Goal: Task Accomplishment & Management: Complete application form

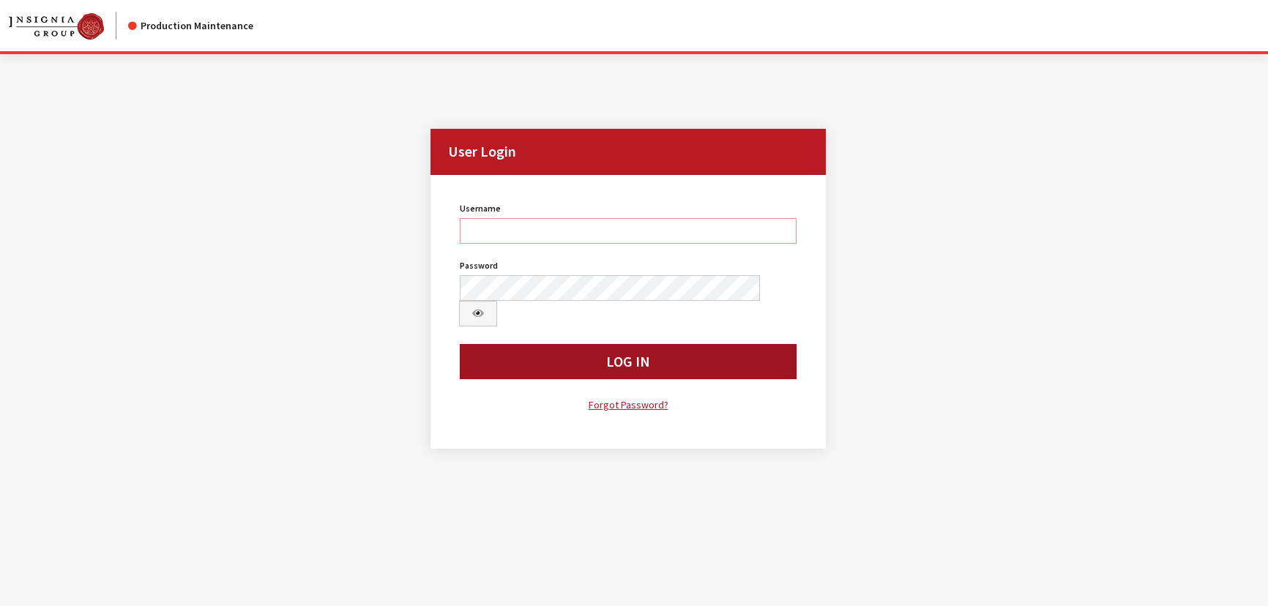
type input "kcallahan"
click at [513, 344] on button "Log In" at bounding box center [628, 361] width 337 height 35
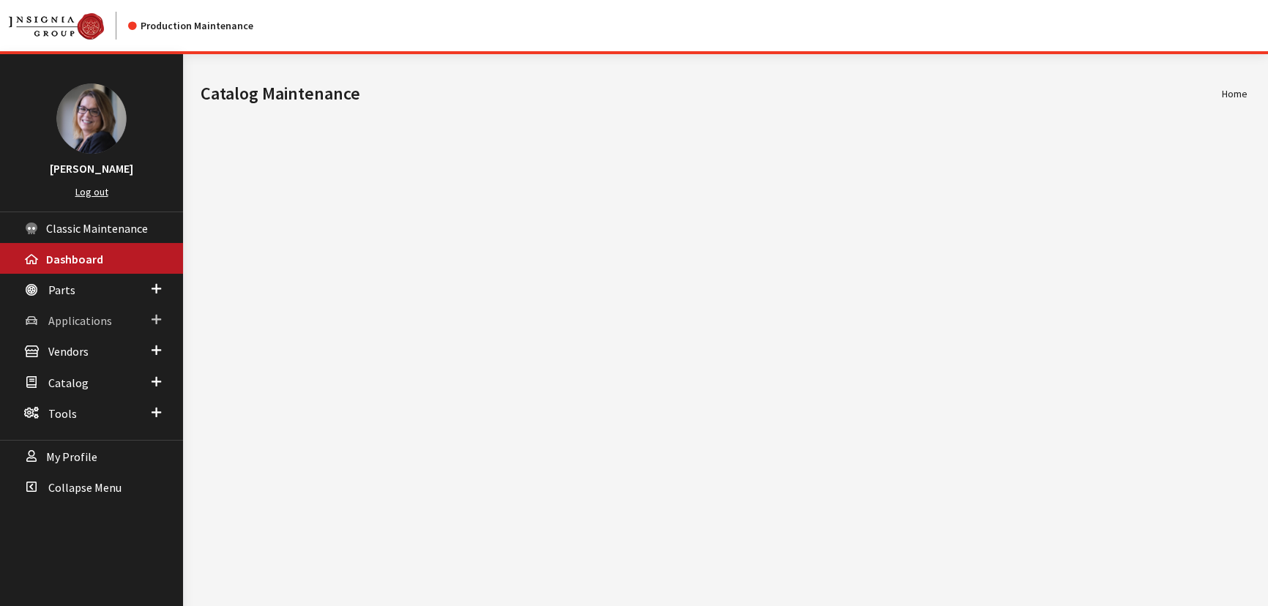
click at [162, 317] on link "Applications" at bounding box center [91, 320] width 183 height 31
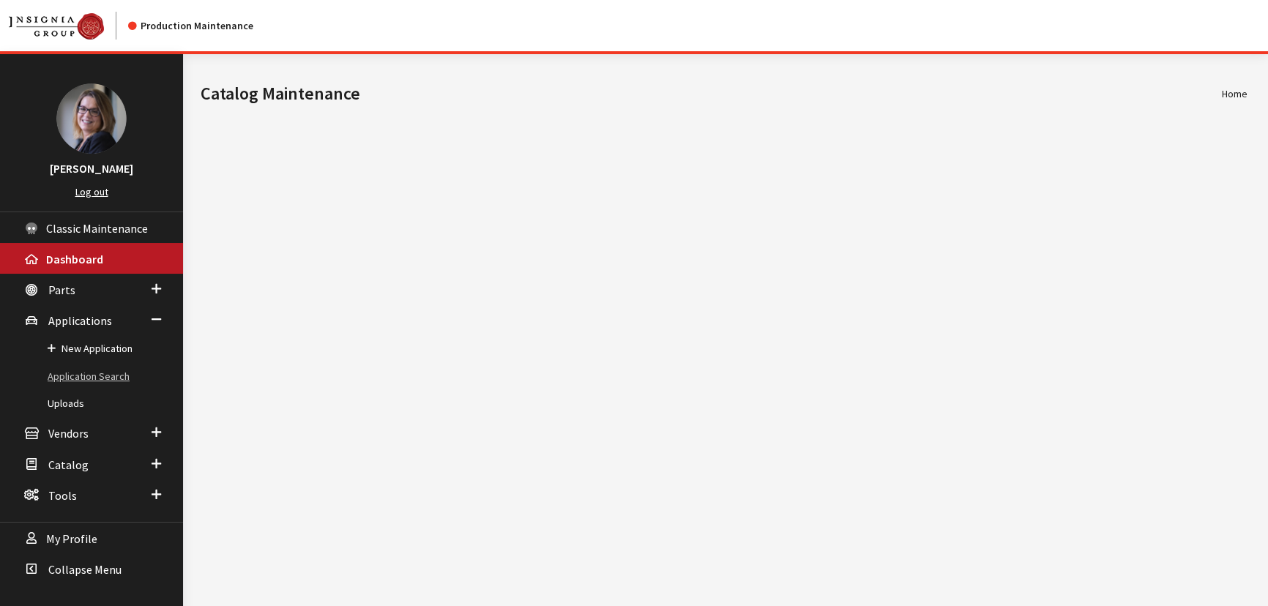
click at [129, 371] on link "Application Search" at bounding box center [91, 376] width 183 height 27
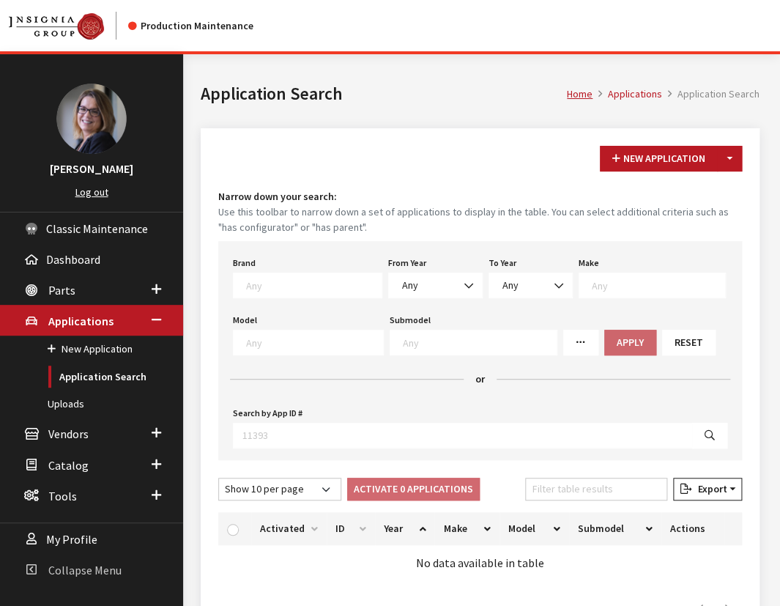
click at [108, 562] on span "Collapse Menu" at bounding box center [84, 569] width 73 height 15
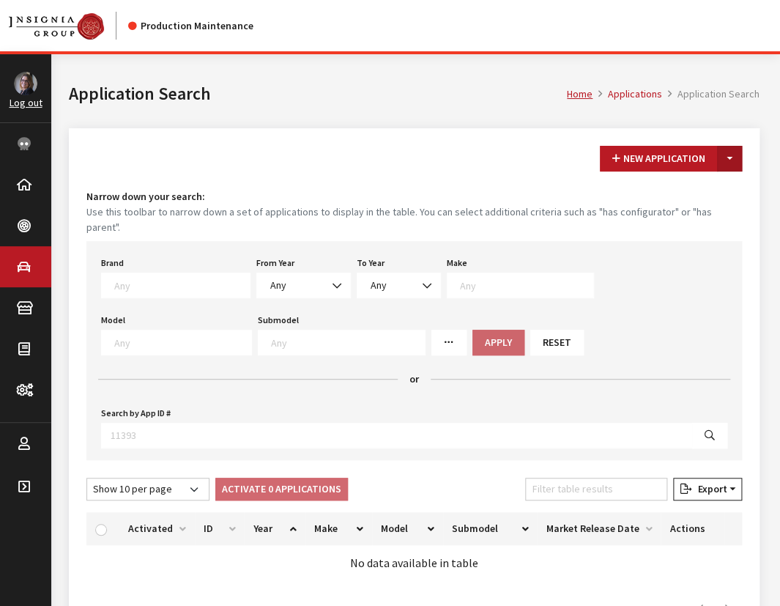
click at [627, 157] on button "Toggle Dropdown" at bounding box center [729, 159] width 25 height 26
click at [627, 192] on button "New From Existing..." at bounding box center [679, 190] width 126 height 26
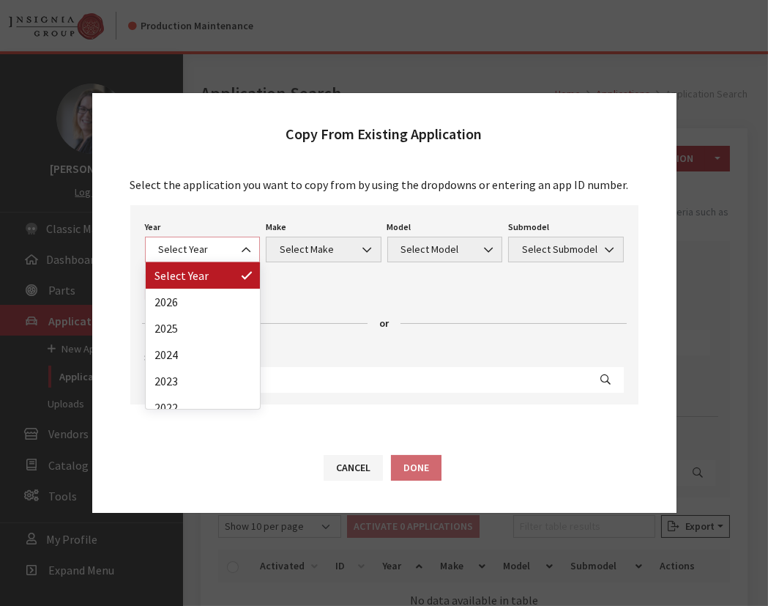
click at [204, 245] on span "Select Year" at bounding box center [203, 249] width 97 height 15
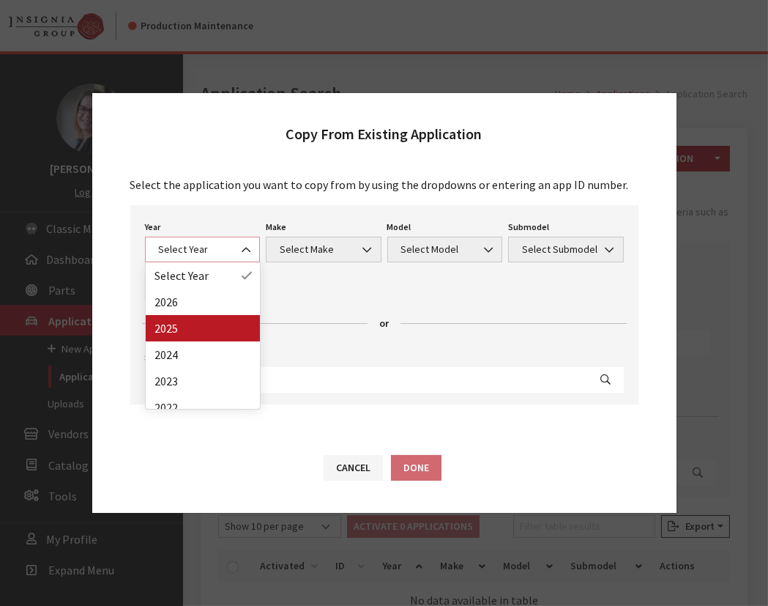
select select "43"
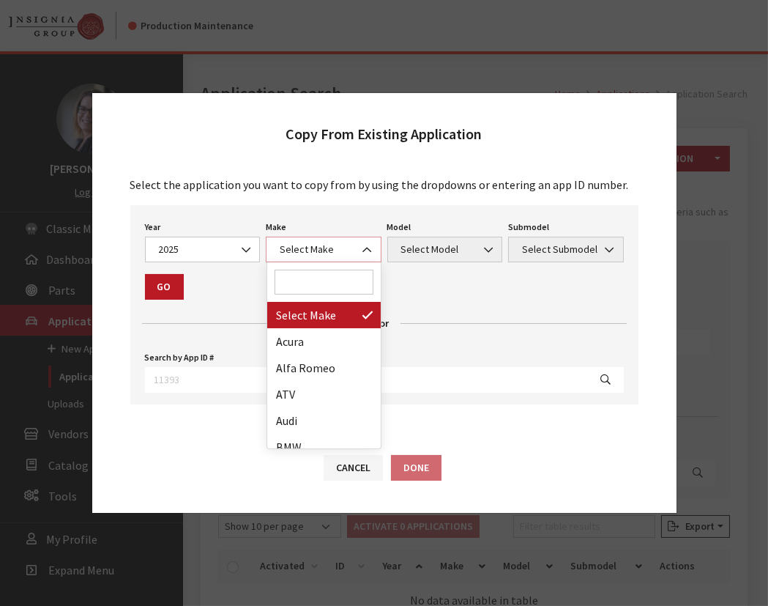
click at [318, 242] on span "Select Make" at bounding box center [323, 249] width 97 height 15
click at [308, 281] on input "Search" at bounding box center [325, 281] width 100 height 25
type input "s"
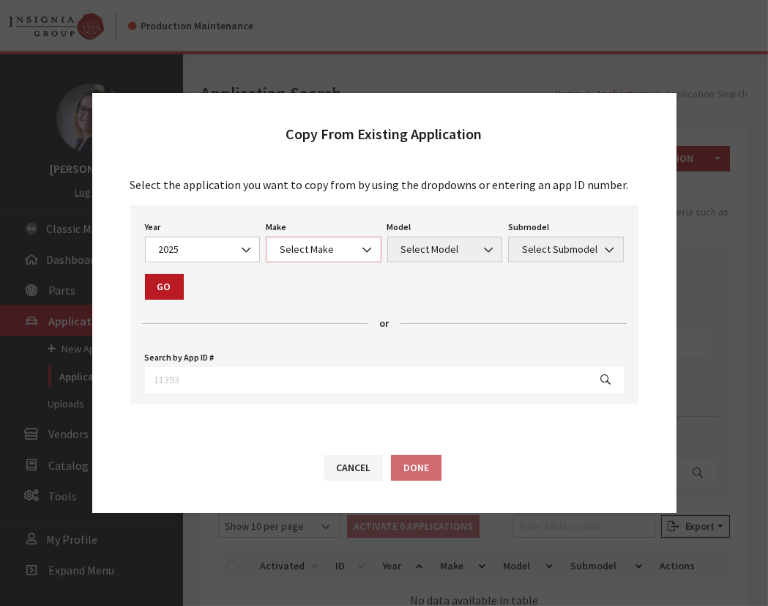
click at [354, 253] on span "Select Make" at bounding box center [323, 249] width 97 height 15
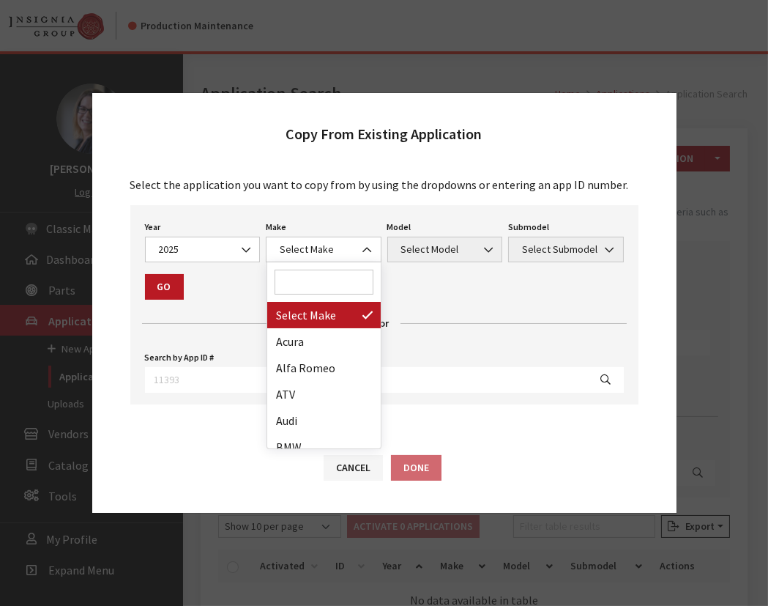
click at [316, 284] on input "Search" at bounding box center [325, 281] width 100 height 25
type input "si"
select select "55"
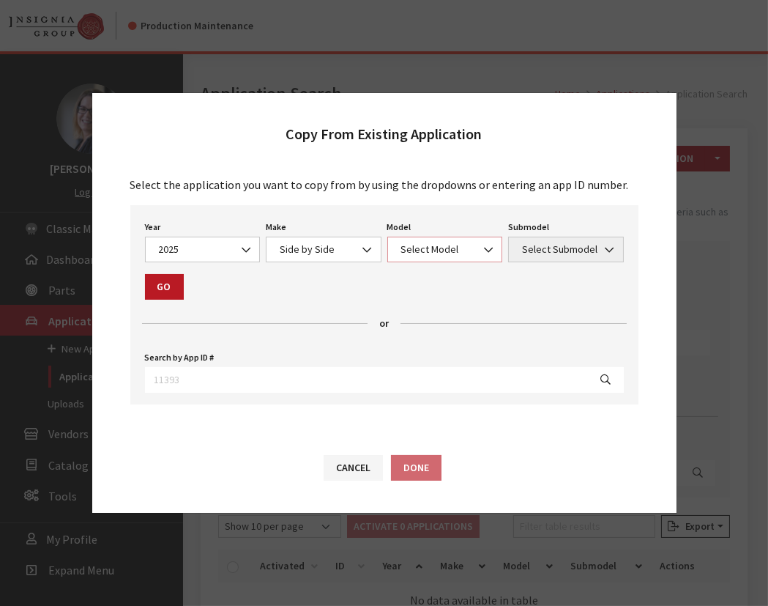
click at [401, 246] on span "Select Model" at bounding box center [445, 249] width 97 height 15
select select "1362"
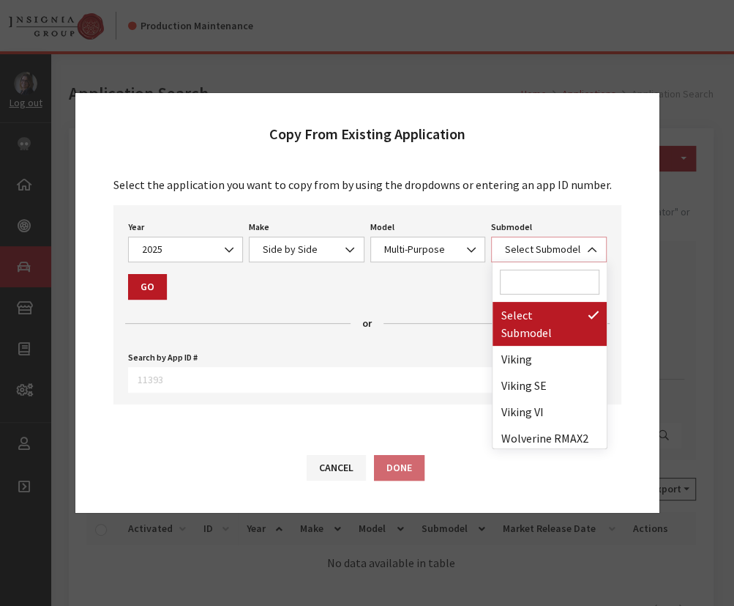
click at [534, 246] on span "Select Submodel" at bounding box center [549, 249] width 97 height 15
click at [516, 285] on input "Search" at bounding box center [550, 281] width 100 height 25
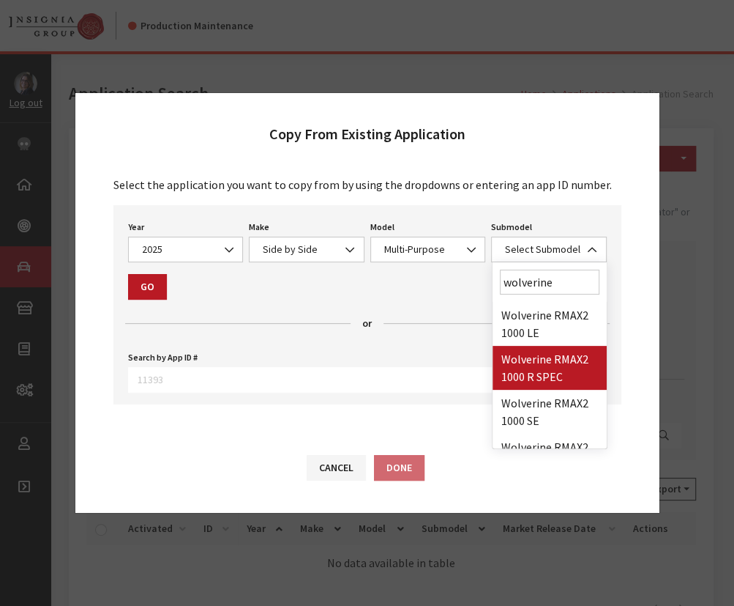
click at [542, 291] on input "wolverine" at bounding box center [550, 281] width 100 height 25
drag, startPoint x: 578, startPoint y: 283, endPoint x: 434, endPoint y: 271, distance: 144.0
click at [434, 271] on div "Copy From Existing Application Select the application you want to copy from by …" at bounding box center [368, 302] width 586 height 421
paste input "Wolverine RMAX2 1000 R-Spec"
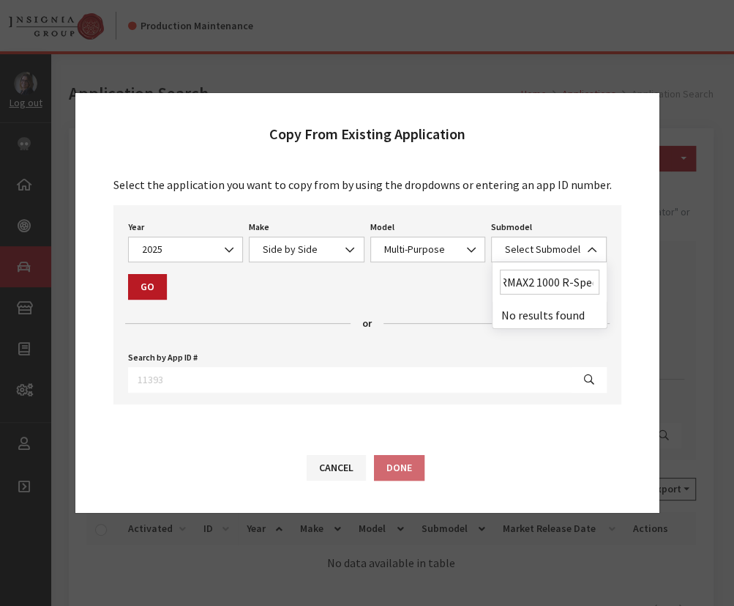
click at [571, 286] on input "Wolverine RMAX2 1000 R-Spec" at bounding box center [550, 281] width 100 height 25
type input "Wolverine RMAX2 1000 R Spec"
select select "4580"
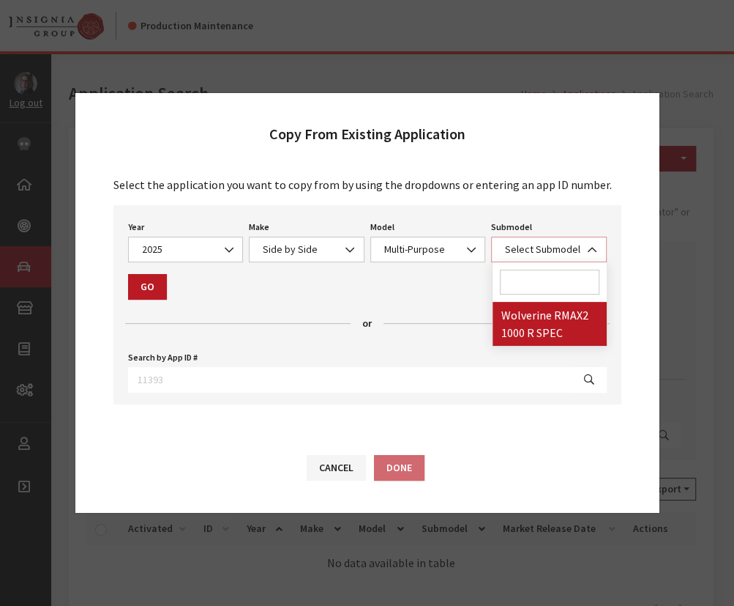
scroll to position [0, 0]
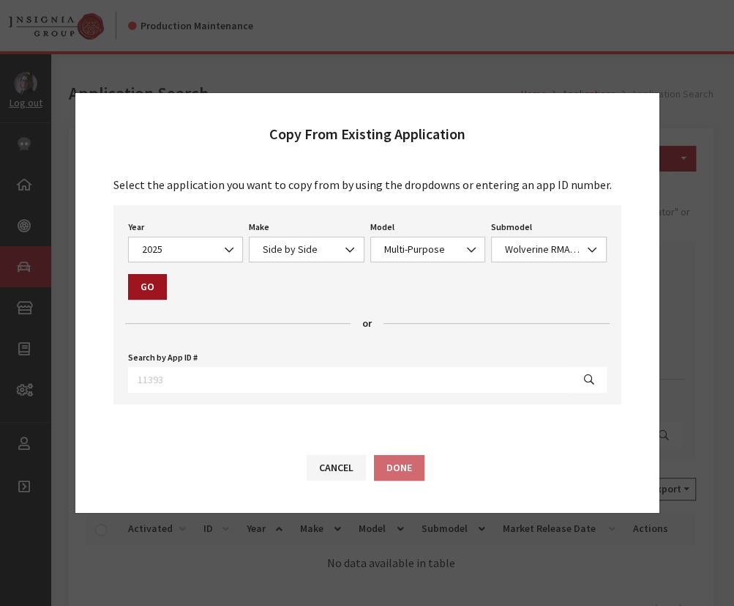
click at [160, 286] on button "Go" at bounding box center [147, 287] width 39 height 26
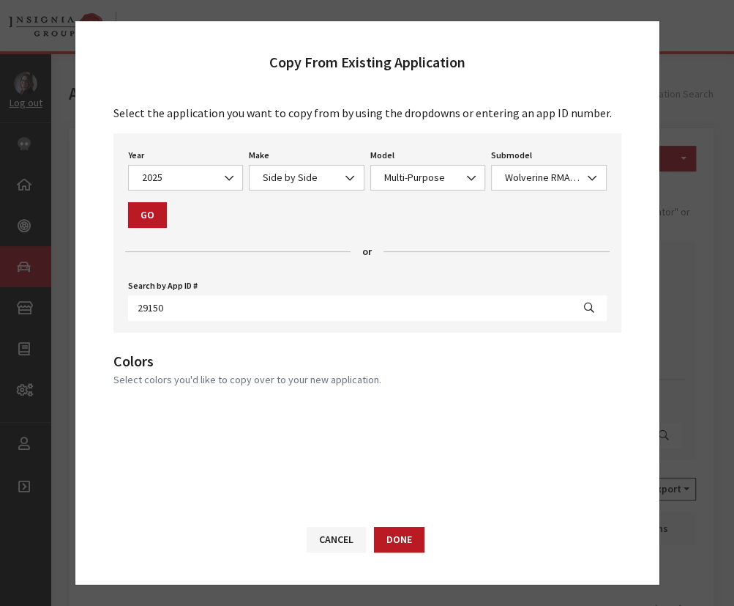
drag, startPoint x: 145, startPoint y: 212, endPoint x: 152, endPoint y: 212, distance: 7.4
click at [145, 212] on button "Go" at bounding box center [147, 215] width 39 height 26
click at [410, 546] on button "Done" at bounding box center [399, 539] width 51 height 26
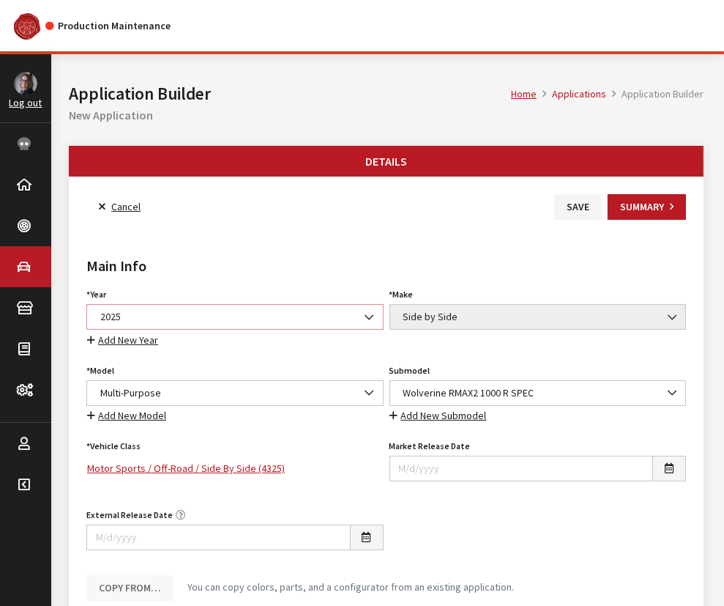
click at [179, 323] on span "2025" at bounding box center [234, 317] width 297 height 26
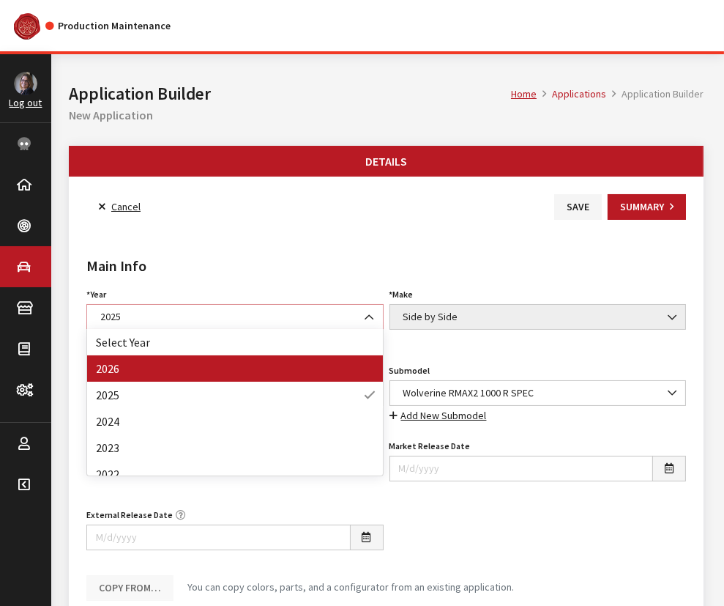
select select "44"
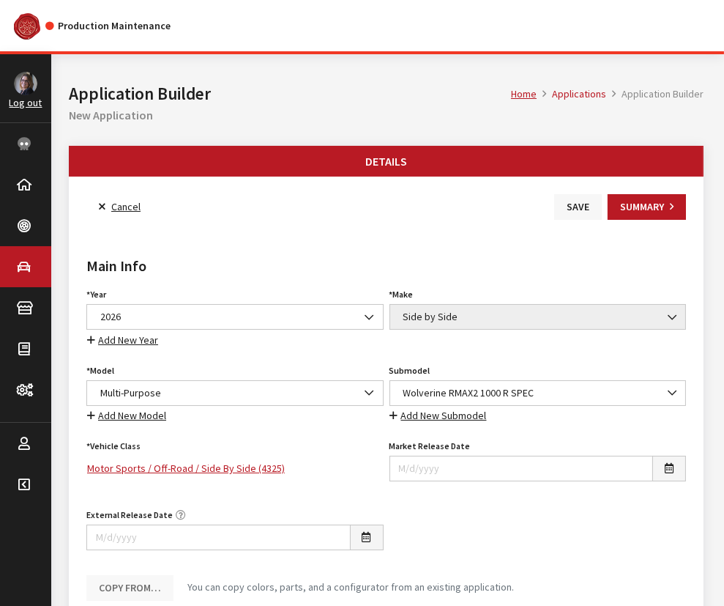
click at [579, 203] on button "Save" at bounding box center [578, 207] width 48 height 26
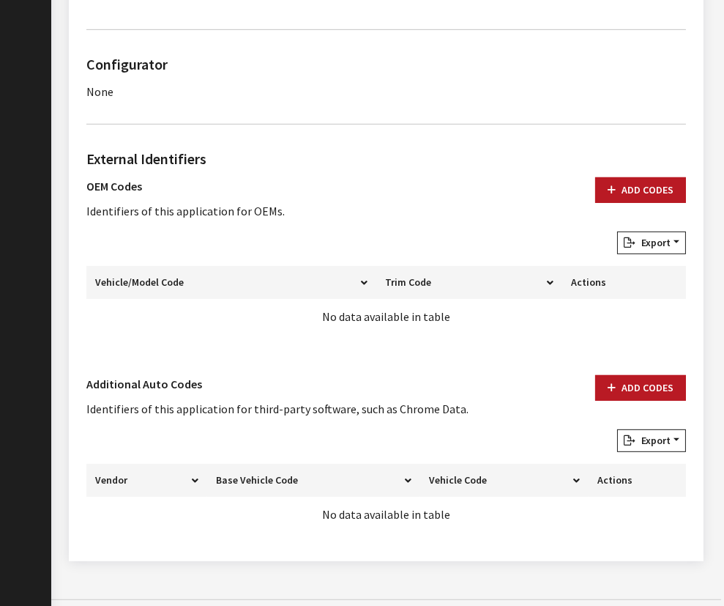
scroll to position [931, 0]
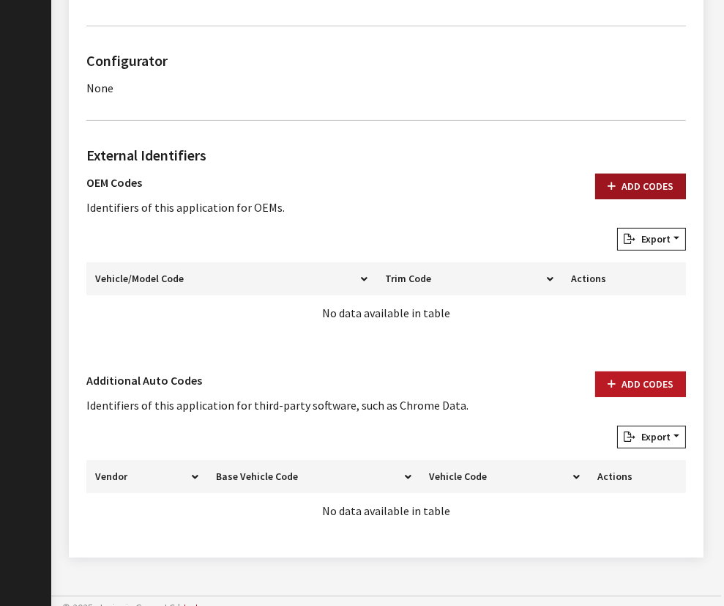
click at [659, 179] on button "Add Codes" at bounding box center [640, 187] width 91 height 26
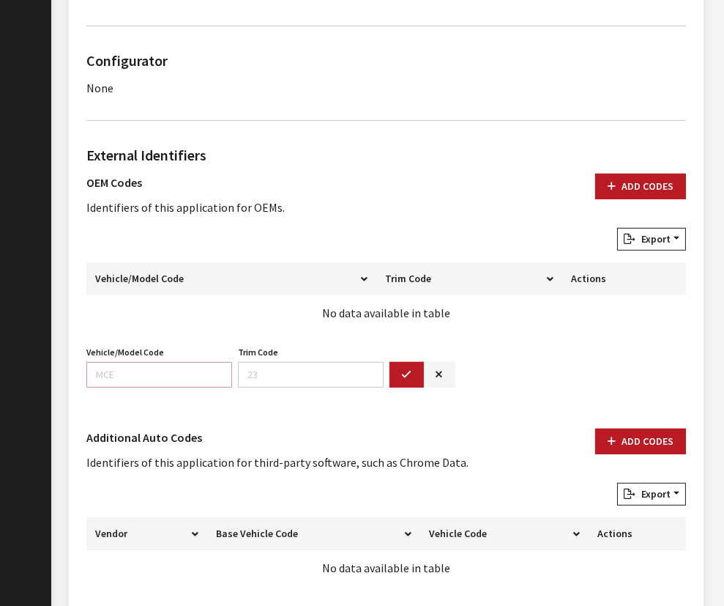
click at [111, 364] on input "Vehicle/Model Code" at bounding box center [159, 375] width 146 height 26
paste input "BKPC"
type input "BKPC"
click at [393, 372] on button "button" at bounding box center [407, 375] width 35 height 26
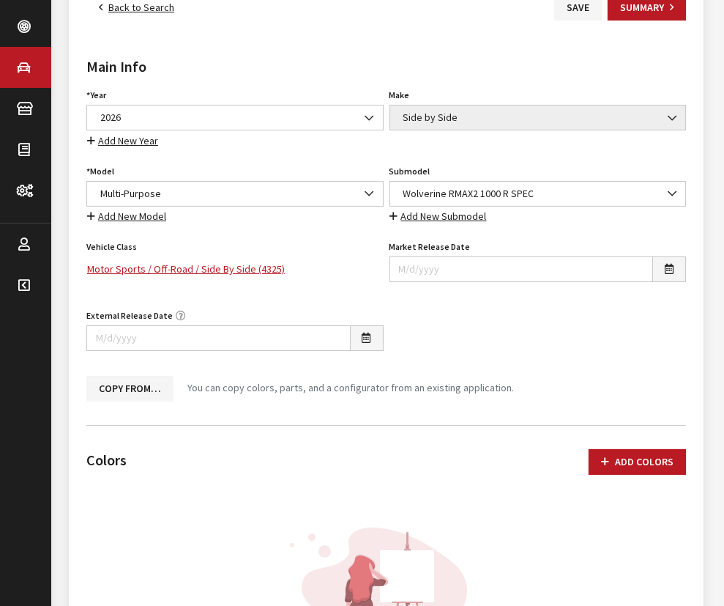
scroll to position [0, 0]
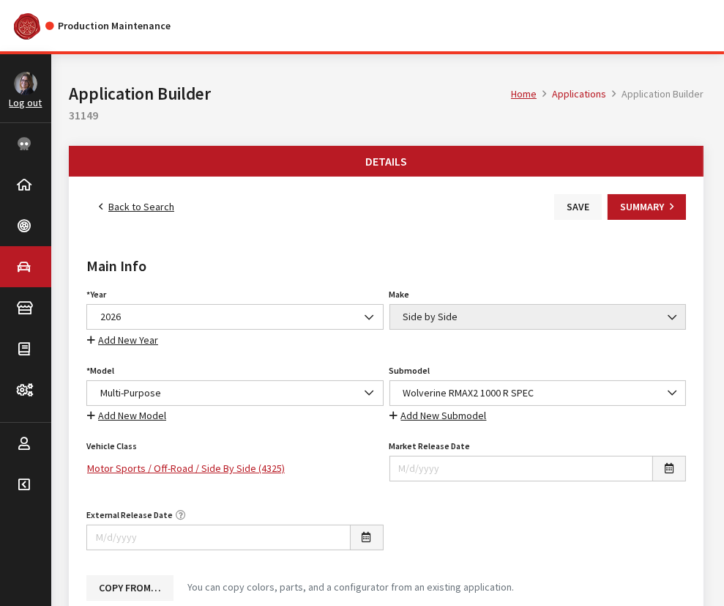
click at [571, 215] on button "Save" at bounding box center [578, 207] width 48 height 26
click at [160, 202] on link "Back to Search" at bounding box center [136, 207] width 100 height 26
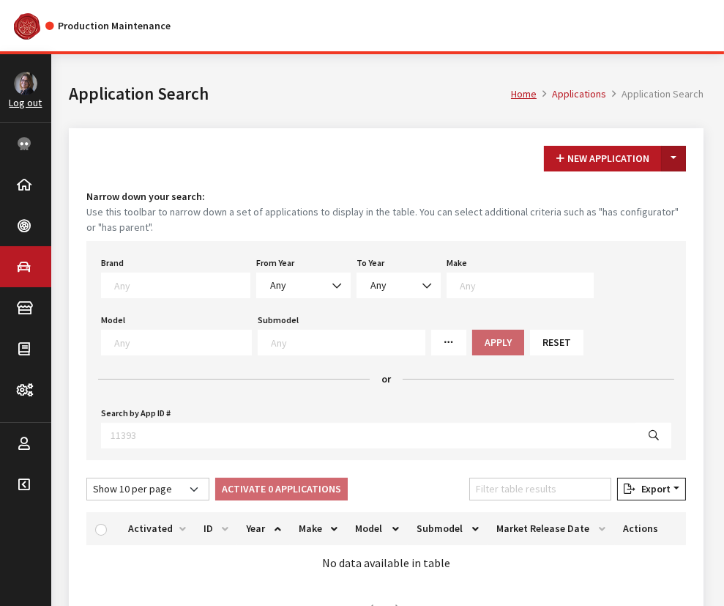
click at [678, 163] on button "Toggle Dropdown" at bounding box center [673, 159] width 25 height 26
click at [644, 198] on button "New From Existing..." at bounding box center [623, 190] width 126 height 26
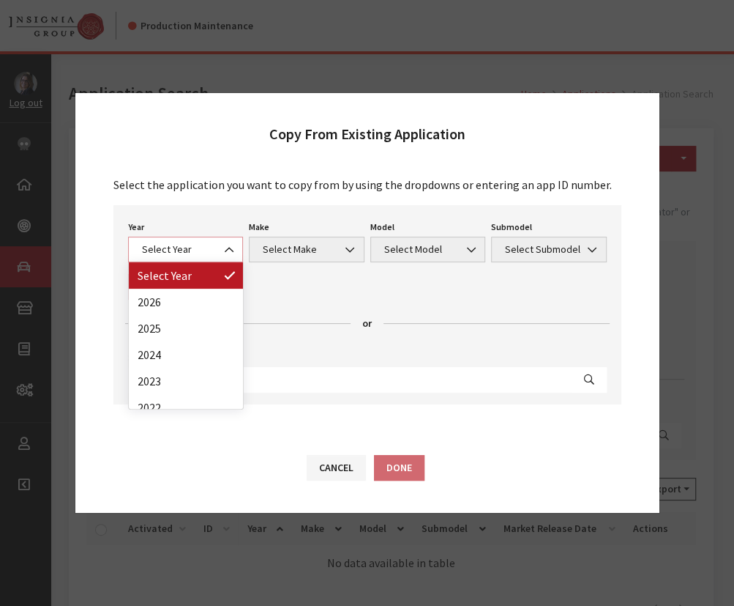
click at [165, 247] on span "Select Year" at bounding box center [186, 249] width 97 height 15
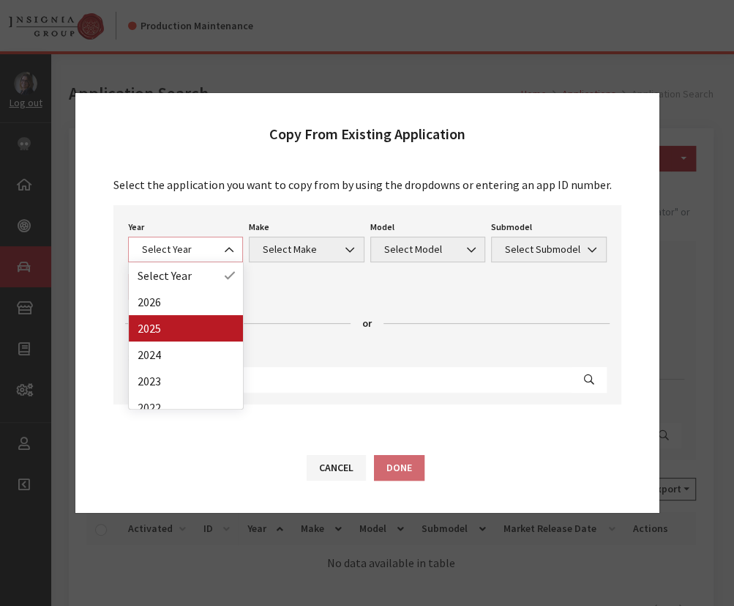
select select "43"
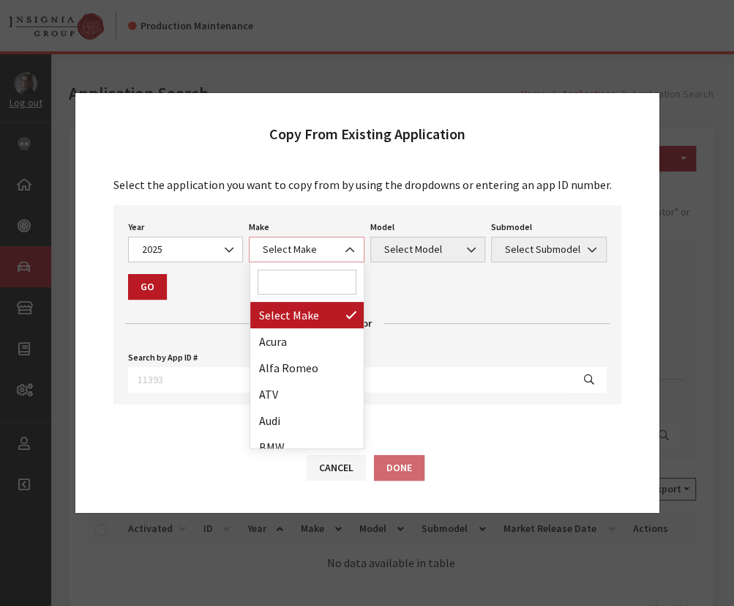
click at [293, 250] on span "Select Make" at bounding box center [306, 249] width 97 height 15
click at [286, 289] on input "Search" at bounding box center [308, 281] width 100 height 25
type input "si"
select select "55"
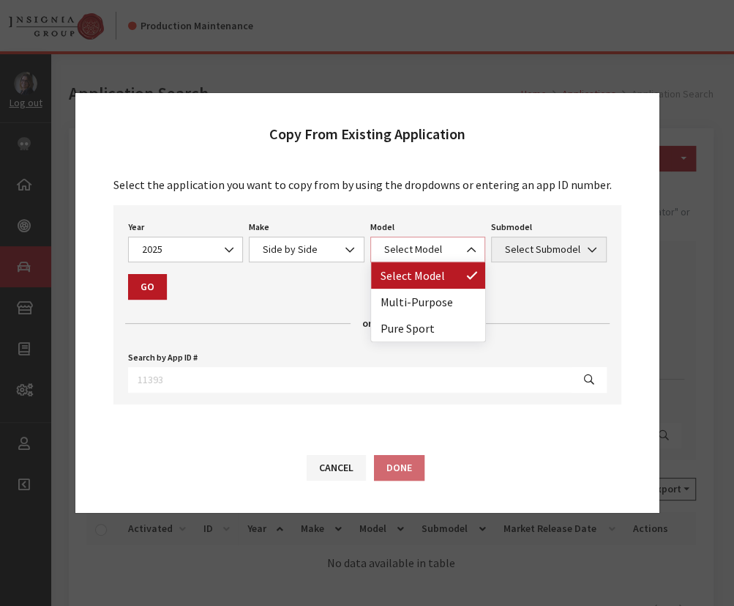
click at [415, 251] on span "Select Model" at bounding box center [428, 249] width 97 height 15
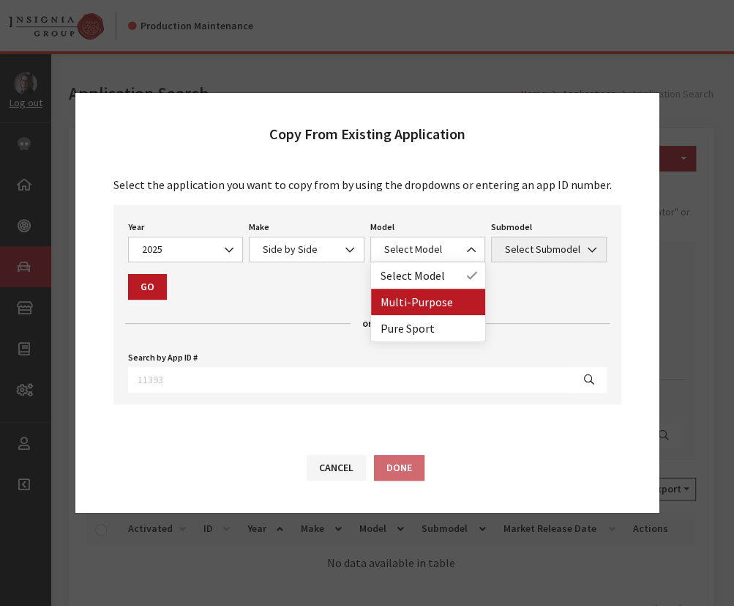
drag, startPoint x: 408, startPoint y: 299, endPoint x: 428, endPoint y: 283, distance: 26.1
select select "1362"
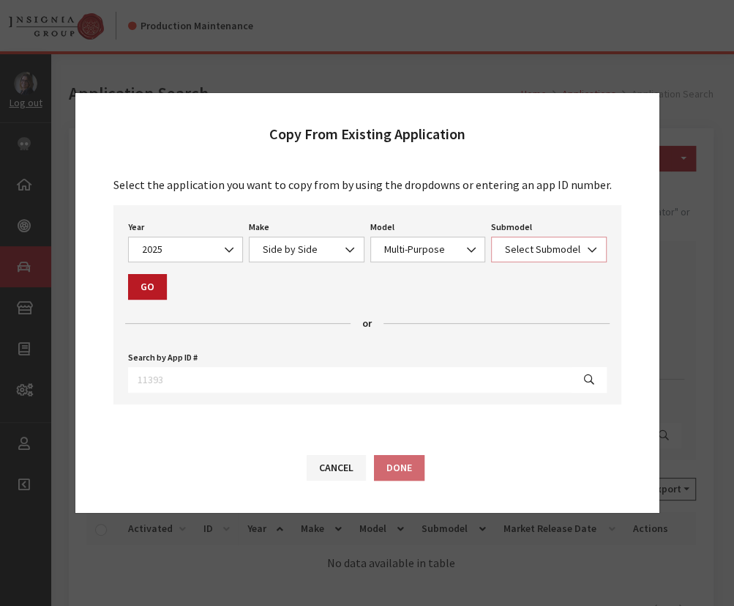
click at [527, 243] on span "Select Submodel" at bounding box center [549, 249] width 97 height 15
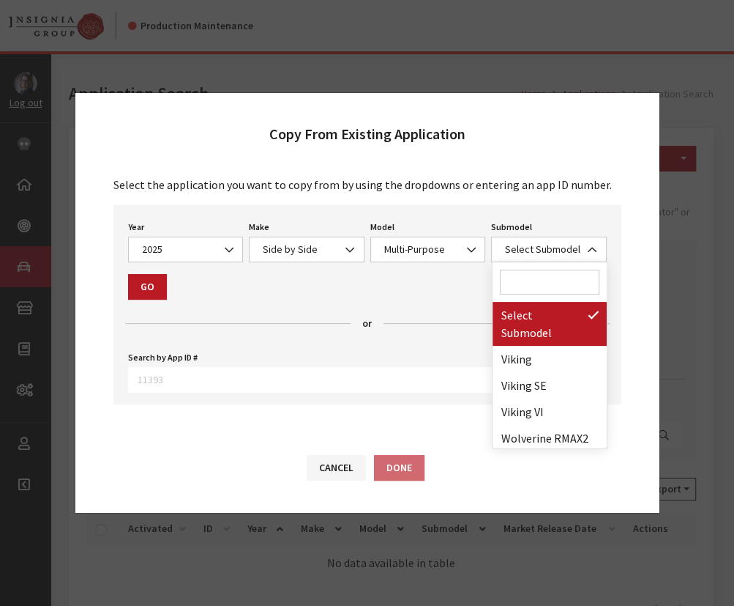
click at [532, 284] on input "Search" at bounding box center [550, 281] width 100 height 25
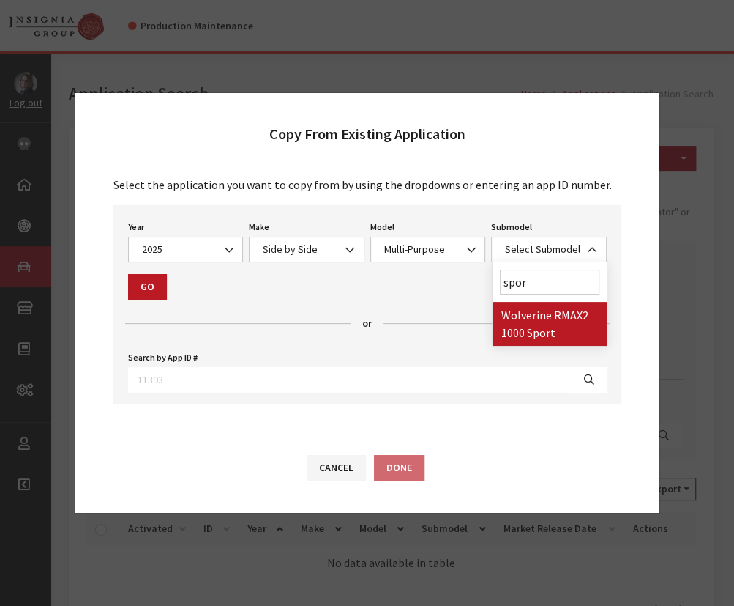
type input "spor"
select select "4582"
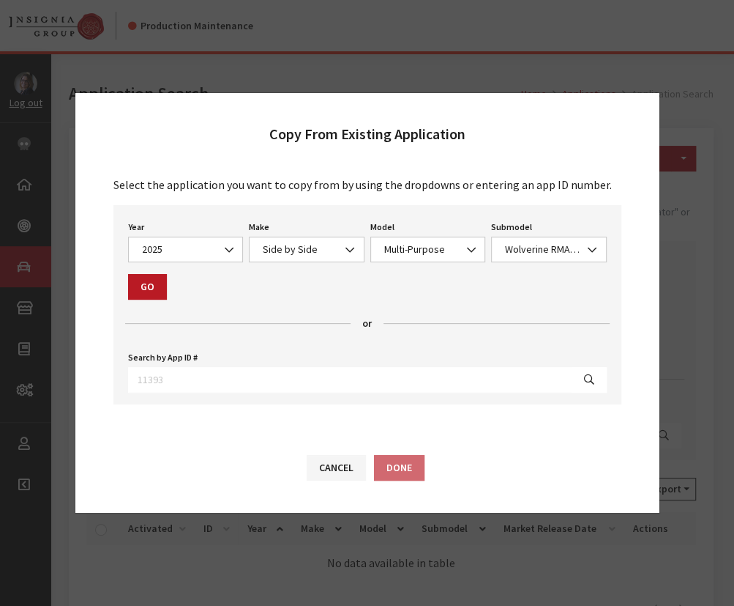
click at [170, 293] on div "Year Select Year 2026 2025 2024 2023 2022 2021 2020 2019 2018 2017 2016 2015 20…" at bounding box center [368, 304] width 508 height 199
click at [145, 289] on button "Go" at bounding box center [147, 287] width 39 height 26
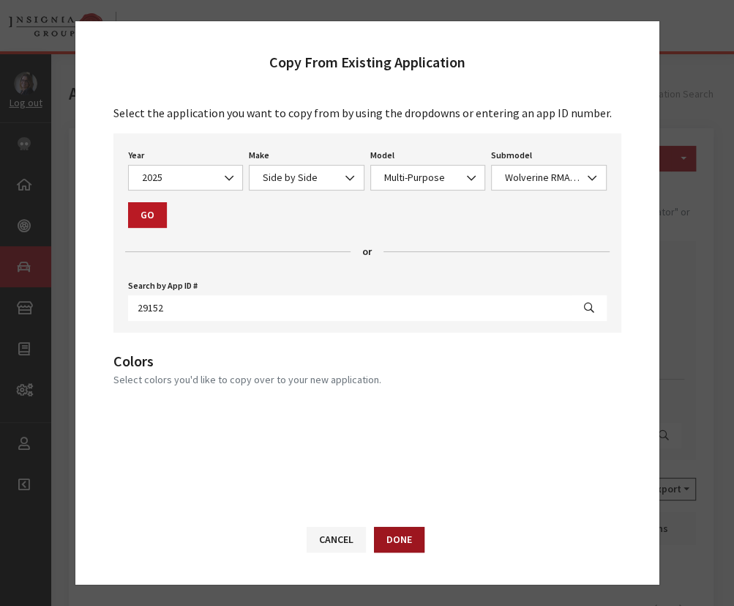
click at [393, 540] on button "Done" at bounding box center [399, 539] width 51 height 26
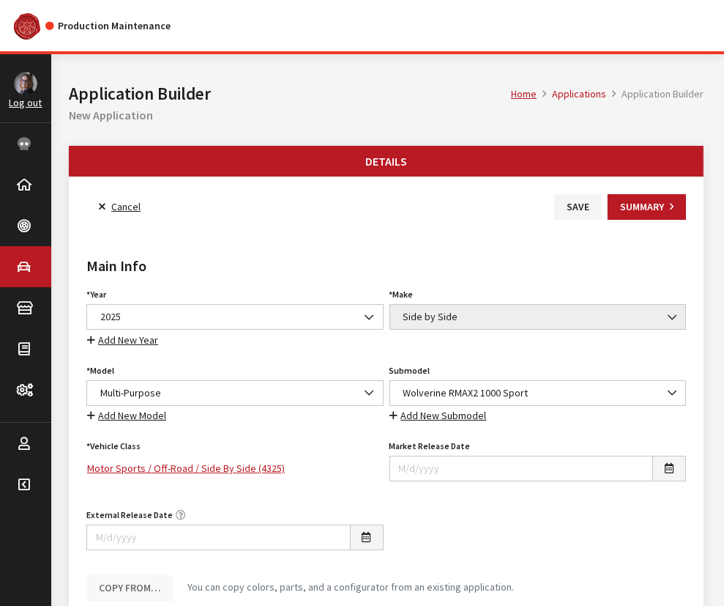
click at [196, 299] on div "Year Select Year [DATE] 2025 2024 2023 2022 2021 2020 2019 2018 2017 2016 2015 …" at bounding box center [234, 316] width 303 height 64
click at [189, 312] on span "2025" at bounding box center [235, 316] width 278 height 15
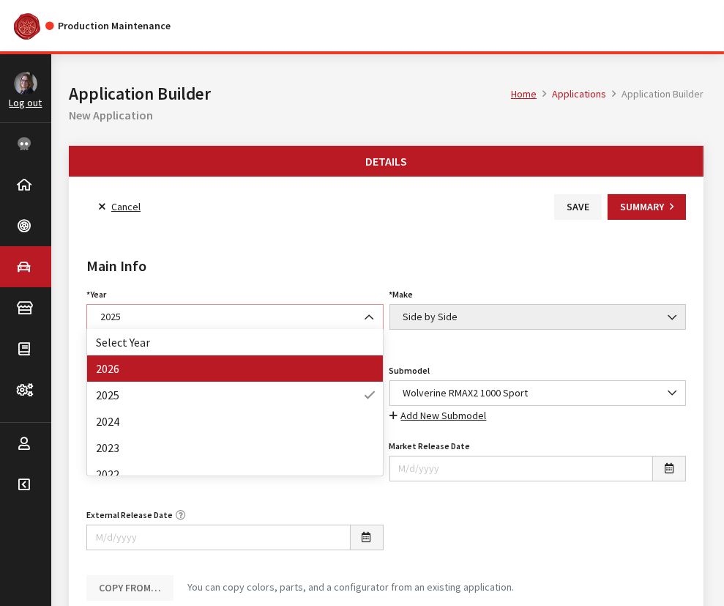
select select "44"
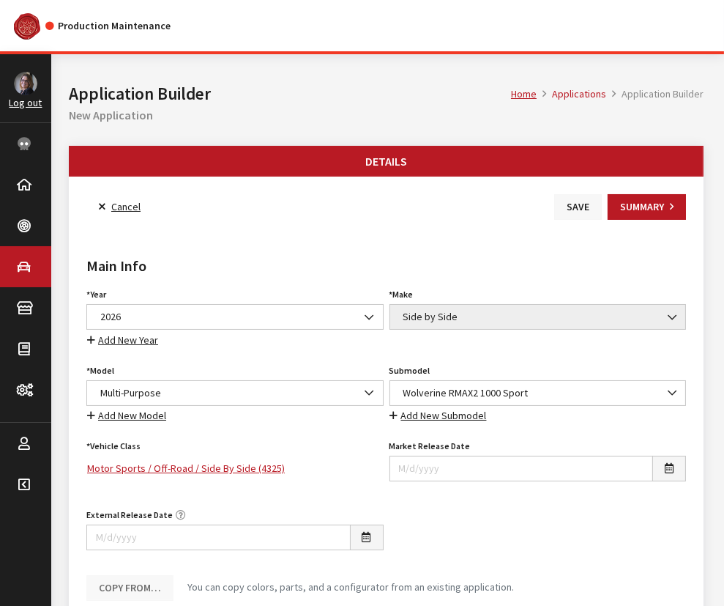
click at [558, 202] on button "Save" at bounding box center [578, 207] width 48 height 26
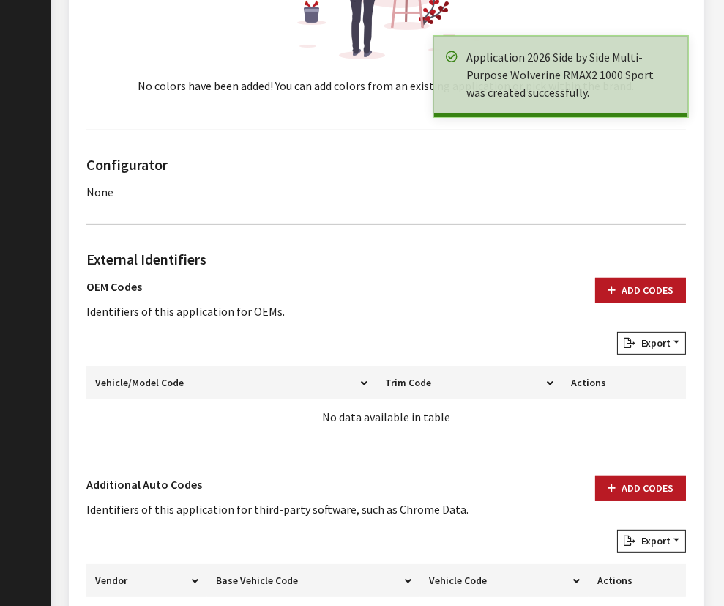
scroll to position [931, 0]
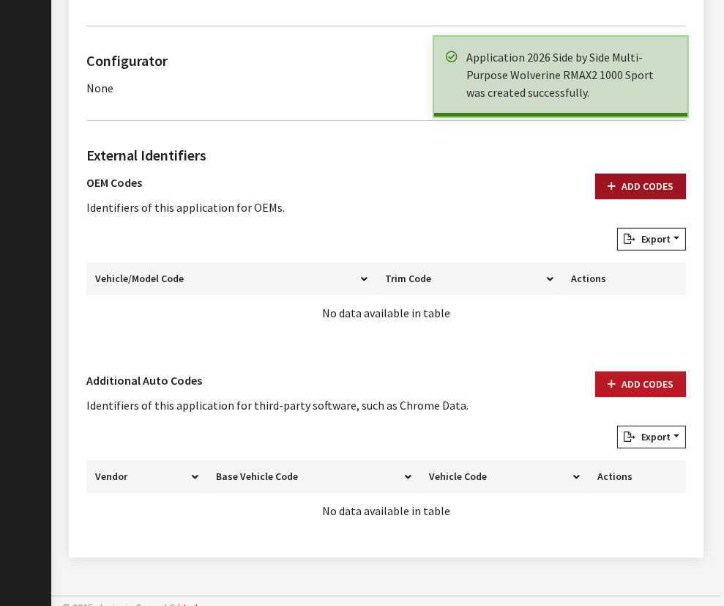
click at [615, 182] on icon "button" at bounding box center [612, 187] width 8 height 10
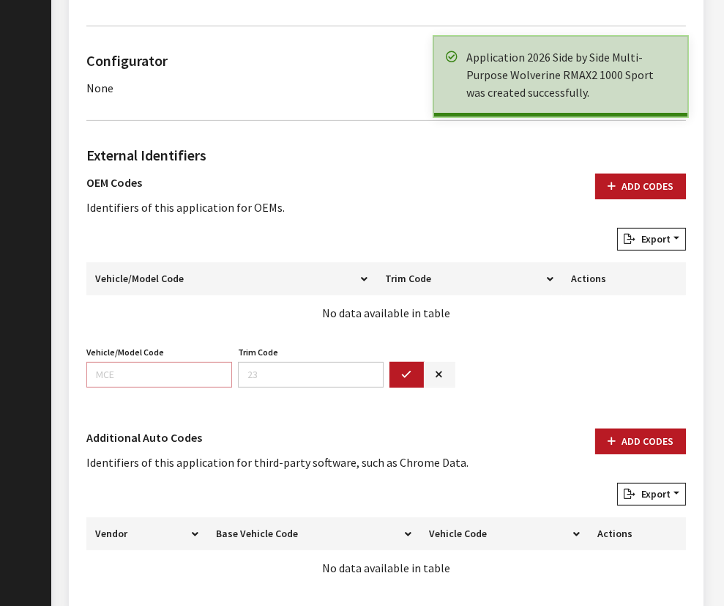
click at [106, 365] on input "Vehicle/Model Code" at bounding box center [159, 375] width 146 height 26
paste input "BKPG"
type input "BKPG"
click at [418, 374] on button "button" at bounding box center [407, 375] width 35 height 26
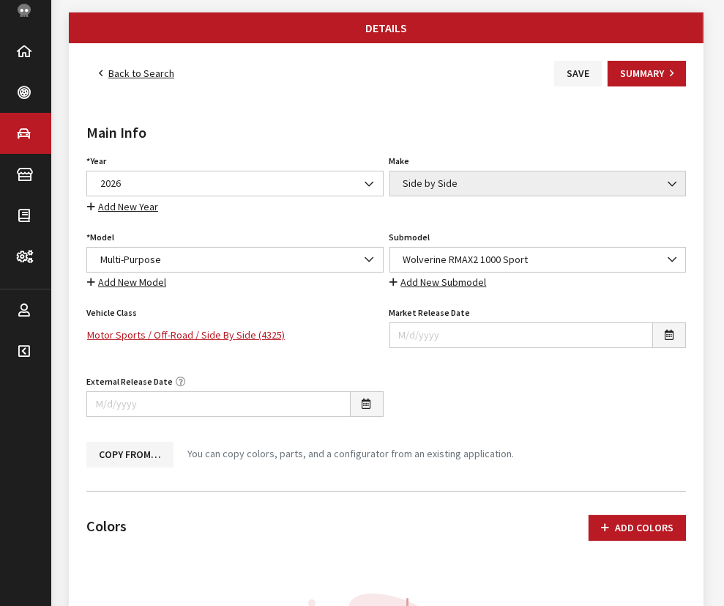
scroll to position [133, 0]
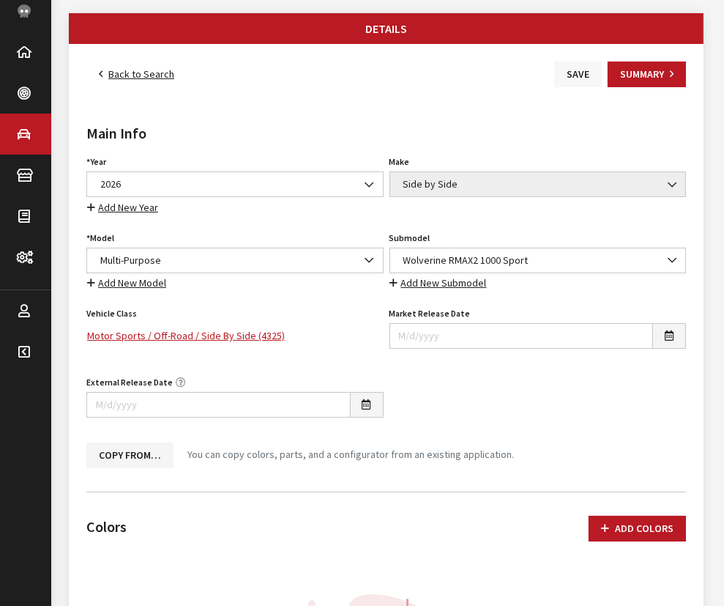
click at [571, 79] on button "Save" at bounding box center [578, 75] width 48 height 26
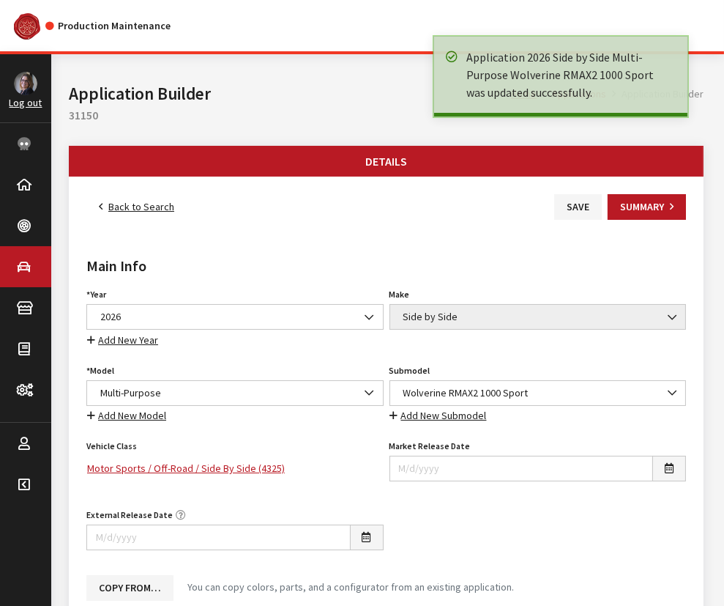
click at [144, 204] on link "Back to Search" at bounding box center [136, 207] width 100 height 26
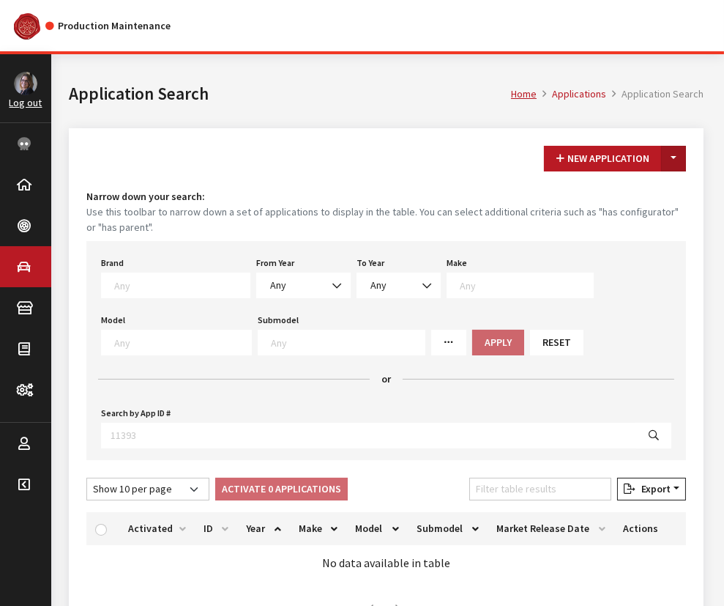
click at [674, 160] on button "Toggle Dropdown" at bounding box center [673, 159] width 25 height 26
click at [622, 192] on button "New From Existing..." at bounding box center [623, 190] width 126 height 26
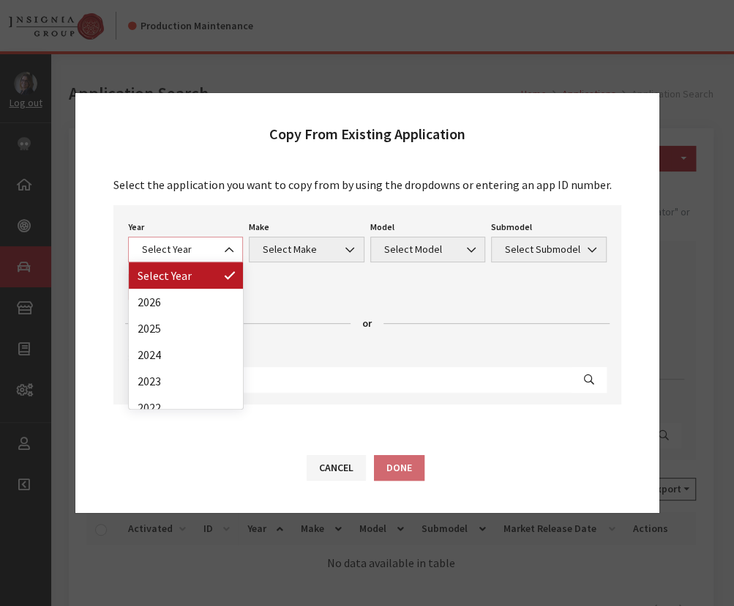
click at [154, 254] on span "Select Year" at bounding box center [186, 249] width 97 height 15
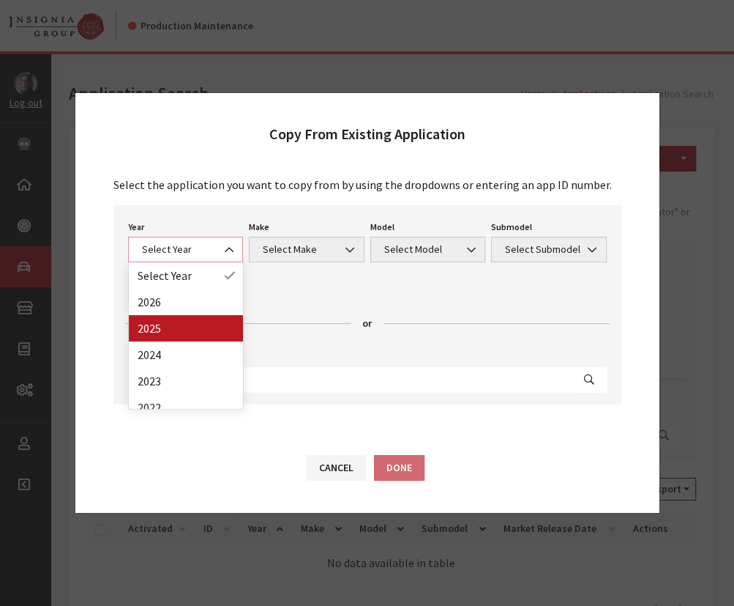
select select "43"
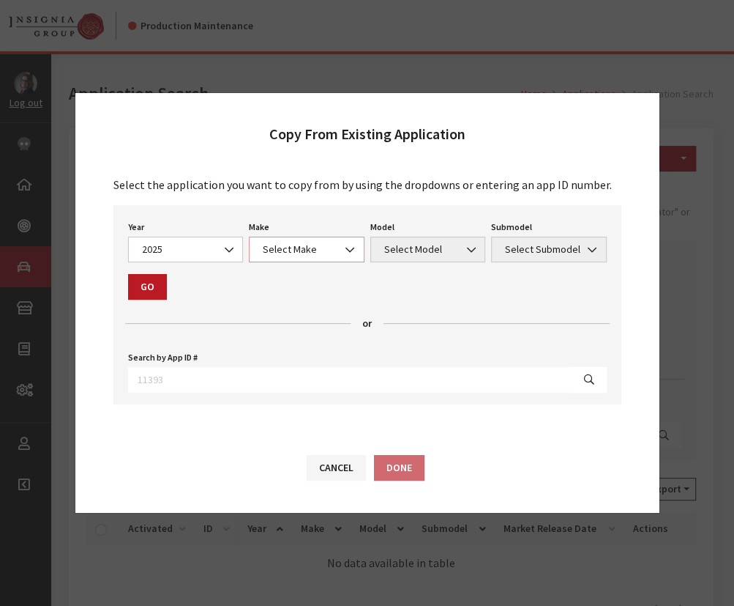
click at [290, 256] on span "Select Make" at bounding box center [306, 249] width 97 height 15
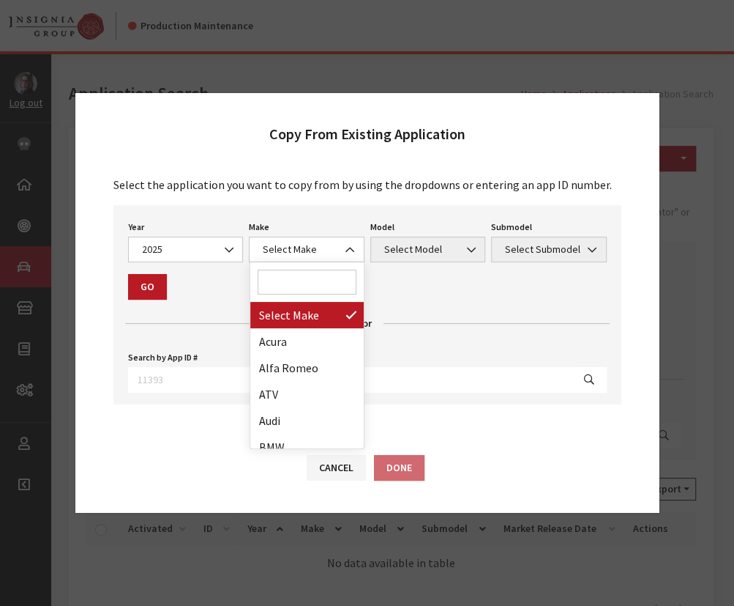
click at [282, 278] on input "Search" at bounding box center [308, 281] width 100 height 25
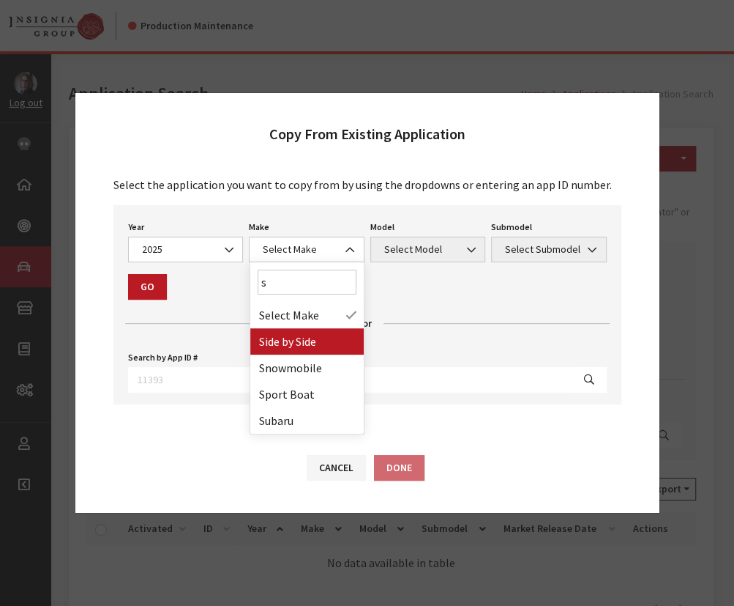
type input "s"
select select "55"
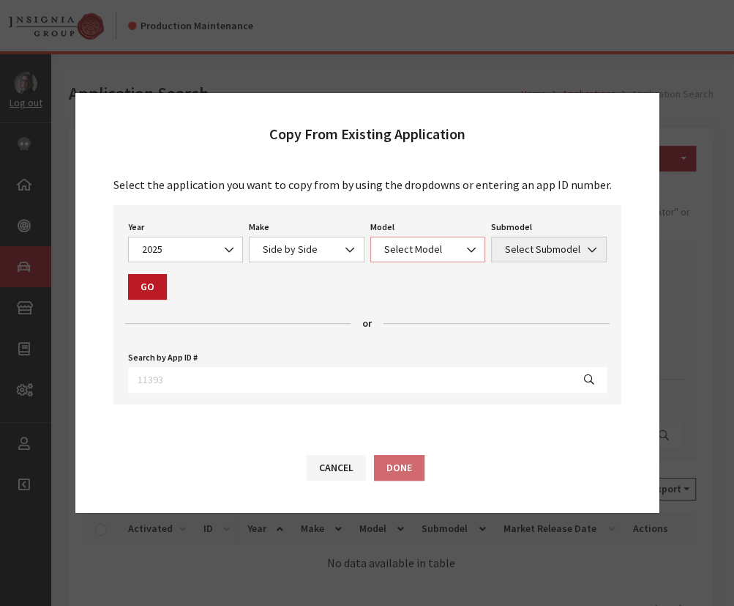
click at [438, 252] on span "Select Model" at bounding box center [428, 249] width 97 height 15
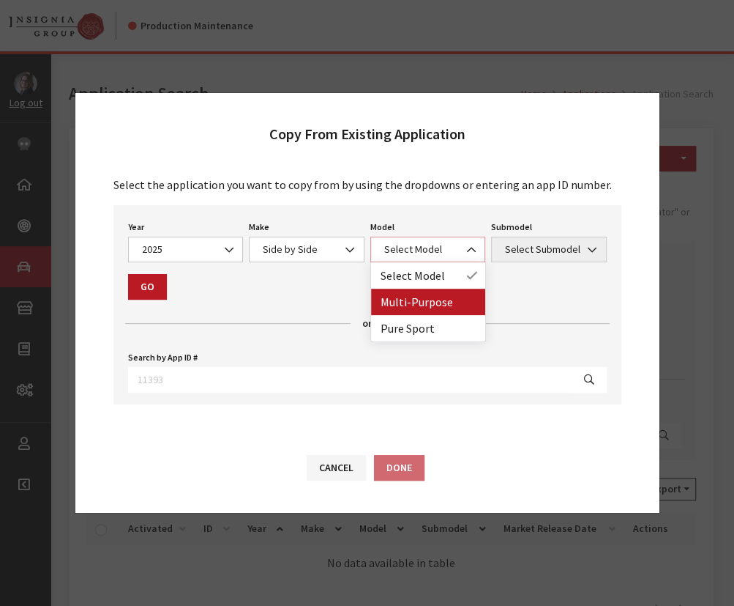
select select "1362"
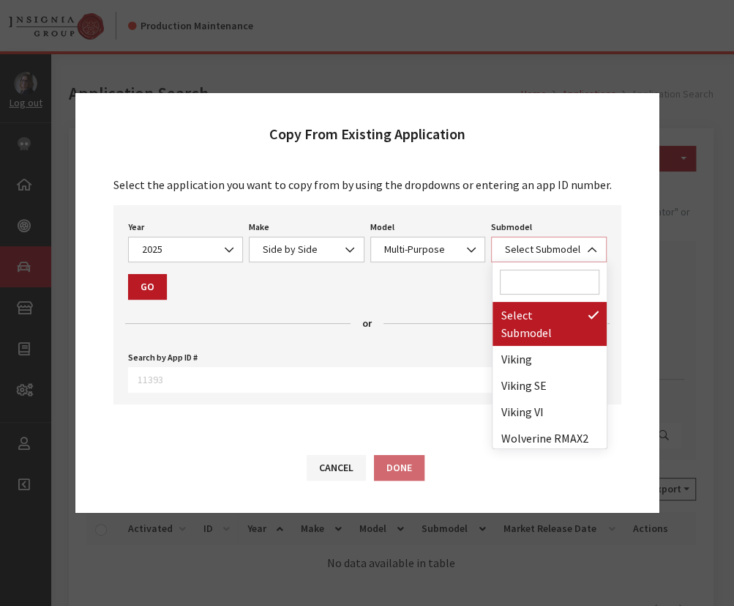
click at [554, 242] on span "Select Submodel" at bounding box center [549, 249] width 97 height 15
click at [516, 280] on input "Search" at bounding box center [550, 281] width 100 height 25
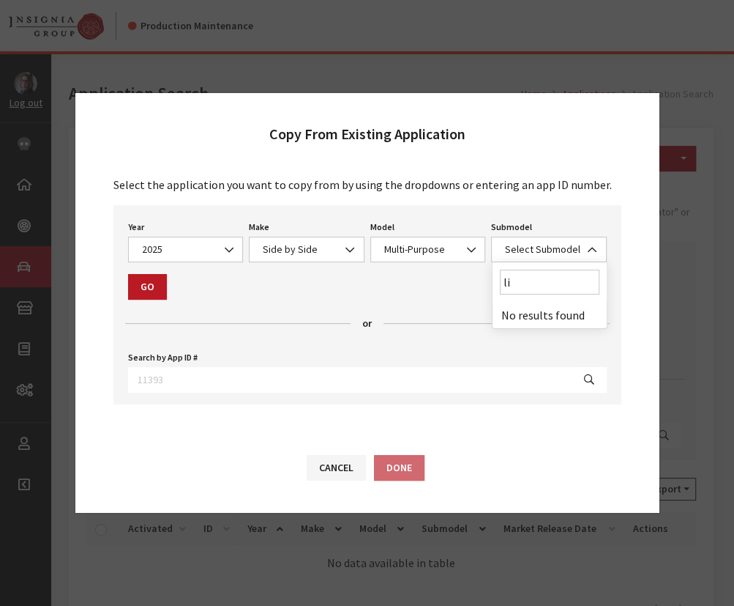
type input "l"
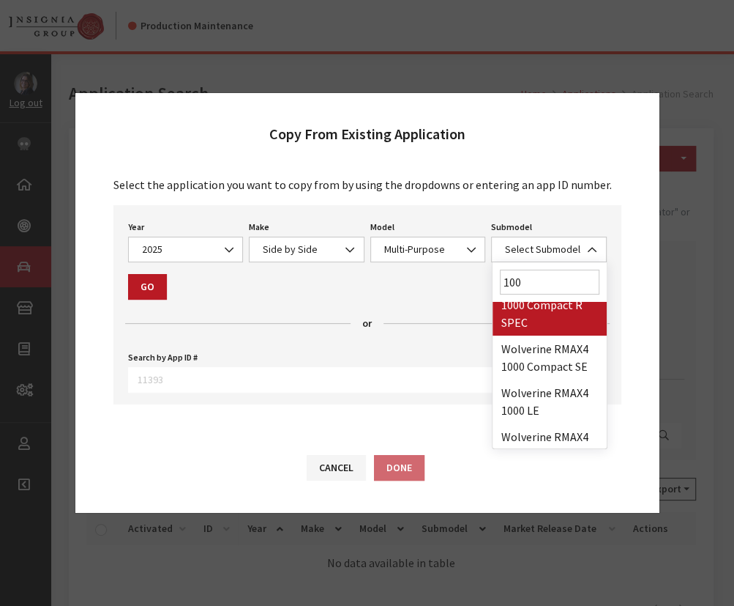
scroll to position [266, 0]
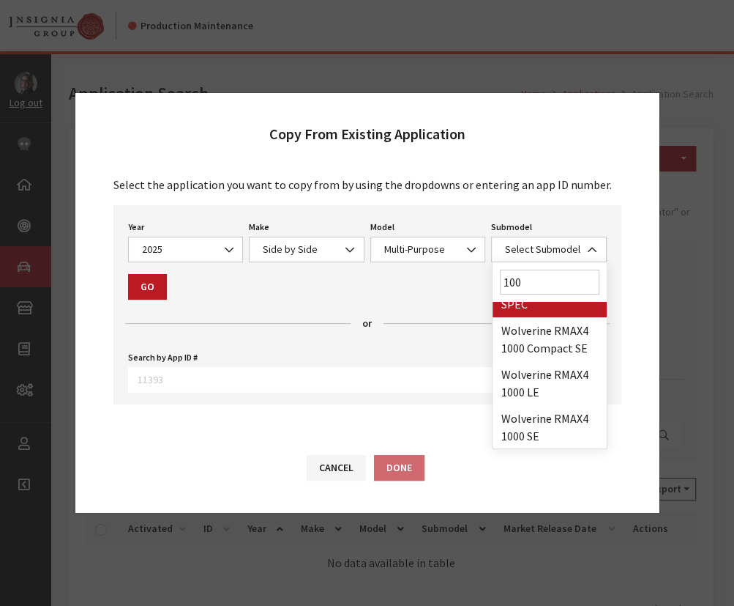
drag, startPoint x: 554, startPoint y: 285, endPoint x: 469, endPoint y: 286, distance: 84.9
click at [469, 286] on div "Copy From Existing Application Select the application you want to copy from by …" at bounding box center [368, 302] width 586 height 421
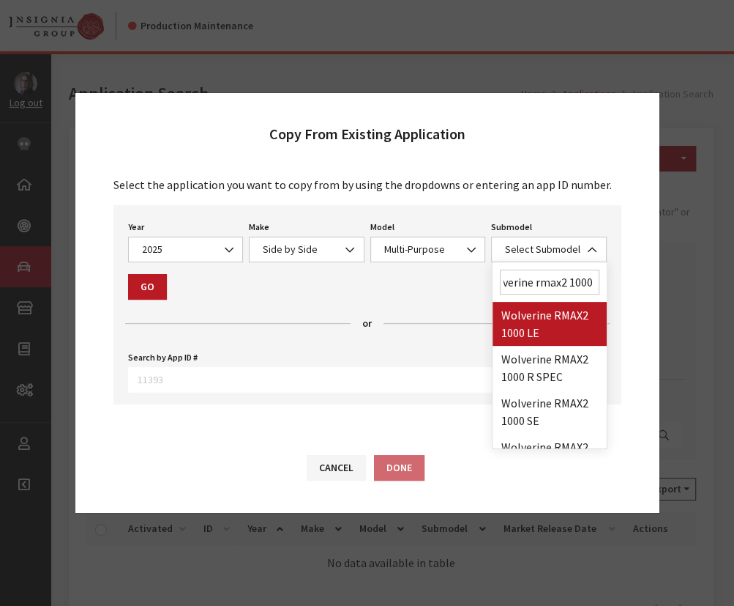
scroll to position [0, 22]
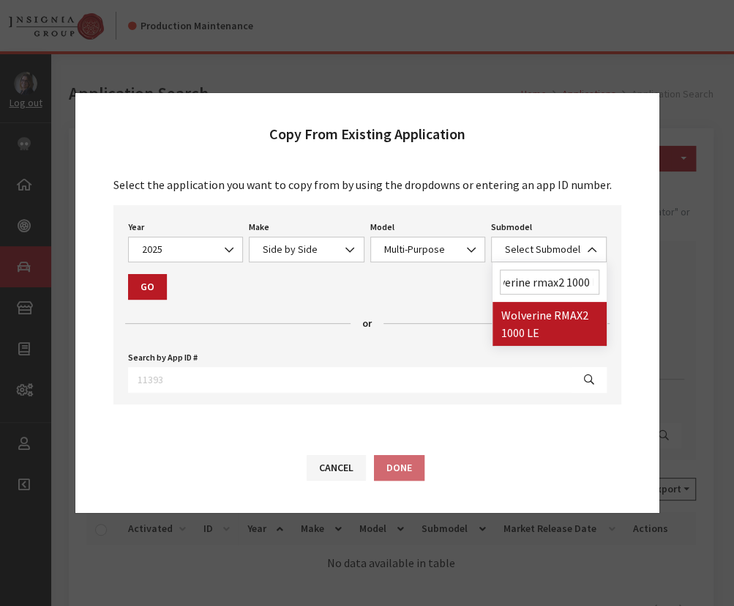
type input "wolverine rmax2 1000 l"
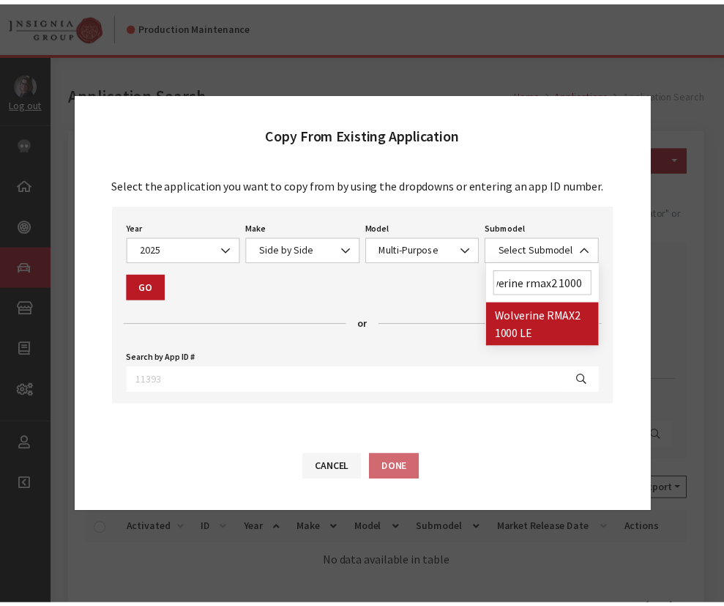
scroll to position [0, 0]
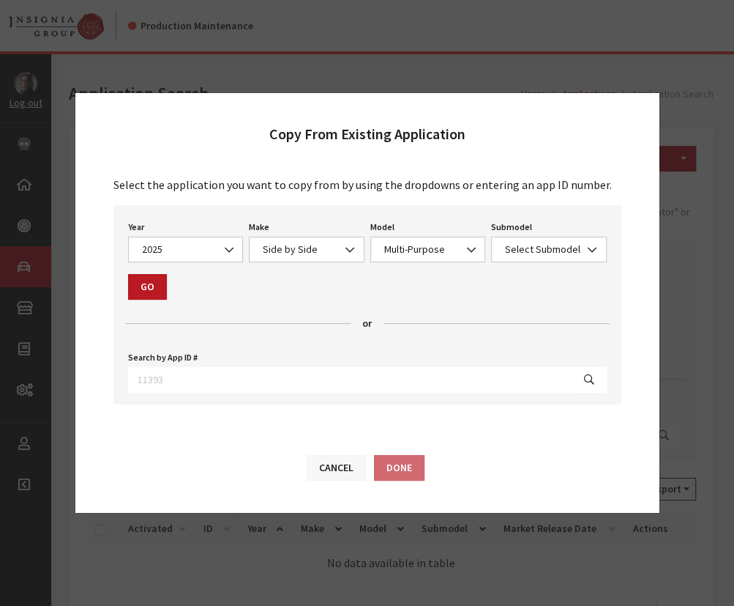
click at [338, 472] on button "Cancel" at bounding box center [336, 468] width 59 height 26
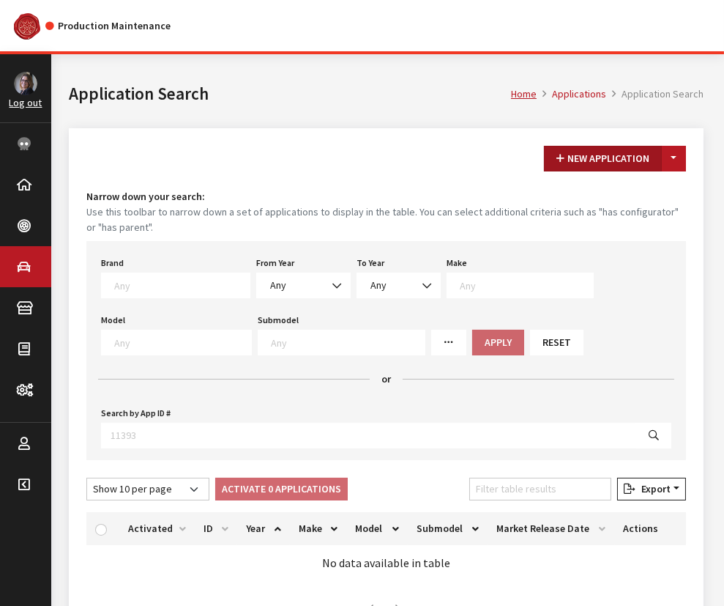
click at [577, 154] on button "New Application" at bounding box center [603, 159] width 118 height 26
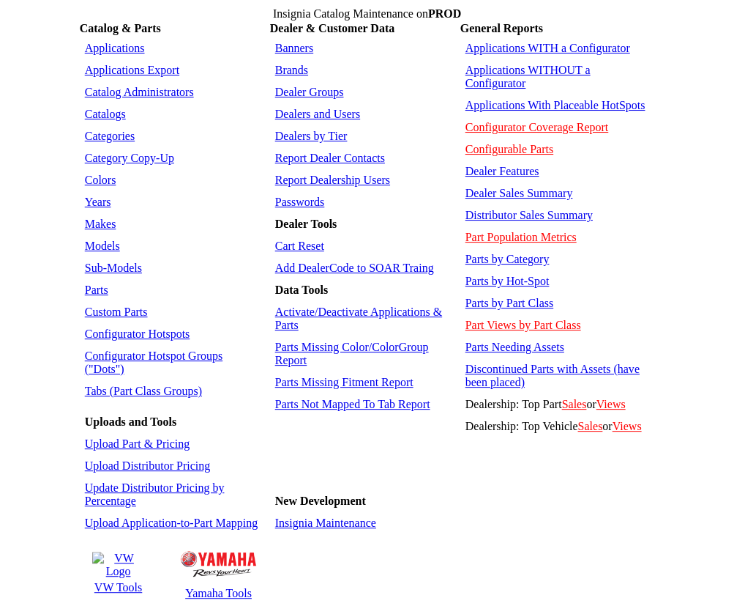
drag, startPoint x: 113, startPoint y: 236, endPoint x: 116, endPoint y: 226, distance: 10.9
click at [113, 261] on link "Sub-Models" at bounding box center [113, 267] width 57 height 12
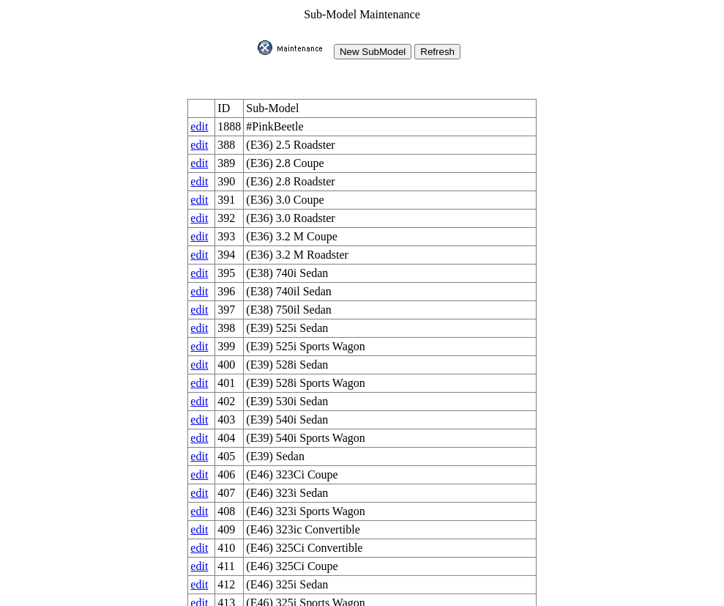
drag, startPoint x: 365, startPoint y: 45, endPoint x: 300, endPoint y: 42, distance: 65.2
click at [366, 44] on input "New SubModel" at bounding box center [373, 51] width 78 height 15
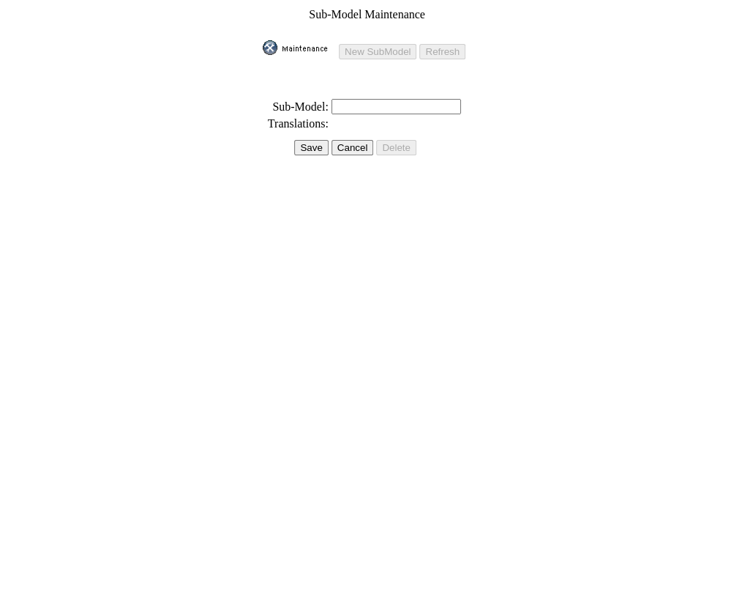
click at [354, 99] on input "text" at bounding box center [397, 106] width 130 height 15
paste input "Wolverine RMAX2 1000 Limited"
type input "Wolverine RMAX2 1000 Limited"
click at [301, 140] on input "Save" at bounding box center [311, 147] width 34 height 15
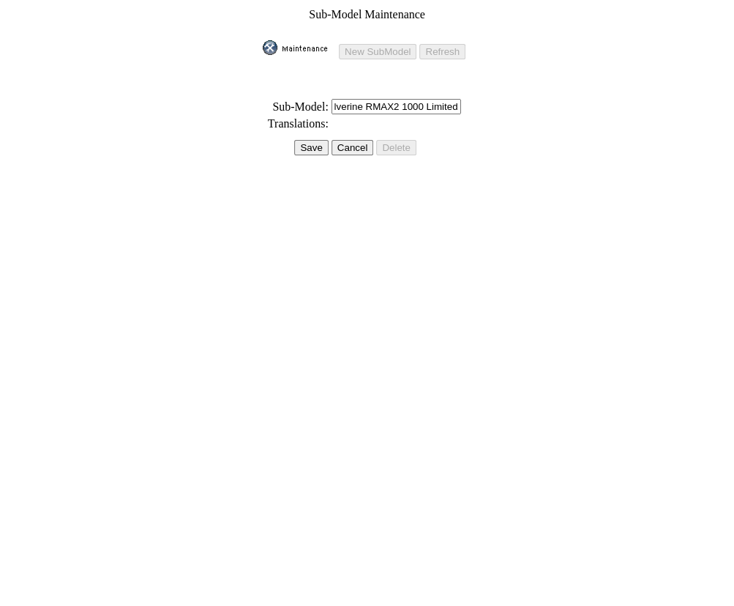
scroll to position [0, 0]
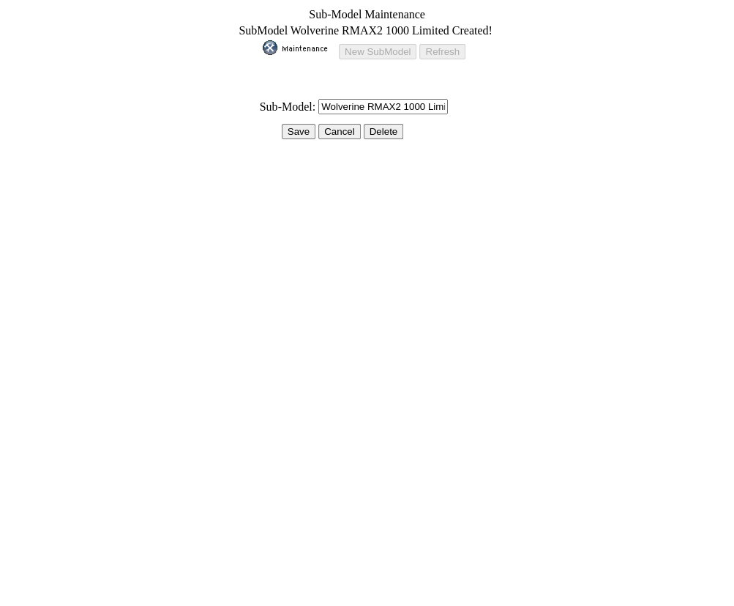
click at [302, 124] on input "Save" at bounding box center [299, 131] width 34 height 15
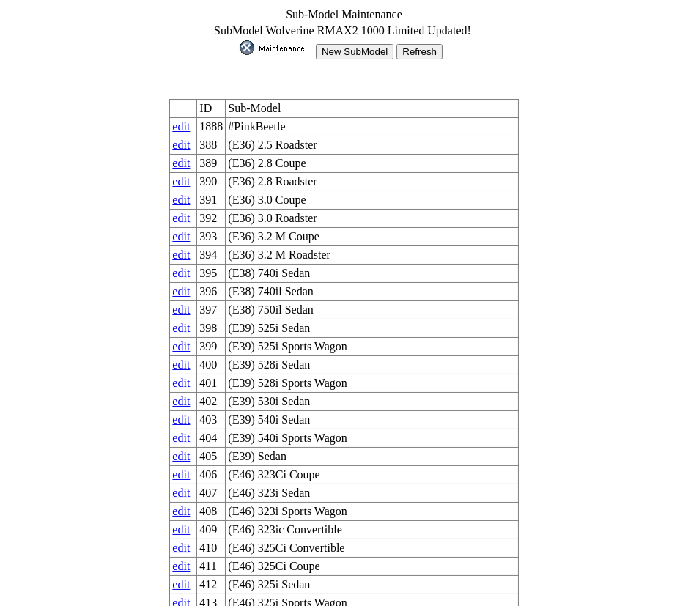
click at [345, 46] on input "New SubModel" at bounding box center [355, 51] width 78 height 15
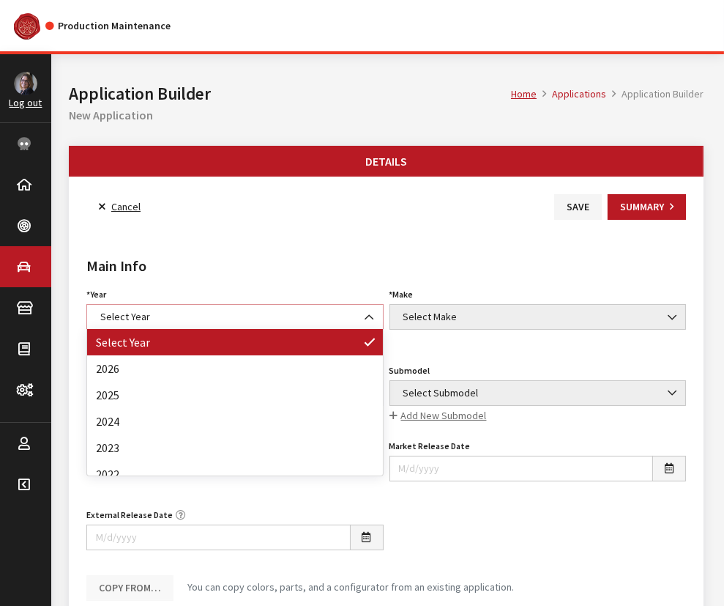
click at [130, 326] on span "Select Year" at bounding box center [234, 317] width 297 height 26
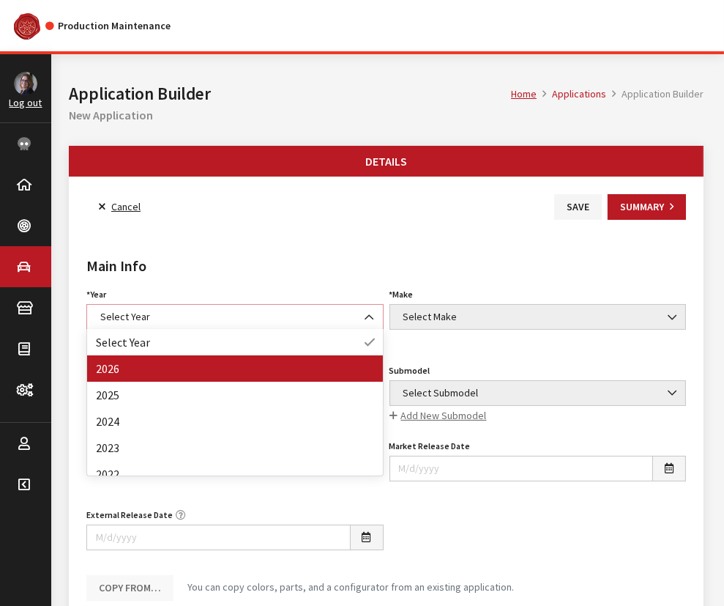
select select "44"
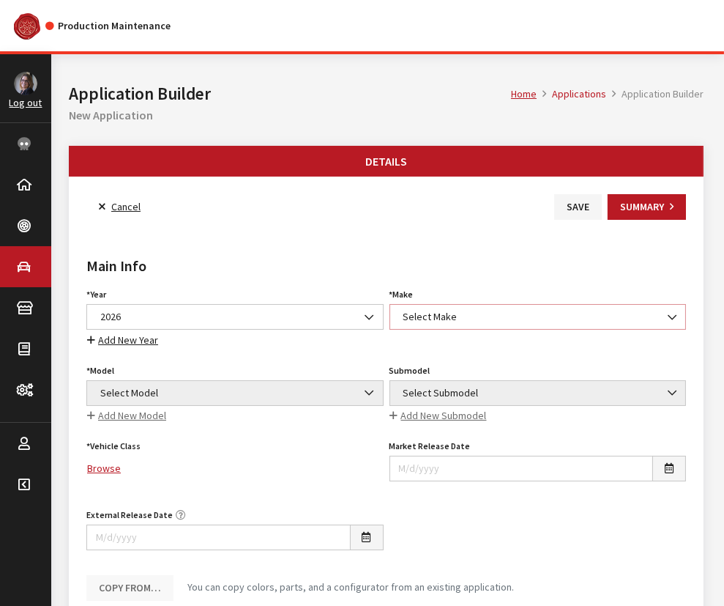
click at [483, 315] on span "Select Make" at bounding box center [538, 316] width 278 height 15
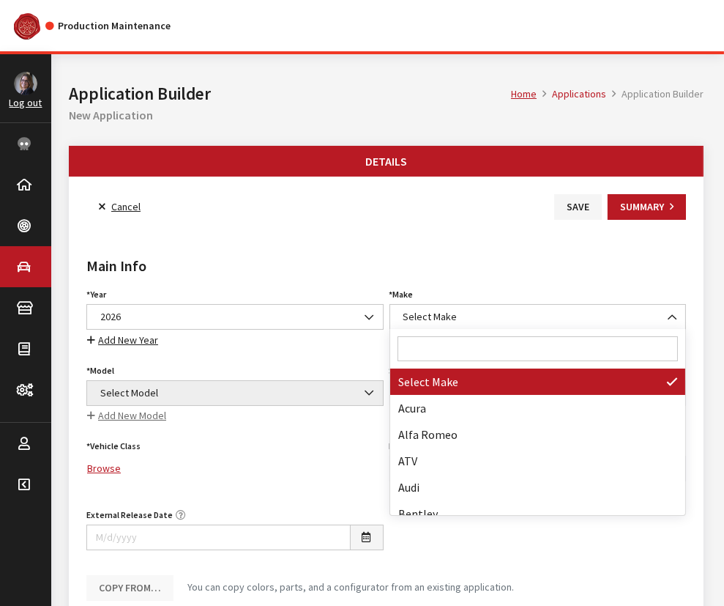
click at [468, 355] on input "Search" at bounding box center [538, 348] width 281 height 25
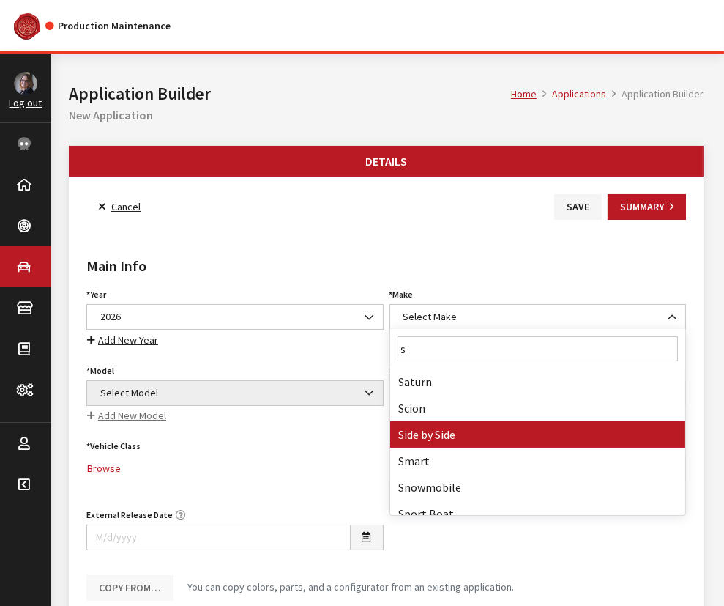
type input "s"
select select "55"
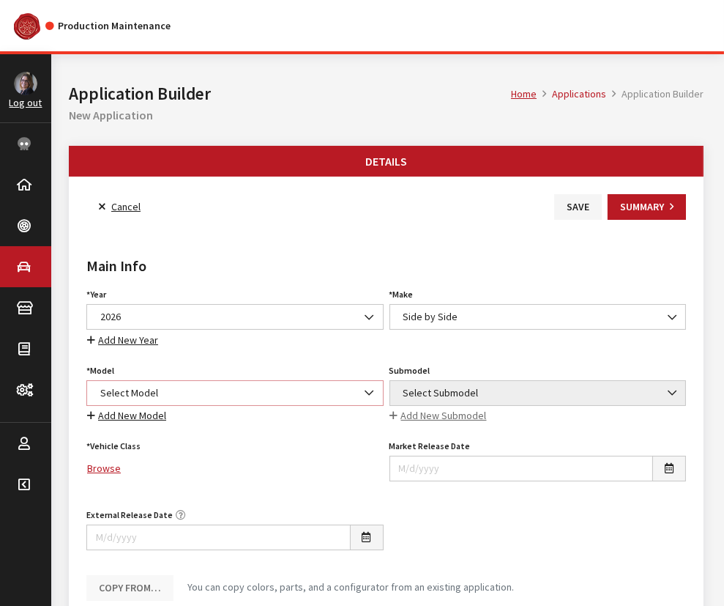
click at [212, 392] on span "Select Model" at bounding box center [235, 392] width 278 height 15
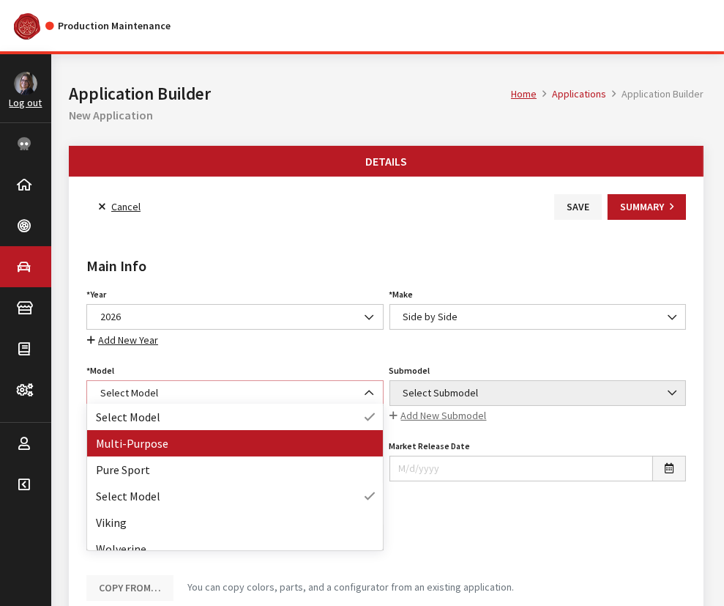
select select "1362"
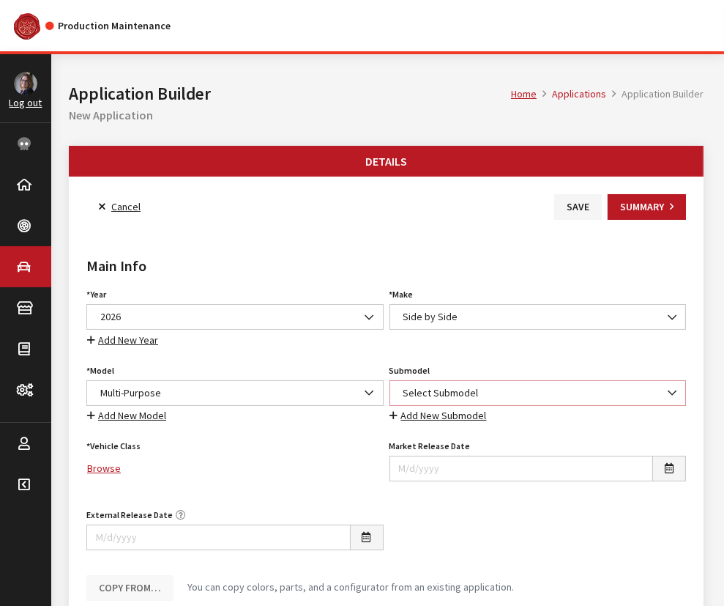
click at [524, 387] on span "Select Submodel" at bounding box center [538, 392] width 278 height 15
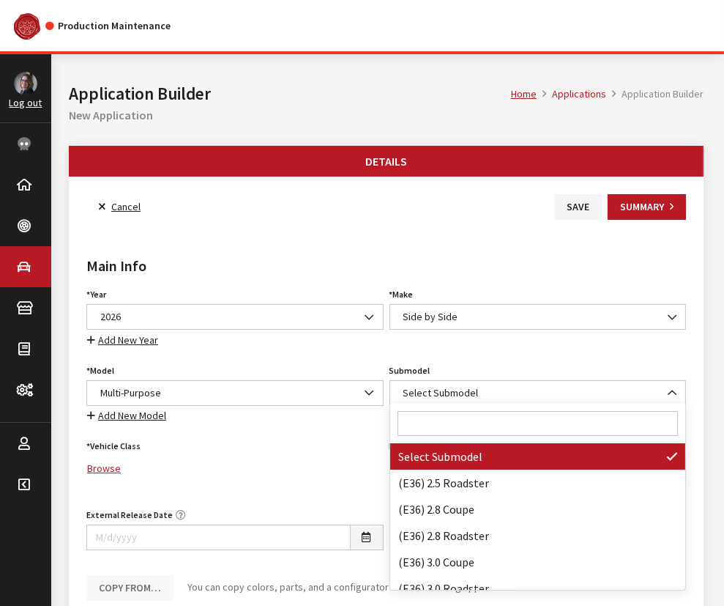
click at [499, 417] on input "Search" at bounding box center [538, 423] width 281 height 25
paste input "Wolverine RMAX2 1000 Limited"
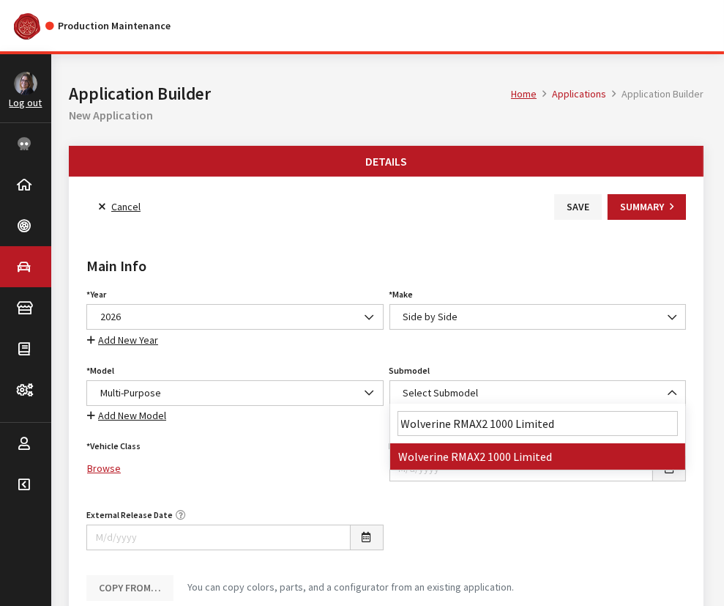
type input "Wolverine RMAX2 1000 Limited"
select select "4858"
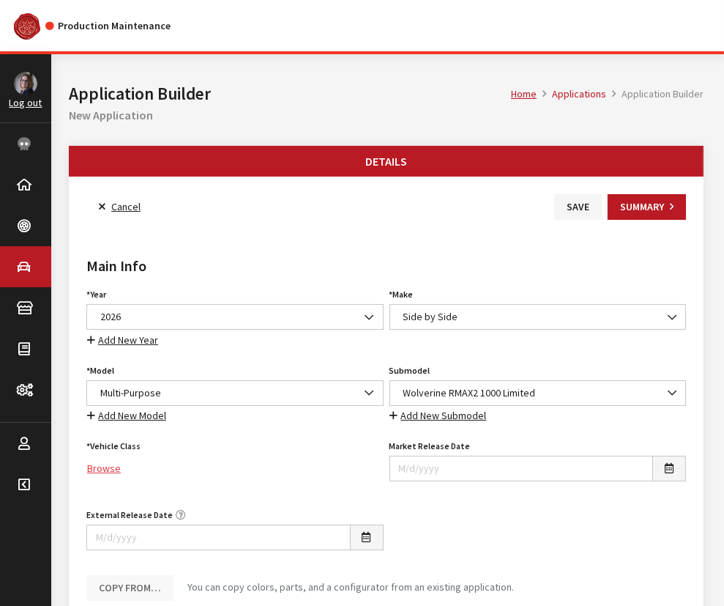
click at [97, 470] on link "Browse" at bounding box center [234, 468] width 297 height 26
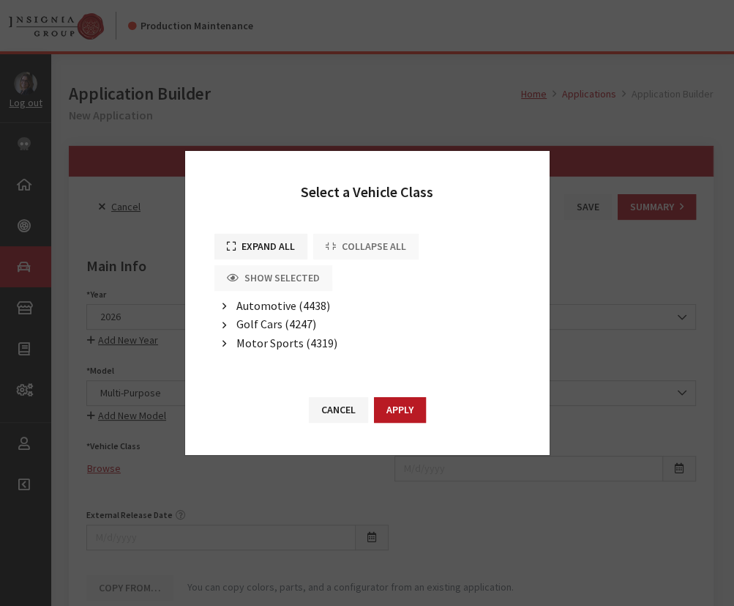
click at [223, 345] on icon "button" at bounding box center [225, 344] width 4 height 10
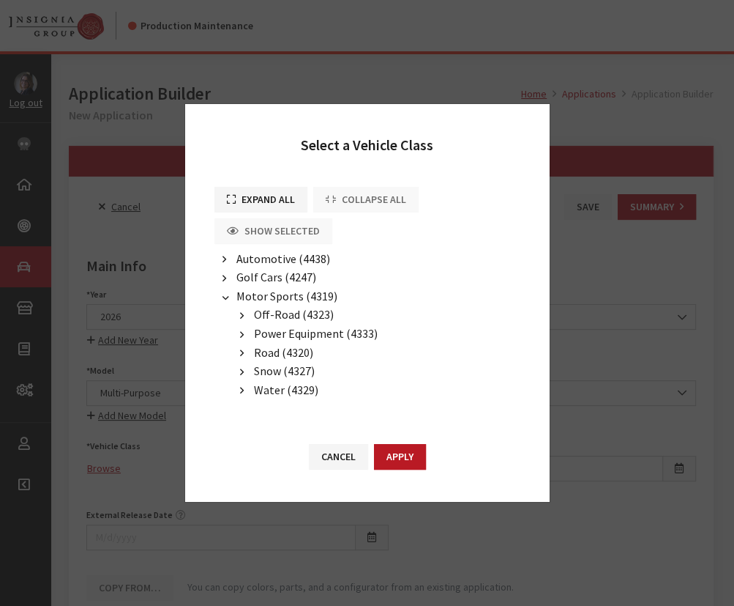
click at [240, 311] on icon "button" at bounding box center [242, 316] width 4 height 10
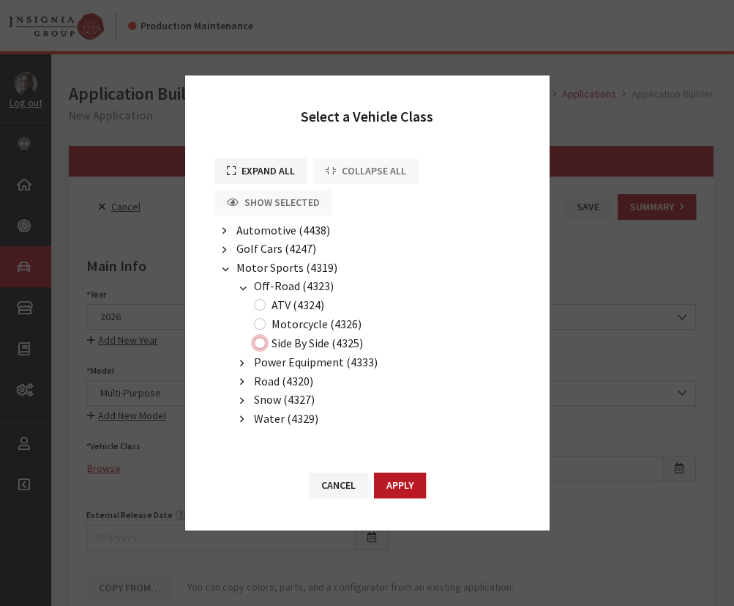
click at [264, 344] on input "Side By Side (4325)" at bounding box center [260, 343] width 12 height 12
radio input "true"
click at [407, 485] on button "Apply" at bounding box center [400, 485] width 52 height 26
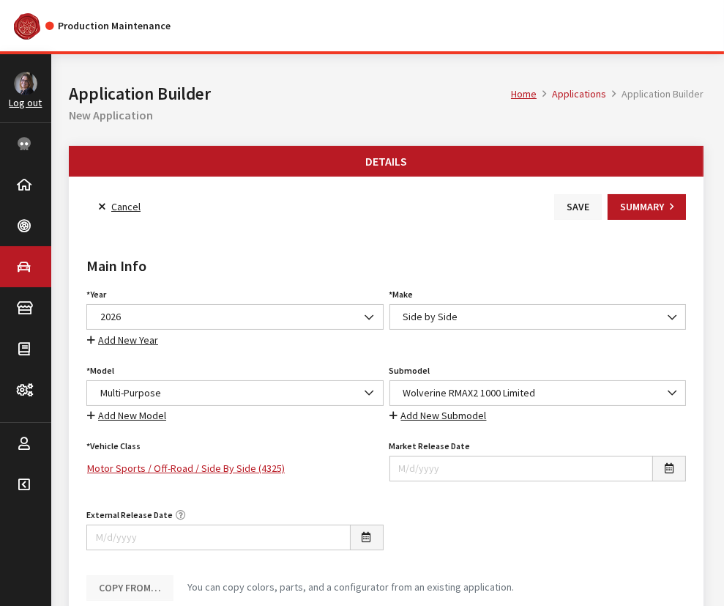
click at [578, 203] on button "Save" at bounding box center [578, 207] width 48 height 26
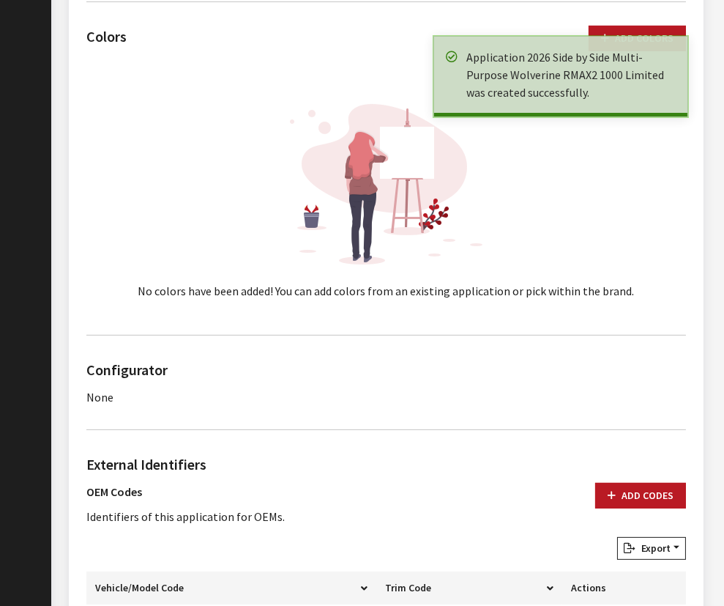
scroll to position [652, 0]
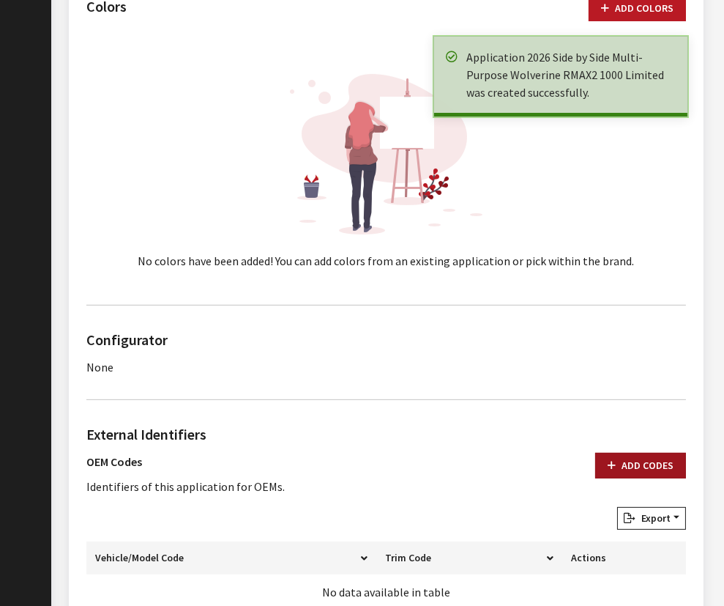
click at [651, 463] on button "Add Codes" at bounding box center [640, 466] width 91 height 26
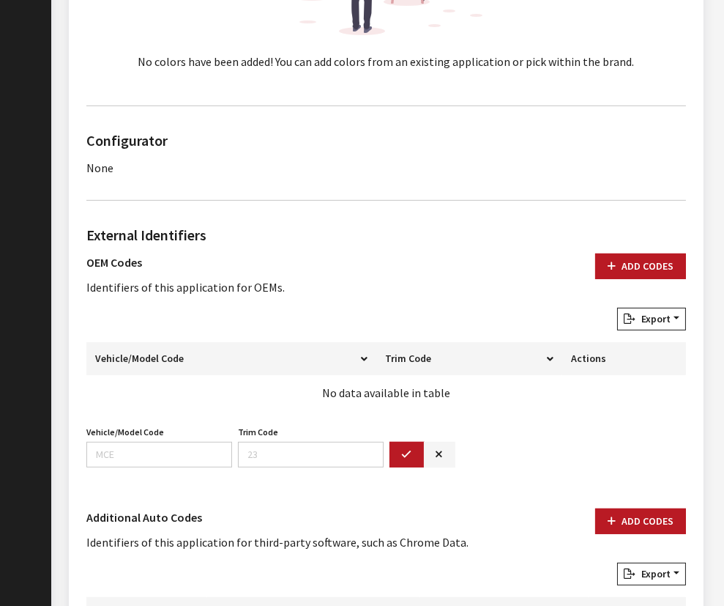
scroll to position [852, 0]
click at [119, 447] on input "Vehicle/Model Code" at bounding box center [159, 454] width 146 height 26
paste input "BKPE"
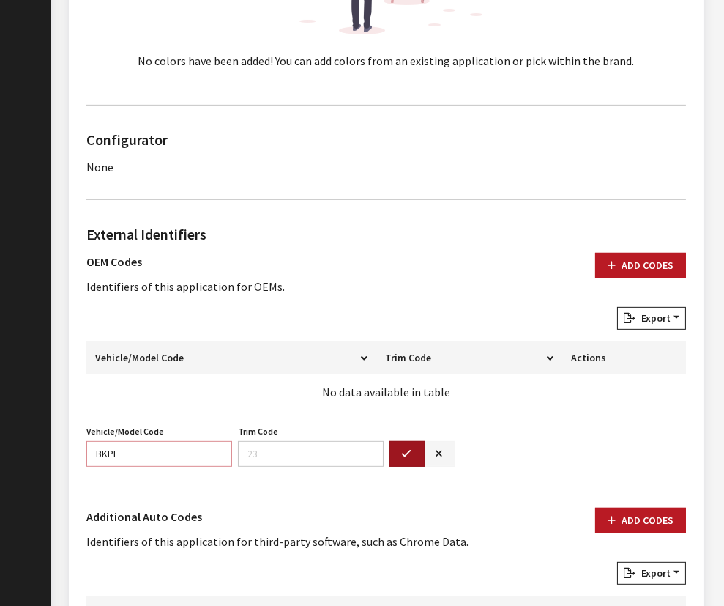
type input "BKPE"
click at [403, 454] on icon "button" at bounding box center [407, 454] width 10 height 10
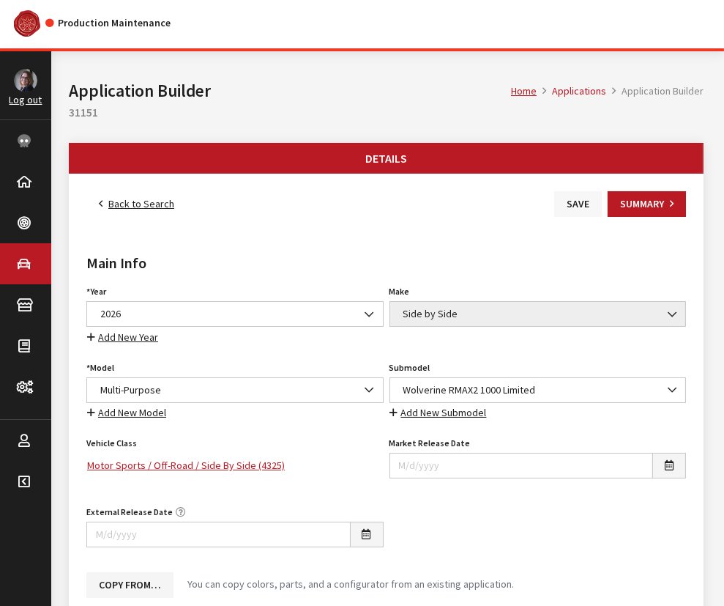
scroll to position [0, 0]
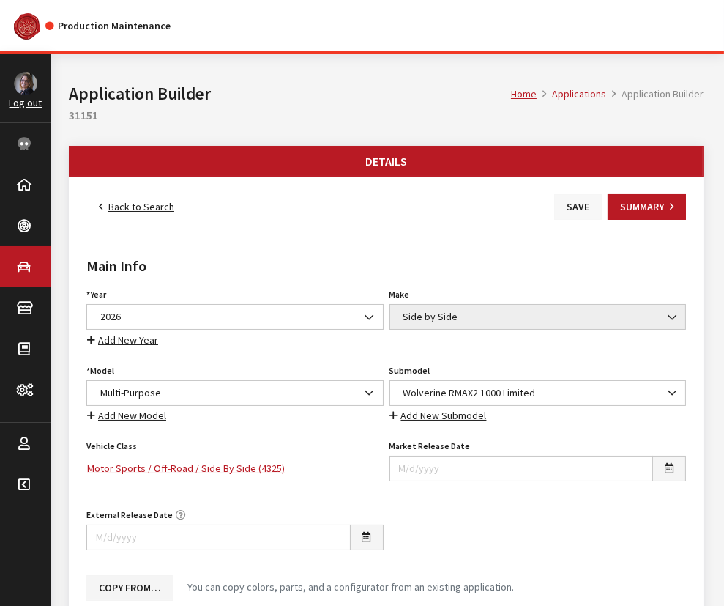
click at [568, 204] on button "Save" at bounding box center [578, 207] width 48 height 26
click at [132, 204] on link "Back to Search" at bounding box center [136, 207] width 100 height 26
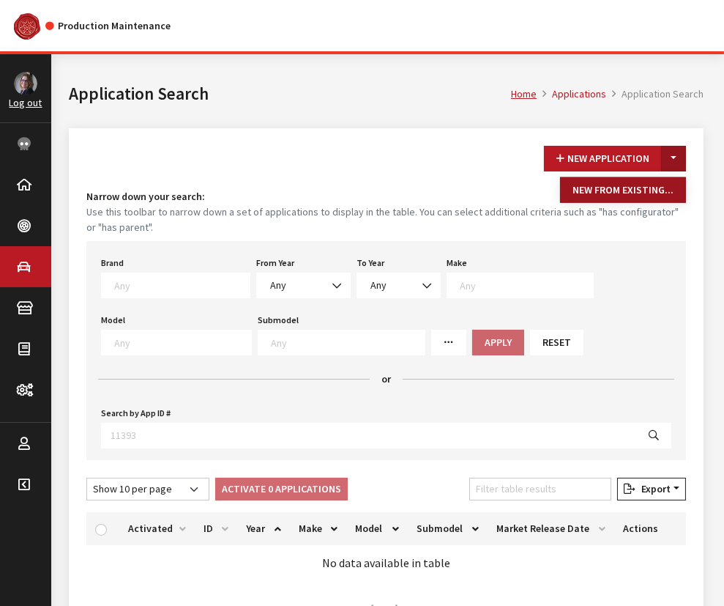
click at [641, 184] on button "New From Existing..." at bounding box center [623, 190] width 126 height 26
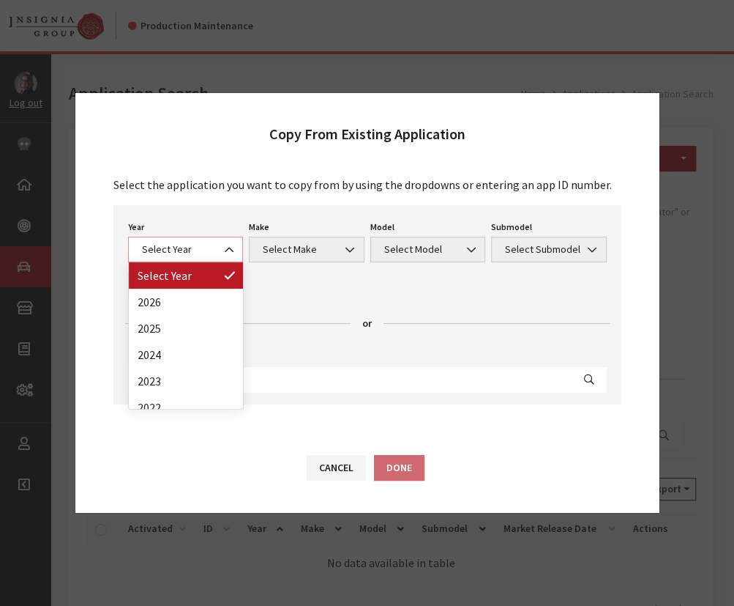
click at [167, 246] on span "Select Year" at bounding box center [186, 249] width 97 height 15
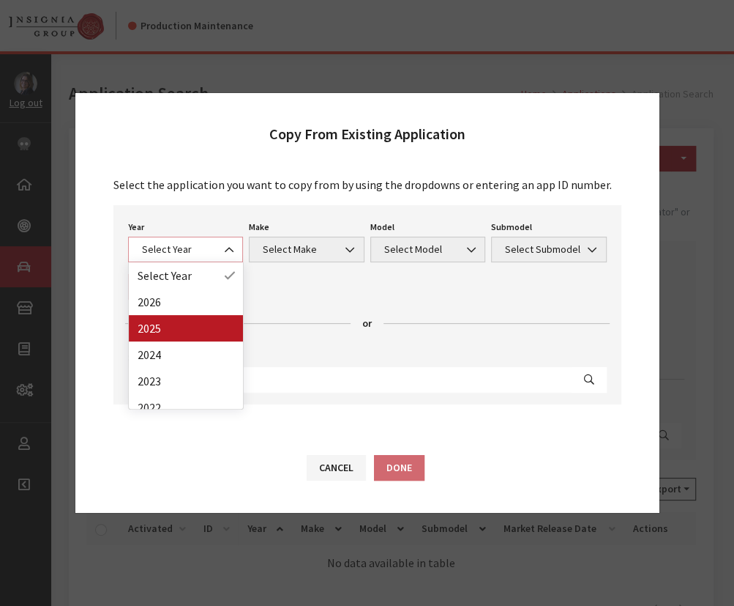
select select "43"
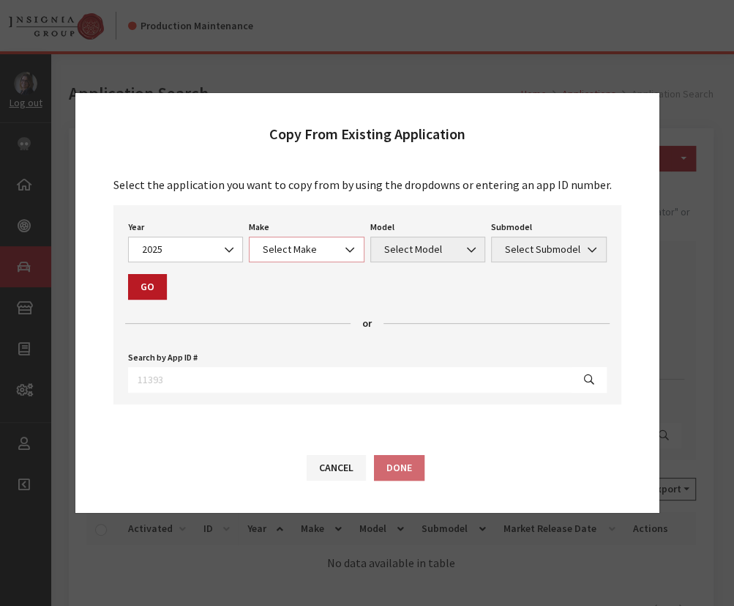
click at [300, 249] on span "Select Make" at bounding box center [306, 249] width 97 height 15
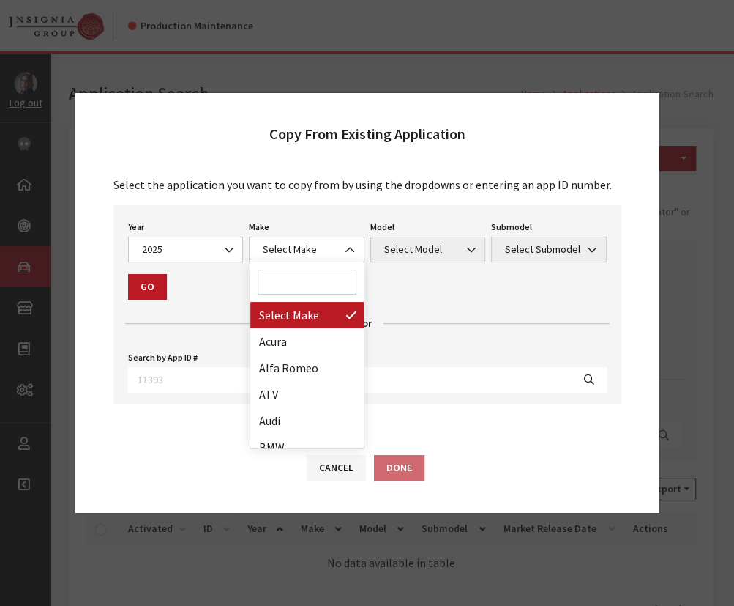
click at [290, 275] on input "Search" at bounding box center [308, 281] width 100 height 25
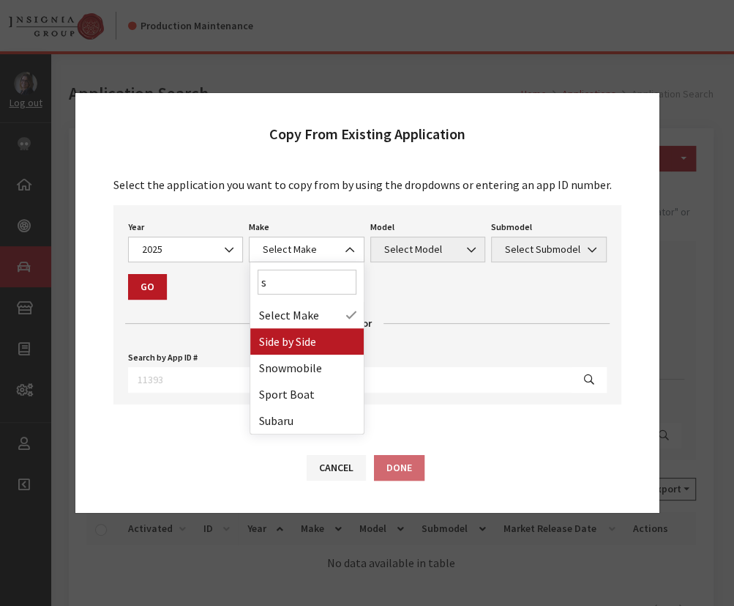
type input "s"
select select "55"
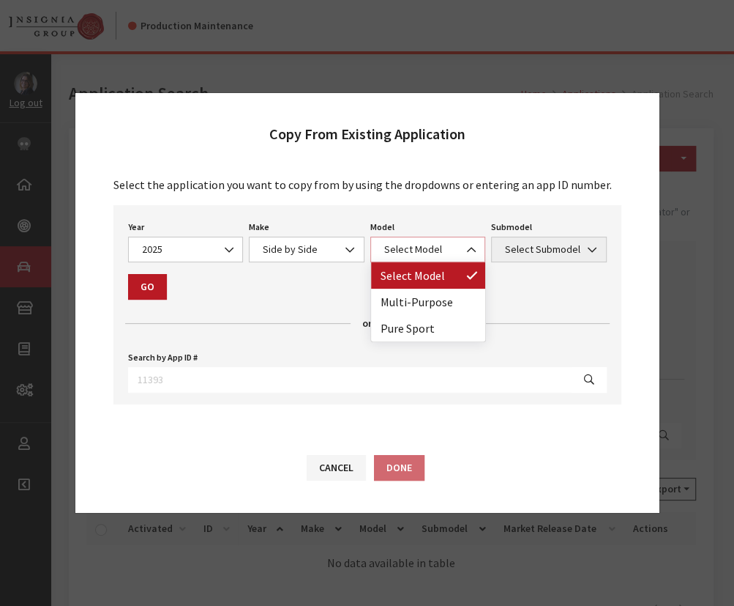
click at [412, 254] on span "Select Model" at bounding box center [428, 249] width 97 height 15
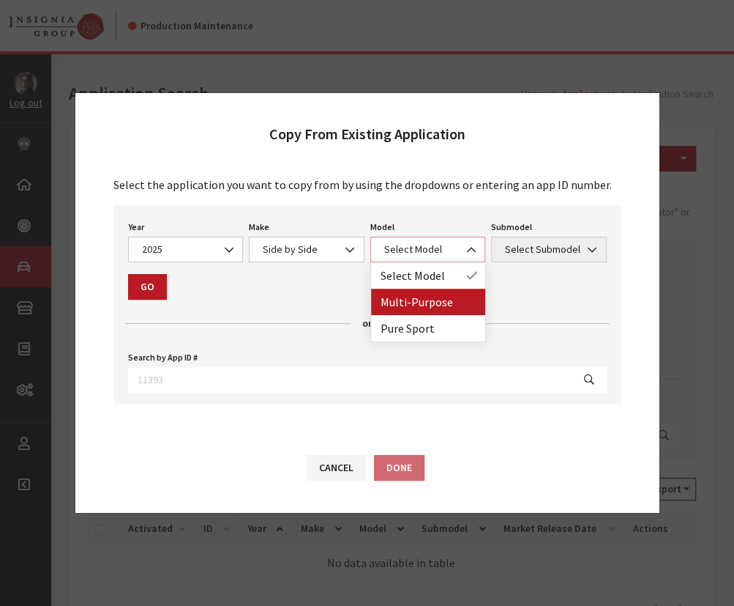
select select "1362"
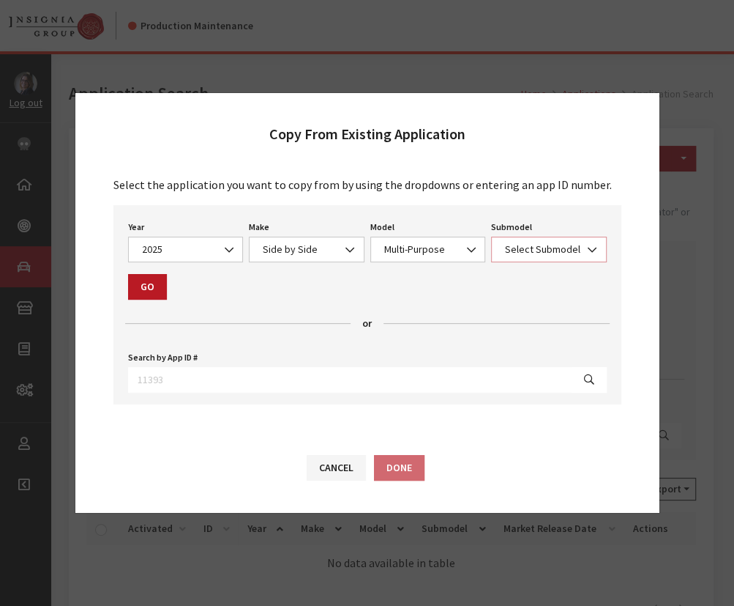
click at [524, 252] on span "Select Submodel" at bounding box center [549, 249] width 97 height 15
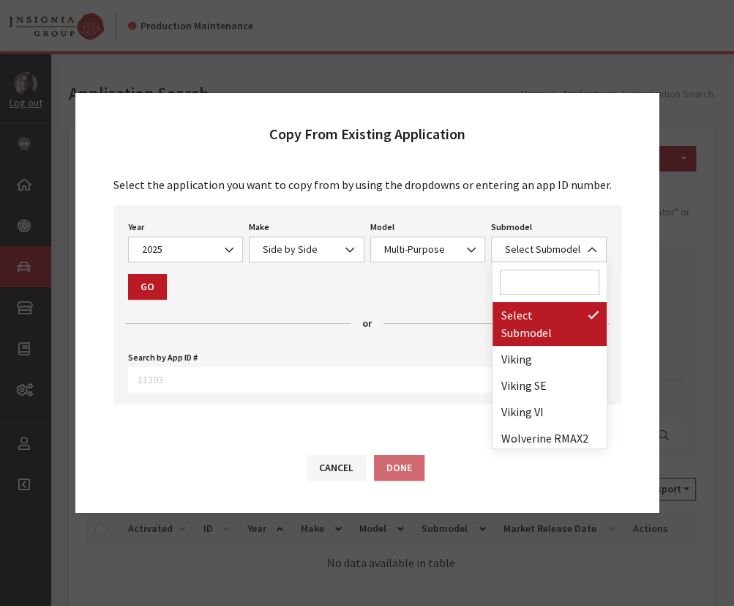
click at [523, 282] on input "Search" at bounding box center [550, 281] width 100 height 25
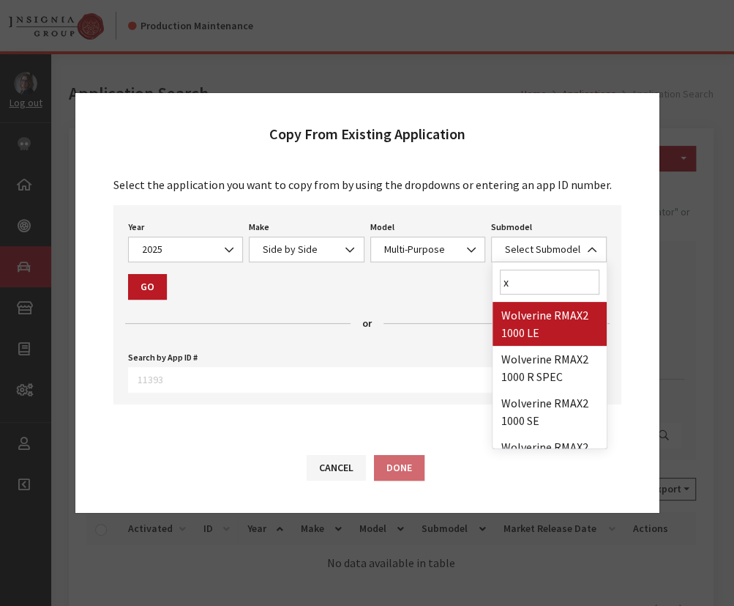
type input "xt"
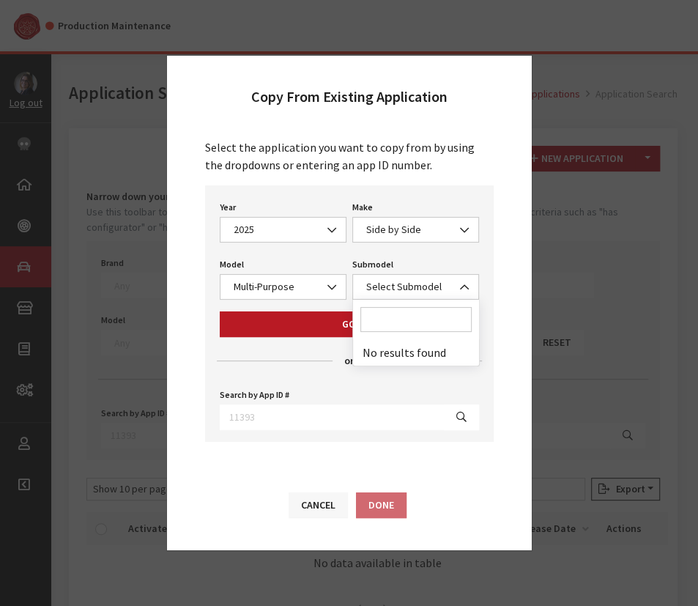
click at [343, 502] on button "Cancel" at bounding box center [318, 505] width 59 height 26
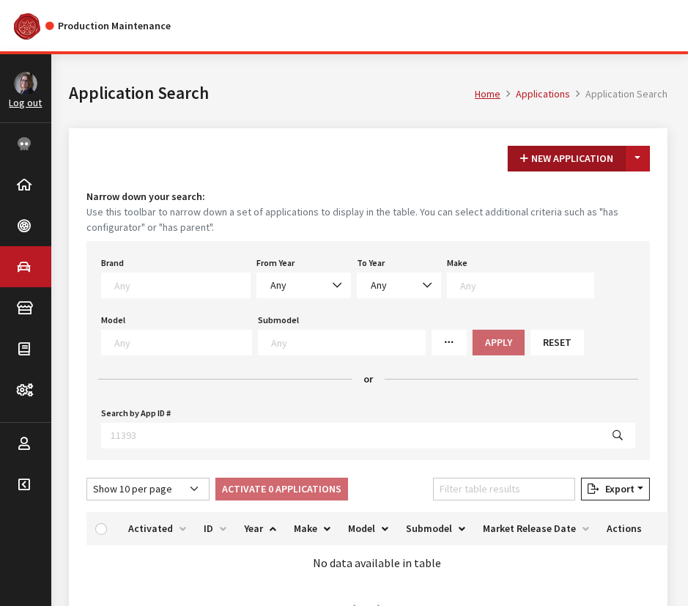
click at [561, 149] on button "New Application" at bounding box center [566, 159] width 118 height 26
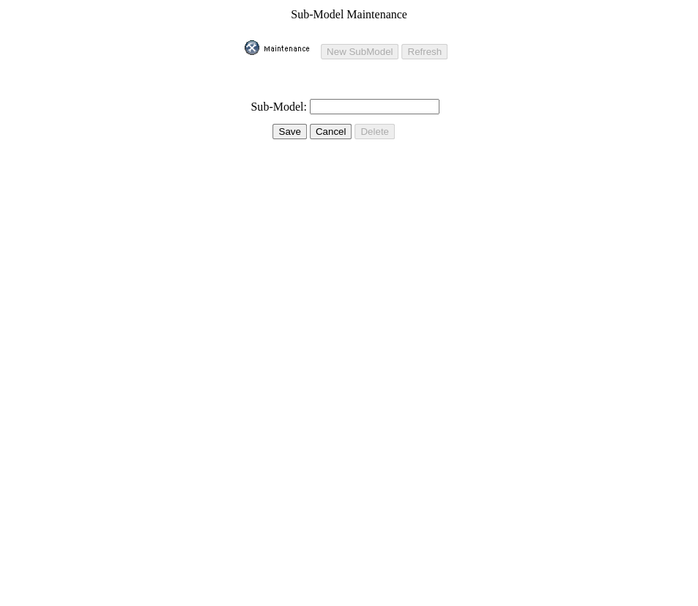
click at [326, 99] on input "text" at bounding box center [375, 106] width 130 height 15
paste input "Wolverine RMAX2 1000 XT-R"
type input "Wolverine RMAX2 1000 XT-R"
click at [279, 124] on input "Save" at bounding box center [289, 131] width 34 height 15
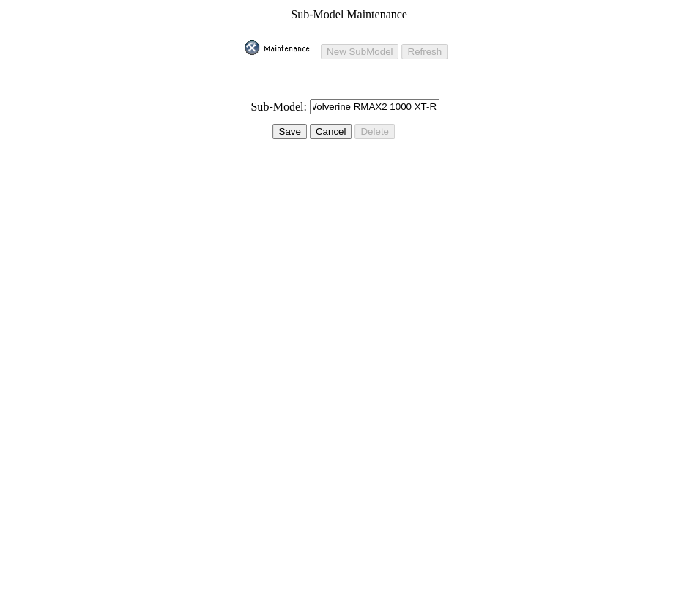
scroll to position [0, 0]
click at [279, 124] on input "Save" at bounding box center [283, 131] width 34 height 15
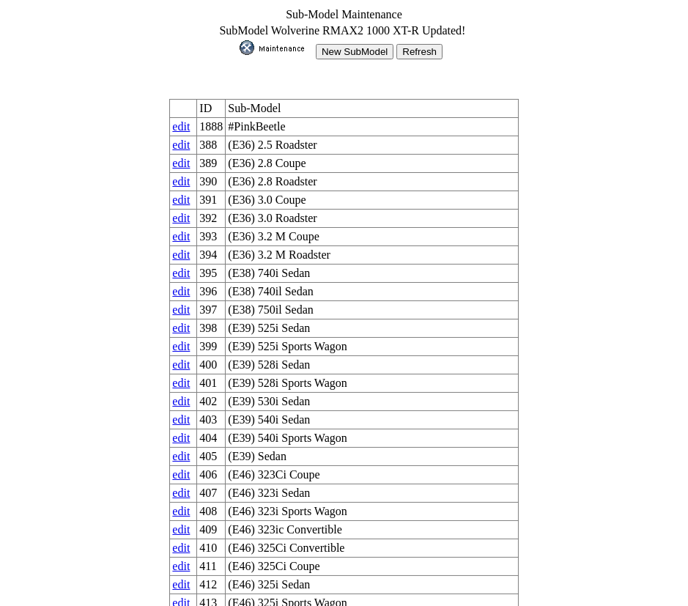
click at [265, 40] on img at bounding box center [275, 47] width 73 height 15
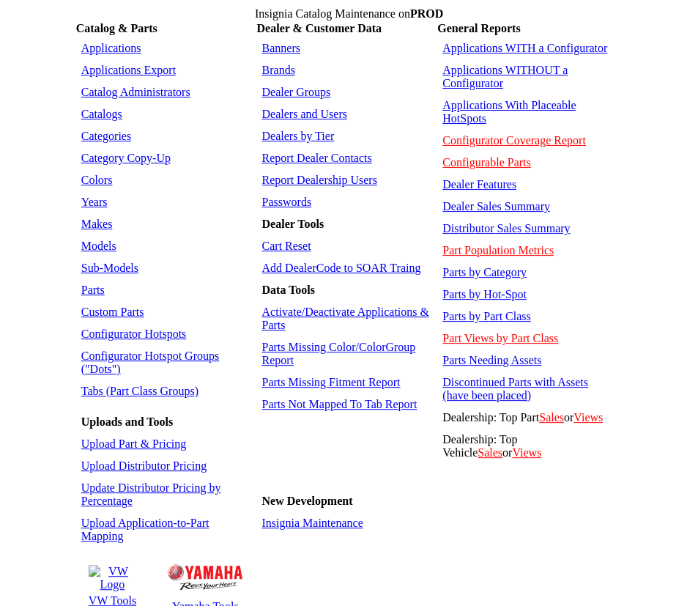
click at [93, 261] on link "Sub-Models" at bounding box center [109, 267] width 57 height 12
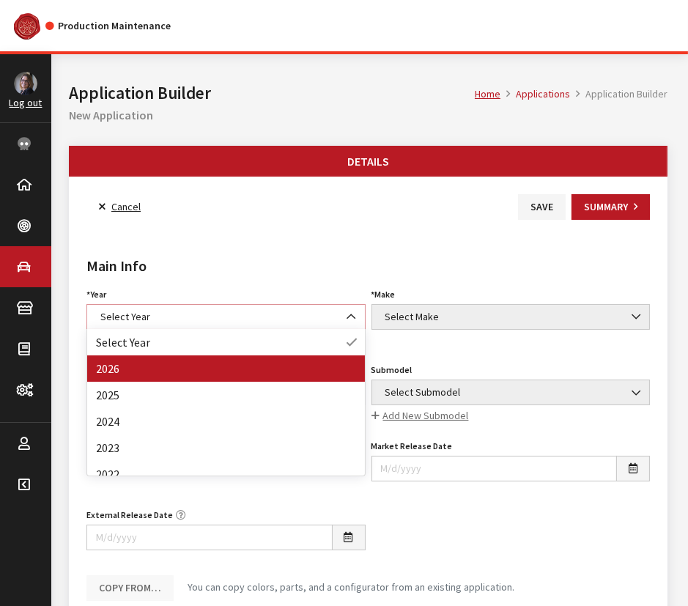
select select "44"
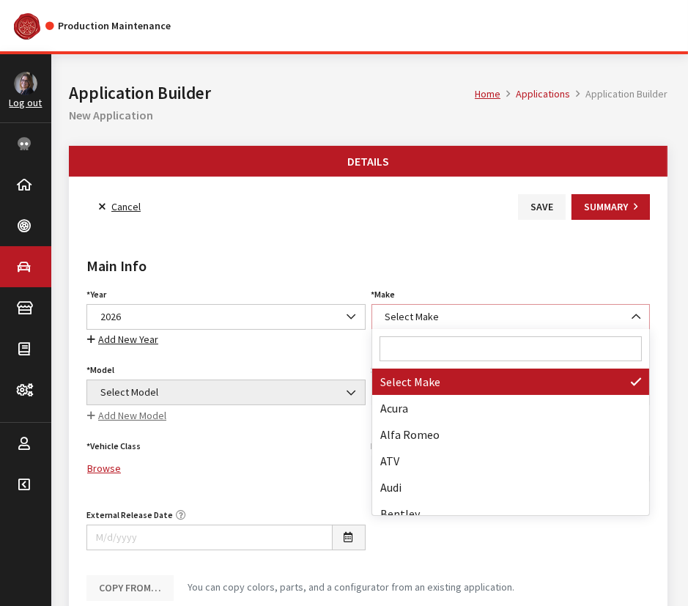
click at [449, 313] on span "Select Make" at bounding box center [511, 316] width 260 height 15
click at [414, 351] on input "Search" at bounding box center [510, 348] width 263 height 25
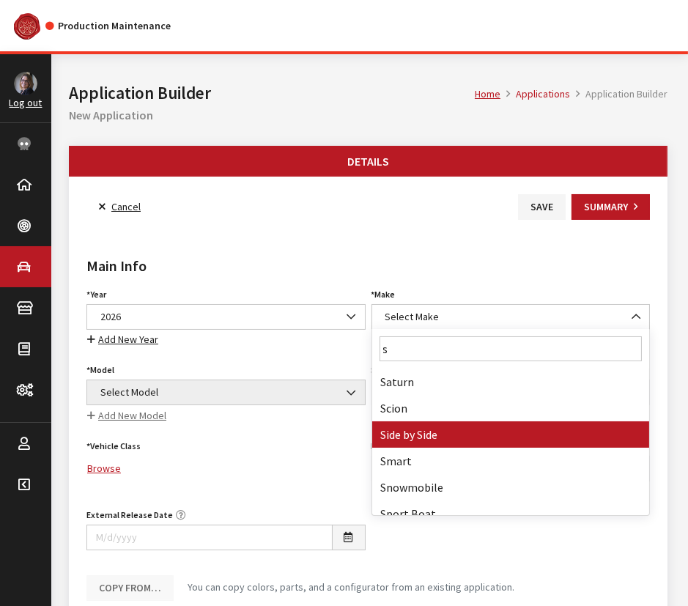
type input "s"
select select "55"
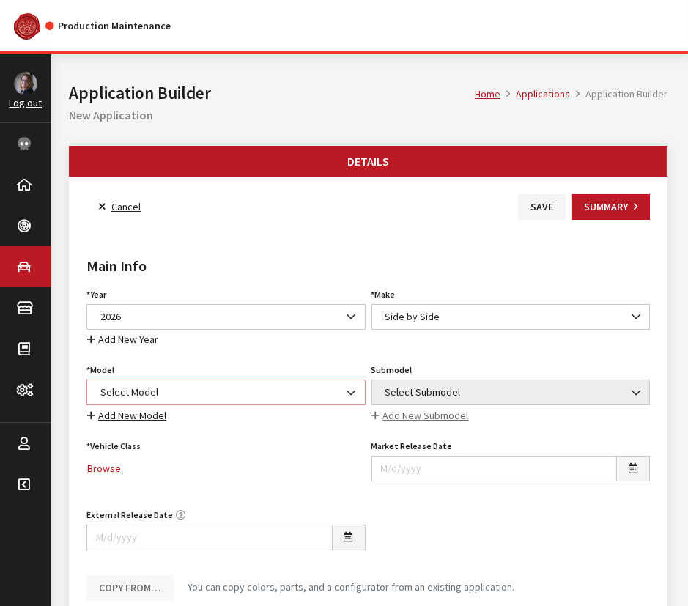
click at [152, 391] on span "Select Model" at bounding box center [226, 391] width 260 height 15
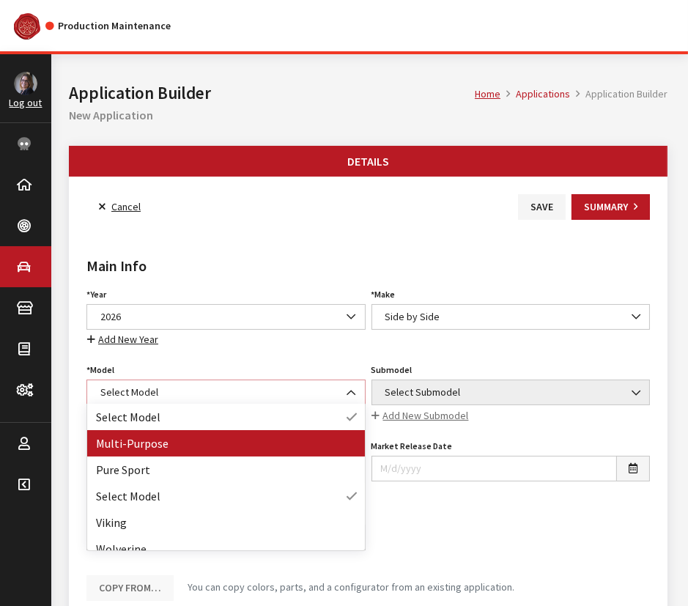
select select "1362"
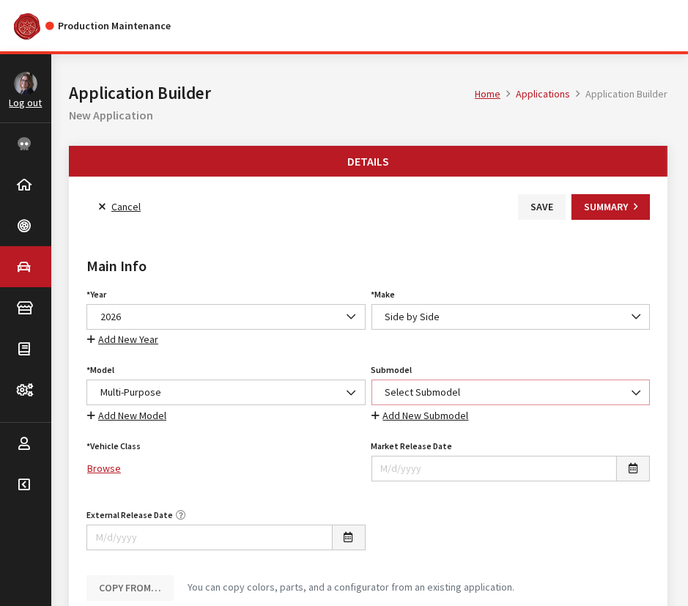
click at [416, 384] on span "Select Submodel" at bounding box center [511, 391] width 260 height 15
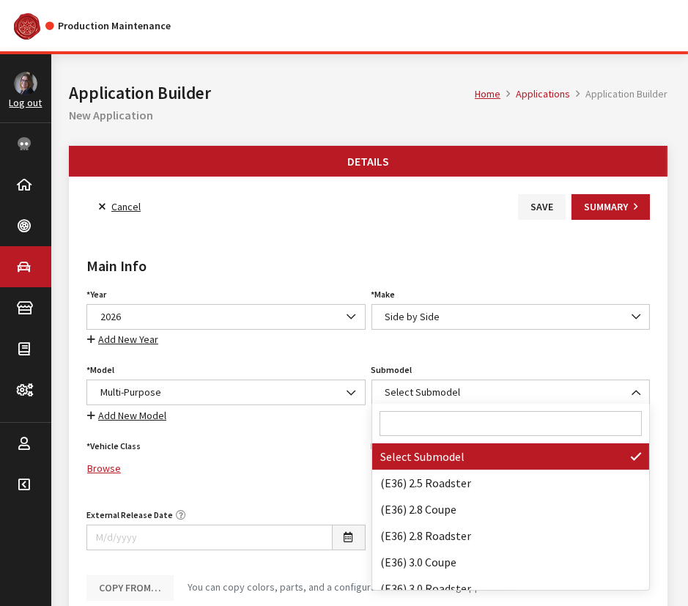
click at [417, 428] on input "Search" at bounding box center [510, 423] width 263 height 25
paste input "Wolverine RMAX2 1000 XT-R"
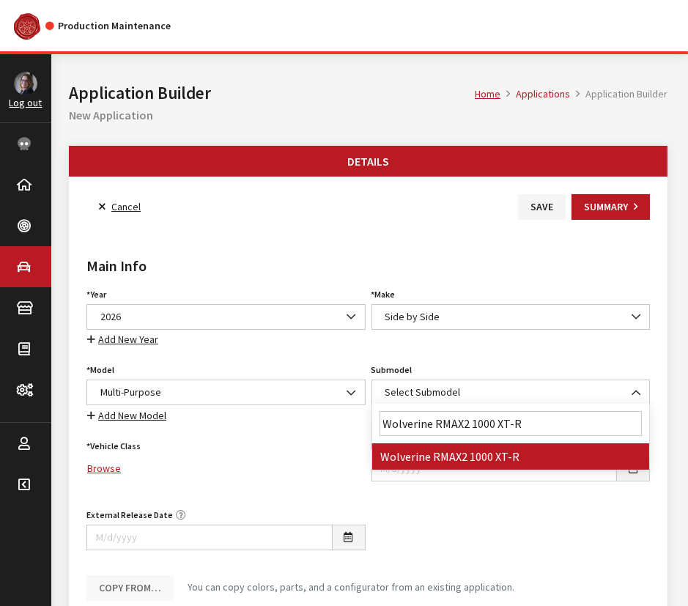
type input "Wolverine RMAX2 1000 XT-R"
select select "4859"
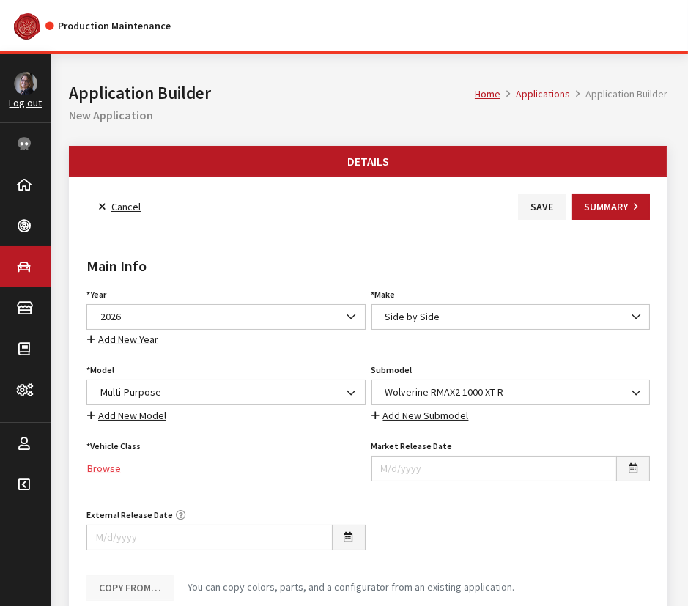
click at [97, 467] on link "Browse" at bounding box center [225, 468] width 279 height 26
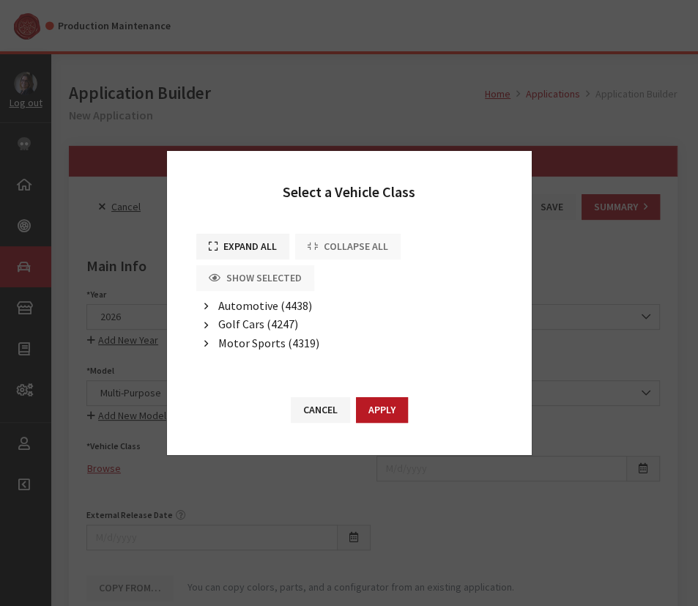
click at [213, 336] on button "button" at bounding box center [206, 343] width 20 height 17
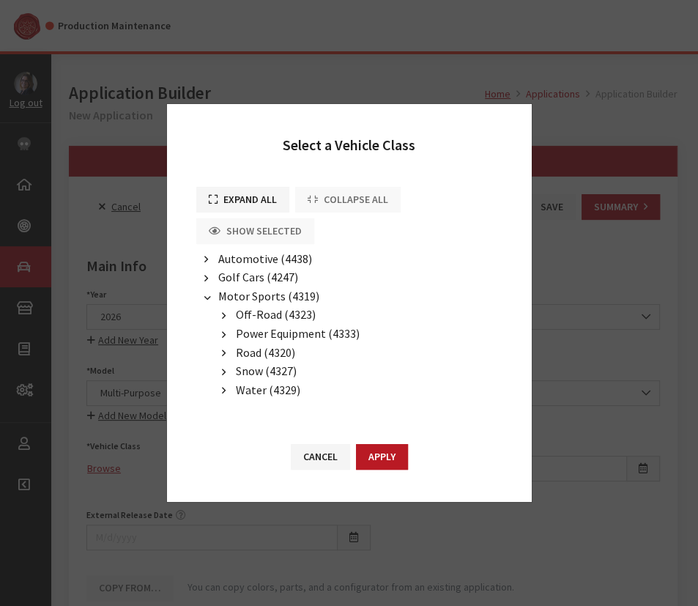
click at [248, 323] on li "Off-Road (4323) ATV (4324) Motorcycle (4326) Side By Side (4325)" at bounding box center [358, 314] width 289 height 19
click at [253, 316] on span "Off-Road (4323)" at bounding box center [276, 314] width 80 height 15
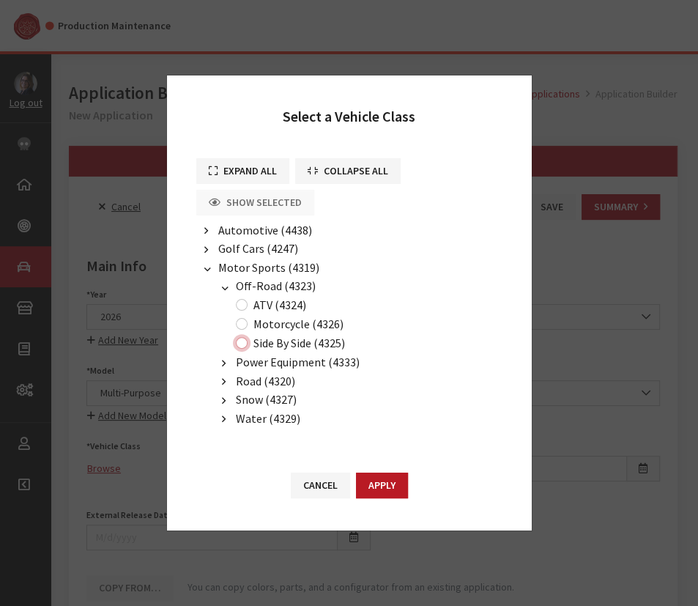
click at [242, 337] on input "Side By Side (4325)" at bounding box center [242, 343] width 12 height 12
radio input "true"
click at [384, 475] on button "Apply" at bounding box center [382, 485] width 52 height 26
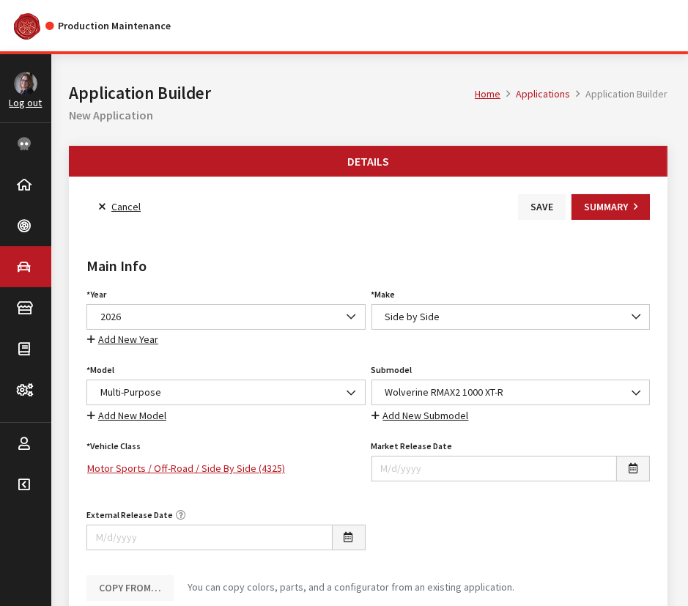
click at [531, 211] on button "Save" at bounding box center [542, 207] width 48 height 26
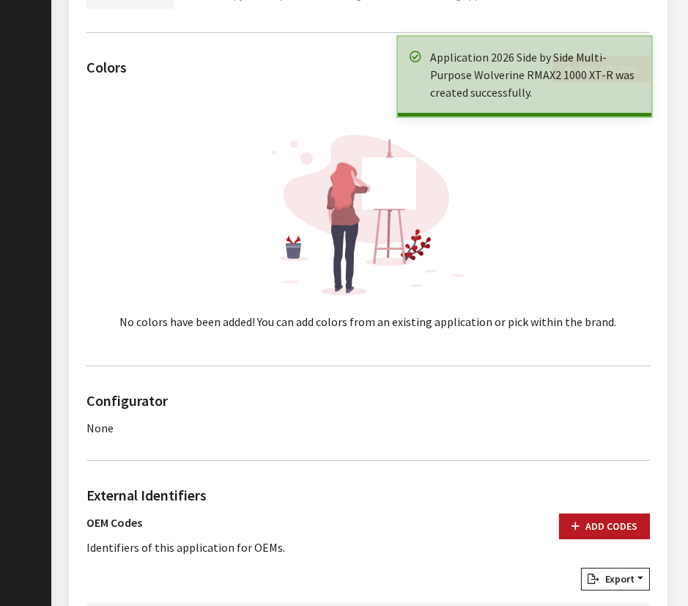
scroll to position [599, 0]
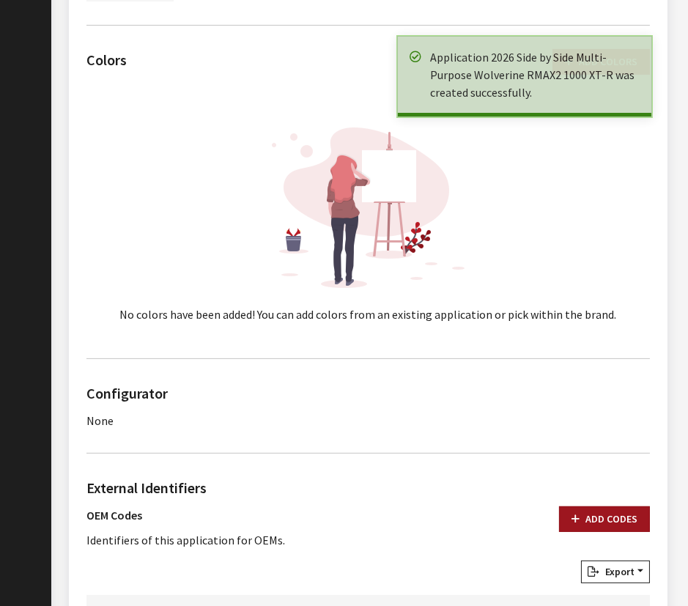
click at [604, 506] on button "Add Codes" at bounding box center [604, 519] width 91 height 26
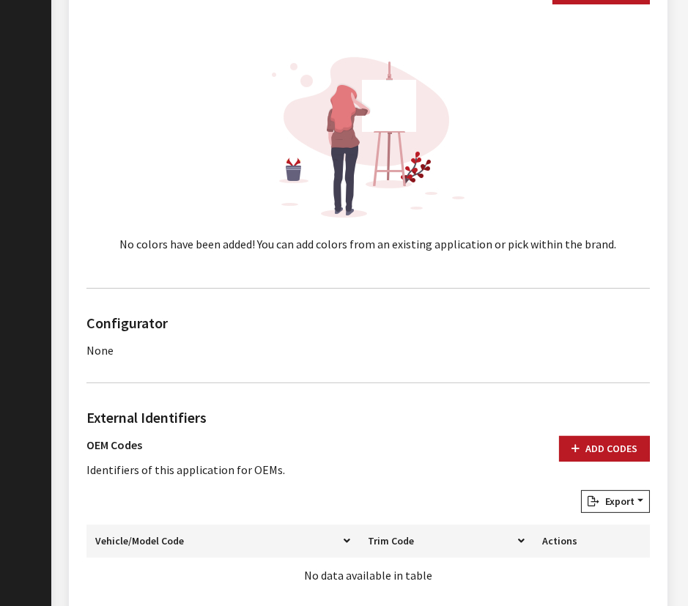
scroll to position [798, 0]
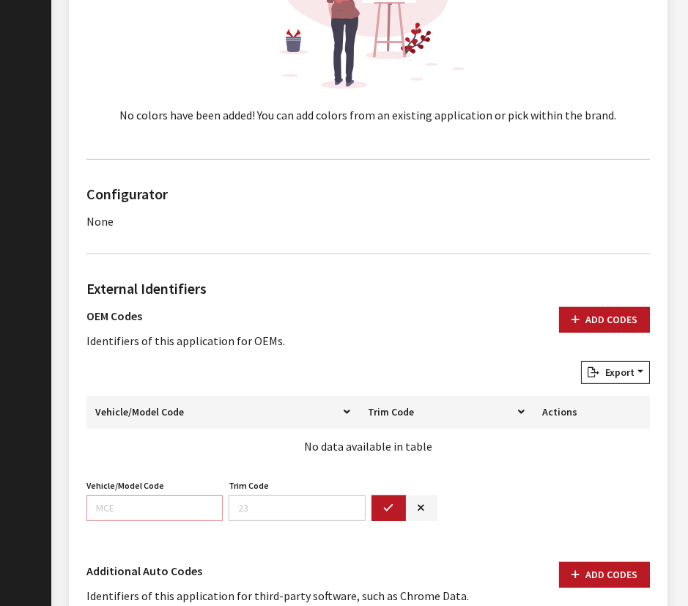
click at [146, 496] on input "Vehicle/Model Code" at bounding box center [154, 508] width 136 height 26
paste input "BKPA"
type input "BKPA"
click at [395, 505] on button "button" at bounding box center [388, 508] width 35 height 26
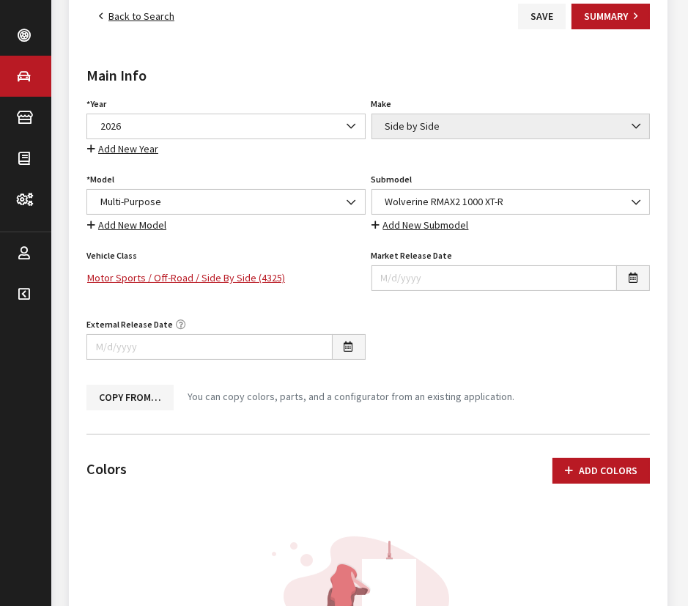
scroll to position [0, 0]
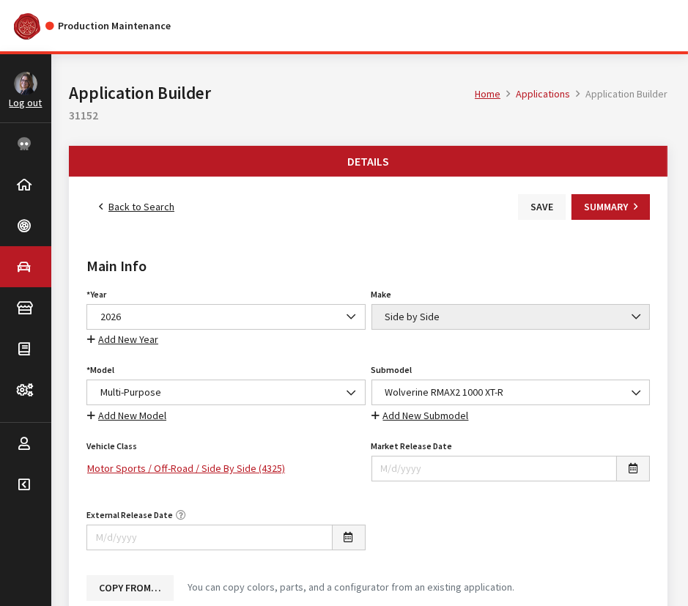
click at [542, 200] on button "Save" at bounding box center [542, 207] width 48 height 26
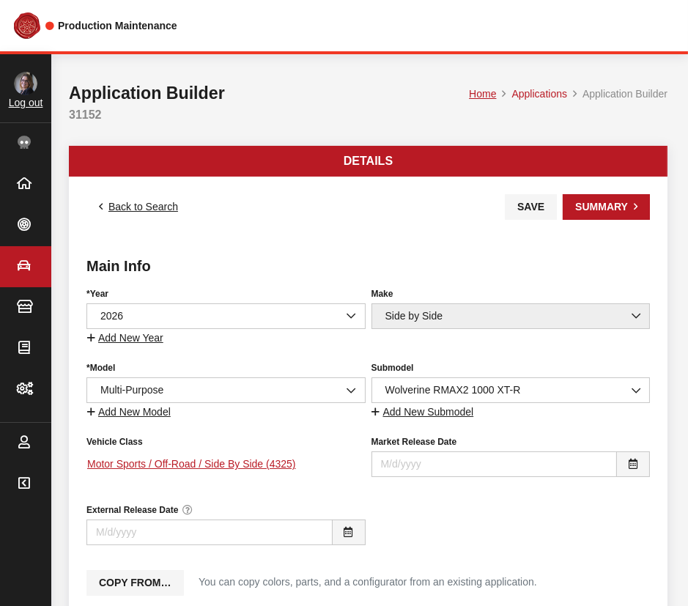
drag, startPoint x: 0, startPoint y: 0, endPoint x: 135, endPoint y: 207, distance: 247.6
click at [135, 207] on link "Back to Search" at bounding box center [138, 207] width 104 height 26
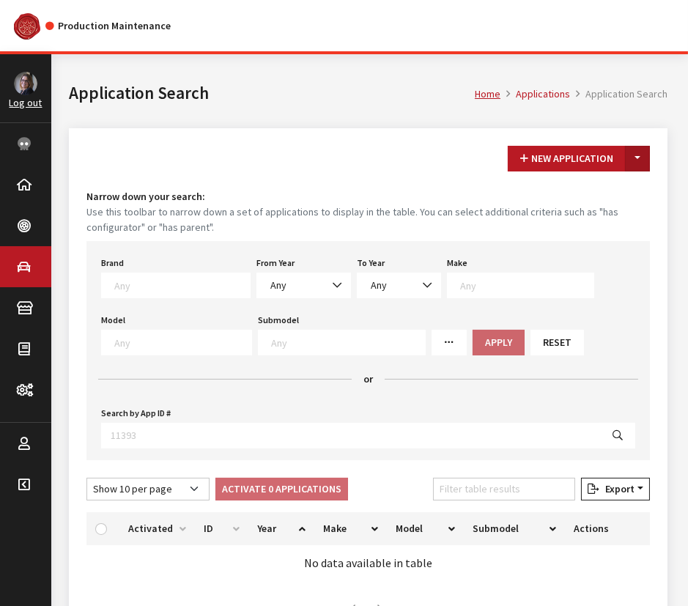
click at [633, 154] on button "Toggle Dropdown" at bounding box center [637, 159] width 25 height 26
click at [577, 186] on button "New From Existing..." at bounding box center [587, 190] width 126 height 26
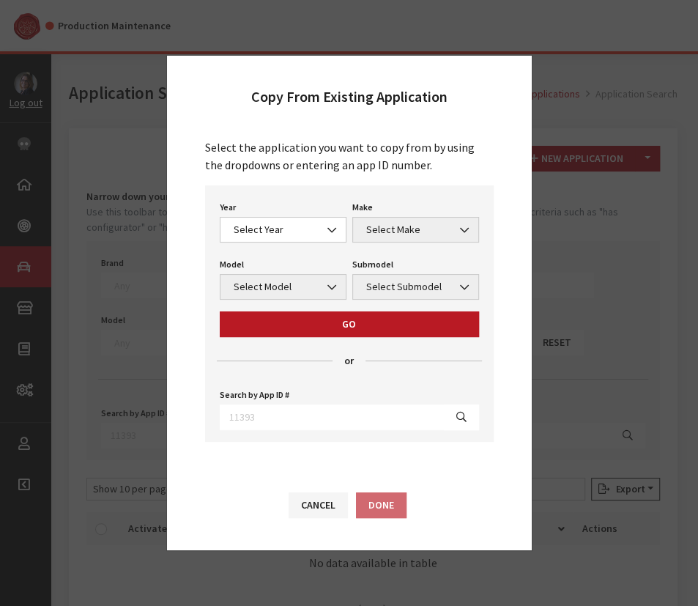
click at [267, 215] on div "Year Select Year 2026 2025 2024 2023 2022 2021 2020 2019 2018 2017 2016 2015 20…" at bounding box center [283, 219] width 133 height 45
click at [264, 235] on span "Select Year" at bounding box center [283, 229] width 108 height 15
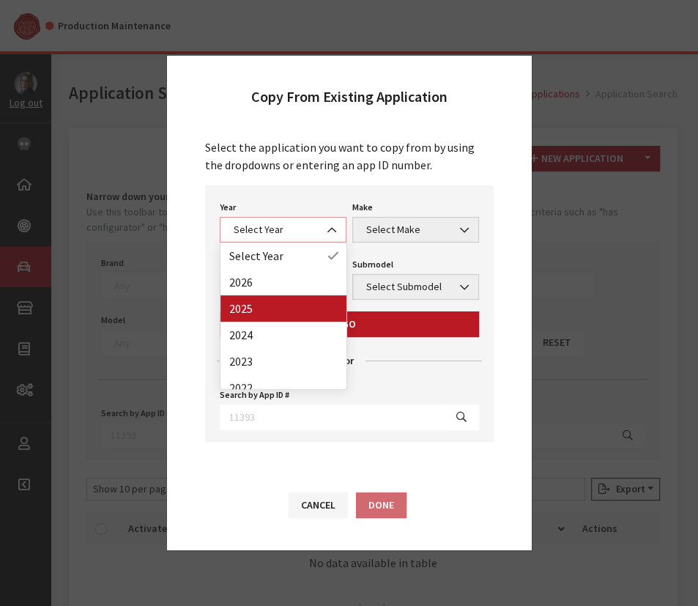
select select "43"
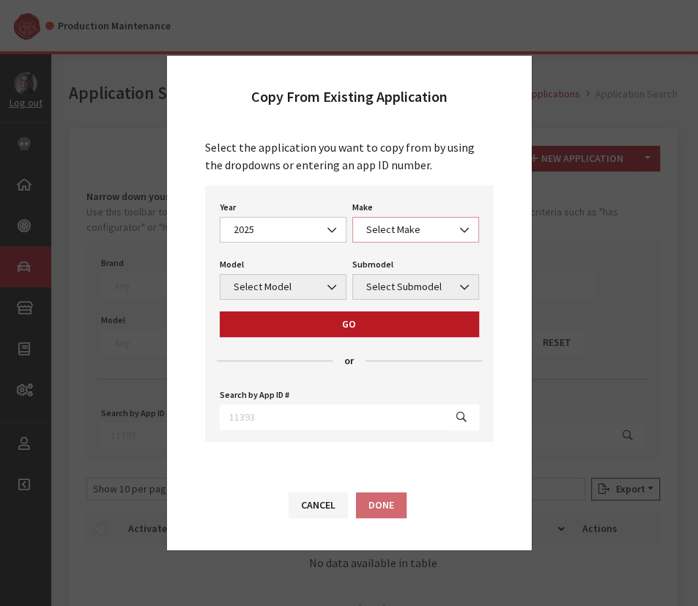
click at [403, 227] on span "Select Make" at bounding box center [416, 229] width 108 height 15
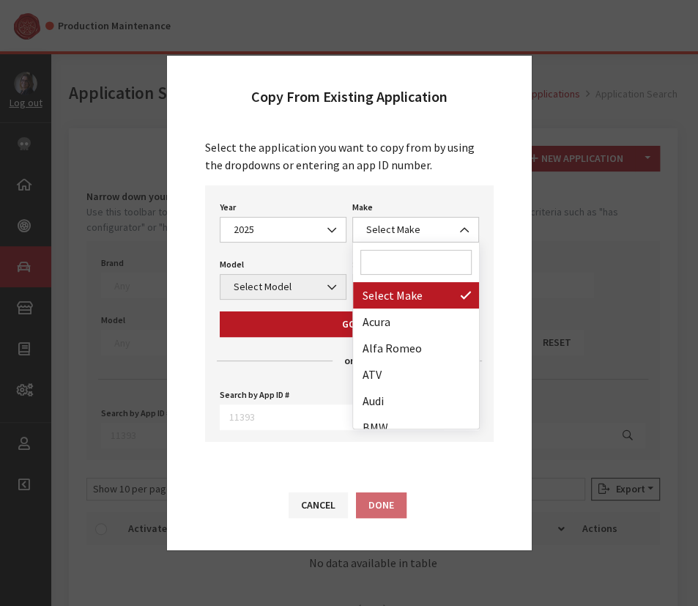
click at [398, 271] on input "Search" at bounding box center [415, 262] width 111 height 25
type input "s"
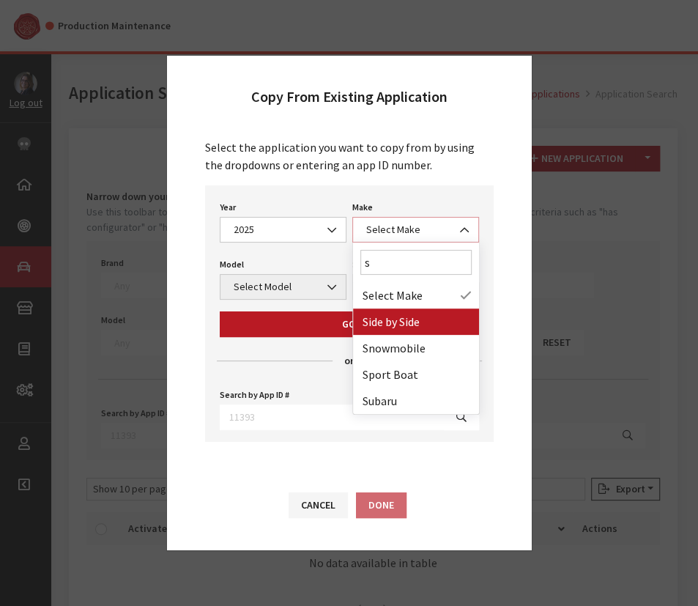
select select "55"
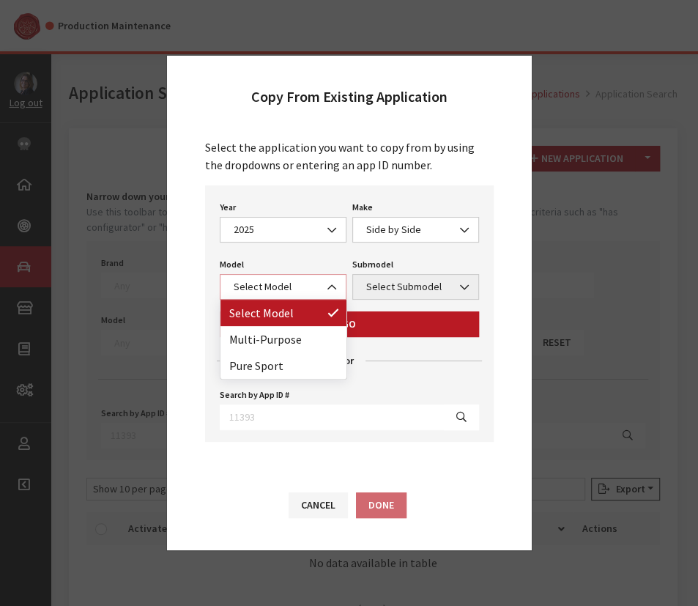
click at [286, 296] on span "Select Model" at bounding box center [283, 287] width 127 height 26
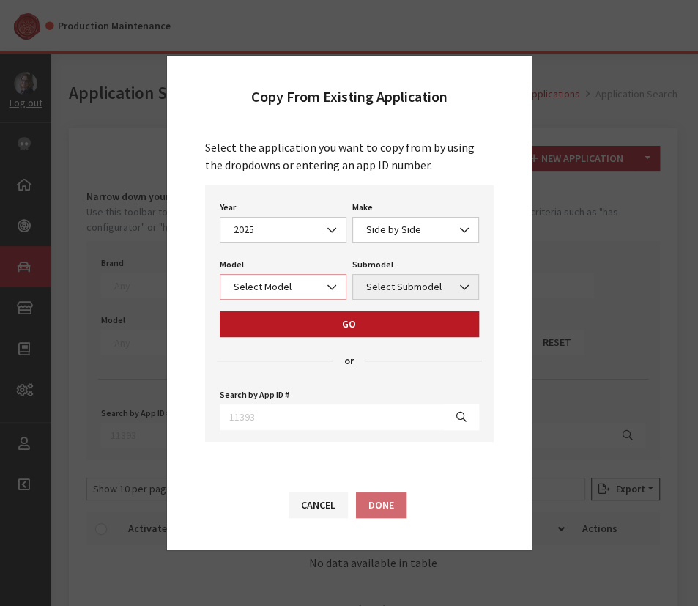
click at [271, 278] on span "Select Model" at bounding box center [283, 287] width 127 height 26
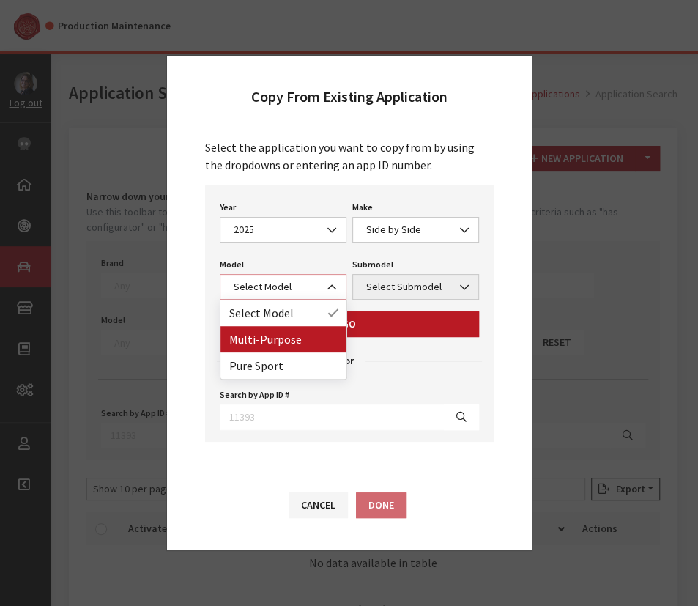
select select "1362"
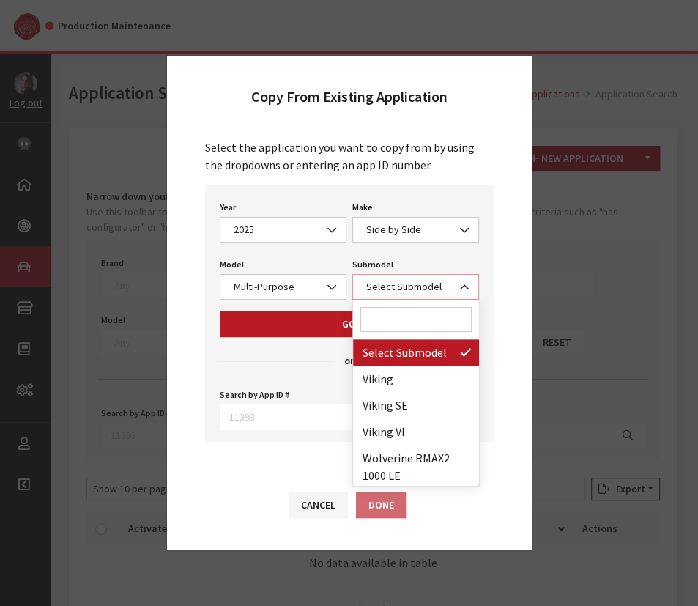
click at [390, 287] on span "Select Submodel" at bounding box center [416, 286] width 108 height 15
click at [394, 317] on input "Search" at bounding box center [415, 319] width 111 height 25
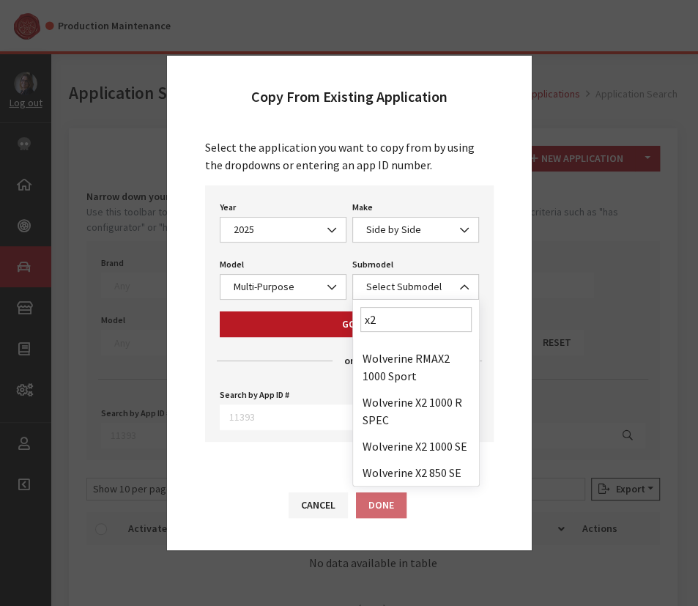
scroll to position [133, 0]
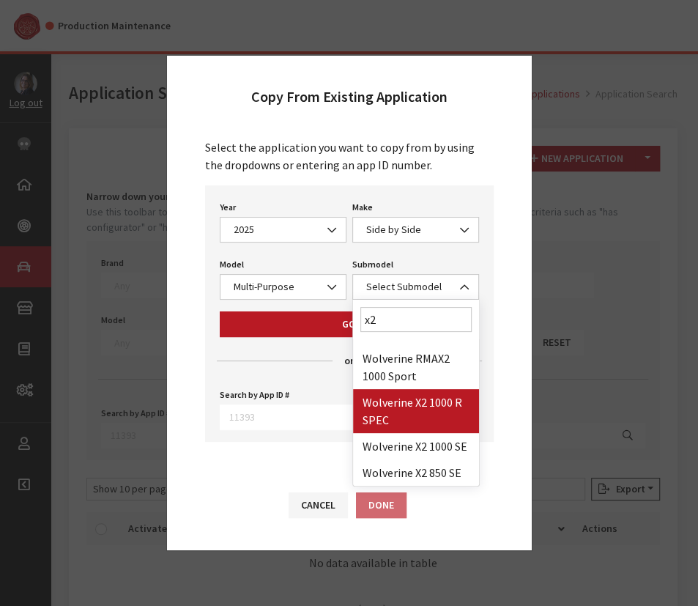
type input "x2"
select select "4588"
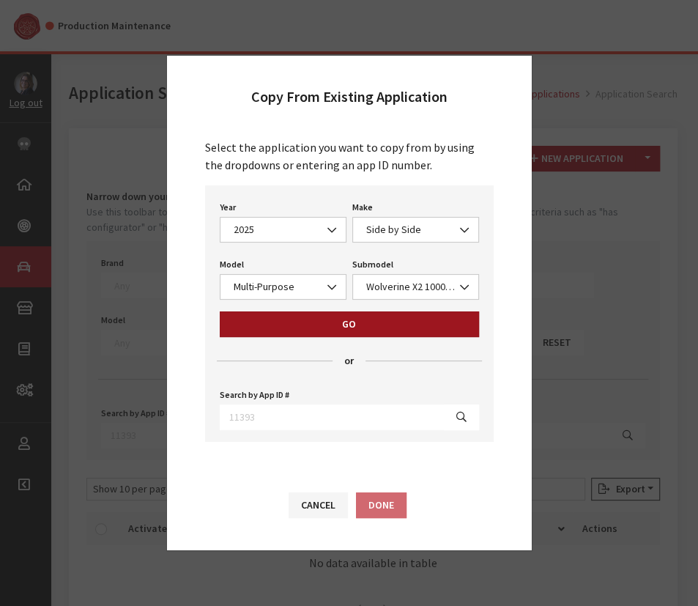
click at [380, 329] on button "Go" at bounding box center [349, 324] width 259 height 26
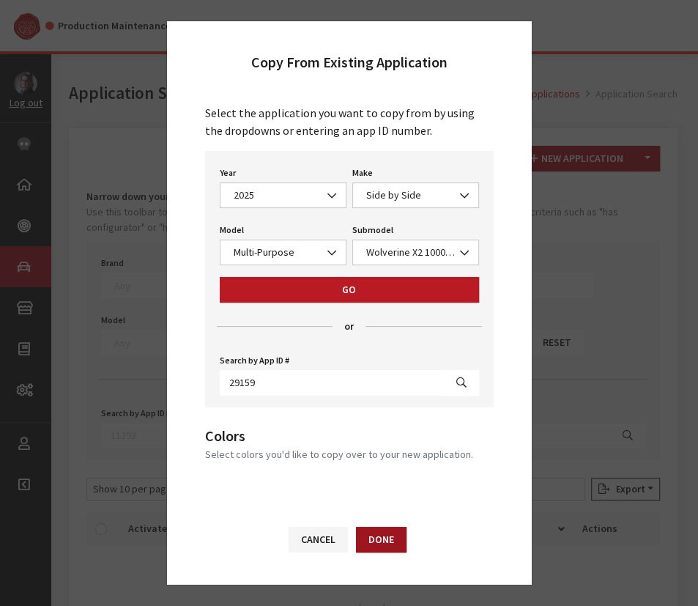
click at [390, 535] on button "Done" at bounding box center [381, 539] width 51 height 26
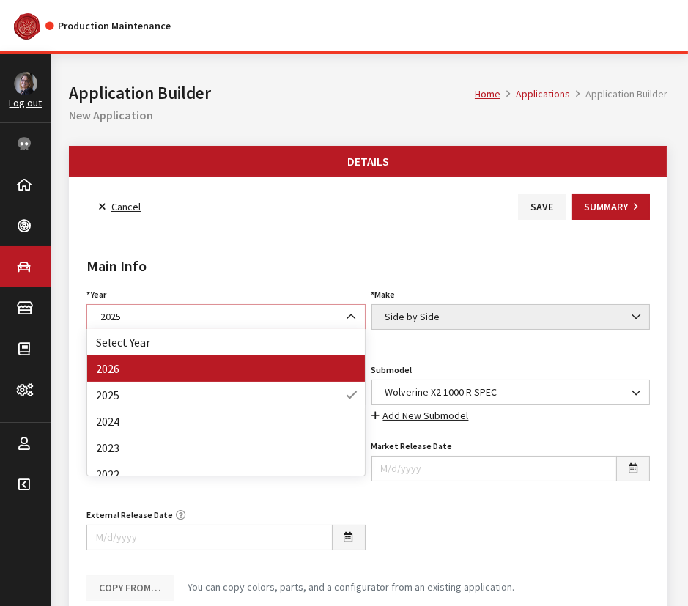
select select "44"
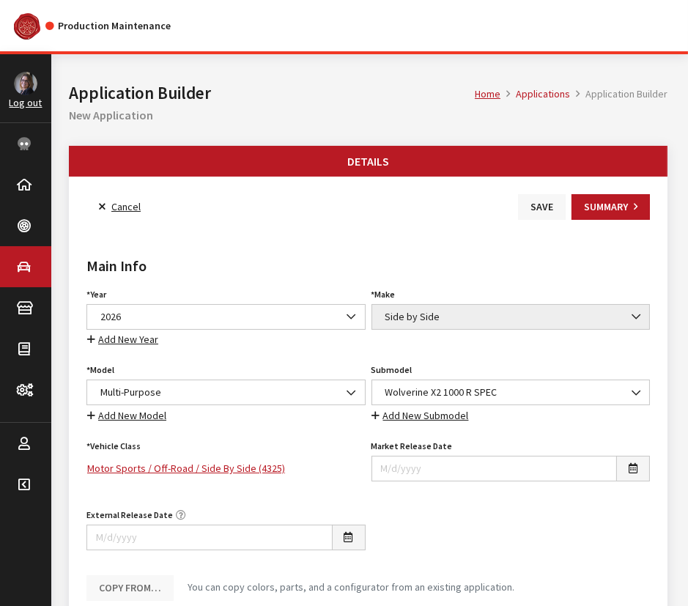
click at [537, 206] on button "Save" at bounding box center [542, 207] width 48 height 26
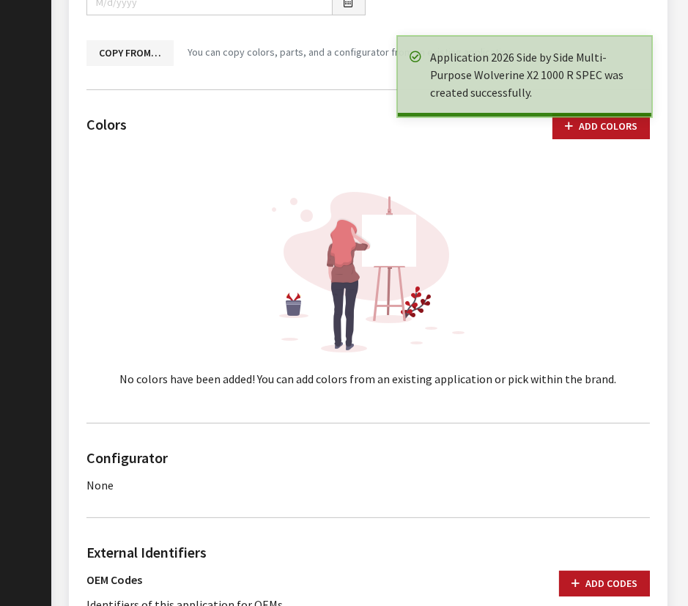
scroll to position [666, 0]
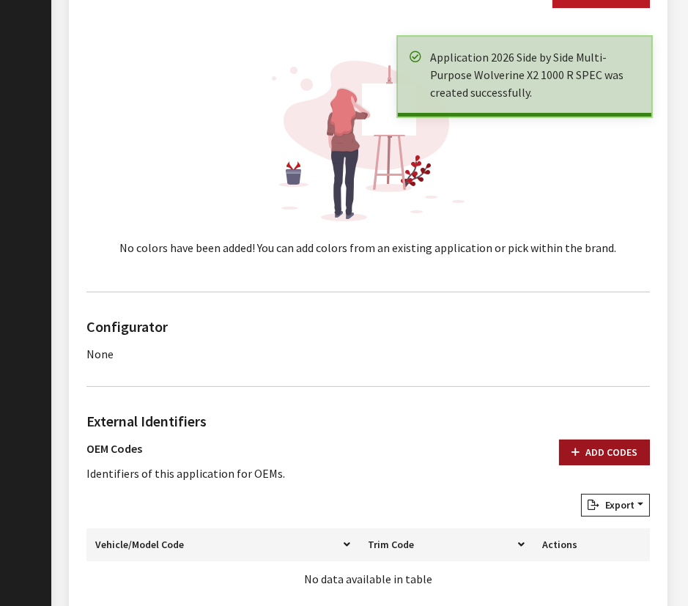
click at [595, 441] on button "Add Codes" at bounding box center [604, 452] width 91 height 26
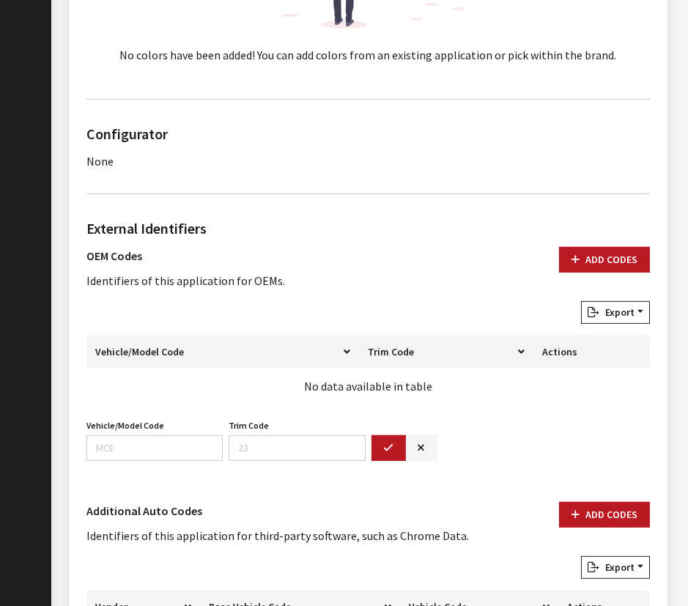
scroll to position [865, 0]
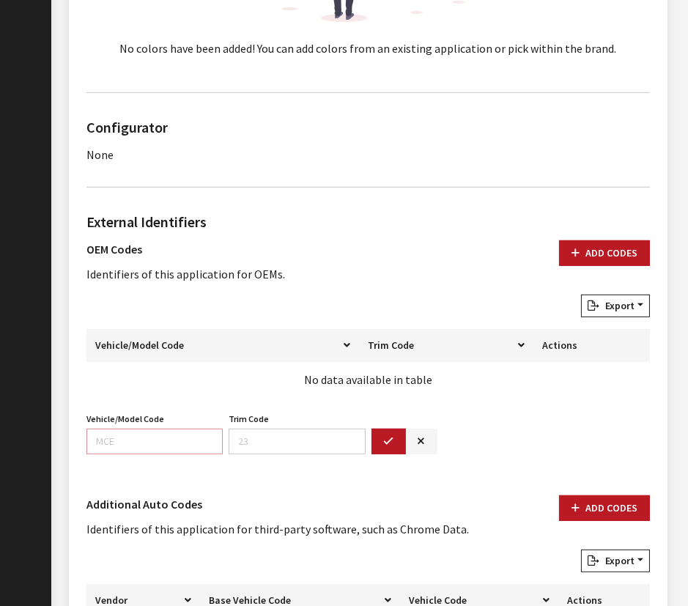
click at [141, 443] on input "Vehicle/Model Code" at bounding box center [154, 441] width 136 height 26
paste input "BFNH"
type input "BFNH"
click at [384, 439] on icon "button" at bounding box center [389, 441] width 10 height 10
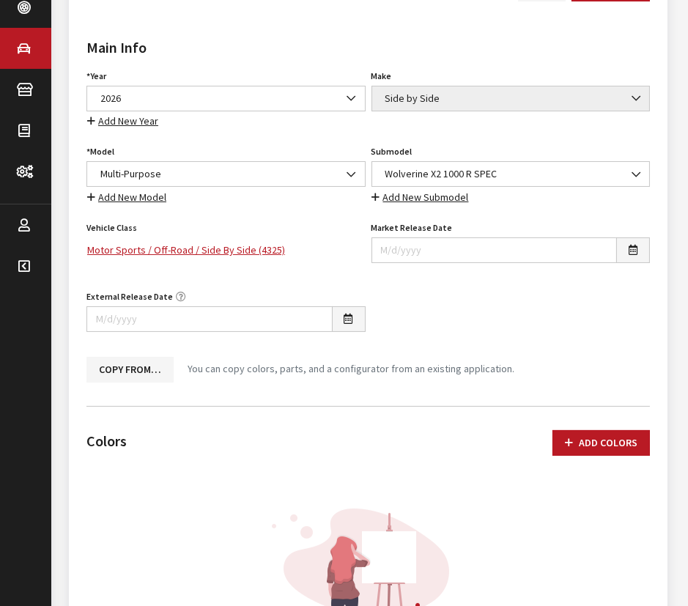
scroll to position [0, 0]
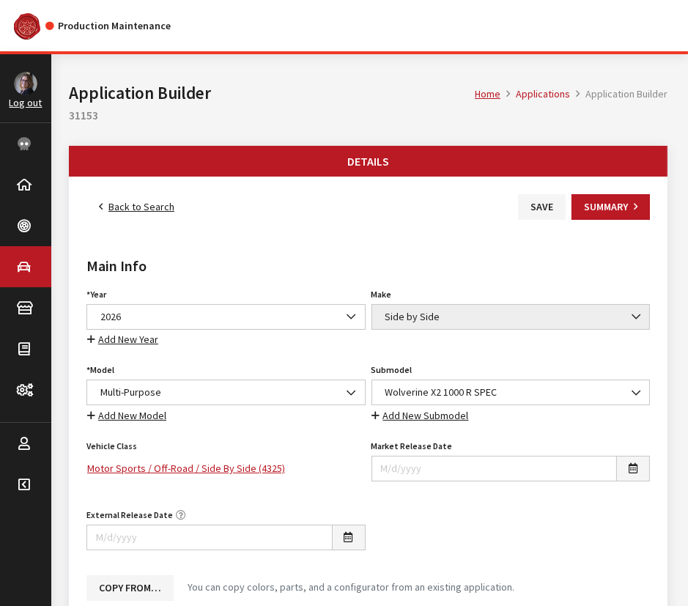
click at [553, 220] on div "Main Info Year Select Year [DATE] 2025 2024 2023 2022 2021 2020 2019 2018 2017 …" at bounding box center [367, 416] width 569 height 392
click at [544, 212] on button "Save" at bounding box center [542, 207] width 48 height 26
click at [546, 201] on button "Save" at bounding box center [542, 207] width 48 height 26
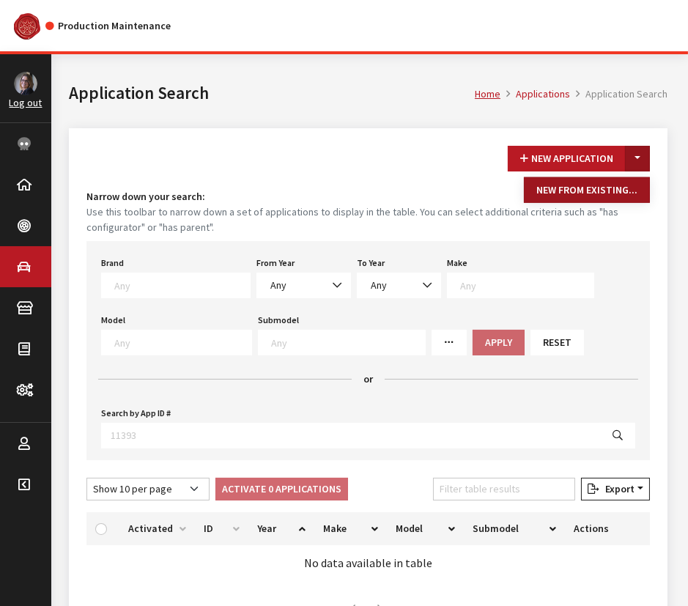
click at [586, 189] on button "New From Existing..." at bounding box center [587, 190] width 126 height 26
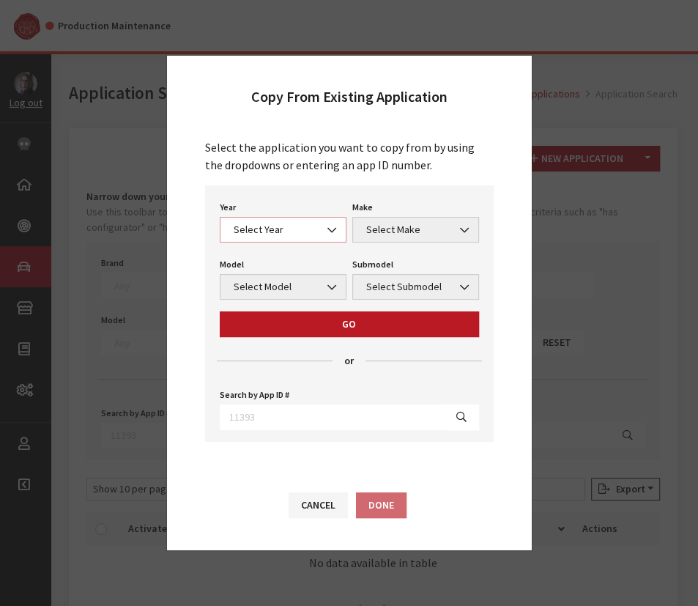
click at [278, 232] on span "Select Year" at bounding box center [283, 229] width 108 height 15
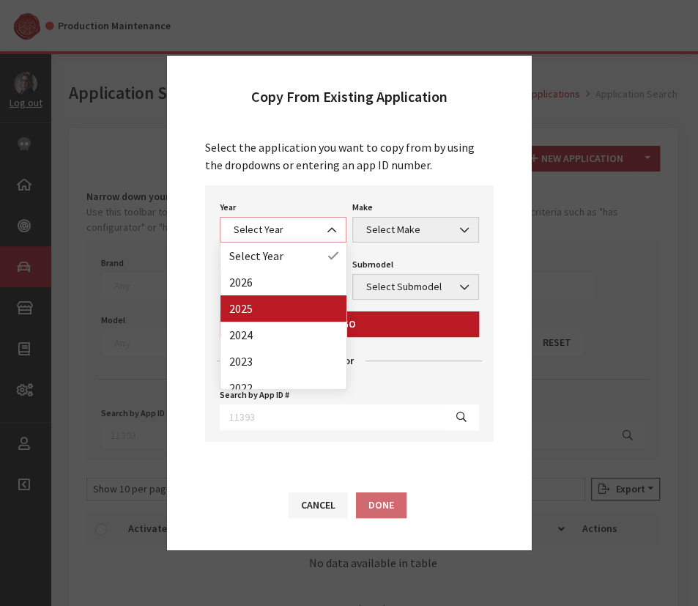
select select "43"
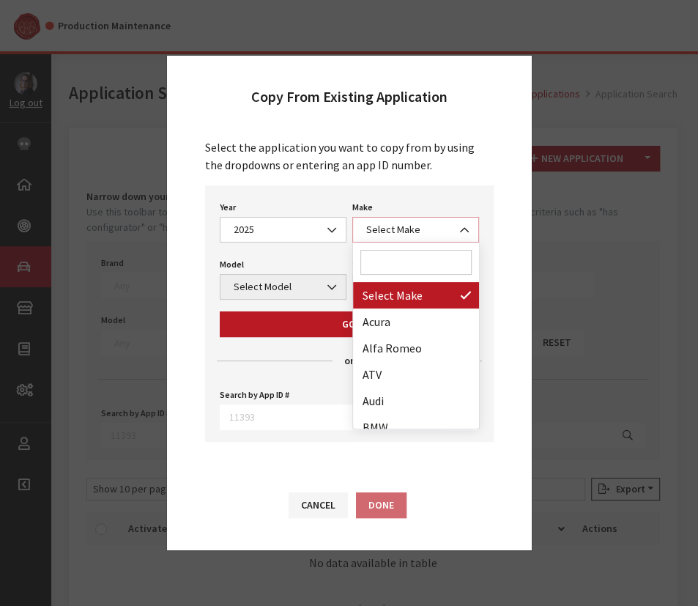
click at [396, 231] on span "Select Make" at bounding box center [416, 229] width 108 height 15
click at [390, 267] on input "Search" at bounding box center [415, 262] width 111 height 25
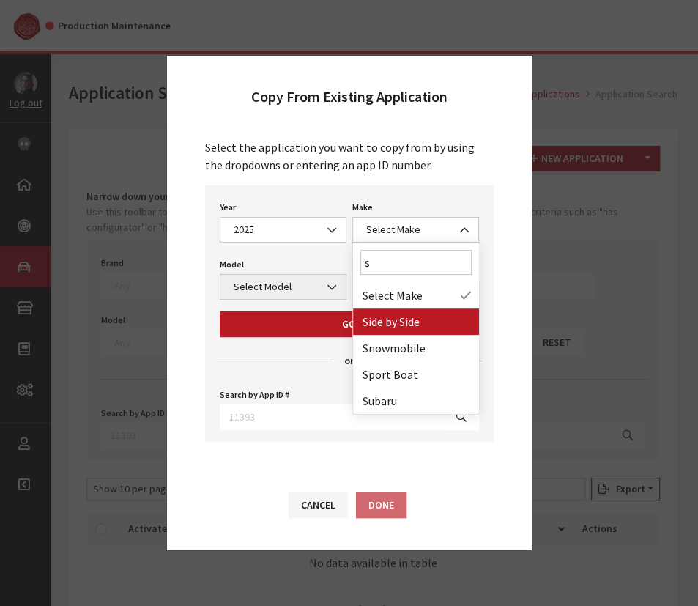
type input "s"
select select "55"
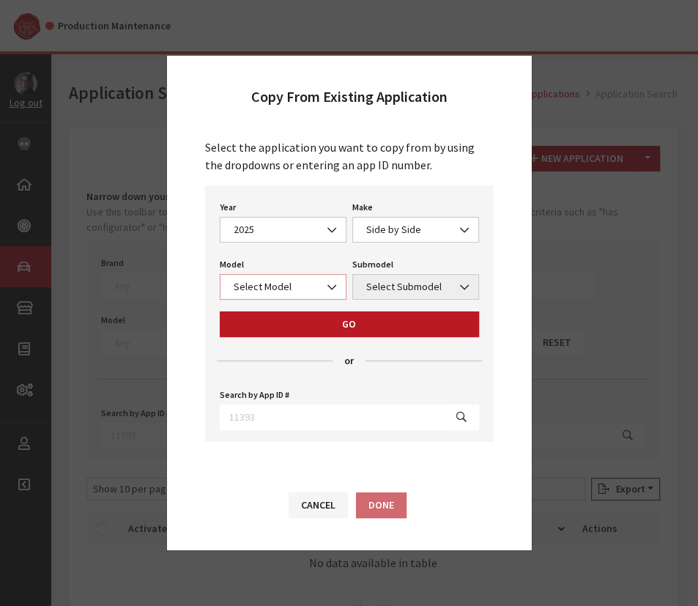
click at [275, 291] on span "Select Model" at bounding box center [283, 286] width 108 height 15
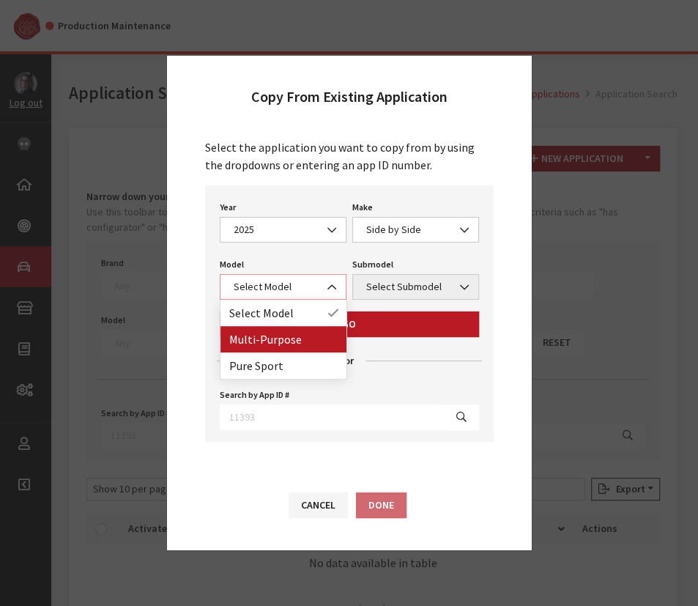
select select "1362"
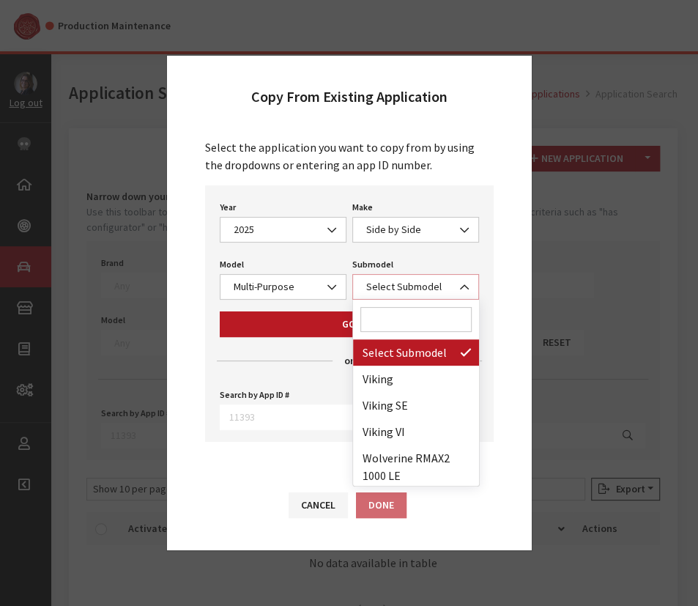
click at [409, 283] on span "Select Submodel" at bounding box center [416, 286] width 108 height 15
click at [395, 316] on input "Search" at bounding box center [415, 319] width 111 height 25
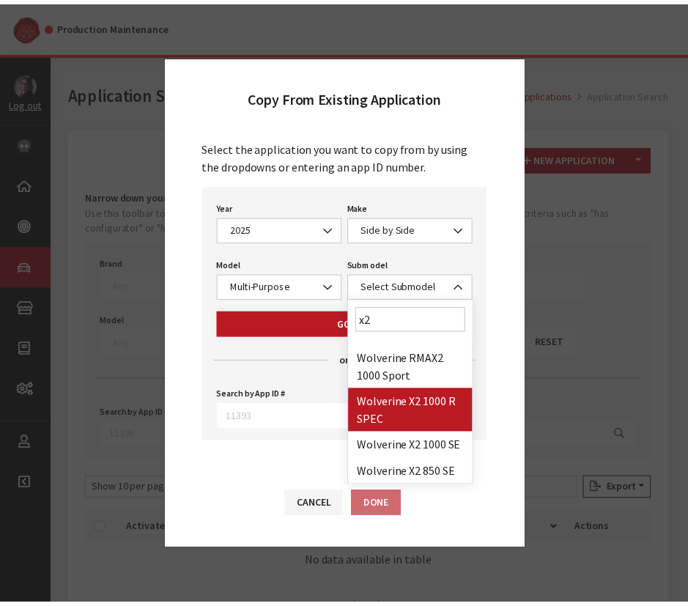
scroll to position [143, 0]
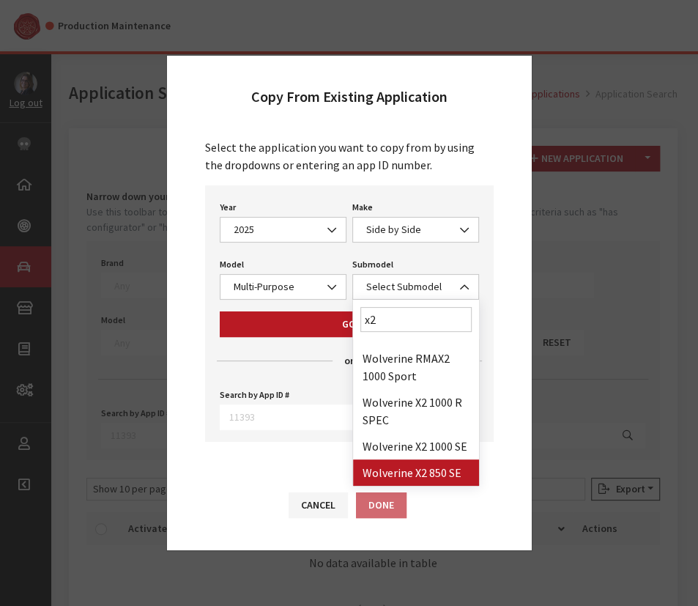
type input "x2"
click at [332, 506] on button "Cancel" at bounding box center [318, 505] width 59 height 26
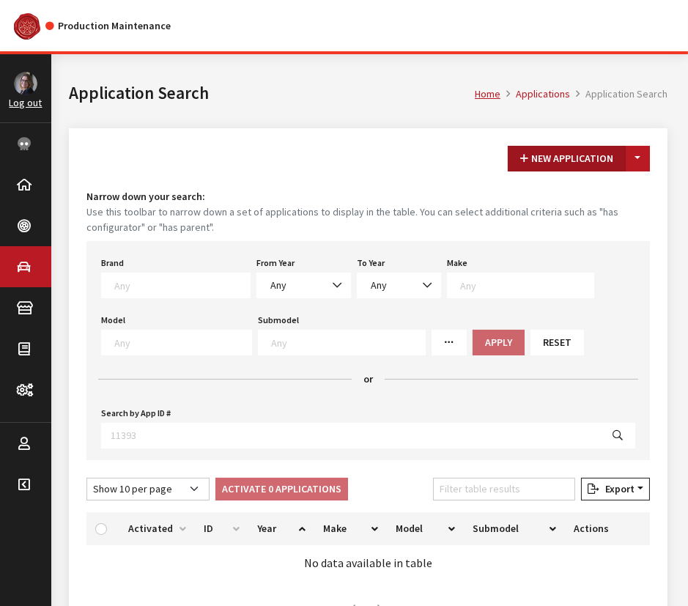
click at [529, 150] on button "New Application" at bounding box center [566, 159] width 118 height 26
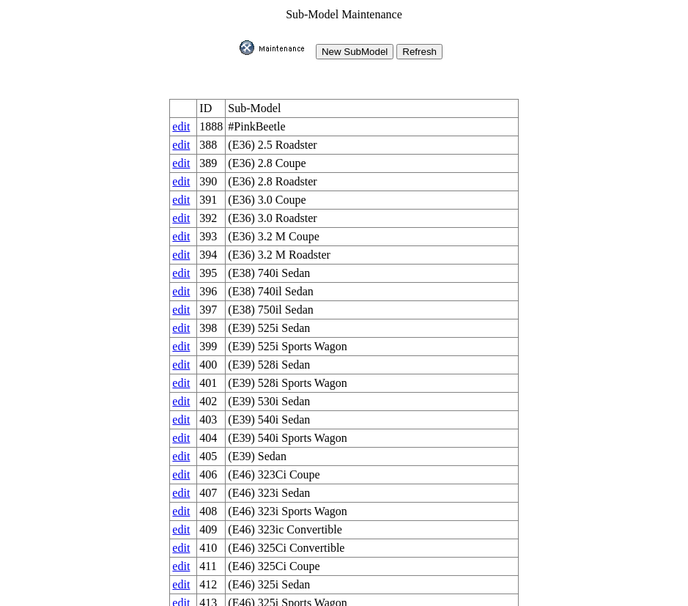
click at [338, 44] on input "New SubModel" at bounding box center [355, 51] width 78 height 15
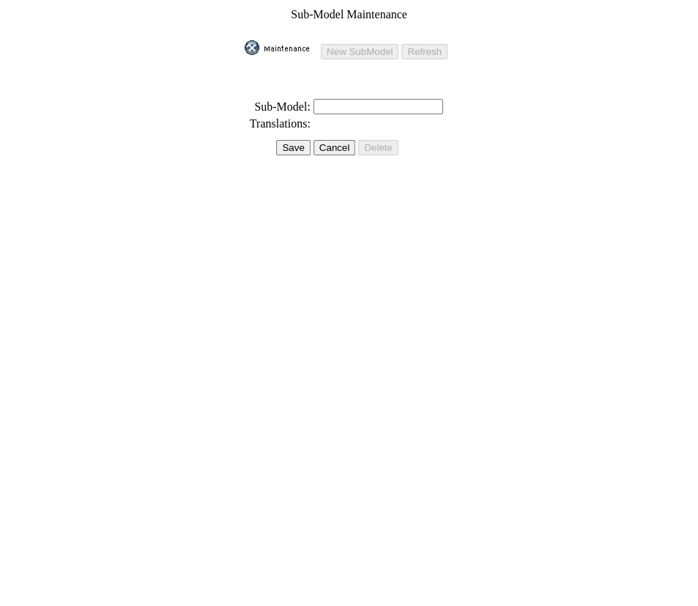
click at [316, 99] on input "text" at bounding box center [378, 106] width 130 height 15
paste input "Wolverine X2 1000 XT-R"
type input "Wolverine X2 1000 XT-R"
click at [293, 140] on input "Save" at bounding box center [293, 147] width 34 height 15
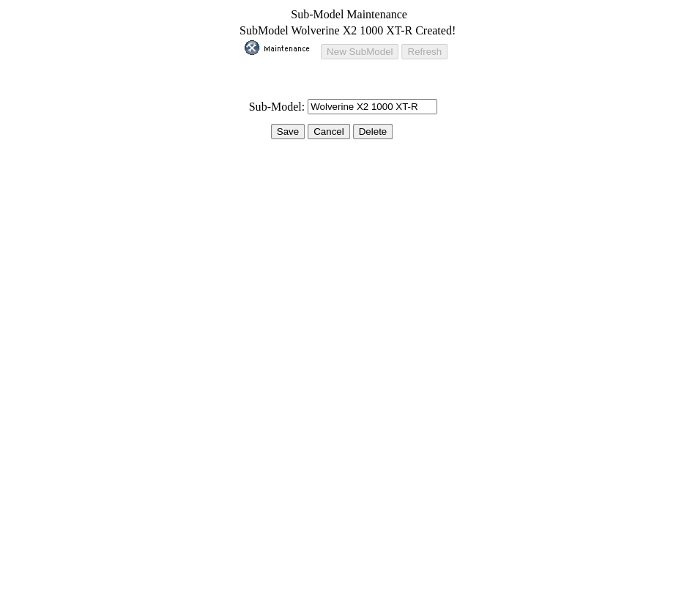
click at [284, 127] on input "Save" at bounding box center [288, 131] width 34 height 15
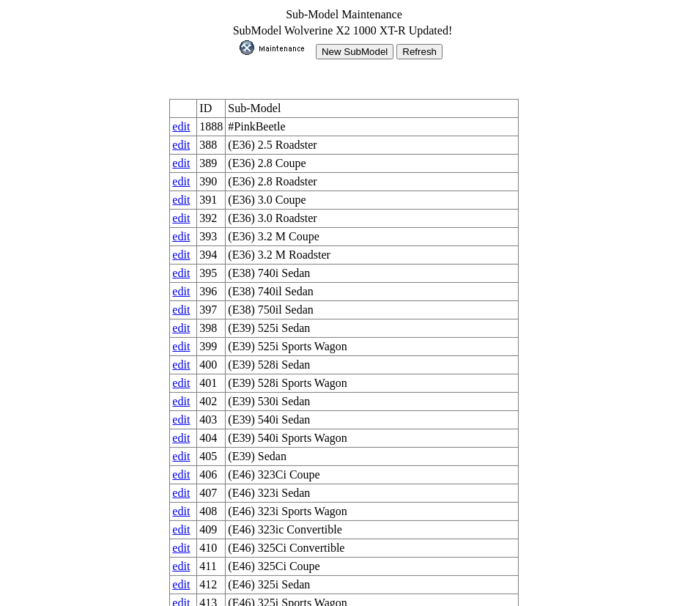
click at [272, 44] on img at bounding box center [275, 47] width 73 height 15
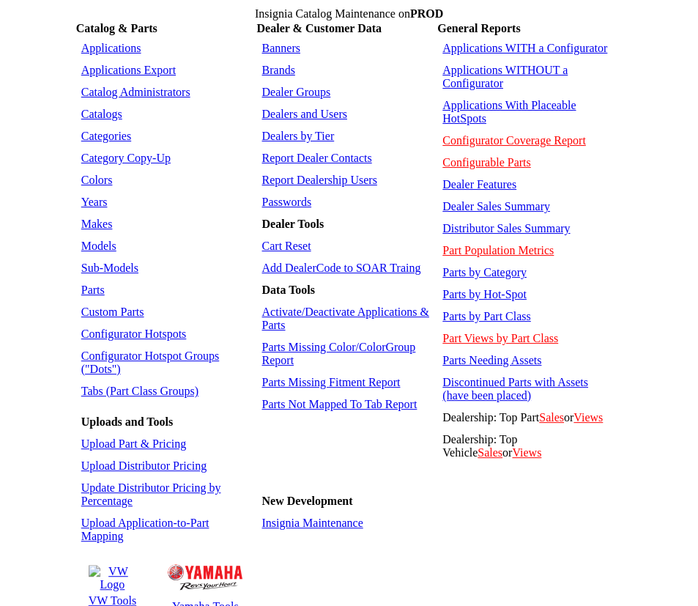
click at [97, 261] on link "Sub-Models" at bounding box center [109, 267] width 57 height 12
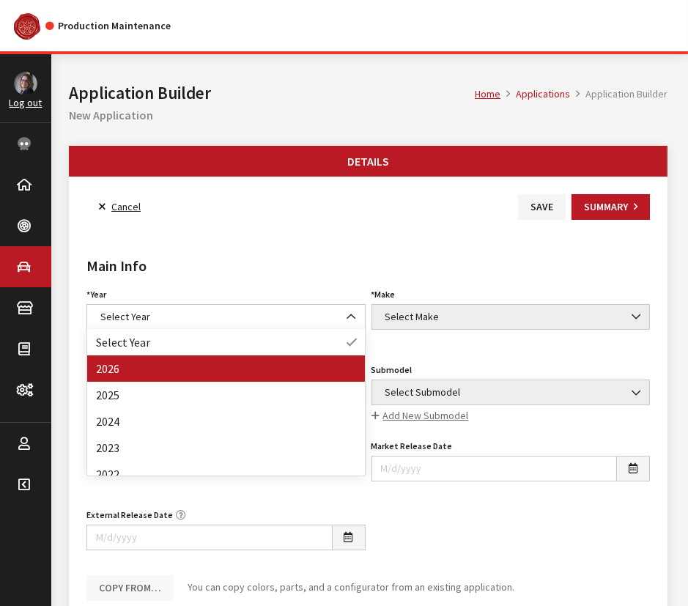
drag, startPoint x: 152, startPoint y: 361, endPoint x: 387, endPoint y: 312, distance: 239.4
select select "44"
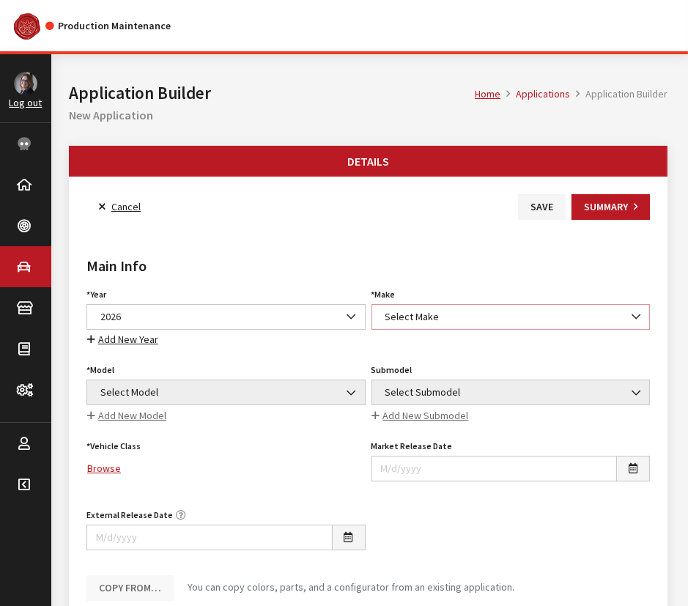
click at [451, 306] on span "Select Make" at bounding box center [510, 317] width 279 height 26
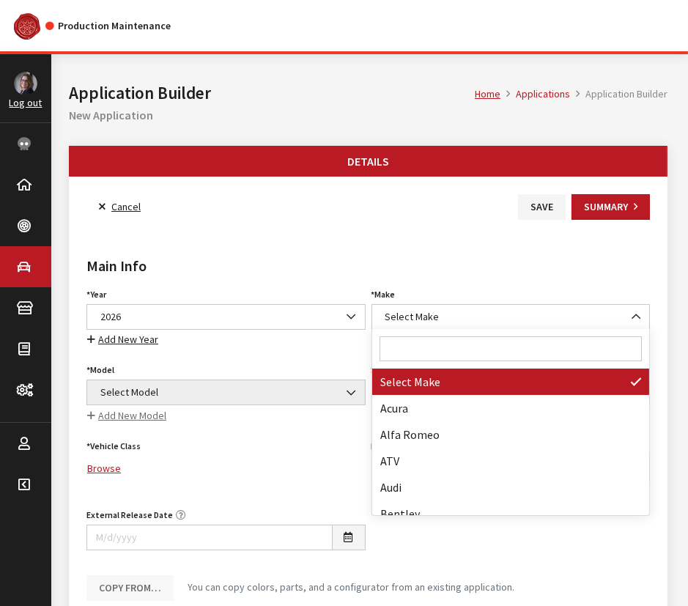
click at [436, 348] on input "Search" at bounding box center [510, 348] width 263 height 25
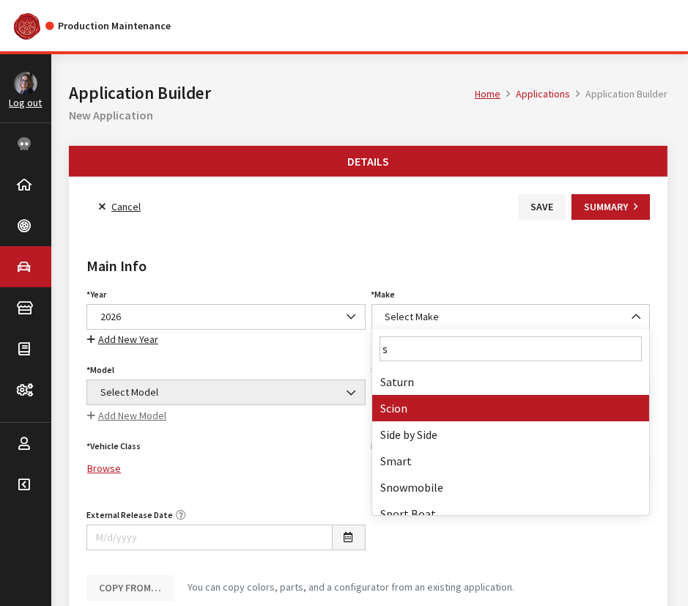
type input "s"
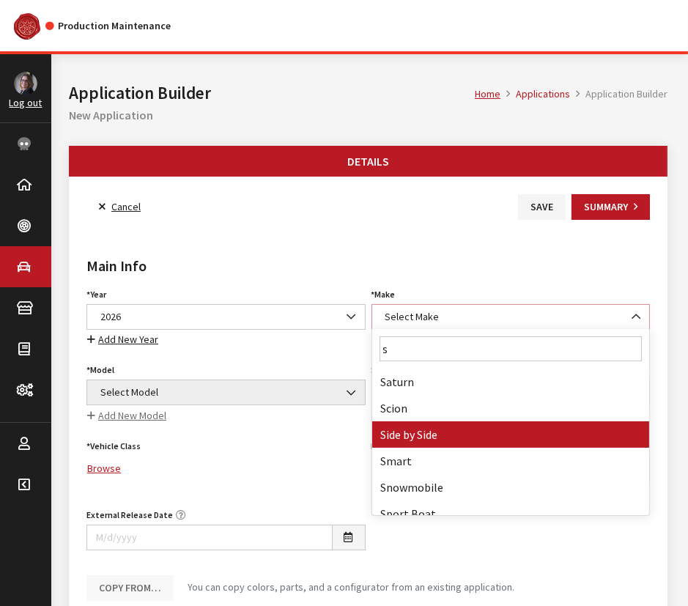
select select "55"
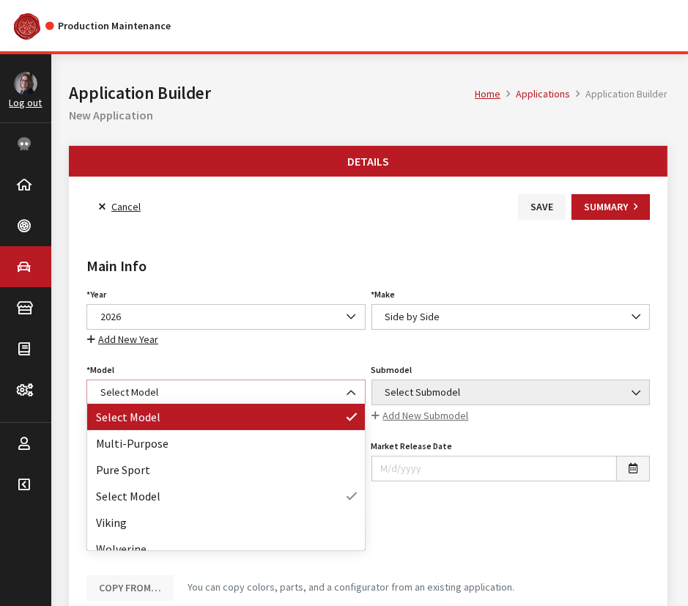
click at [99, 384] on span "Select Model" at bounding box center [226, 391] width 260 height 15
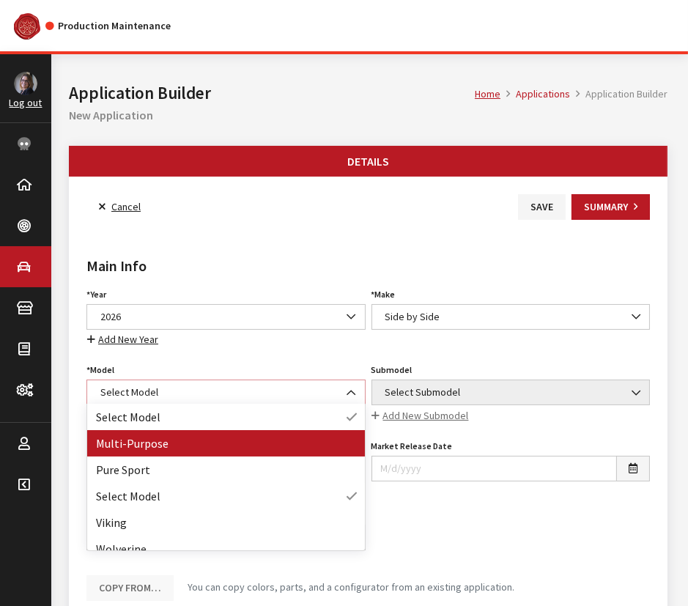
select select "1362"
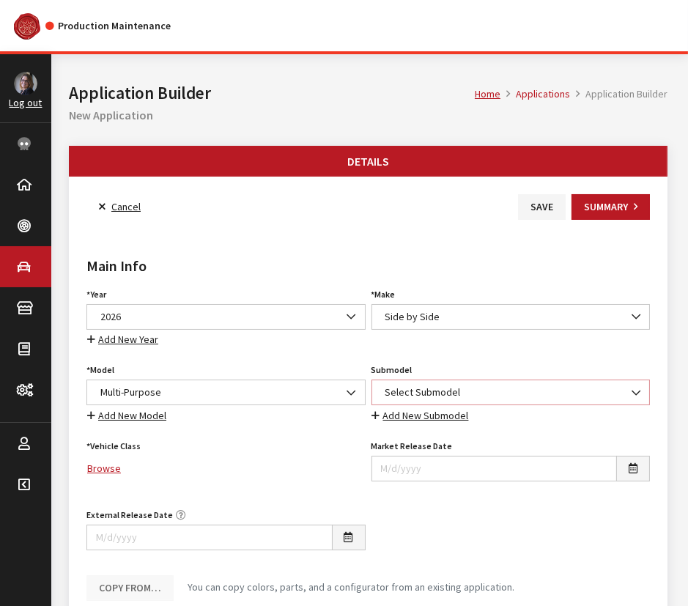
click at [469, 387] on span "Select Submodel" at bounding box center [511, 391] width 260 height 15
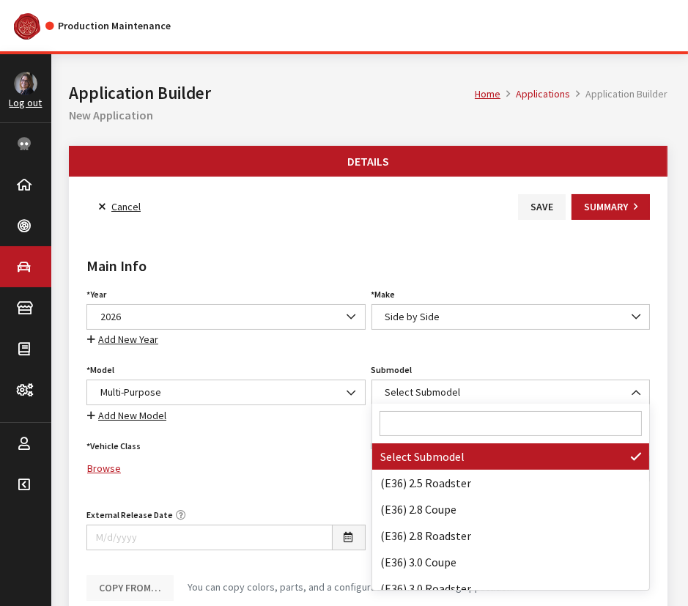
click at [438, 427] on input "Search" at bounding box center [510, 423] width 263 height 25
paste input "Wolverine X2 1000 XT-R"
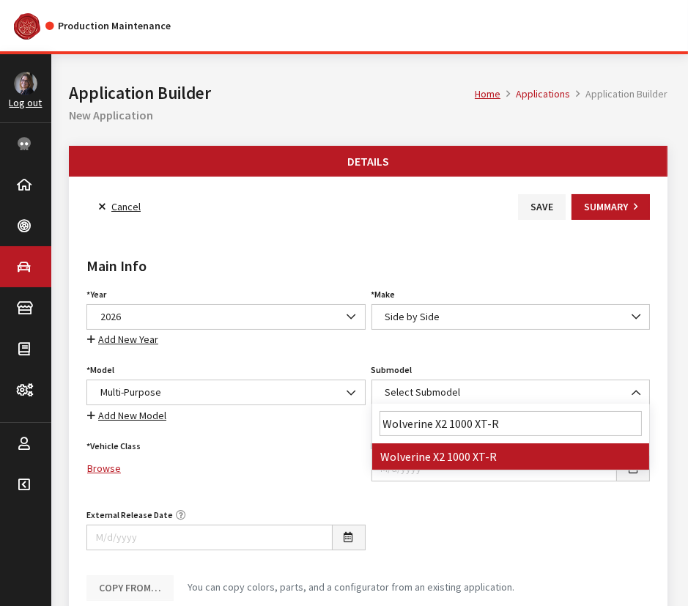
type input "Wolverine X2 1000 XT-R"
select select "4860"
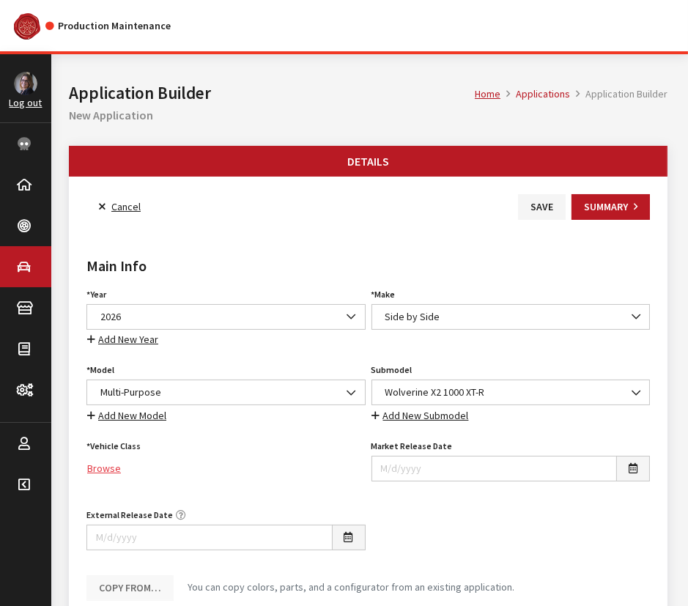
click at [115, 461] on link "Browse" at bounding box center [225, 468] width 279 height 26
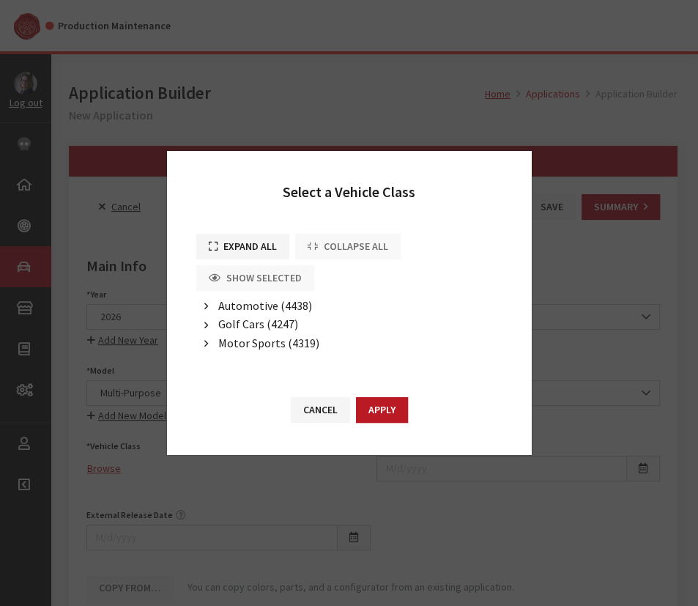
click at [212, 346] on button "button" at bounding box center [206, 343] width 20 height 17
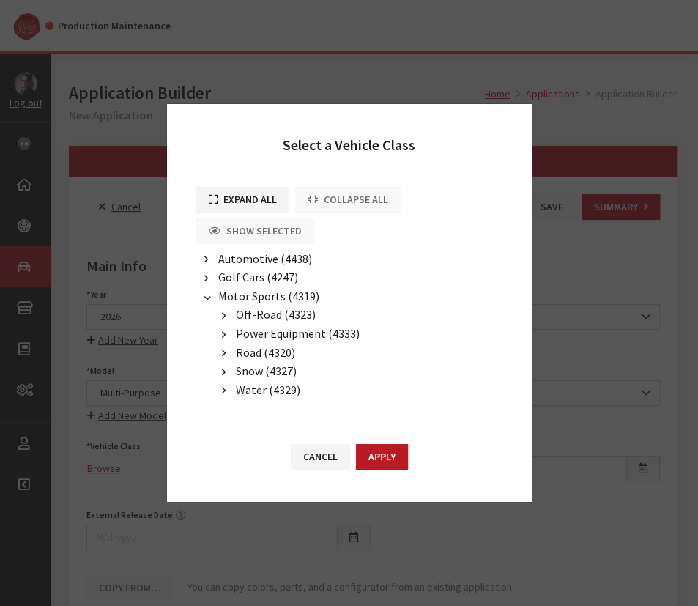
click at [248, 313] on span "Off-Road (4323)" at bounding box center [276, 314] width 80 height 15
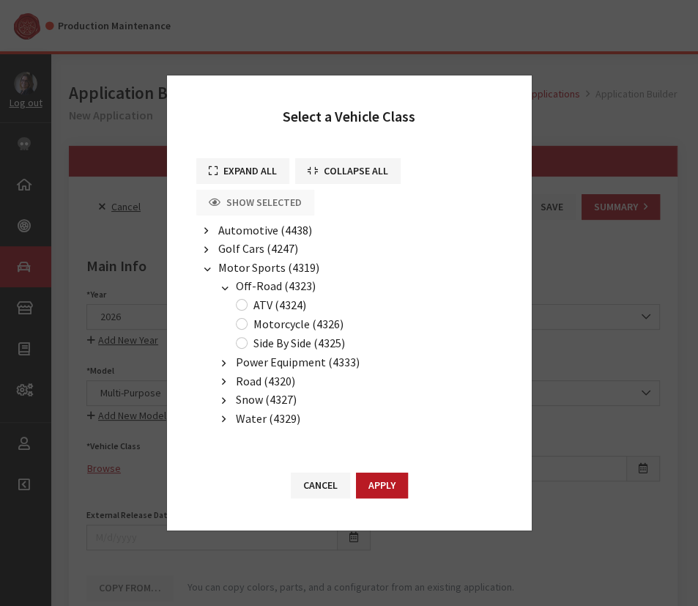
click at [248, 346] on div "Side By Side (4325)" at bounding box center [288, 343] width 114 height 18
click at [272, 341] on label "Side By Side (4325)" at bounding box center [299, 343] width 92 height 18
click at [248, 341] on input "Side By Side (4325)" at bounding box center [242, 343] width 12 height 12
radio input "true"
click at [387, 483] on button "Apply" at bounding box center [382, 485] width 52 height 26
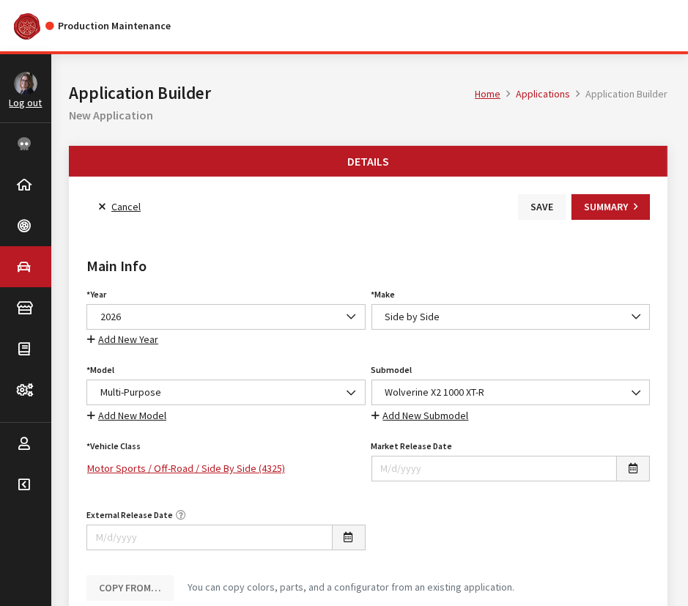
click at [521, 217] on button "Save" at bounding box center [542, 207] width 48 height 26
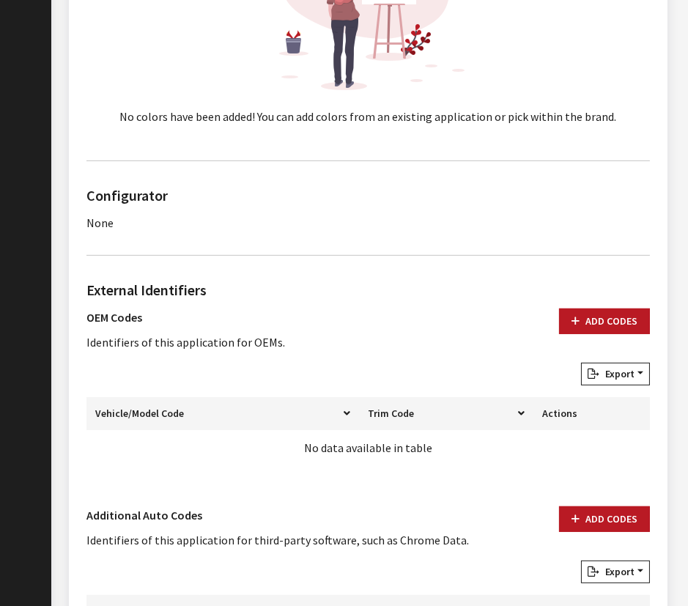
scroll to position [798, 0]
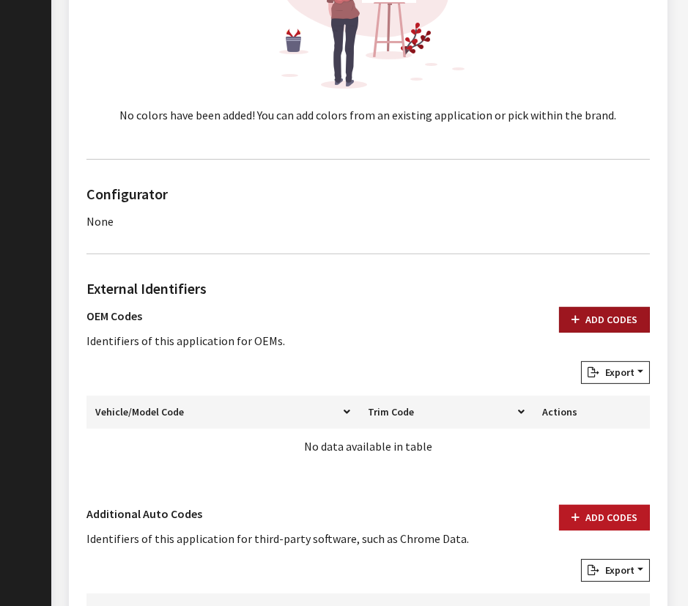
click at [592, 322] on button "Add Codes" at bounding box center [604, 320] width 91 height 26
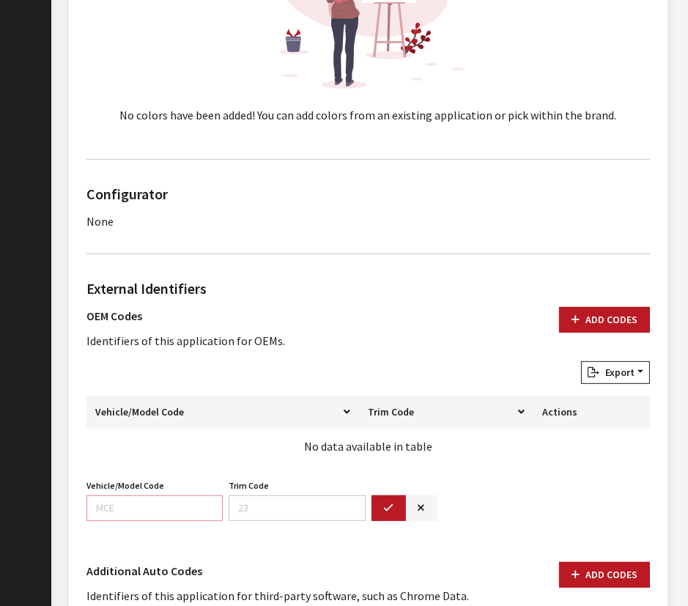
click at [148, 503] on input "Vehicle/Model Code" at bounding box center [154, 508] width 136 height 26
paste input "BFNF"
type input "BFNF"
click at [387, 503] on icon "button" at bounding box center [389, 508] width 10 height 10
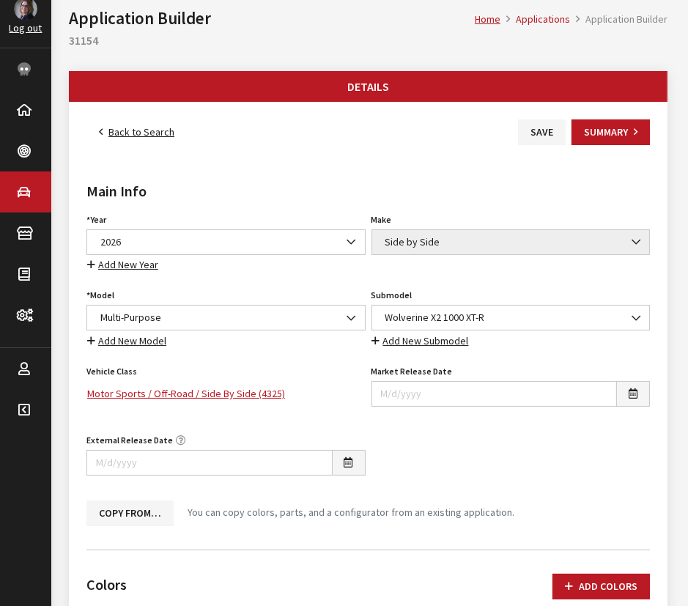
scroll to position [0, 0]
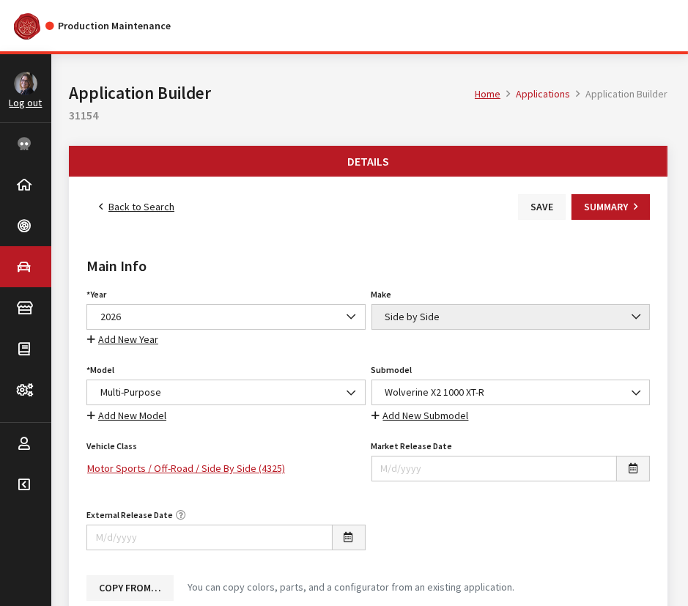
click at [525, 200] on button "Save" at bounding box center [542, 207] width 48 height 26
drag, startPoint x: 124, startPoint y: 208, endPoint x: 102, endPoint y: 205, distance: 22.2
click at [124, 208] on link "Back to Search" at bounding box center [136, 207] width 100 height 26
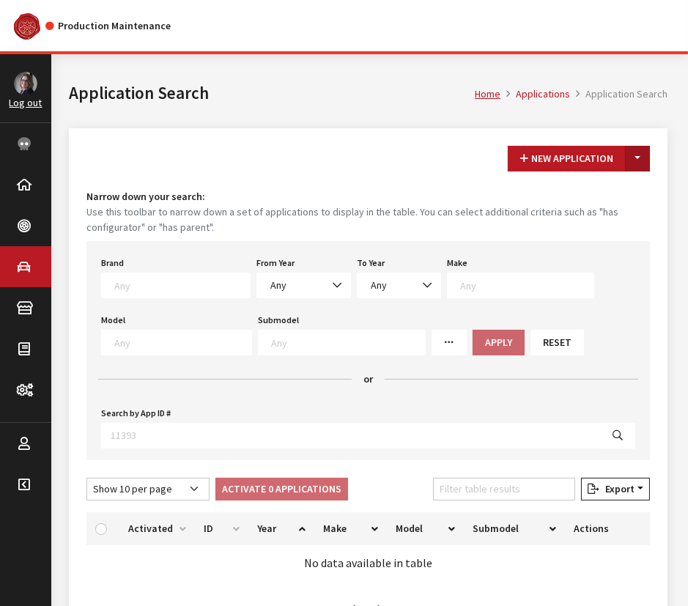
click at [636, 155] on button "Toggle Dropdown" at bounding box center [637, 159] width 25 height 26
click at [600, 192] on button "New From Existing..." at bounding box center [587, 190] width 126 height 26
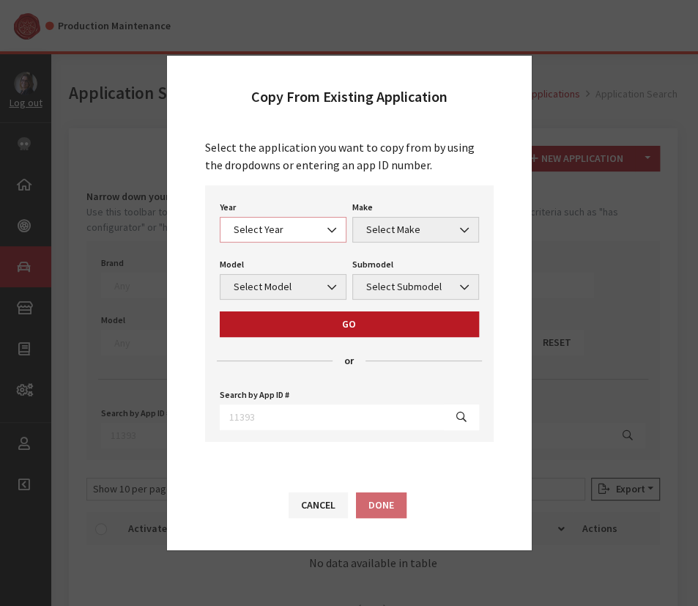
click at [281, 232] on span "Select Year" at bounding box center [283, 229] width 108 height 15
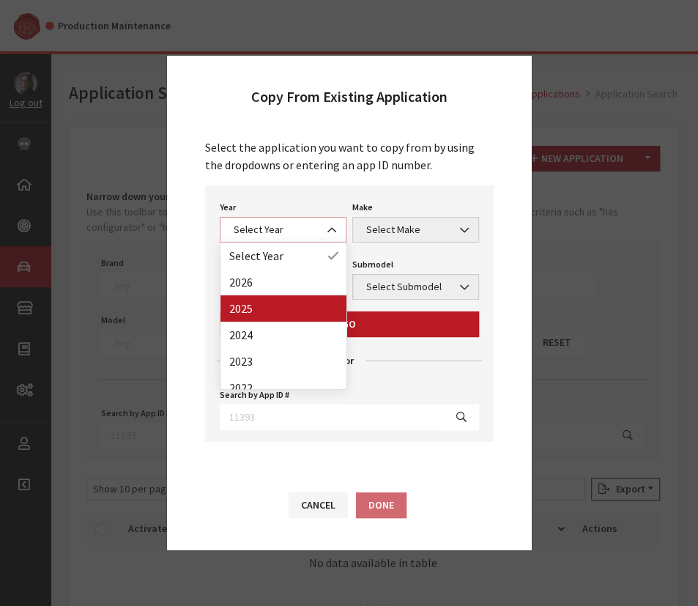
select select "43"
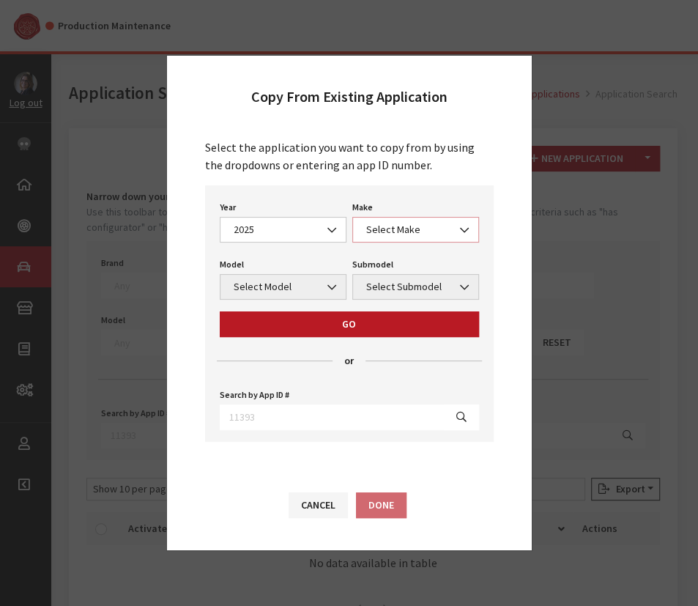
click at [412, 231] on span "Select Make" at bounding box center [416, 229] width 108 height 15
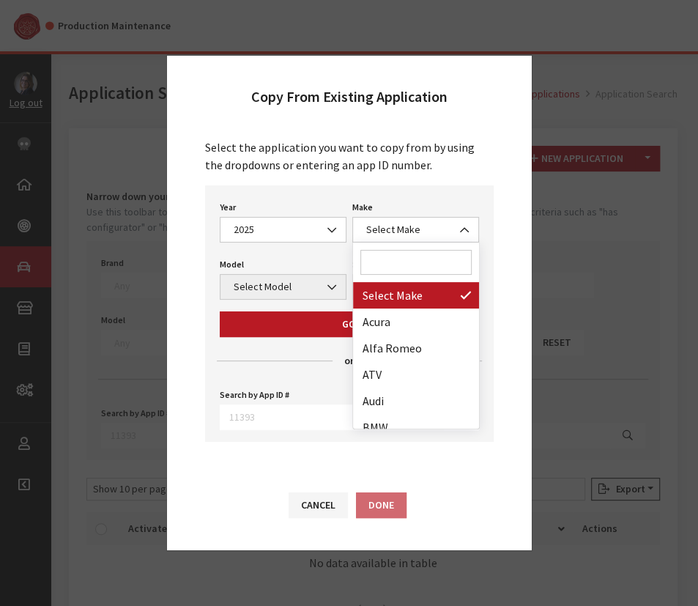
click at [398, 264] on input "Search" at bounding box center [415, 262] width 111 height 25
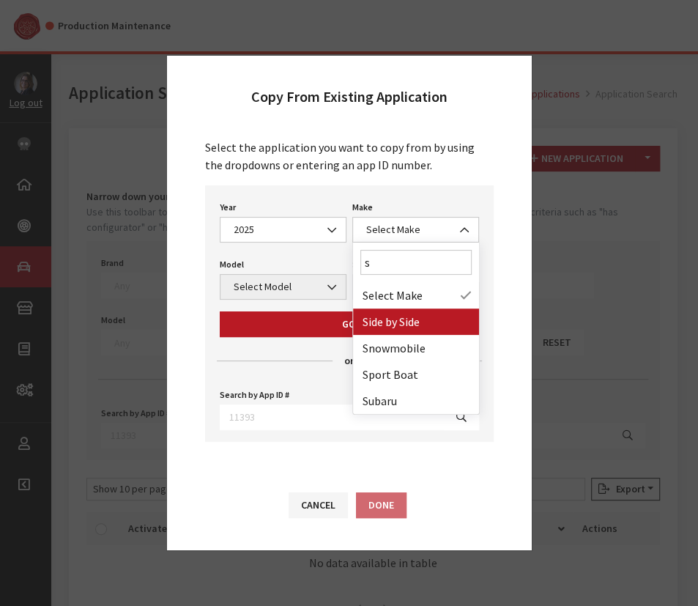
type input "s"
select select "55"
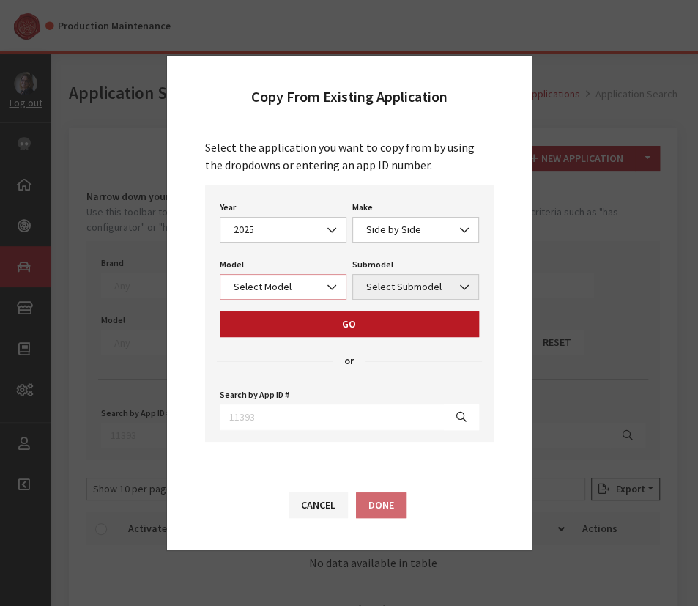
click at [324, 299] on span at bounding box center [333, 287] width 25 height 25
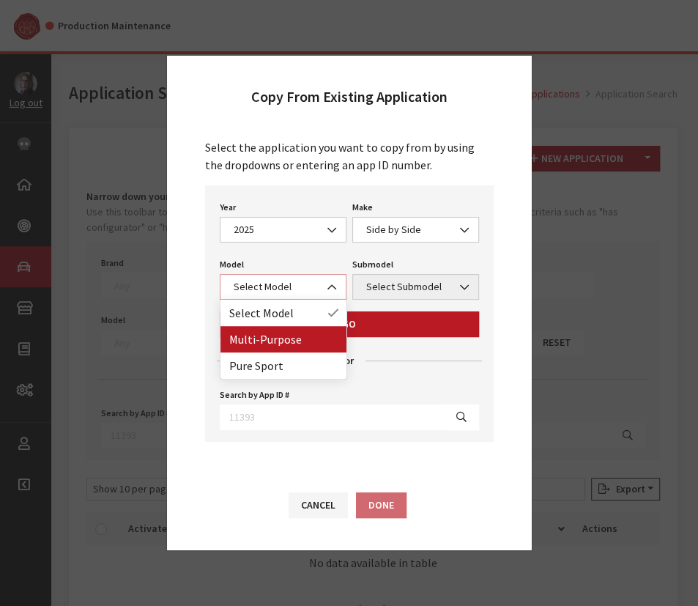
select select "1362"
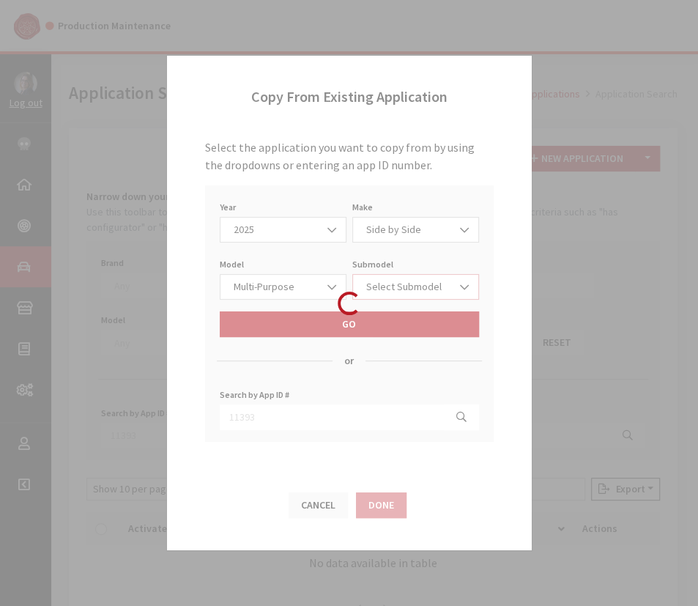
click at [400, 286] on span "Select Submodel" at bounding box center [416, 286] width 108 height 15
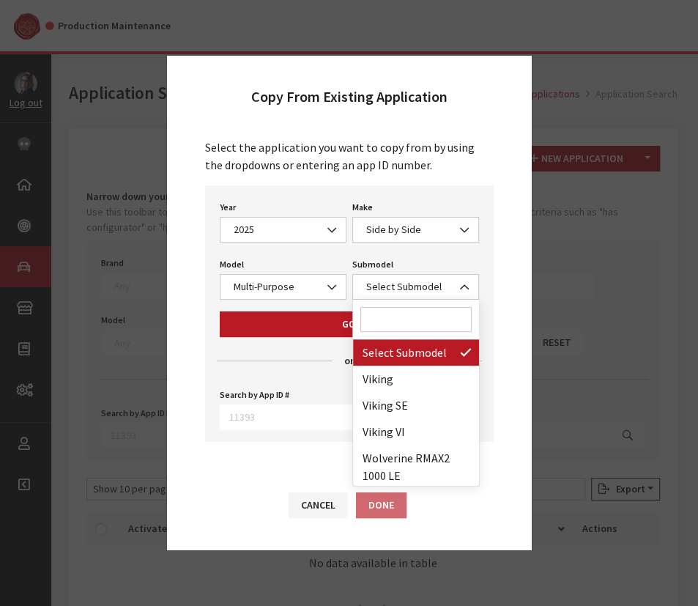
click at [387, 321] on input "Search" at bounding box center [415, 319] width 111 height 25
click at [414, 320] on input "Search" at bounding box center [415, 319] width 111 height 25
paste input "WOLVERINE X2 EPS UT"
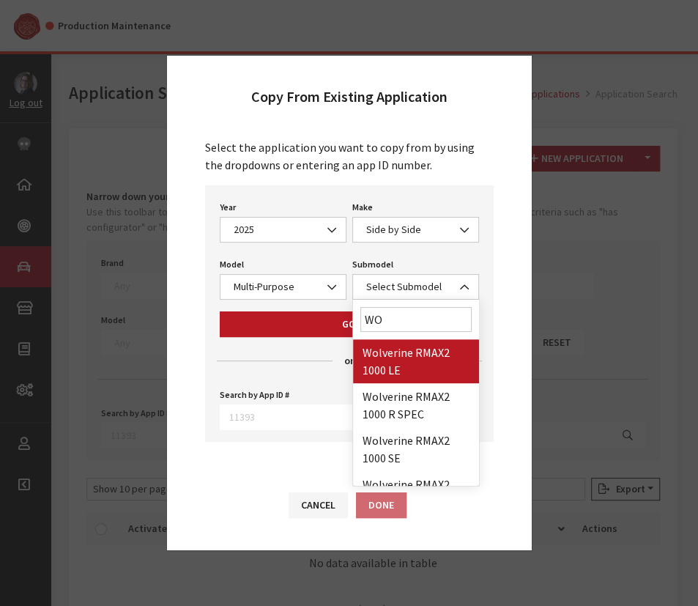
type input "W"
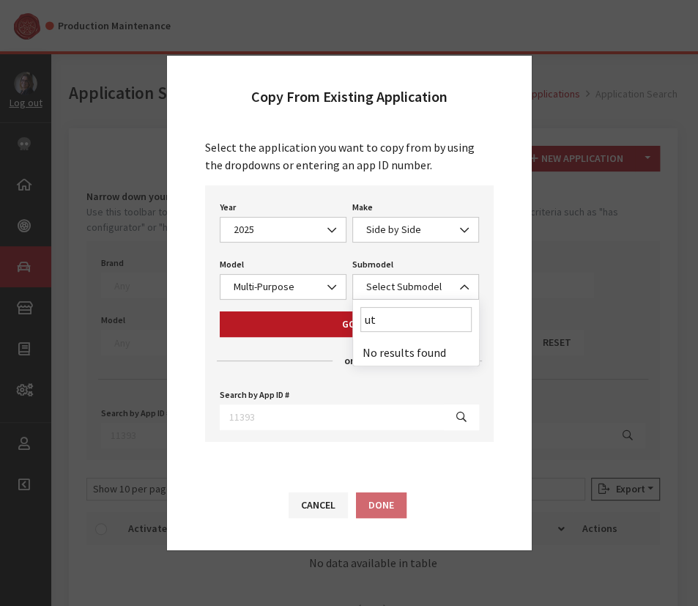
type input "ut"
click at [336, 502] on button "Cancel" at bounding box center [318, 505] width 59 height 26
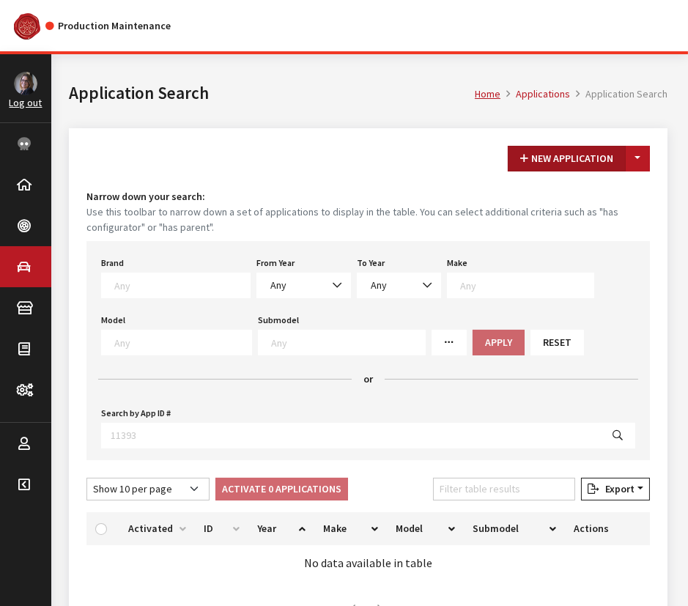
click at [546, 162] on button "New Application" at bounding box center [566, 159] width 118 height 26
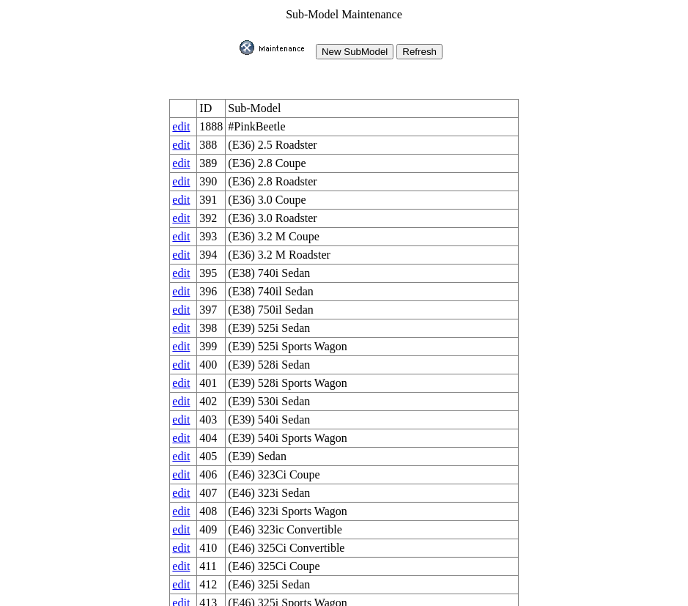
click at [351, 48] on input "New SubModel" at bounding box center [355, 51] width 78 height 15
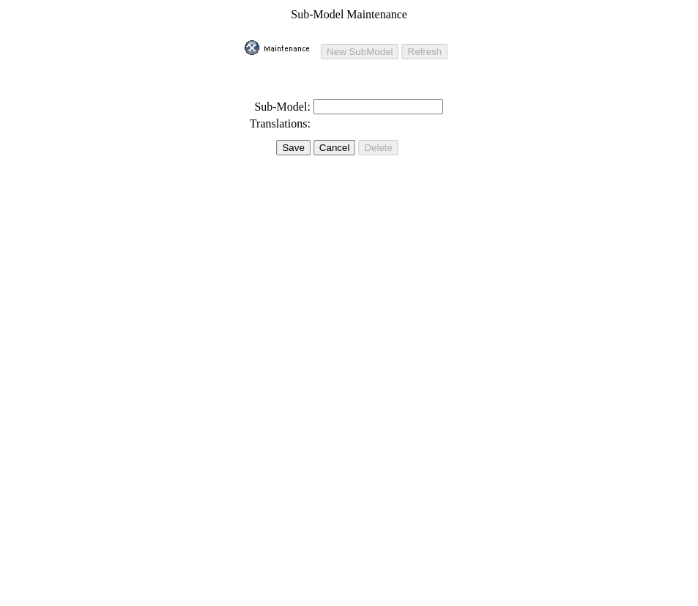
click at [338, 99] on input "text" at bounding box center [378, 106] width 130 height 15
paste input "WOLVERINE X2 EPS UT"
type input "WOLVERINE X2 EPS UT"
click at [296, 140] on input "Save" at bounding box center [293, 147] width 34 height 15
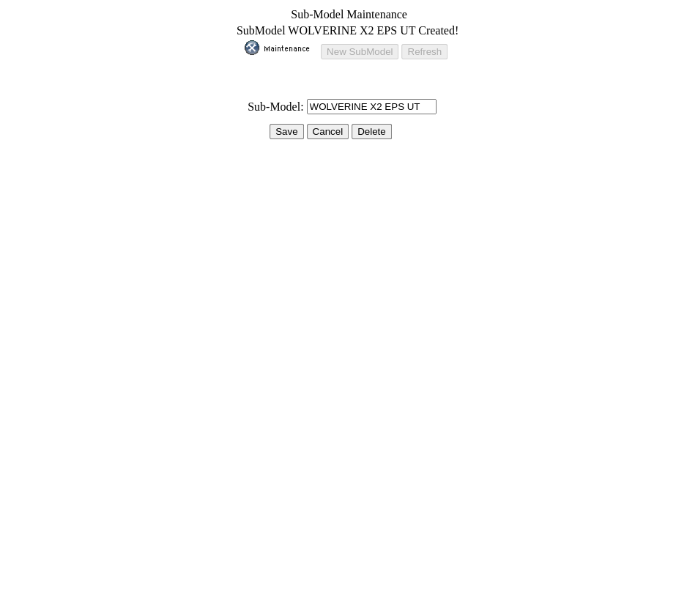
click at [289, 124] on input "Save" at bounding box center [286, 131] width 34 height 15
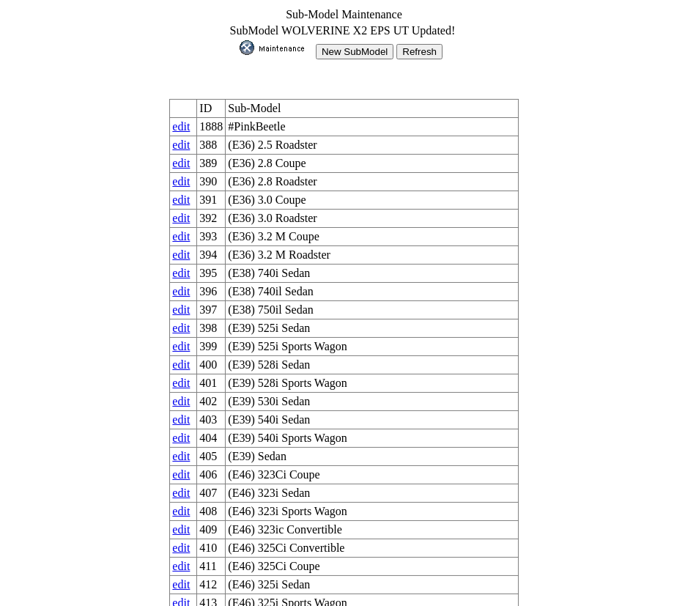
click at [278, 48] on img at bounding box center [275, 47] width 73 height 15
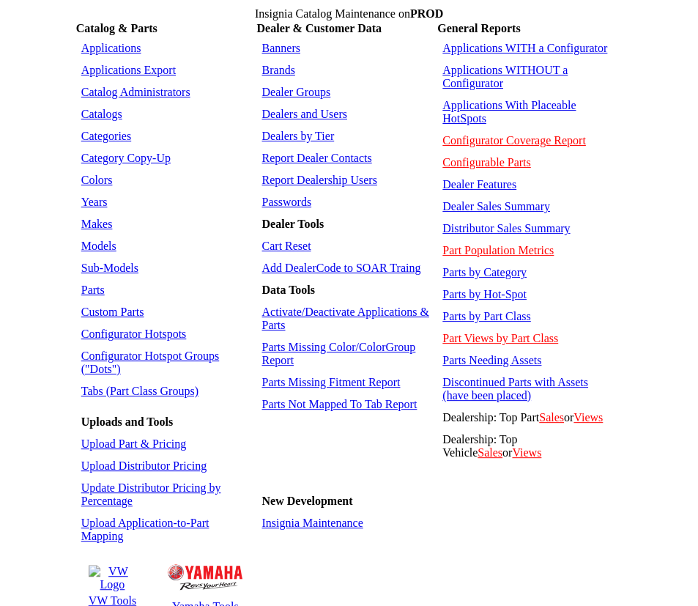
click at [94, 261] on link "Sub-Models" at bounding box center [109, 267] width 57 height 12
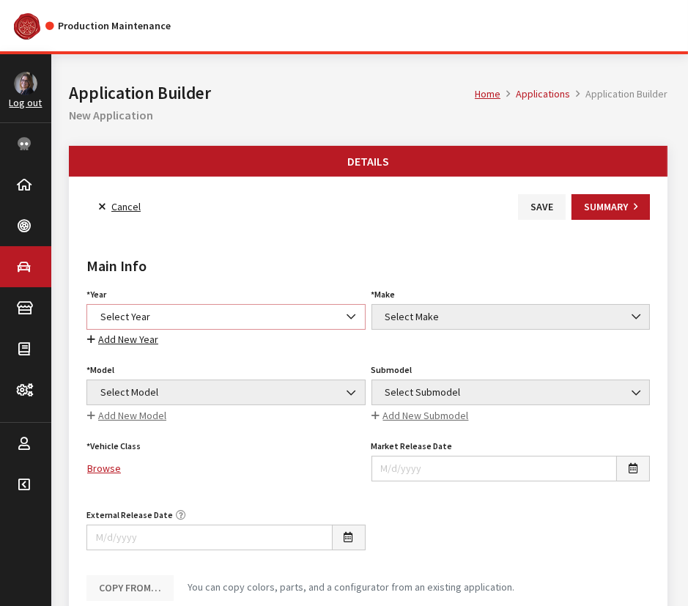
click at [114, 309] on span "Select Year" at bounding box center [226, 316] width 260 height 15
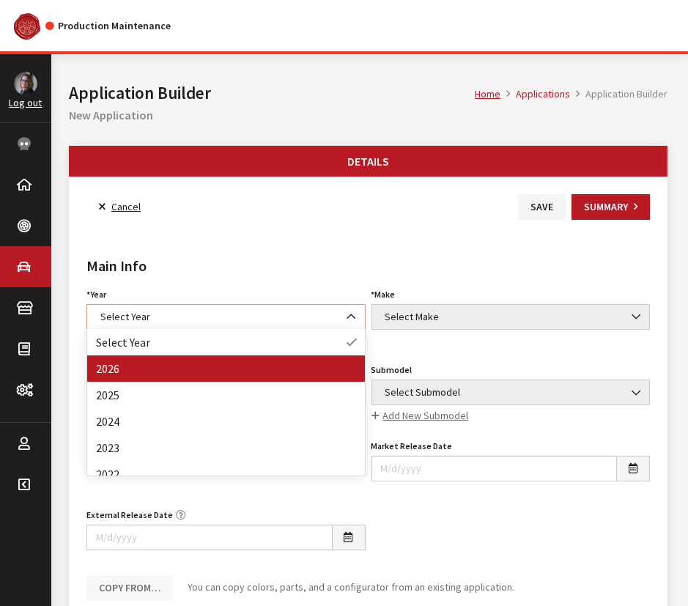
select select "44"
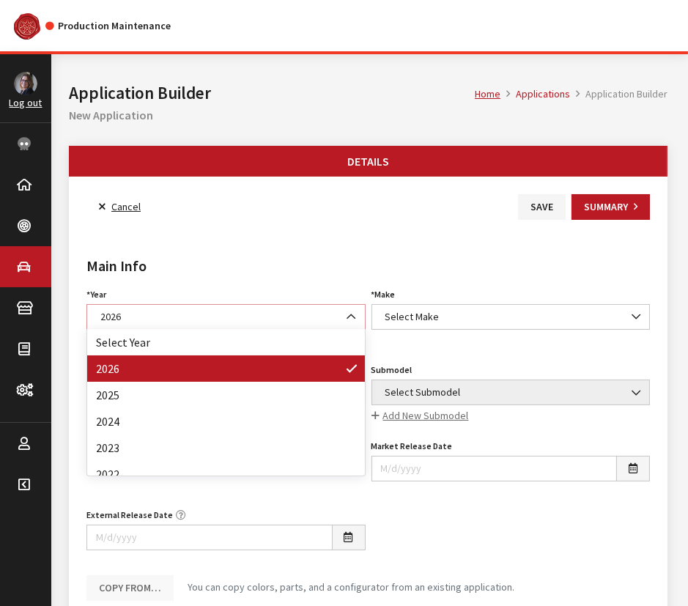
drag, startPoint x: 358, startPoint y: 317, endPoint x: 386, endPoint y: 319, distance: 27.9
click at [360, 317] on span at bounding box center [352, 317] width 25 height 25
click at [395, 316] on span "Select Make" at bounding box center [511, 316] width 260 height 15
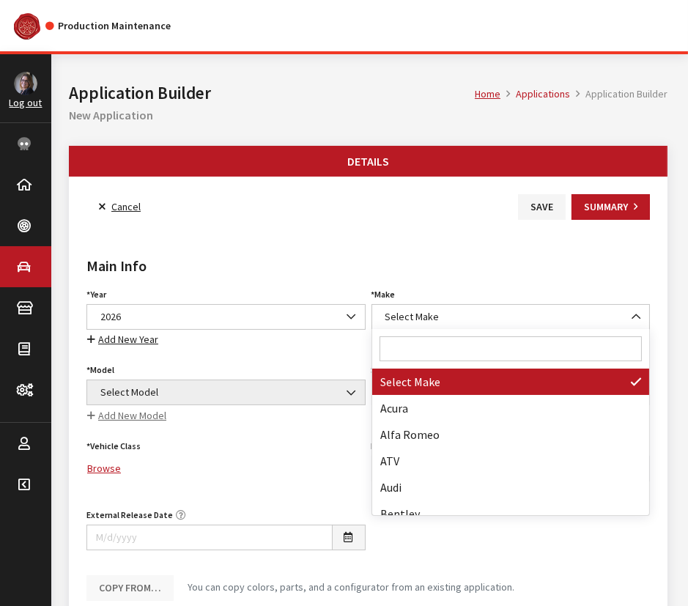
click at [406, 353] on input "Search" at bounding box center [510, 348] width 263 height 25
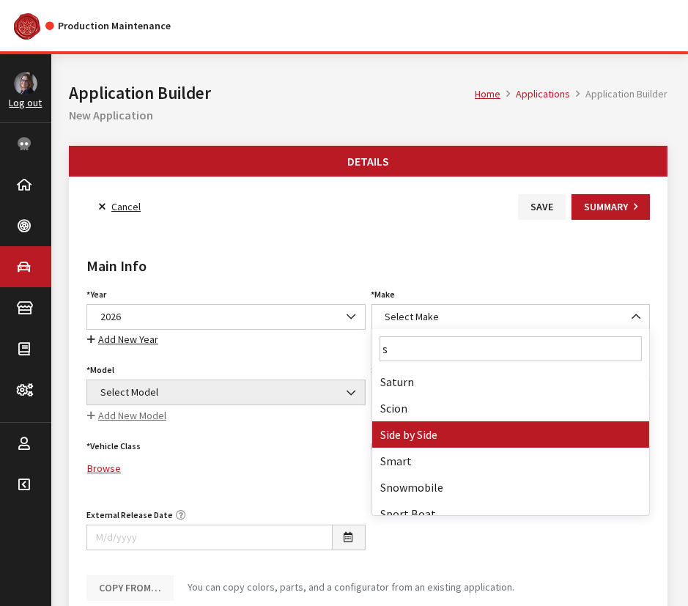
type input "s"
select select "55"
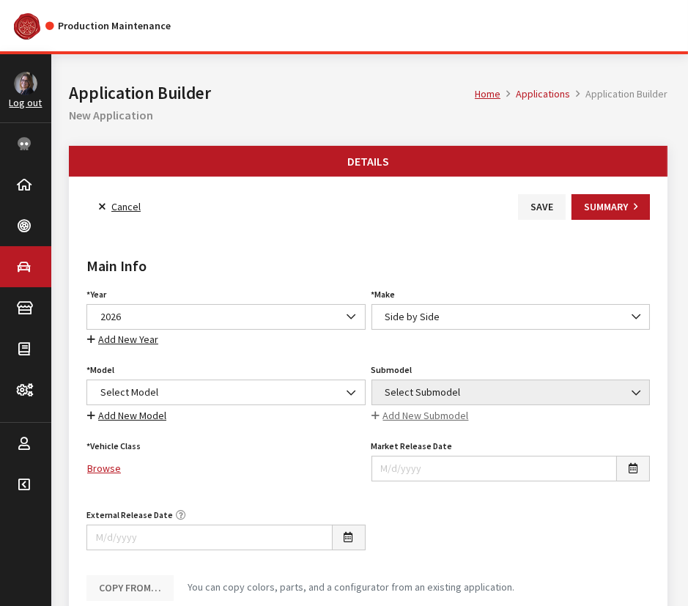
click at [250, 411] on div "Model Select Model Multi-Purpose Pure Sport Viking Wolverine YXZ1000R Select Mo…" at bounding box center [225, 392] width 285 height 64
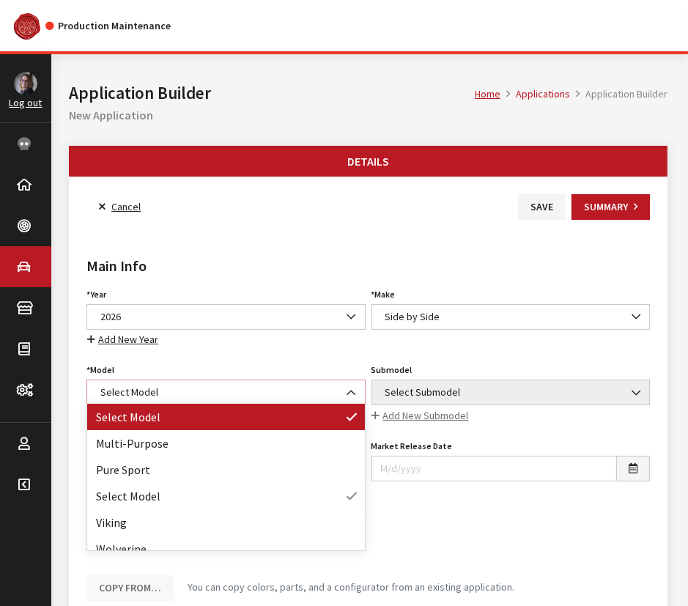
click at [233, 392] on span "Select Model" at bounding box center [226, 391] width 260 height 15
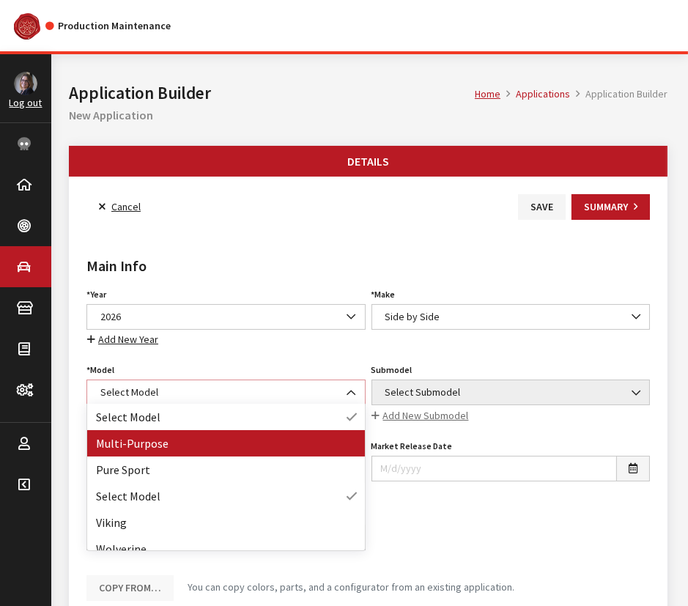
select select "1362"
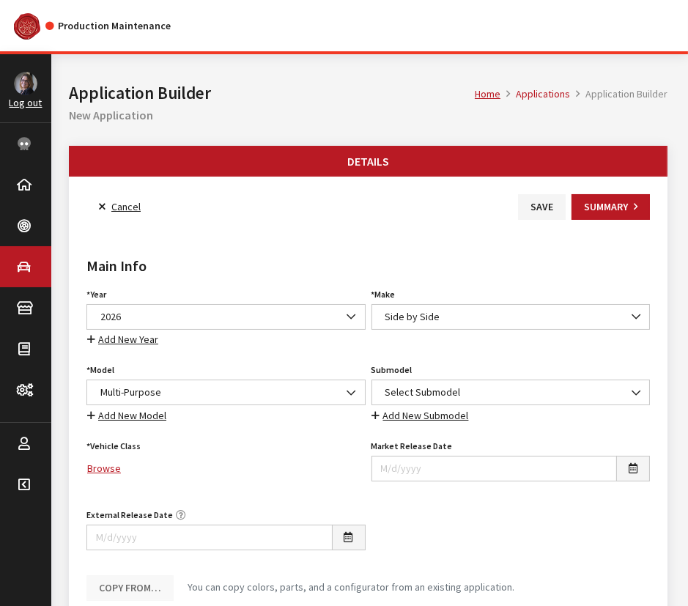
click at [381, 387] on span "Select Submodel" at bounding box center [511, 391] width 260 height 15
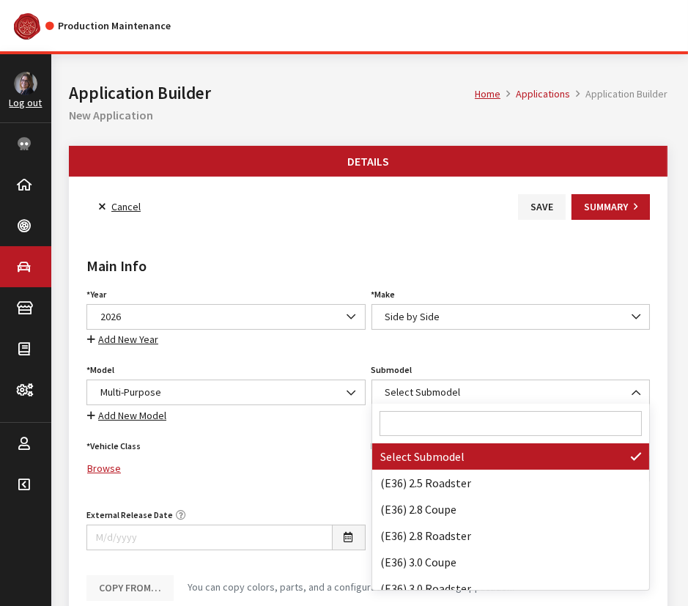
click at [423, 420] on input "Search" at bounding box center [510, 423] width 263 height 25
paste input "WOLVERINE X2 EPS UT"
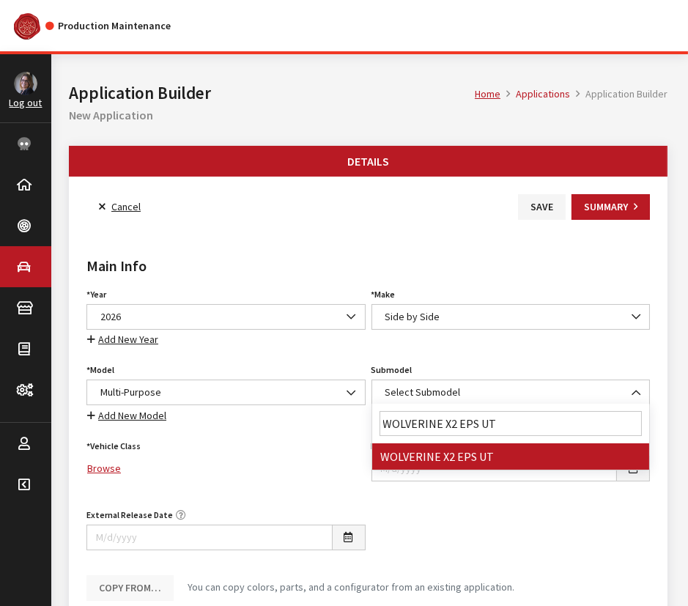
type input "WOLVERINE X2 EPS UT"
select select "4861"
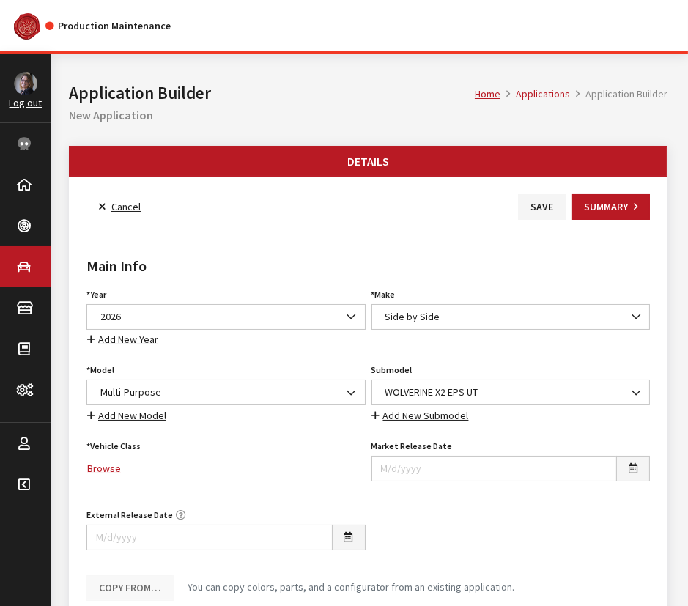
click at [94, 463] on link "Browse" at bounding box center [225, 468] width 279 height 26
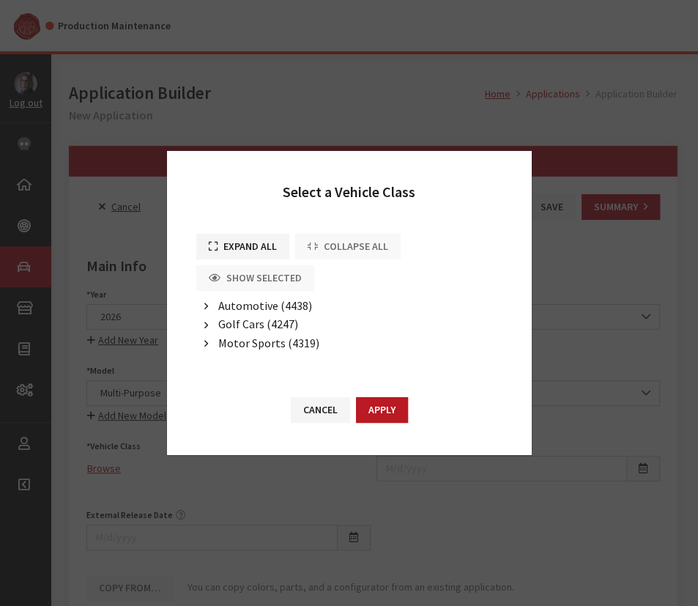
click at [236, 342] on span "Motor Sports (4319)" at bounding box center [268, 342] width 101 height 15
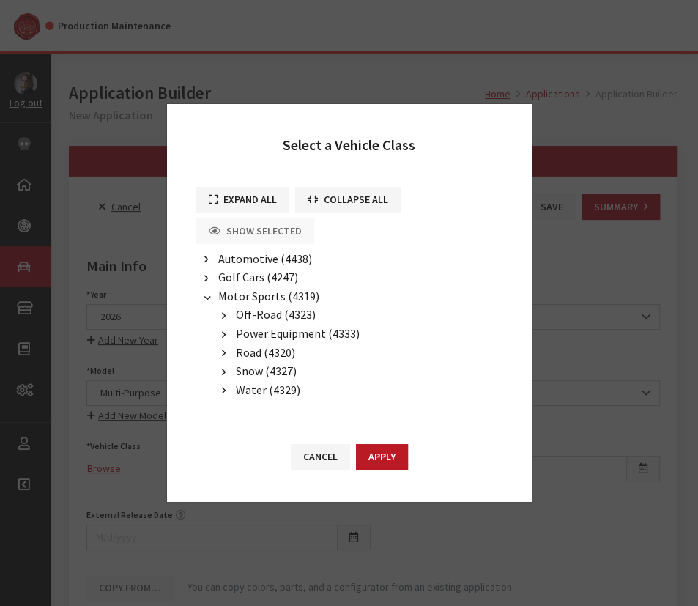
click at [271, 316] on span "Off-Road (4323)" at bounding box center [276, 314] width 80 height 15
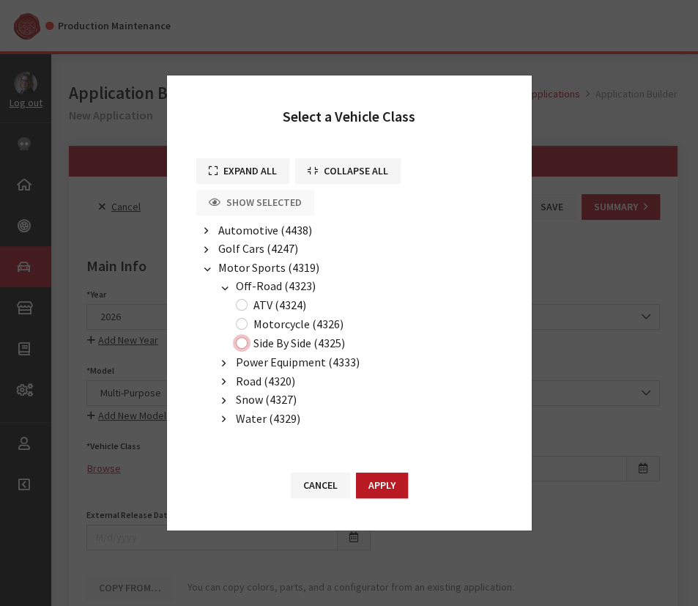
click at [243, 343] on input "Side By Side (4325)" at bounding box center [242, 343] width 12 height 12
radio input "true"
click at [395, 488] on button "Apply" at bounding box center [382, 485] width 52 height 26
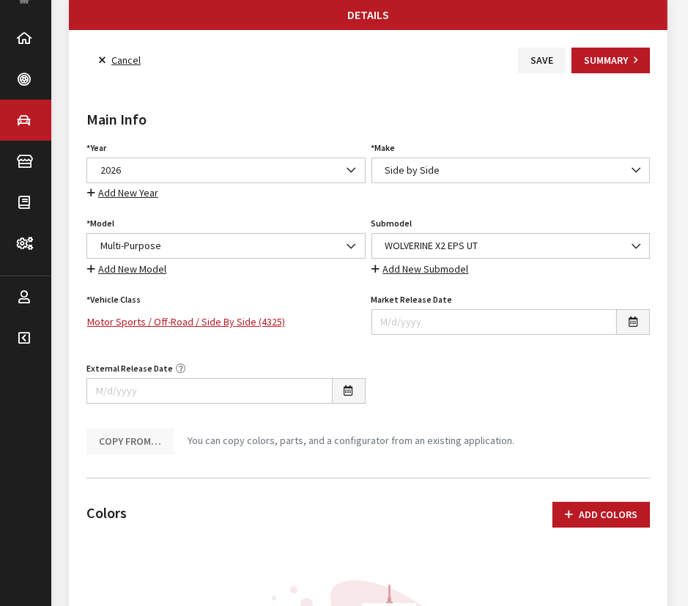
scroll to position [133, 0]
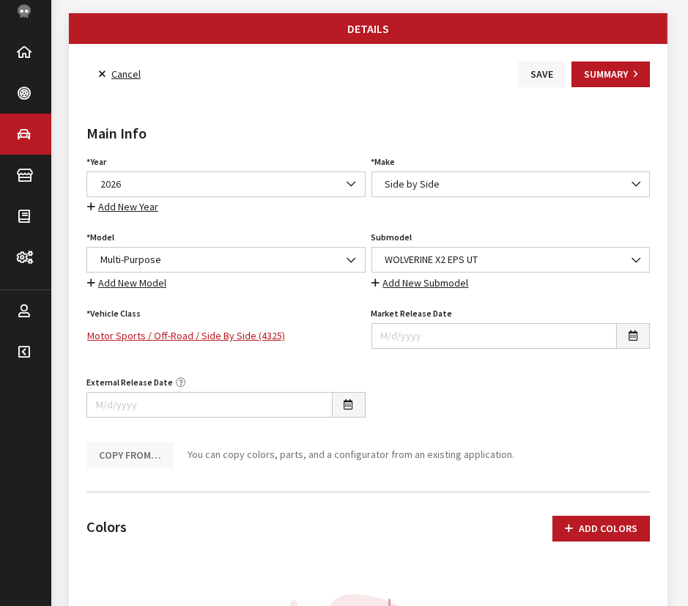
click at [542, 82] on button "Save" at bounding box center [542, 75] width 48 height 26
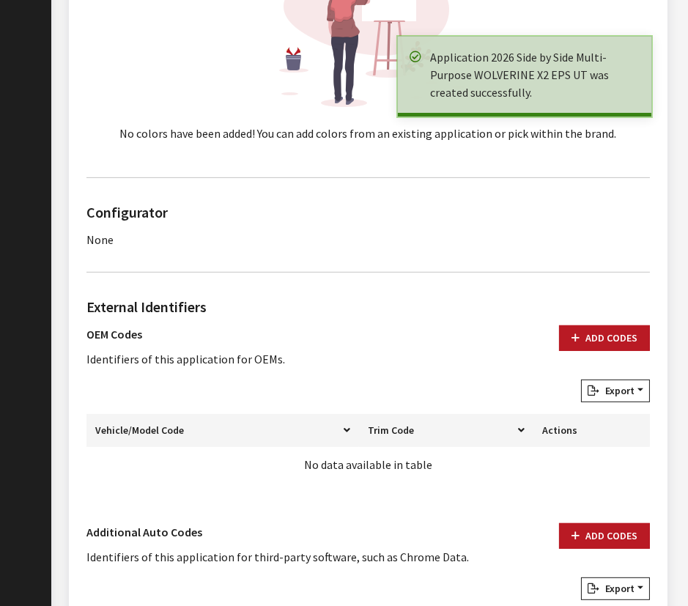
scroll to position [798, 0]
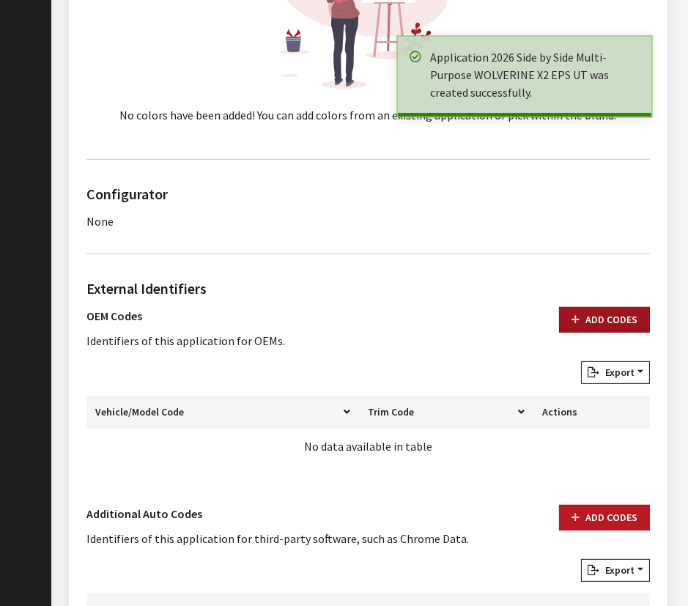
click at [583, 312] on button "Add Codes" at bounding box center [604, 320] width 91 height 26
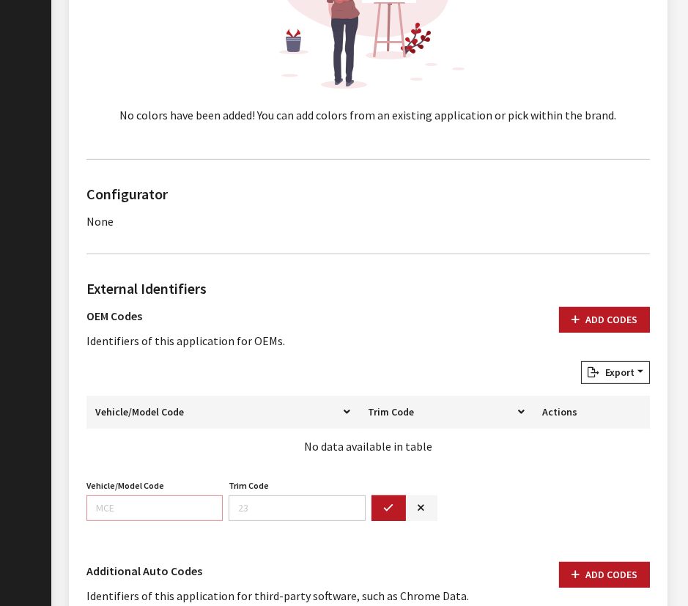
click at [92, 509] on input "Vehicle/Model Code" at bounding box center [154, 508] width 136 height 26
click at [95, 506] on input "Vehicle/Model Code" at bounding box center [154, 508] width 136 height 26
paste input "BKK2"
type input "BKK2"
click at [399, 502] on button "button" at bounding box center [388, 508] width 35 height 26
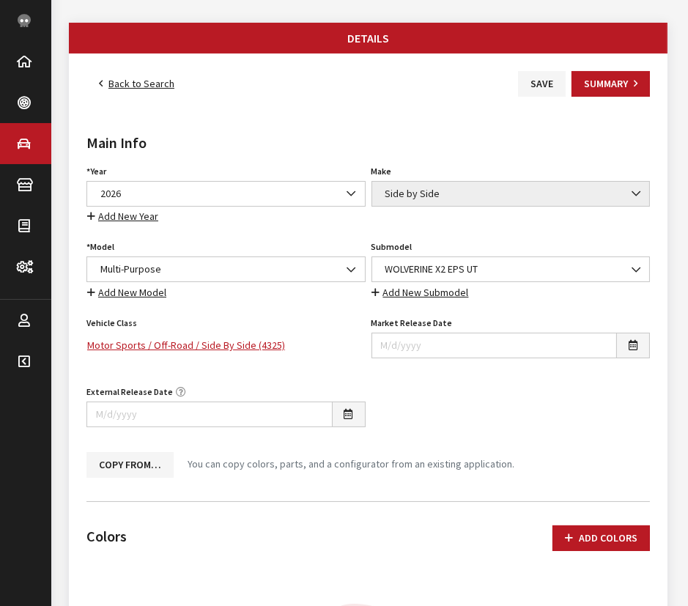
scroll to position [0, 0]
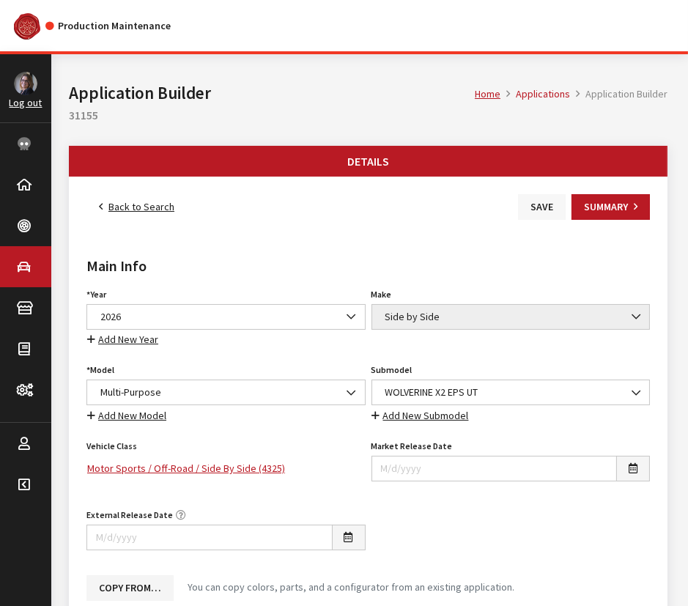
click at [551, 208] on button "Save" at bounding box center [542, 207] width 48 height 26
click at [138, 213] on link "Back to Search" at bounding box center [136, 207] width 100 height 26
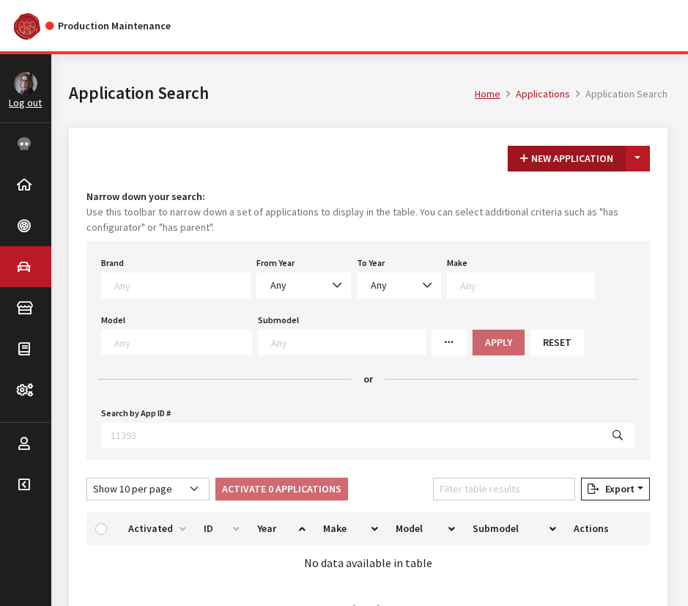
click at [589, 165] on button "New Application" at bounding box center [566, 159] width 118 height 26
click at [645, 157] on button "Toggle Dropdown" at bounding box center [637, 159] width 25 height 26
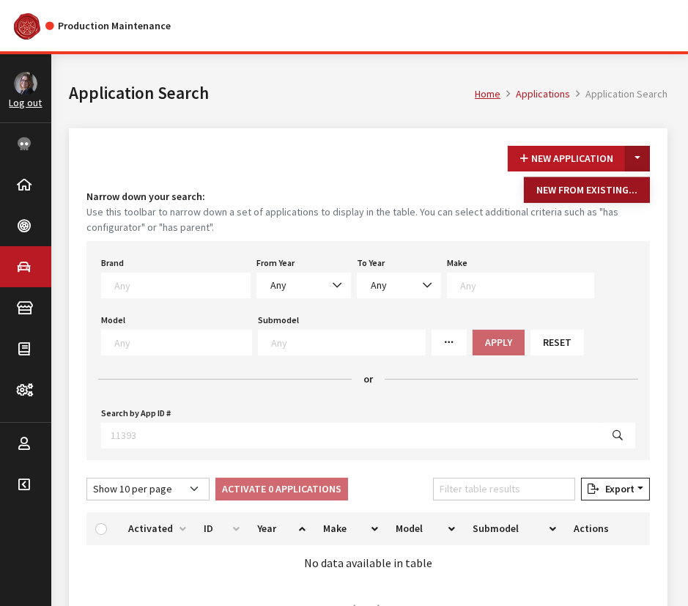
click at [606, 198] on button "New From Existing..." at bounding box center [587, 190] width 126 height 26
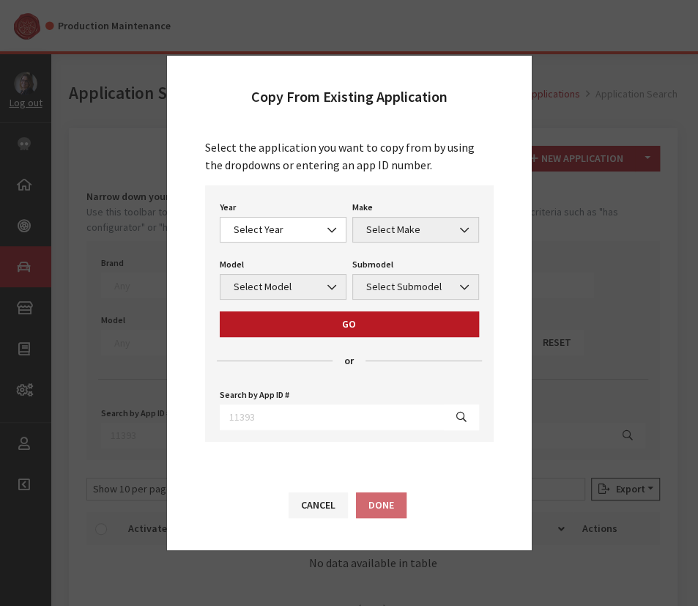
click at [250, 248] on div "Year Select Year [DATE] 2025 2024 2023 2022 2021 2020 2019 2018 2017 2016 2015 …" at bounding box center [349, 313] width 289 height 256
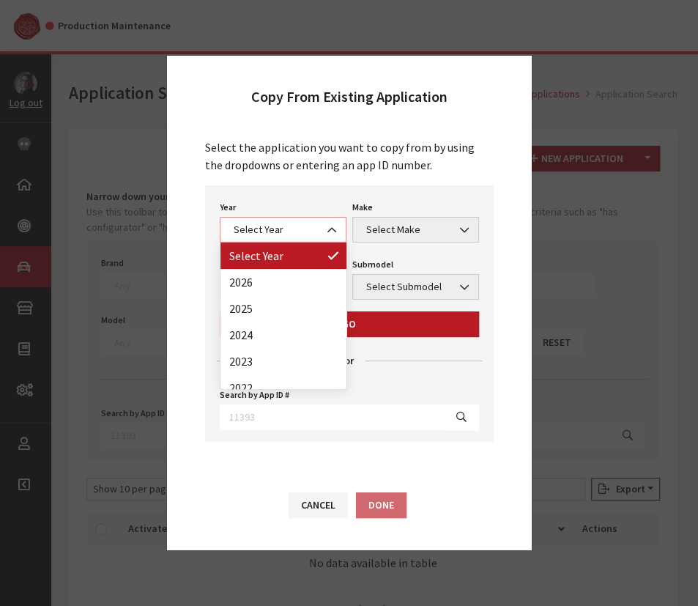
click at [255, 239] on span "Select Year" at bounding box center [283, 230] width 127 height 26
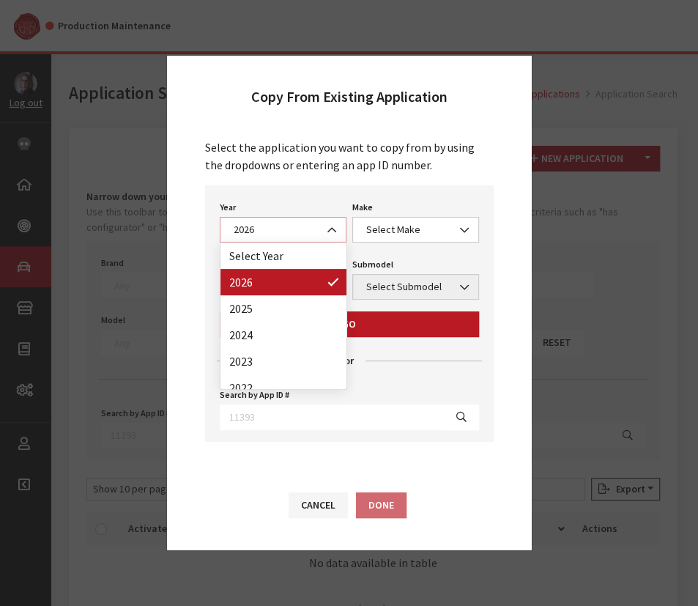
click at [308, 237] on span "2026" at bounding box center [283, 229] width 108 height 15
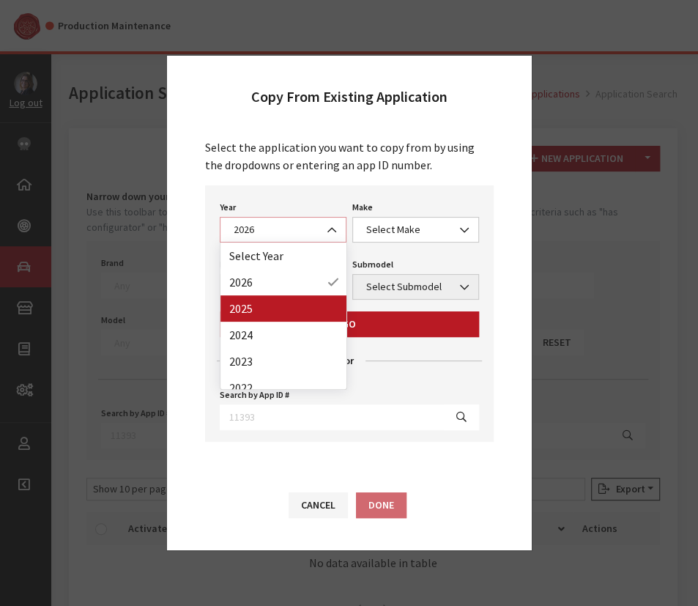
select select "43"
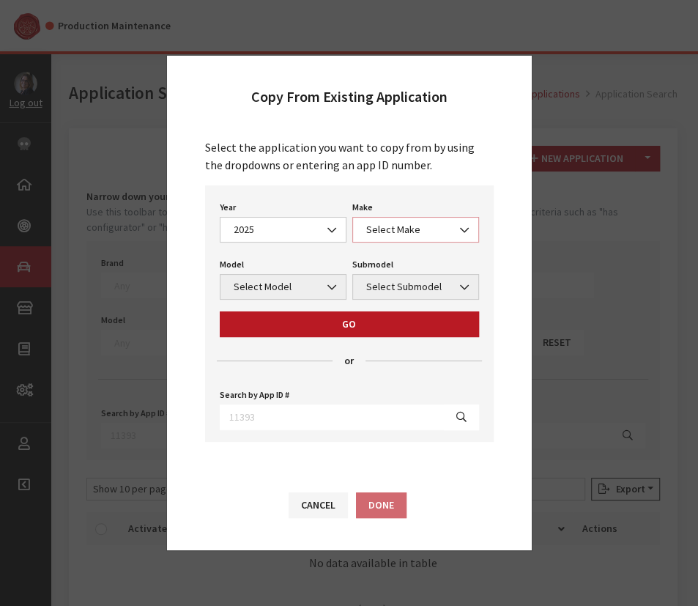
click at [395, 220] on span "Select Make" at bounding box center [415, 230] width 127 height 26
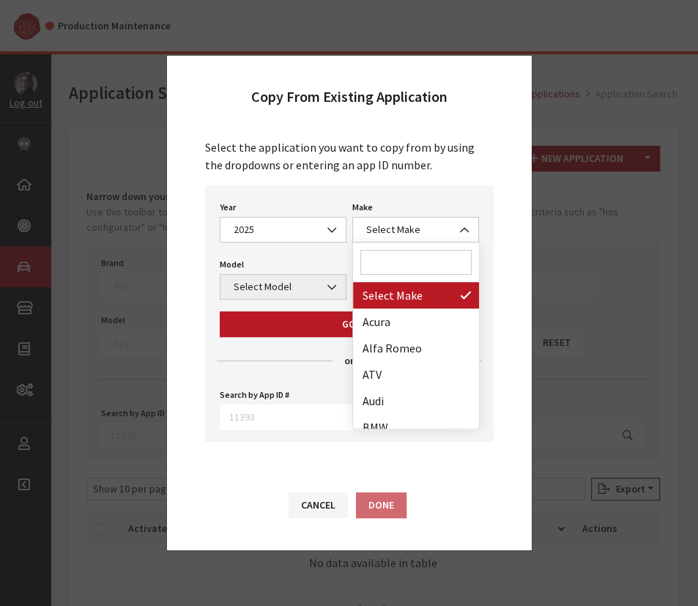
click at [382, 258] on input "Search" at bounding box center [415, 262] width 111 height 25
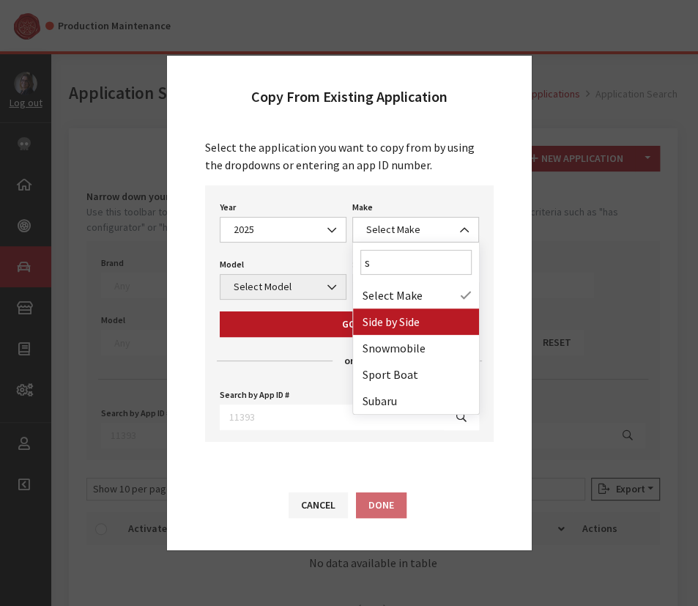
type input "s"
select select "55"
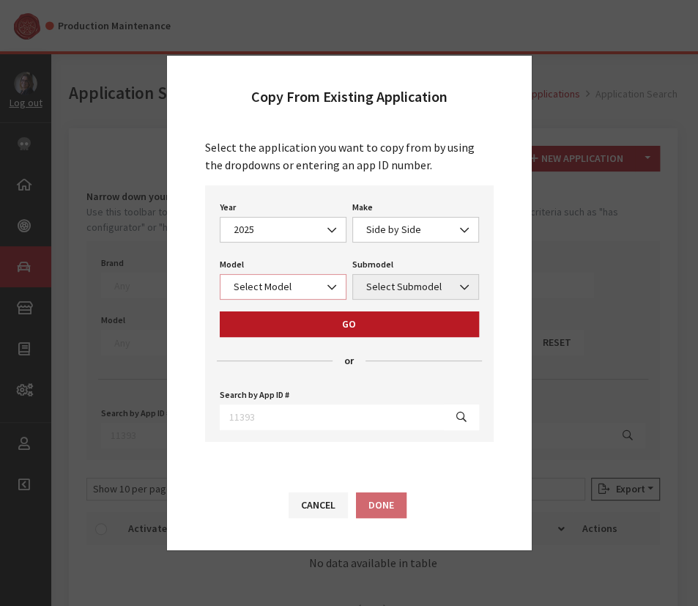
click at [271, 293] on span "Select Model" at bounding box center [283, 286] width 108 height 15
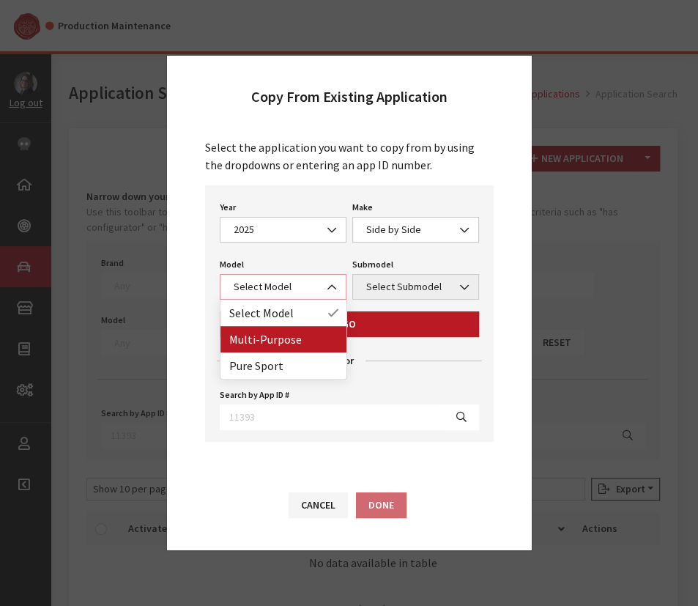
select select "1362"
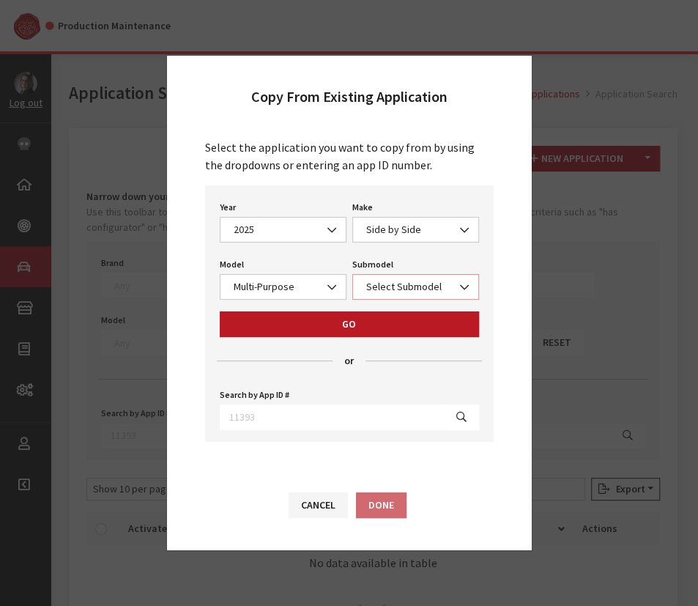
click at [412, 279] on span "Select Submodel" at bounding box center [416, 286] width 108 height 15
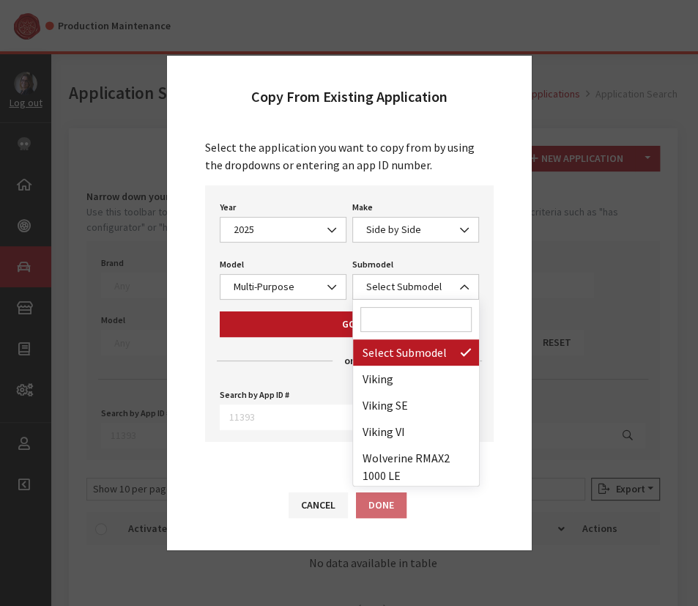
click at [391, 321] on input "Search" at bounding box center [415, 319] width 111 height 25
paste input "Wolverine X2 850 EPS XT-R"
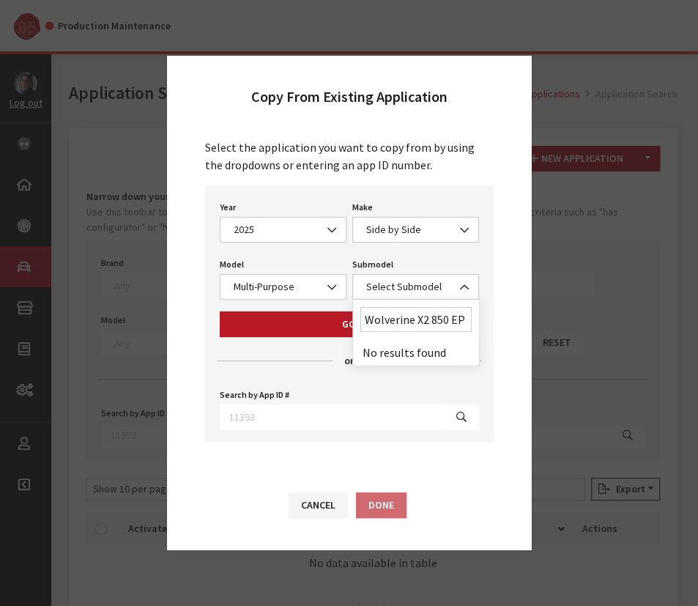
scroll to position [0, 27]
type input "Wolverine X2 850 EPS"
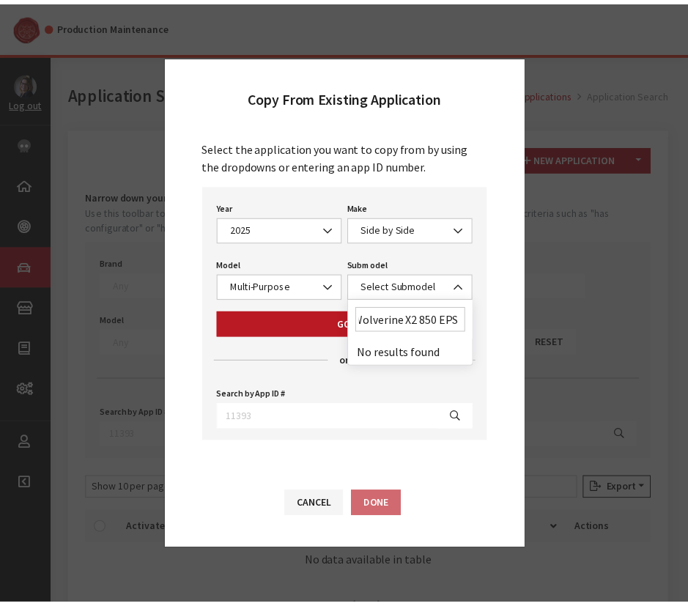
scroll to position [0, 6]
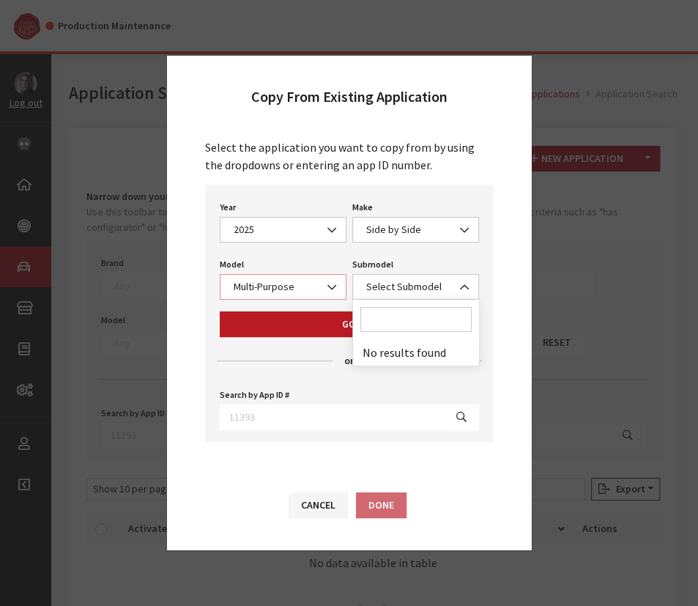
click at [278, 286] on span "Multi-Purpose" at bounding box center [283, 286] width 108 height 15
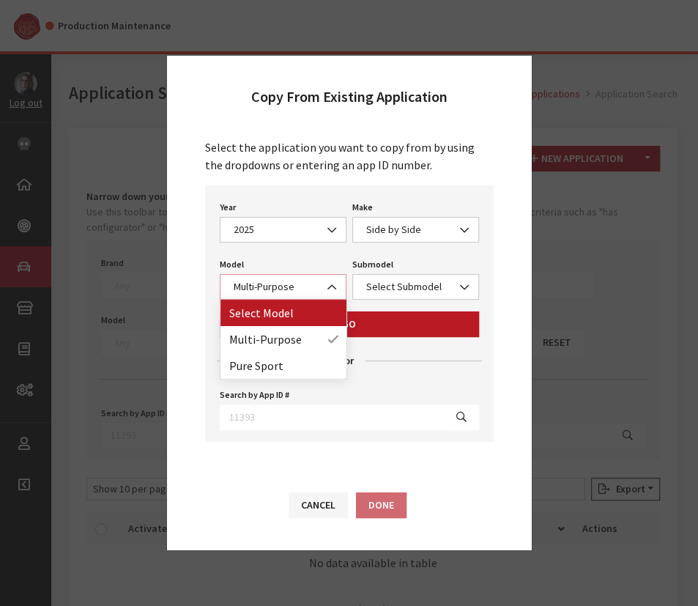
select select
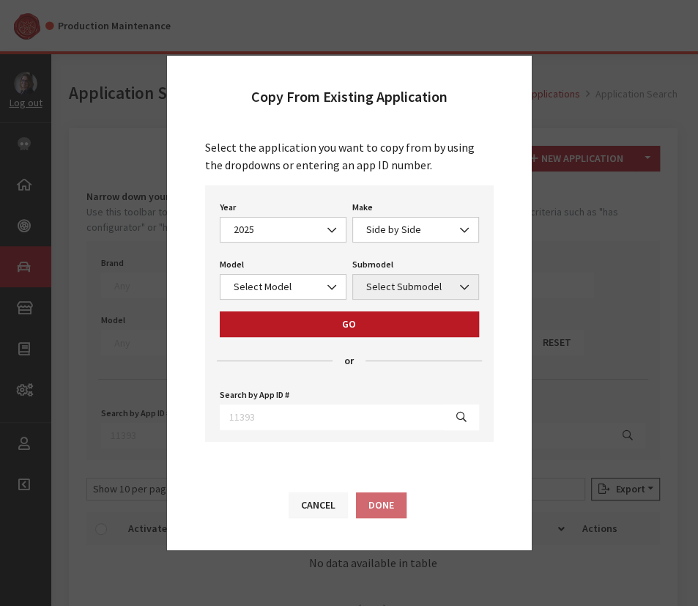
click at [321, 515] on button "Cancel" at bounding box center [318, 505] width 59 height 26
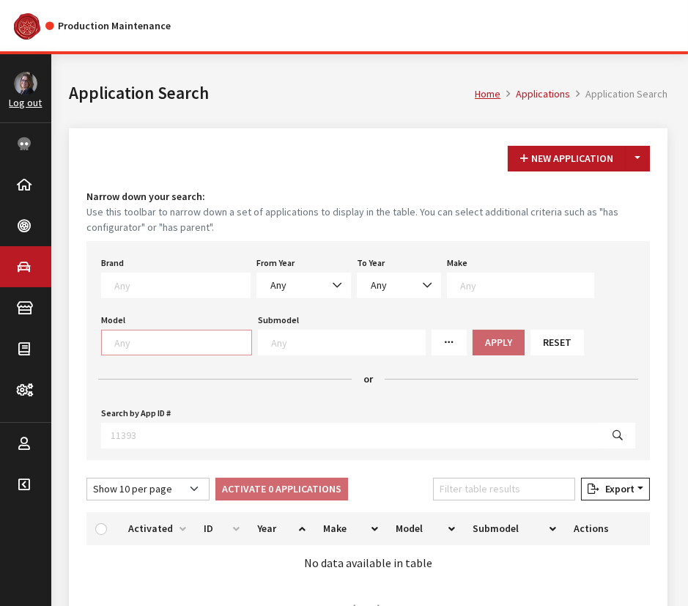
click at [148, 346] on textarea "Search" at bounding box center [182, 341] width 137 height 13
click at [281, 335] on textarea "Search" at bounding box center [348, 341] width 154 height 13
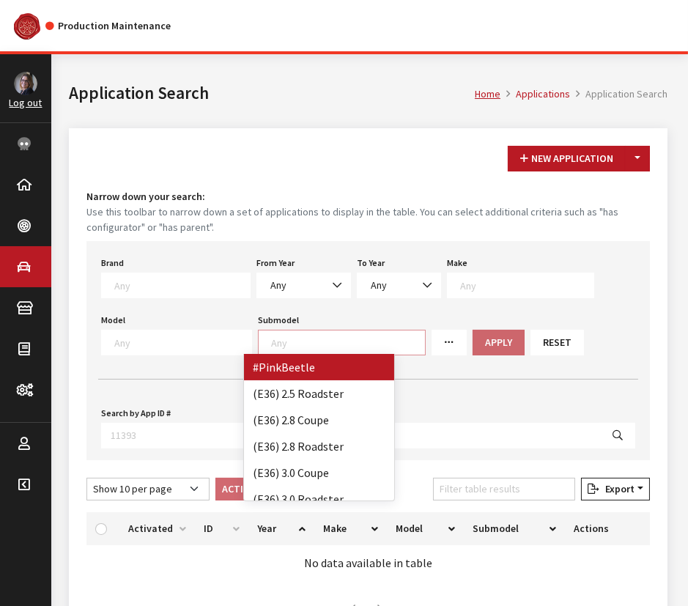
paste textarea "Wolverine X2 850 EPS XT-R"
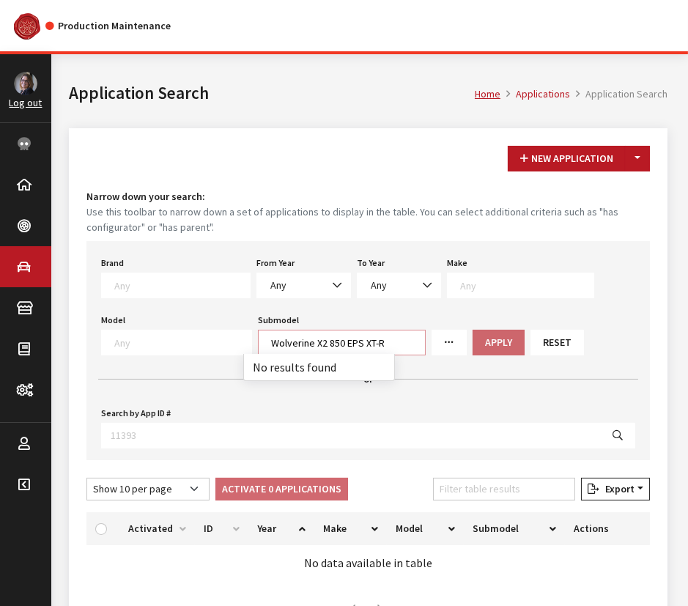
scroll to position [16, 0]
click at [281, 335] on textarea "Wolverine X2 850 EPS XT-R" at bounding box center [348, 341] width 154 height 13
type textarea "Wolverine X2 850 EPS XT-R wolverine"
click at [471, 345] on div "Apply" at bounding box center [498, 343] width 58 height 26
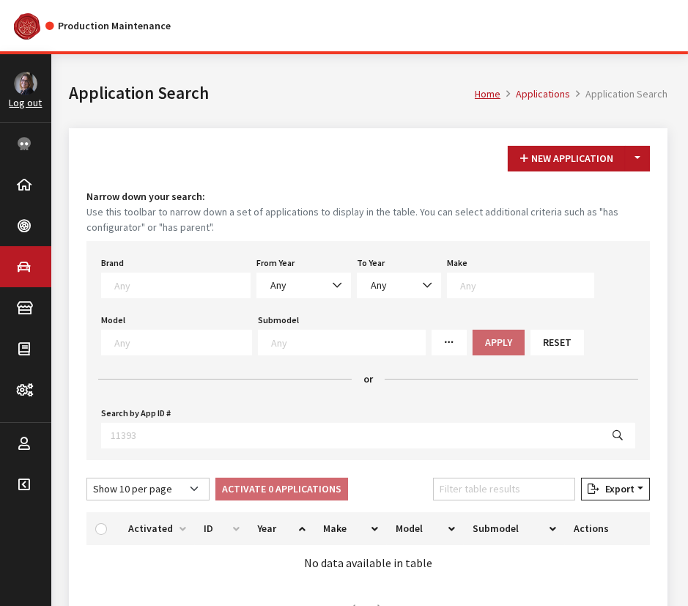
click at [321, 330] on span at bounding box center [342, 343] width 168 height 26
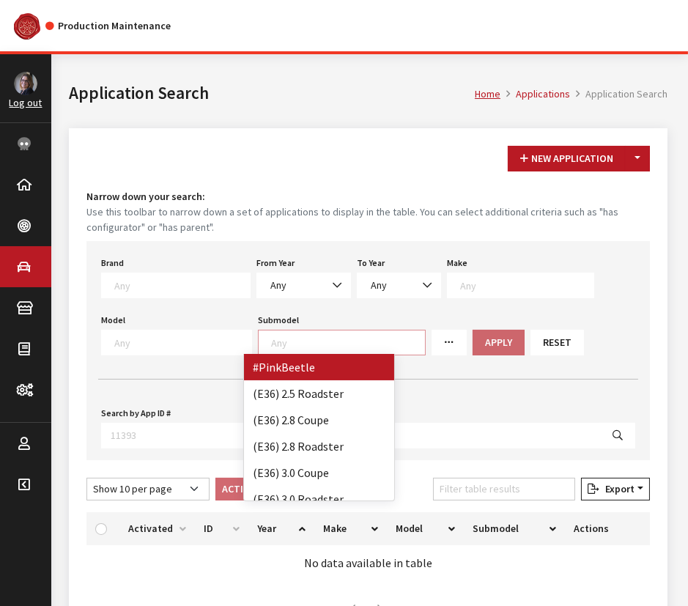
click at [278, 339] on textarea "Search" at bounding box center [348, 341] width 154 height 13
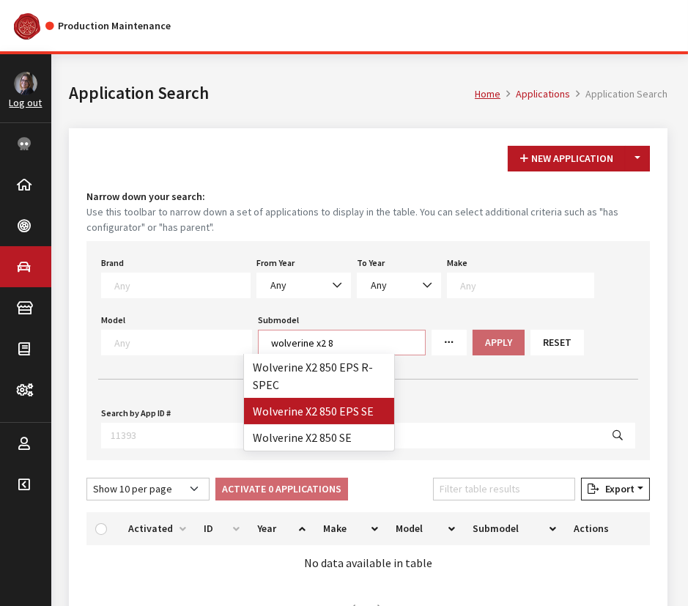
type textarea "wolverine x2 8"
click at [563, 150] on button "New Application" at bounding box center [566, 159] width 118 height 26
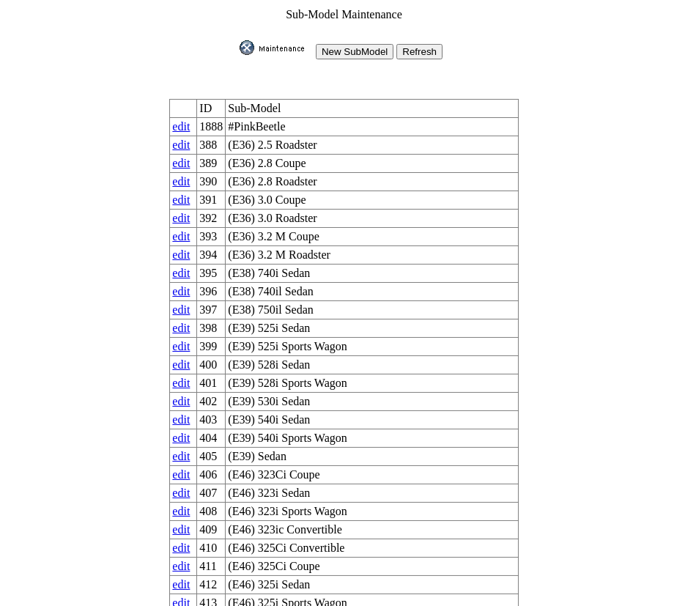
click at [358, 44] on input "New SubModel" at bounding box center [355, 51] width 78 height 15
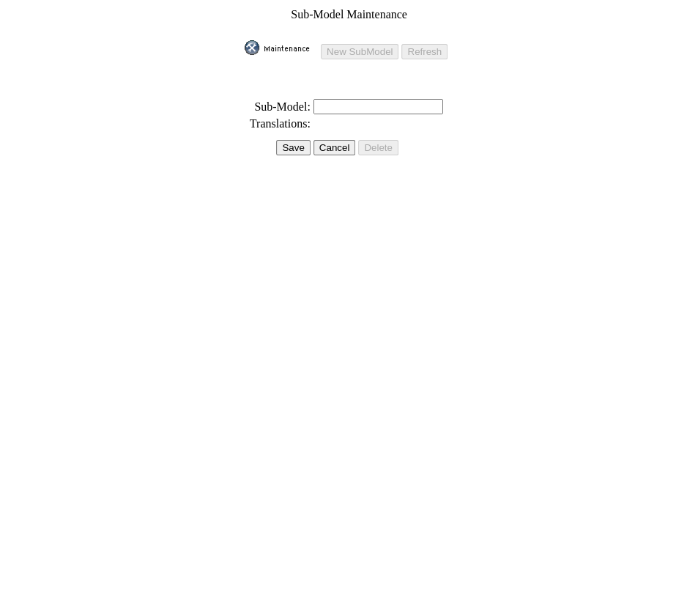
click at [321, 99] on input "text" at bounding box center [378, 106] width 130 height 15
paste input "Wolverine X2 850 EPS XT-R"
type input "Wolverine X2 850 EPS XT-R"
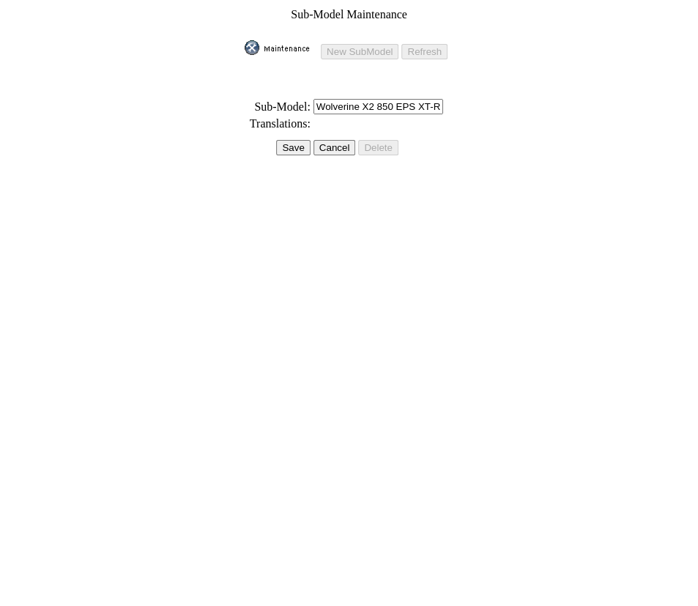
drag, startPoint x: 295, startPoint y: 131, endPoint x: 313, endPoint y: 129, distance: 18.4
click at [296, 140] on input "Save" at bounding box center [293, 147] width 34 height 15
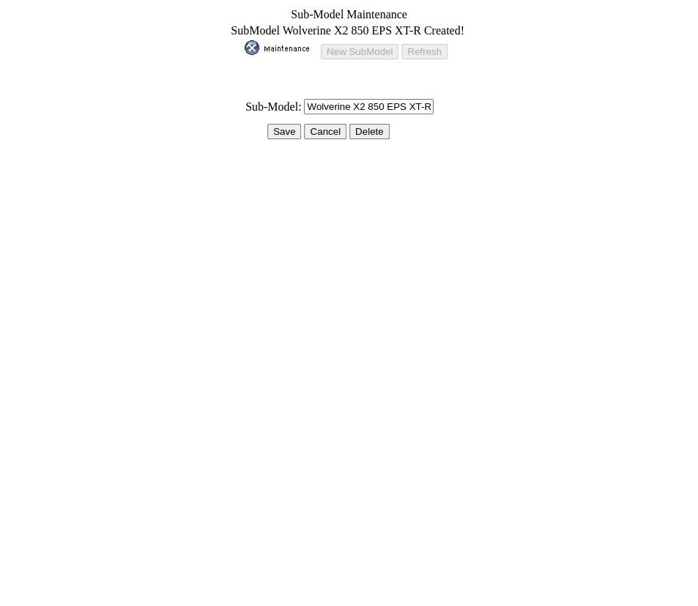
click at [280, 124] on input "Save" at bounding box center [284, 131] width 34 height 15
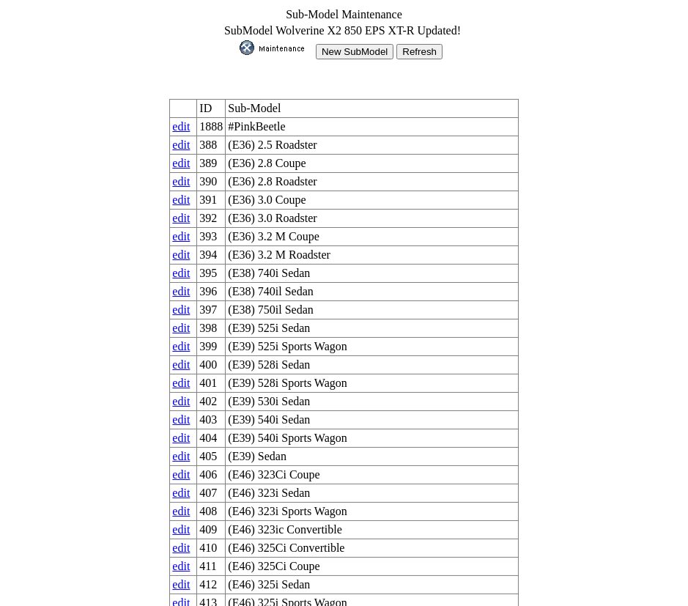
click at [359, 46] on input "New SubModel" at bounding box center [355, 51] width 78 height 15
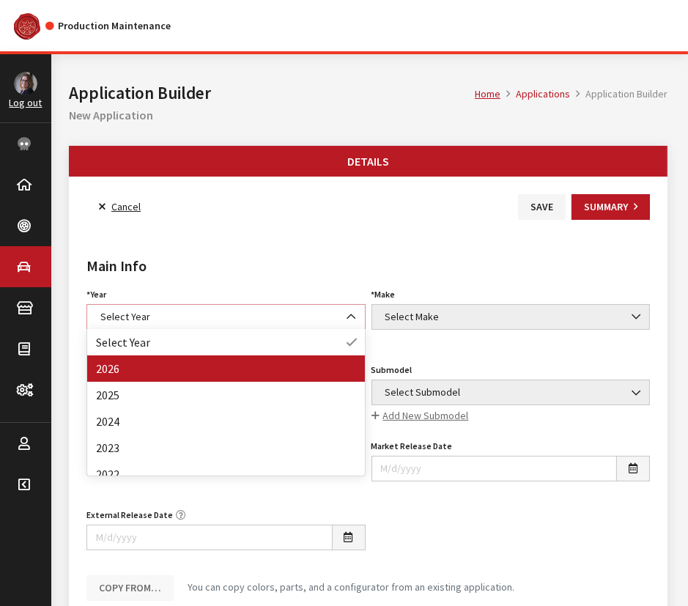
select select "44"
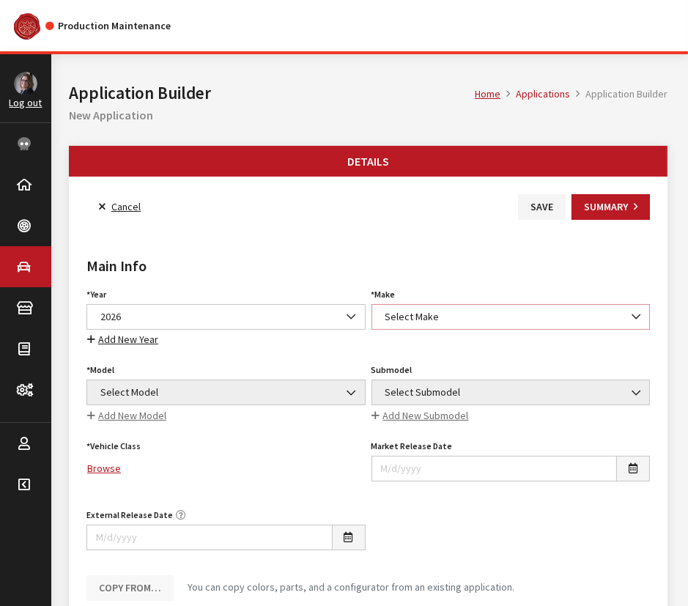
click at [436, 313] on span "Select Make" at bounding box center [511, 316] width 260 height 15
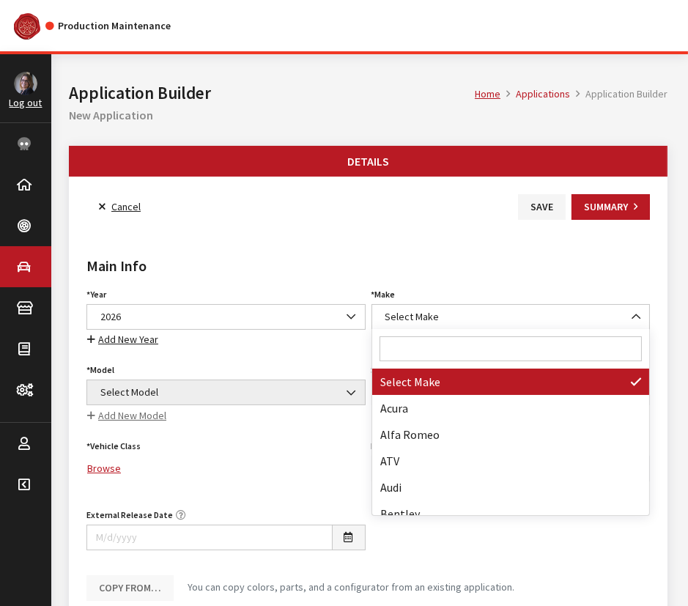
click at [431, 339] on input "Search" at bounding box center [510, 348] width 263 height 25
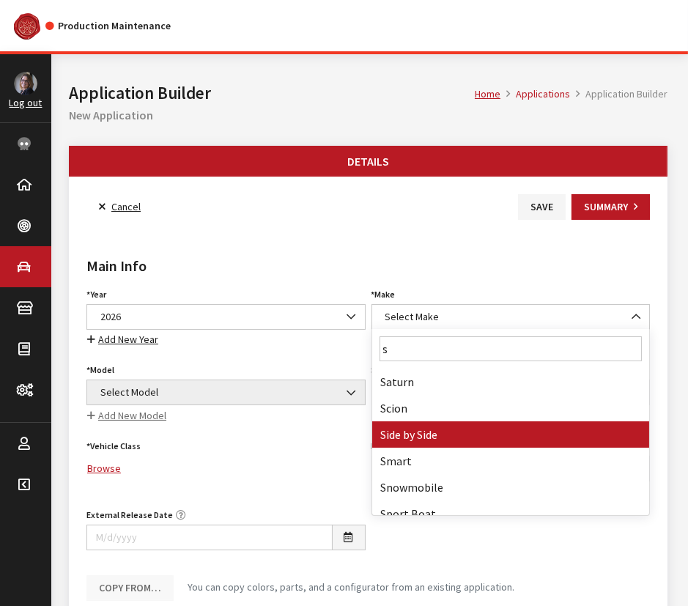
type input "s"
select select "55"
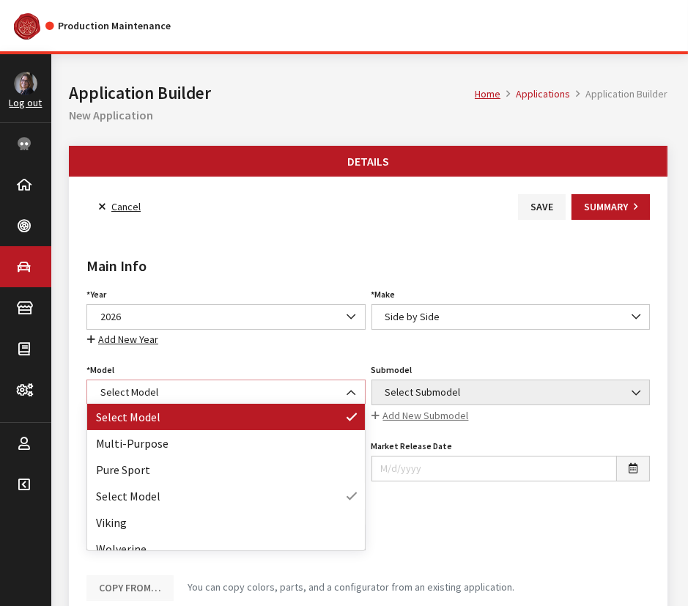
click at [163, 390] on span "Select Model" at bounding box center [226, 391] width 260 height 15
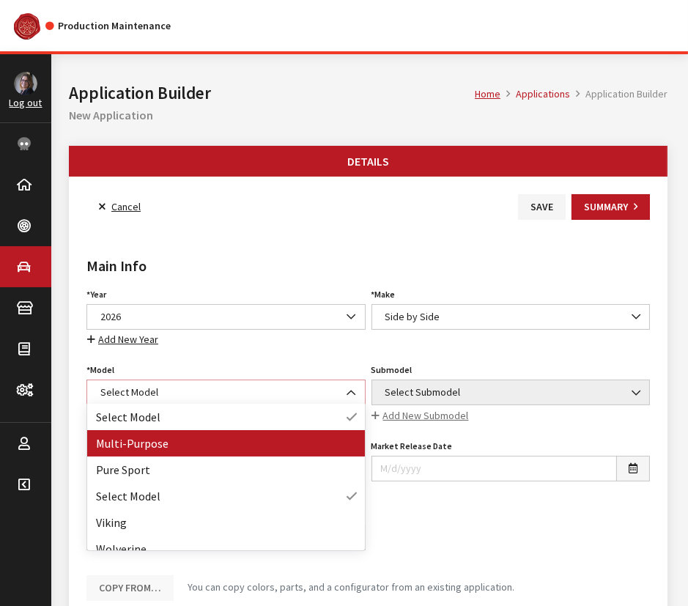
select select "1362"
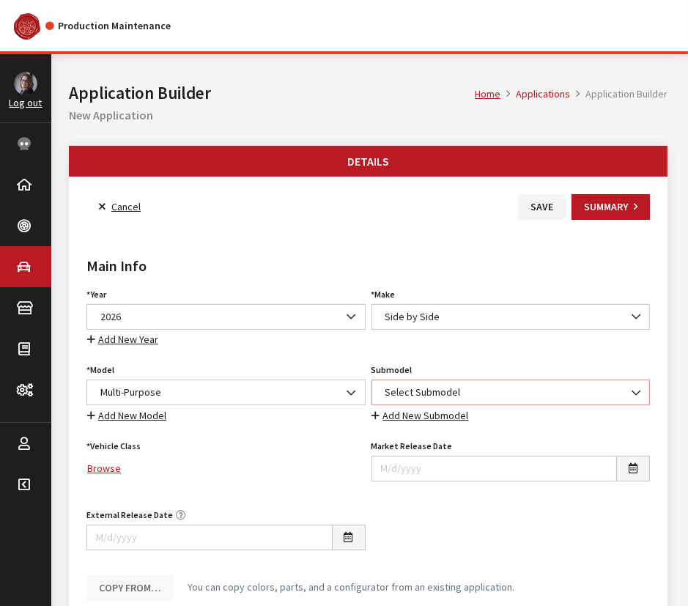
click at [432, 386] on span "Select Submodel" at bounding box center [511, 391] width 260 height 15
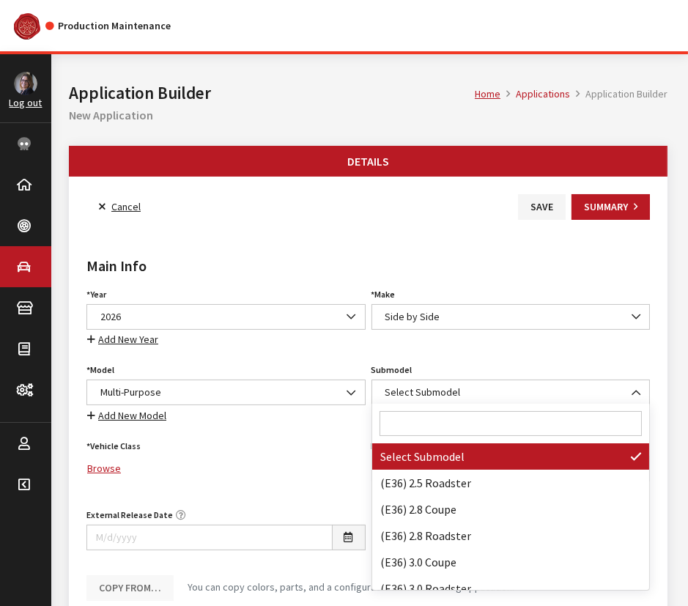
click at [427, 417] on input "Search" at bounding box center [510, 423] width 263 height 25
paste input "Wolverine X2 850 EPS XT-R"
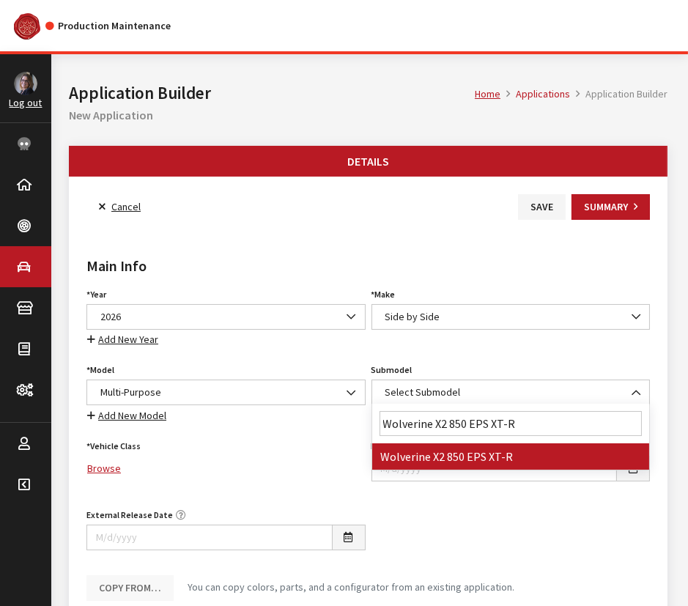
type input "Wolverine X2 850 EPS XT-R"
select select "4862"
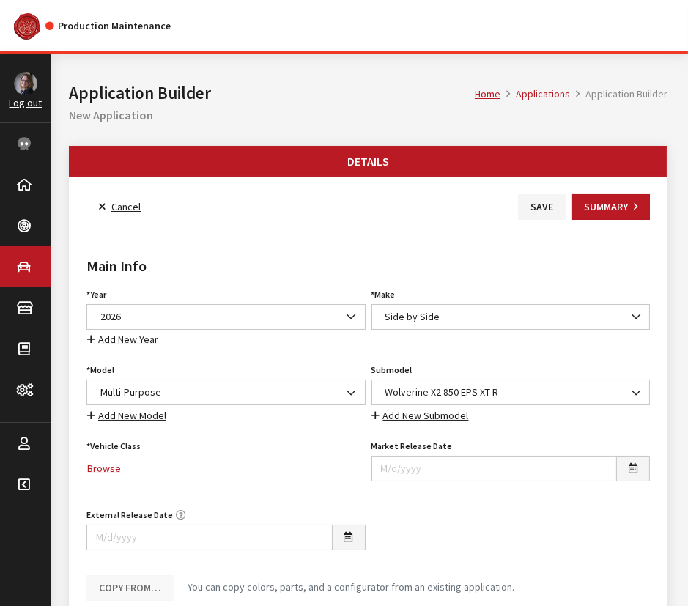
click at [96, 469] on link "Browse" at bounding box center [225, 468] width 279 height 26
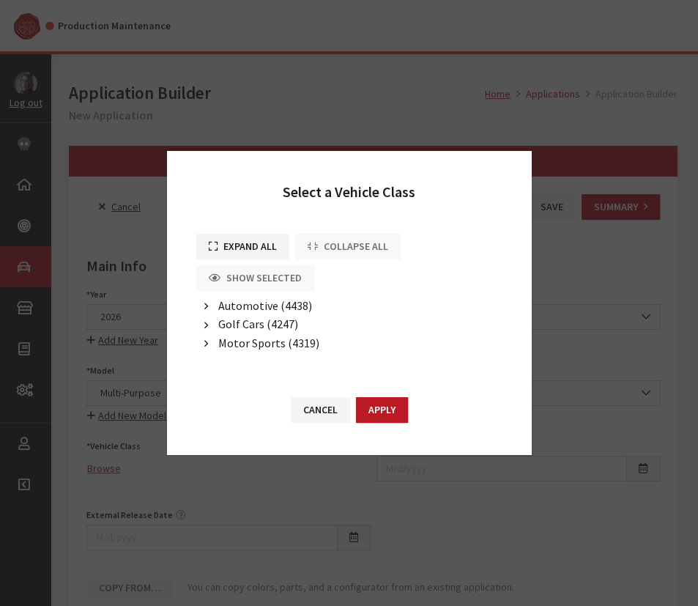
click at [214, 343] on button "button" at bounding box center [206, 343] width 20 height 17
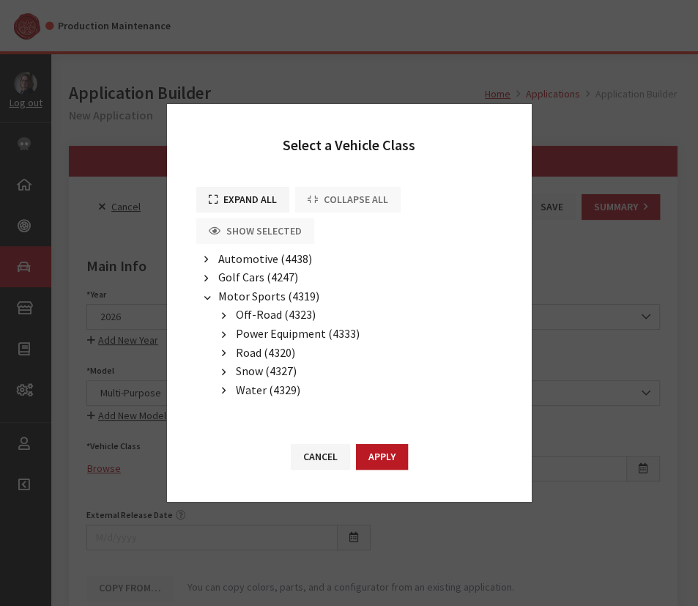
click at [230, 316] on button "button" at bounding box center [224, 316] width 20 height 17
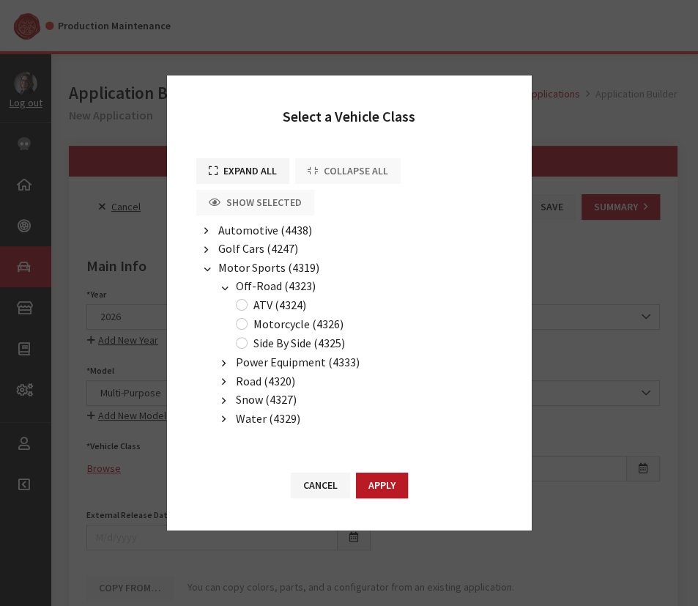
click at [264, 344] on label "Side By Side (4325)" at bounding box center [299, 343] width 92 height 18
click at [248, 344] on input "Side By Side (4325)" at bounding box center [242, 343] width 12 height 12
radio input "true"
click at [381, 487] on button "Apply" at bounding box center [382, 485] width 52 height 26
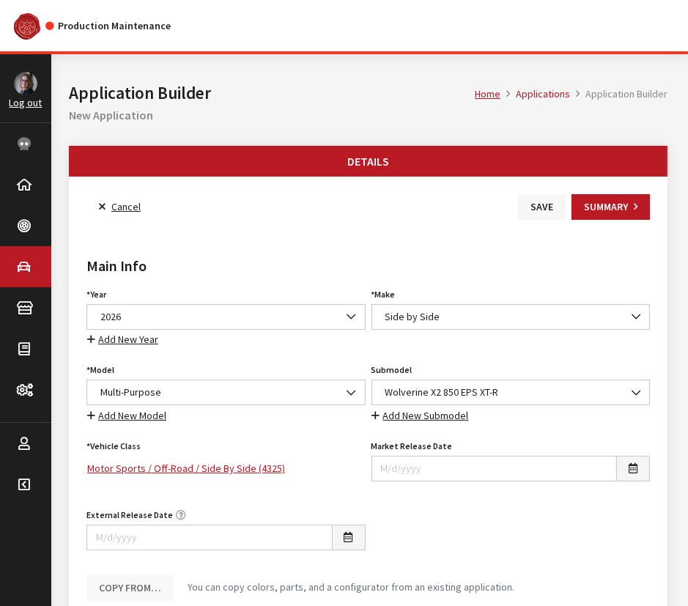
click at [553, 209] on button "Save" at bounding box center [542, 207] width 48 height 26
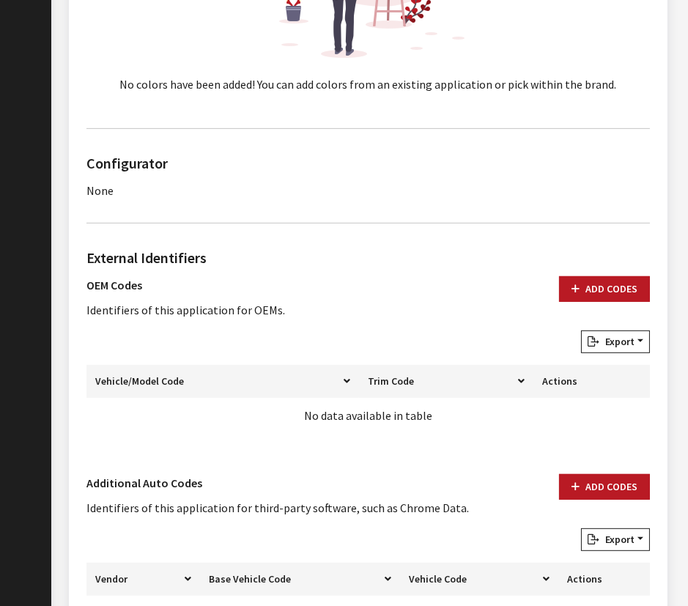
scroll to position [865, 0]
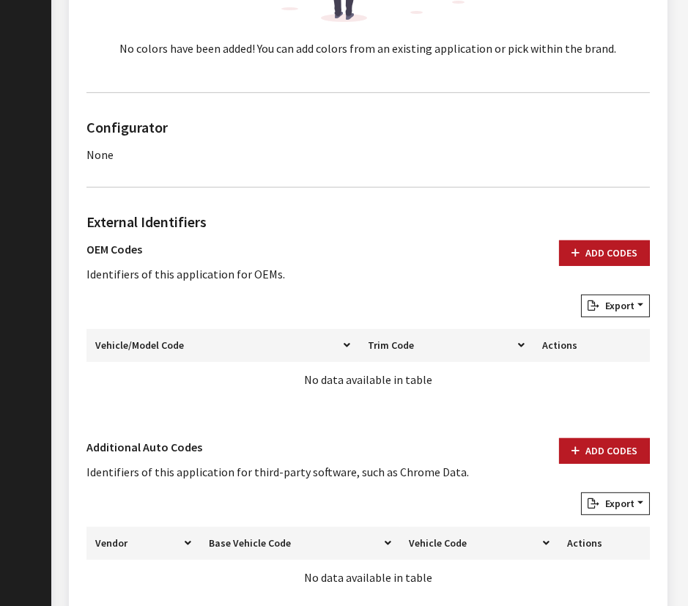
drag, startPoint x: 593, startPoint y: 256, endPoint x: 553, endPoint y: 303, distance: 62.3
click at [593, 256] on button "Add Codes" at bounding box center [604, 253] width 91 height 26
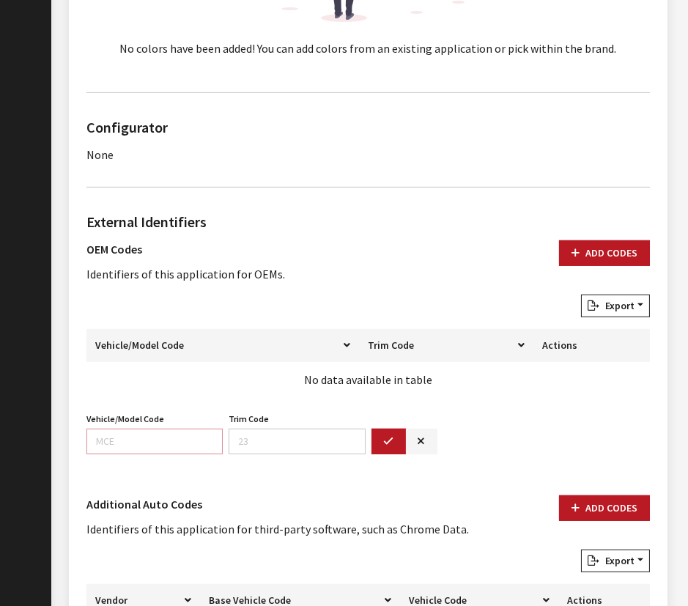
click at [110, 431] on input "Vehicle/Model Code" at bounding box center [154, 441] width 136 height 26
paste input "DD64"
type input "DD64"
click at [377, 430] on button "button" at bounding box center [388, 441] width 35 height 26
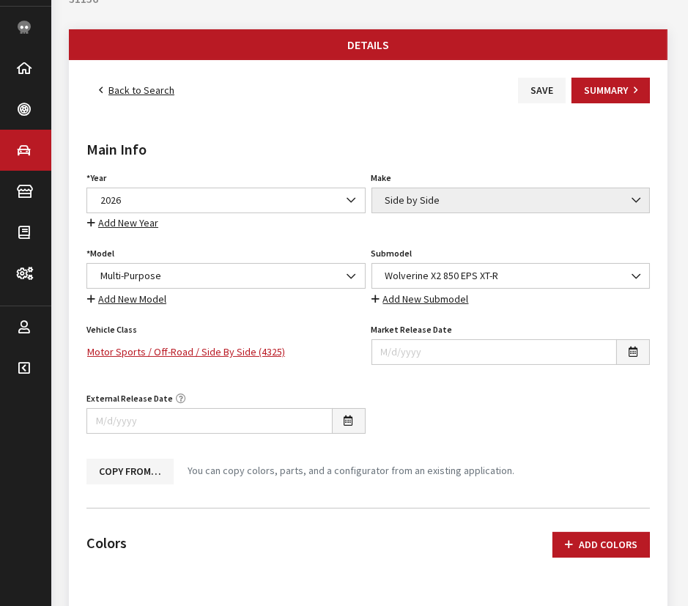
scroll to position [0, 0]
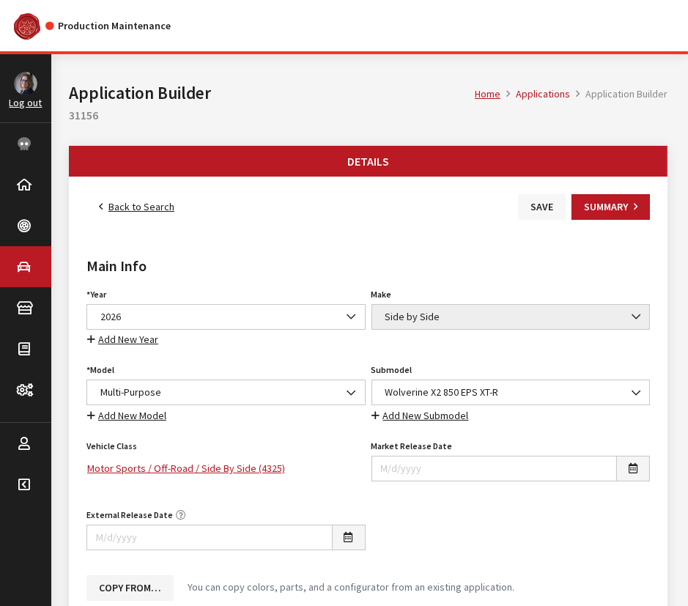
click at [535, 212] on button "Save" at bounding box center [542, 207] width 48 height 26
click at [129, 205] on link "Back to Search" at bounding box center [136, 207] width 100 height 26
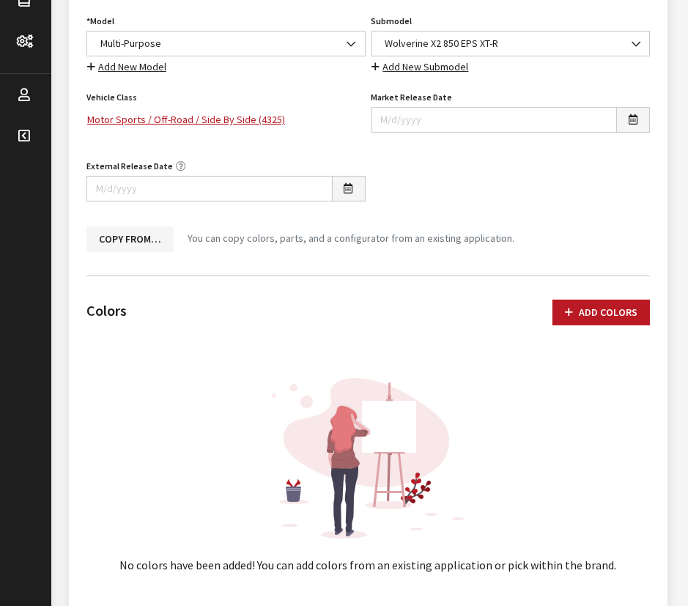
scroll to position [199, 0]
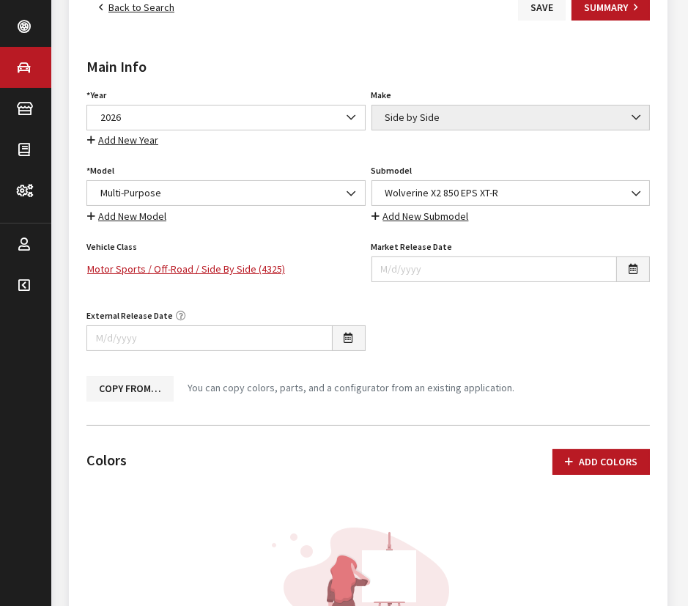
click at [550, 3] on button "Save" at bounding box center [542, 8] width 48 height 26
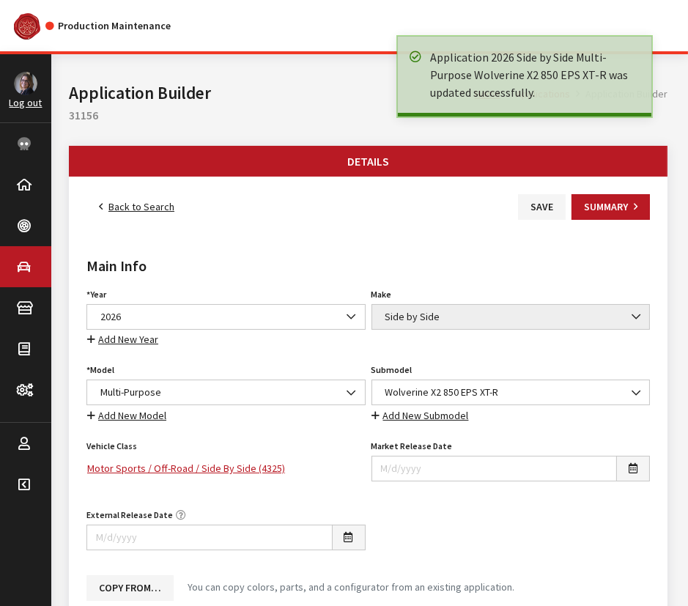
click at [146, 204] on link "Back to Search" at bounding box center [136, 207] width 100 height 26
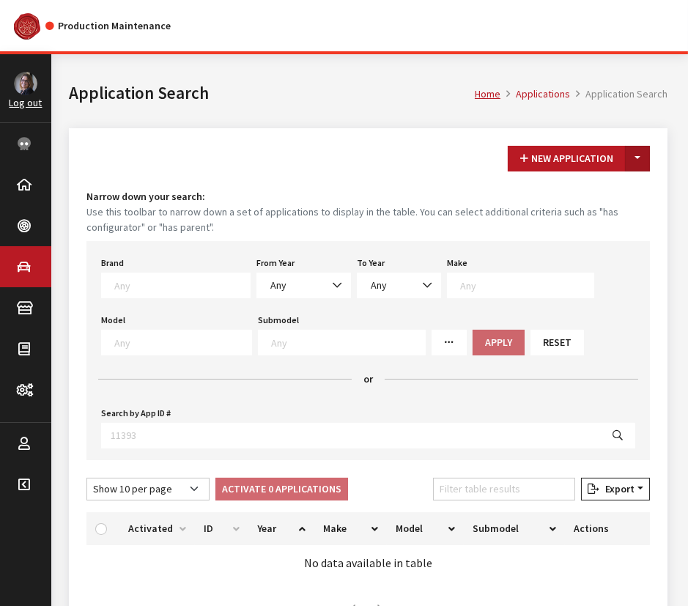
click at [642, 159] on button "Toggle Dropdown" at bounding box center [637, 159] width 25 height 26
click at [599, 195] on button "New From Existing..." at bounding box center [587, 190] width 126 height 26
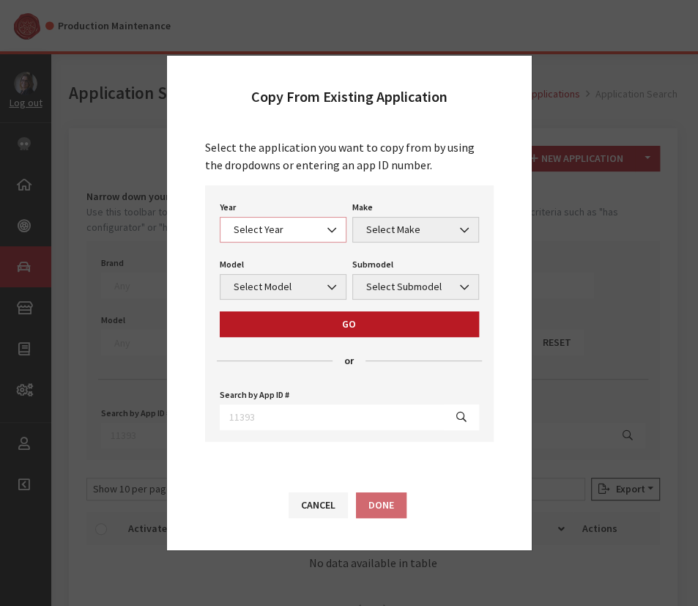
click at [260, 234] on span "Select Year" at bounding box center [283, 229] width 108 height 15
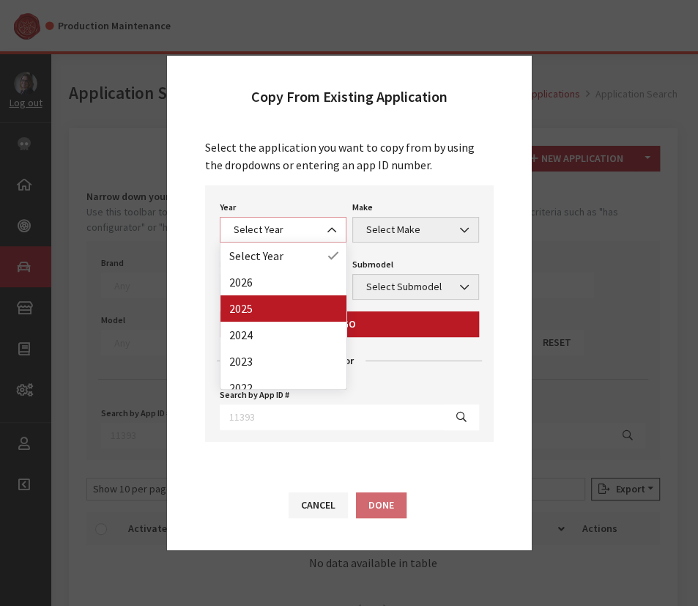
select select "43"
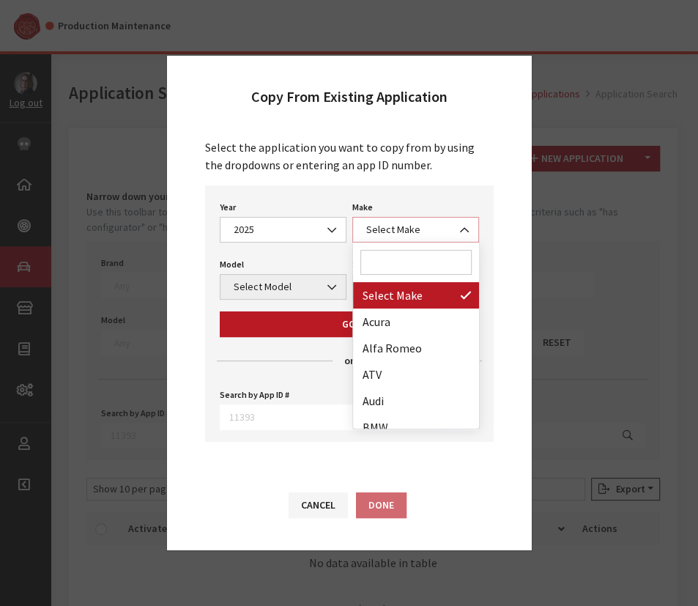
click at [394, 228] on span "Select Make" at bounding box center [416, 229] width 108 height 15
click at [378, 264] on input "Search" at bounding box center [415, 262] width 111 height 25
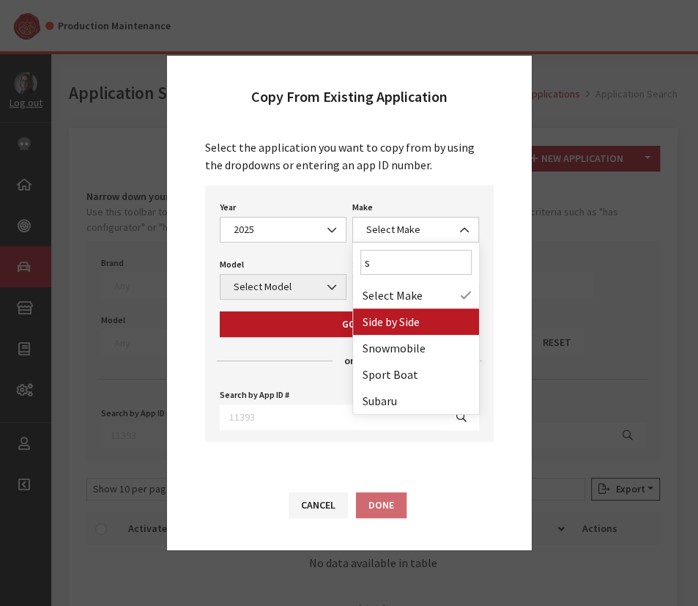
type input "s"
select select "55"
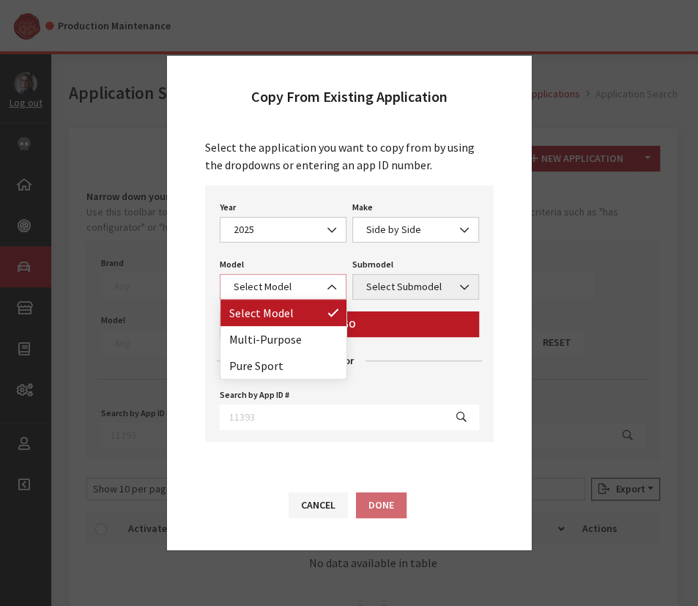
click at [280, 282] on span "Select Model" at bounding box center [283, 286] width 108 height 15
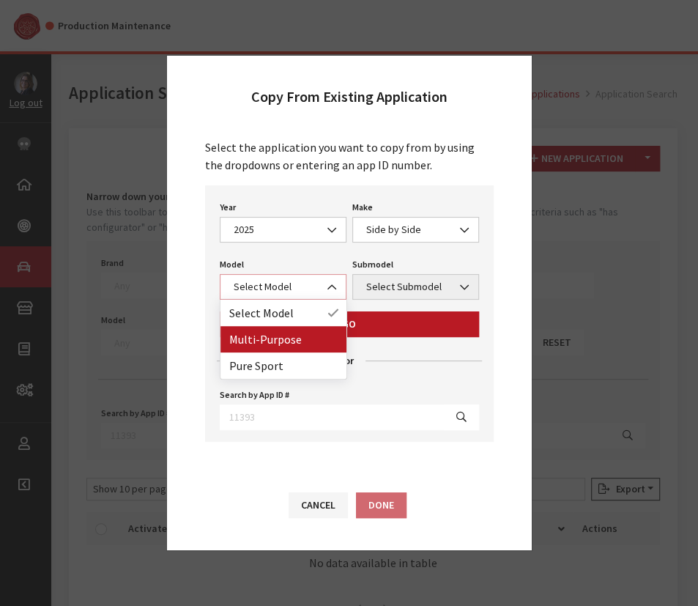
select select "1362"
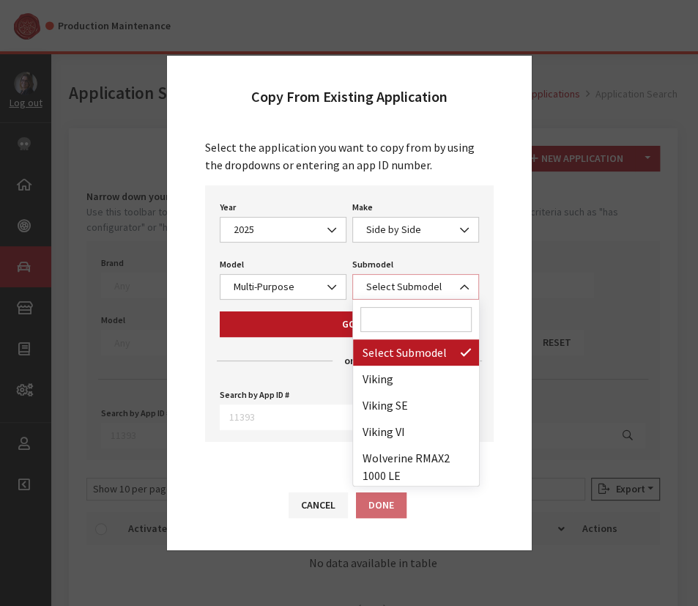
click at [421, 286] on span "Select Submodel" at bounding box center [416, 286] width 108 height 15
click at [390, 318] on input "Search" at bounding box center [415, 319] width 111 height 25
paste input "Wolverine RMAX4 1000 Limited"
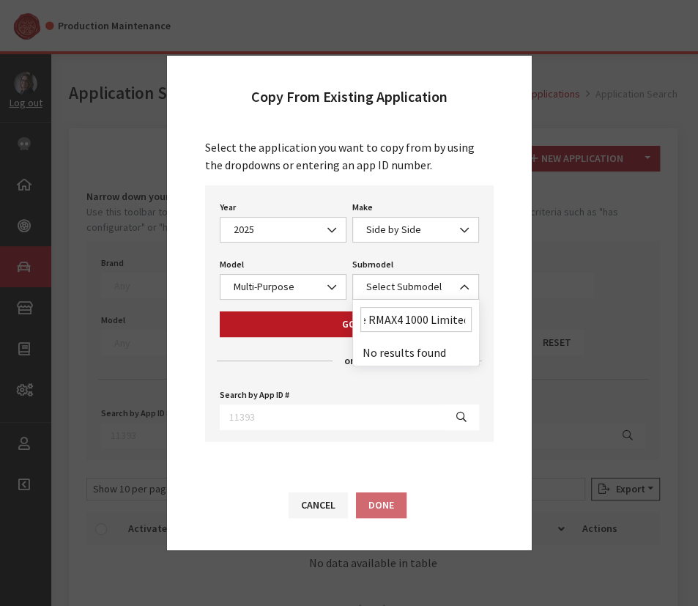
click at [433, 323] on input "Wolverine RMAX4 1000 Limited" at bounding box center [415, 319] width 111 height 25
drag, startPoint x: 469, startPoint y: 319, endPoint x: 431, endPoint y: 317, distance: 38.9
click at [431, 317] on input "Wolverine RMAX4 1000 Limited" at bounding box center [415, 319] width 111 height 25
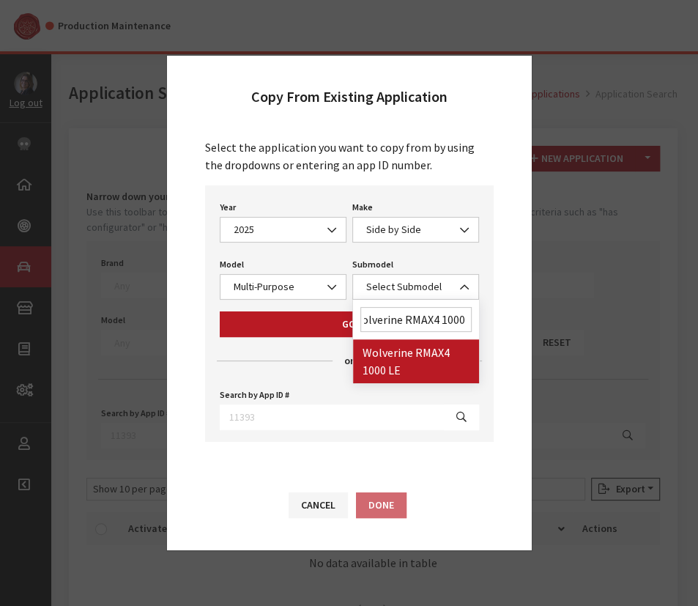
scroll to position [0, 12]
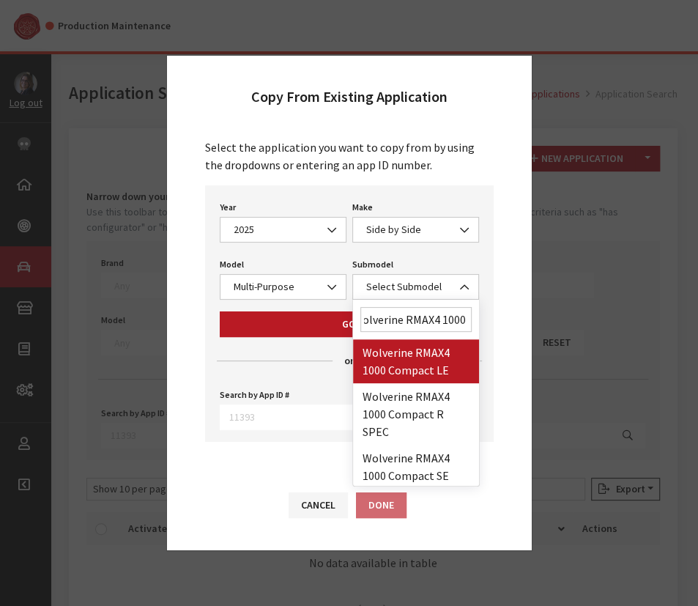
type input "Wolverine RMAX4 1000"
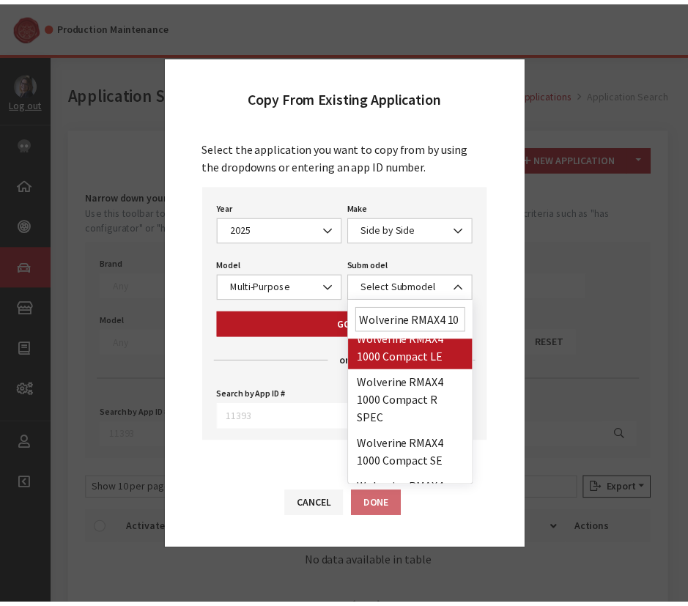
scroll to position [0, 0]
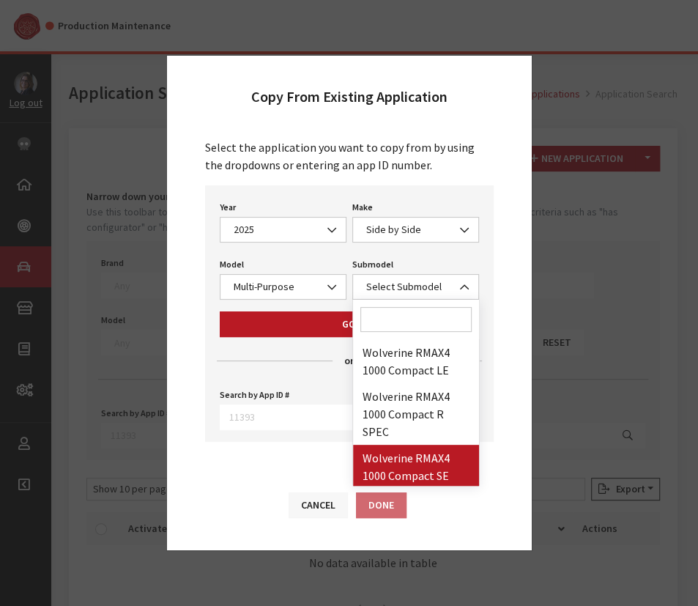
click at [325, 505] on button "Cancel" at bounding box center [318, 505] width 59 height 26
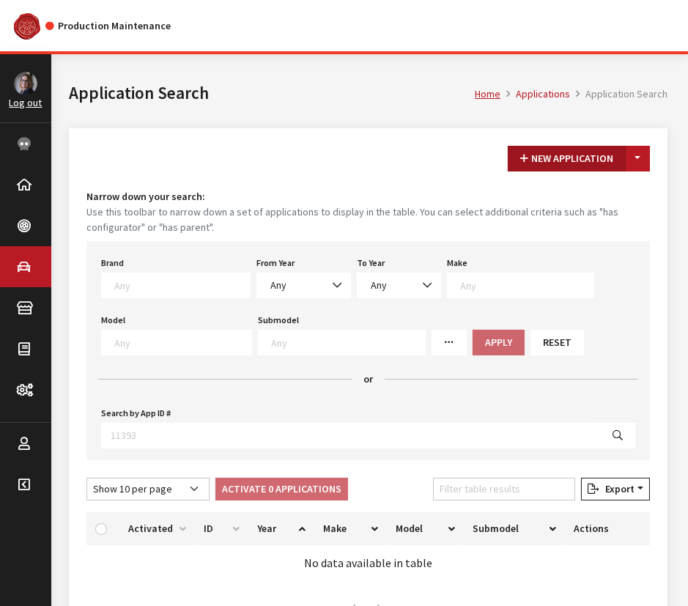
click at [576, 157] on button "New Application" at bounding box center [566, 159] width 118 height 26
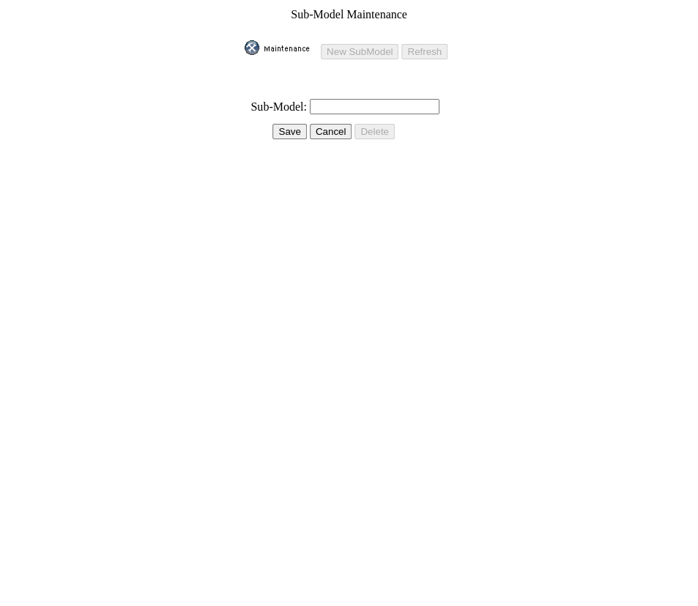
click at [314, 104] on input "text" at bounding box center [375, 106] width 130 height 15
paste input "Wolverine RMAX4 1000 Limited"
type input "Wolverine RMAX4 1000 Limited"
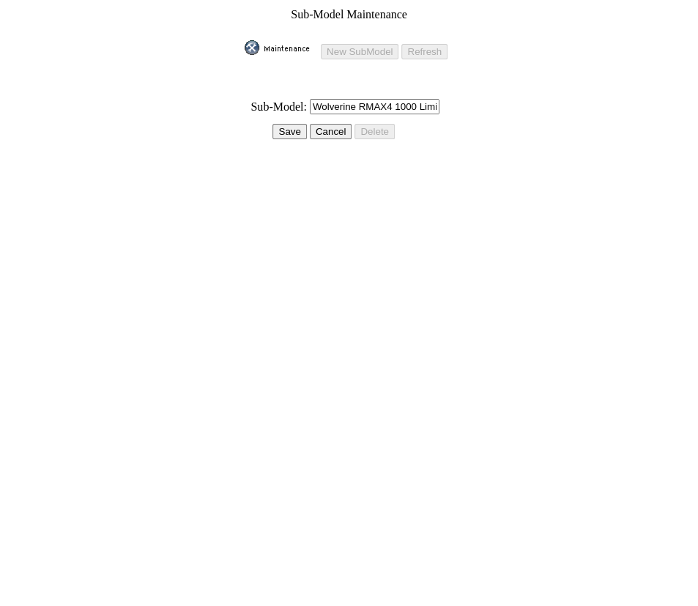
click at [293, 124] on input "Save" at bounding box center [289, 131] width 34 height 15
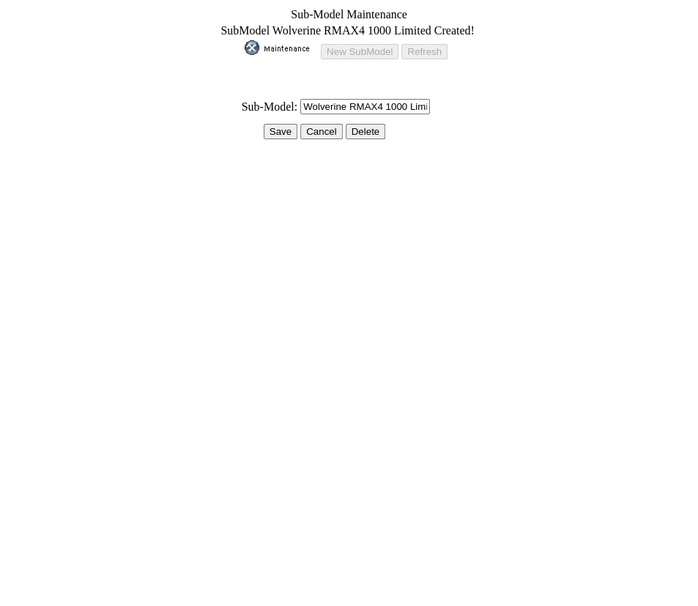
click at [289, 124] on input "Save" at bounding box center [281, 131] width 34 height 15
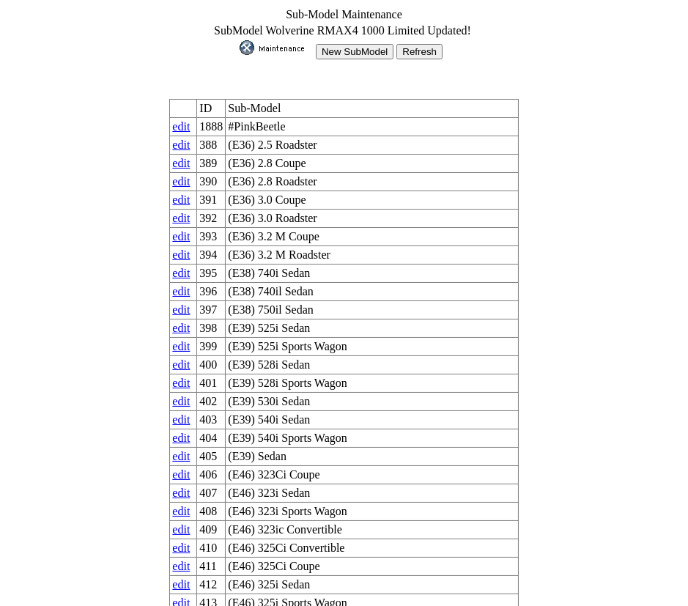
click at [364, 48] on input "New SubModel" at bounding box center [355, 51] width 78 height 15
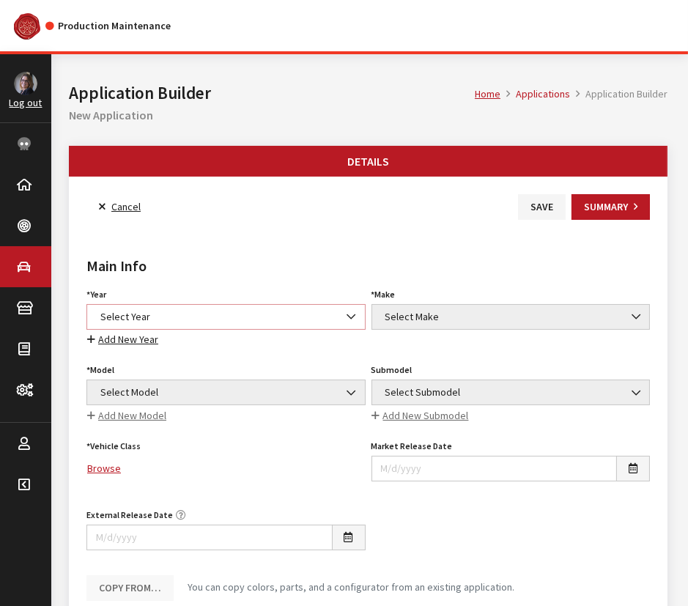
click at [182, 316] on span "Select Year" at bounding box center [226, 316] width 260 height 15
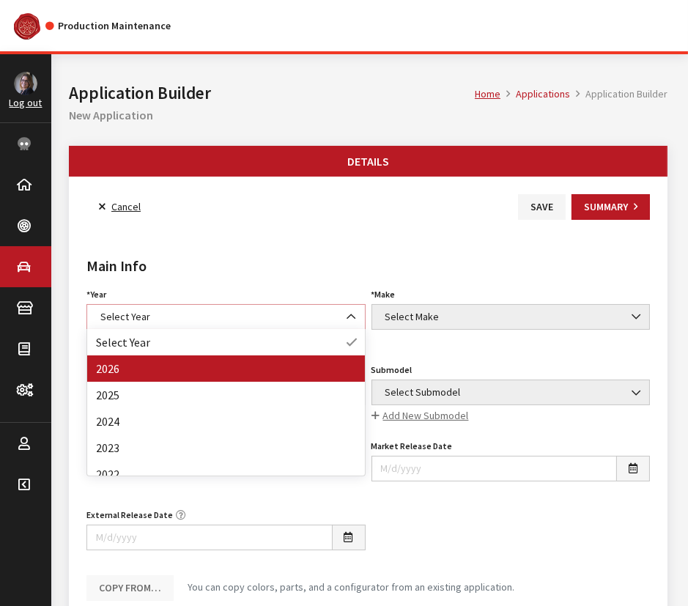
select select "44"
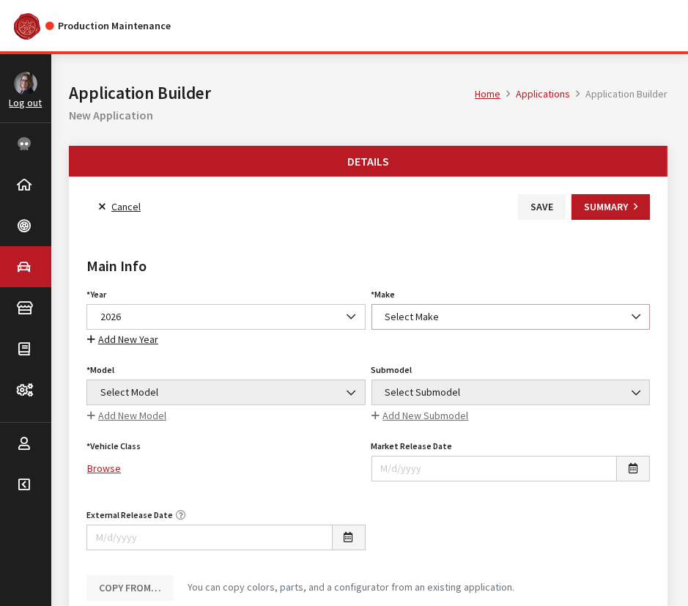
click at [451, 310] on span "Select Make" at bounding box center [511, 316] width 260 height 15
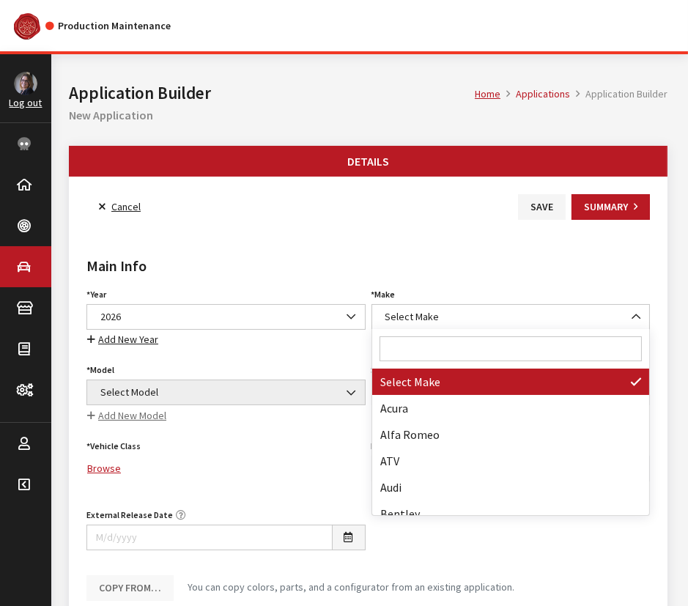
click at [433, 356] on input "Search" at bounding box center [510, 348] width 263 height 25
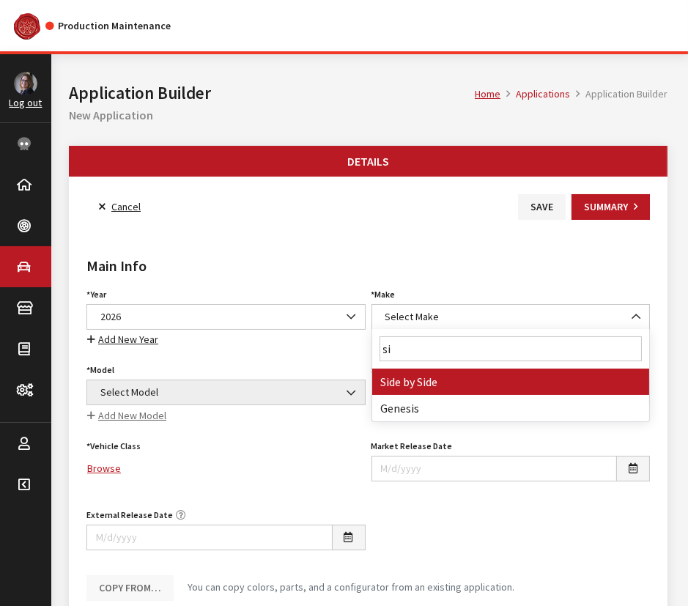
type input "si"
select select "55"
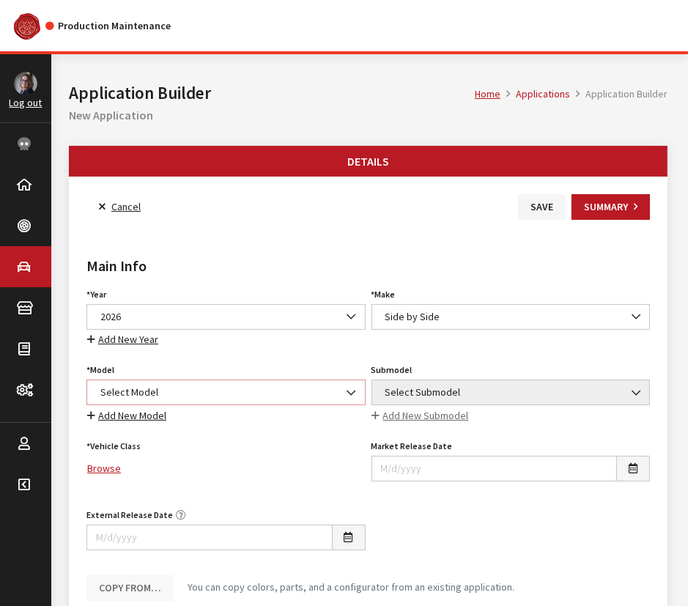
click at [155, 384] on span "Select Model" at bounding box center [226, 391] width 260 height 15
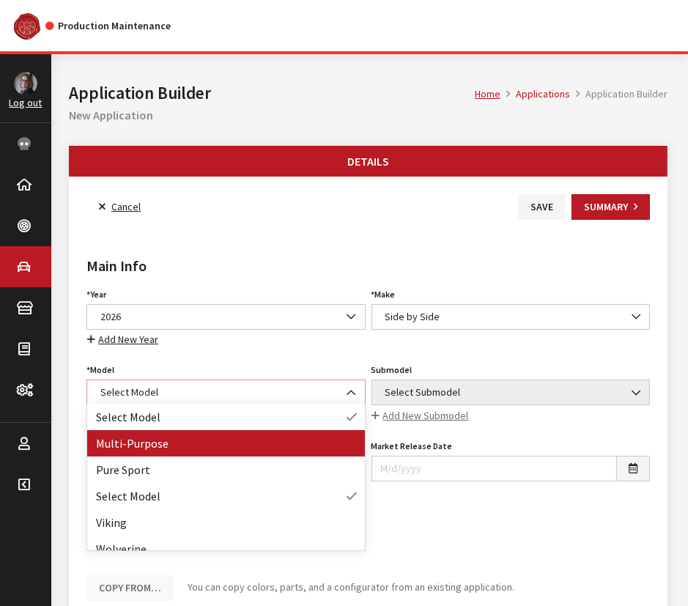
select select "1362"
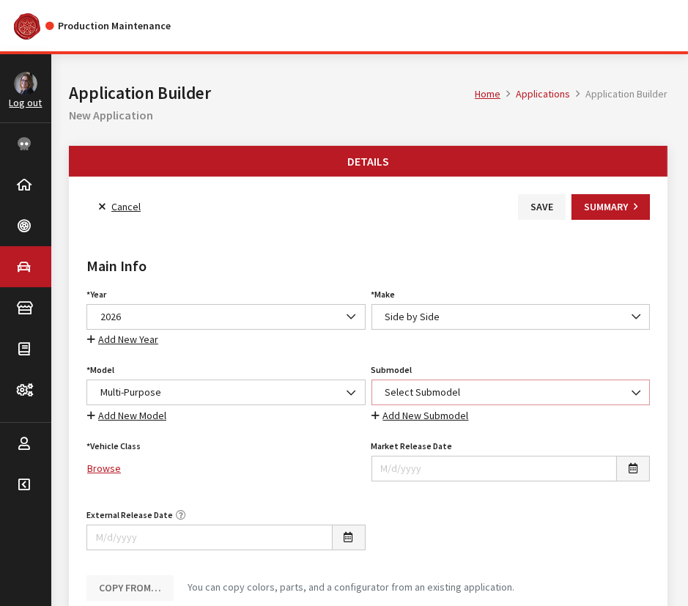
click at [406, 386] on span "Select Submodel" at bounding box center [511, 391] width 260 height 15
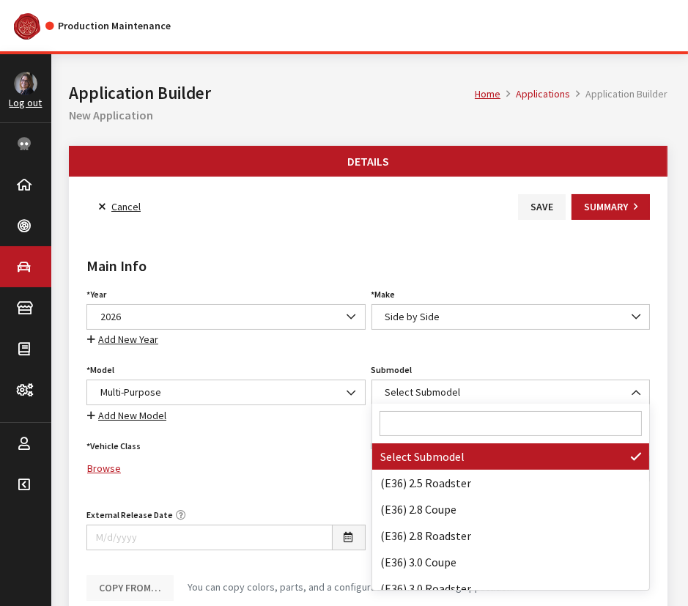
click at [410, 423] on input "Search" at bounding box center [510, 423] width 263 height 25
paste input "Wolverine RMAX4 1000 Limited"
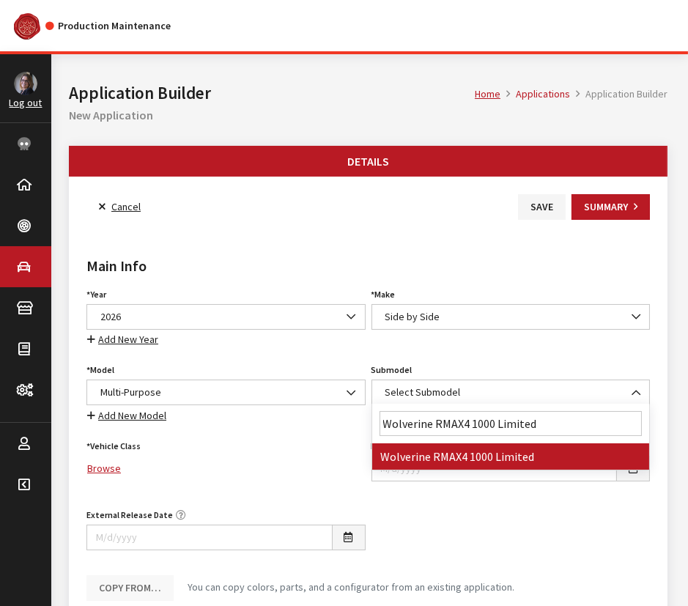
type input "Wolverine RMAX4 1000 Limited"
select select "4863"
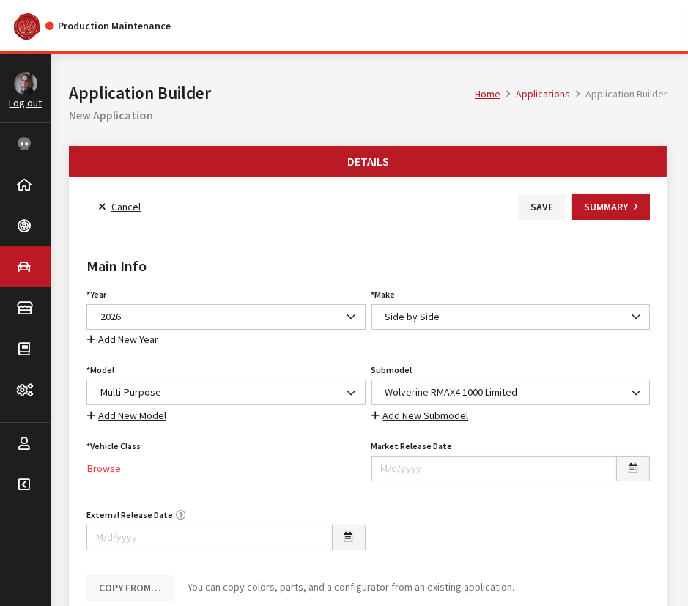
click at [117, 467] on link "Browse" at bounding box center [225, 468] width 279 height 26
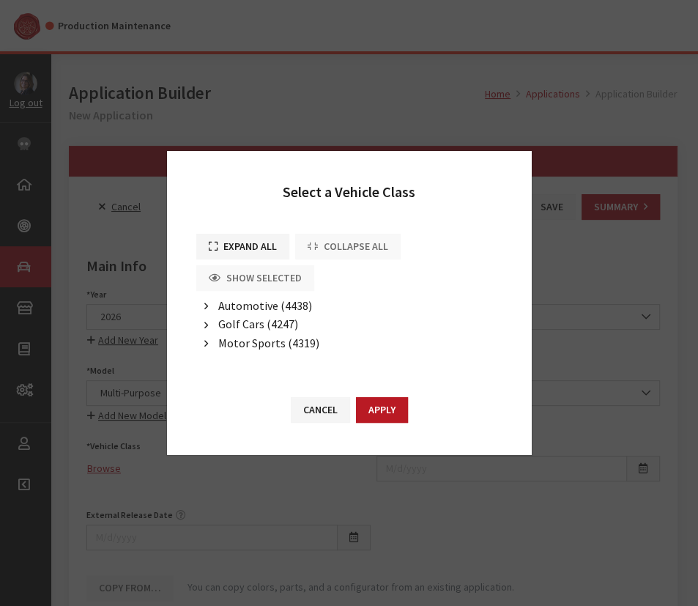
click at [210, 346] on button "button" at bounding box center [206, 343] width 20 height 17
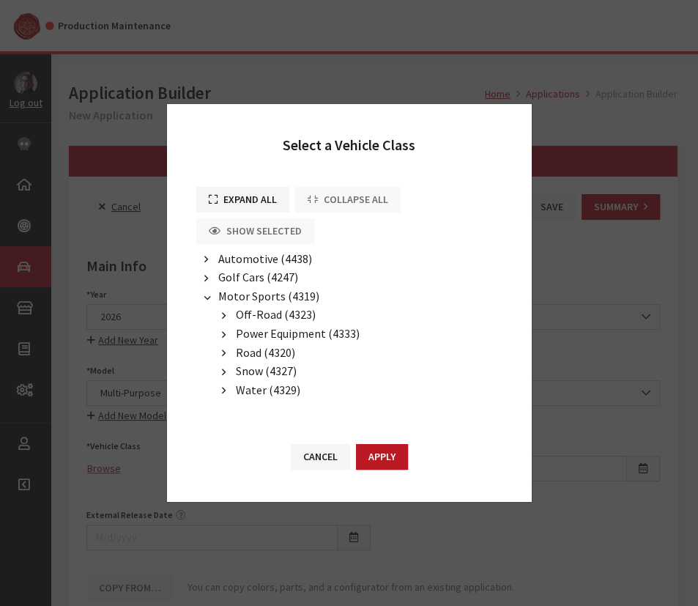
click at [234, 314] on li "Off-Road (4323) ATV (4324) Motorcycle (4326) Side By Side (4325)" at bounding box center [358, 314] width 289 height 19
click at [242, 314] on span "Off-Road (4323)" at bounding box center [276, 314] width 80 height 15
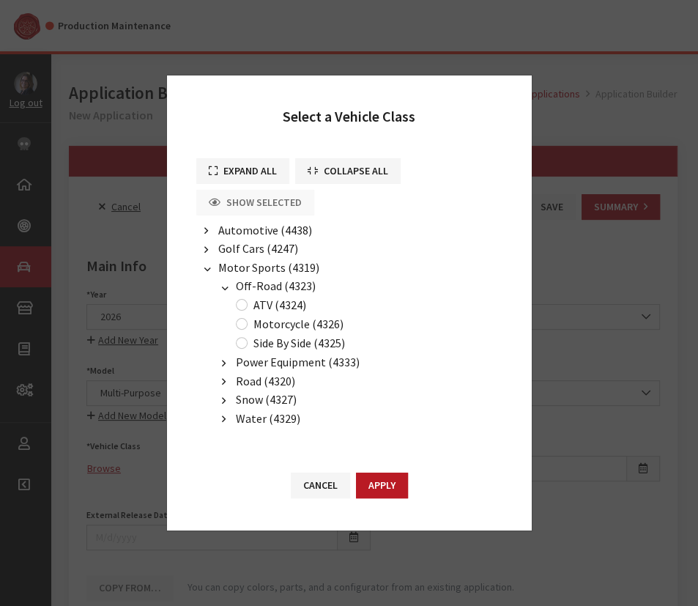
click at [239, 336] on div "Side By Side (4325)" at bounding box center [288, 343] width 114 height 18
click at [241, 341] on input "Side By Side (4325)" at bounding box center [242, 343] width 12 height 12
radio input "true"
click at [381, 475] on button "Apply" at bounding box center [382, 485] width 52 height 26
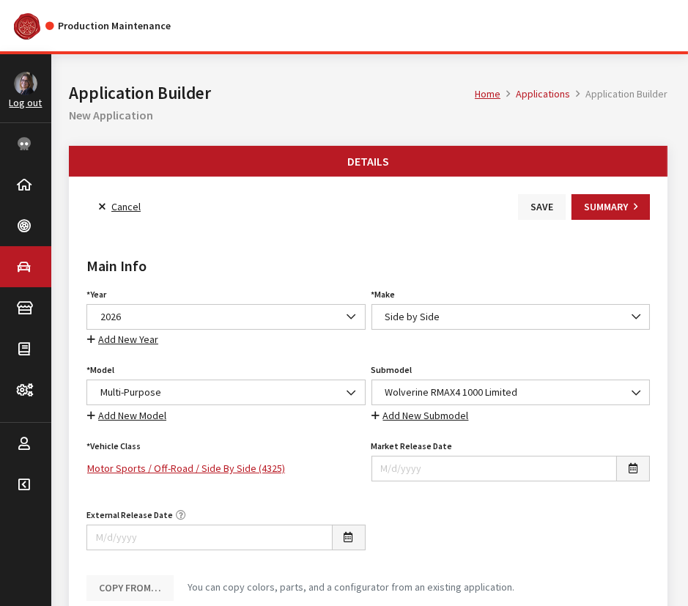
click at [538, 206] on button "Save" at bounding box center [542, 207] width 48 height 26
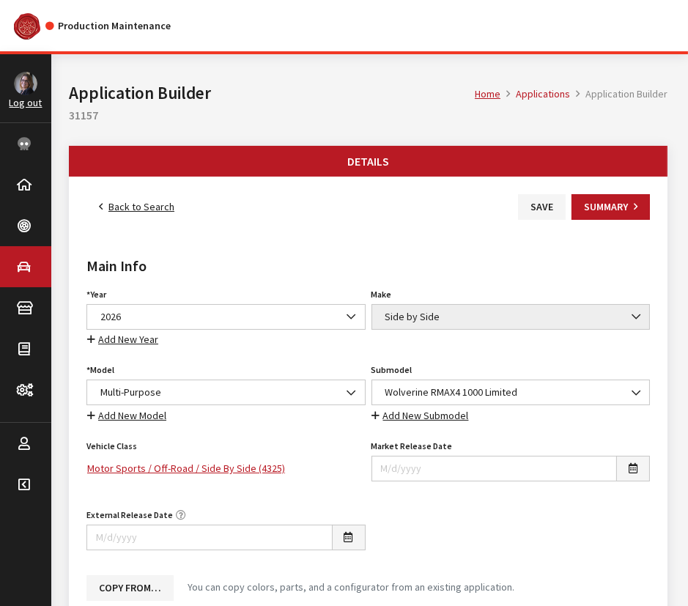
click at [527, 220] on div "Main Info Year Select Year [DATE] 2025 2024 2023 2022 2021 2020 2019 2018 2017 …" at bounding box center [367, 416] width 569 height 392
click at [529, 208] on button "Save" at bounding box center [542, 207] width 48 height 26
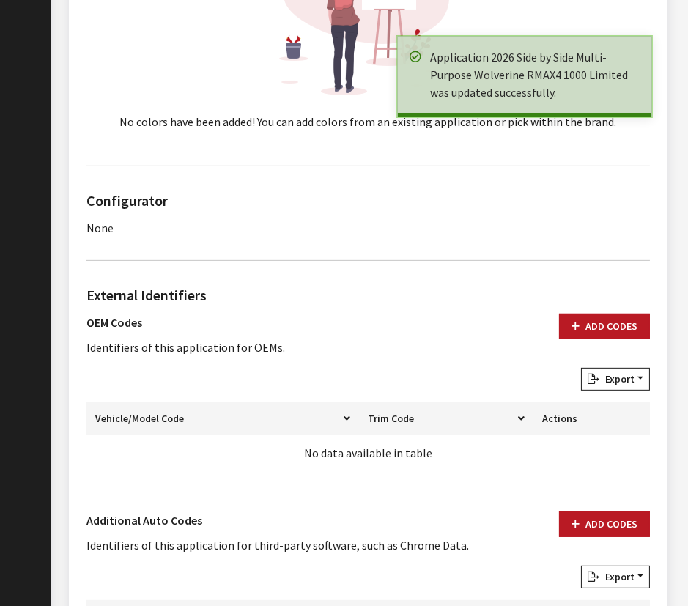
scroll to position [931, 0]
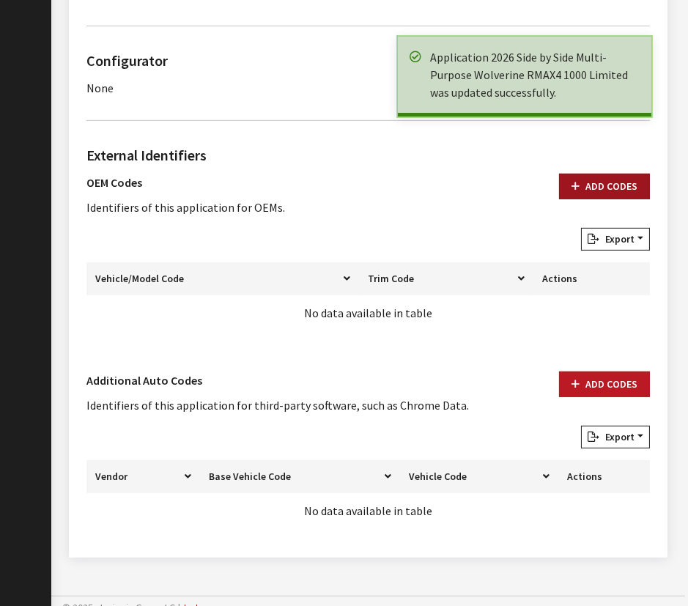
click at [586, 188] on button "Add Codes" at bounding box center [604, 187] width 91 height 26
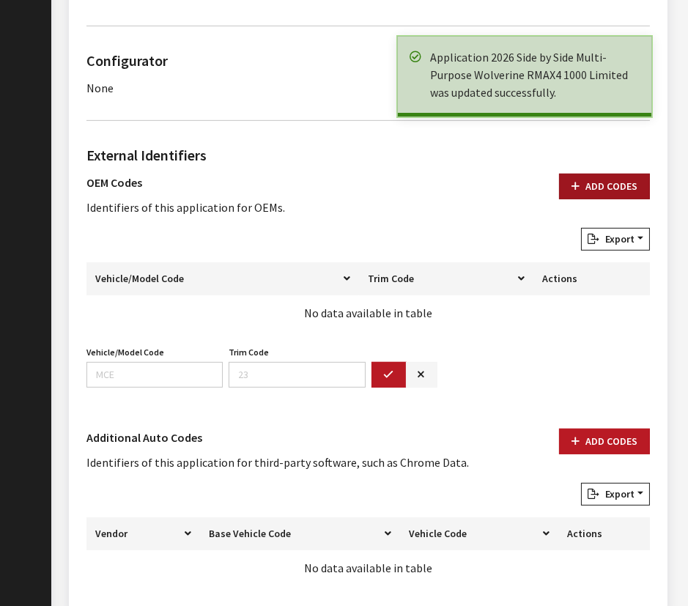
click at [622, 188] on button "Add Codes" at bounding box center [604, 187] width 91 height 26
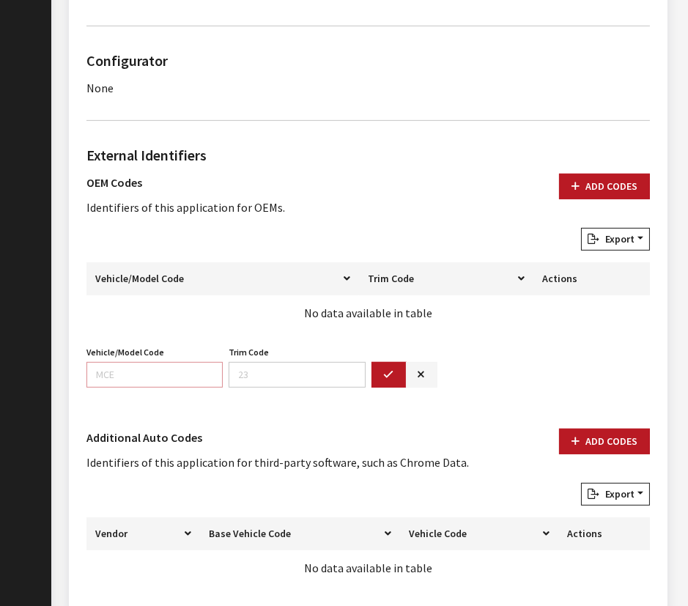
click at [157, 375] on input "Vehicle/Model Code" at bounding box center [154, 375] width 136 height 26
paste input "BYP8"
type input "BYP8"
click at [392, 373] on icon "button" at bounding box center [389, 375] width 10 height 10
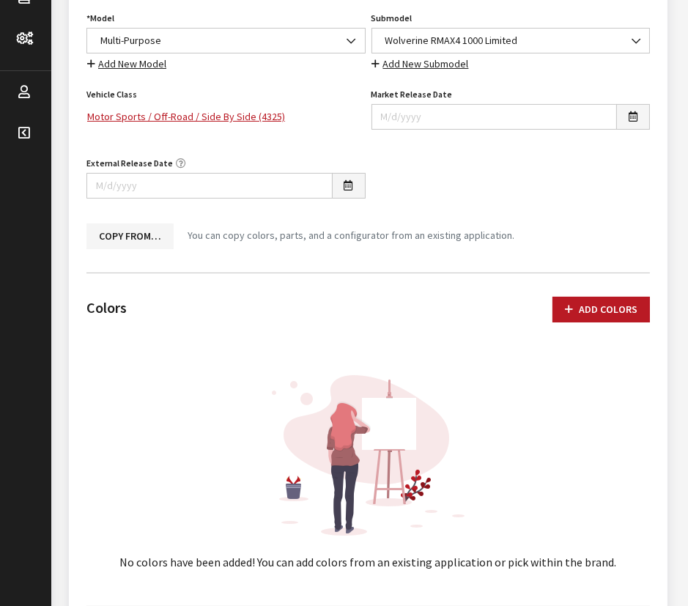
scroll to position [133, 0]
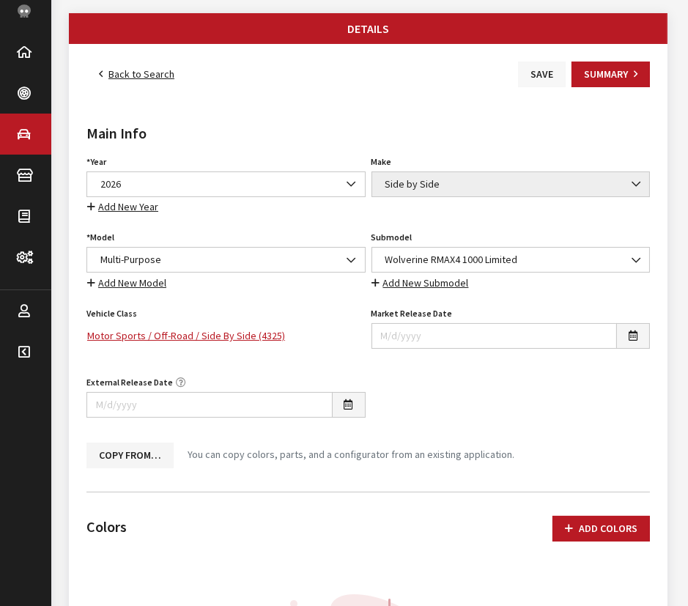
click at [548, 73] on button "Save" at bounding box center [542, 75] width 48 height 26
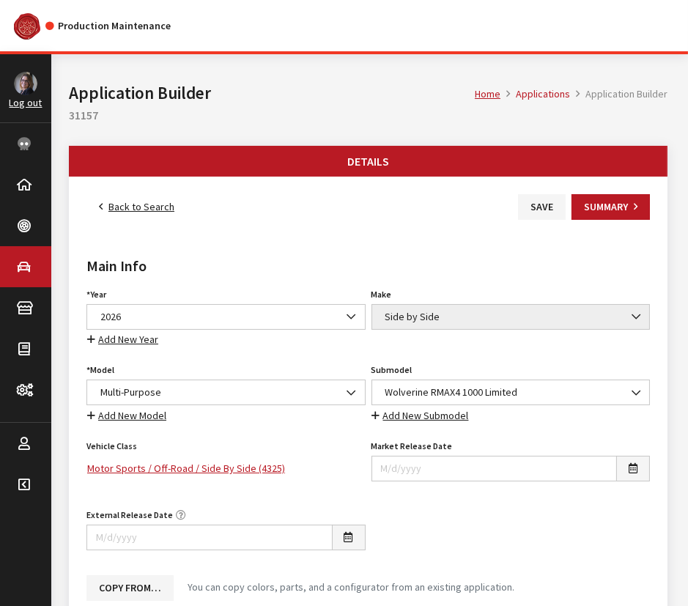
click at [109, 206] on link "Back to Search" at bounding box center [136, 207] width 100 height 26
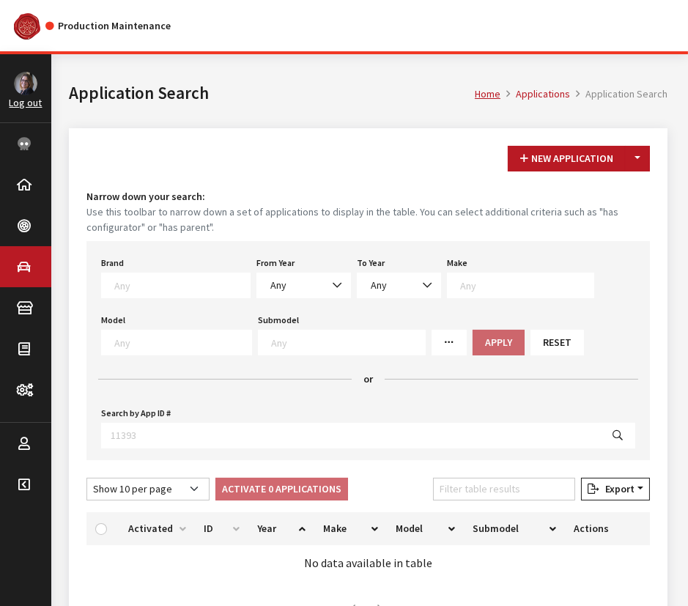
click at [285, 340] on textarea "Search" at bounding box center [348, 341] width 154 height 13
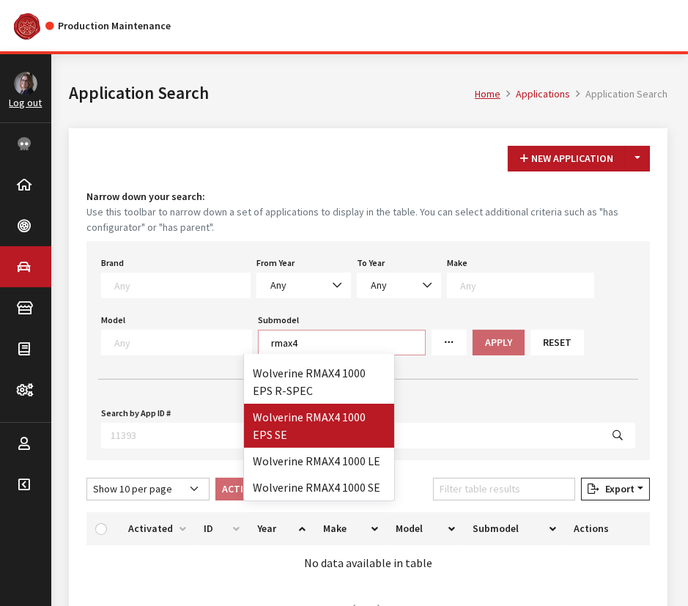
scroll to position [380, 0]
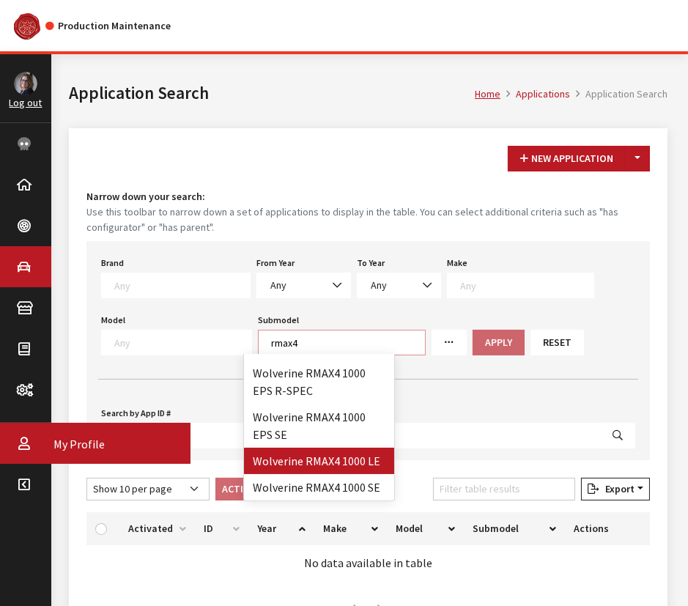
type textarea "rmax4"
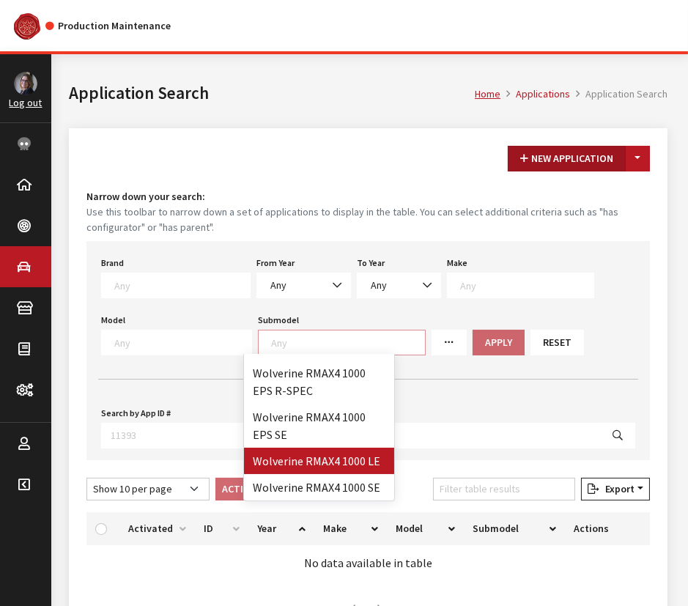
click at [551, 162] on button "New Application" at bounding box center [566, 159] width 118 height 26
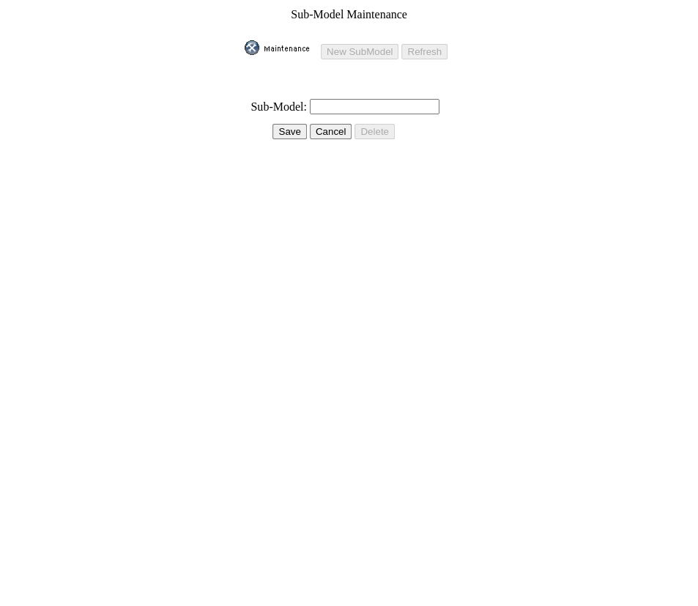
click at [346, 99] on input "text" at bounding box center [375, 106] width 130 height 15
paste input "Wolverine RMAX4 1000 XT-R"
type input "Wolverine RMAX4 1000 XT-R"
click at [289, 124] on input "Save" at bounding box center [289, 131] width 34 height 15
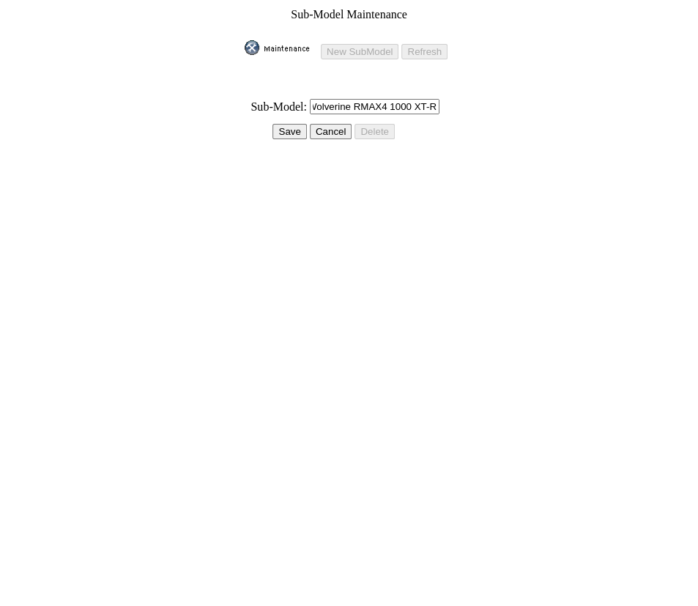
scroll to position [0, 0]
click at [286, 124] on input "Save" at bounding box center [283, 131] width 34 height 15
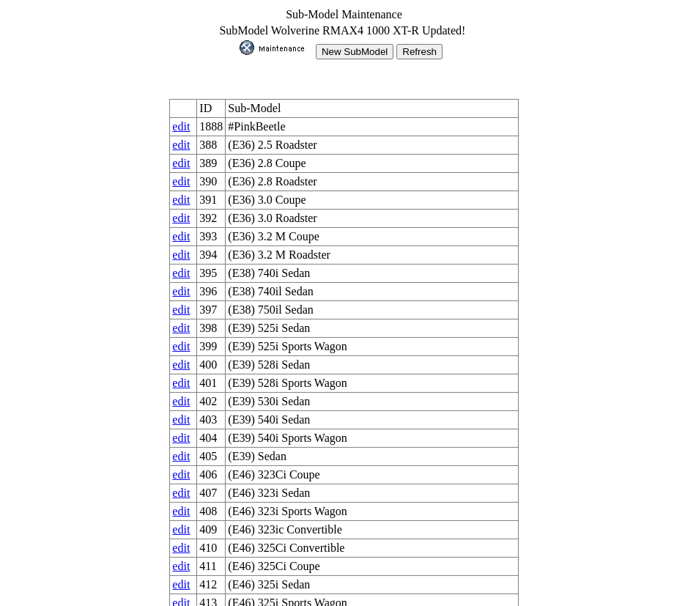
click at [425, 44] on input "Refresh" at bounding box center [419, 51] width 46 height 15
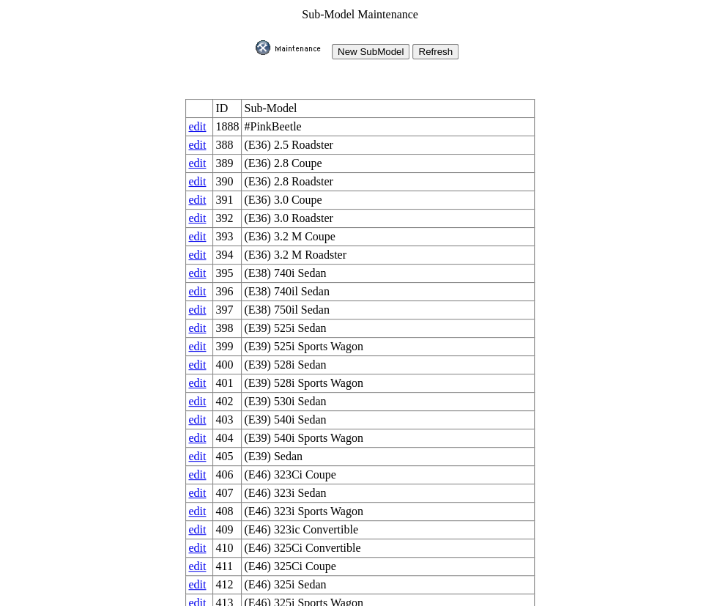
click at [358, 44] on input "New SubModel" at bounding box center [371, 51] width 78 height 15
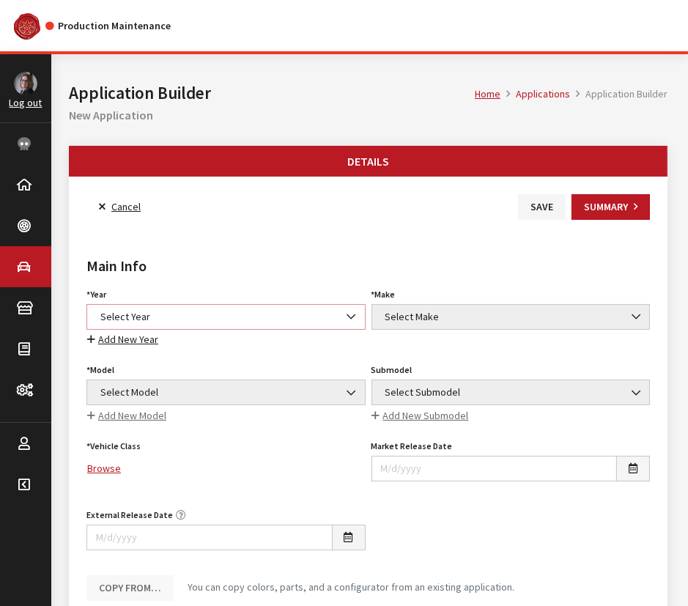
click at [135, 310] on span "Select Year" at bounding box center [226, 316] width 260 height 15
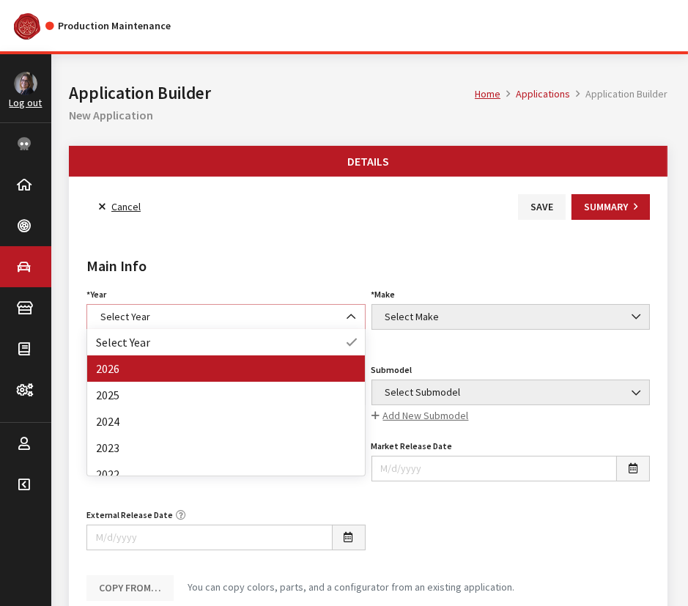
select select "44"
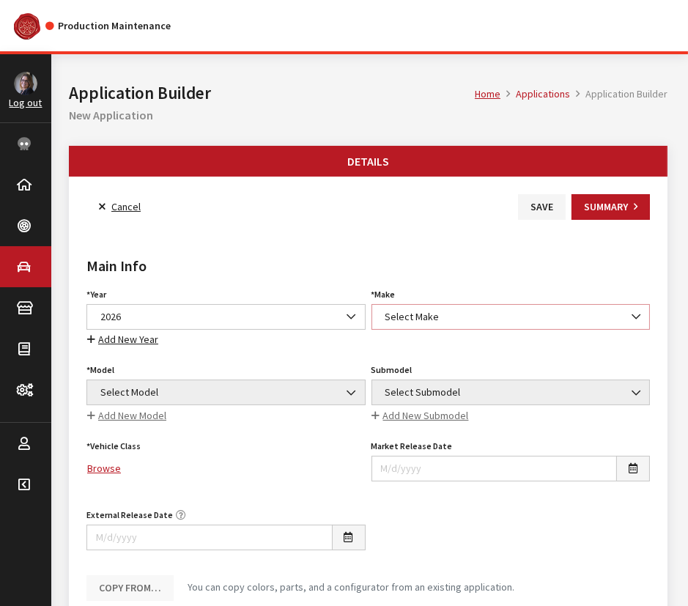
click at [402, 312] on span "Select Make" at bounding box center [511, 316] width 260 height 15
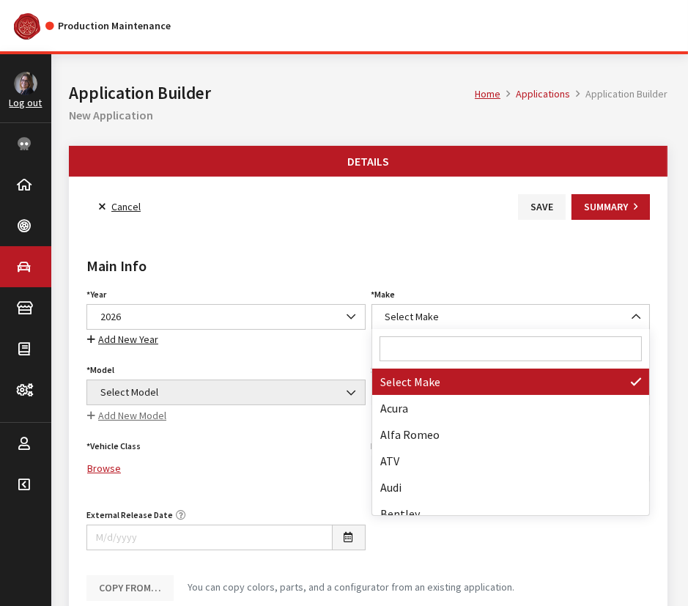
click at [408, 346] on input "Search" at bounding box center [510, 348] width 263 height 25
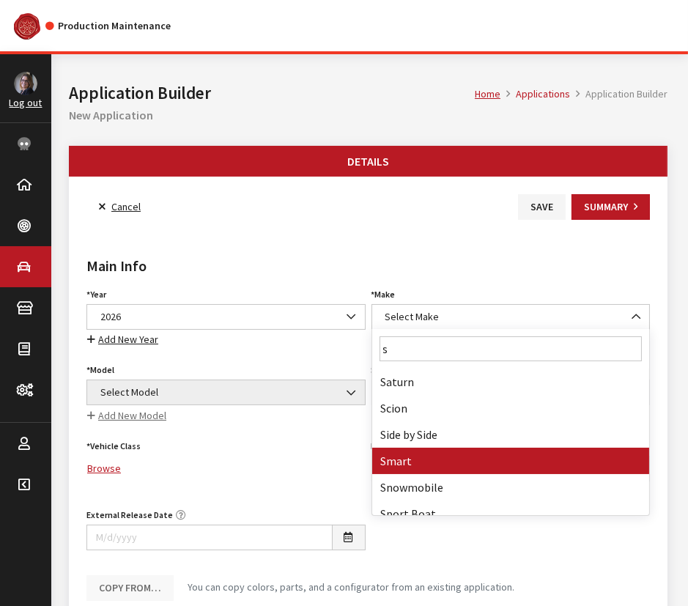
type input "s"
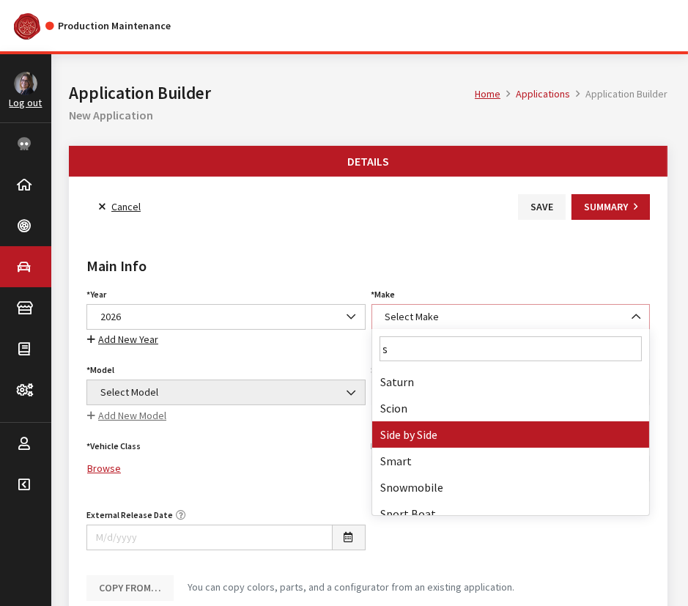
select select "55"
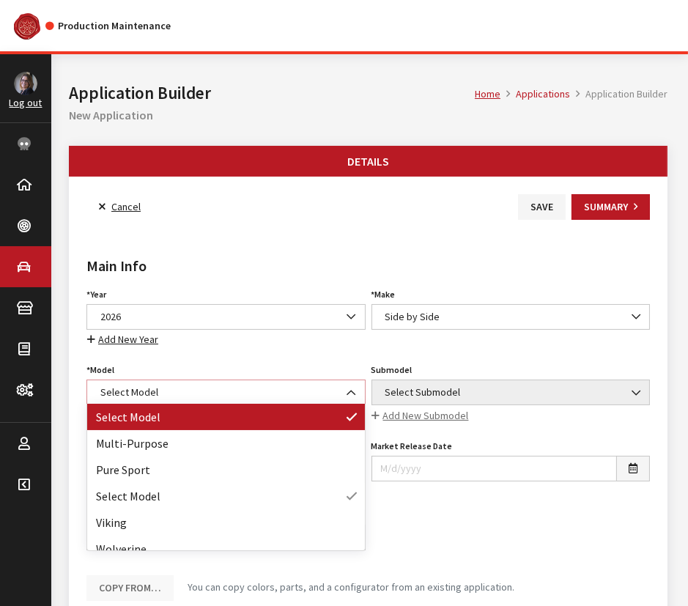
click at [209, 399] on span "Select Model" at bounding box center [225, 392] width 279 height 26
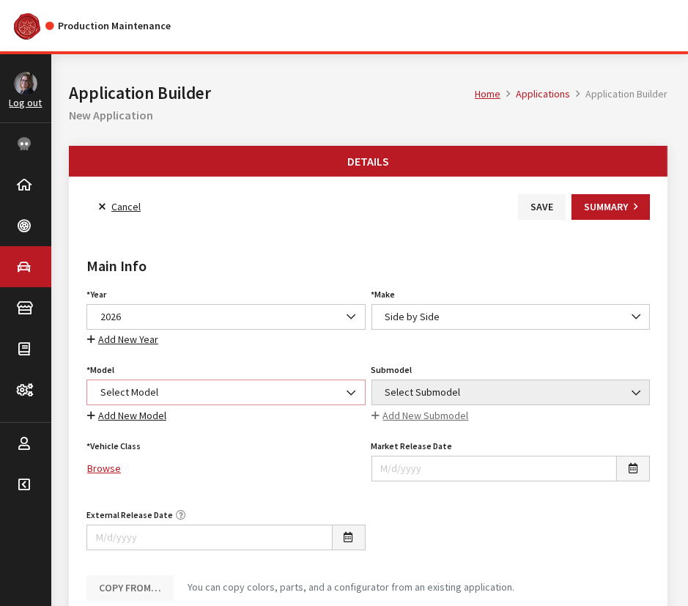
click at [200, 392] on span "Select Model" at bounding box center [226, 391] width 260 height 15
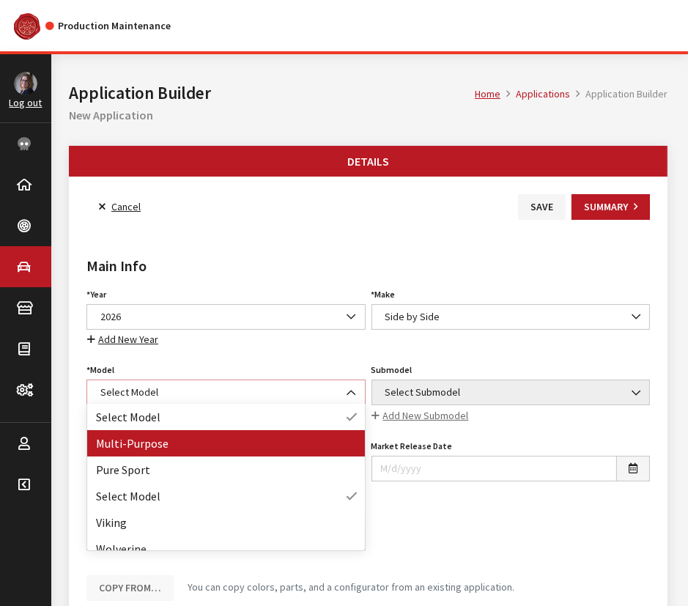
select select "1362"
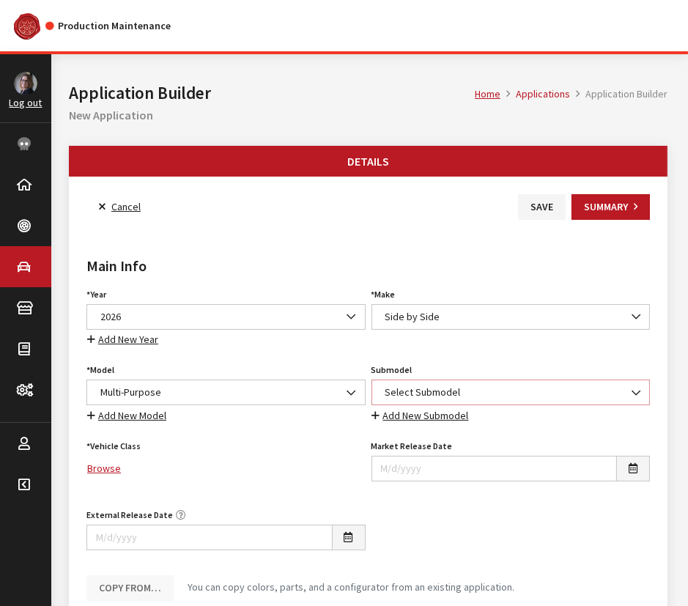
click at [472, 384] on span "Select Submodel" at bounding box center [511, 391] width 260 height 15
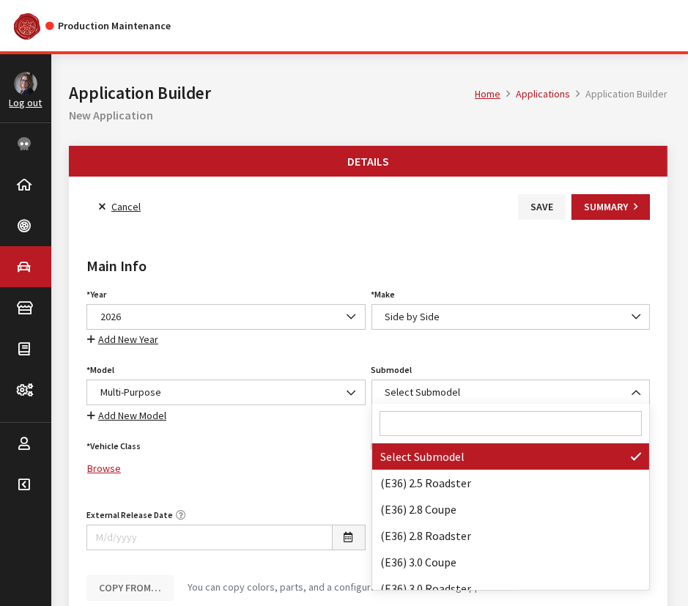
click at [457, 428] on input "Search" at bounding box center [510, 423] width 263 height 25
paste input "Wolverine RMAX4 1000 XT-R"
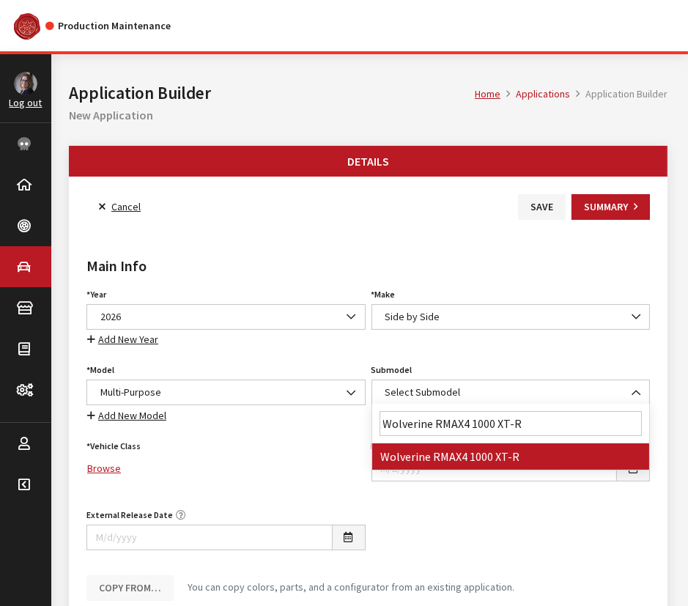
type input "Wolverine RMAX4 1000 XT-R"
select select "4864"
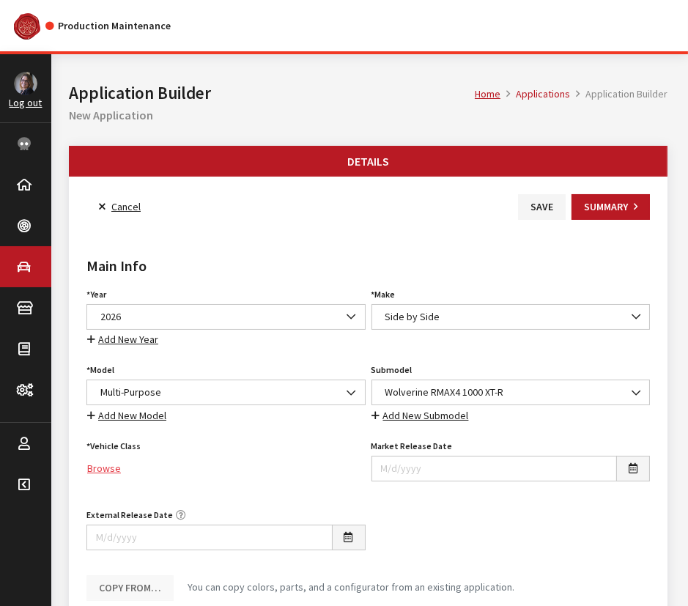
click at [97, 468] on link "Browse" at bounding box center [225, 468] width 279 height 26
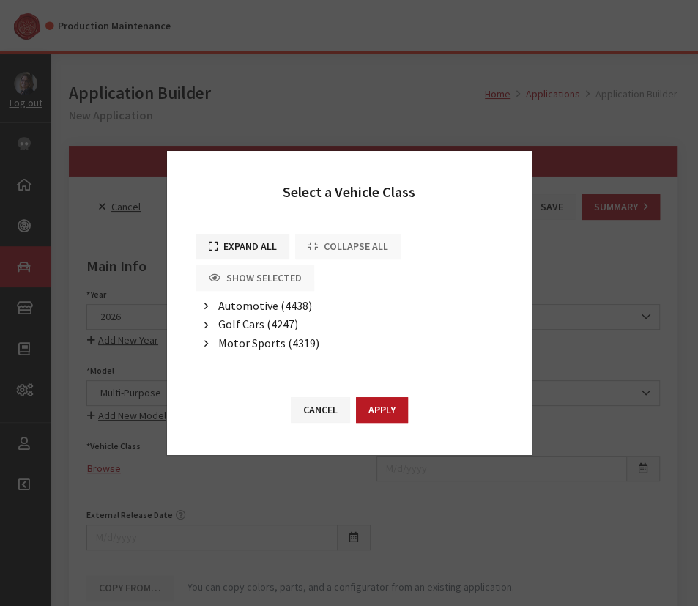
click at [215, 340] on li "Motor Sports (4319) Off-Road (4323) ATV (4324) Motorcycle (4326) Side By Side (…" at bounding box center [349, 343] width 306 height 19
click at [207, 343] on button "button" at bounding box center [206, 343] width 20 height 17
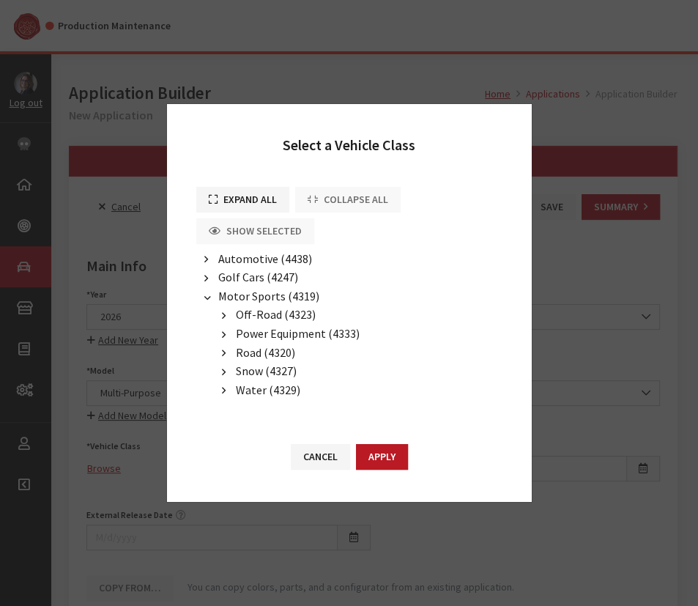
click at [255, 310] on span "Off-Road (4323)" at bounding box center [276, 314] width 80 height 15
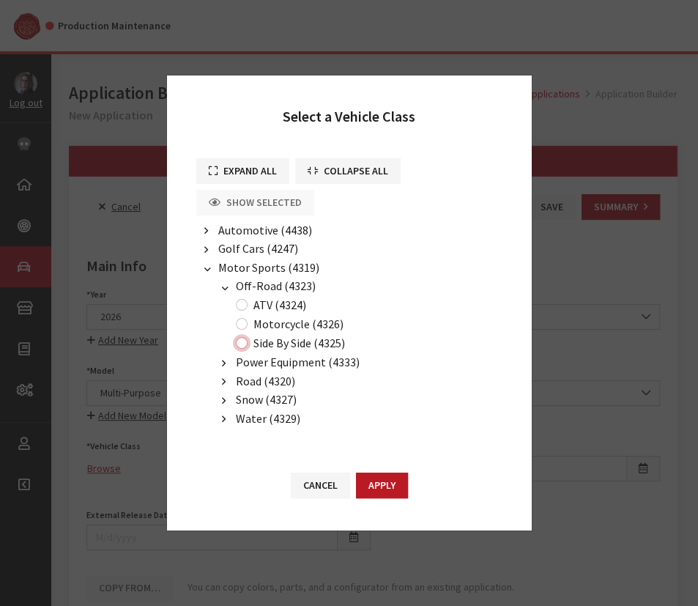
click at [242, 345] on input "Side By Side (4325)" at bounding box center [242, 343] width 12 height 12
radio input "true"
click at [398, 484] on button "Apply" at bounding box center [382, 485] width 52 height 26
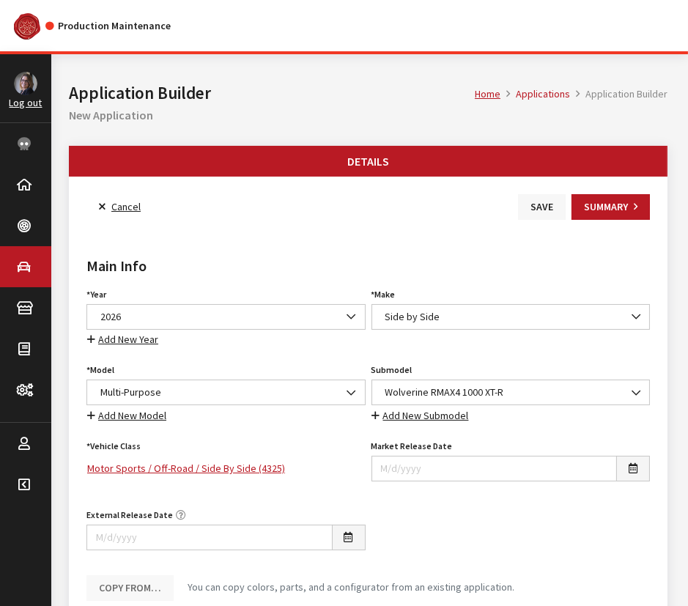
click at [543, 207] on button "Save" at bounding box center [542, 207] width 48 height 26
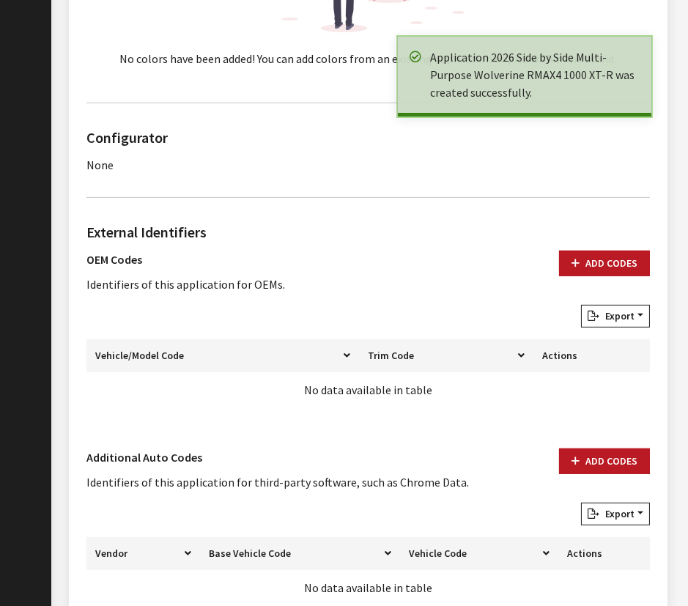
scroll to position [865, 0]
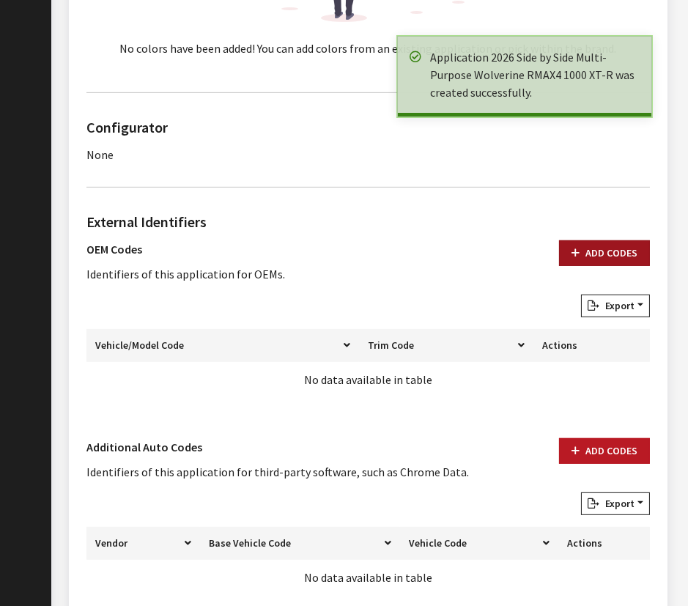
click at [608, 250] on button "Add Codes" at bounding box center [604, 253] width 91 height 26
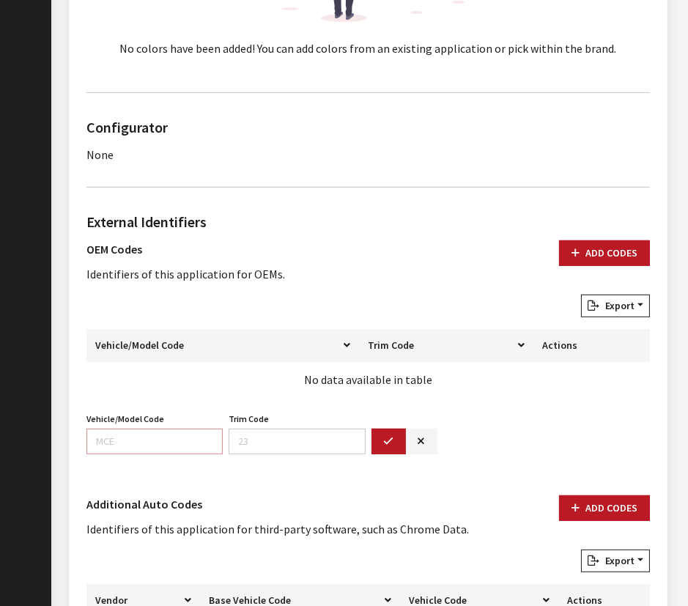
click at [104, 434] on input "Vehicle/Model Code" at bounding box center [154, 441] width 136 height 26
paste input "BYP6"
type input "BYP6"
click at [387, 438] on icon "button" at bounding box center [389, 441] width 10 height 10
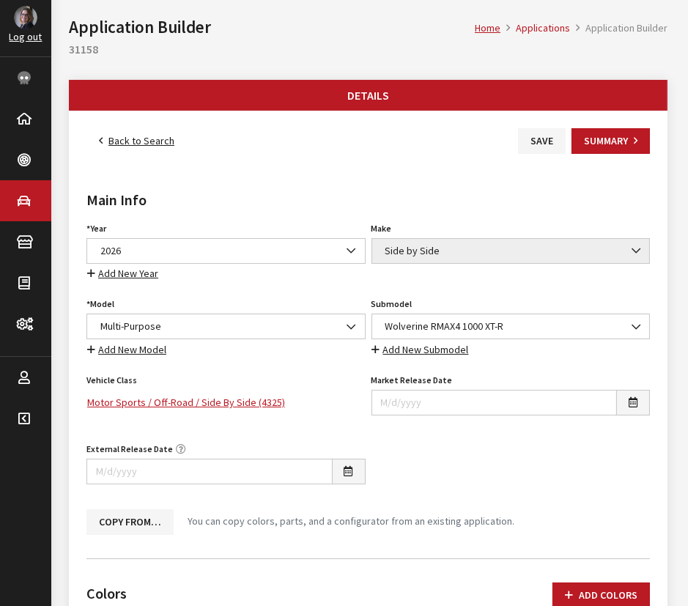
scroll to position [0, 0]
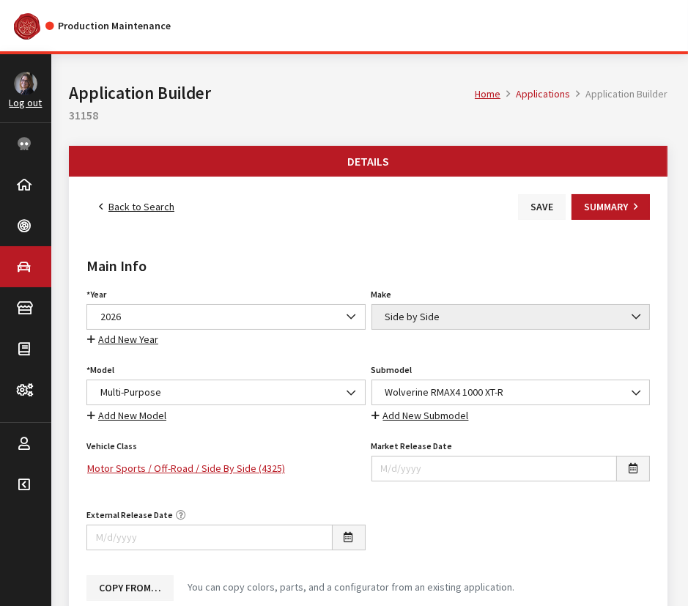
click at [534, 217] on button "Save" at bounding box center [542, 207] width 48 height 26
click at [539, 206] on button "Save" at bounding box center [542, 207] width 48 height 26
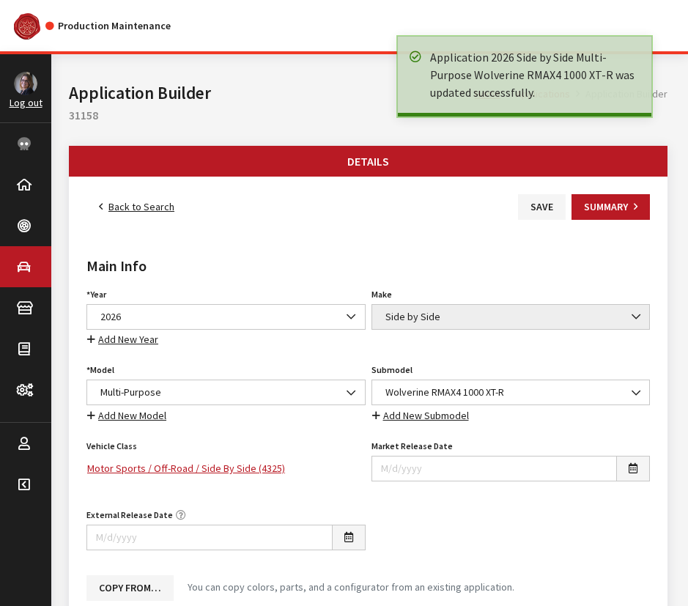
click at [126, 204] on link "Back to Search" at bounding box center [136, 207] width 100 height 26
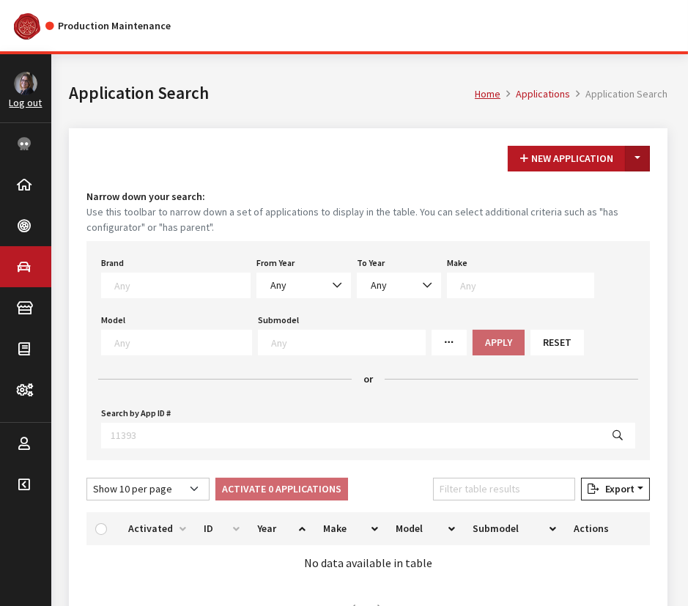
click at [639, 160] on button "Toggle Dropdown" at bounding box center [637, 159] width 25 height 26
click at [623, 187] on button "New From Existing..." at bounding box center [587, 190] width 126 height 26
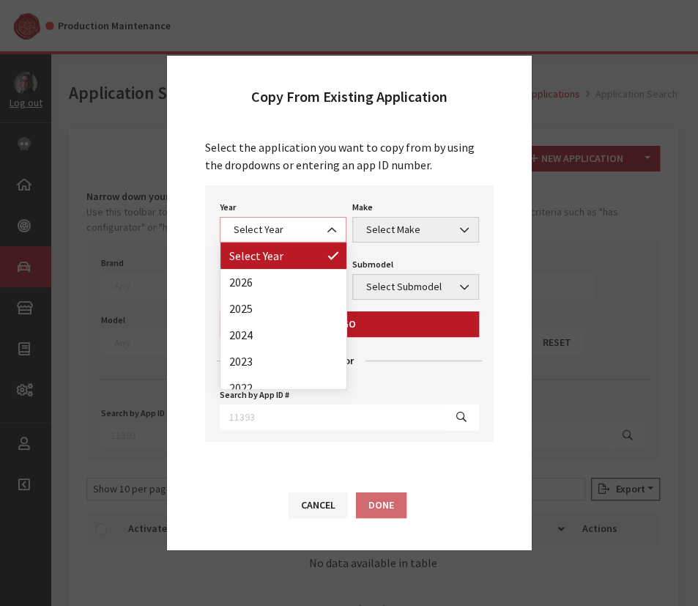
click at [307, 231] on span "Select Year" at bounding box center [283, 229] width 108 height 15
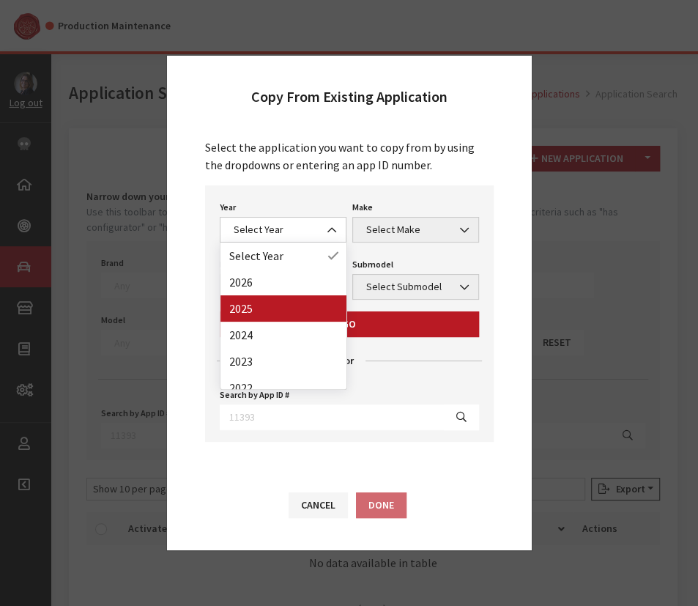
drag, startPoint x: 269, startPoint y: 301, endPoint x: 267, endPoint y: 308, distance: 7.9
select select "43"
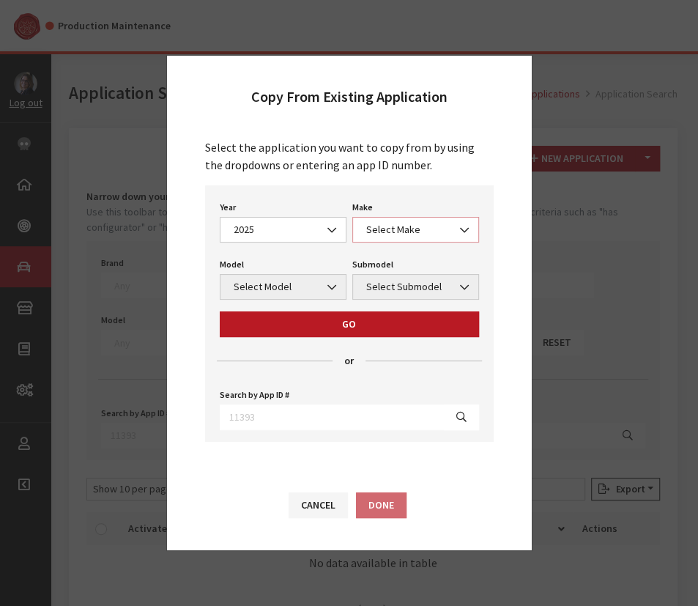
click at [395, 227] on span "Select Make" at bounding box center [416, 229] width 108 height 15
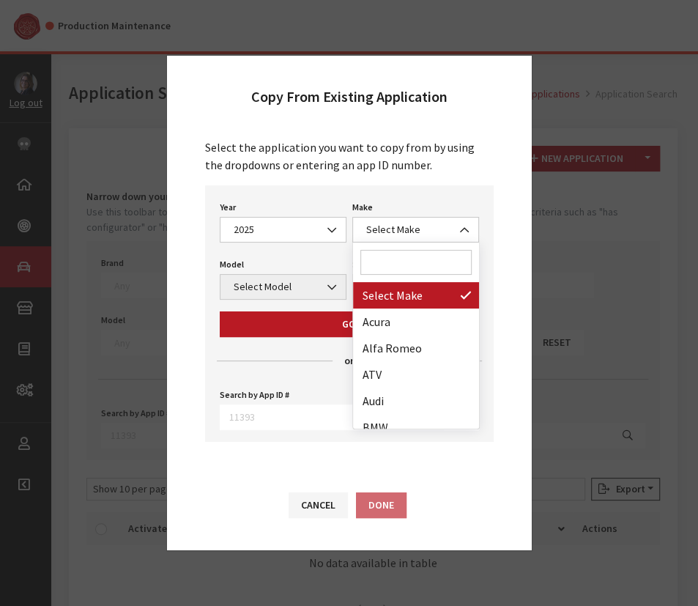
click at [391, 251] on input "Search" at bounding box center [415, 262] width 111 height 25
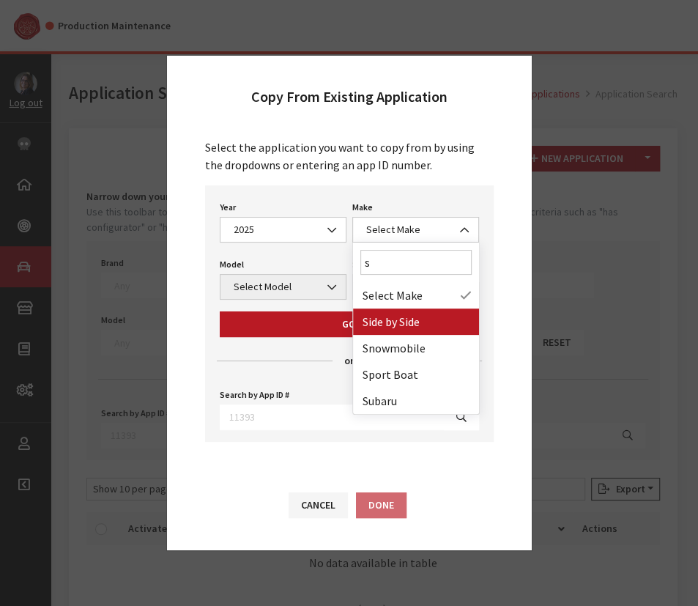
type input "s"
select select "55"
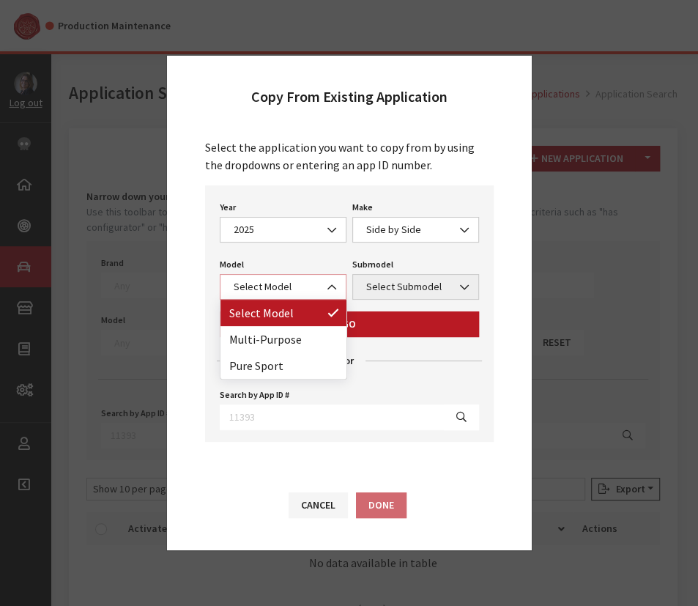
click at [273, 297] on span "Select Model" at bounding box center [283, 287] width 127 height 26
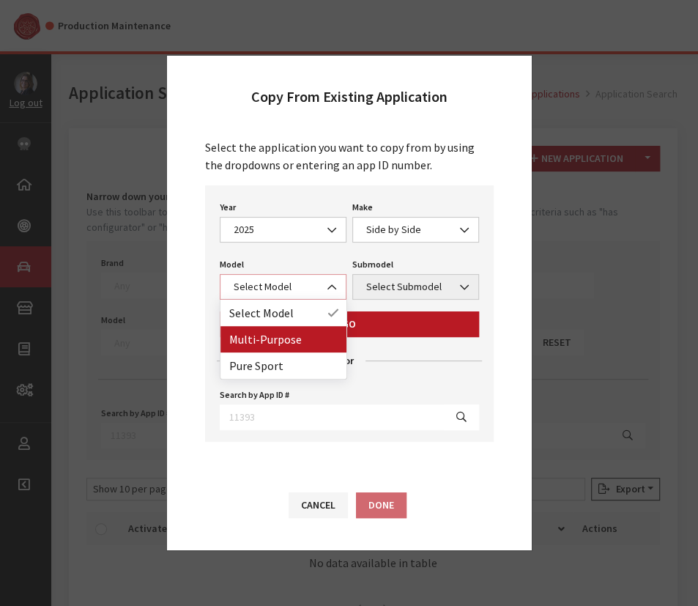
select select "1362"
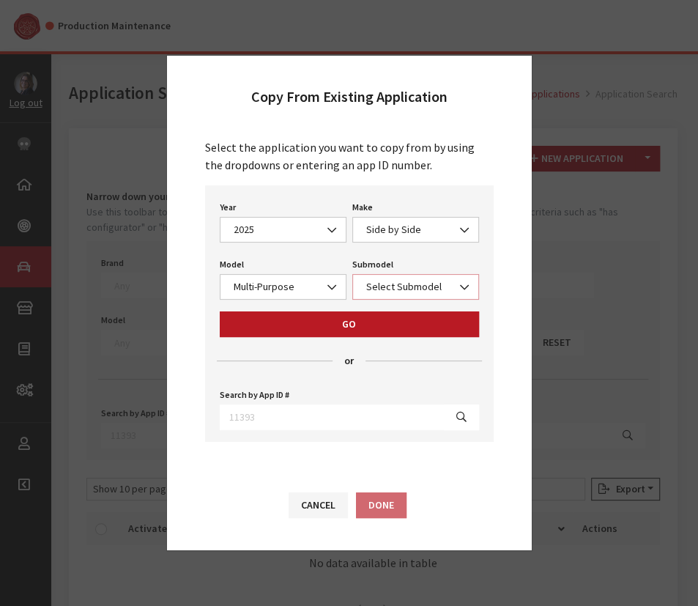
click at [380, 285] on span "Select Submodel" at bounding box center [416, 286] width 108 height 15
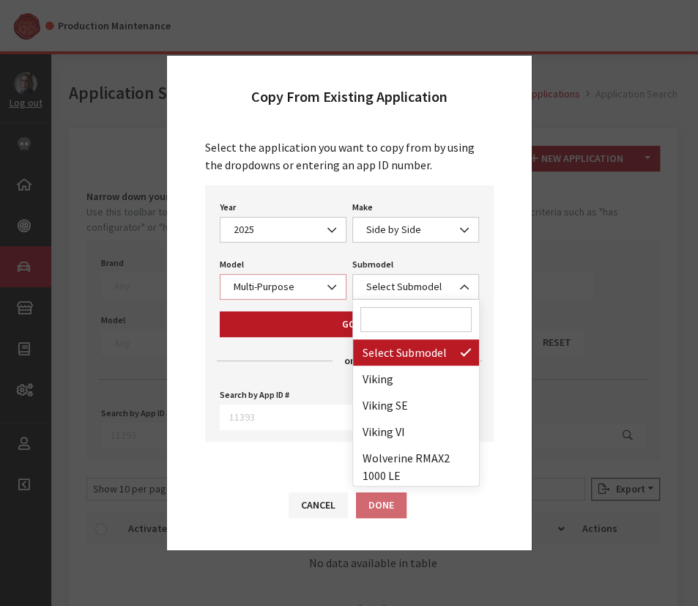
click at [306, 289] on span "Multi-Purpose" at bounding box center [283, 286] width 108 height 15
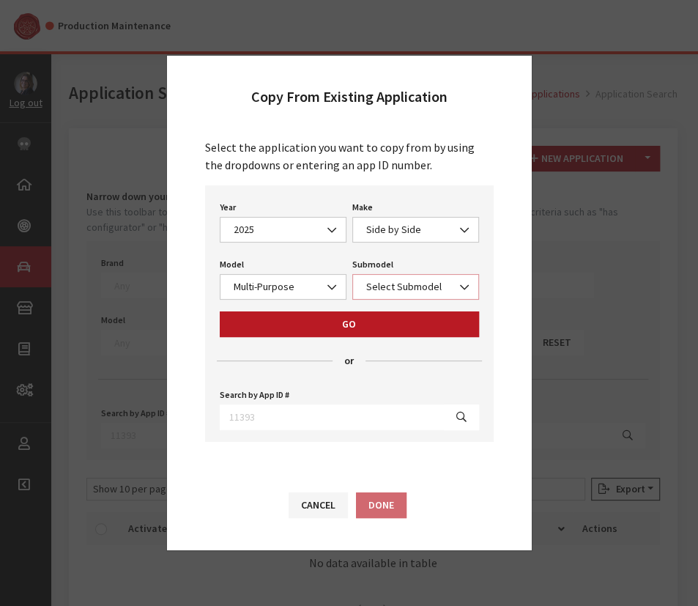
click at [410, 291] on span "Select Submodel" at bounding box center [416, 286] width 108 height 15
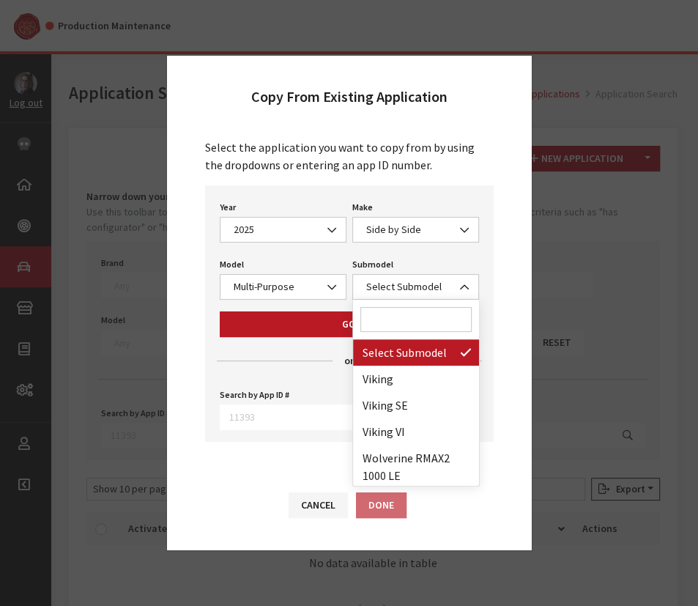
click at [406, 319] on input "Search" at bounding box center [415, 319] width 111 height 25
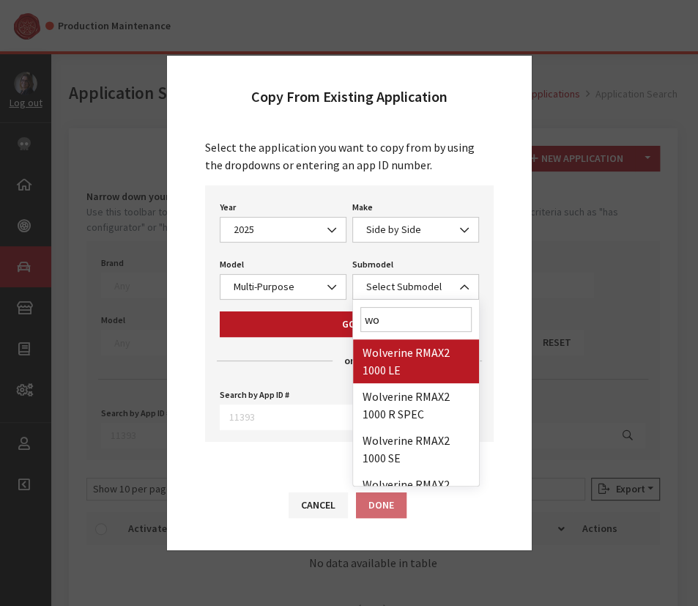
type input "w"
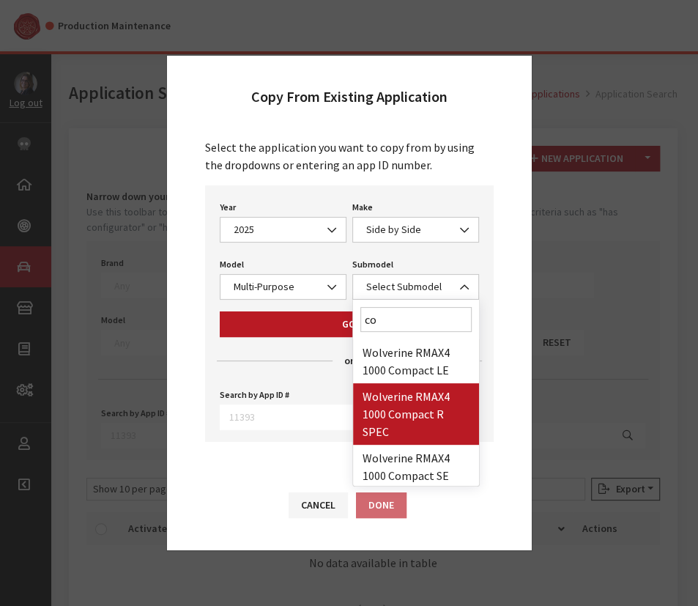
type input "co"
select select "4584"
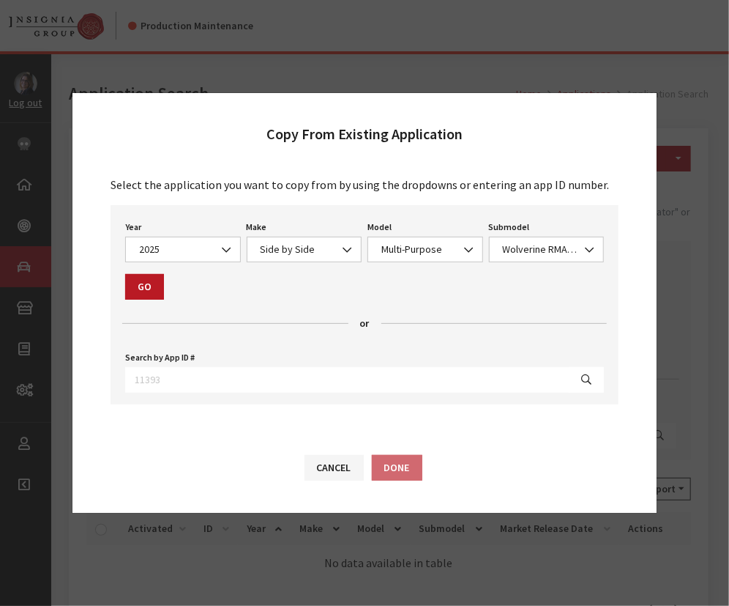
click at [146, 279] on button "Go" at bounding box center [144, 287] width 39 height 26
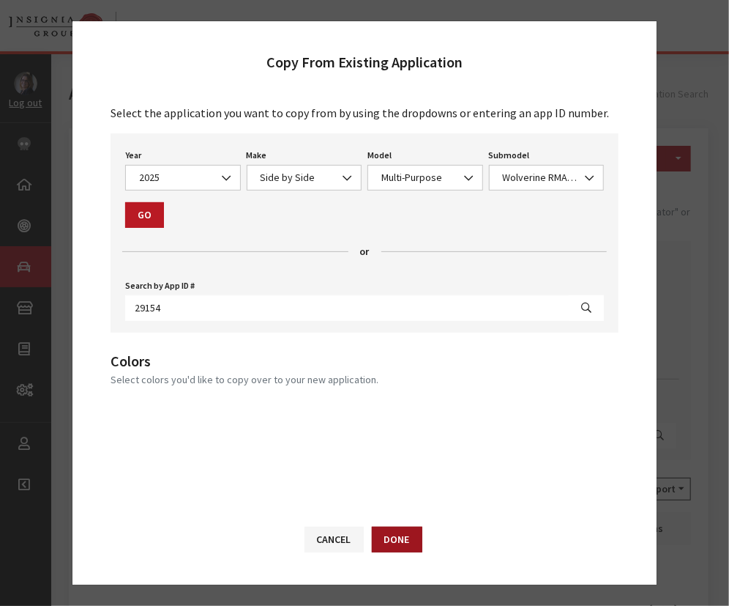
click at [401, 534] on button "Done" at bounding box center [397, 539] width 51 height 26
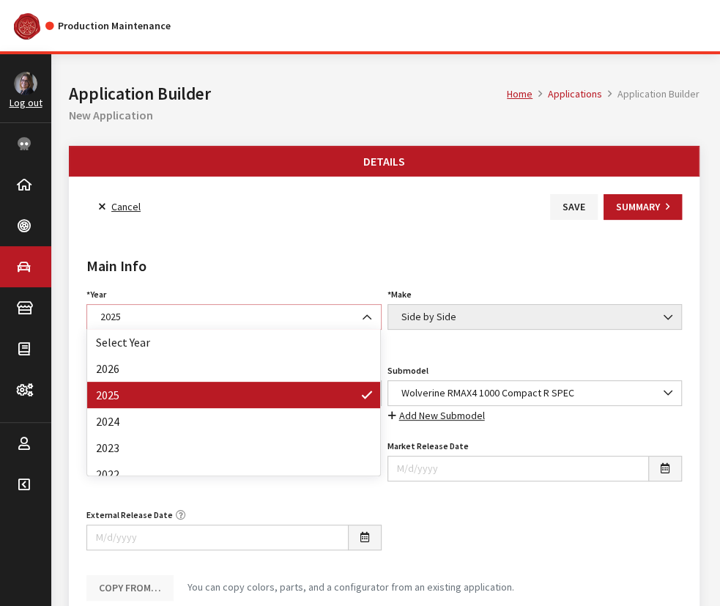
click at [148, 319] on span "2025" at bounding box center [234, 316] width 276 height 15
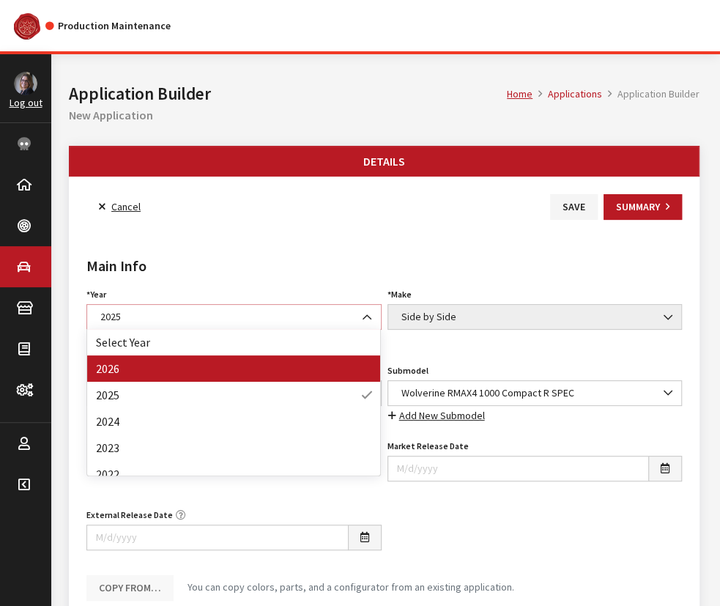
select select "44"
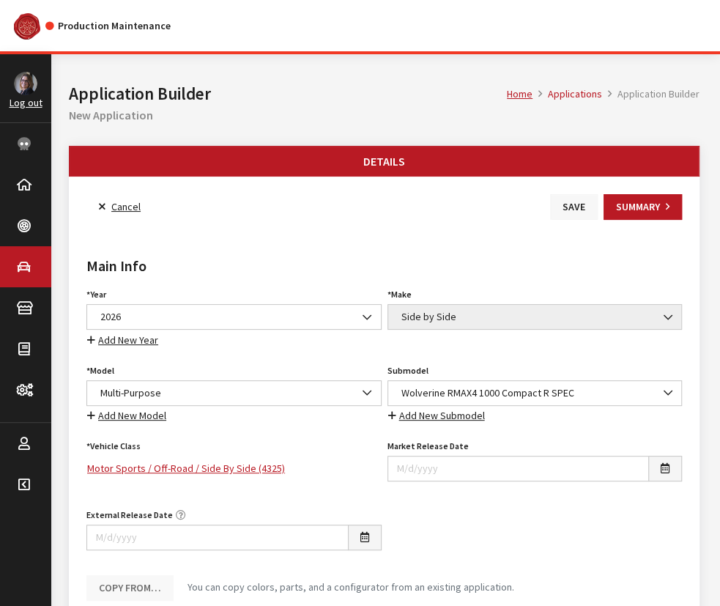
click at [571, 212] on button "Save" at bounding box center [574, 207] width 48 height 26
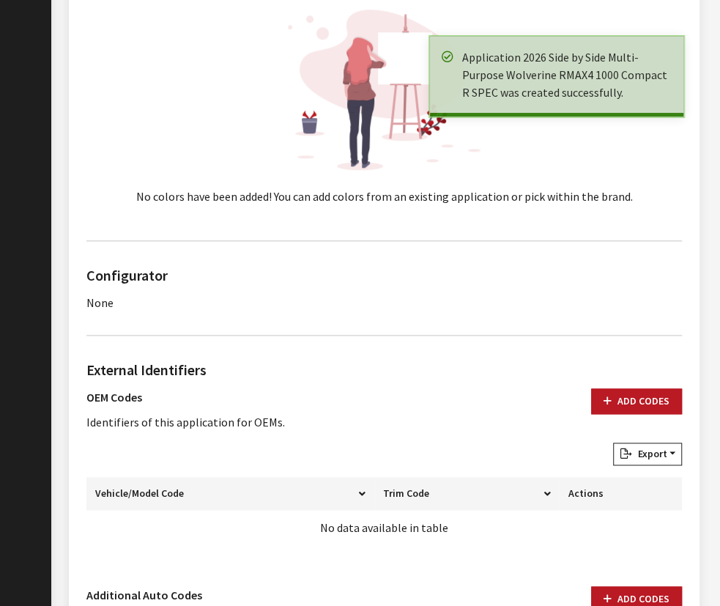
scroll to position [732, 0]
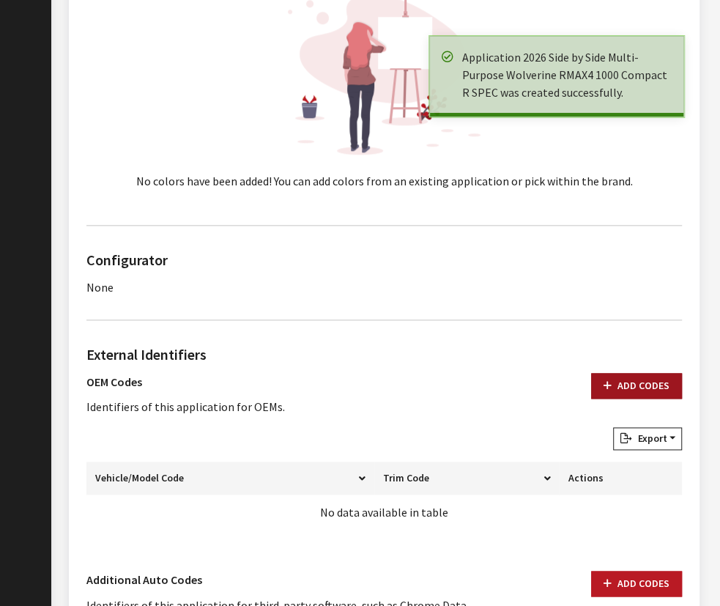
click at [649, 377] on button "Add Codes" at bounding box center [636, 386] width 91 height 26
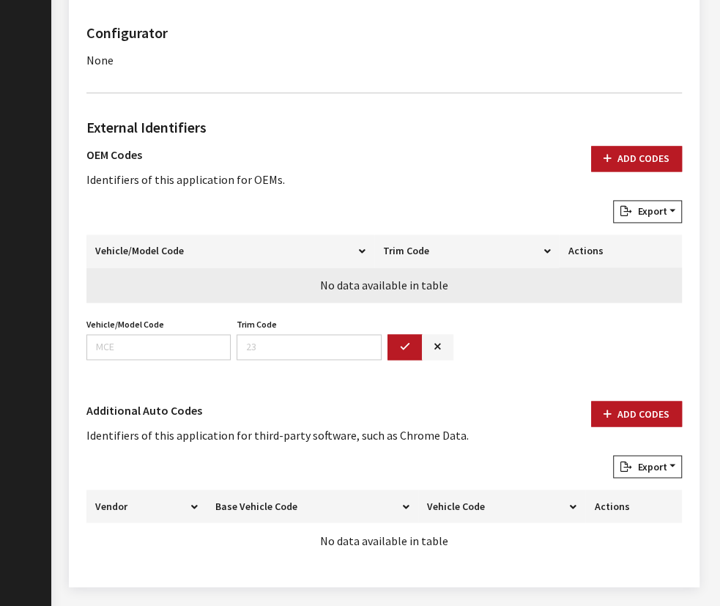
scroll to position [997, 0]
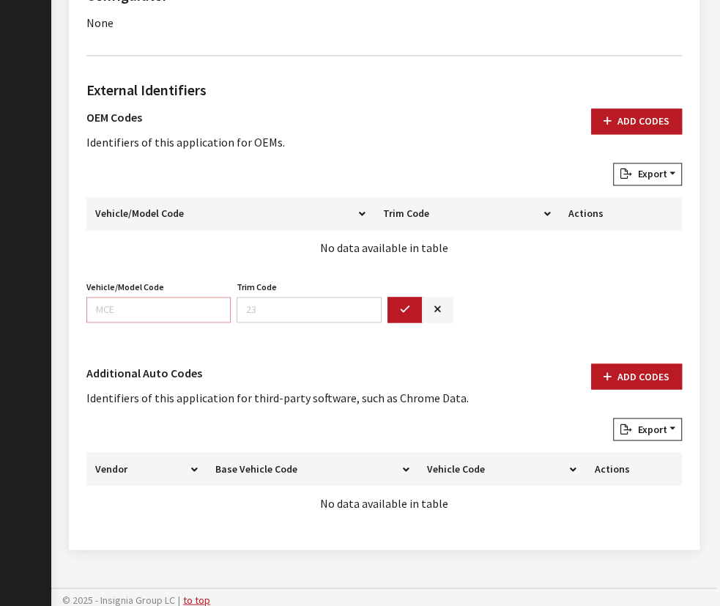
click at [119, 309] on input "Vehicle/Model Code" at bounding box center [158, 310] width 144 height 26
paste input "BLU9"
type input "BLU9"
click at [400, 306] on icon "button" at bounding box center [405, 310] width 10 height 10
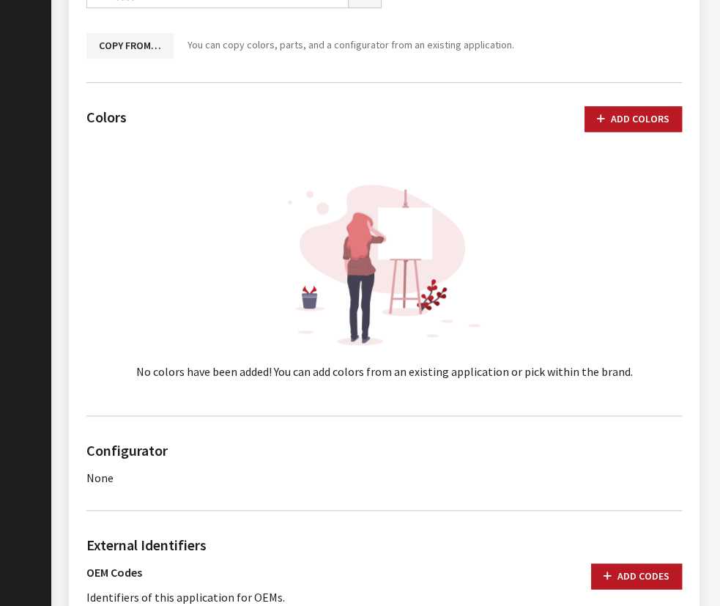
scroll to position [77, 0]
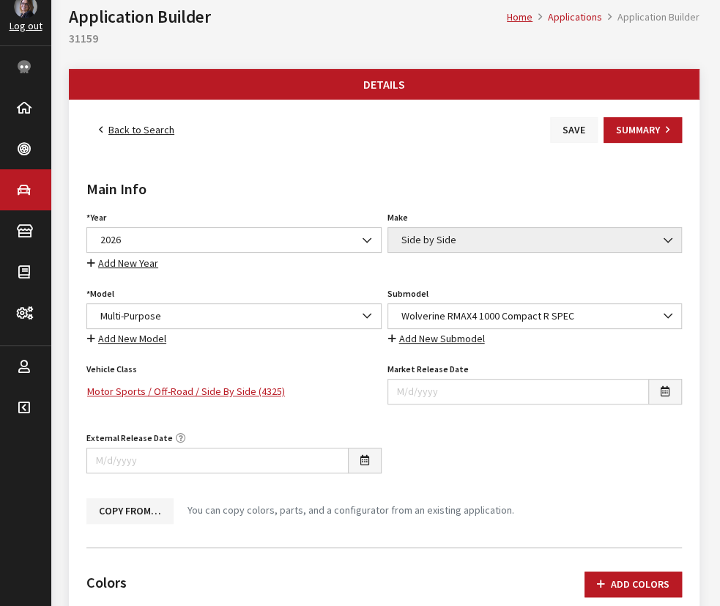
click at [568, 139] on button "Save" at bounding box center [574, 130] width 48 height 26
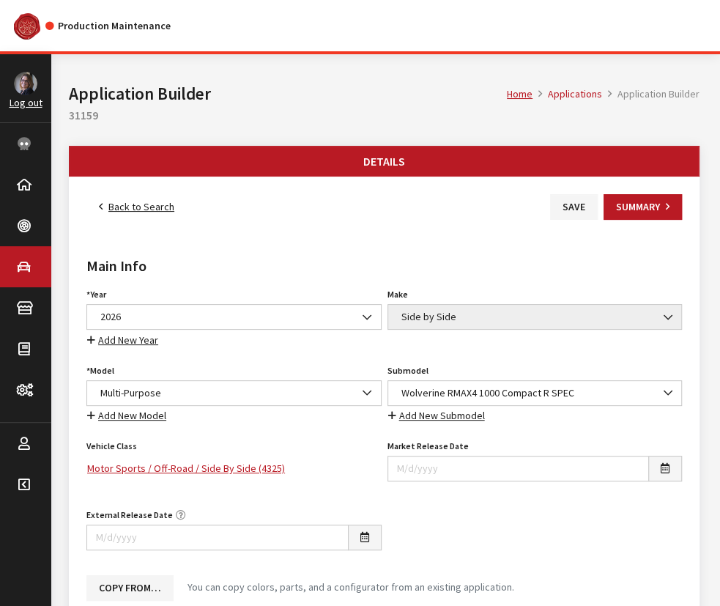
click at [103, 204] on icon at bounding box center [101, 207] width 4 height 10
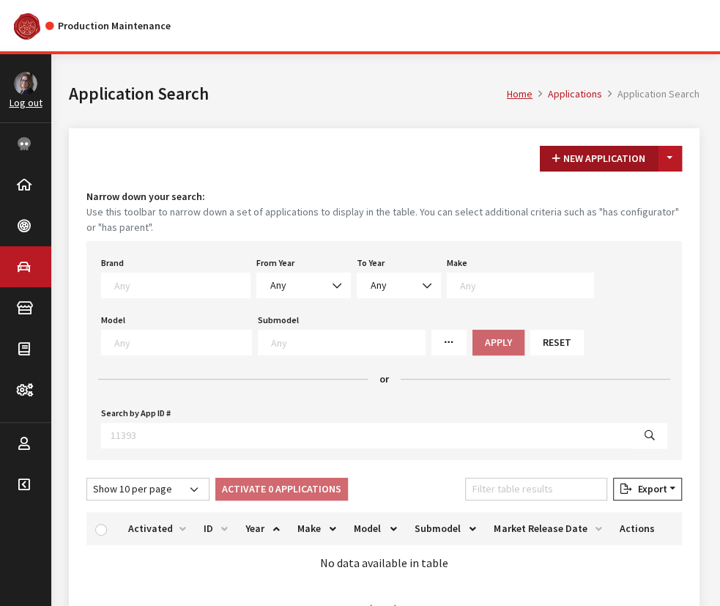
click at [655, 163] on button "New Application" at bounding box center [599, 159] width 118 height 26
click at [673, 163] on button "Toggle Dropdown" at bounding box center [669, 159] width 25 height 26
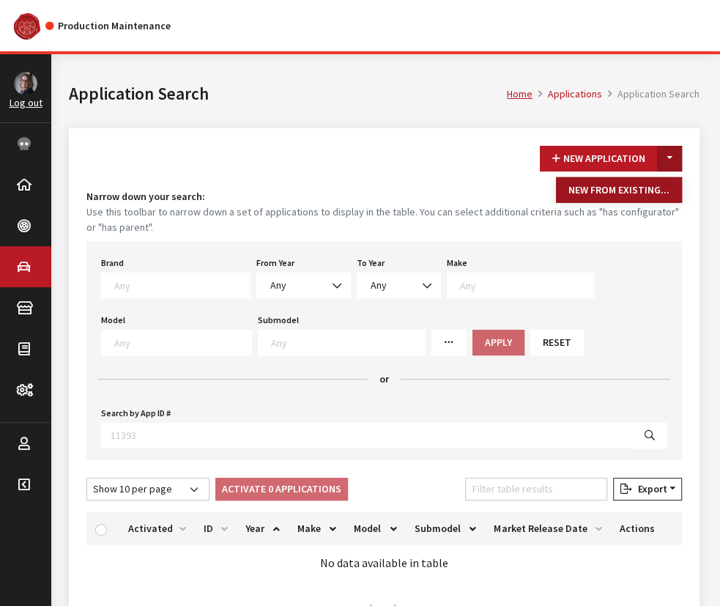
click at [653, 185] on button "New From Existing..." at bounding box center [619, 190] width 126 height 26
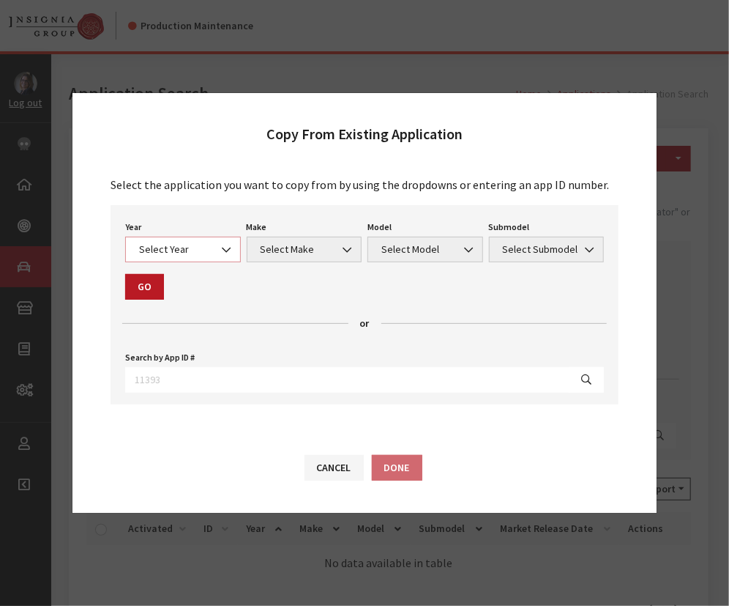
click at [160, 249] on span "Select Year" at bounding box center [183, 249] width 97 height 15
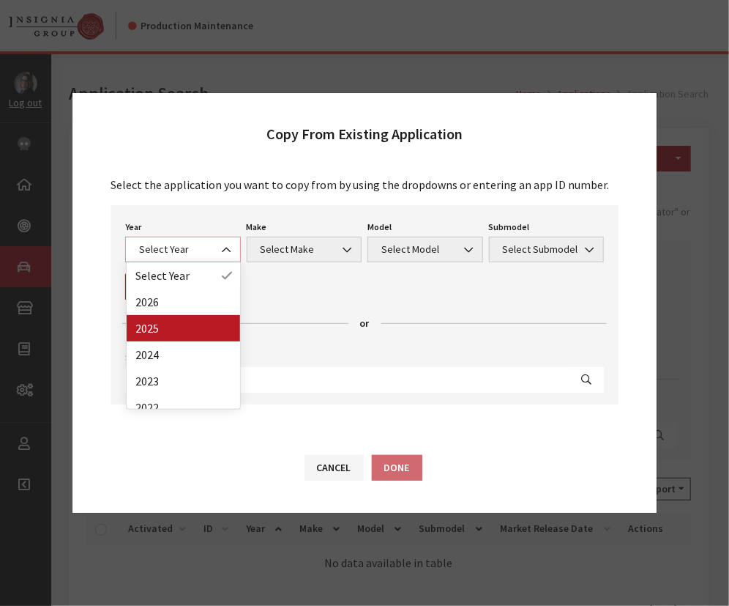
select select "43"
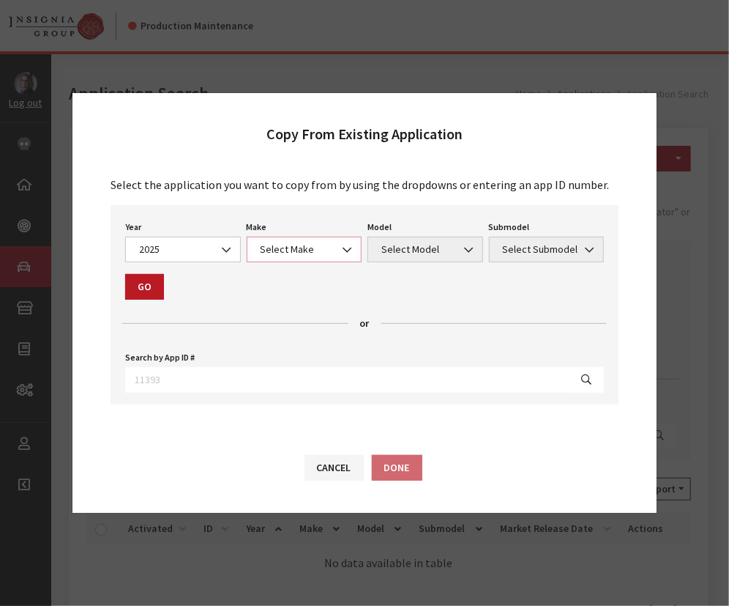
click at [280, 244] on span "Select Make" at bounding box center [304, 249] width 97 height 15
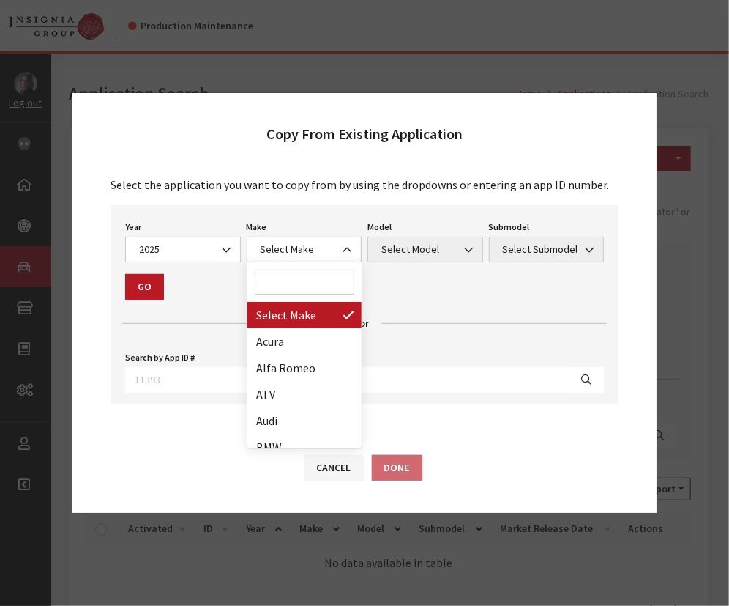
click at [283, 286] on input "Search" at bounding box center [305, 281] width 100 height 25
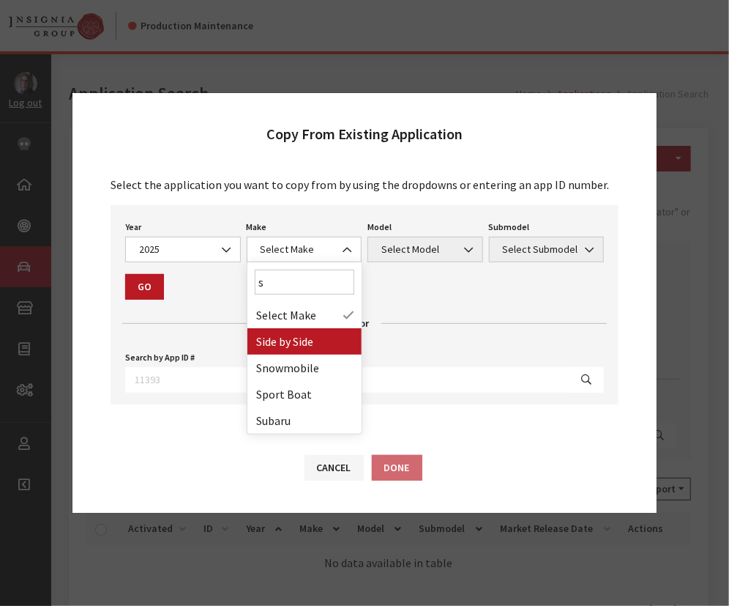
type input "s"
select select "55"
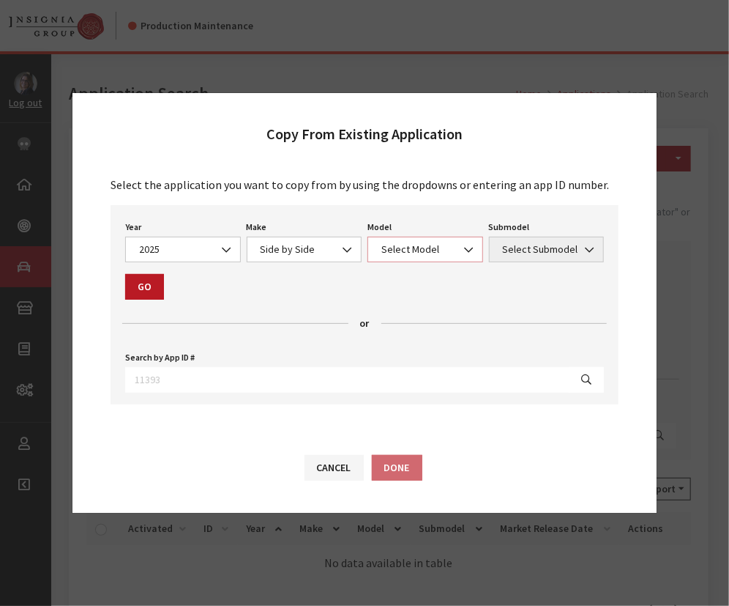
click at [426, 242] on span "Select Model" at bounding box center [425, 249] width 97 height 15
select select "1362"
click at [515, 248] on span "Select Submodel" at bounding box center [547, 249] width 97 height 15
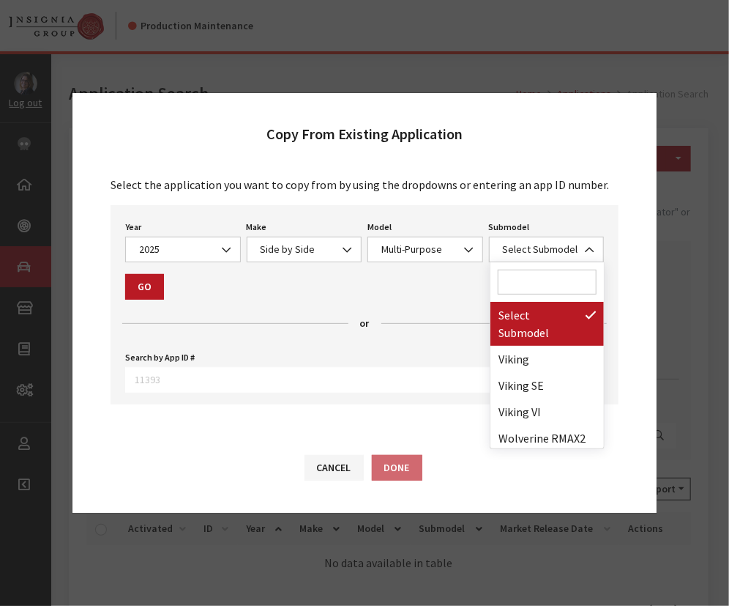
click at [506, 281] on input "Search" at bounding box center [548, 281] width 100 height 25
click at [520, 276] on input "Search" at bounding box center [548, 281] width 100 height 25
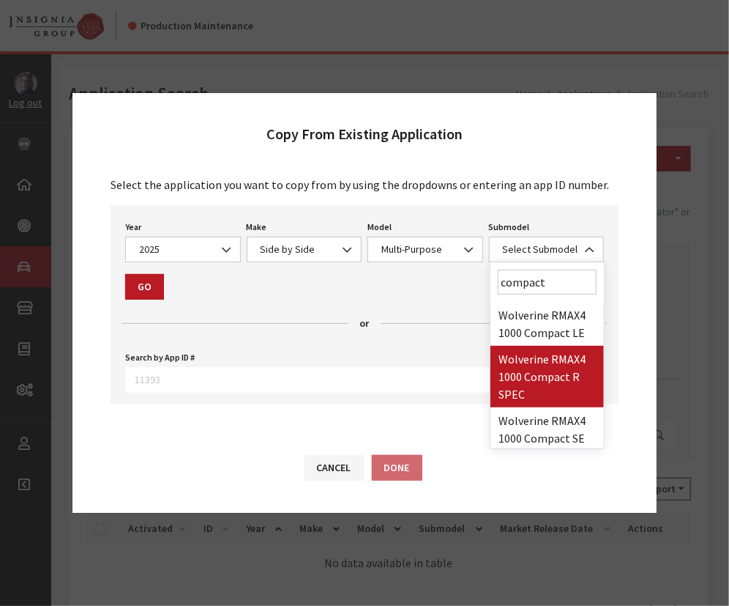
scroll to position [2, 0]
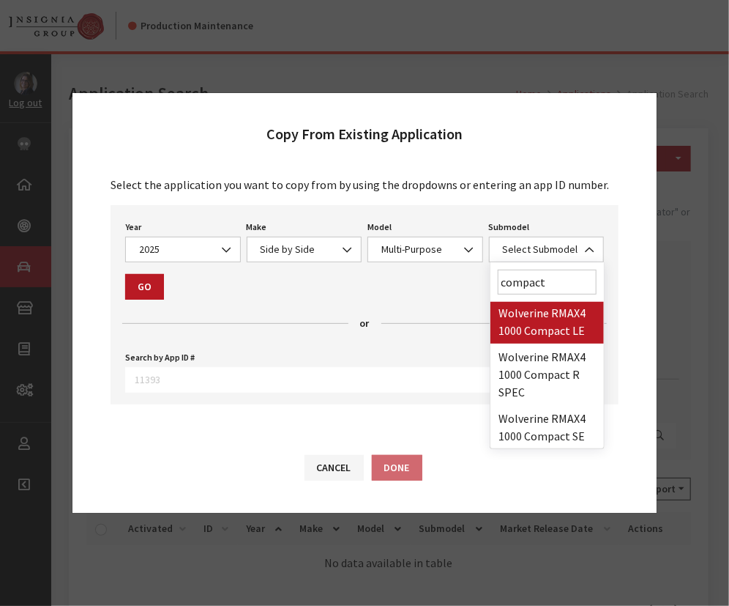
drag, startPoint x: 562, startPoint y: 281, endPoint x: 461, endPoint y: 278, distance: 101.1
click at [461, 278] on div "Copy From Existing Application Select the application you want to copy from by …" at bounding box center [365, 302] width 586 height 421
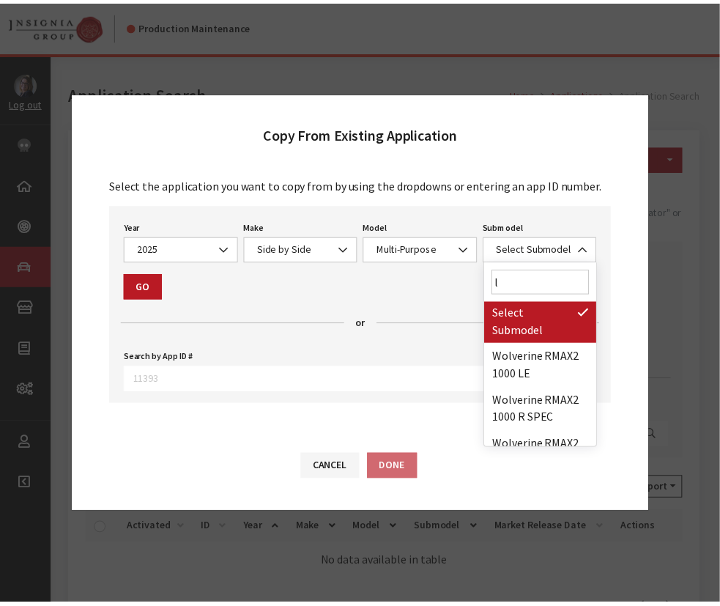
scroll to position [0, 0]
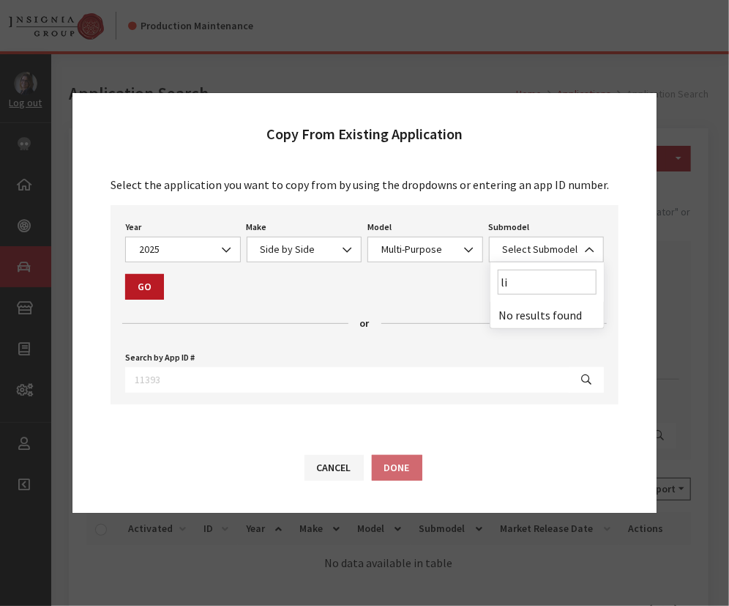
type input "lim"
click at [321, 459] on button "Cancel" at bounding box center [334, 468] width 59 height 26
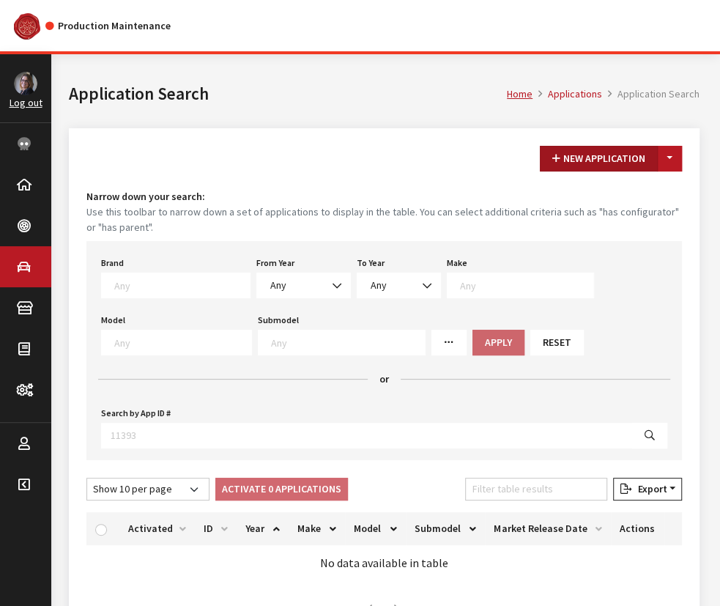
click at [598, 152] on button "New Application" at bounding box center [599, 159] width 118 height 26
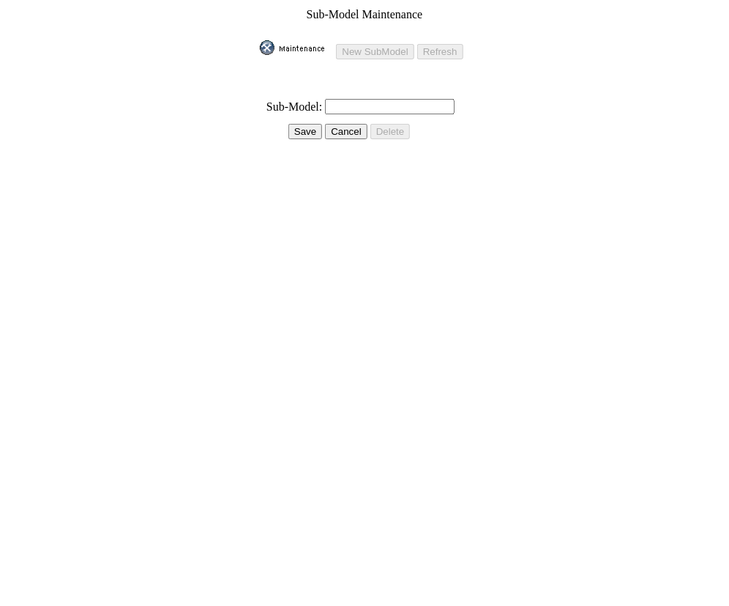
click at [374, 99] on input "text" at bounding box center [390, 106] width 130 height 15
paste input "Wolverine RMAX4 1000 Compact Limited"
type input "Wolverine RMAX4 1000 Compact Limited"
click at [308, 124] on input "Save" at bounding box center [306, 131] width 34 height 15
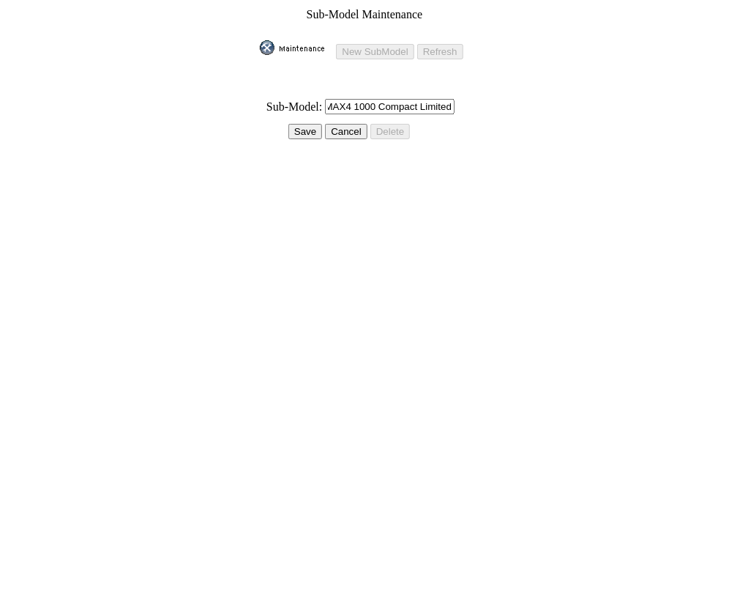
scroll to position [0, 0]
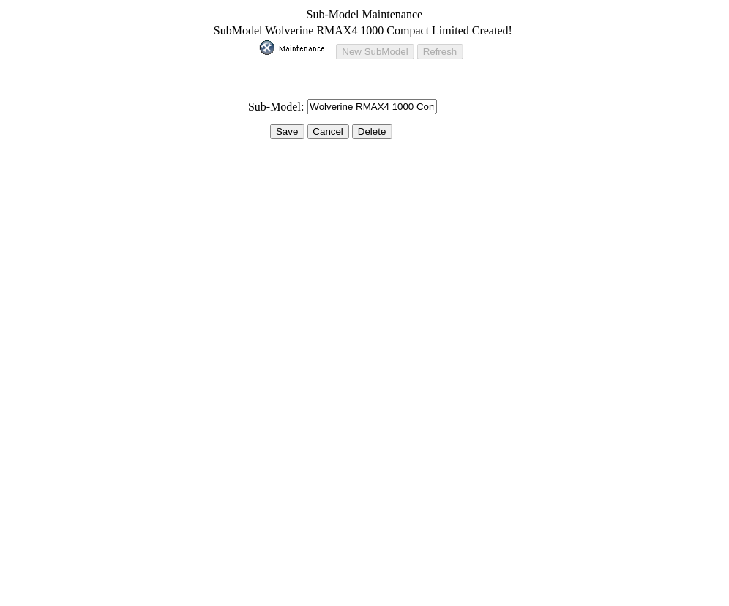
drag, startPoint x: 293, startPoint y: 121, endPoint x: 304, endPoint y: 116, distance: 11.8
click at [292, 124] on input "Save" at bounding box center [287, 131] width 34 height 15
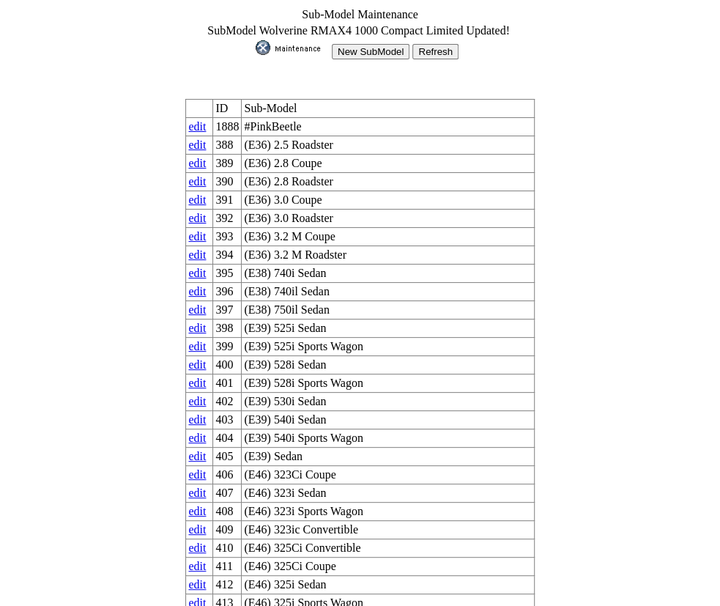
click at [286, 40] on img at bounding box center [292, 47] width 73 height 15
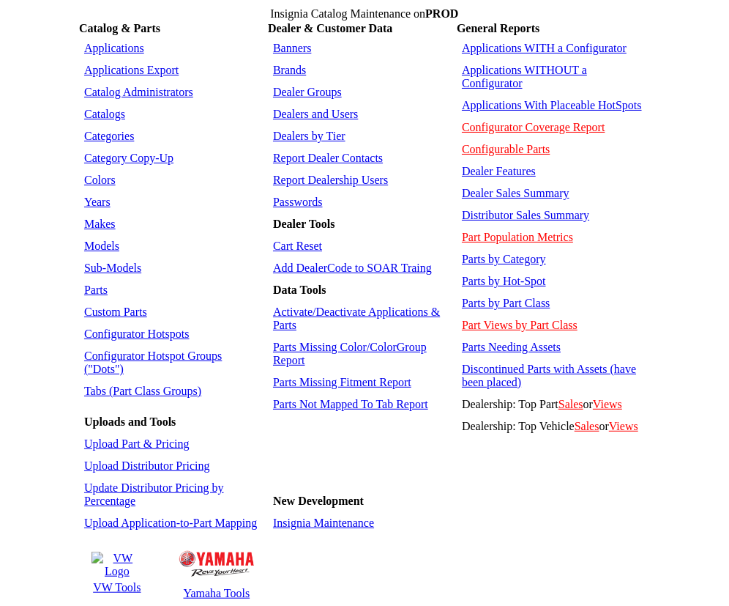
click at [101, 261] on link "Sub-Models" at bounding box center [112, 267] width 57 height 12
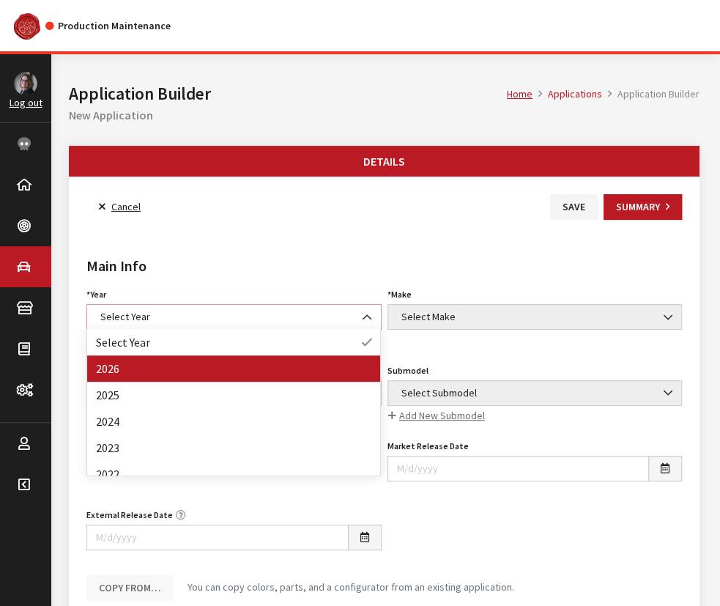
select select "44"
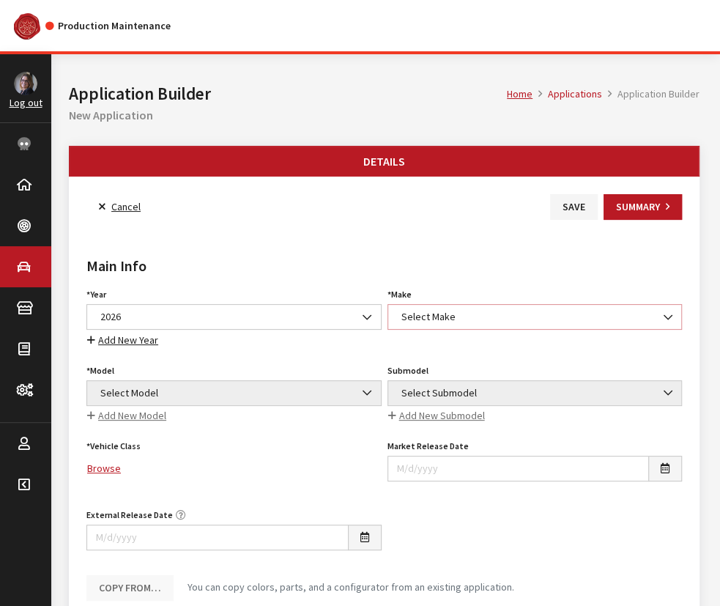
click at [461, 305] on span "Select Make" at bounding box center [534, 317] width 295 height 26
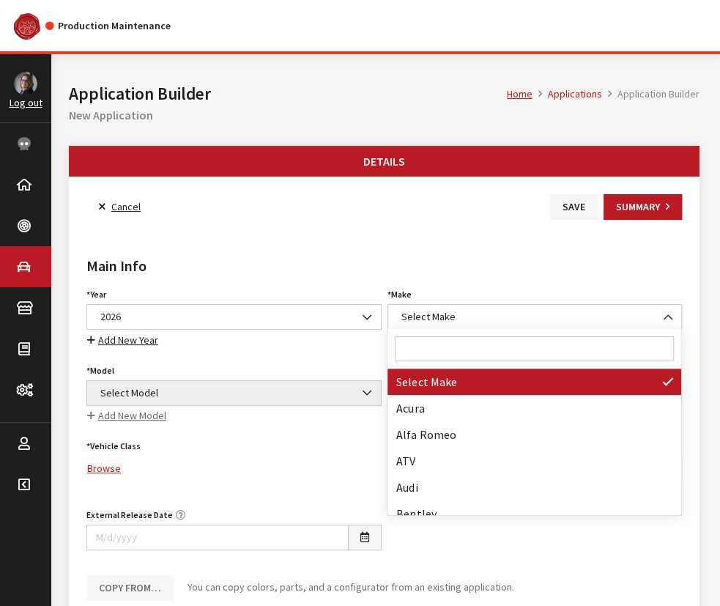
click at [456, 338] on input "Search" at bounding box center [534, 348] width 278 height 25
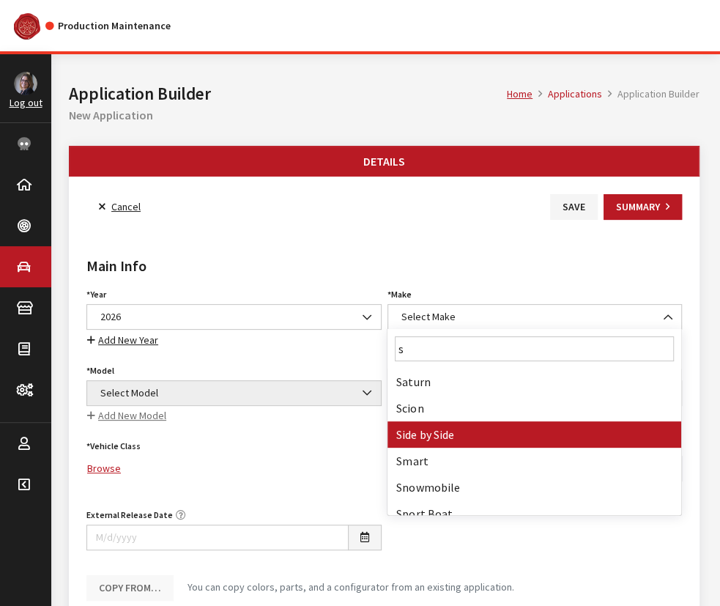
type input "s"
select select "55"
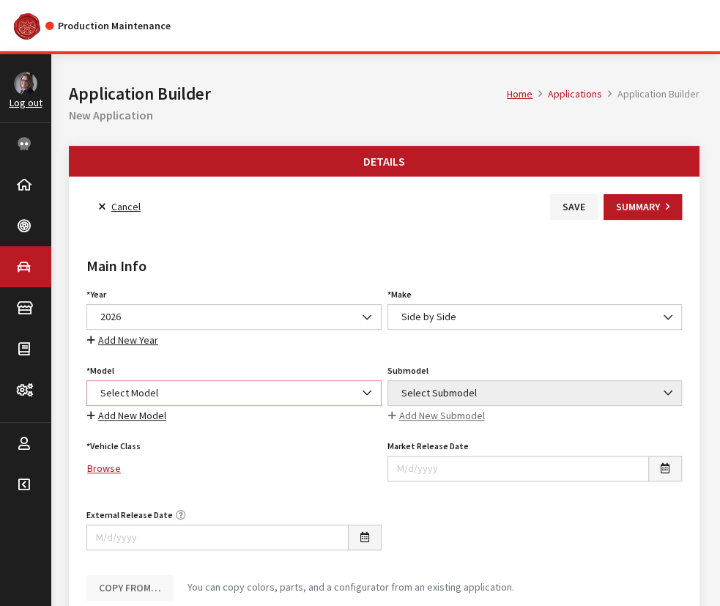
click at [174, 388] on span "Select Model" at bounding box center [234, 392] width 276 height 15
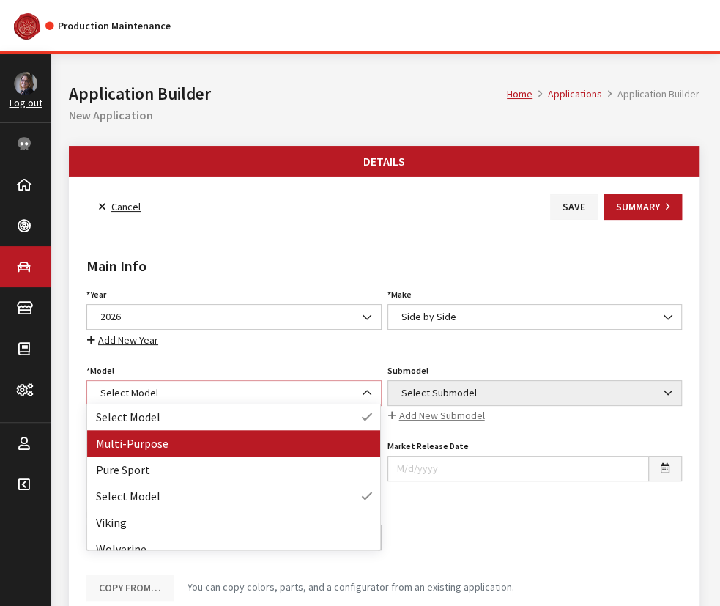
select select "1362"
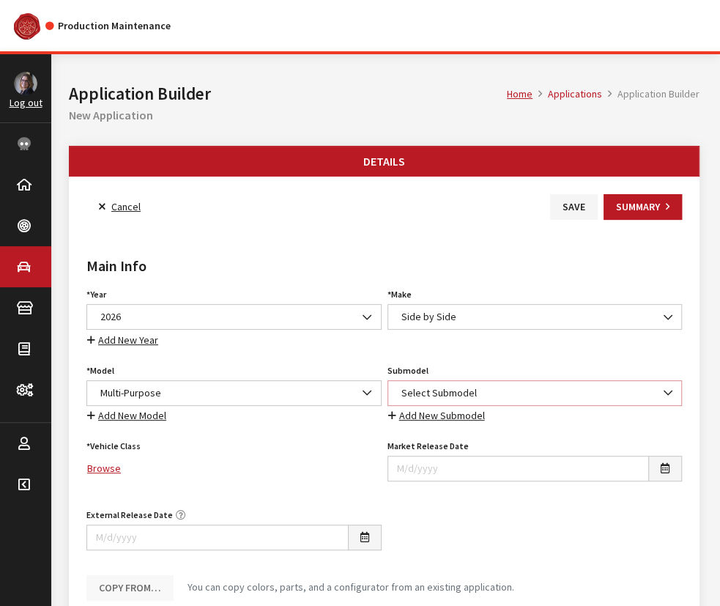
click at [507, 392] on span "Select Submodel" at bounding box center [535, 392] width 276 height 15
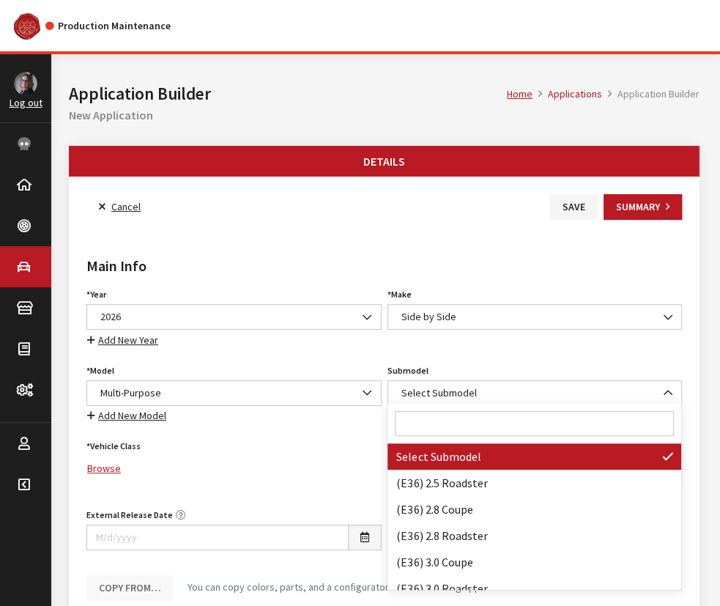
click at [492, 420] on input "Search" at bounding box center [534, 423] width 278 height 25
paste input "Wolverine RMAX4 1000 Compact Limited"
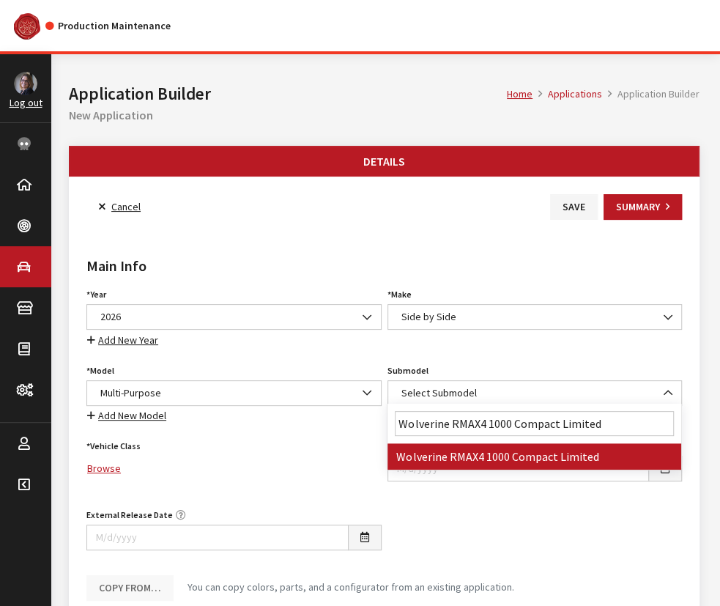
type input "Wolverine RMAX4 1000 Compact Limited"
select select "4865"
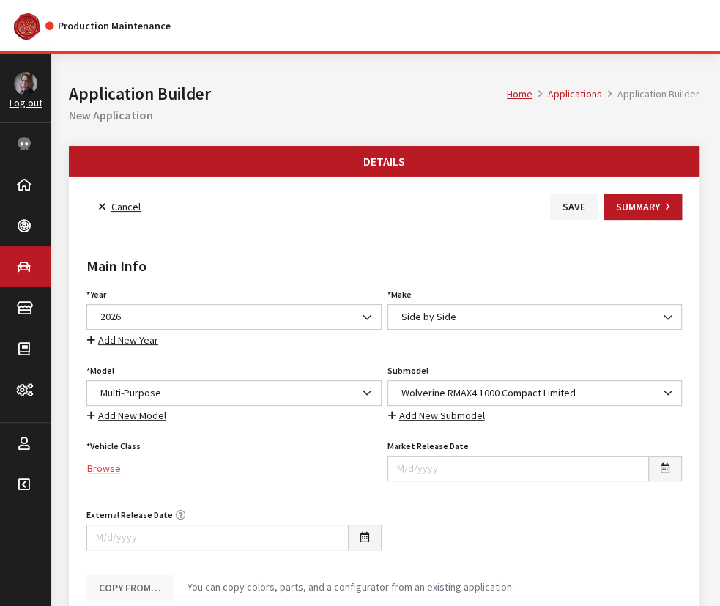
click at [108, 469] on link "Browse" at bounding box center [233, 468] width 295 height 26
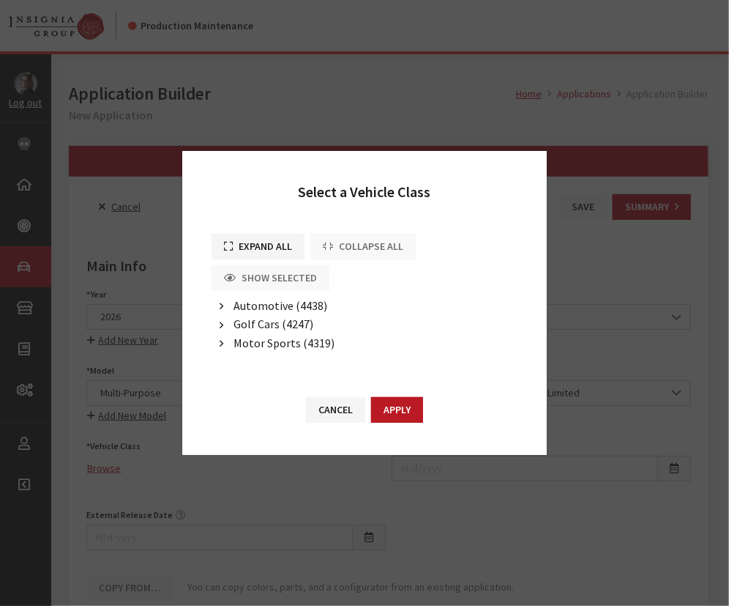
click at [277, 350] on li "Motor Sports (4319) Off-Road (4323) ATV (4324) Motorcycle (4326) Side By Side (…" at bounding box center [365, 343] width 306 height 19
click at [237, 347] on span "Motor Sports (4319)" at bounding box center [284, 342] width 101 height 15
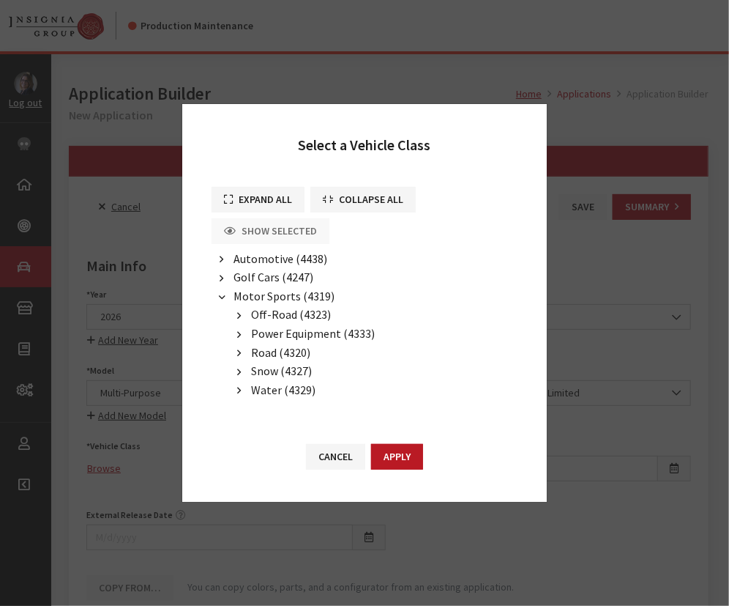
click at [278, 318] on span "Off-Road (4323)" at bounding box center [291, 314] width 80 height 15
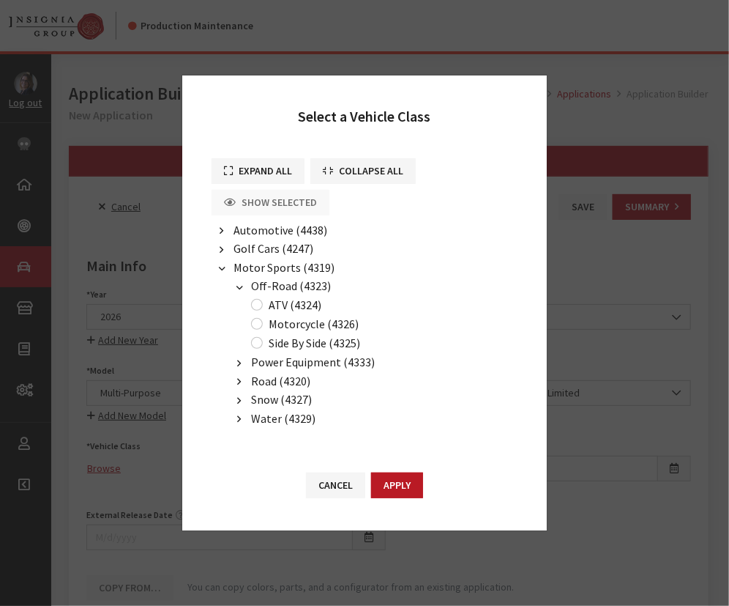
click at [272, 341] on label "Side By Side (4325)" at bounding box center [315, 343] width 92 height 18
click at [263, 341] on input "Side By Side (4325)" at bounding box center [257, 343] width 12 height 12
radio input "true"
click at [395, 478] on button "Apply" at bounding box center [397, 485] width 52 height 26
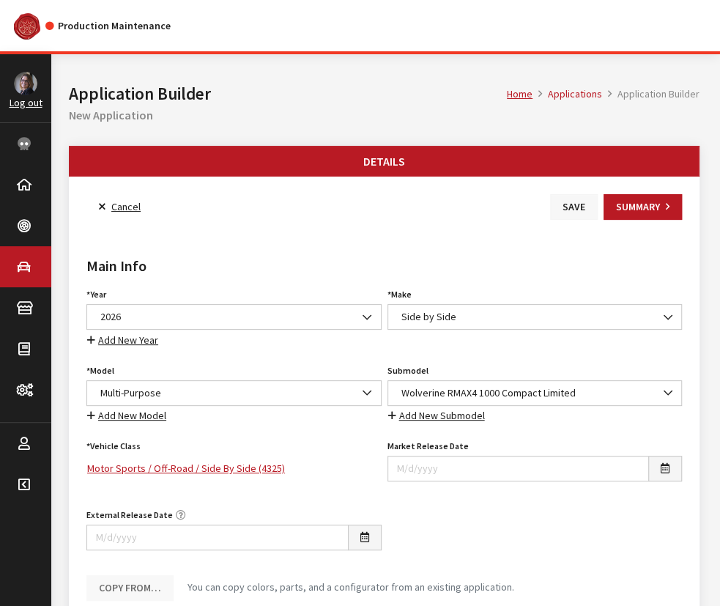
click at [576, 212] on button "Save" at bounding box center [574, 207] width 48 height 26
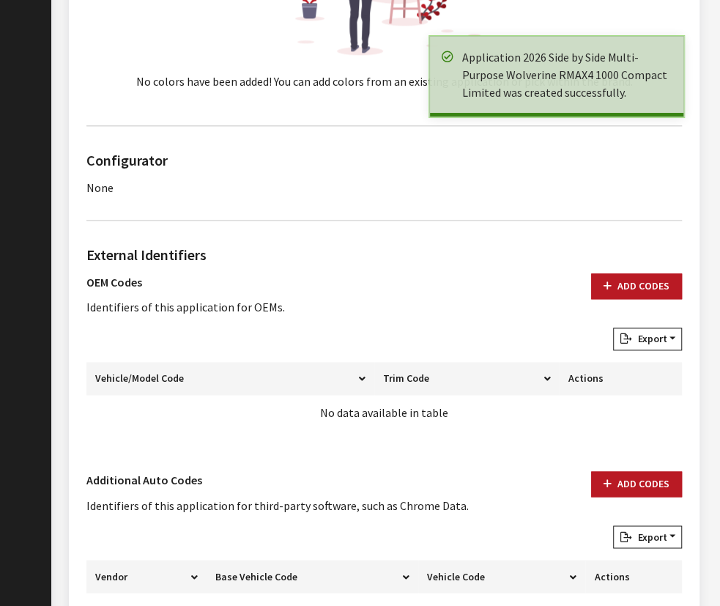
scroll to position [865, 0]
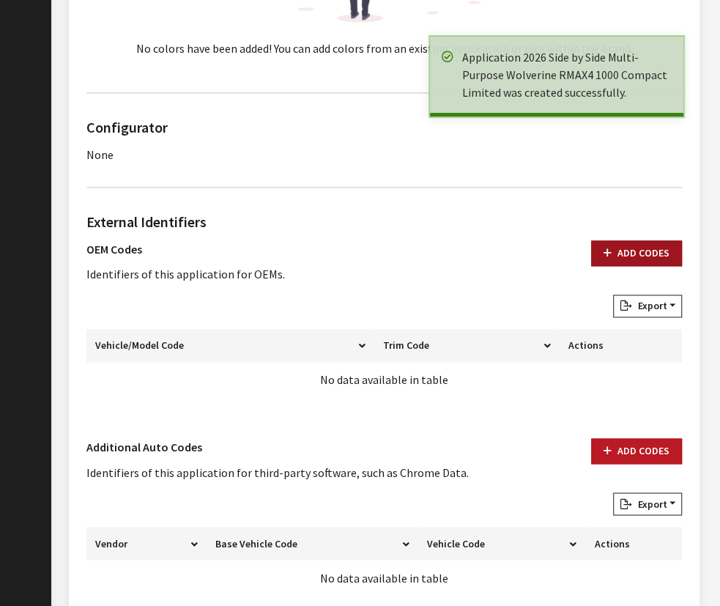
click at [625, 246] on button "Add Codes" at bounding box center [636, 253] width 91 height 26
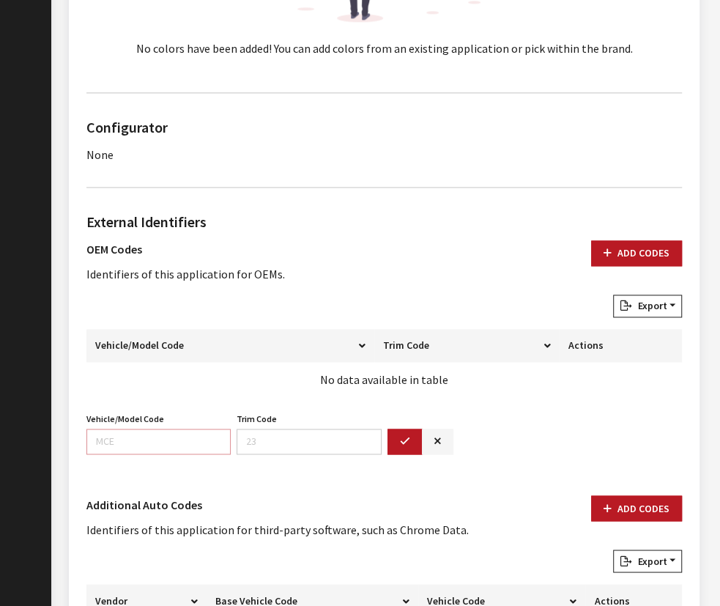
click at [111, 438] on input "Vehicle/Model Code" at bounding box center [158, 441] width 144 height 26
paste input "BLUB"
type input "BLUB"
click at [405, 444] on button "button" at bounding box center [404, 441] width 35 height 26
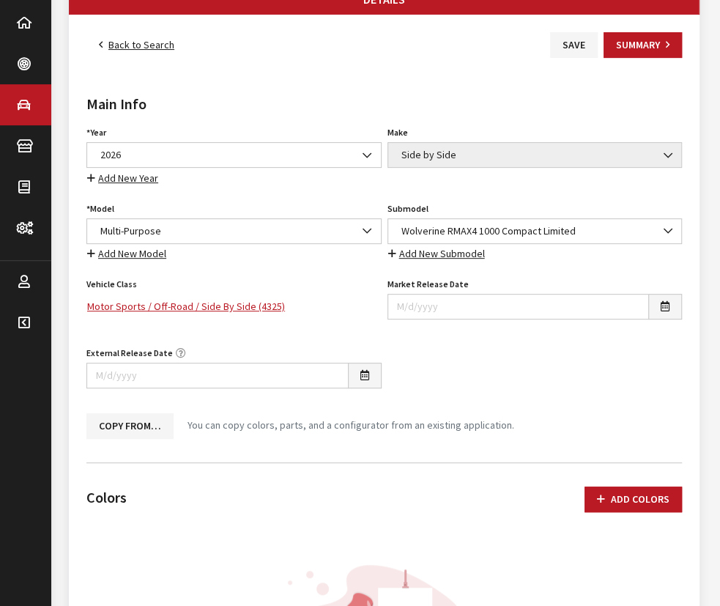
scroll to position [66, 0]
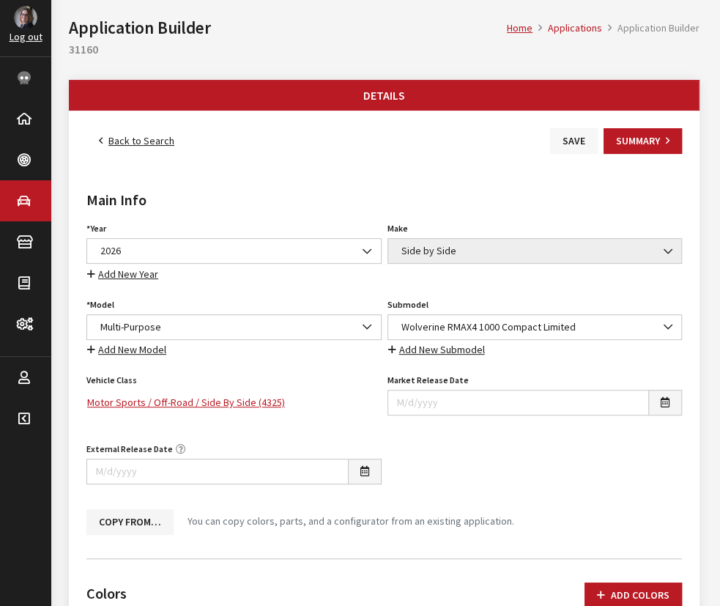
click at [579, 131] on button "Save" at bounding box center [574, 141] width 48 height 26
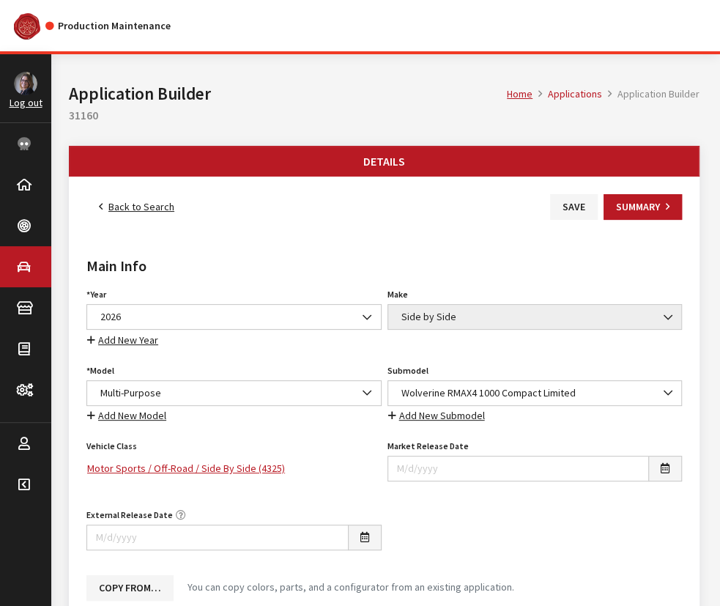
click at [99, 207] on icon at bounding box center [101, 207] width 4 height 10
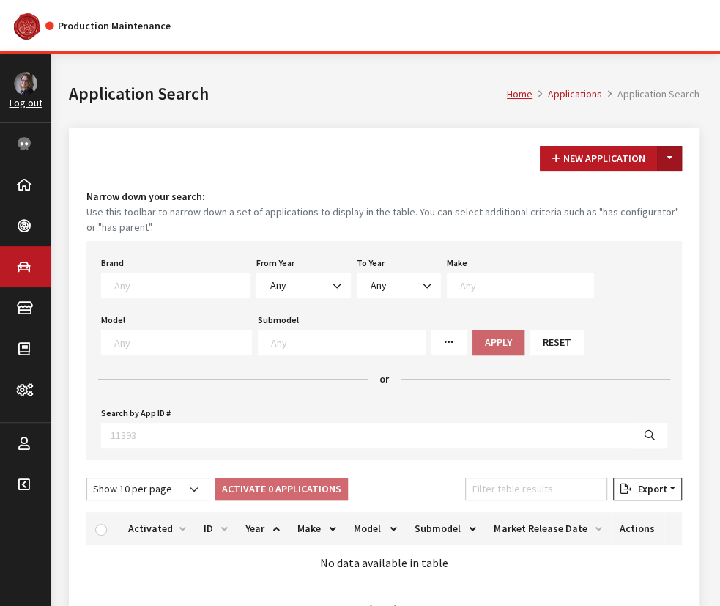
click at [675, 161] on button "Toggle Dropdown" at bounding box center [669, 159] width 25 height 26
click at [655, 191] on button "New From Existing..." at bounding box center [619, 190] width 126 height 26
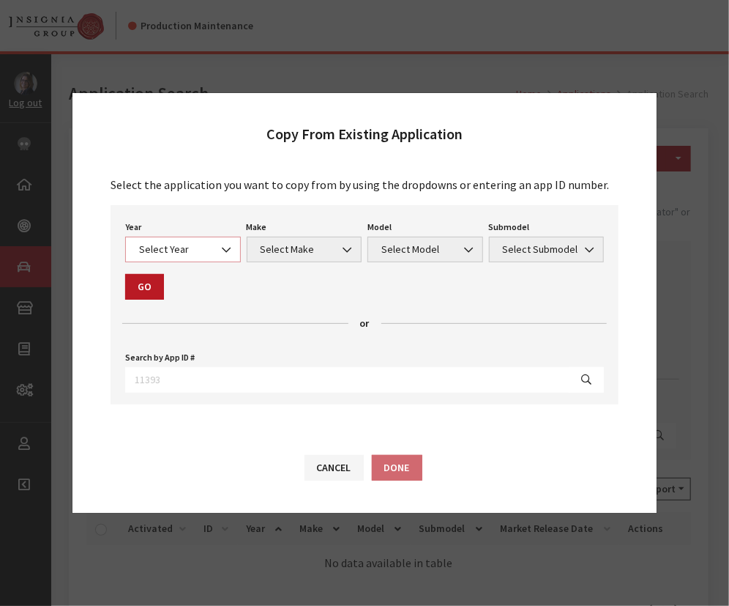
click at [151, 242] on span "Select Year" at bounding box center [183, 249] width 97 height 15
click at [208, 253] on span "2026" at bounding box center [183, 249] width 97 height 15
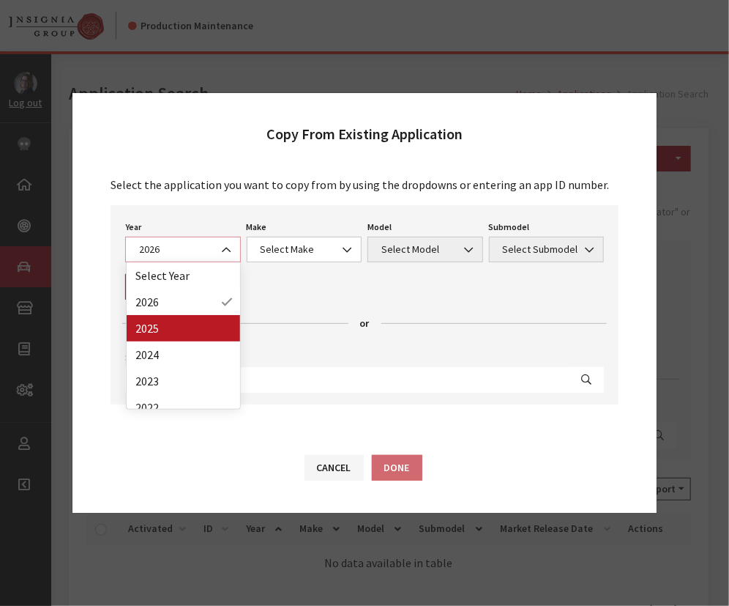
select select "43"
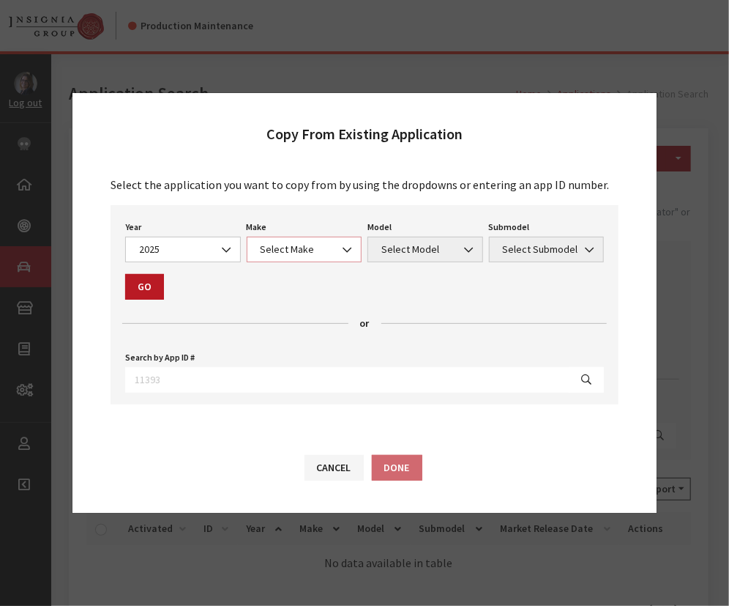
click at [294, 249] on span "Select Make" at bounding box center [304, 249] width 97 height 15
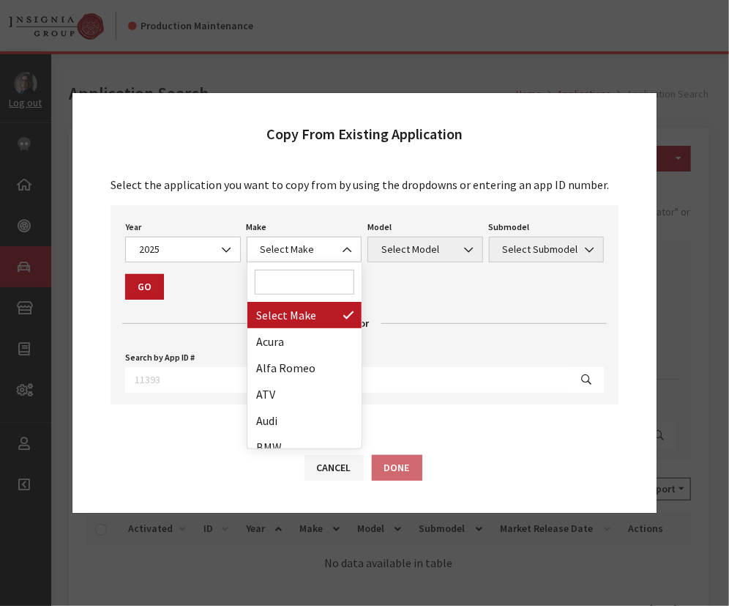
click at [288, 278] on input "Search" at bounding box center [305, 281] width 100 height 25
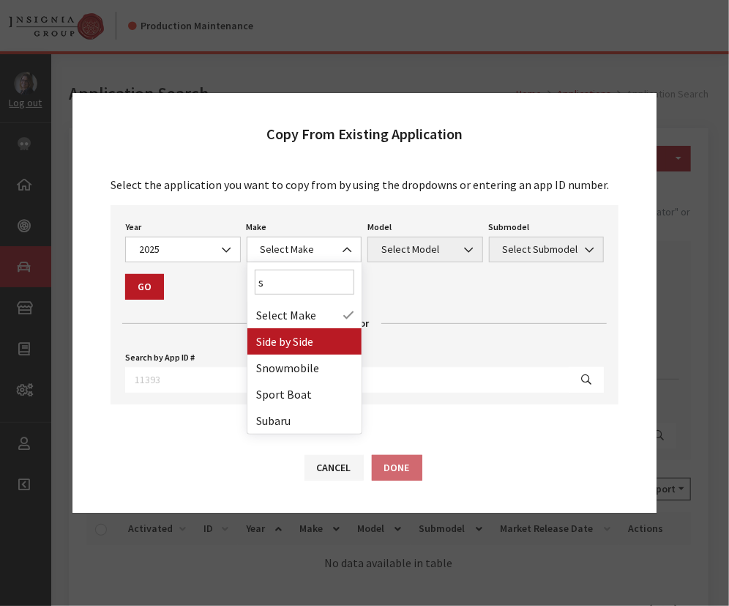
type input "s"
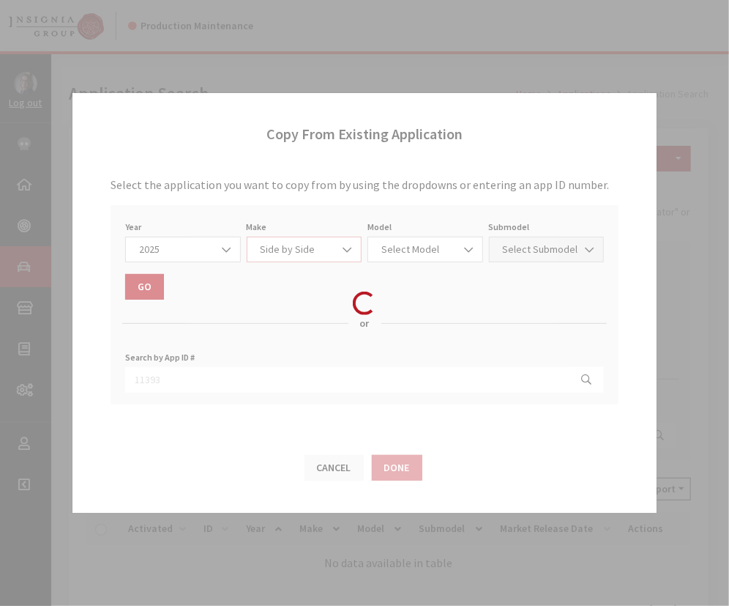
select select "55"
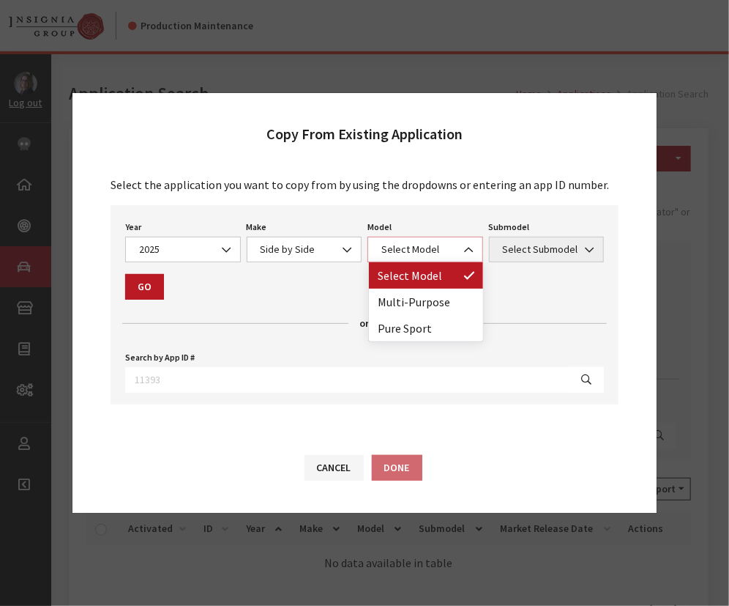
click at [390, 256] on span "Select Model" at bounding box center [425, 249] width 97 height 15
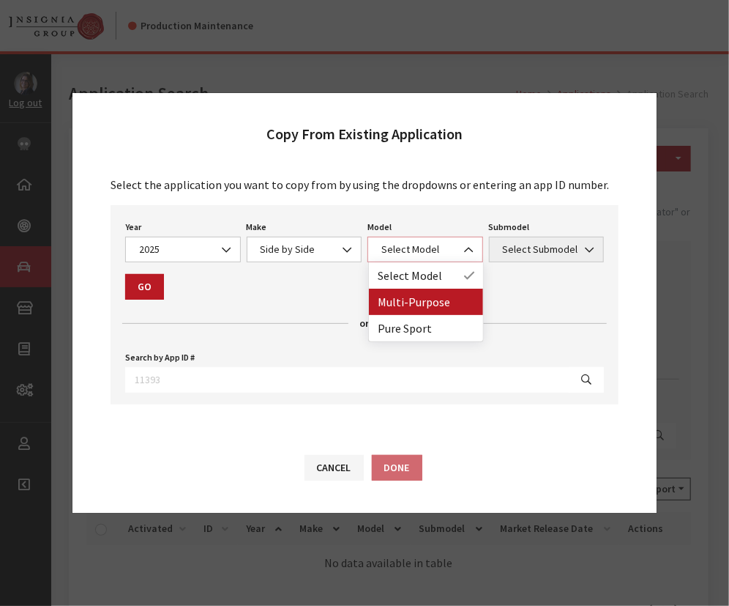
select select "1362"
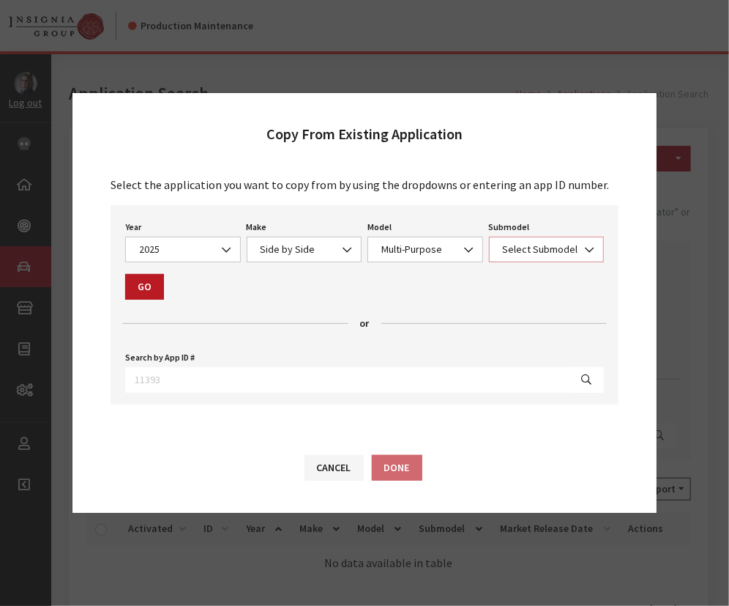
click at [532, 249] on span "Select Submodel" at bounding box center [547, 249] width 97 height 15
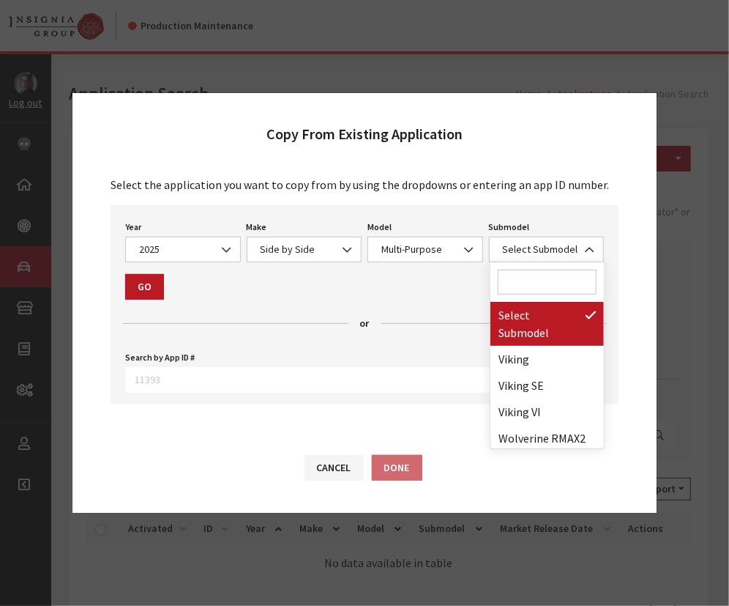
click at [520, 280] on input "Search" at bounding box center [548, 281] width 100 height 25
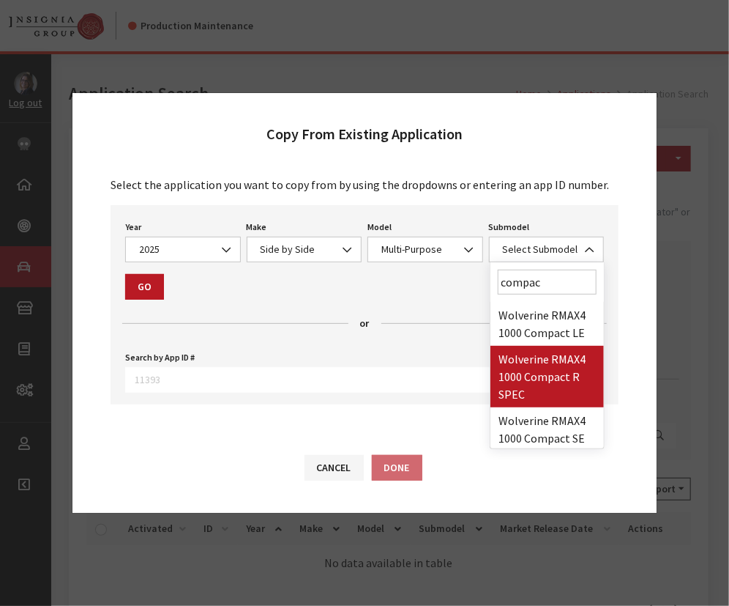
type input "compac"
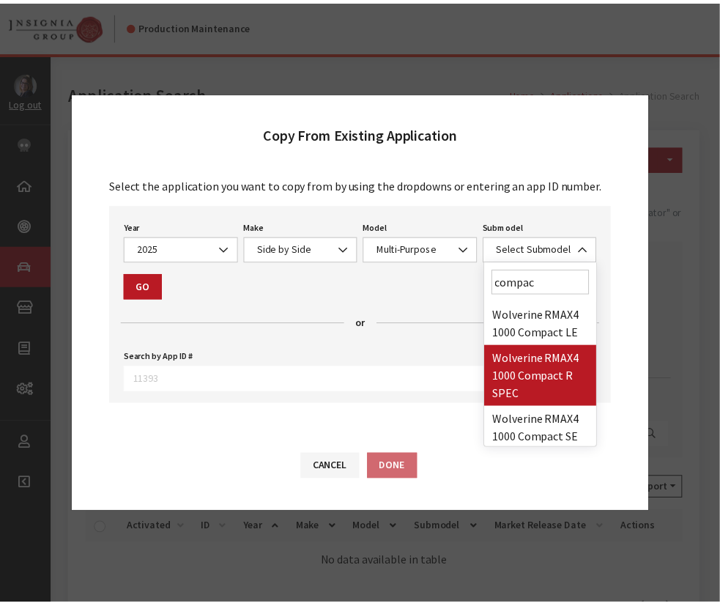
scroll to position [2, 0]
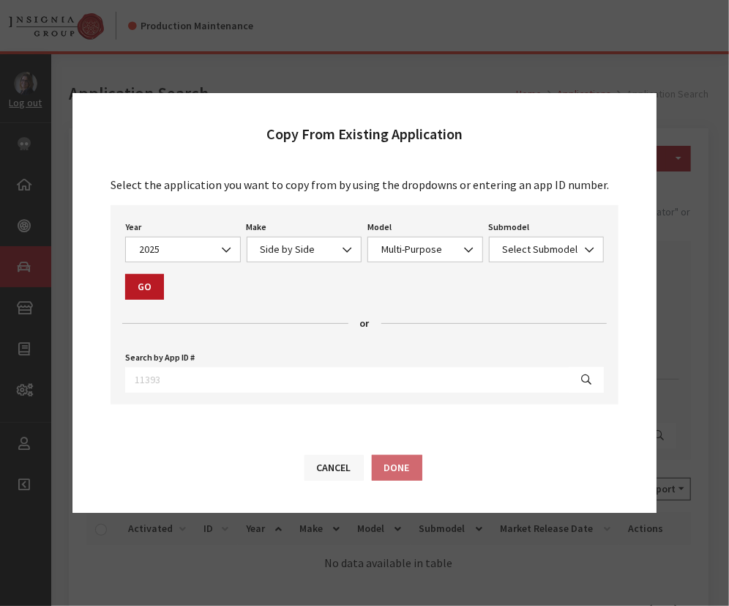
click at [333, 461] on button "Cancel" at bounding box center [334, 468] width 59 height 26
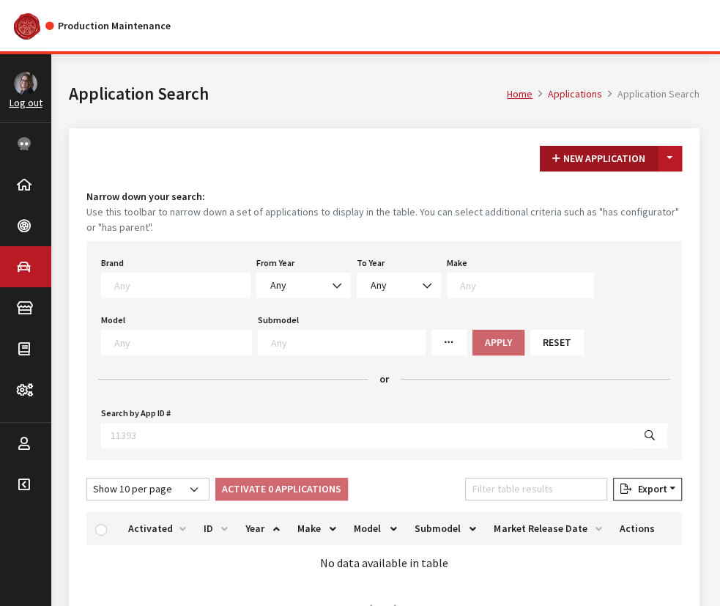
click at [572, 149] on button "New Application" at bounding box center [599, 159] width 118 height 26
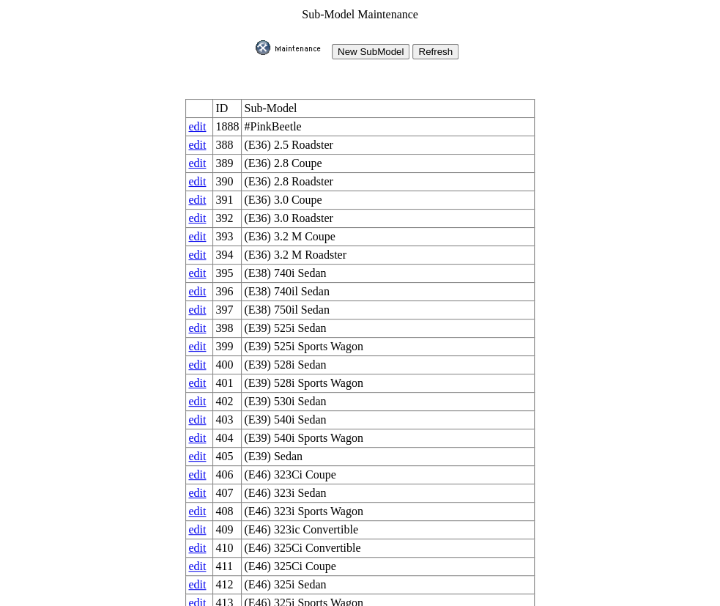
click at [362, 44] on input "New SubModel" at bounding box center [371, 51] width 78 height 15
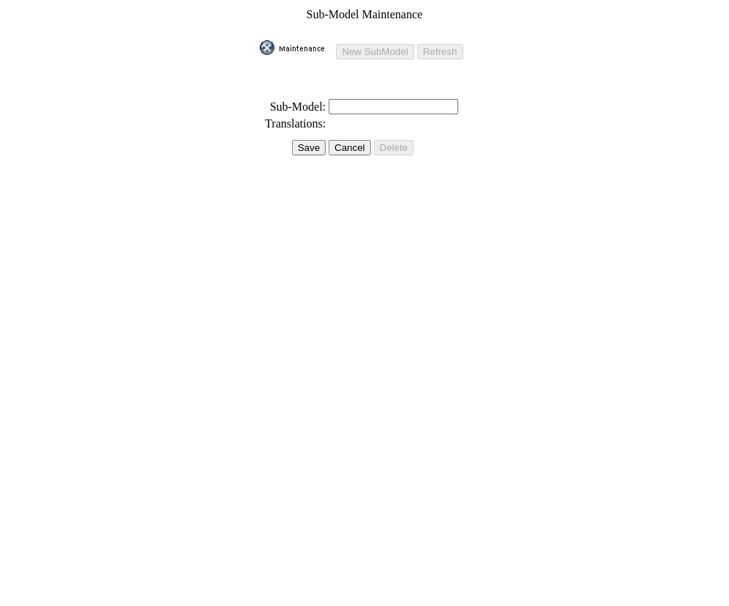
click at [343, 99] on input "text" at bounding box center [394, 106] width 130 height 15
click at [336, 99] on input "text" at bounding box center [394, 106] width 130 height 15
paste input "Wolverine RMAX4 1000 Compact XT-R"
type input "Wolverine RMAX4 1000 Compact XT-R"
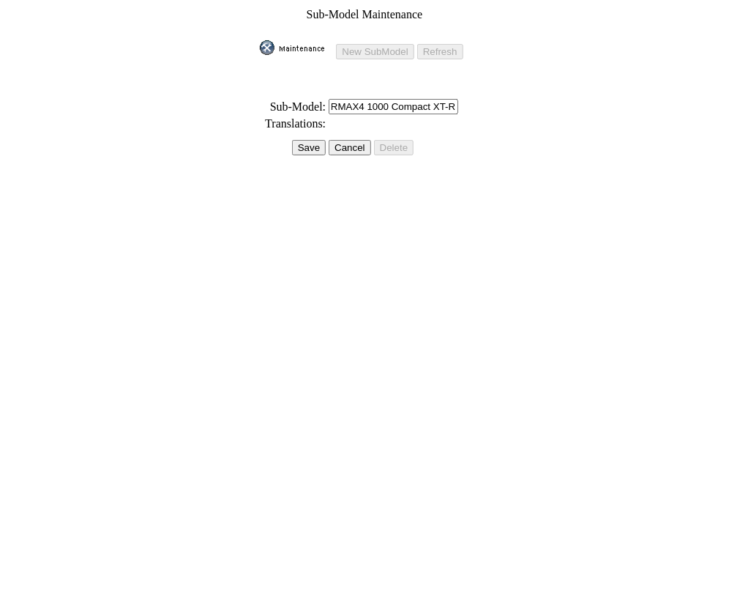
scroll to position [0, 0]
click at [311, 140] on input "Save" at bounding box center [309, 147] width 34 height 15
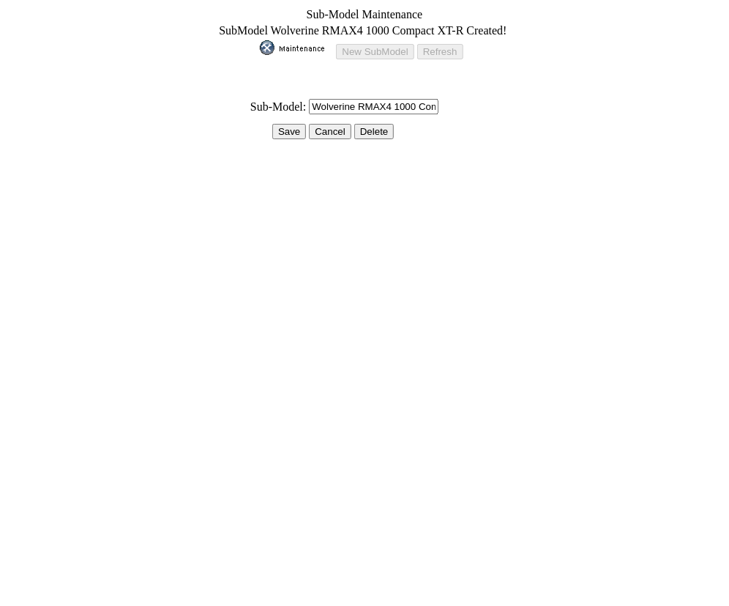
click at [292, 124] on input "Save" at bounding box center [289, 131] width 34 height 15
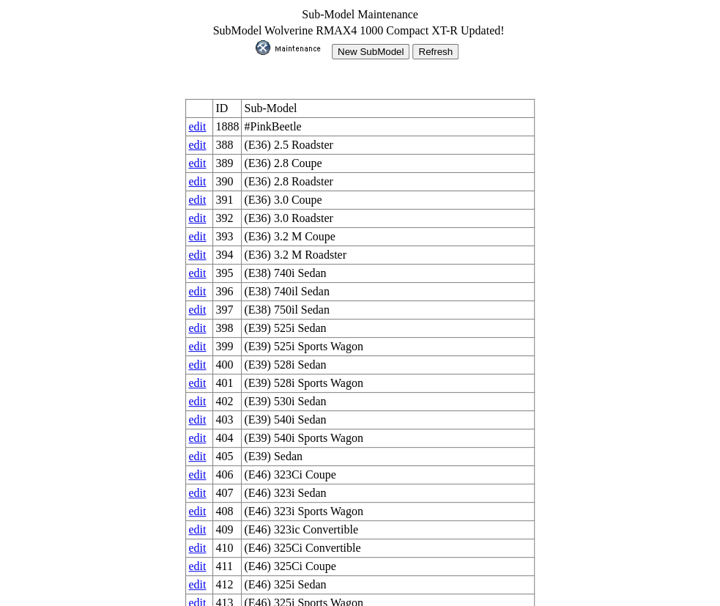
click at [371, 44] on input "New SubModel" at bounding box center [371, 51] width 78 height 15
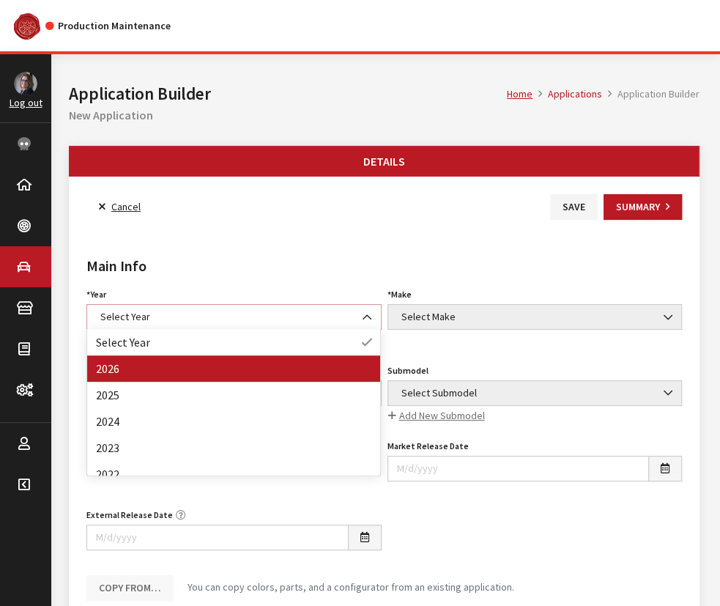
select select "44"
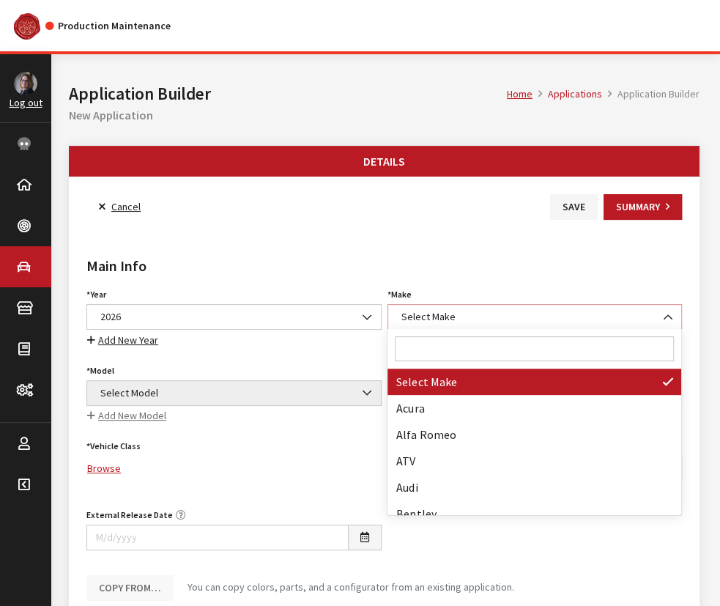
click at [486, 316] on span "Select Make" at bounding box center [535, 316] width 276 height 15
click at [466, 354] on input "Search" at bounding box center [534, 348] width 278 height 25
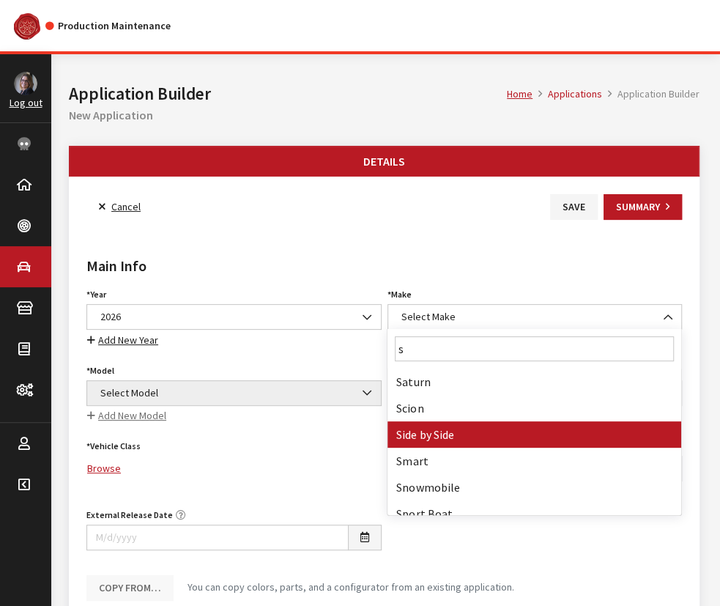
type input "s"
select select "55"
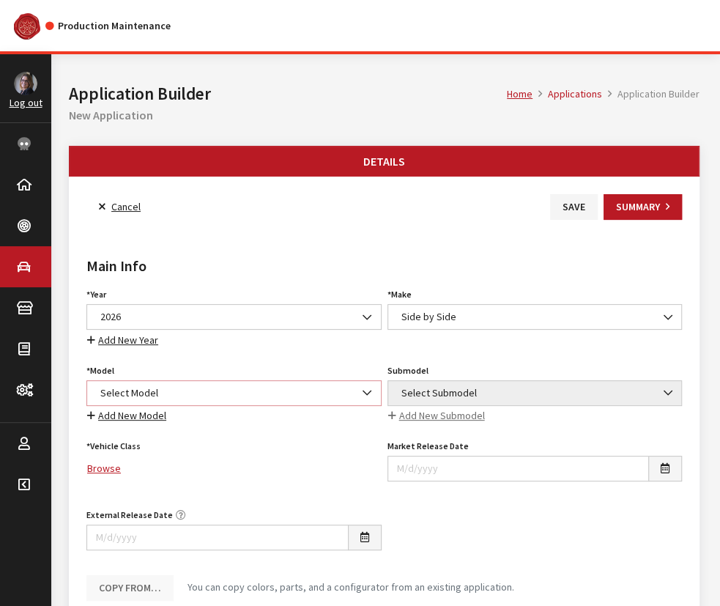
click at [156, 391] on span "Select Model" at bounding box center [234, 392] width 276 height 15
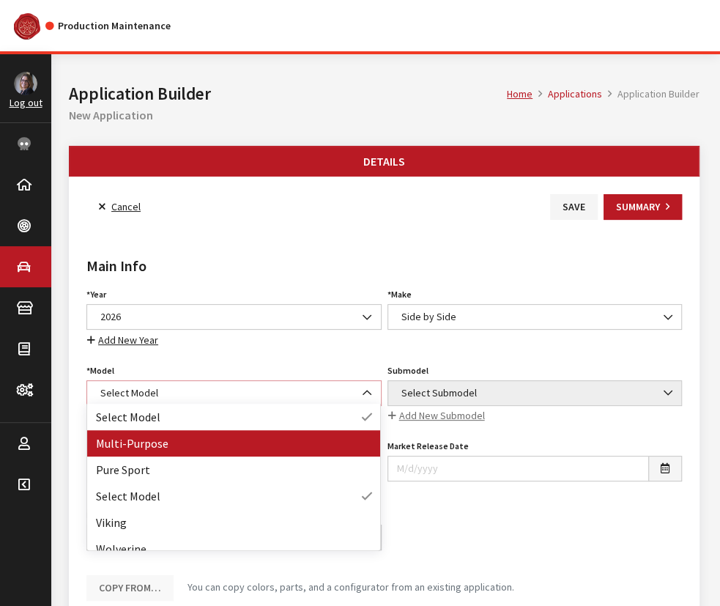
select select "1362"
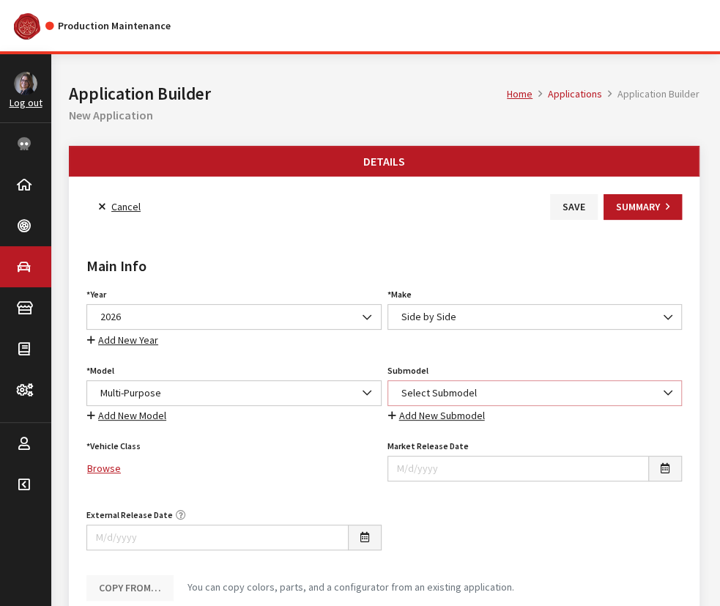
click at [463, 388] on span "Select Submodel" at bounding box center [535, 392] width 276 height 15
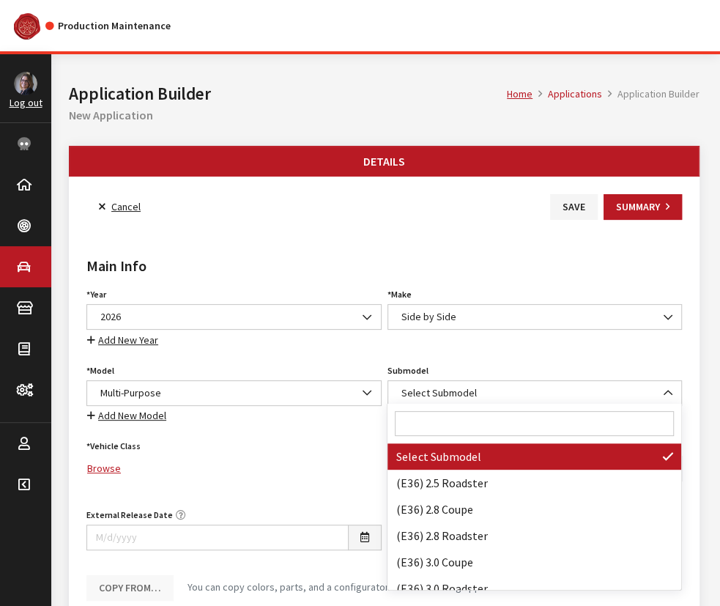
click at [448, 425] on input "Search" at bounding box center [534, 423] width 278 height 25
paste input "Wolverine RMAX4 1000 Compact XT-R"
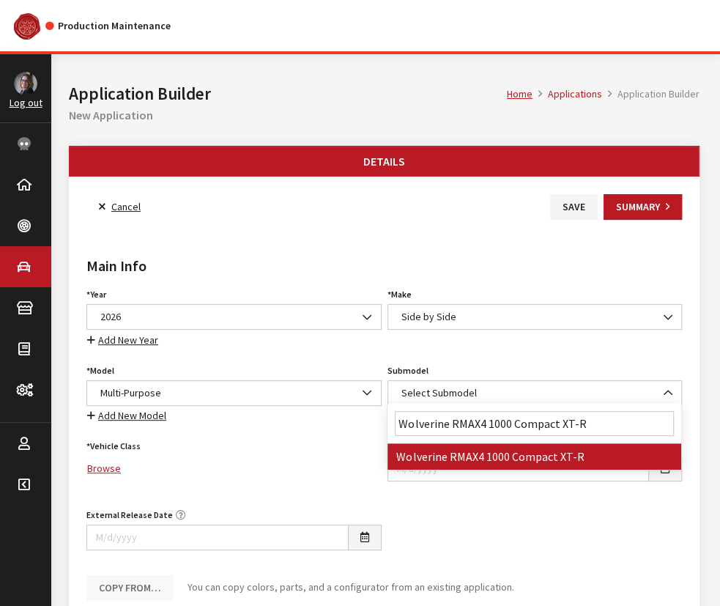
type input "Wolverine RMAX4 1000 Compact XT-R"
select select "4866"
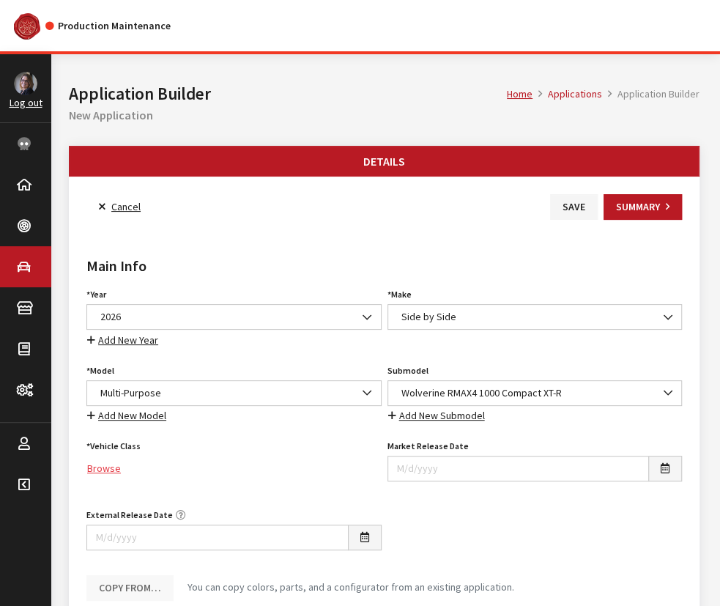
click at [92, 463] on link "Browse" at bounding box center [233, 468] width 295 height 26
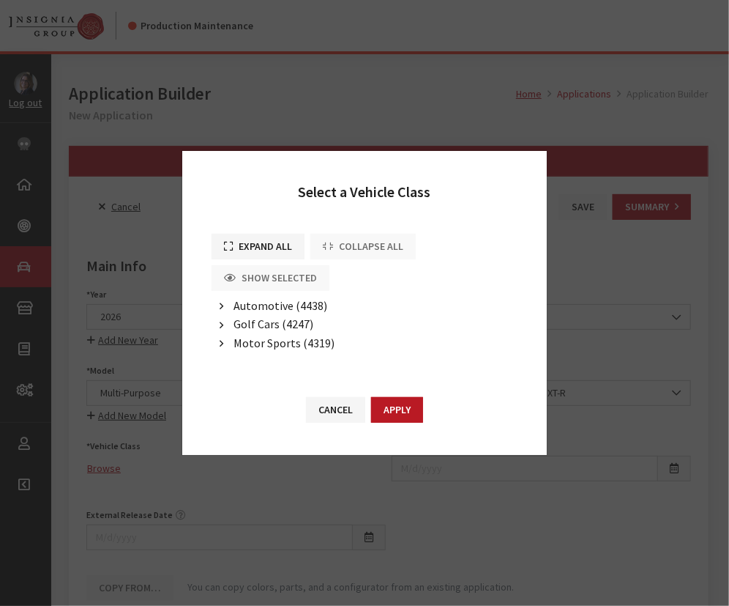
click at [271, 338] on span "Motor Sports (4319)" at bounding box center [284, 342] width 101 height 15
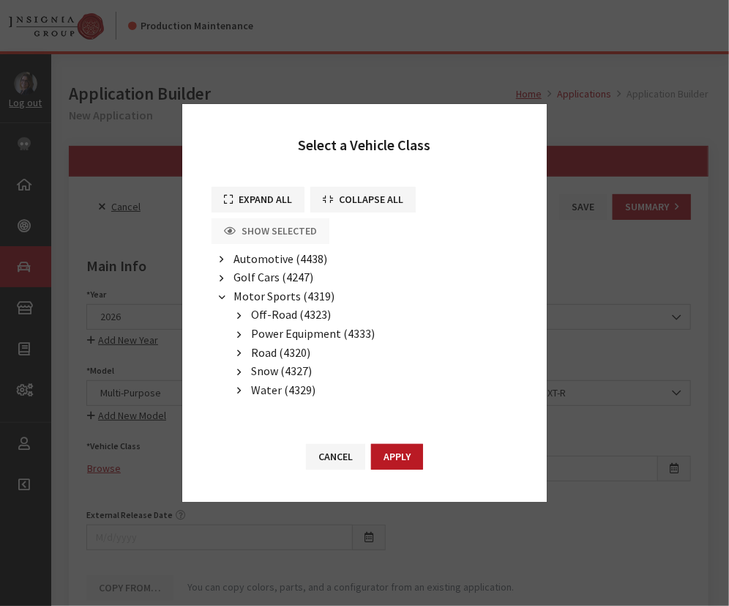
click at [272, 316] on span "Off-Road (4323)" at bounding box center [291, 314] width 80 height 15
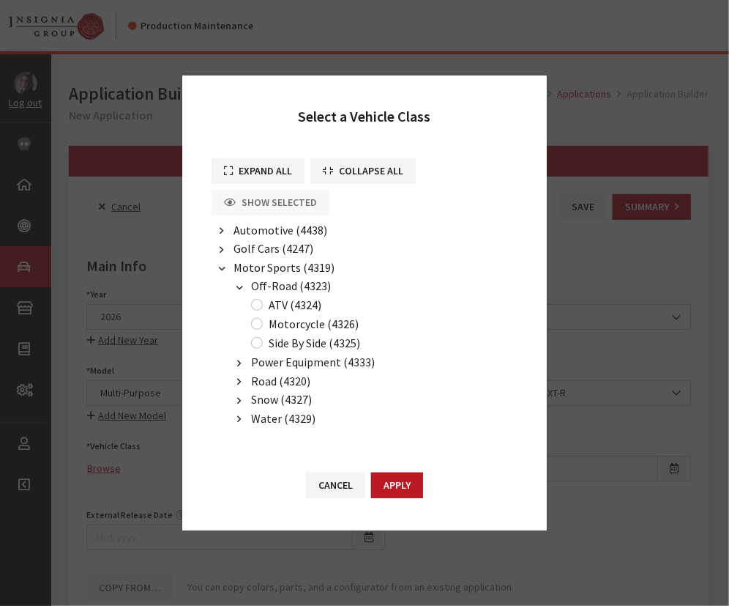
click at [276, 346] on label "Side By Side (4325)" at bounding box center [315, 343] width 92 height 18
click at [263, 346] on input "Side By Side (4325)" at bounding box center [257, 343] width 12 height 12
radio input "true"
click at [391, 474] on button "Apply" at bounding box center [397, 485] width 52 height 26
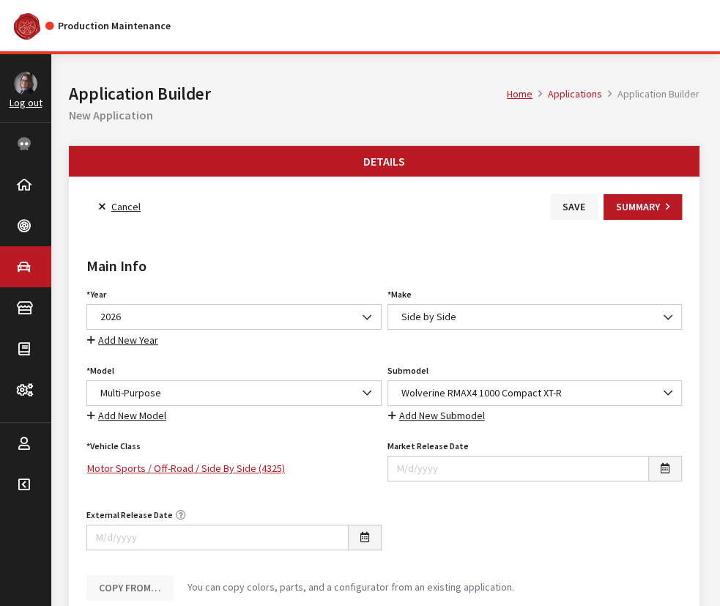
click at [579, 207] on button "Save" at bounding box center [574, 207] width 48 height 26
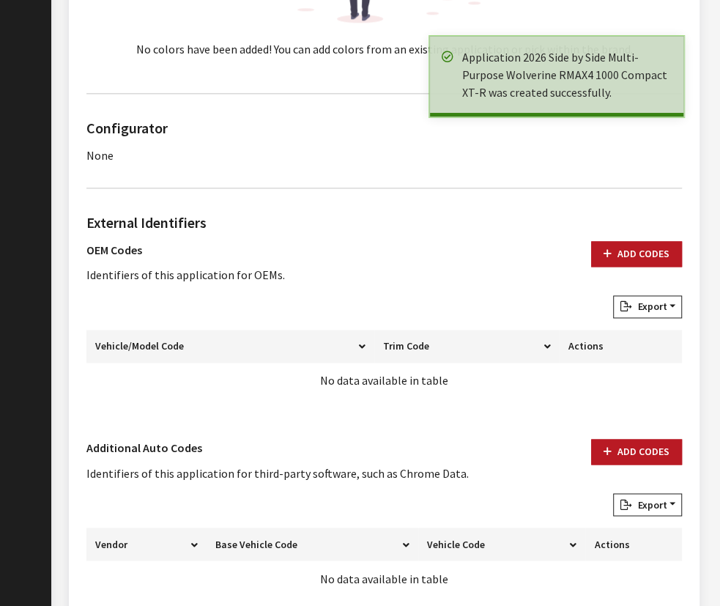
scroll to position [865, 0]
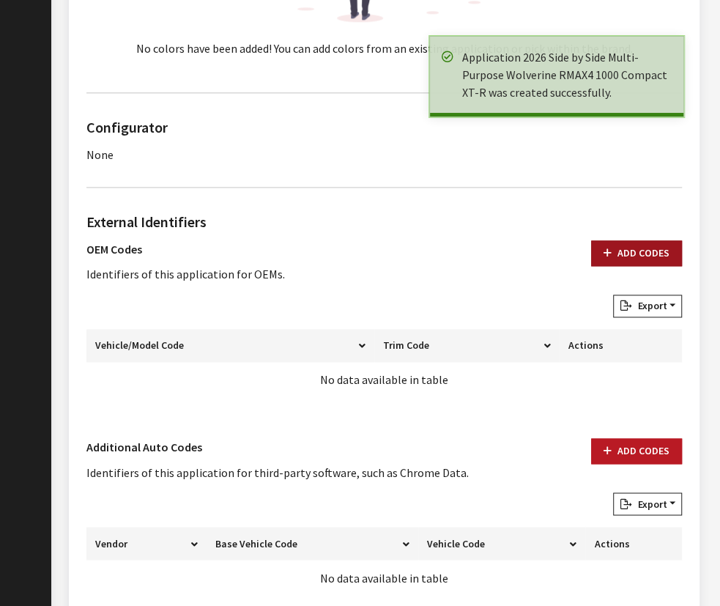
click at [609, 248] on icon "button" at bounding box center [607, 253] width 8 height 10
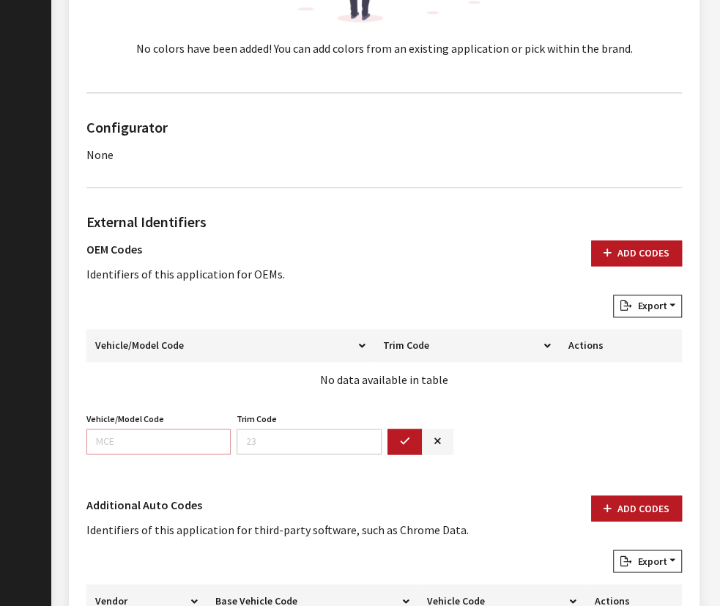
click at [108, 443] on input "Vehicle/Model Code" at bounding box center [158, 441] width 144 height 26
paste input "BLUC"
type input "BLUC"
click at [401, 446] on button "button" at bounding box center [404, 441] width 35 height 26
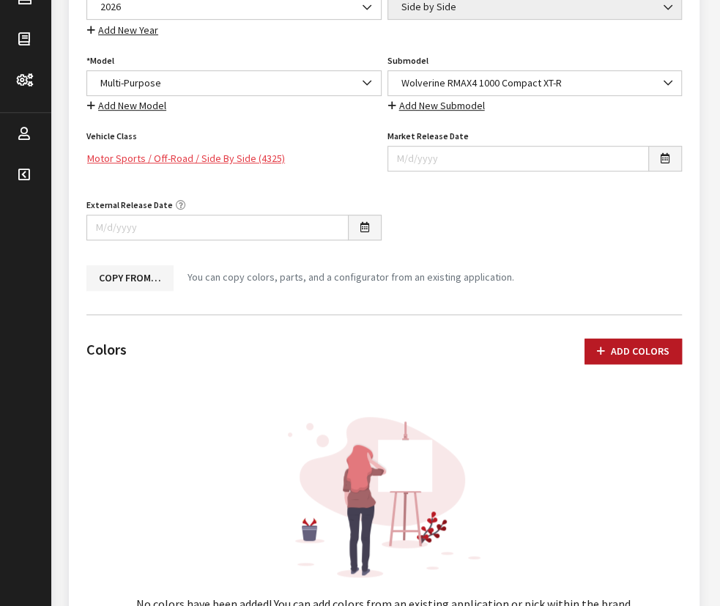
scroll to position [133, 0]
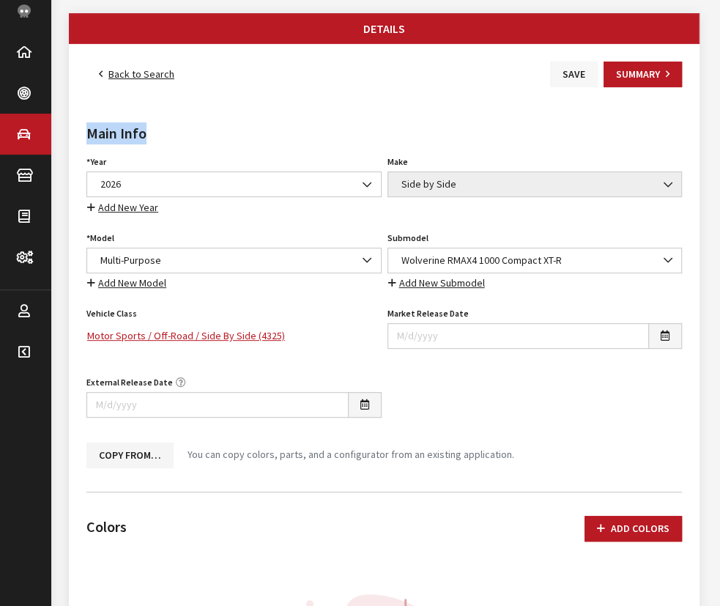
click at [587, 75] on button "Save" at bounding box center [574, 75] width 48 height 26
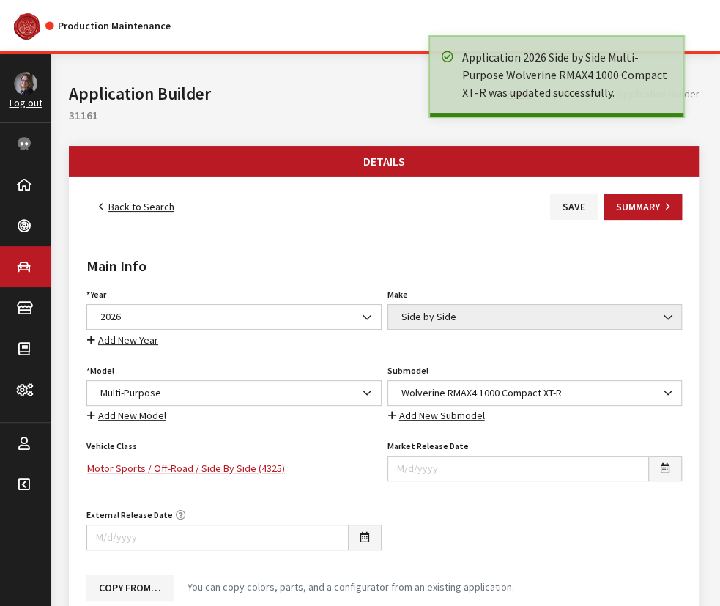
click at [113, 212] on link "Back to Search" at bounding box center [136, 207] width 100 height 26
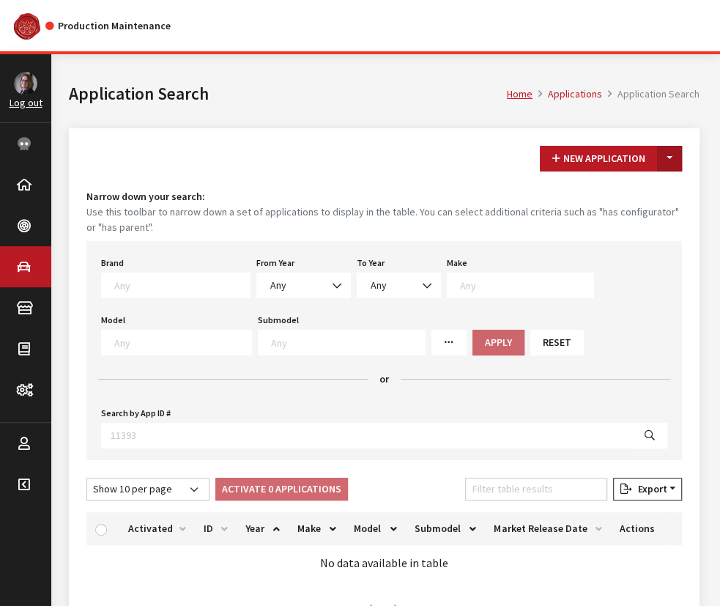
click at [671, 156] on button "Toggle Dropdown" at bounding box center [669, 159] width 25 height 26
click at [644, 183] on button "New From Existing..." at bounding box center [619, 190] width 126 height 26
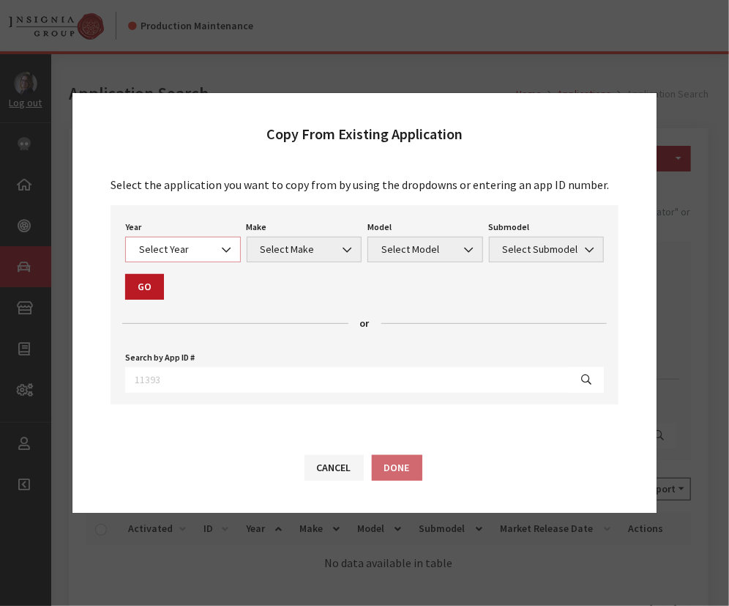
click at [166, 249] on span "Select Year" at bounding box center [183, 249] width 97 height 15
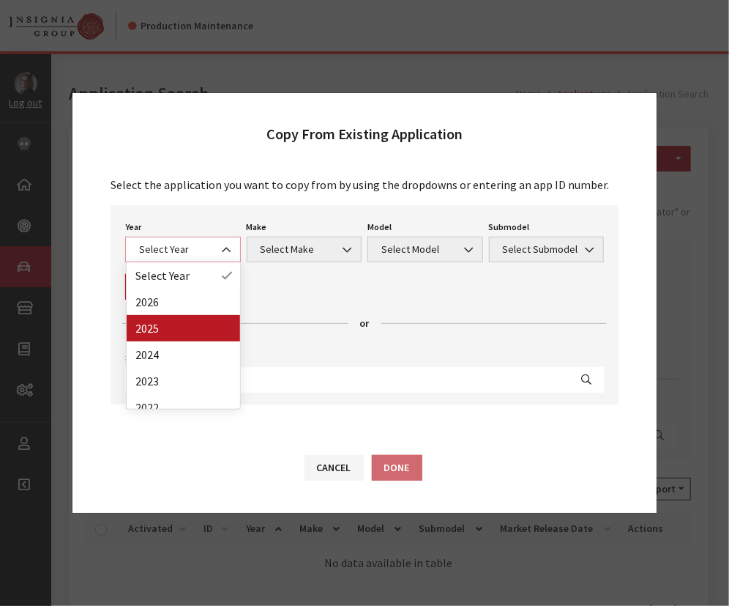
select select "43"
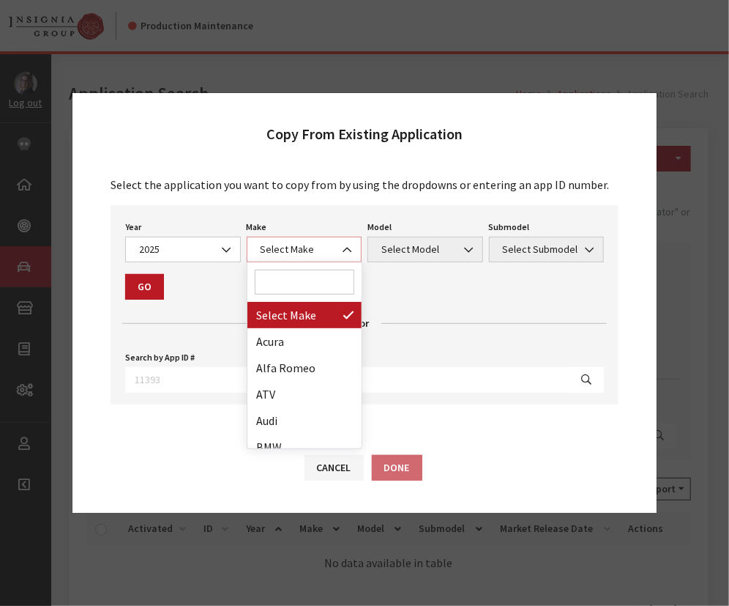
click at [306, 255] on span "Select Make" at bounding box center [304, 249] width 97 height 15
click at [299, 290] on input "Search" at bounding box center [305, 281] width 100 height 25
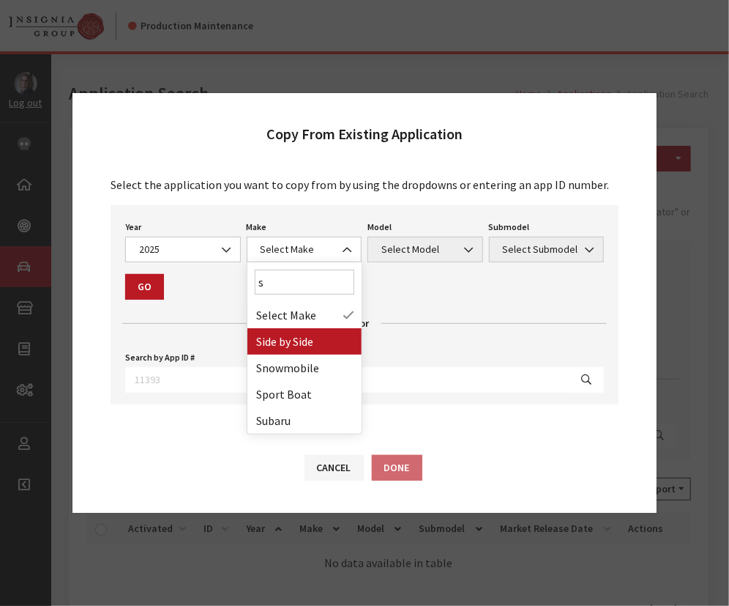
type input "s"
select select "55"
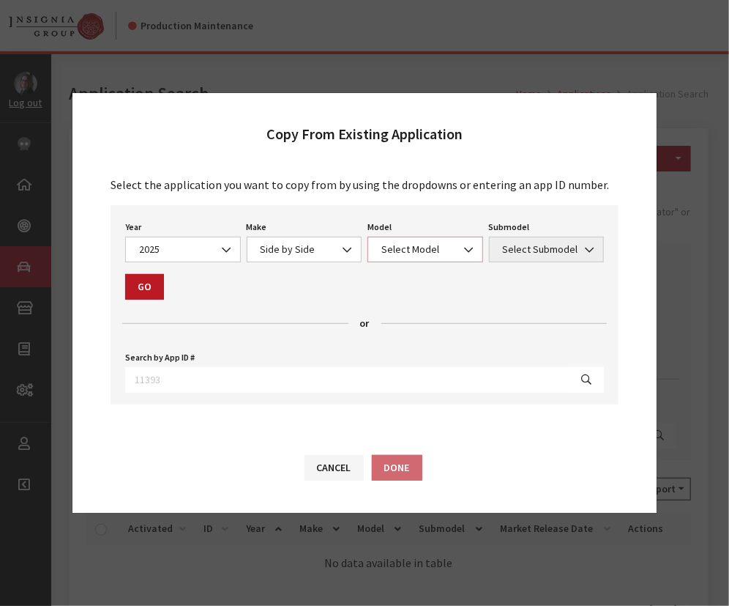
click at [420, 243] on span "Select Model" at bounding box center [425, 249] width 97 height 15
drag, startPoint x: 403, startPoint y: 302, endPoint x: 449, endPoint y: 289, distance: 48.2
select select "1362"
click at [535, 258] on span "Select Submodel" at bounding box center [547, 250] width 116 height 26
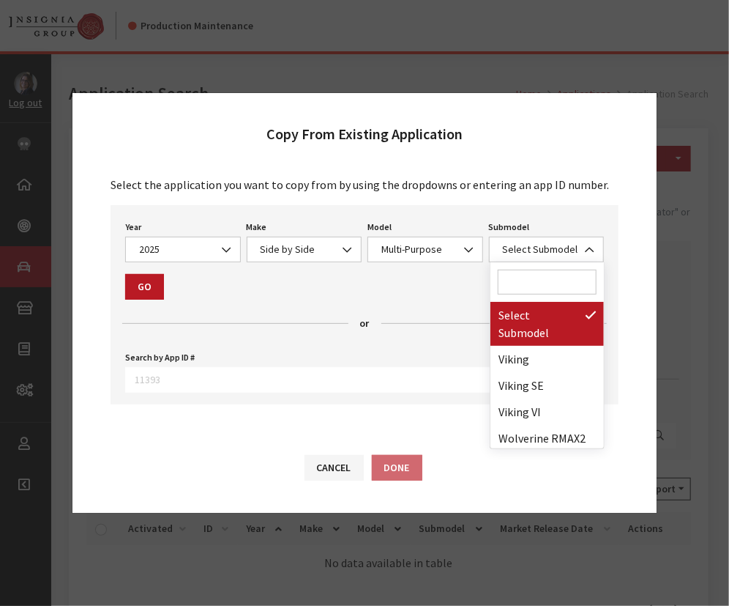
click at [522, 278] on input "Search" at bounding box center [548, 281] width 100 height 25
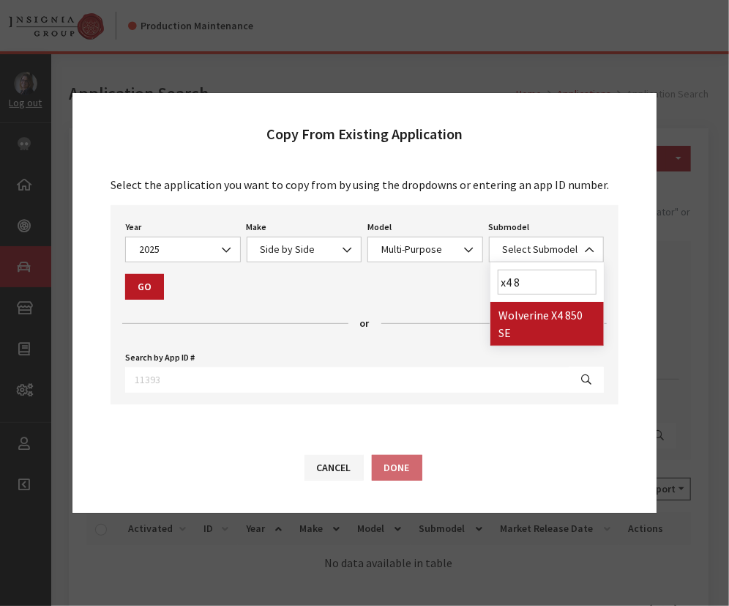
type input "x4 8"
click at [342, 470] on button "Cancel" at bounding box center [334, 468] width 59 height 26
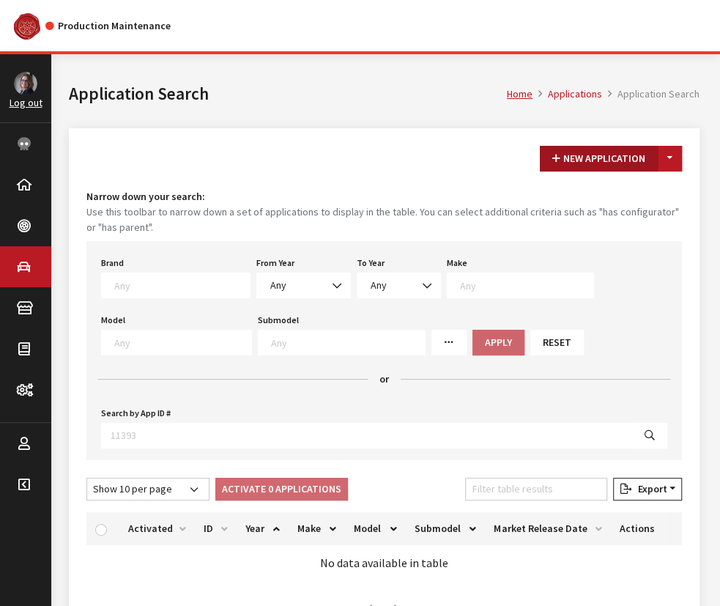
click at [563, 154] on button "New Application" at bounding box center [599, 159] width 118 height 26
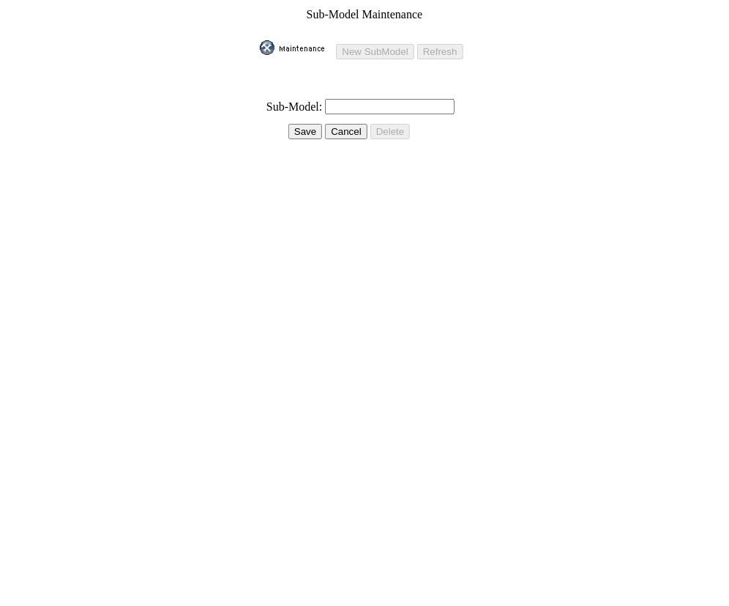
click at [346, 88] on td at bounding box center [364, 92] width 210 height 9
click at [341, 99] on input "text" at bounding box center [390, 106] width 130 height 15
paste input "Wolverine X4 850 EPS XT-R"
type input "Wolverine X4 850 EPS XT-R"
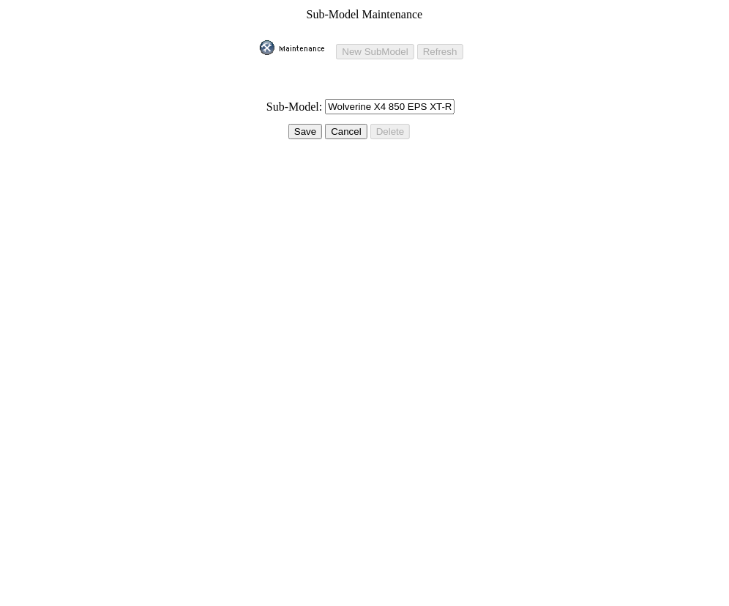
click at [302, 124] on input "Save" at bounding box center [306, 131] width 34 height 15
click at [305, 124] on input "Save" at bounding box center [300, 131] width 34 height 15
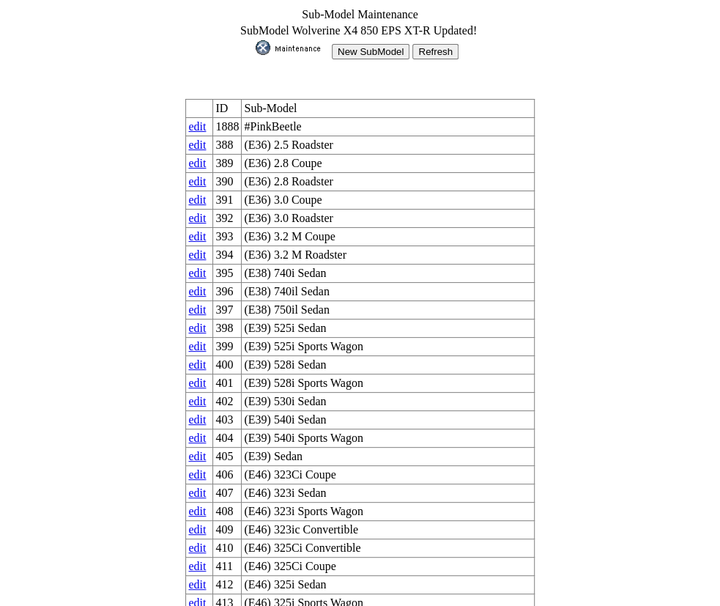
click at [351, 49] on input "New SubModel" at bounding box center [371, 51] width 78 height 15
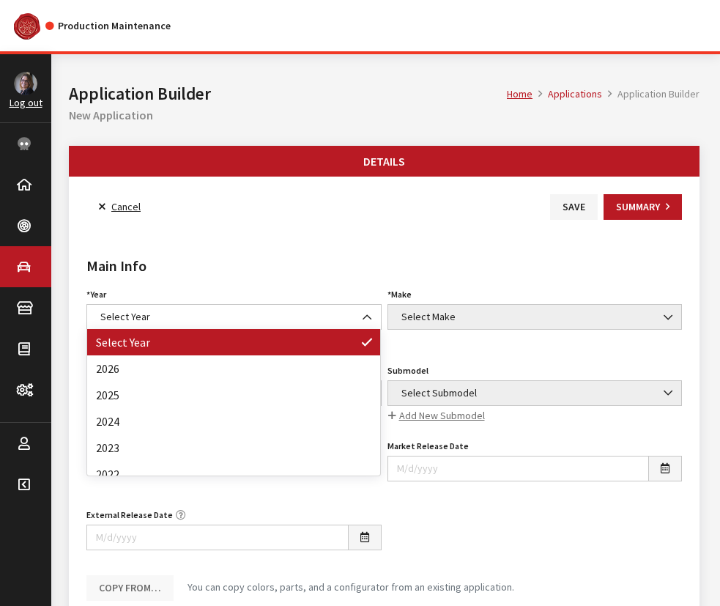
click at [154, 310] on span "Select Year" at bounding box center [234, 316] width 276 height 15
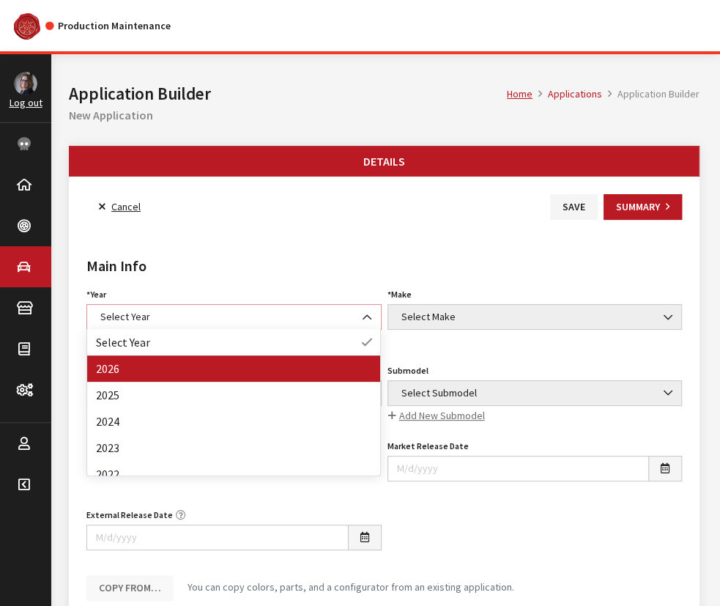
select select "44"
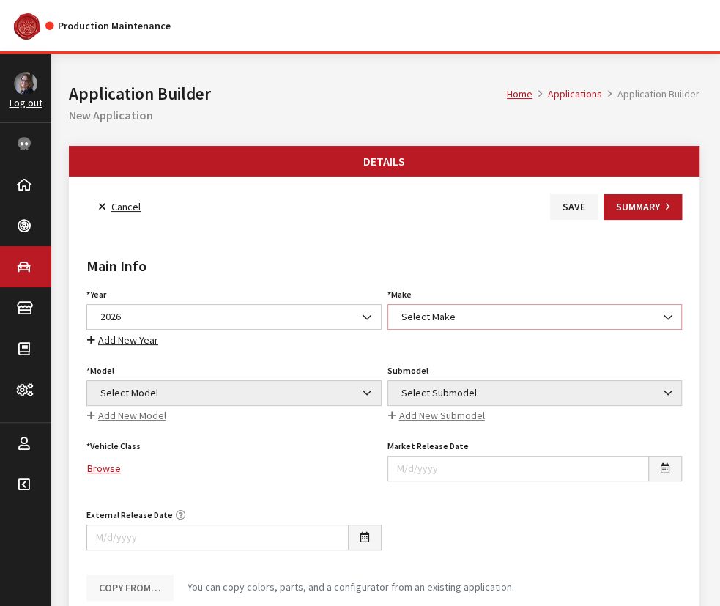
click at [450, 307] on span "Select Make" at bounding box center [534, 317] width 295 height 26
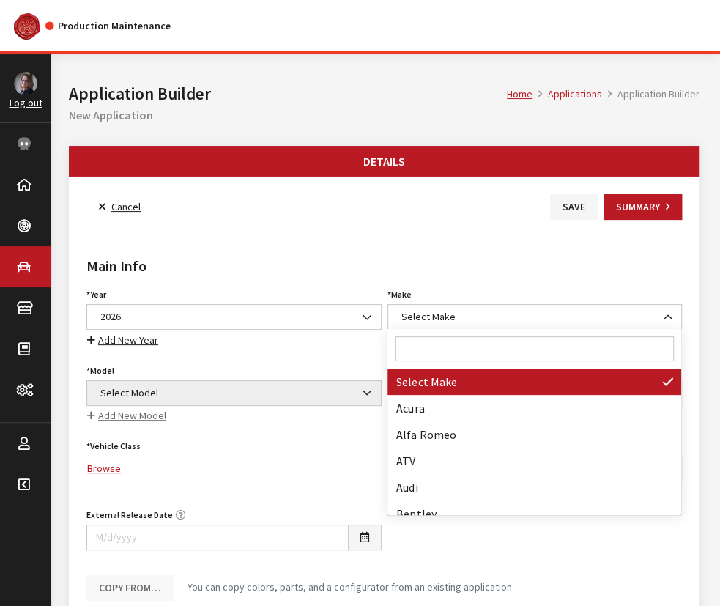
click at [434, 348] on input "Search" at bounding box center [534, 348] width 278 height 25
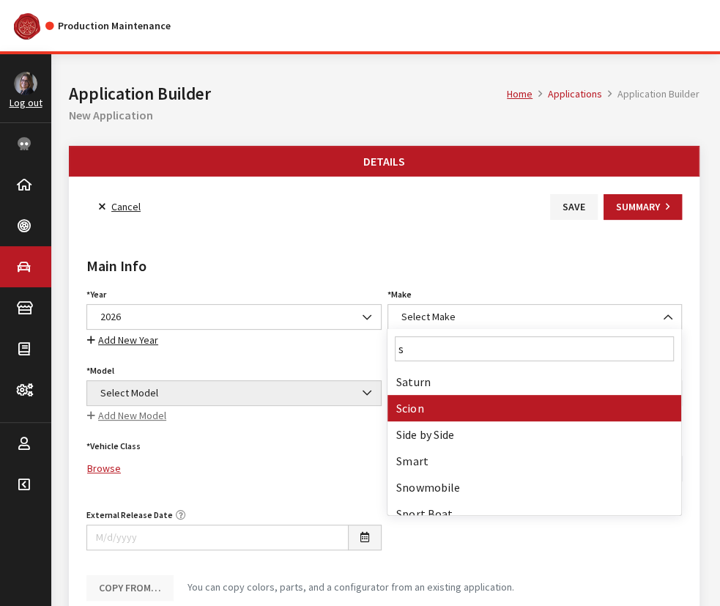
type input "s"
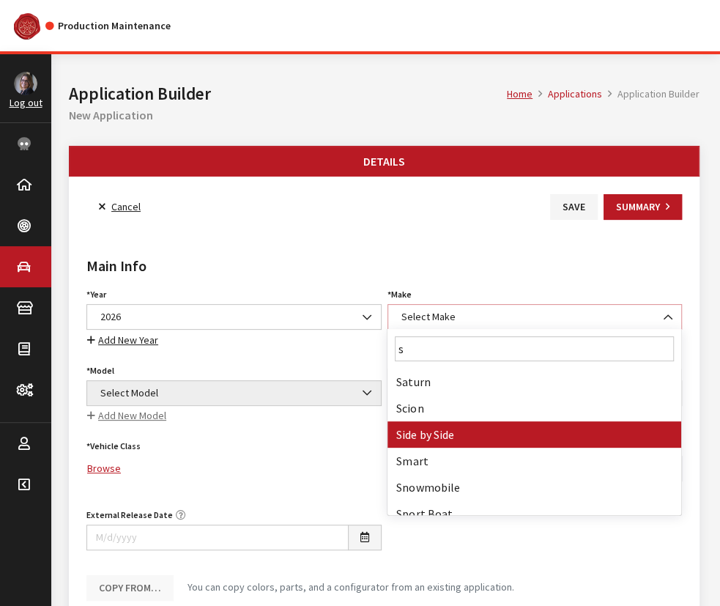
select select "55"
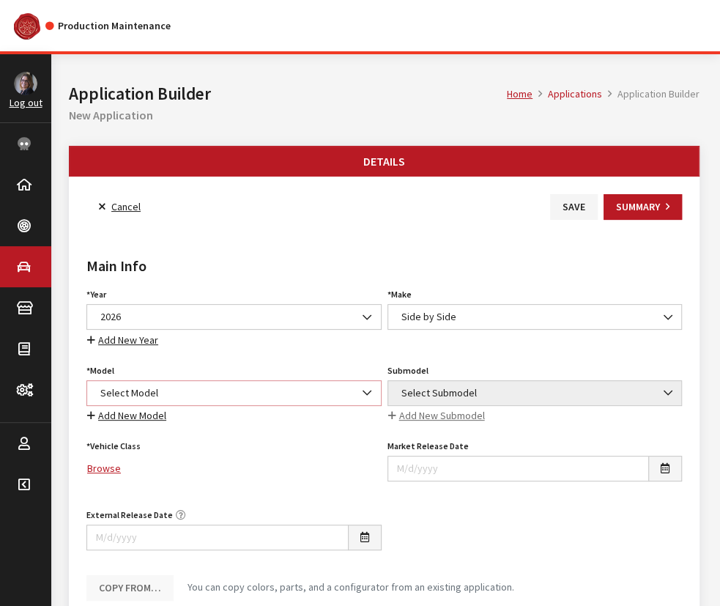
click at [226, 392] on span "Select Model" at bounding box center [234, 392] width 276 height 15
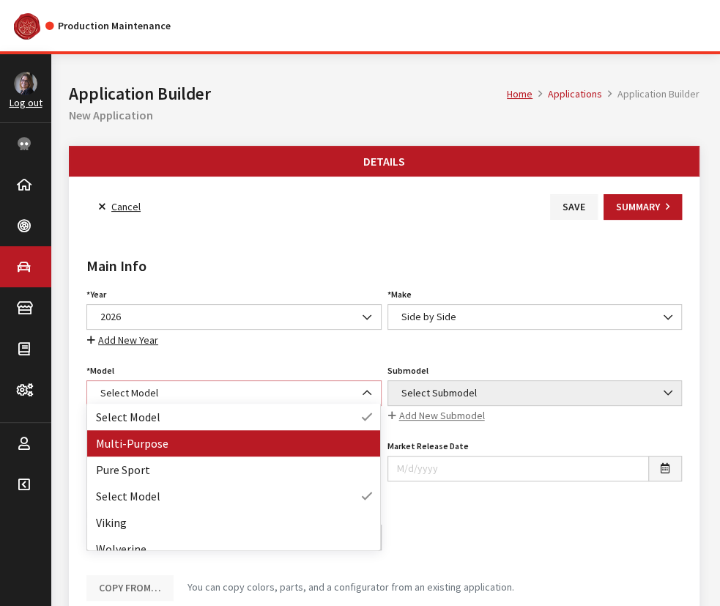
select select "1362"
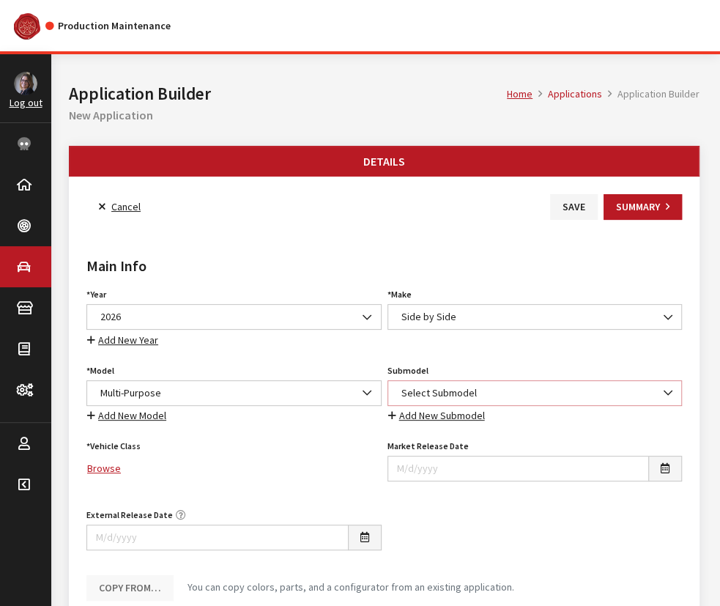
click at [427, 387] on span "Select Submodel" at bounding box center [535, 392] width 276 height 15
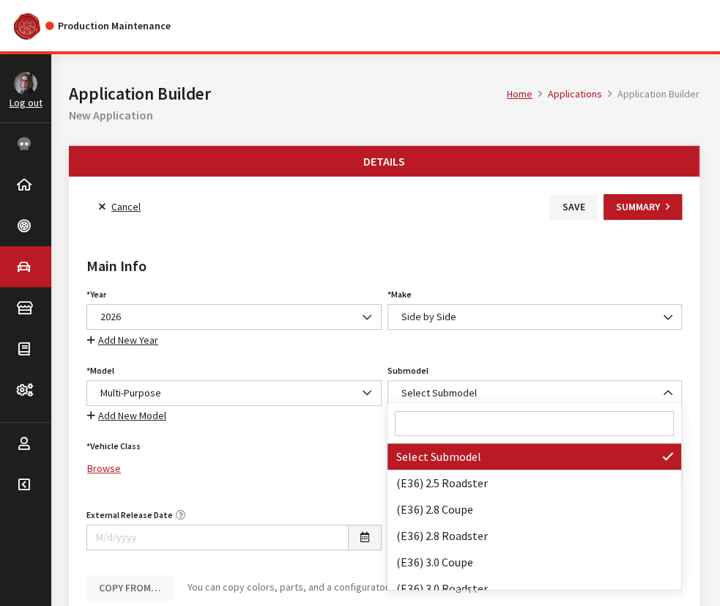
click at [449, 421] on input "Search" at bounding box center [534, 423] width 278 height 25
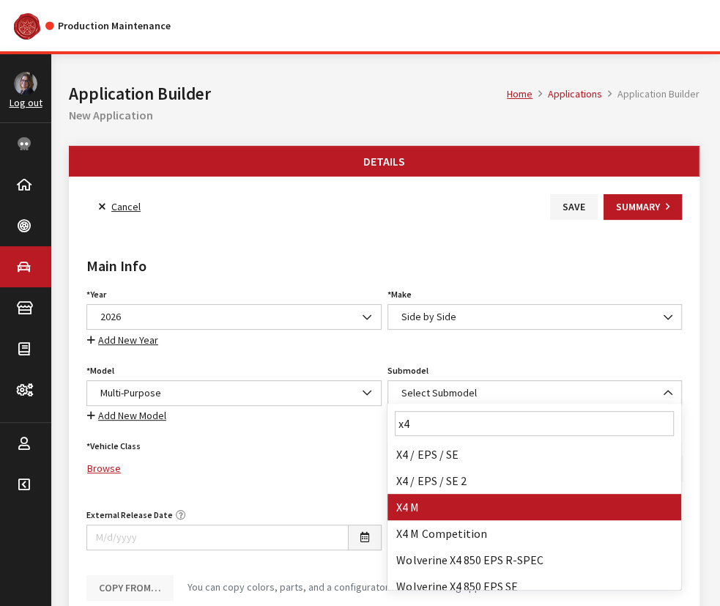
scroll to position [332, 0]
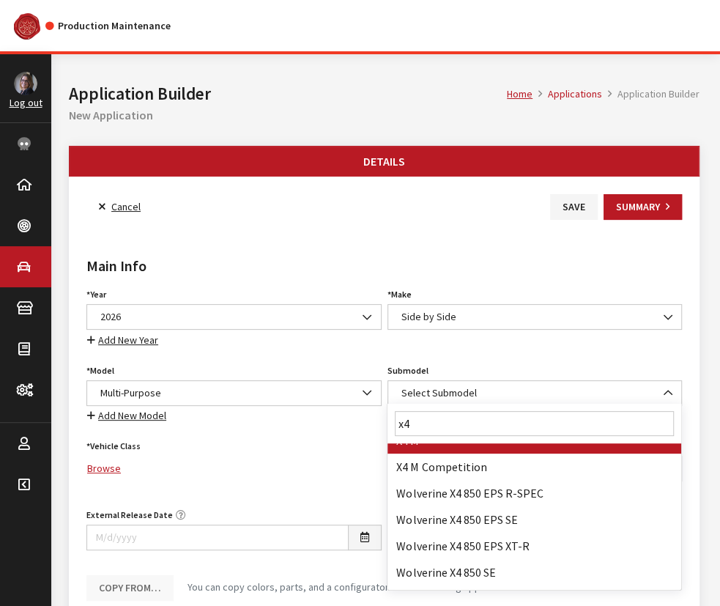
drag, startPoint x: 460, startPoint y: 423, endPoint x: 367, endPoint y: 417, distance: 93.2
paste input "Wolverine X4 850 EPS XT-R"
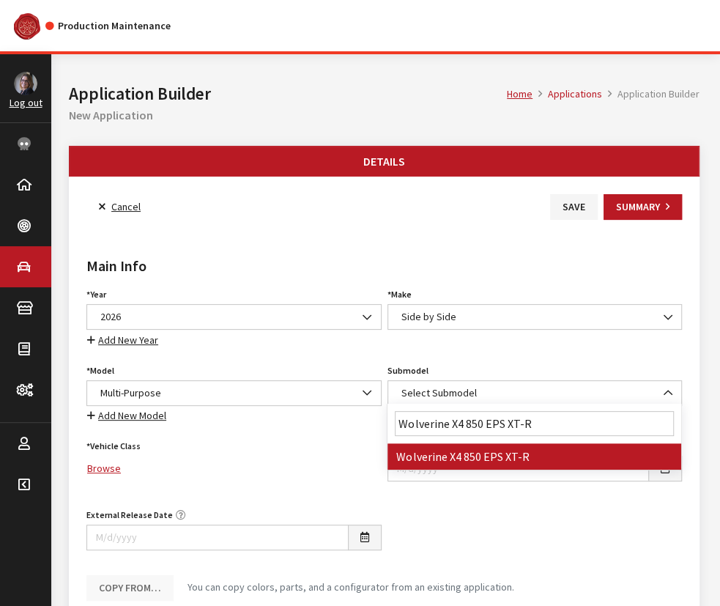
scroll to position [0, 0]
type input "Wolverine X4 850 EPS XT-R"
select select "4867"
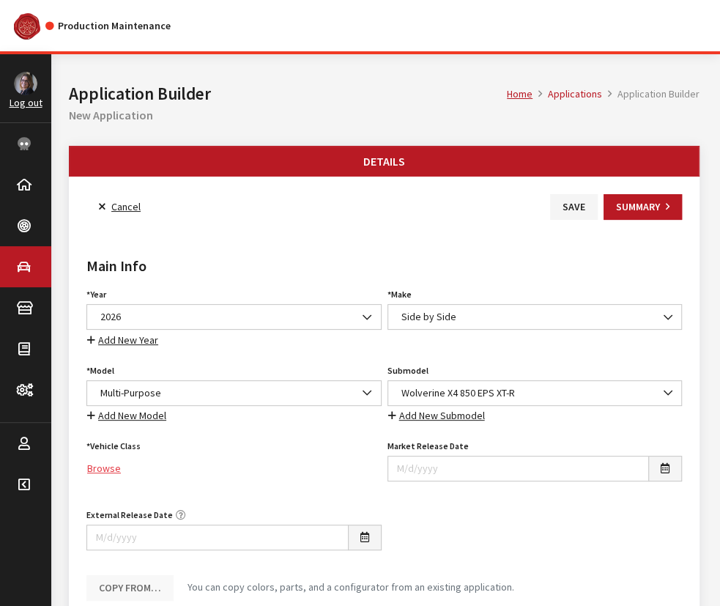
click at [105, 463] on link "Browse" at bounding box center [233, 468] width 295 height 26
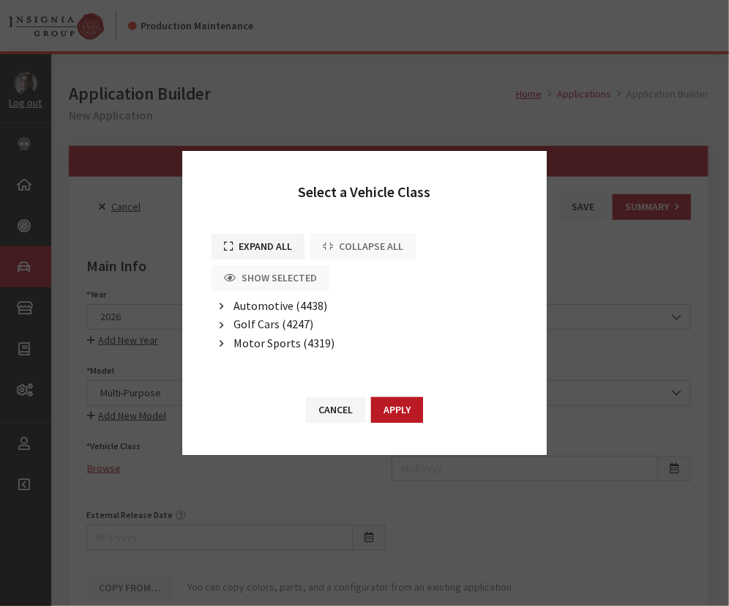
click at [262, 345] on span "Motor Sports (4319)" at bounding box center [284, 342] width 101 height 15
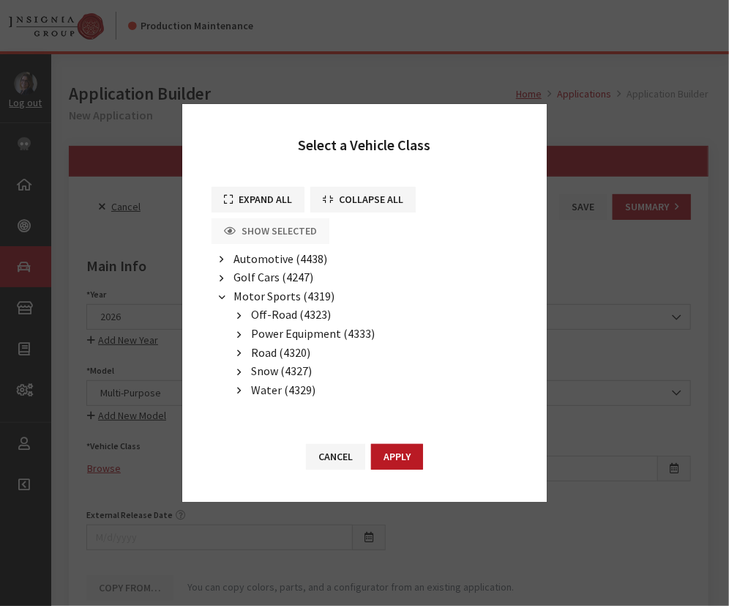
click at [278, 309] on span "Off-Road (4323)" at bounding box center [291, 314] width 80 height 15
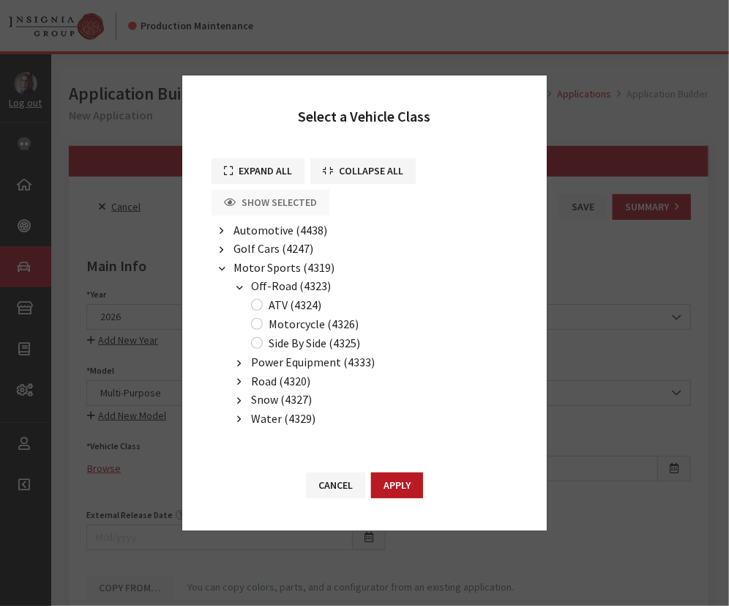
drag, startPoint x: 289, startPoint y: 351, endPoint x: 292, endPoint y: 343, distance: 8.6
click at [290, 349] on label "Side By Side (4325)" at bounding box center [315, 343] width 92 height 18
click at [263, 349] on input "Side By Side (4325)" at bounding box center [257, 343] width 12 height 12
radio input "true"
click at [292, 343] on label "Side By Side (4325)" at bounding box center [315, 343] width 92 height 18
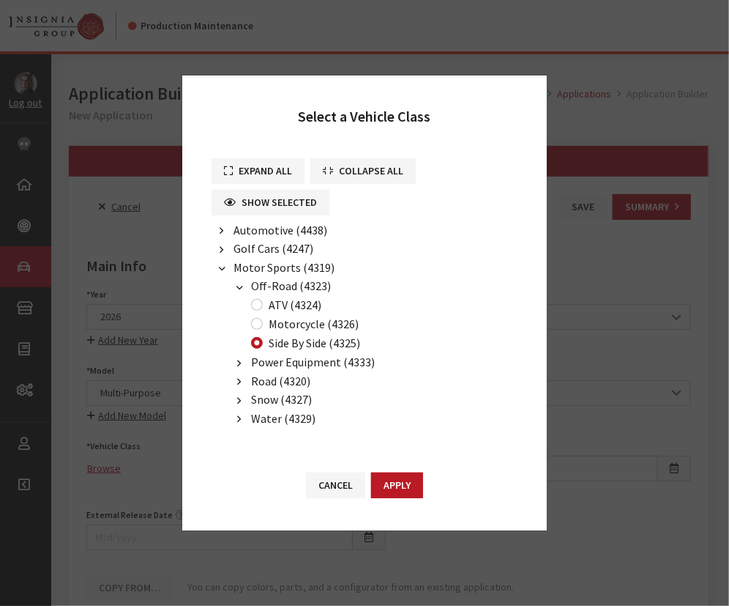
click at [263, 343] on input "Side By Side (4325)" at bounding box center [257, 343] width 12 height 12
click at [395, 488] on button "Apply" at bounding box center [397, 485] width 52 height 26
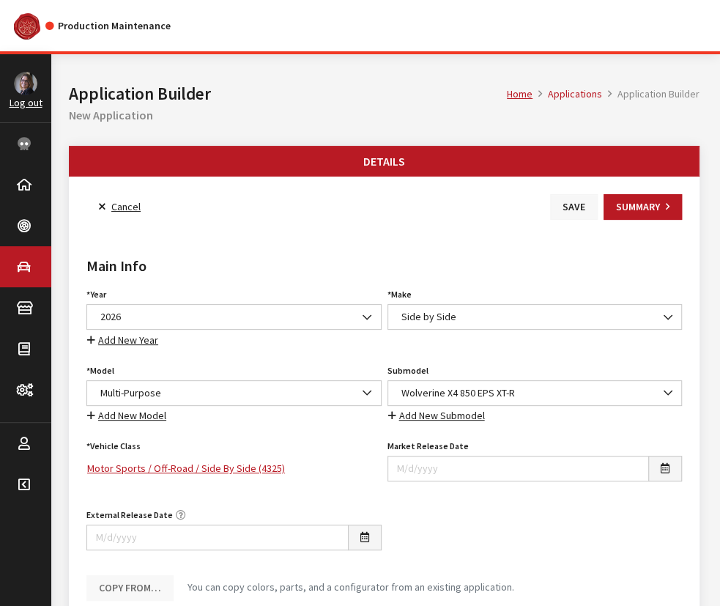
click at [566, 220] on div "Main Info Year Select Year 2026 2025 2024 2023 2022 2021 2020 2019 2018 2017 20…" at bounding box center [383, 416] width 601 height 392
click at [565, 215] on button "Save" at bounding box center [574, 207] width 48 height 26
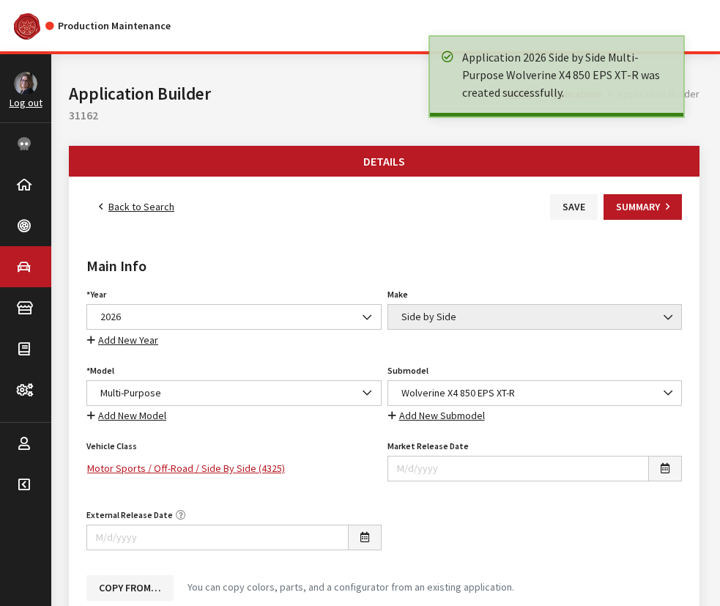
scroll to position [732, 0]
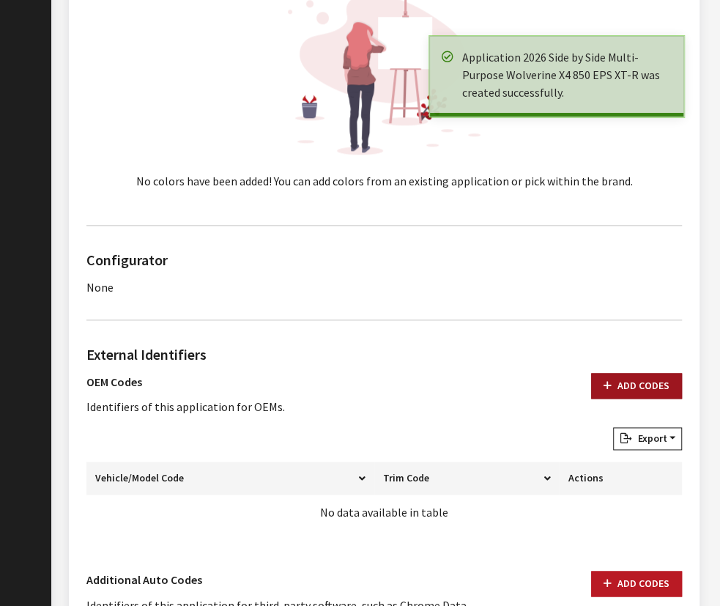
click at [641, 379] on button "Add Codes" at bounding box center [636, 386] width 91 height 26
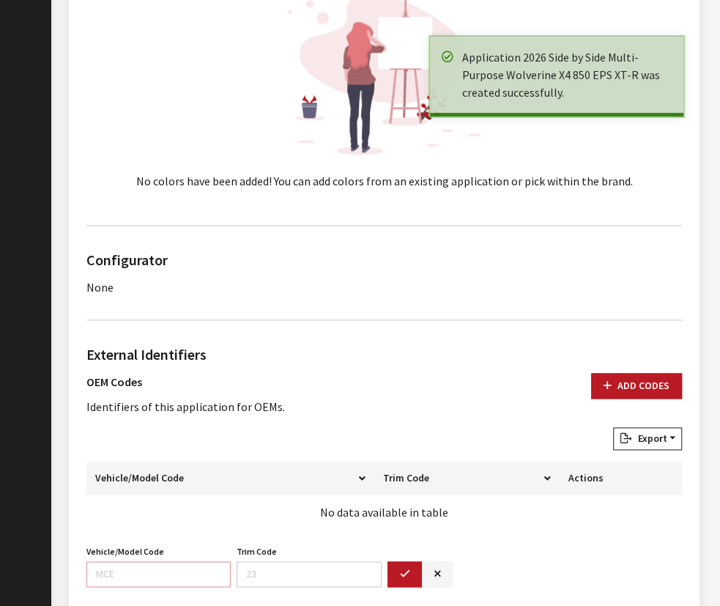
click at [119, 567] on input "Vehicle/Model Code" at bounding box center [158, 574] width 144 height 26
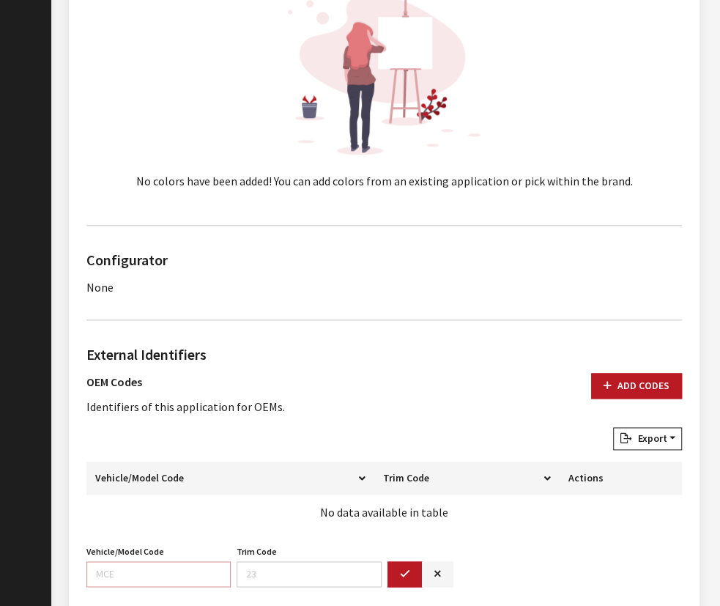
paste input "BARY"
type input "BARY"
click at [397, 573] on button "button" at bounding box center [404, 574] width 35 height 26
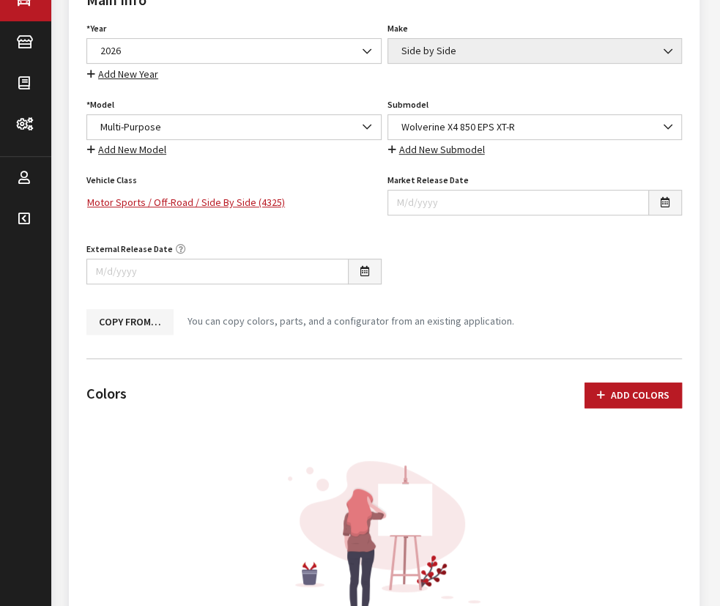
scroll to position [0, 0]
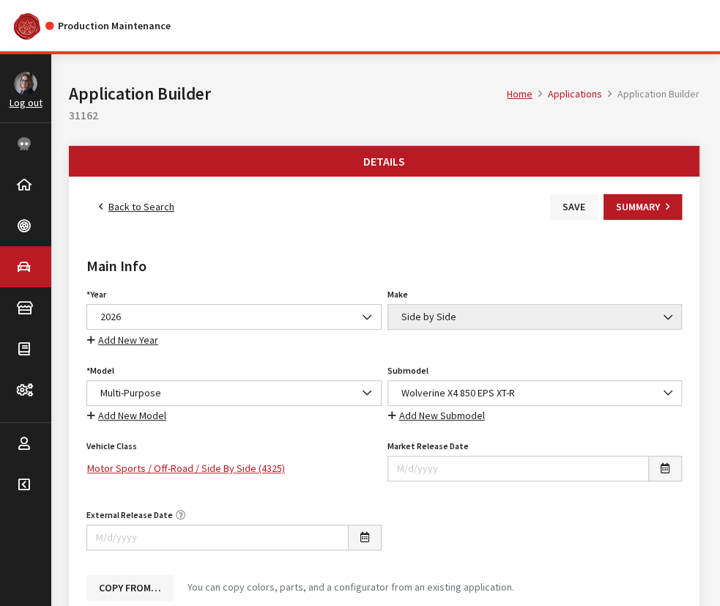
click at [578, 207] on button "Save" at bounding box center [574, 207] width 48 height 26
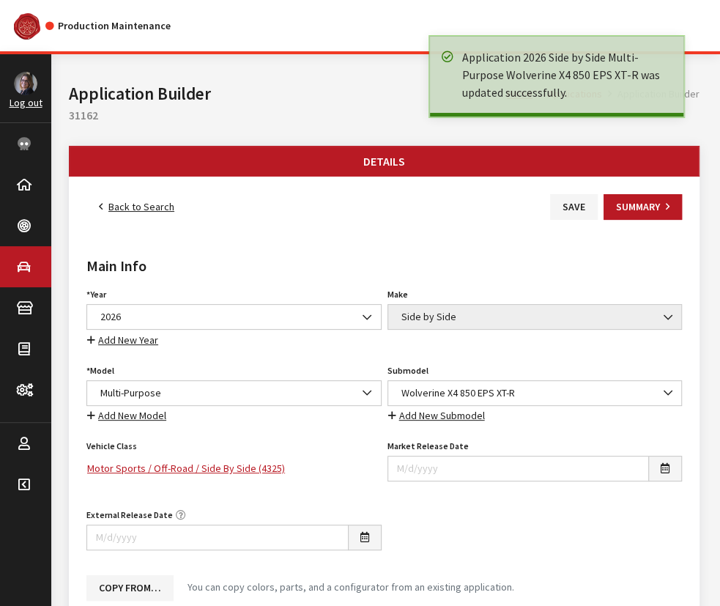
click at [113, 205] on link "Back to Search" at bounding box center [136, 207] width 100 height 26
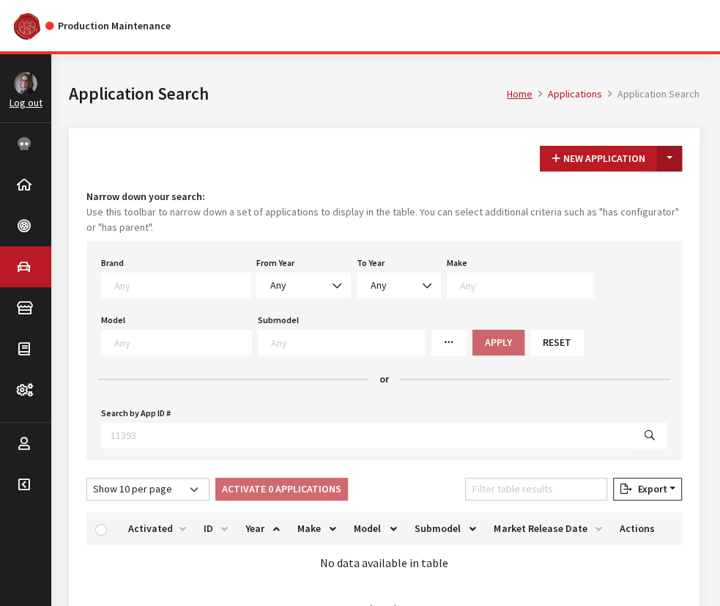
click at [671, 151] on button "Toggle Dropdown" at bounding box center [669, 159] width 25 height 26
click at [636, 188] on button "New From Existing..." at bounding box center [619, 190] width 126 height 26
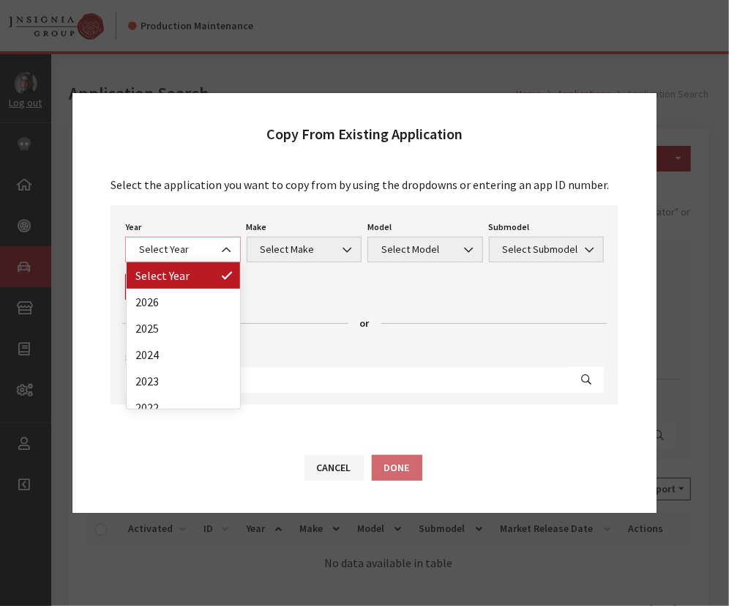
click at [182, 256] on span "Select Year" at bounding box center [183, 249] width 97 height 15
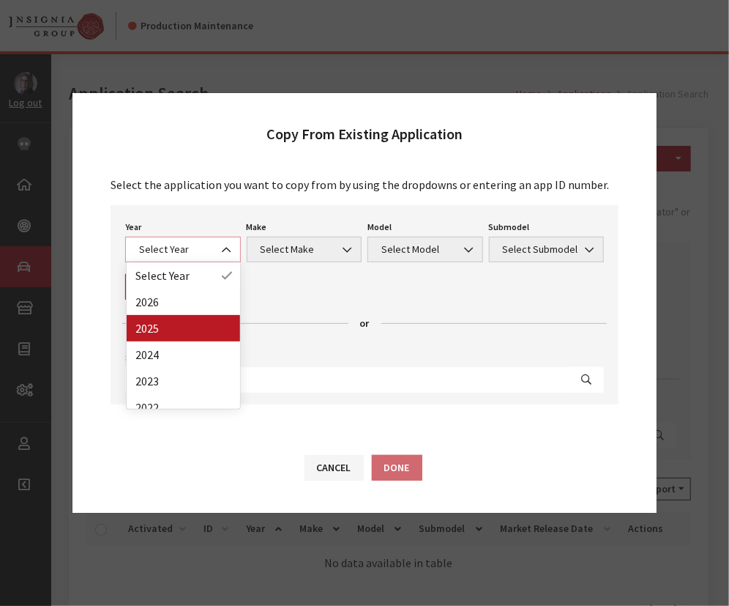
select select "43"
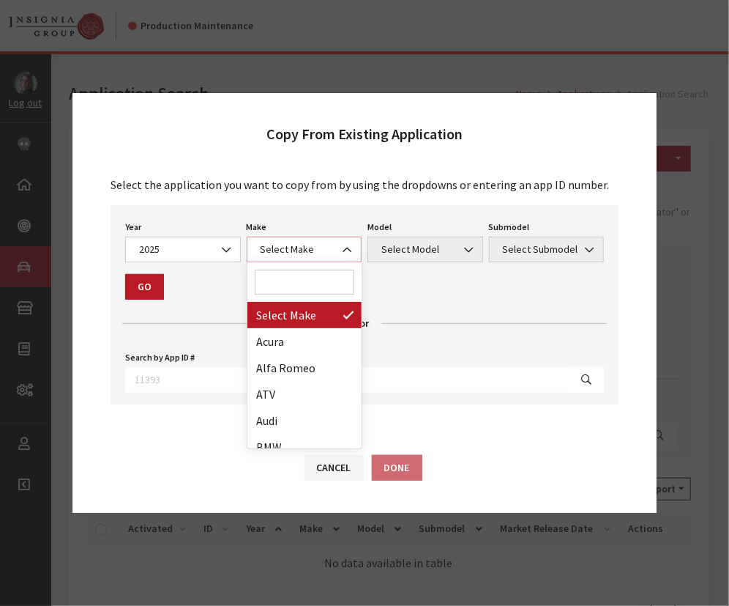
click at [294, 245] on span "Select Make" at bounding box center [304, 249] width 97 height 15
click at [286, 286] on input "Search" at bounding box center [305, 281] width 100 height 25
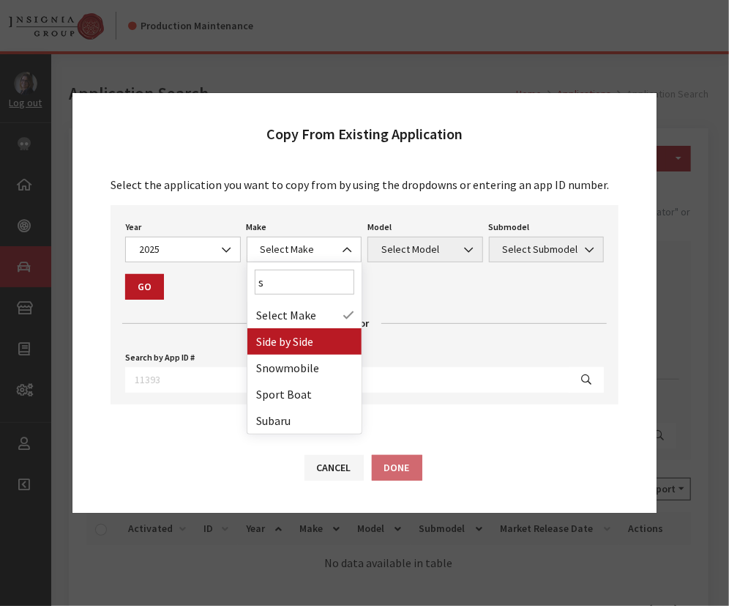
type input "s"
select select "55"
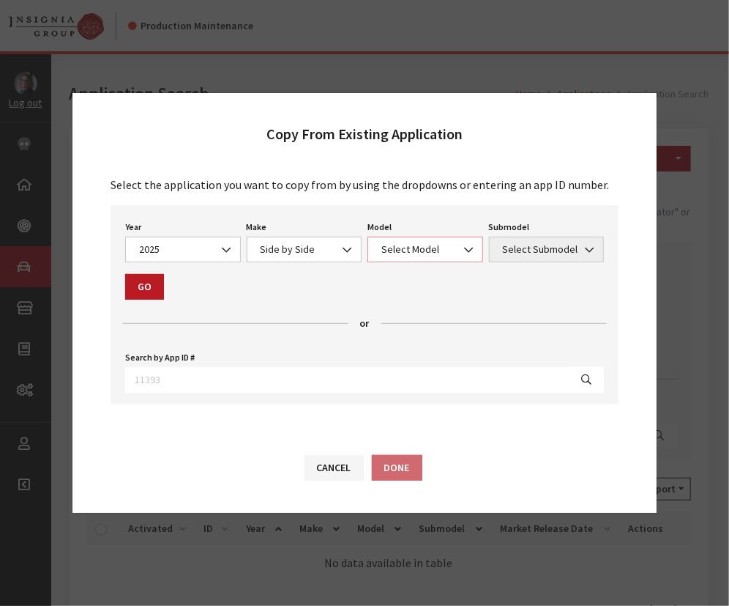
click at [414, 253] on span "Select Model" at bounding box center [425, 249] width 97 height 15
select select "1362"
click at [510, 255] on span "Select Submodel" at bounding box center [547, 249] width 97 height 15
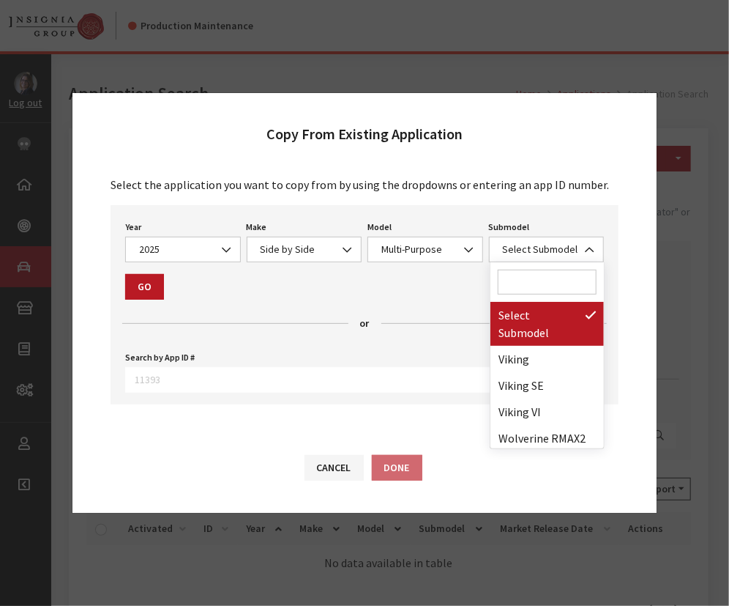
click at [520, 283] on input "Search" at bounding box center [548, 281] width 100 height 25
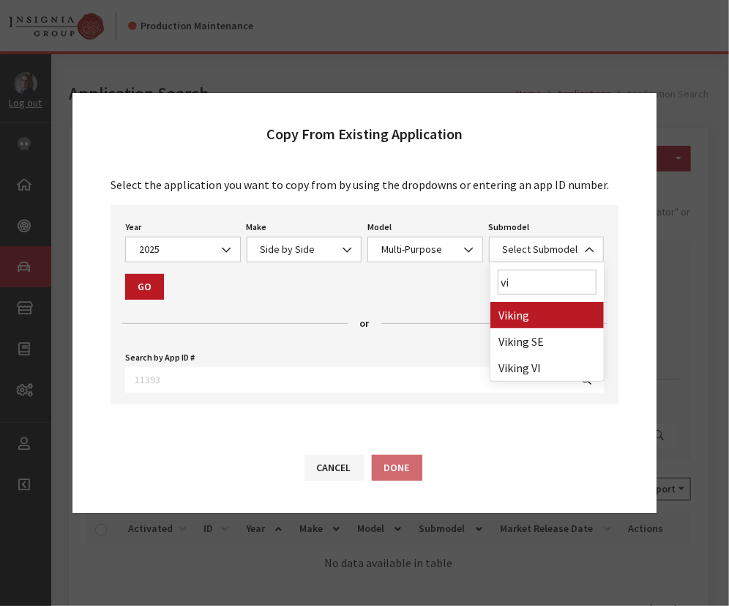
type input "vik"
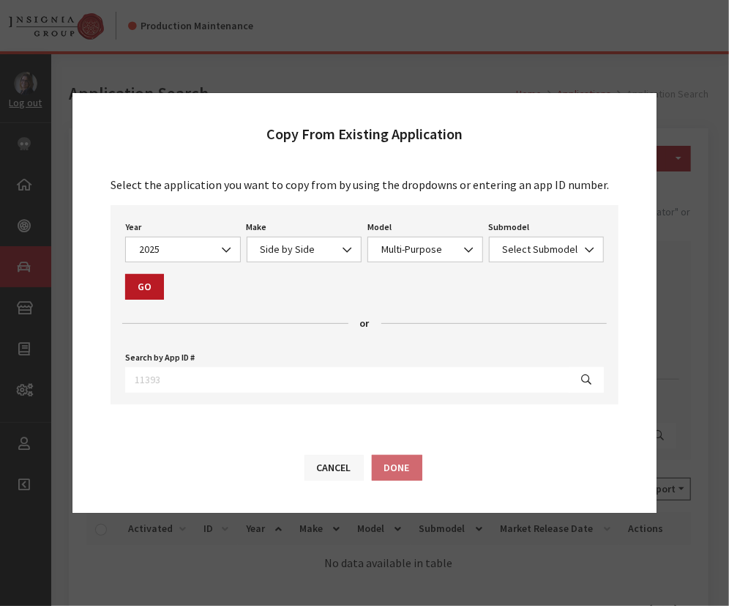
click at [352, 478] on button "Cancel" at bounding box center [334, 468] width 59 height 26
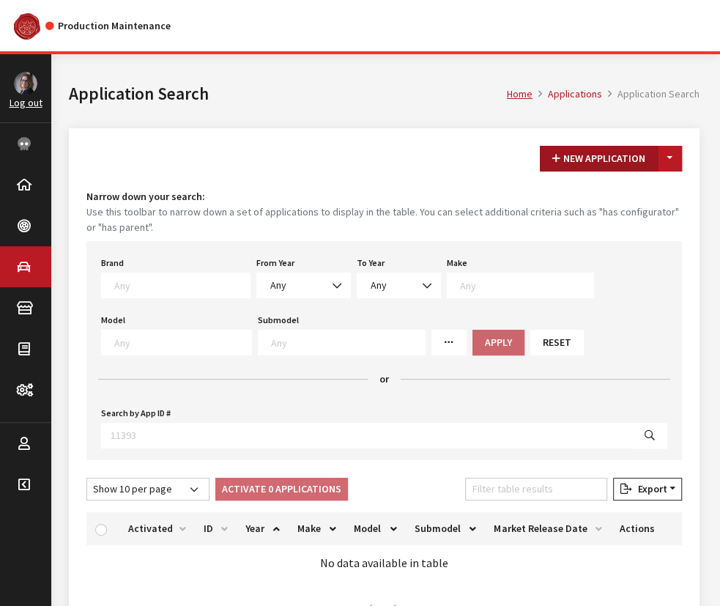
click at [577, 157] on button "New Application" at bounding box center [599, 159] width 118 height 26
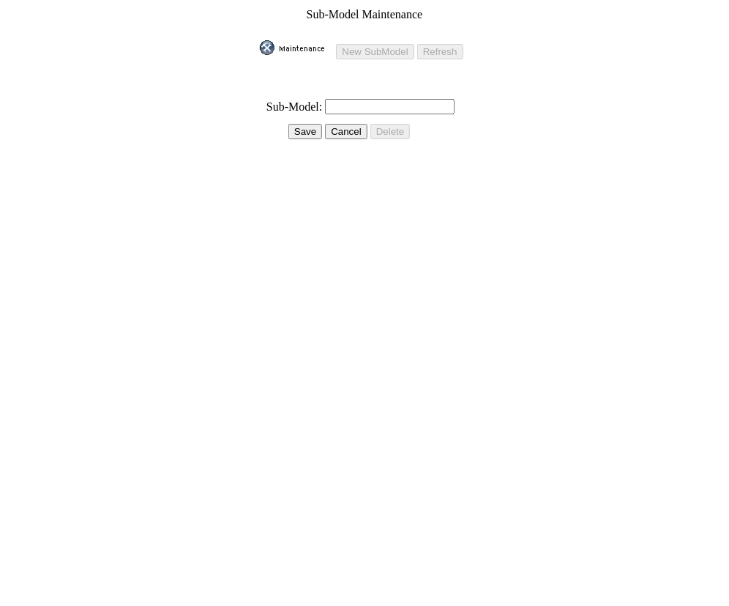
click at [351, 88] on td at bounding box center [364, 92] width 210 height 9
click at [347, 99] on input "text" at bounding box center [390, 106] width 130 height 15
paste input "Viking EPS"
type input "Viking EPS"
click at [291, 124] on input "Save" at bounding box center [306, 131] width 34 height 15
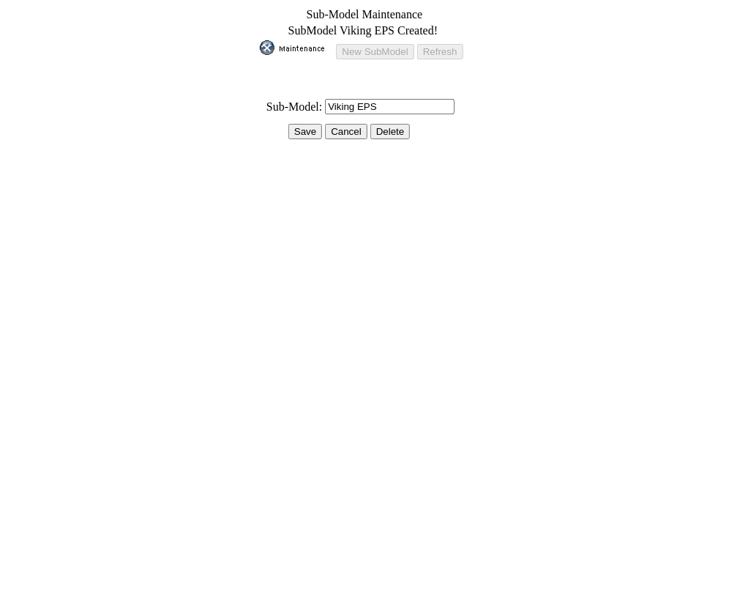
click at [311, 124] on input "Save" at bounding box center [306, 131] width 34 height 15
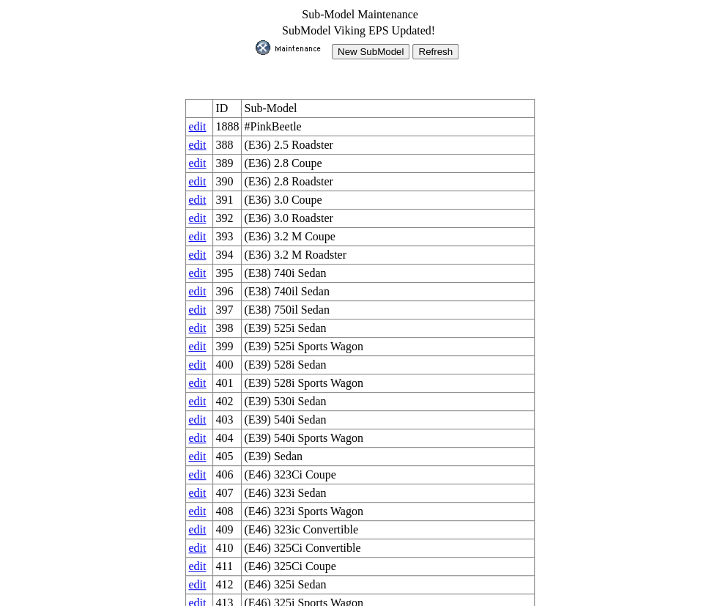
click at [284, 45] on img at bounding box center [292, 47] width 73 height 15
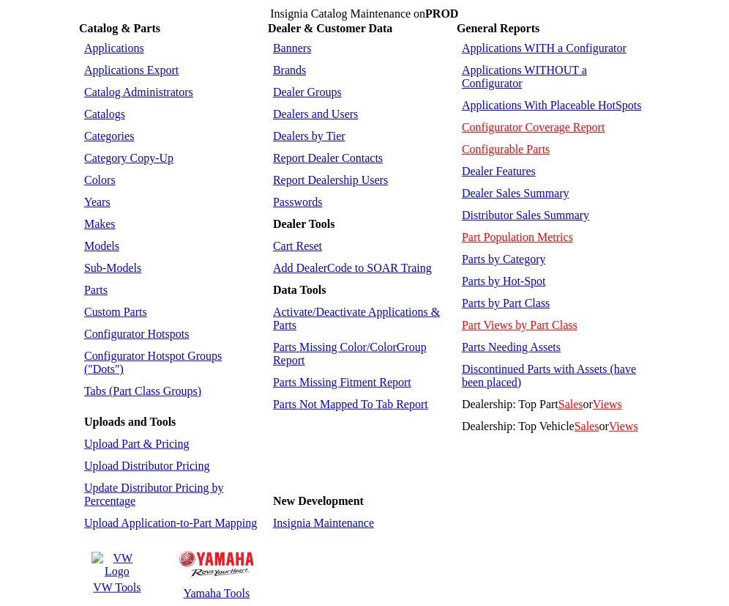
drag, startPoint x: 100, startPoint y: 230, endPoint x: 124, endPoint y: 217, distance: 27.5
click at [100, 261] on link "Sub-Models" at bounding box center [112, 267] width 57 height 12
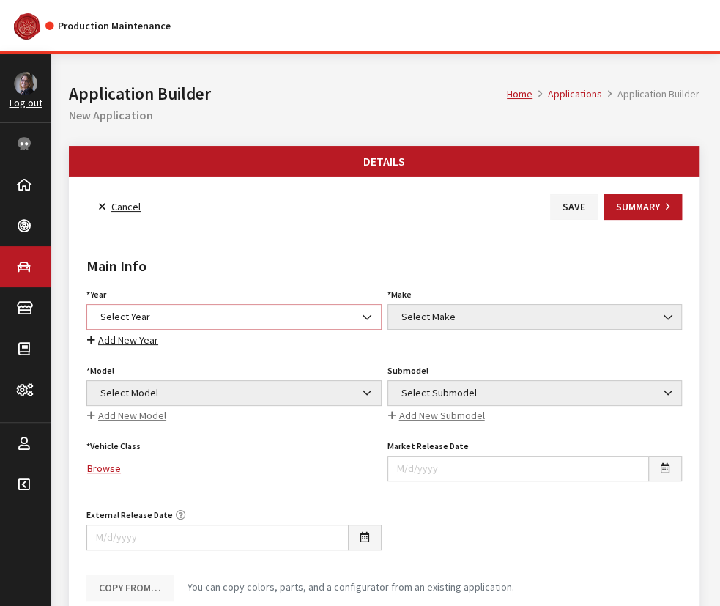
click at [167, 310] on span "Select Year" at bounding box center [234, 316] width 276 height 15
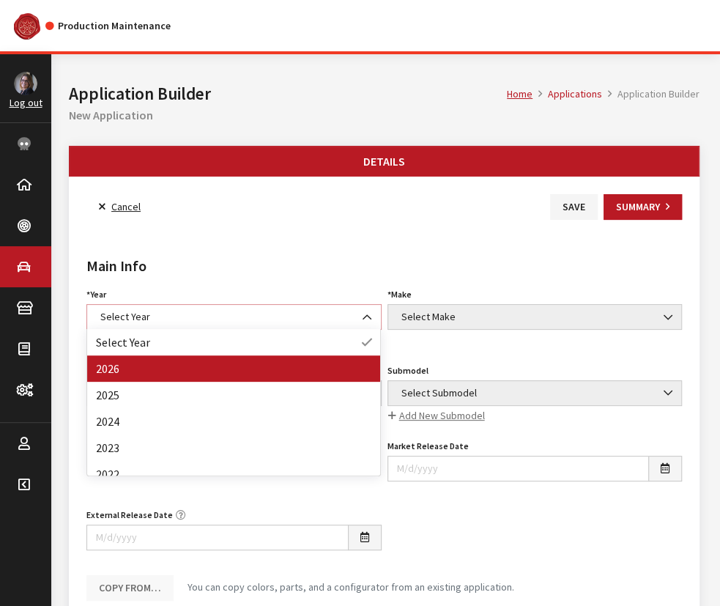
select select "44"
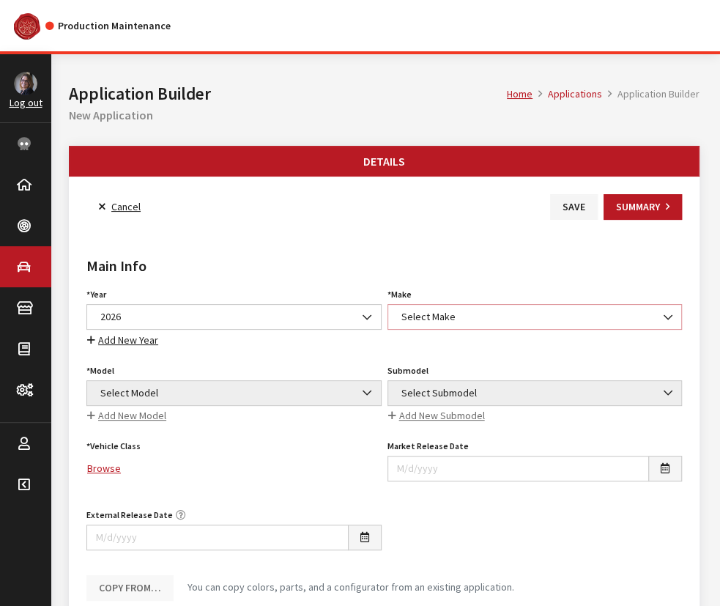
click at [499, 312] on span "Select Make" at bounding box center [535, 316] width 276 height 15
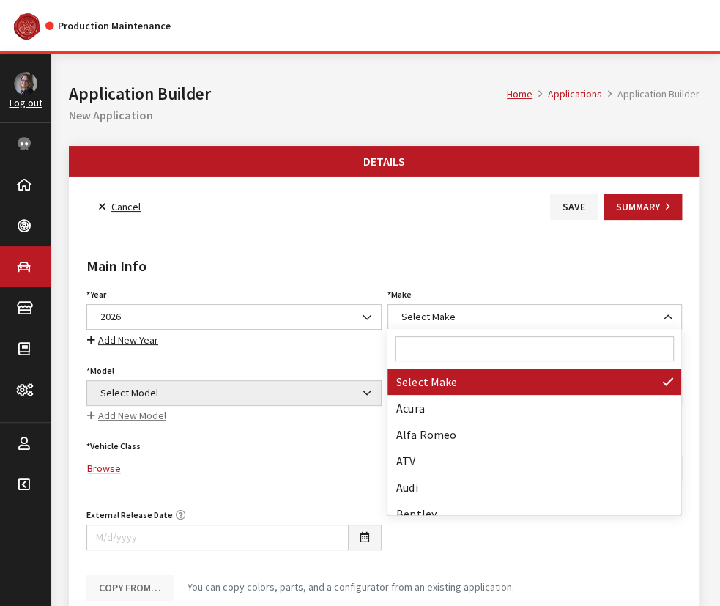
click at [483, 350] on input "Search" at bounding box center [534, 348] width 278 height 25
type input "d"
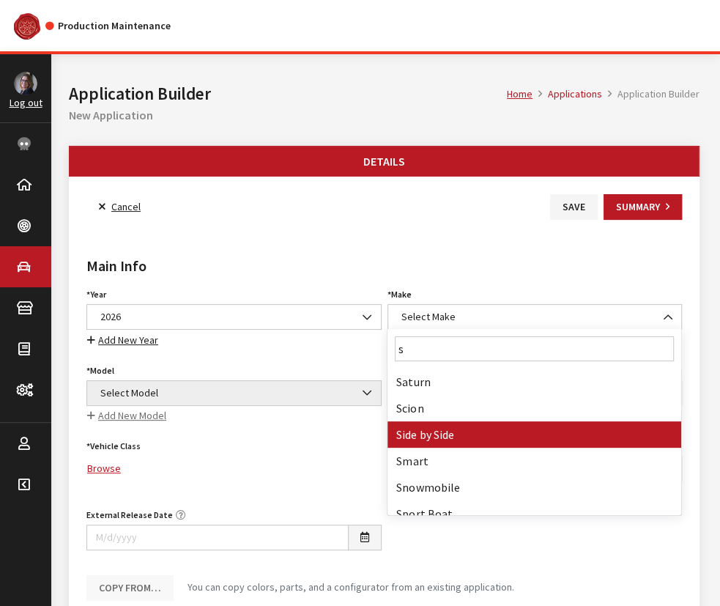
type input "s"
select select "55"
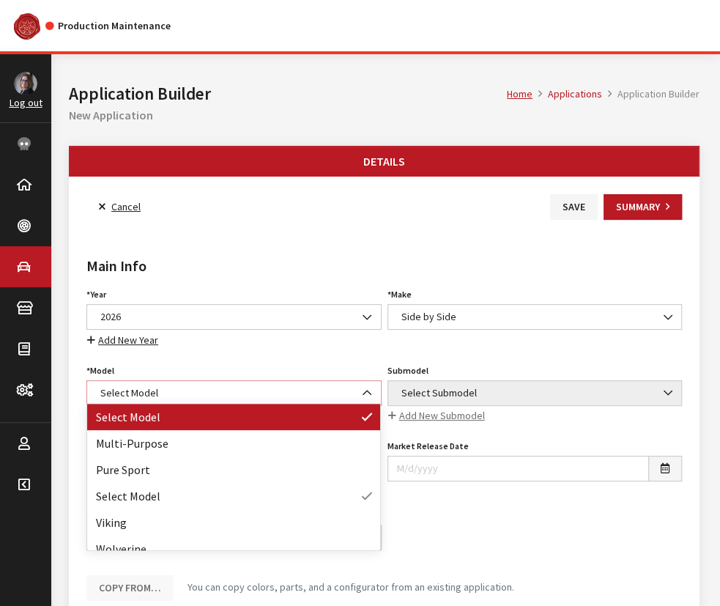
click at [132, 395] on span "Select Model" at bounding box center [234, 392] width 276 height 15
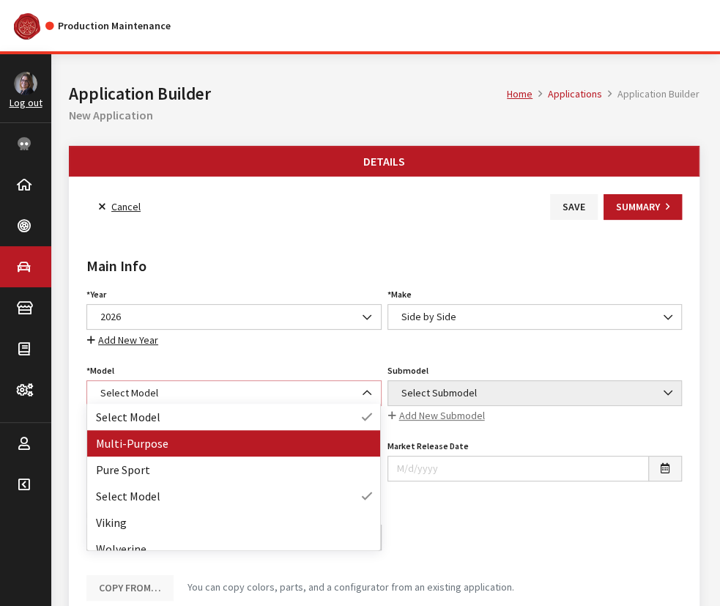
select select "1362"
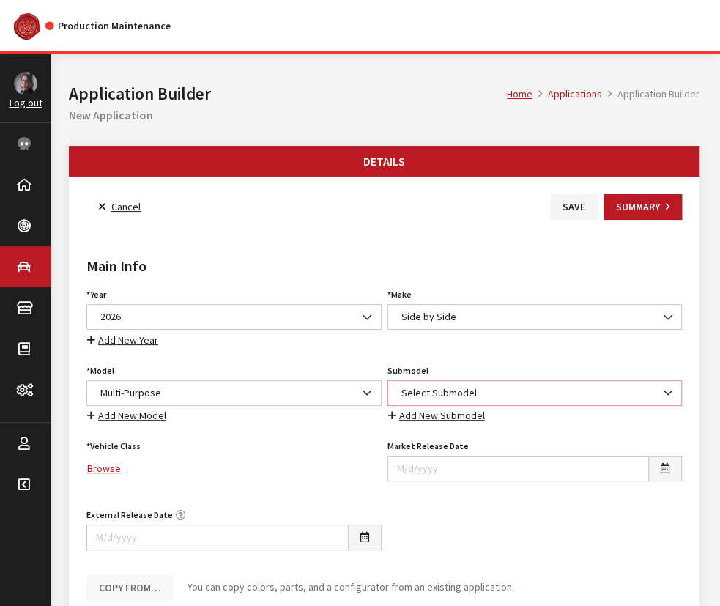
click at [450, 392] on span "Select Submodel" at bounding box center [535, 392] width 276 height 15
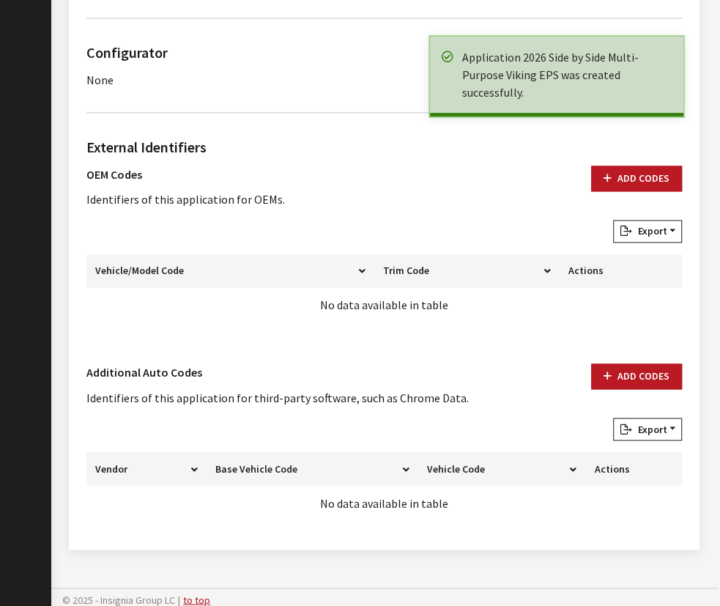
scroll to position [940, 0]
click at [619, 168] on button "Add Codes" at bounding box center [636, 178] width 91 height 26
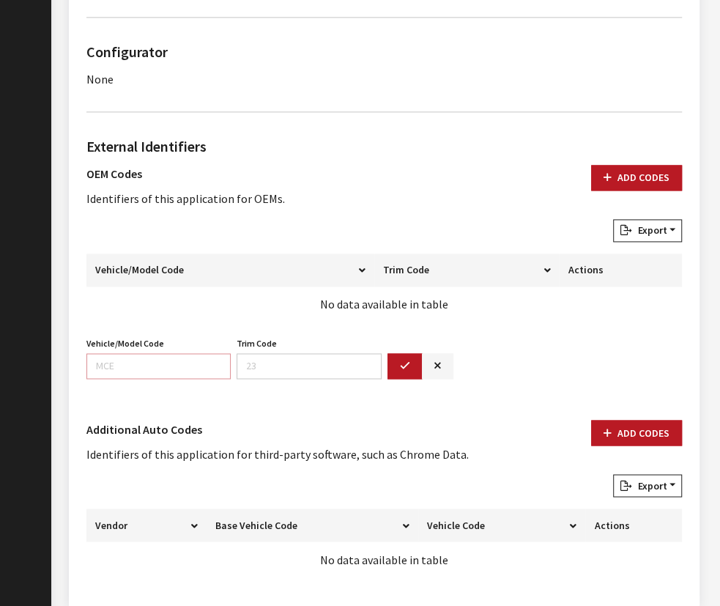
click at [152, 365] on input "Vehicle/Model Code" at bounding box center [158, 366] width 144 height 26
paste input "DH83"
type input "DH83"
click at [400, 365] on icon "button" at bounding box center [405, 366] width 10 height 10
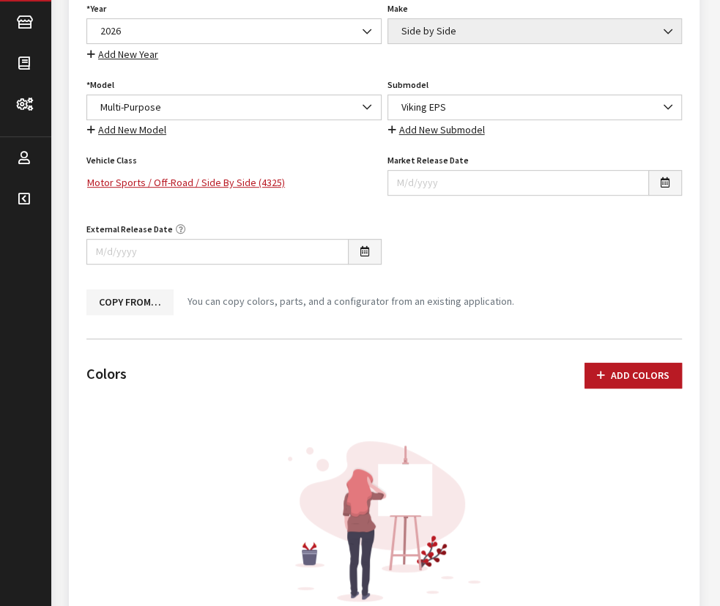
scroll to position [141, 0]
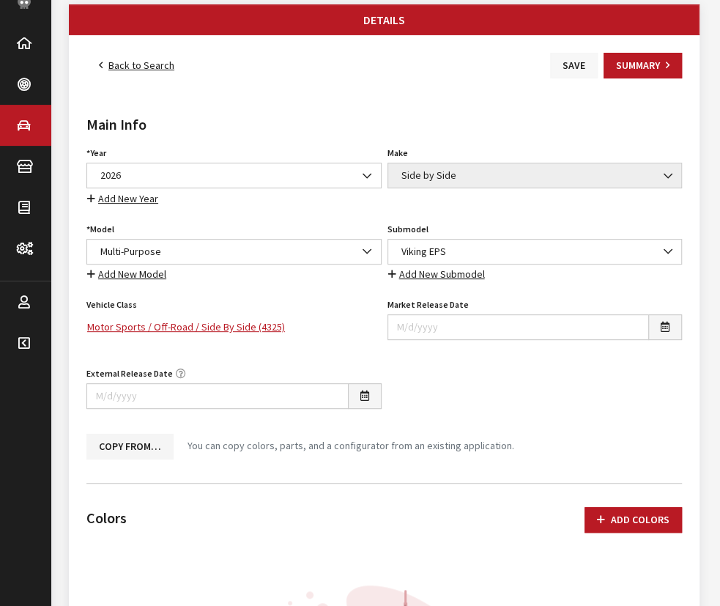
click at [571, 68] on button "Save" at bounding box center [574, 66] width 48 height 26
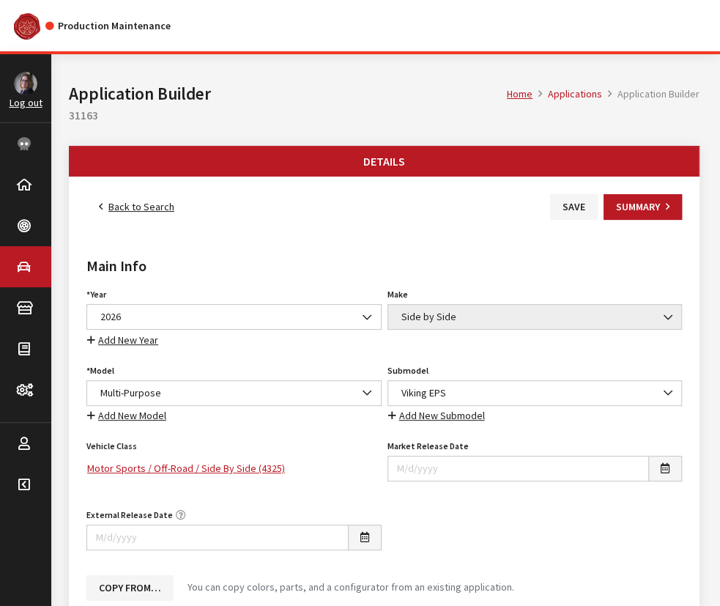
click at [111, 209] on link "Back to Search" at bounding box center [136, 207] width 100 height 26
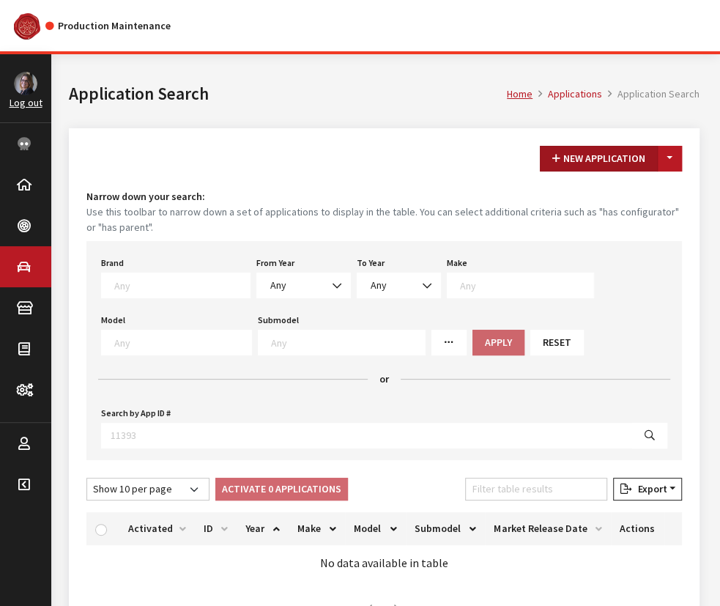
click at [580, 162] on button "New Application" at bounding box center [599, 159] width 118 height 26
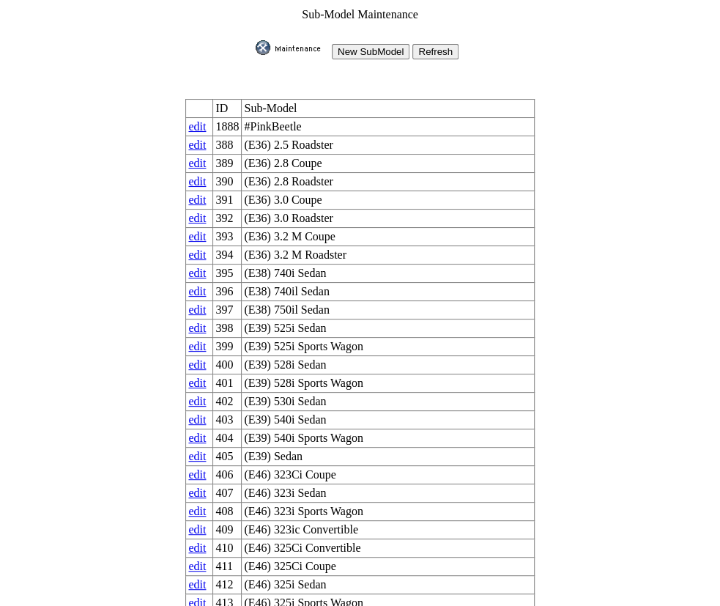
click at [376, 44] on input "New SubModel" at bounding box center [371, 51] width 78 height 15
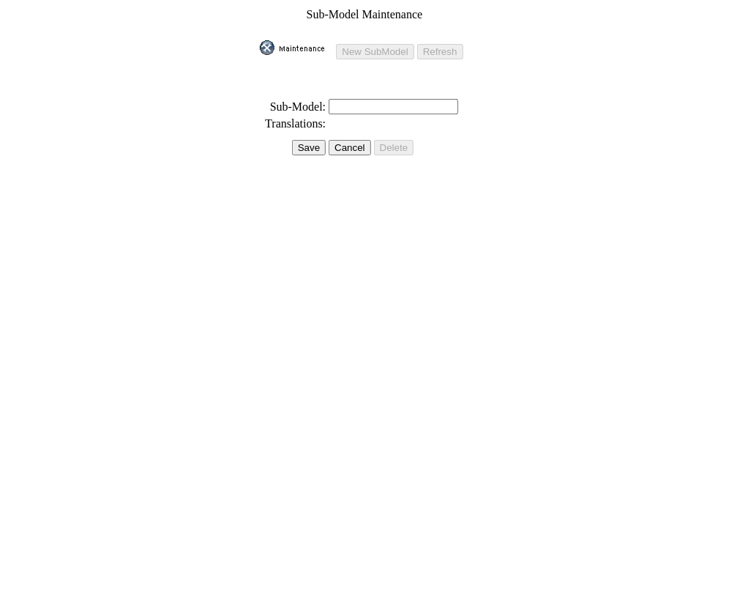
click at [339, 99] on input "text" at bounding box center [394, 106] width 130 height 15
paste input "Viking EPS Ranch Edition"
type input "Viking EPS Ranch Edition"
click at [307, 140] on input "Save" at bounding box center [309, 147] width 34 height 15
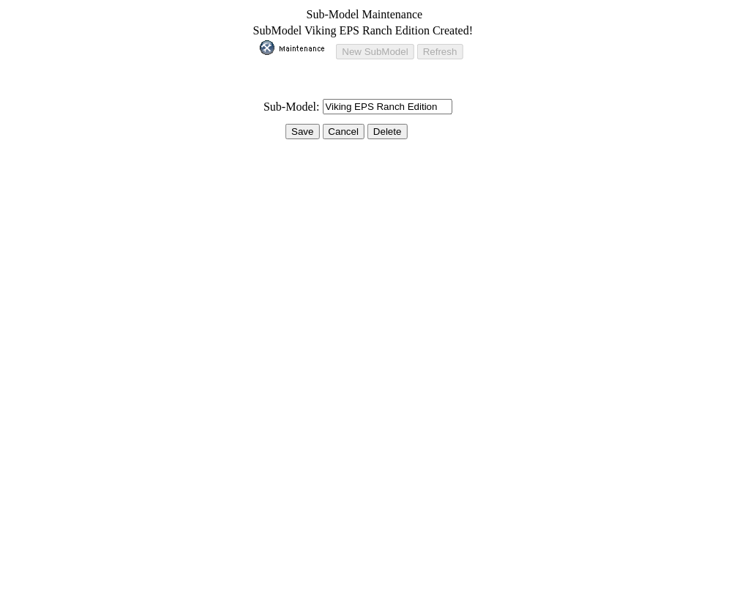
click at [302, 124] on input "Save" at bounding box center [303, 131] width 34 height 15
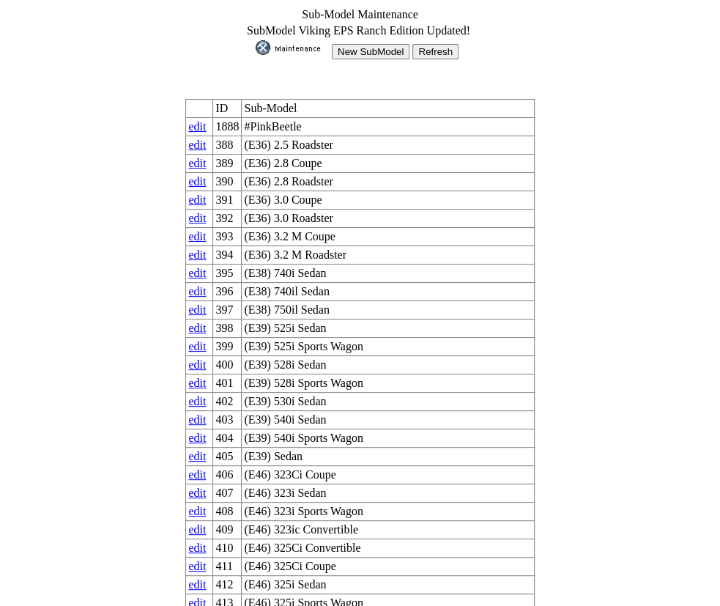
click at [363, 44] on input "New SubModel" at bounding box center [371, 51] width 78 height 15
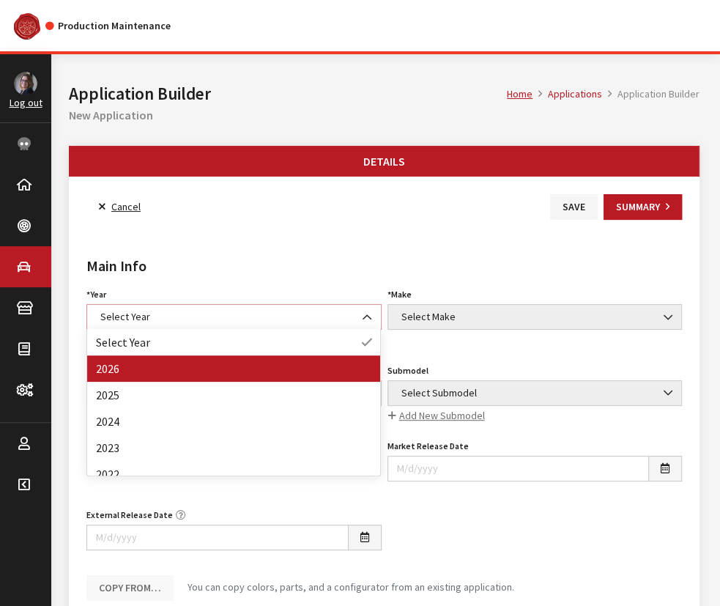
select select "44"
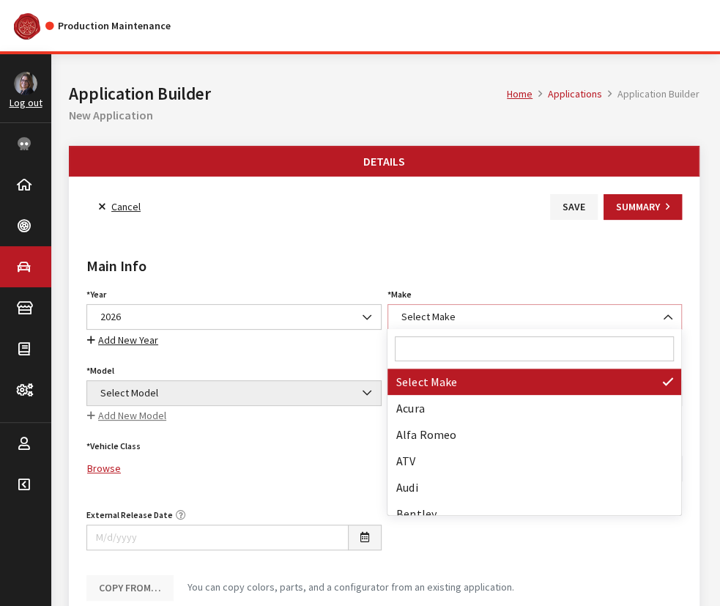
click at [454, 313] on span "Select Make" at bounding box center [535, 316] width 276 height 15
click at [443, 341] on input "Search" at bounding box center [534, 348] width 278 height 25
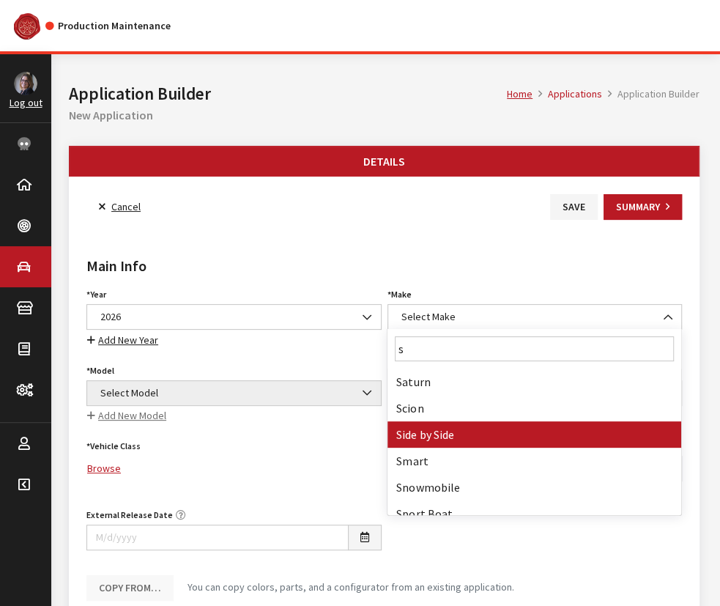
type input "s"
select select "55"
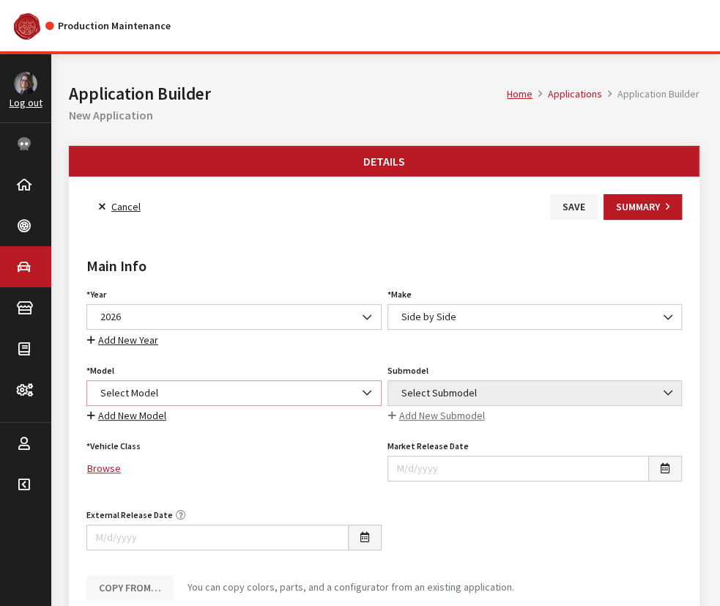
click at [209, 394] on span "Select Model" at bounding box center [234, 392] width 276 height 15
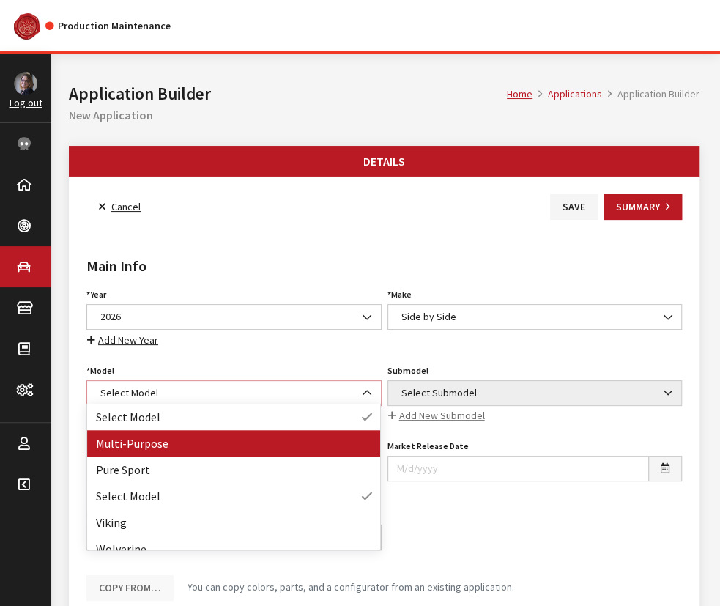
select select "1362"
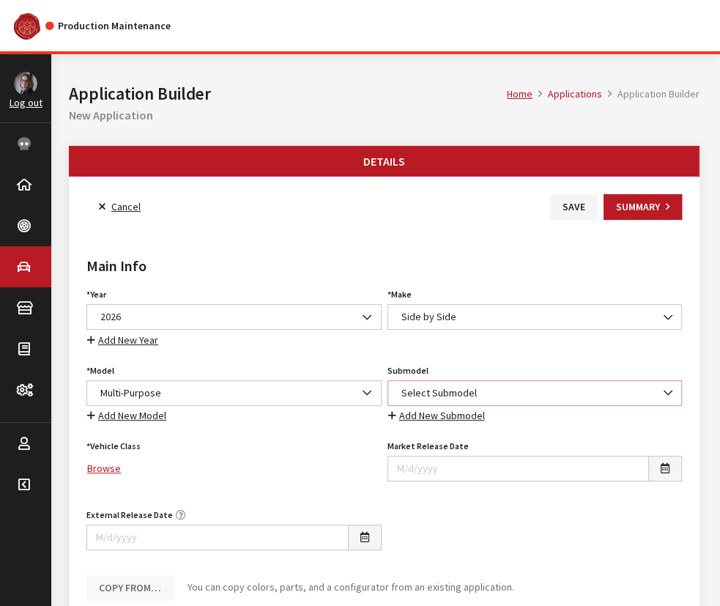
click at [507, 380] on span "Select Submodel" at bounding box center [534, 393] width 295 height 26
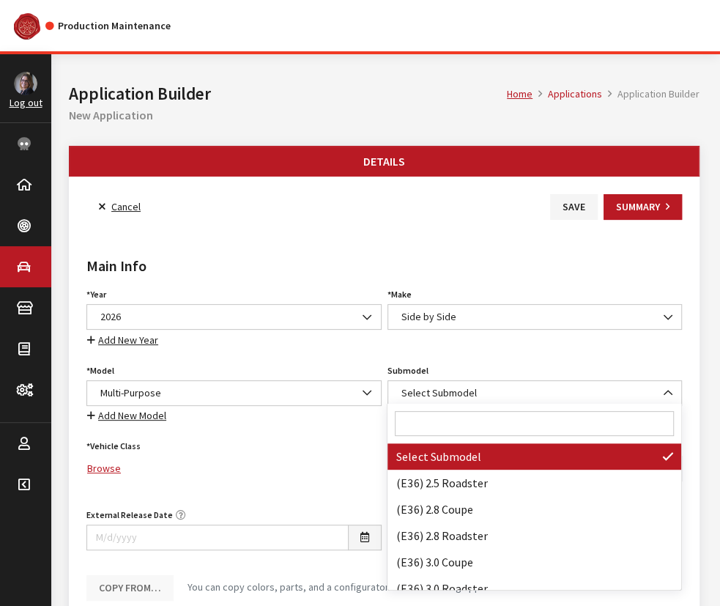
click at [482, 414] on input "Search" at bounding box center [534, 423] width 278 height 25
paste input "Viking EPS Ranch Edition"
type input "Viking EPS Ranch Edition"
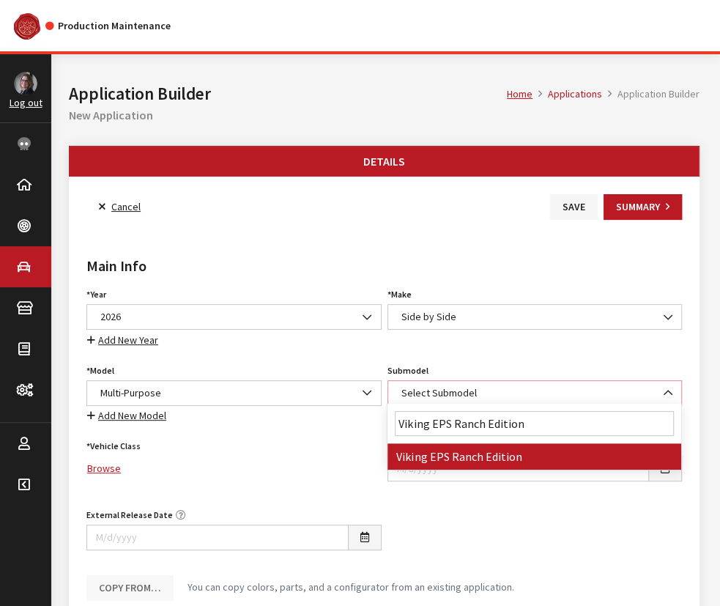
select select "4869"
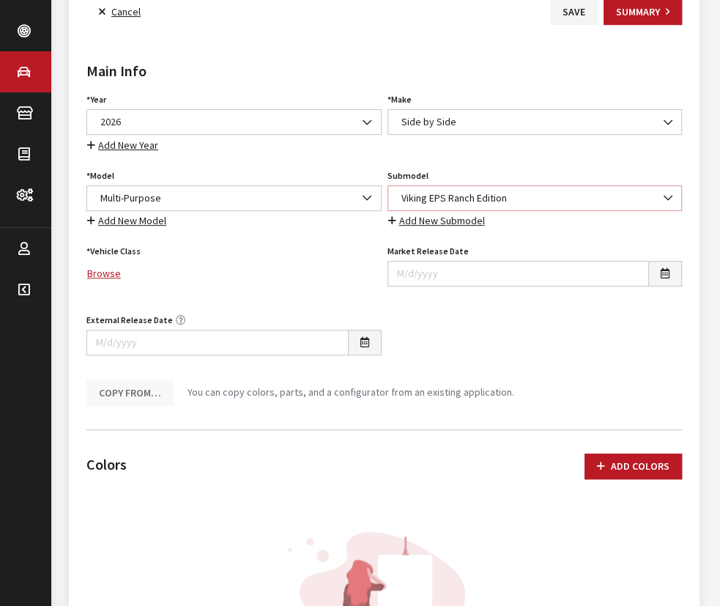
scroll to position [199, 0]
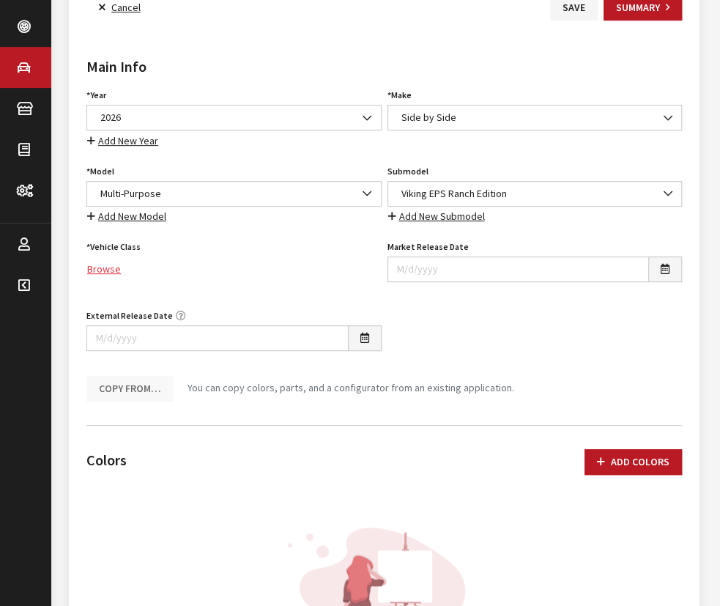
click at [108, 268] on link "Browse" at bounding box center [233, 269] width 295 height 26
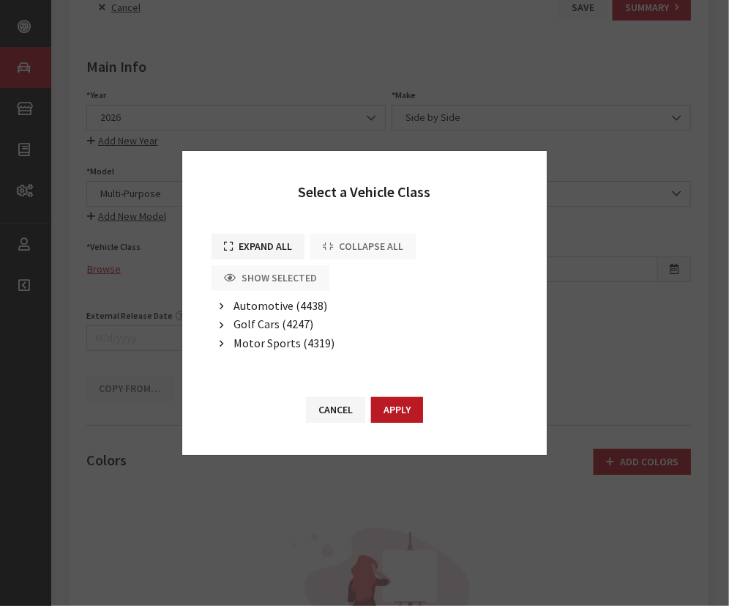
click at [221, 343] on icon "button" at bounding box center [222, 344] width 4 height 10
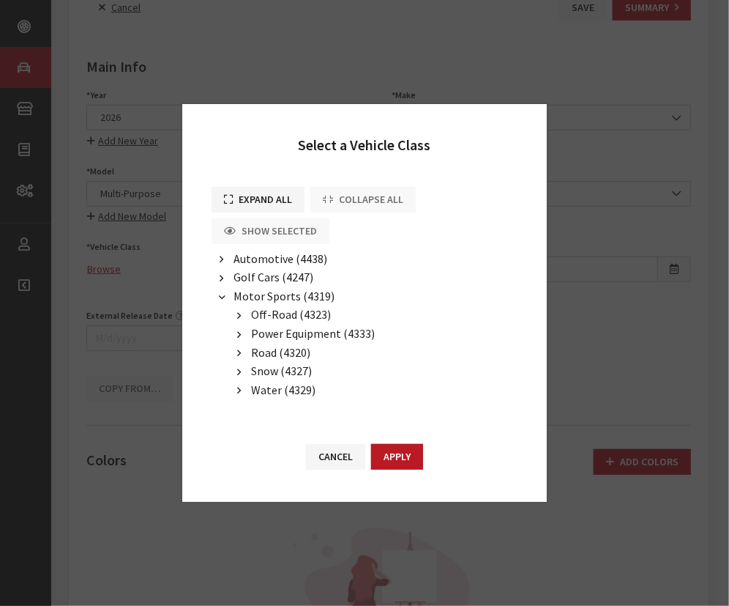
click at [238, 311] on icon "button" at bounding box center [239, 316] width 4 height 10
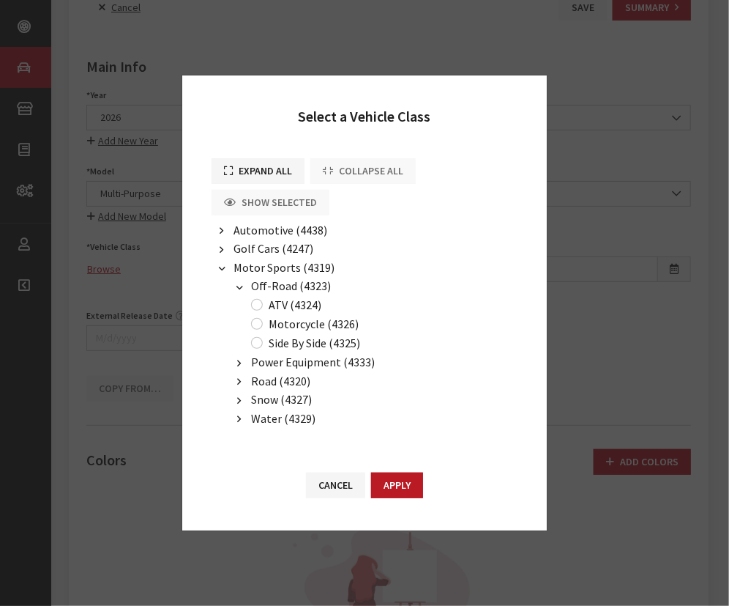
click at [279, 348] on label "Side By Side (4325)" at bounding box center [315, 343] width 92 height 18
click at [263, 348] on input "Side By Side (4325)" at bounding box center [257, 343] width 12 height 12
radio input "true"
click at [397, 489] on button "Apply" at bounding box center [397, 485] width 52 height 26
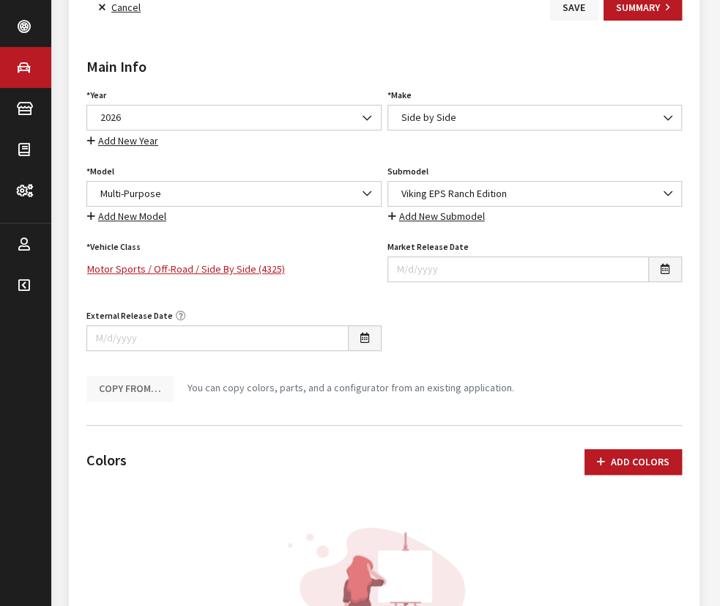
click at [568, 7] on button "Save" at bounding box center [574, 8] width 48 height 26
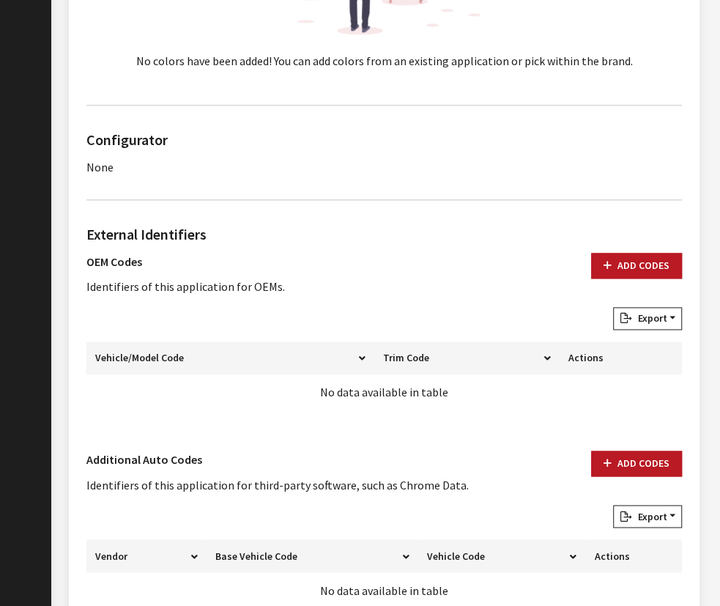
scroll to position [865, 0]
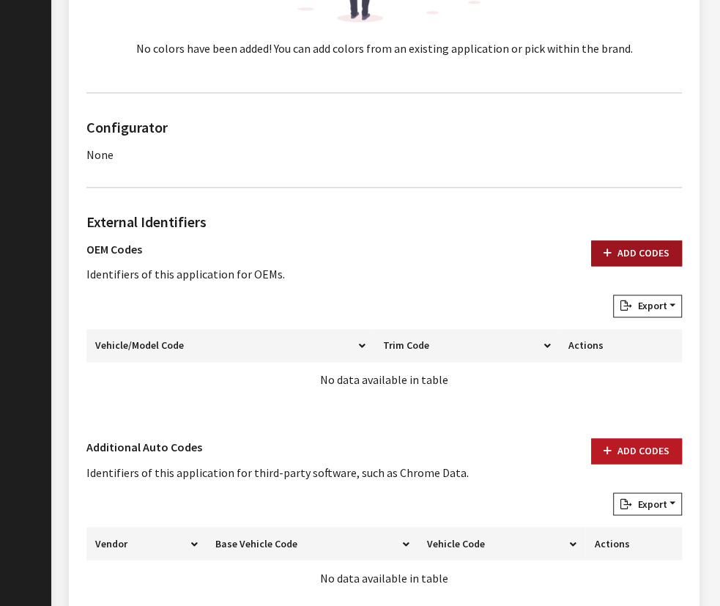
click at [619, 249] on button "Add Codes" at bounding box center [636, 253] width 91 height 26
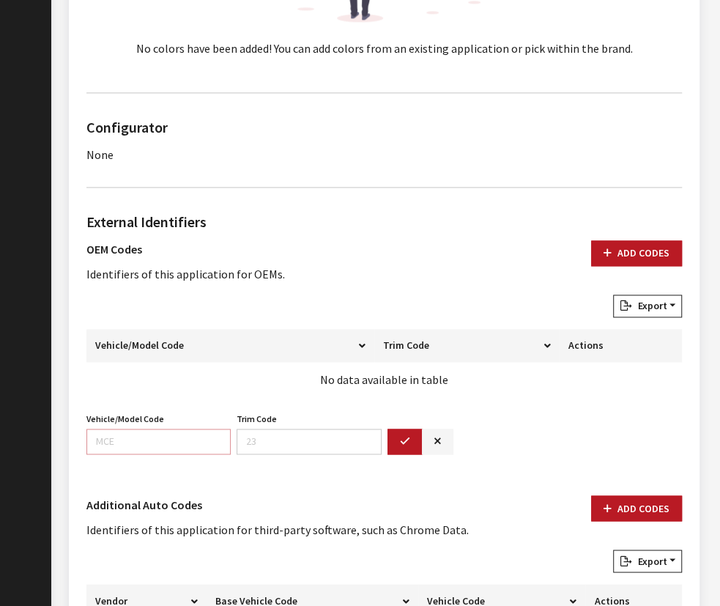
click at [94, 431] on input "Vehicle/Model Code" at bounding box center [158, 441] width 144 height 26
paste input "DH85"
type input "DH85"
click at [401, 441] on icon "button" at bounding box center [405, 441] width 10 height 10
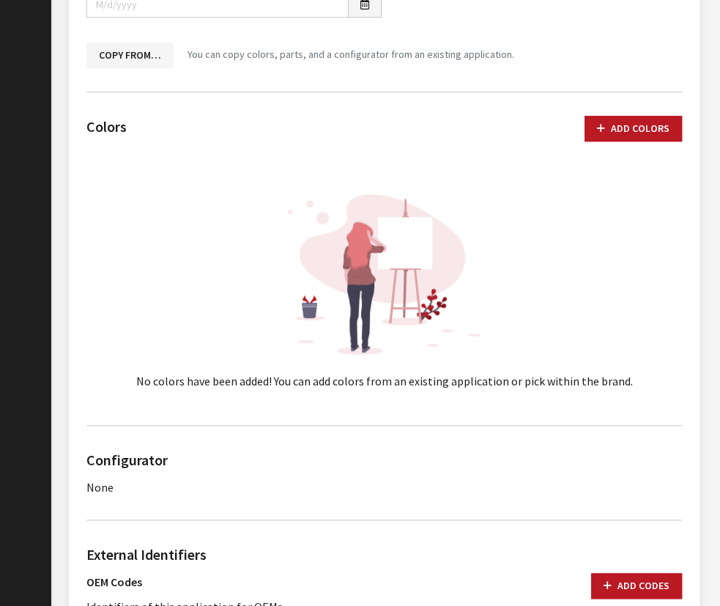
scroll to position [133, 0]
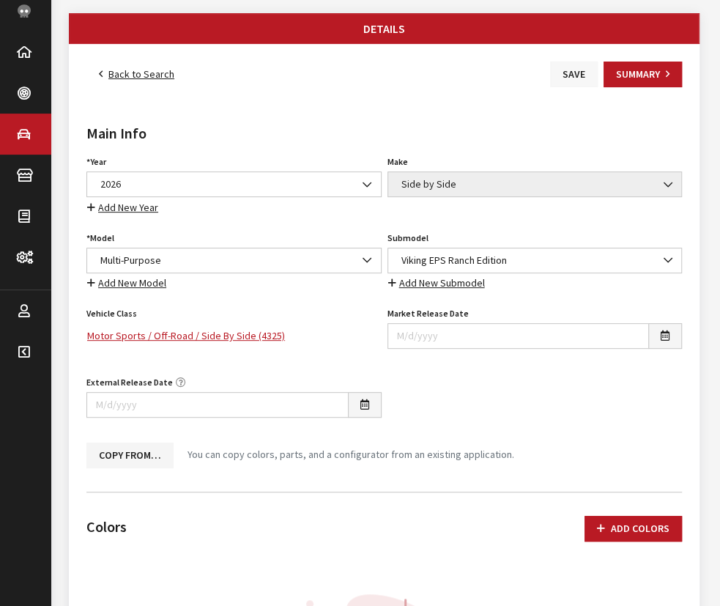
click at [575, 76] on button "Save" at bounding box center [574, 75] width 48 height 26
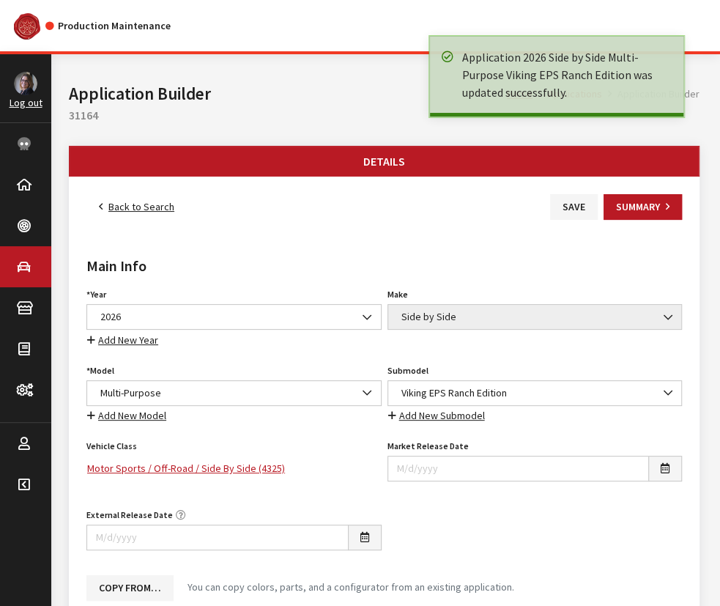
click at [132, 205] on link "Back to Search" at bounding box center [136, 207] width 100 height 26
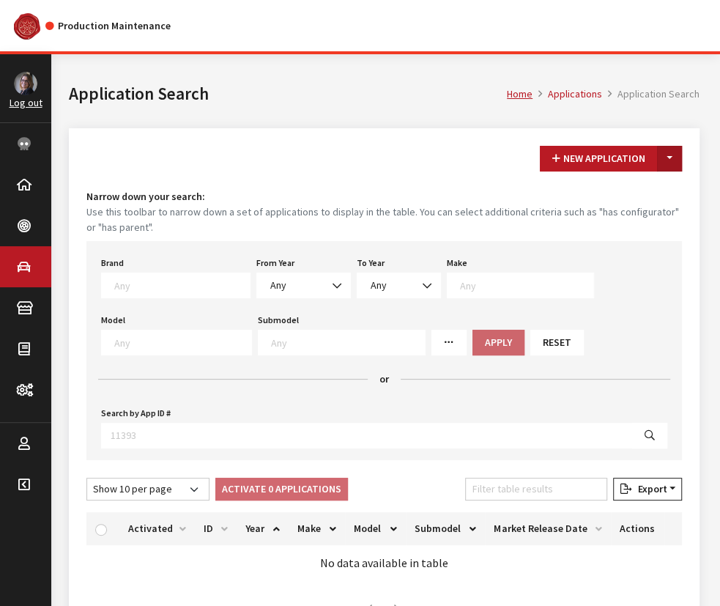
click at [666, 157] on button "Toggle Dropdown" at bounding box center [669, 159] width 25 height 26
click at [613, 186] on button "New From Existing..." at bounding box center [619, 190] width 126 height 26
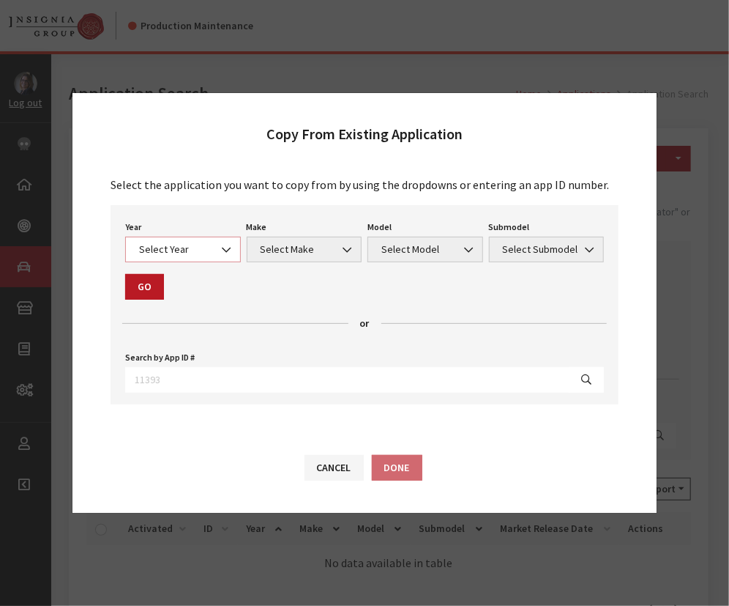
click at [165, 253] on span "Select Year" at bounding box center [183, 249] width 97 height 15
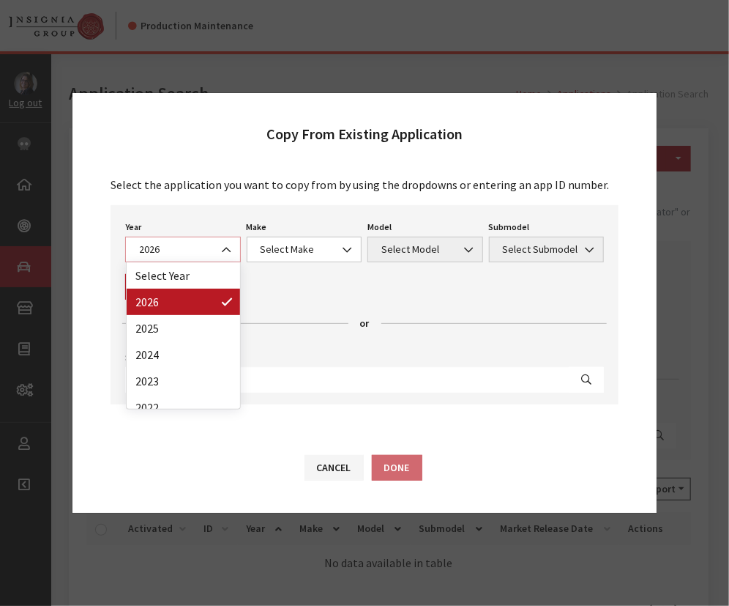
click at [159, 251] on span "2026" at bounding box center [183, 249] width 97 height 15
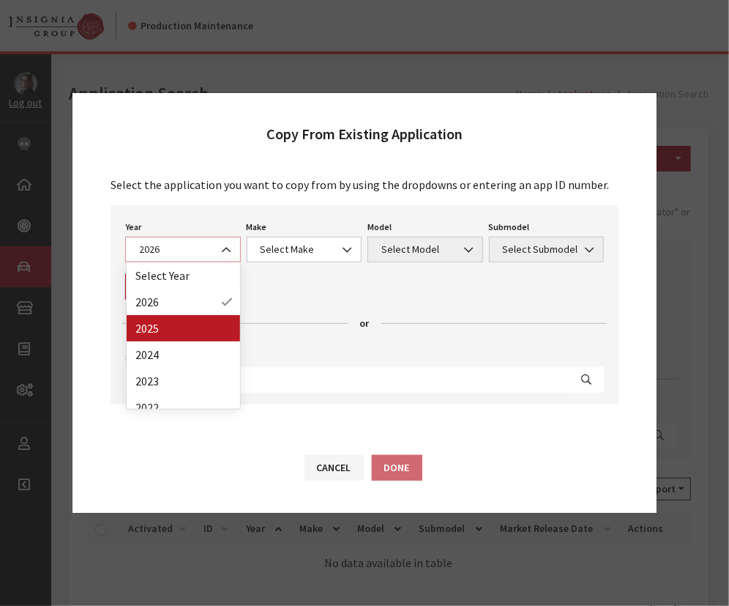
select select "43"
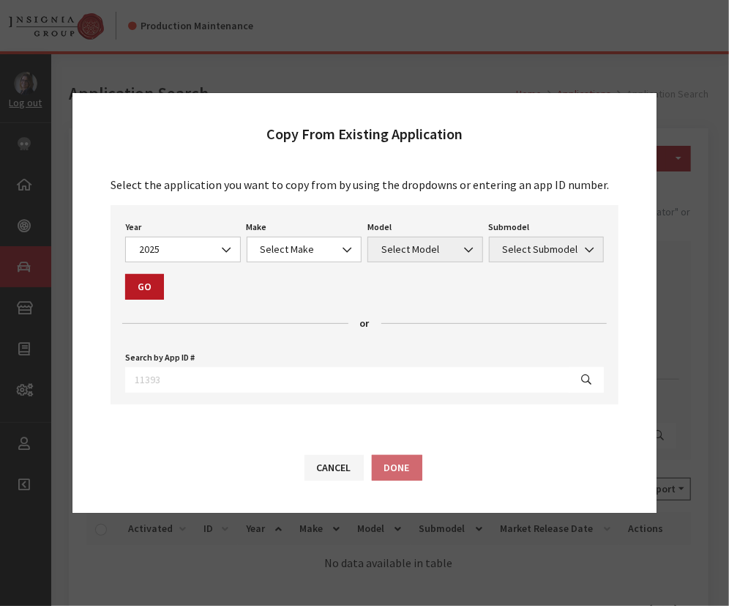
click at [297, 234] on div "Make Select Make Acura Alfa Romeo ATV Audi BMW Buick Cadillac Chevrolet Chrysle…" at bounding box center [305, 239] width 122 height 45
click at [294, 249] on span "Select Make" at bounding box center [304, 249] width 97 height 15
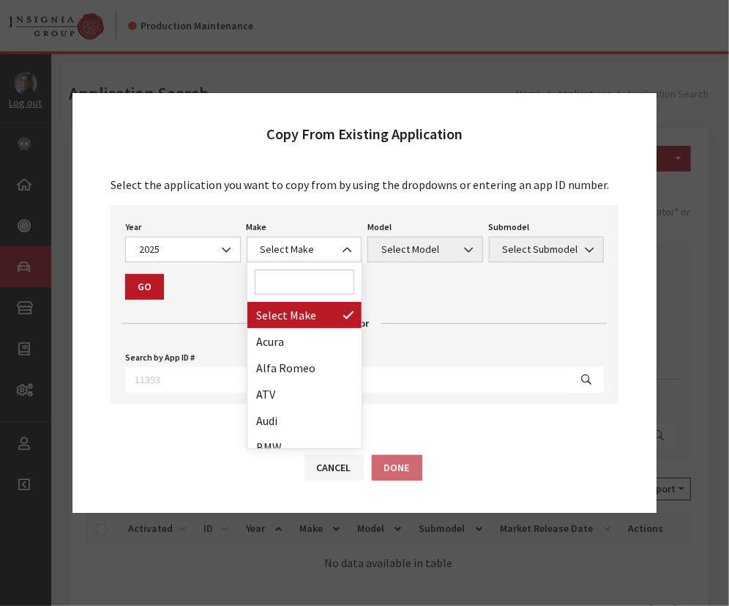
click at [291, 275] on input "Search" at bounding box center [305, 281] width 100 height 25
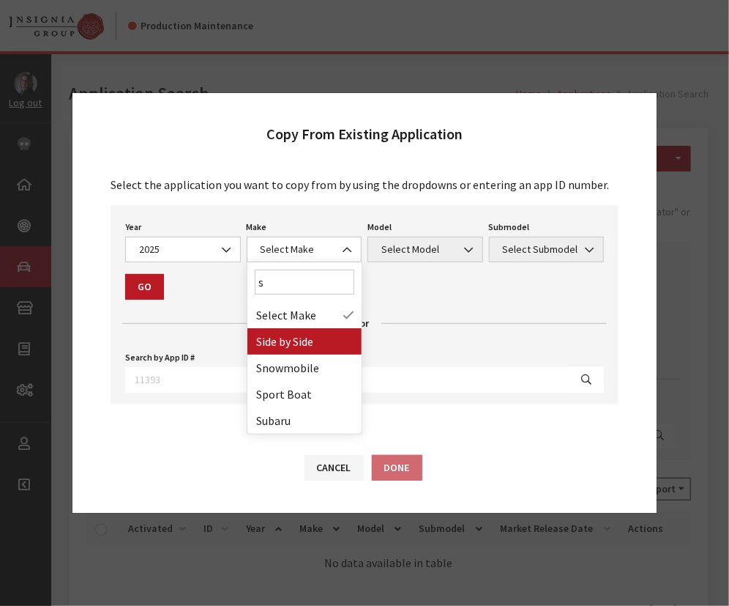
type input "s"
select select "55"
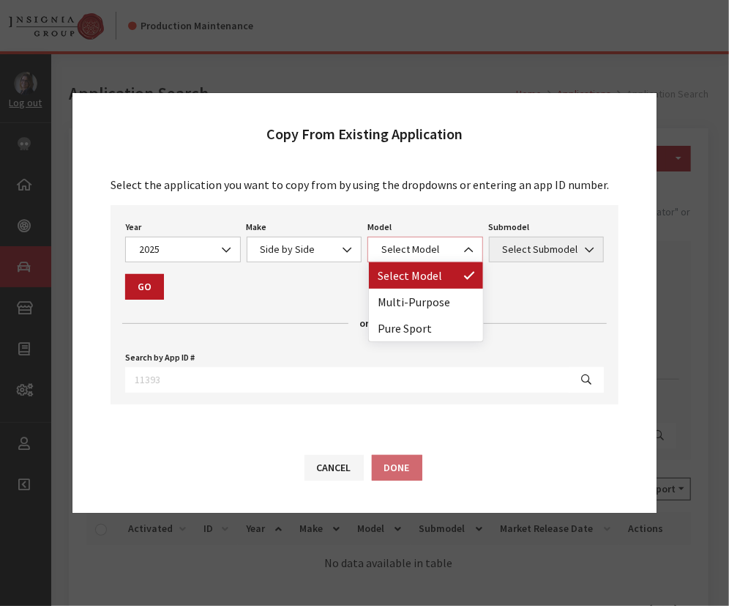
click at [400, 255] on span "Select Model" at bounding box center [425, 249] width 97 height 15
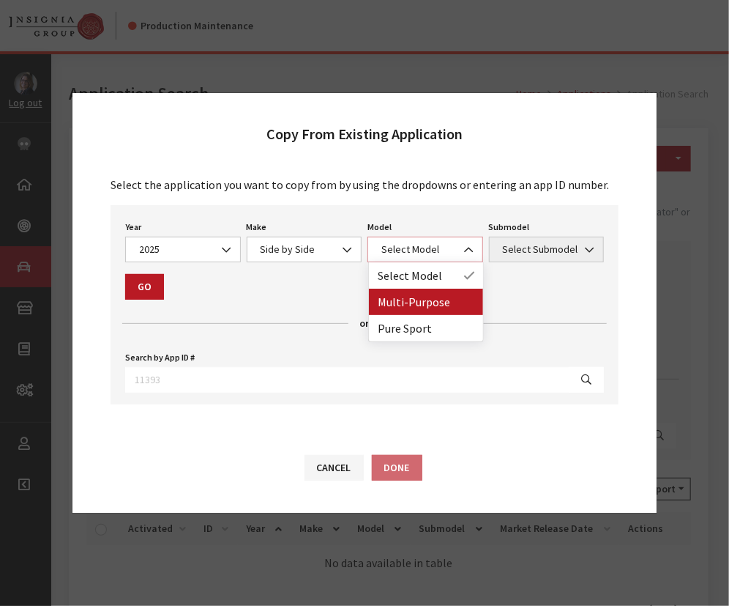
select select "1362"
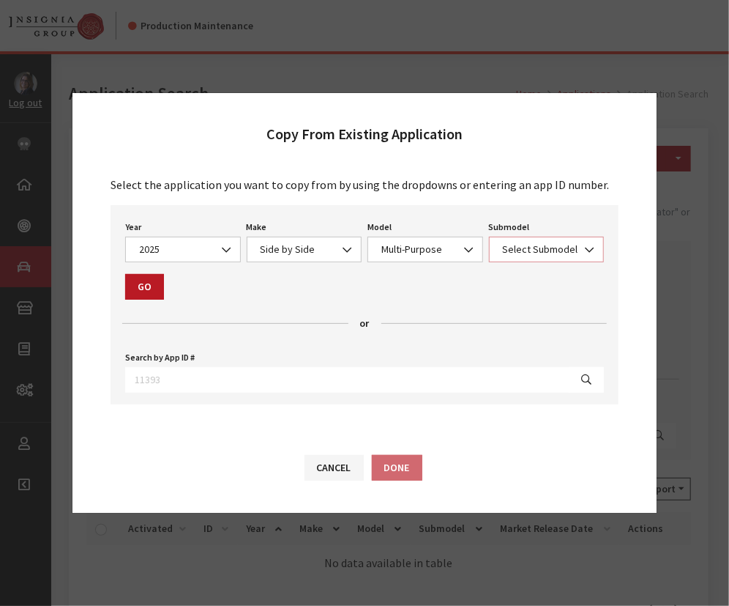
click at [505, 253] on span "Select Submodel" at bounding box center [547, 249] width 97 height 15
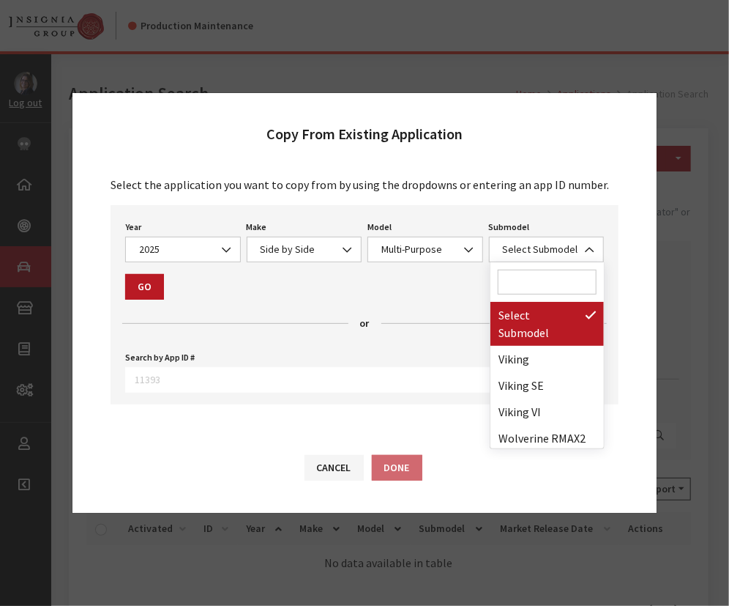
click at [526, 289] on input "Search" at bounding box center [548, 281] width 100 height 25
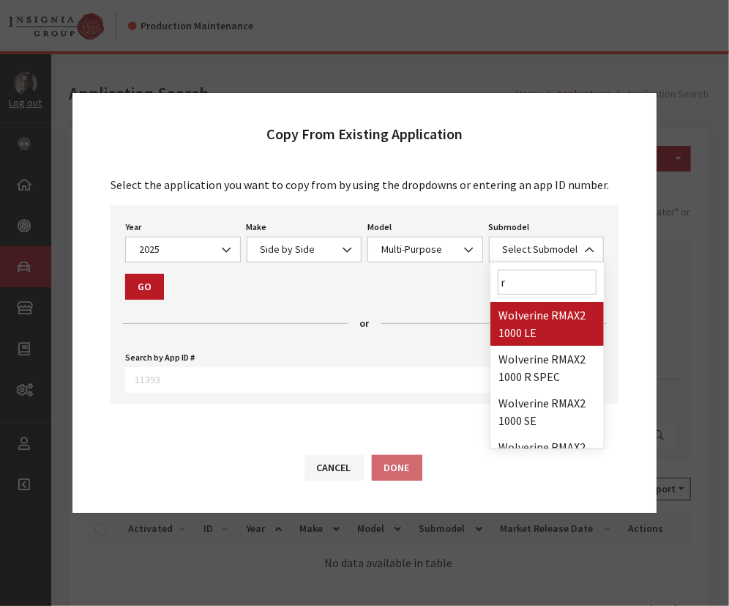
type input "r"
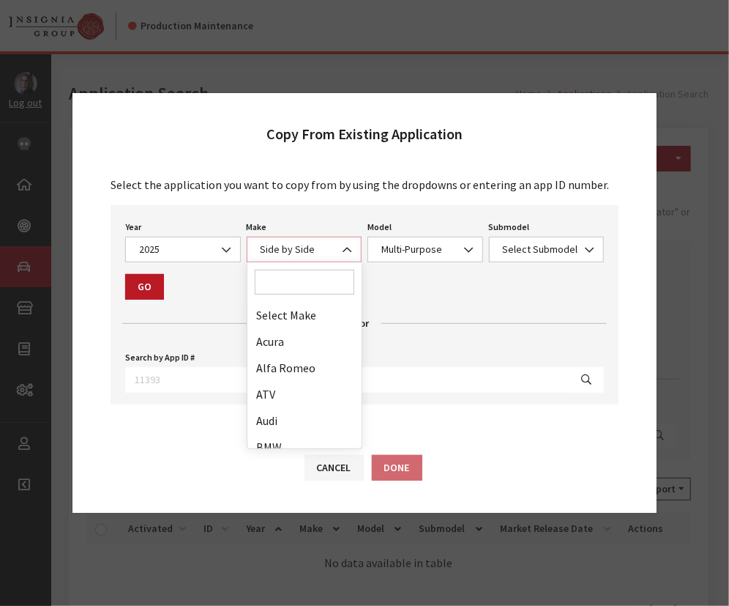
click at [299, 245] on span "Side by Side" at bounding box center [305, 250] width 116 height 26
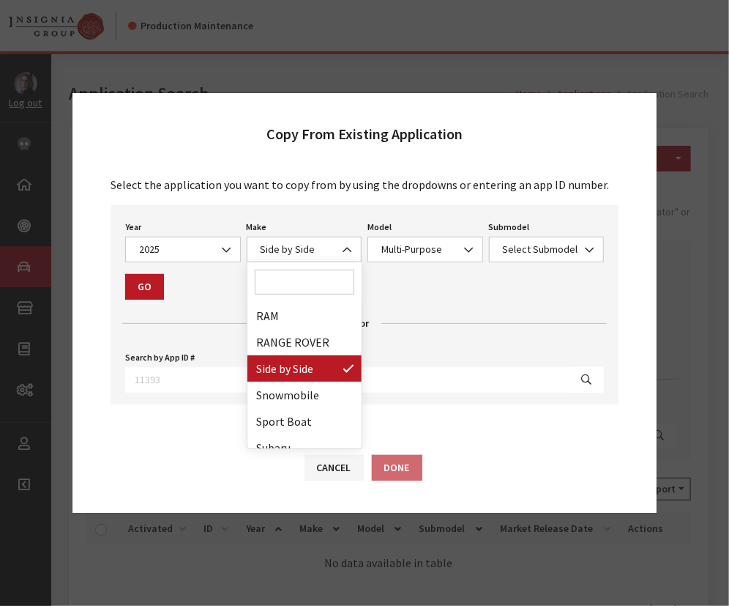
click at [286, 286] on input "Search" at bounding box center [305, 281] width 100 height 25
type input "a"
select select "54"
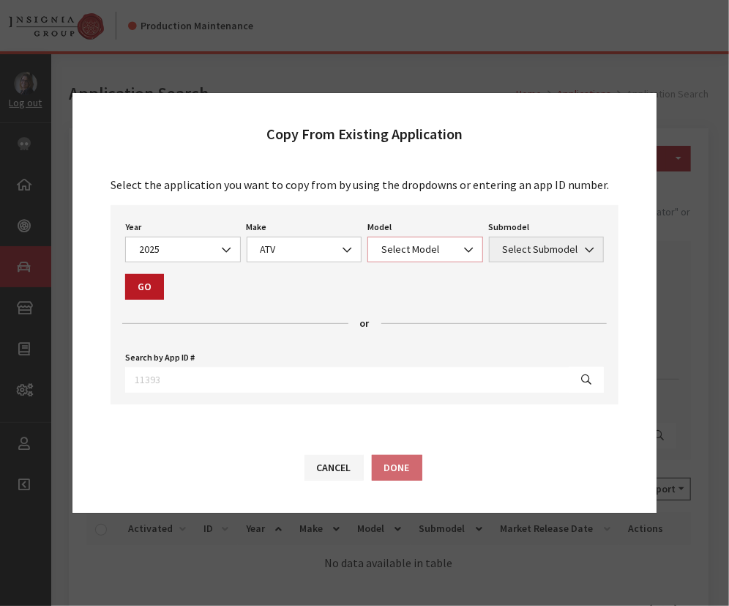
click at [397, 254] on span "Select Model" at bounding box center [425, 249] width 97 height 15
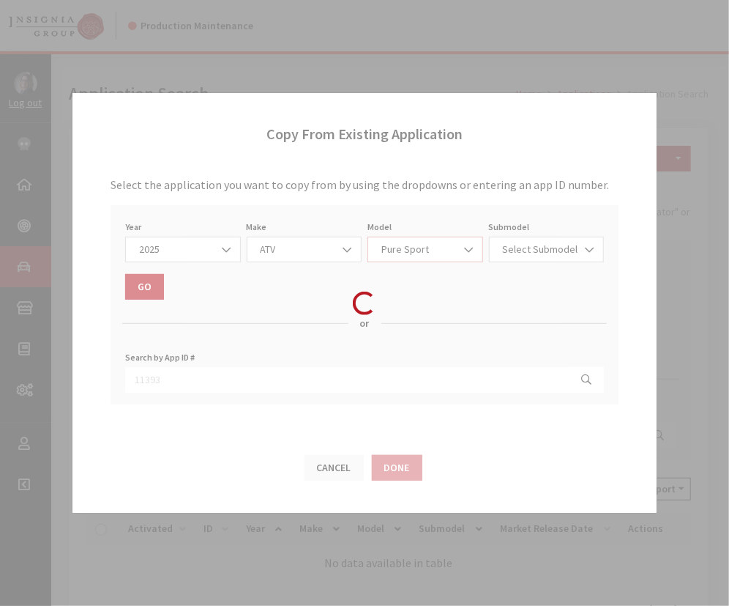
select select "1361"
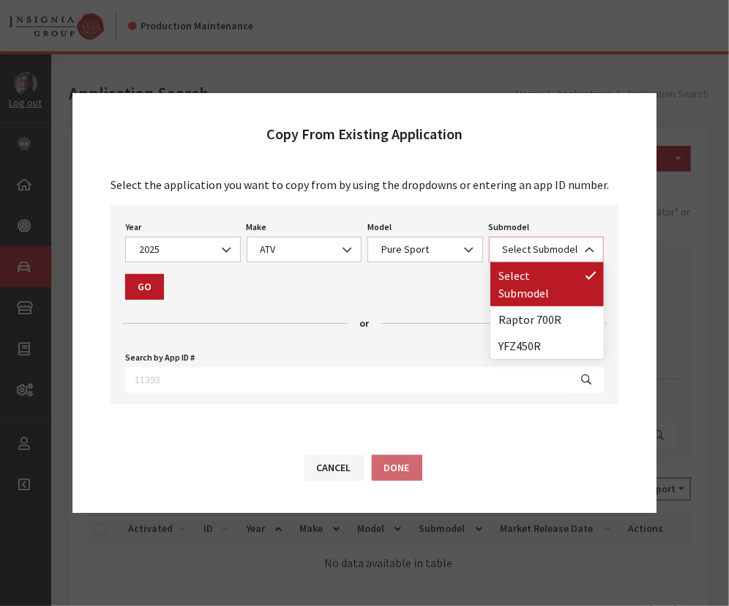
click at [521, 248] on span "Select Submodel" at bounding box center [547, 249] width 97 height 15
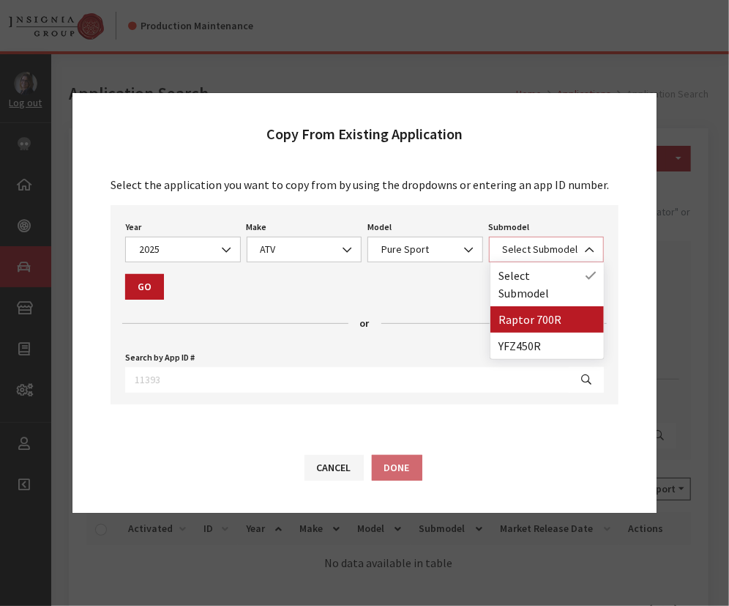
select select "4541"
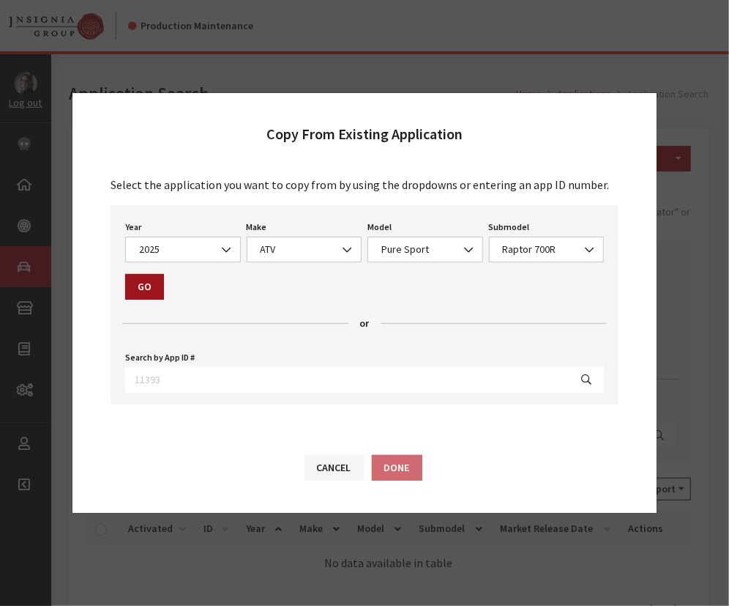
click at [144, 295] on button "Go" at bounding box center [144, 287] width 39 height 26
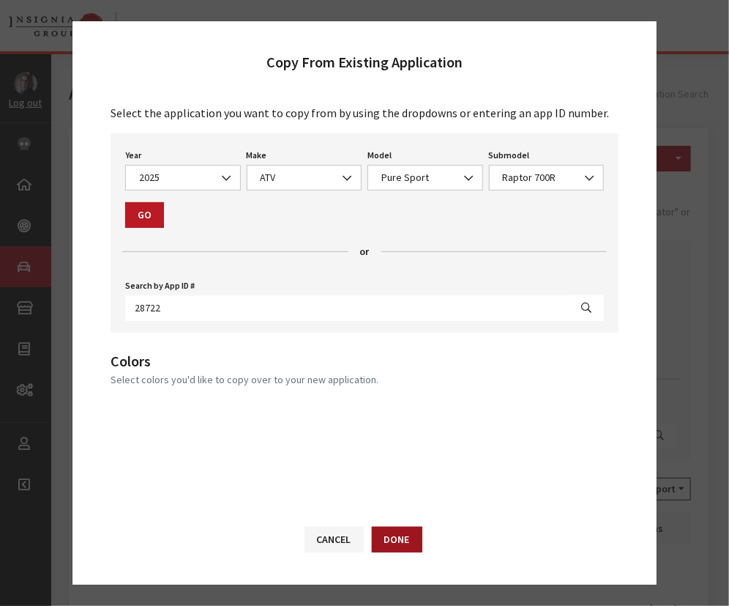
click at [398, 548] on button "Done" at bounding box center [397, 539] width 51 height 26
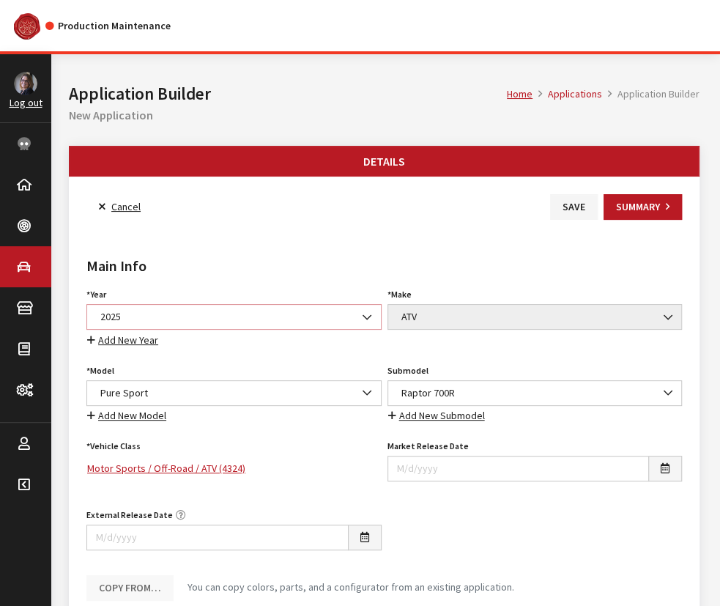
click at [157, 321] on span "2025" at bounding box center [234, 316] width 276 height 15
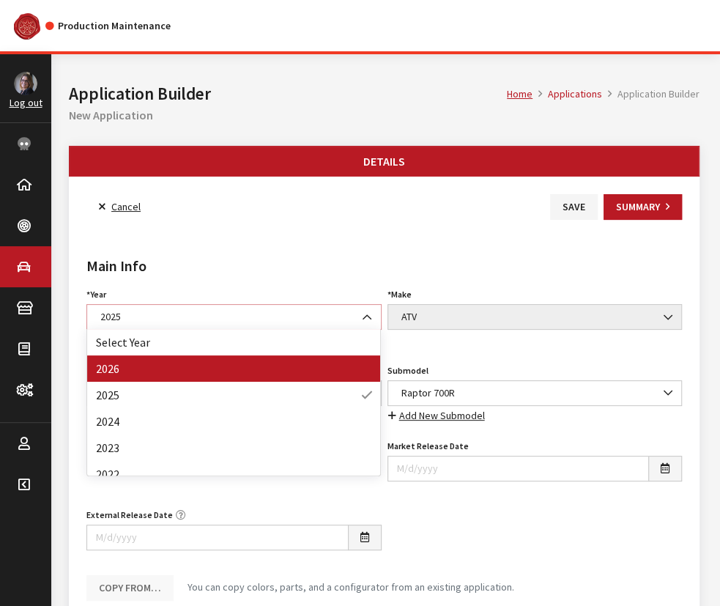
select select "44"
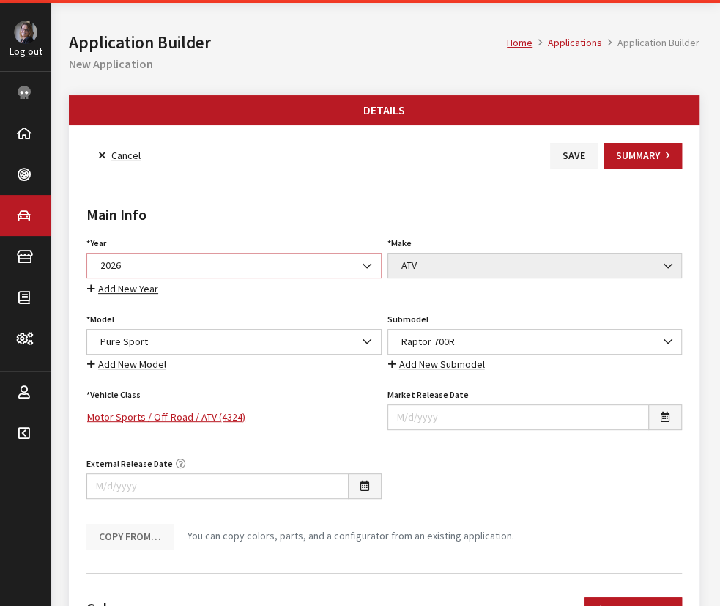
scroll to position [133, 0]
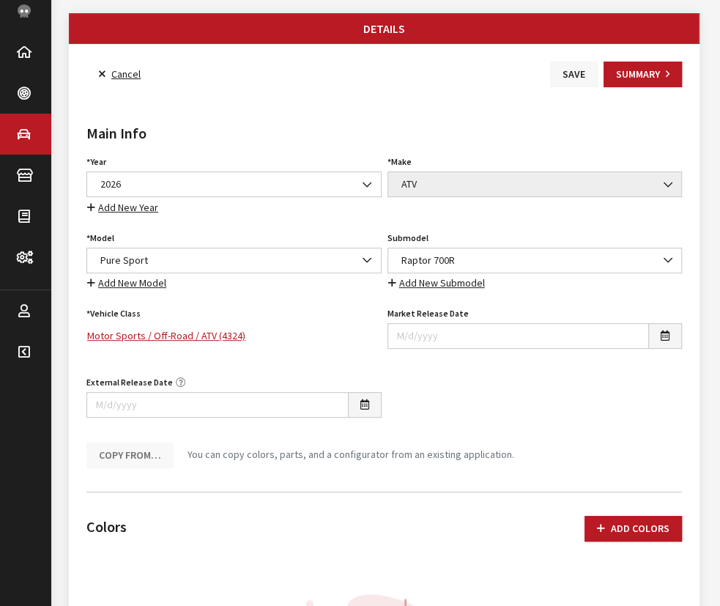
click at [575, 82] on button "Save" at bounding box center [574, 75] width 48 height 26
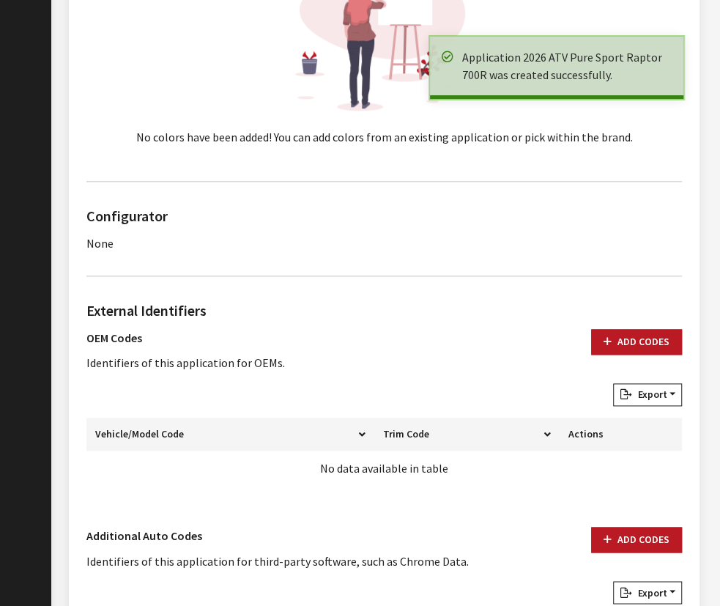
scroll to position [798, 0]
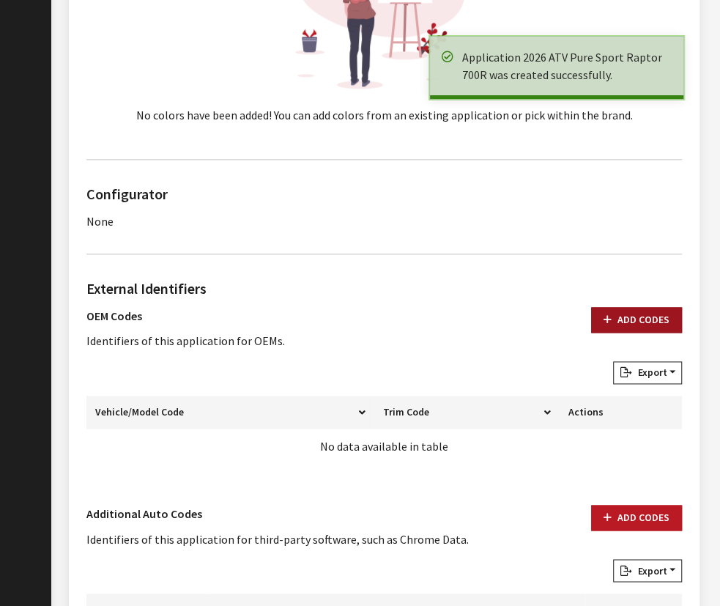
click at [626, 315] on button "Add Codes" at bounding box center [636, 320] width 91 height 26
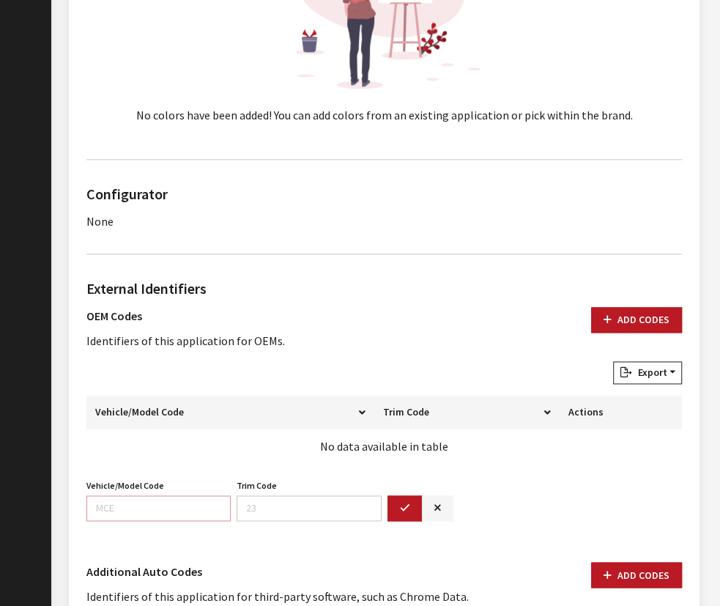
click at [157, 495] on input "Vehicle/Model Code" at bounding box center [158, 508] width 144 height 26
paste input "DE35"
type input "DE35"
click at [411, 505] on button "button" at bounding box center [404, 508] width 35 height 26
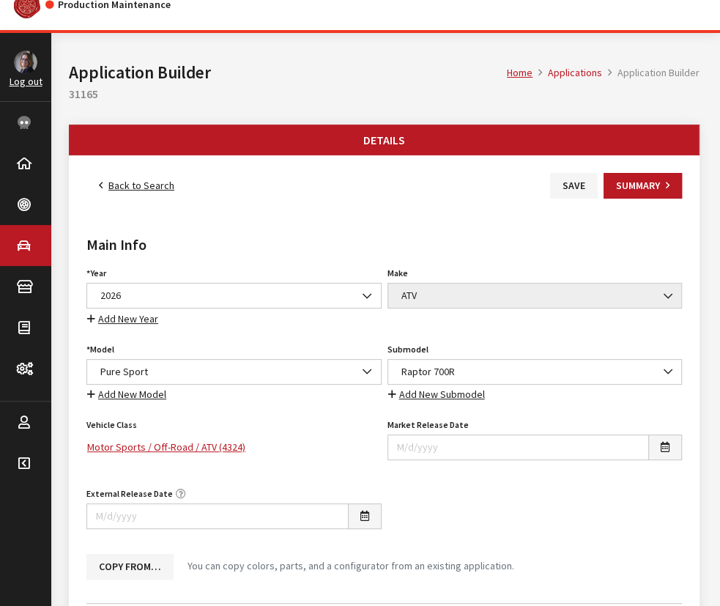
scroll to position [0, 0]
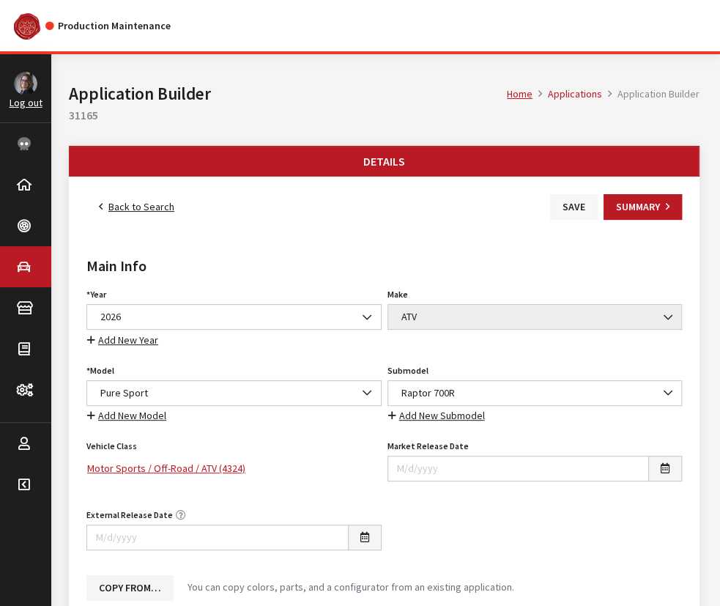
click at [572, 206] on button "Save" at bounding box center [574, 207] width 48 height 26
click at [122, 204] on link "Back to Search" at bounding box center [136, 207] width 100 height 26
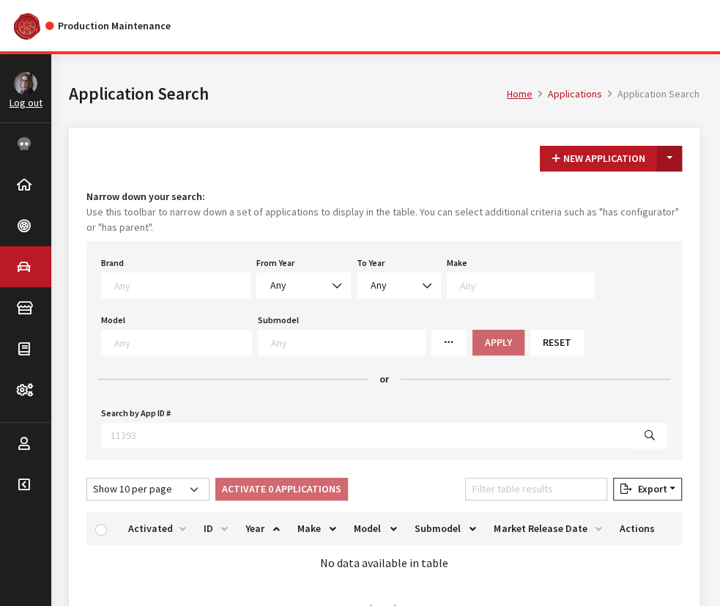
click at [662, 165] on button "Toggle Dropdown" at bounding box center [669, 159] width 25 height 26
click at [650, 185] on button "New From Existing..." at bounding box center [619, 190] width 126 height 26
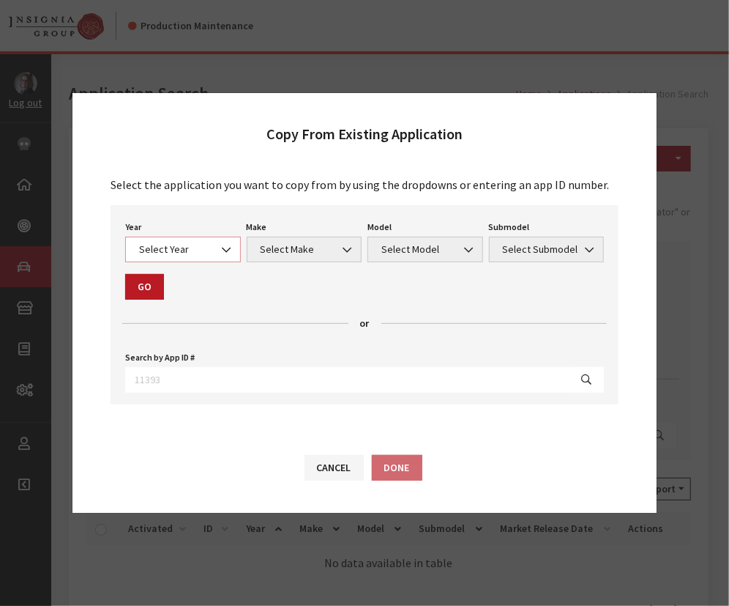
click at [167, 255] on span "Select Year" at bounding box center [183, 249] width 97 height 15
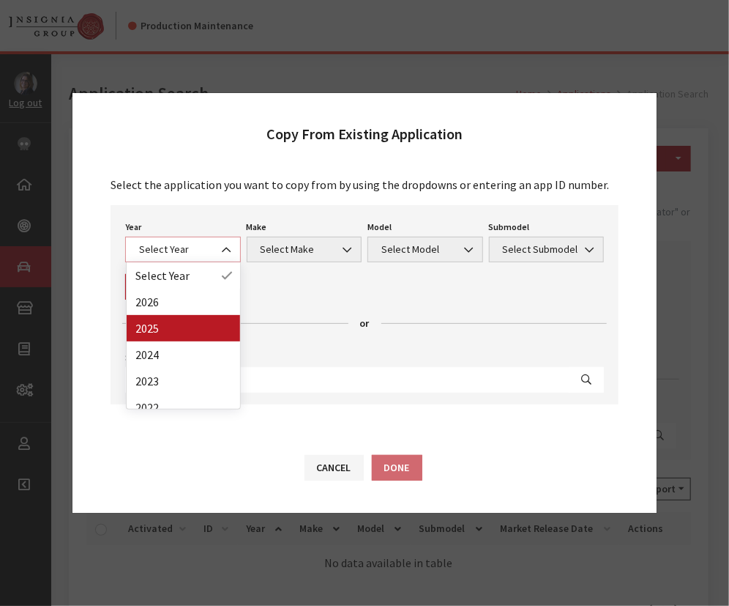
select select "43"
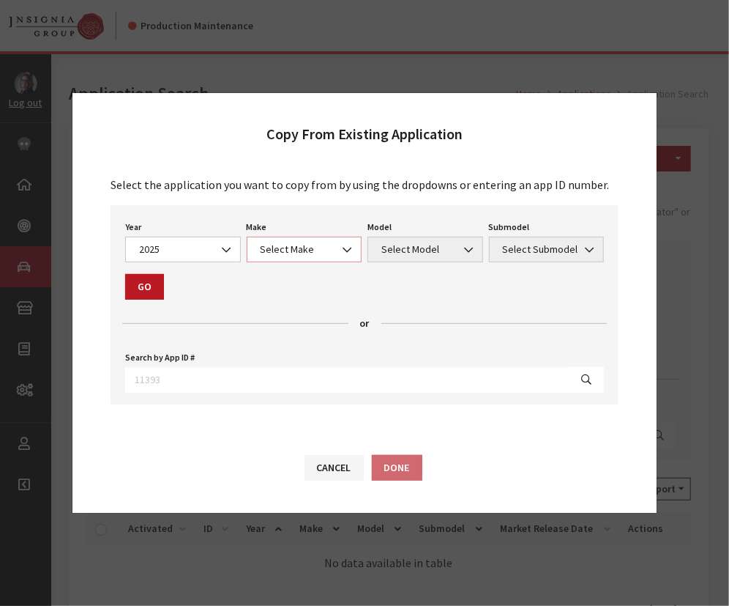
click at [274, 249] on span "Select Make" at bounding box center [304, 249] width 97 height 15
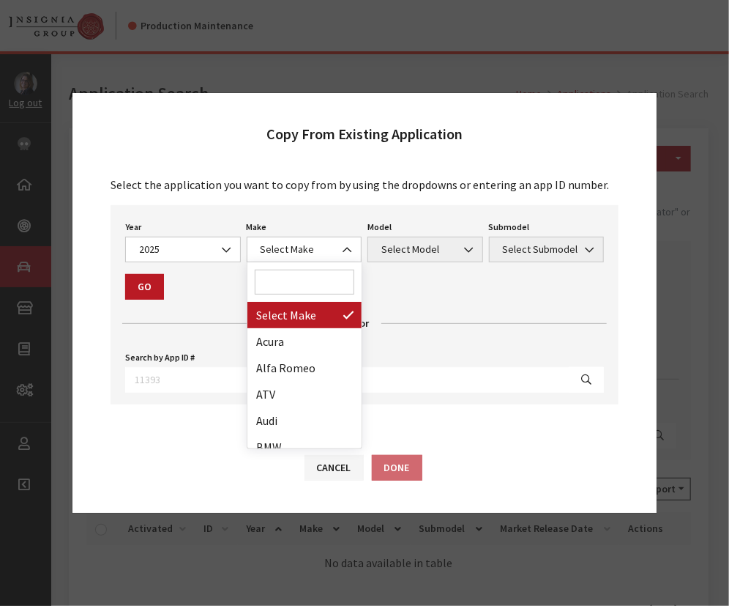
click at [278, 279] on input "Search" at bounding box center [305, 281] width 100 height 25
type input "s"
click at [301, 282] on input "s" at bounding box center [305, 281] width 100 height 25
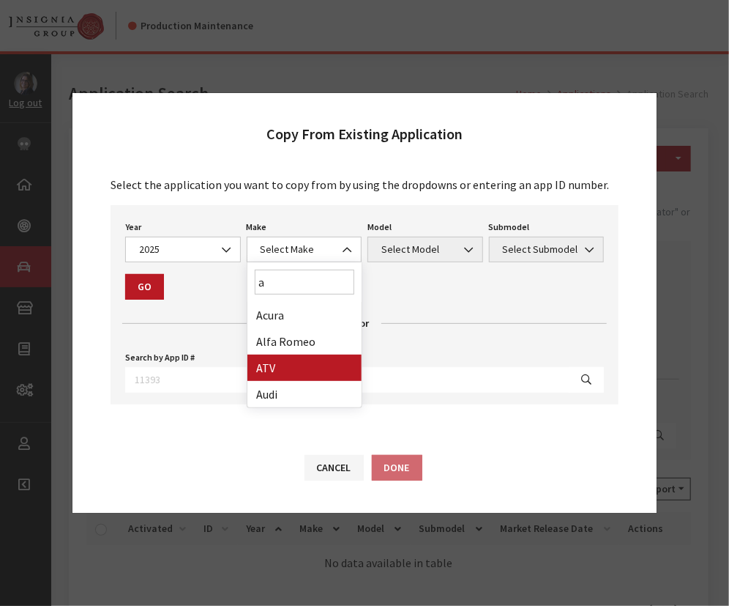
type input "a"
select select "54"
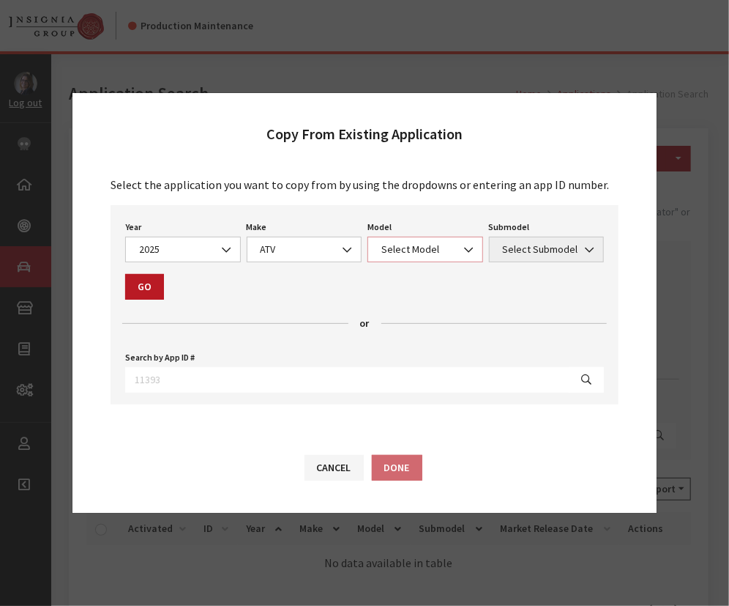
click at [403, 254] on span "Select Model" at bounding box center [425, 249] width 97 height 15
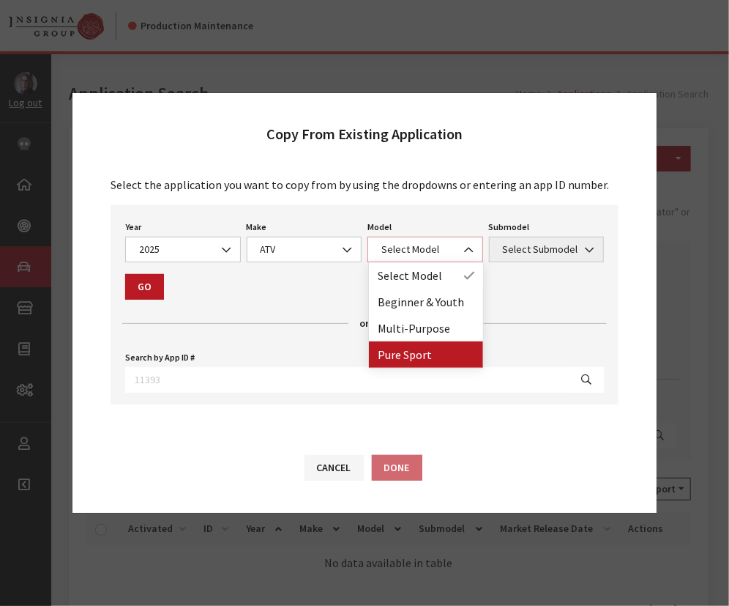
select select "1361"
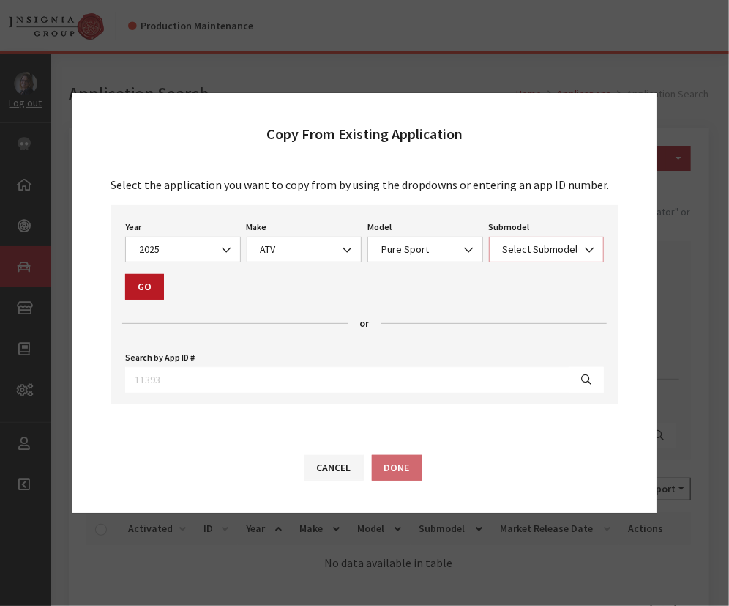
click at [532, 244] on span "Select Submodel" at bounding box center [547, 249] width 97 height 15
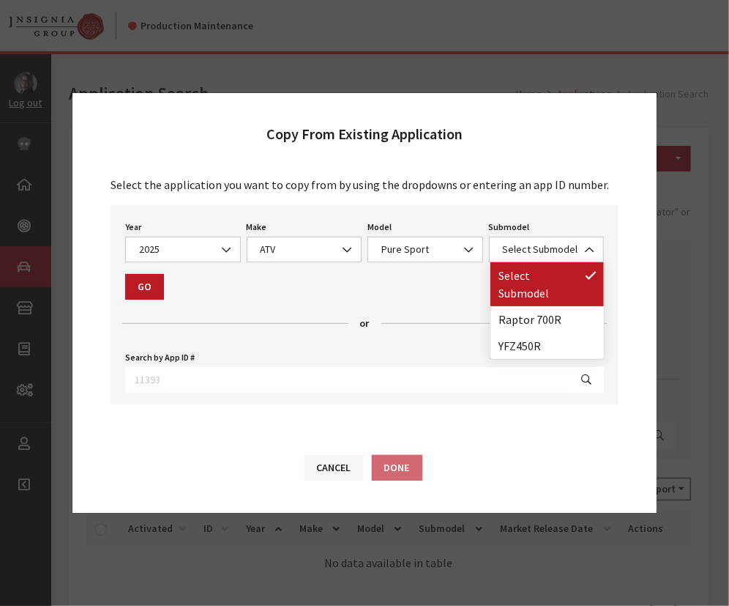
click at [338, 462] on button "Cancel" at bounding box center [334, 468] width 59 height 26
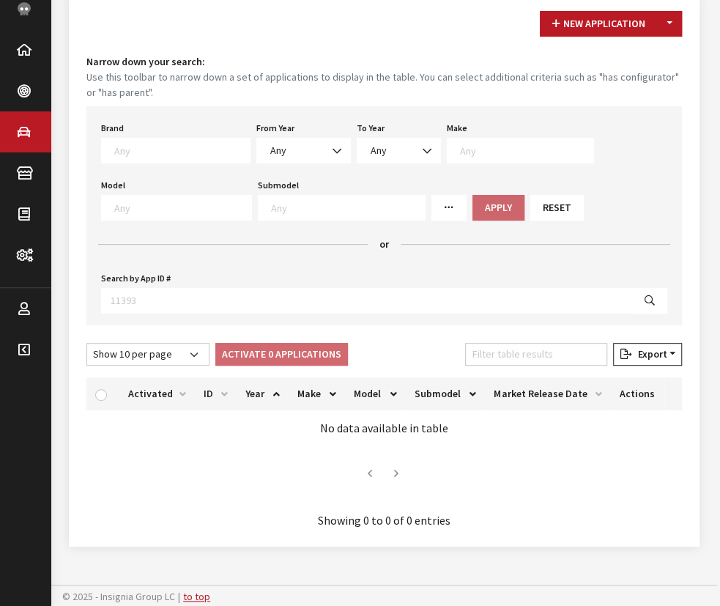
scroll to position [68, 0]
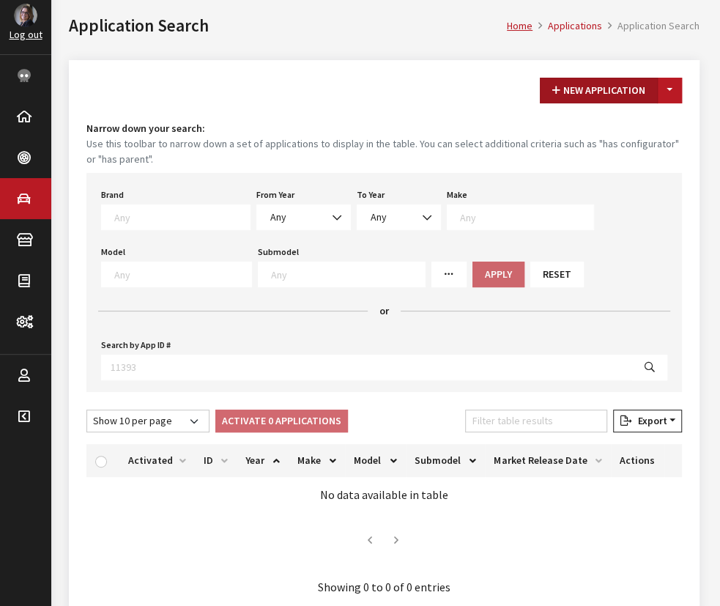
click at [580, 80] on button "New Application" at bounding box center [599, 91] width 118 height 26
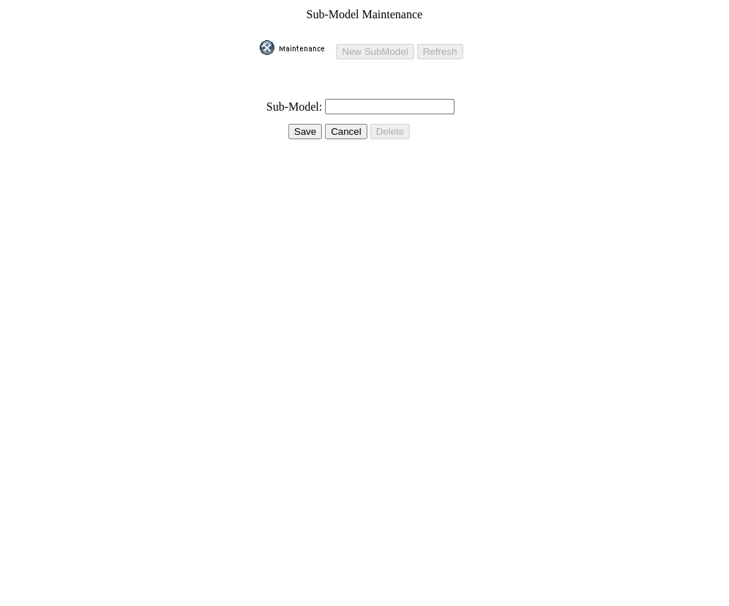
click at [349, 99] on input "text" at bounding box center [390, 106] width 130 height 15
paste input "Raptor 700R SE"
type input "Raptor 700R SE"
click at [294, 124] on input "Save" at bounding box center [306, 131] width 34 height 15
click at [299, 124] on input "Save" at bounding box center [306, 131] width 34 height 15
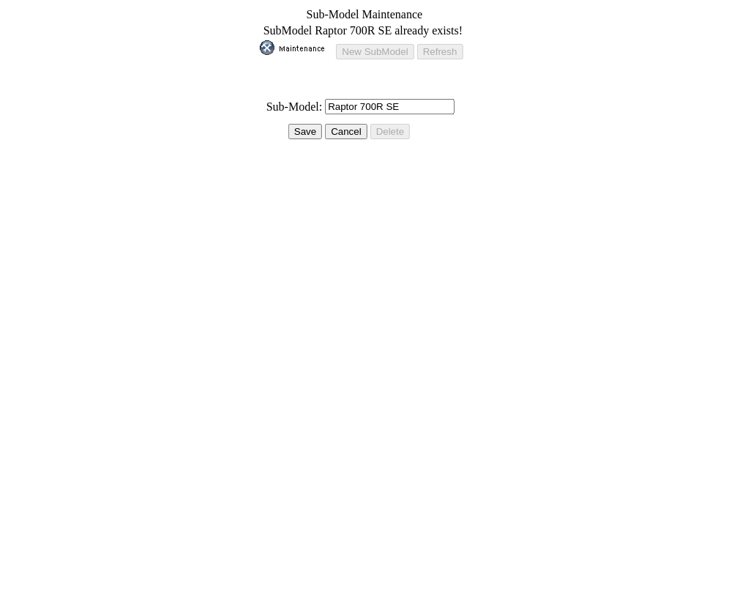
click at [289, 45] on img at bounding box center [296, 47] width 73 height 15
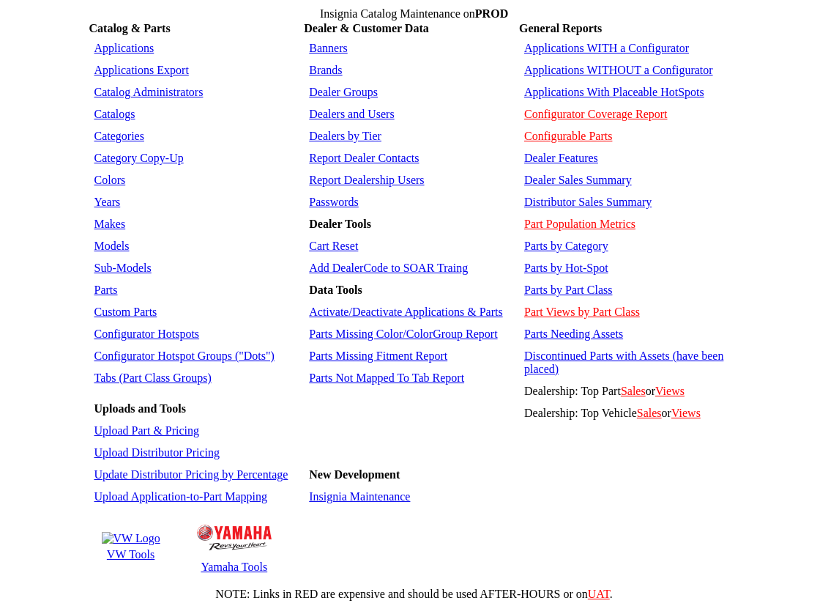
click at [105, 261] on link "Sub-Models" at bounding box center [122, 267] width 57 height 12
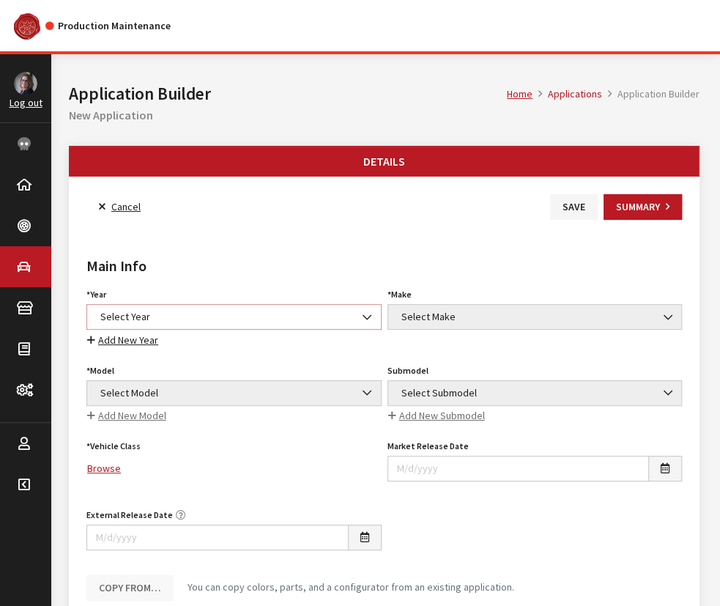
click at [187, 320] on span "Select Year" at bounding box center [234, 316] width 276 height 15
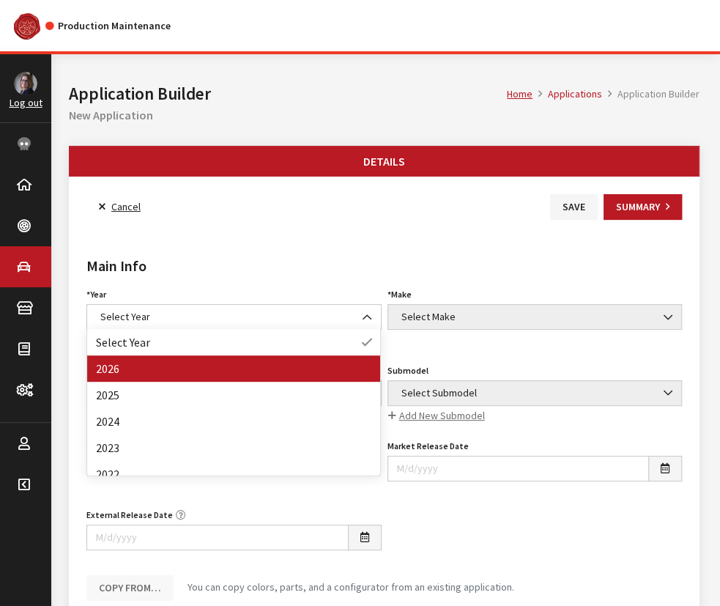
drag, startPoint x: 144, startPoint y: 368, endPoint x: 394, endPoint y: 328, distance: 252.8
select select "44"
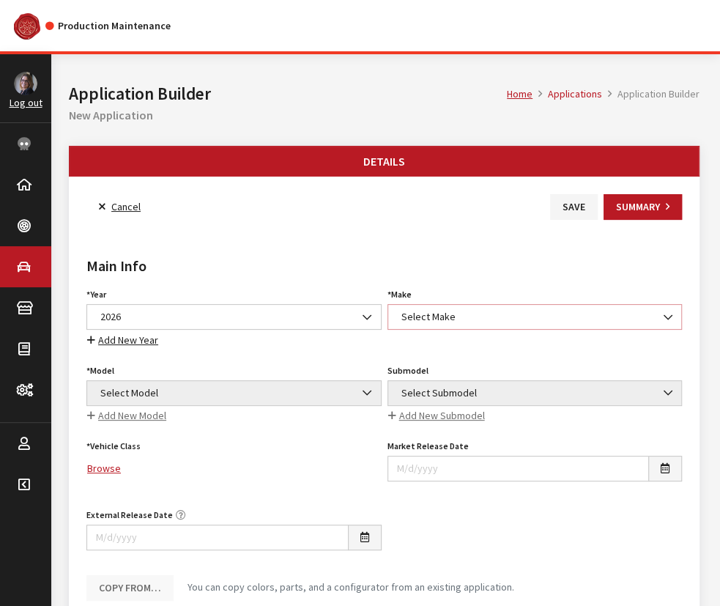
click at [495, 316] on span "Select Make" at bounding box center [535, 316] width 276 height 15
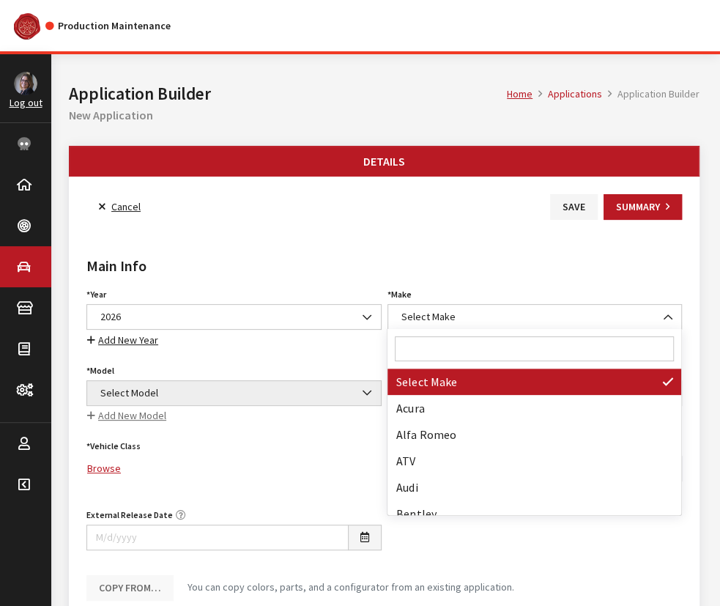
click at [449, 347] on input "Search" at bounding box center [534, 348] width 278 height 25
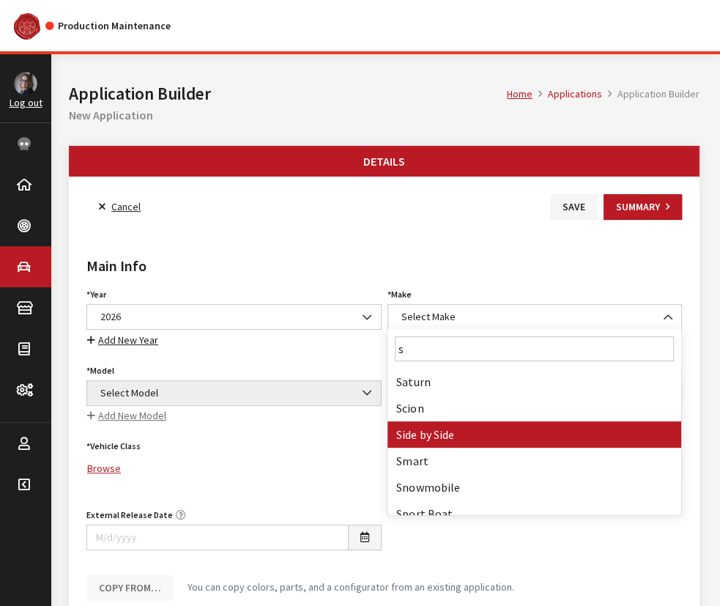
type input "s"
select select "55"
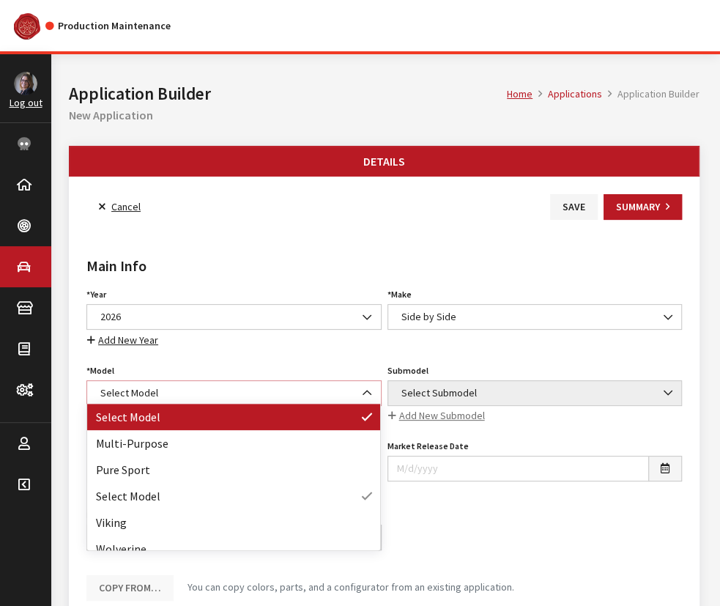
click at [194, 385] on span "Select Model" at bounding box center [234, 392] width 276 height 15
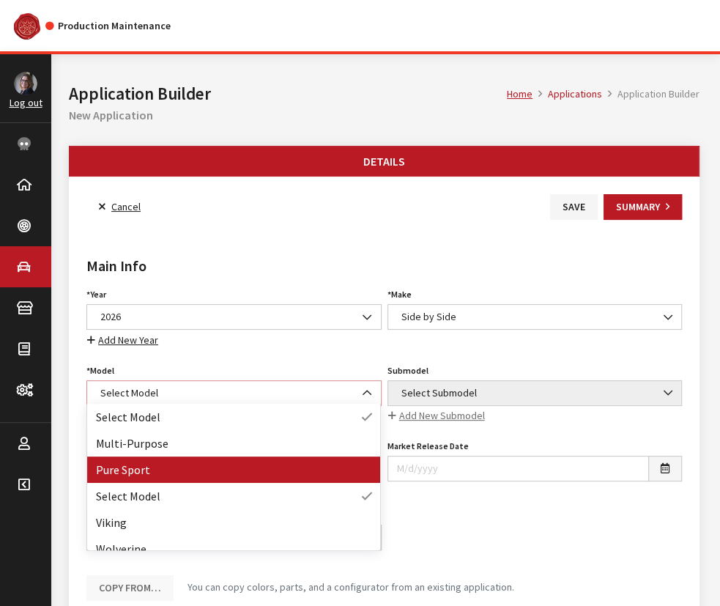
select select "1363"
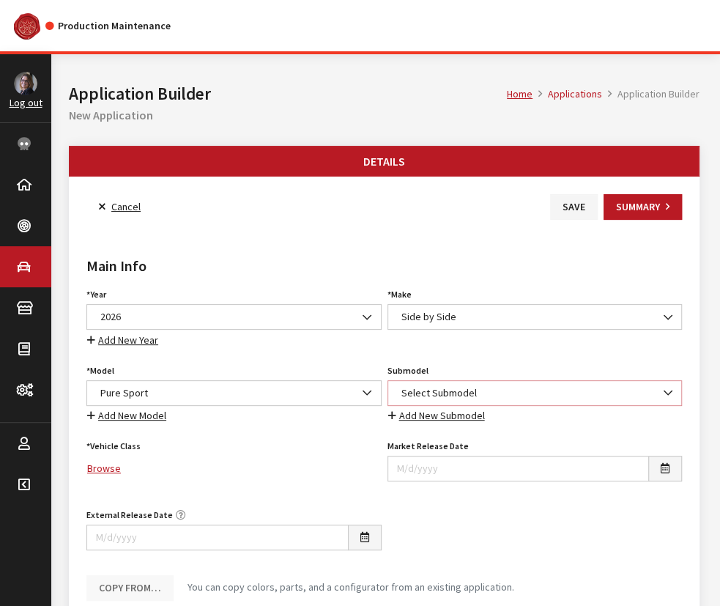
click at [472, 380] on span "Select Submodel" at bounding box center [534, 393] width 295 height 26
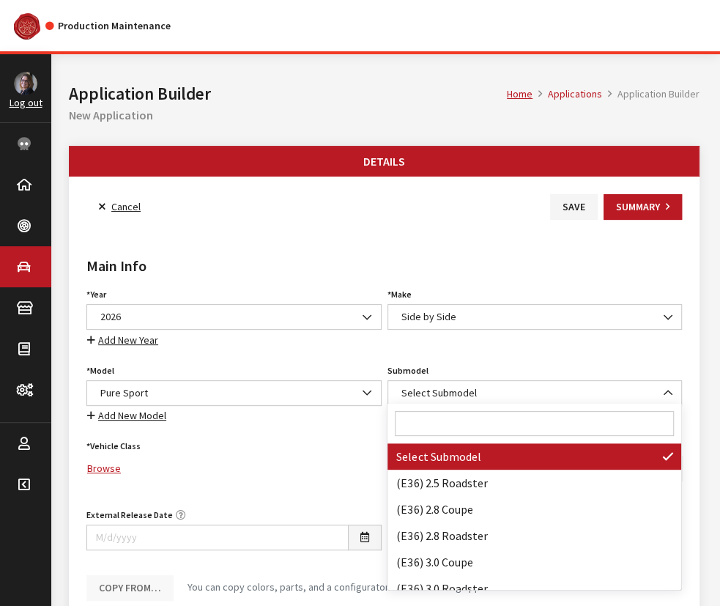
click at [447, 417] on input "Search" at bounding box center [534, 423] width 278 height 25
paste input "Raptor 700R SE"
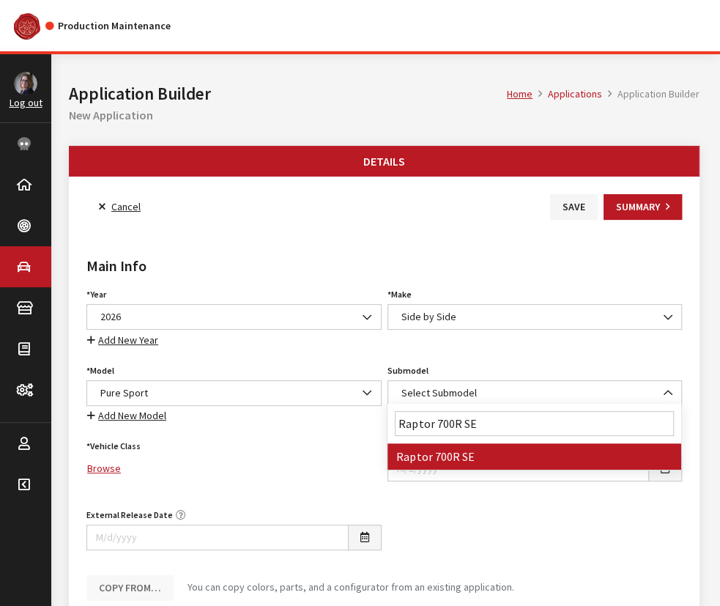
type input "Raptor 700R SE"
select select "4367"
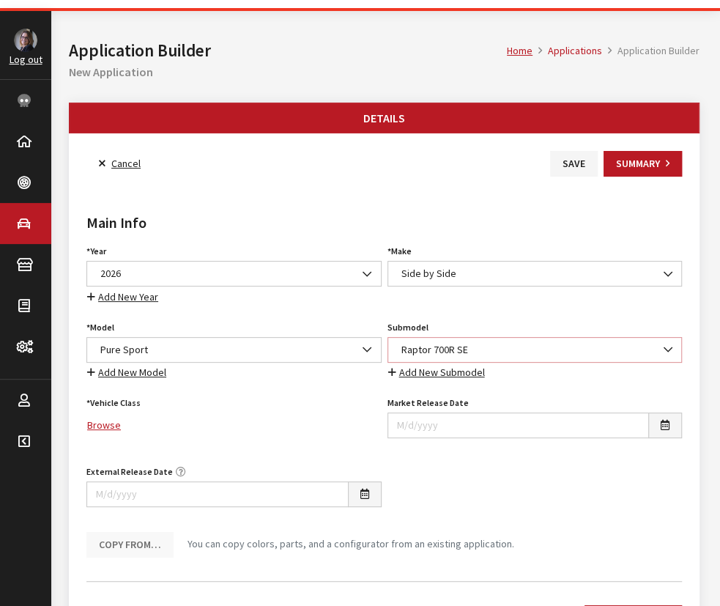
scroll to position [66, 0]
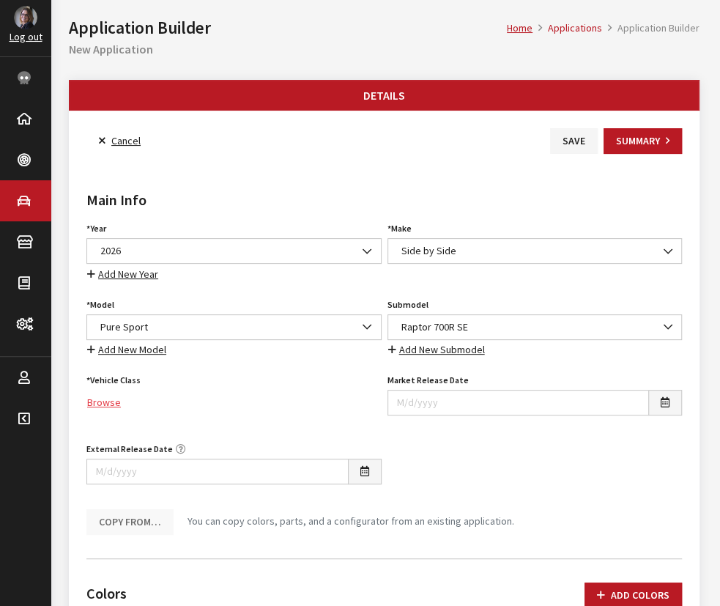
click at [105, 403] on link "Browse" at bounding box center [233, 403] width 295 height 26
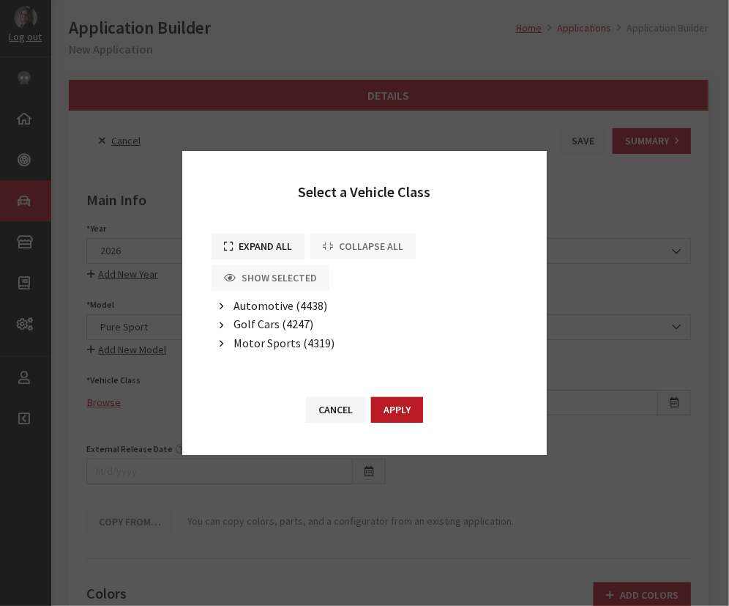
click at [223, 347] on button "button" at bounding box center [222, 343] width 20 height 17
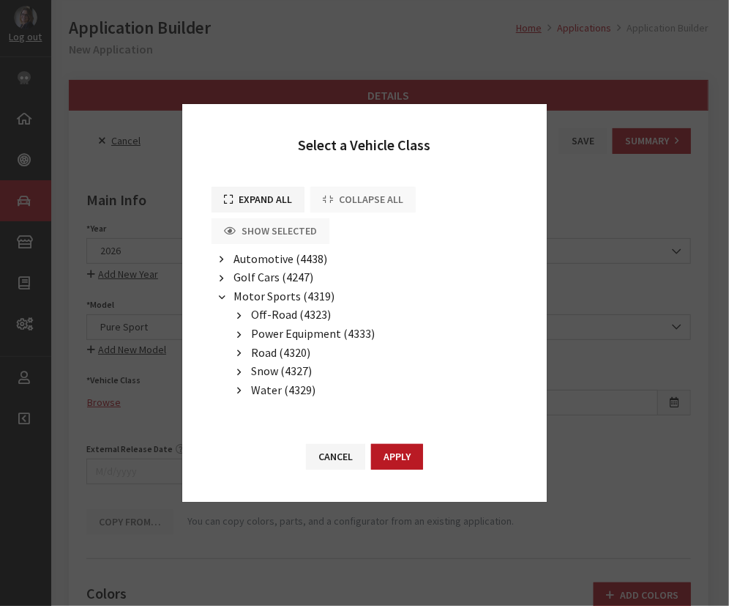
click at [239, 313] on icon "button" at bounding box center [239, 316] width 4 height 10
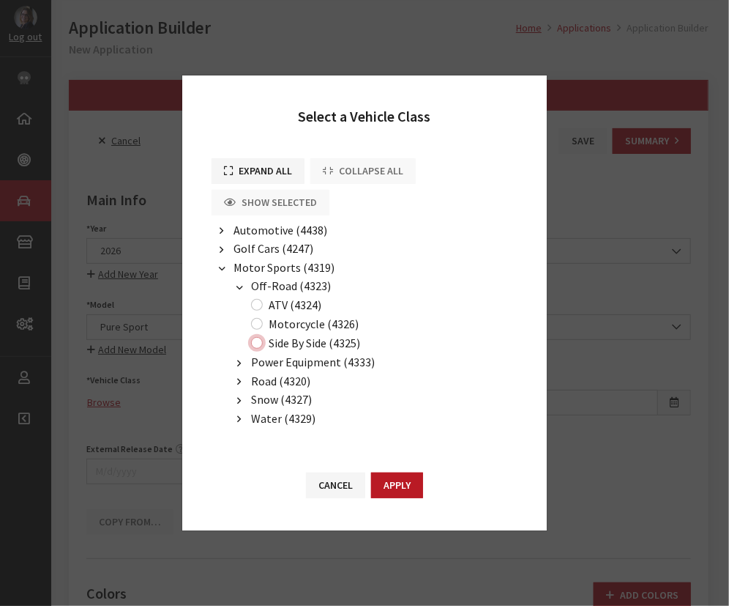
click at [258, 345] on input "Side By Side (4325)" at bounding box center [257, 343] width 12 height 12
radio input "true"
click at [404, 494] on button "Apply" at bounding box center [397, 485] width 52 height 26
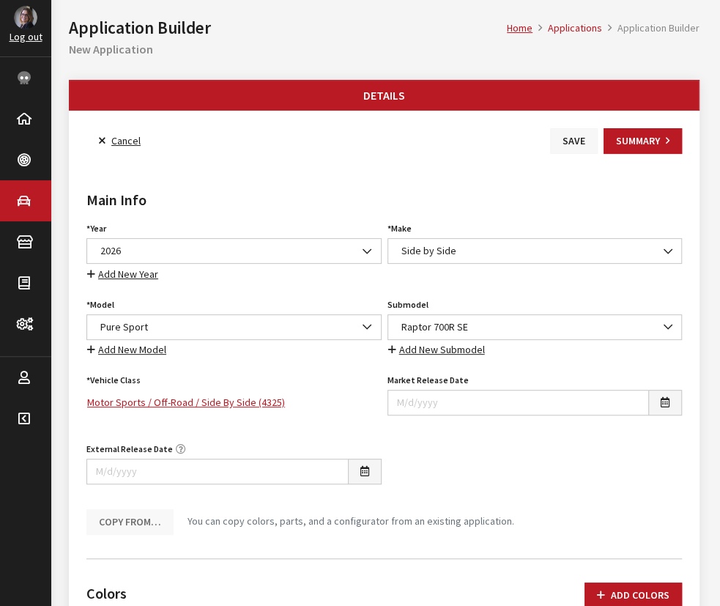
click at [565, 144] on button "Save" at bounding box center [574, 141] width 48 height 26
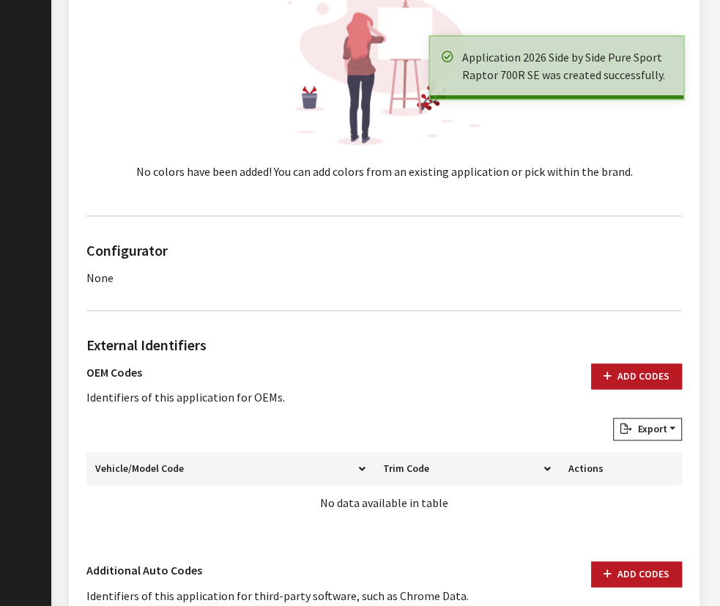
scroll to position [798, 0]
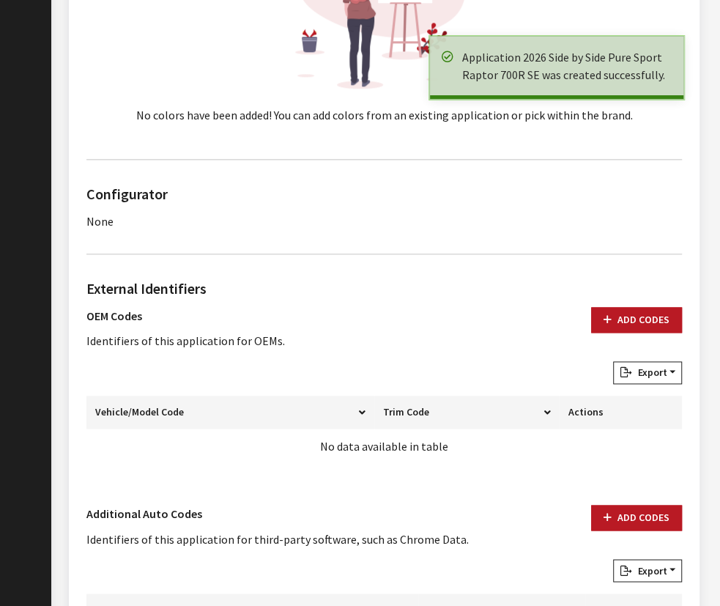
click at [624, 300] on div "External Identifiers OEM Codes Identifiers of this application for OEMs. Add Co…" at bounding box center [383, 377] width 601 height 198
click at [626, 307] on button "Add Codes" at bounding box center [636, 320] width 91 height 26
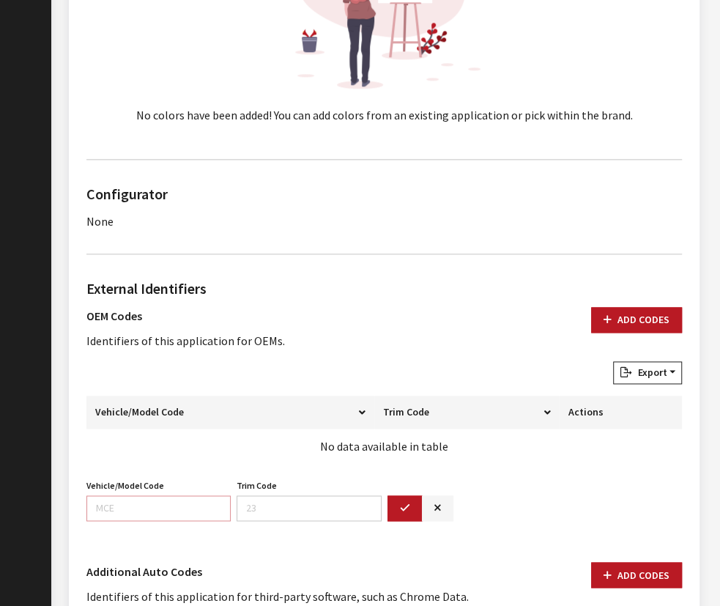
click at [139, 505] on input "Vehicle/Model Code" at bounding box center [158, 508] width 144 height 26
paste input "DE39"
type input "DE39"
click at [397, 508] on button "button" at bounding box center [404, 508] width 35 height 26
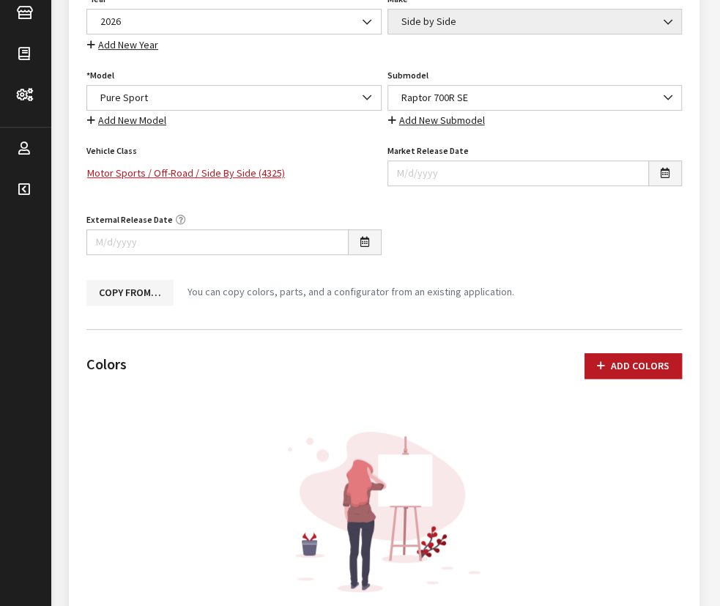
scroll to position [66, 0]
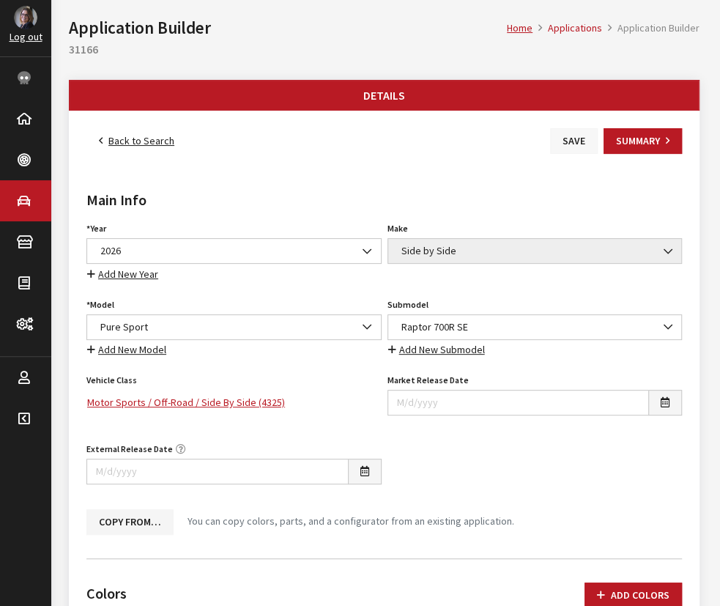
click at [569, 140] on button "Save" at bounding box center [574, 141] width 48 height 26
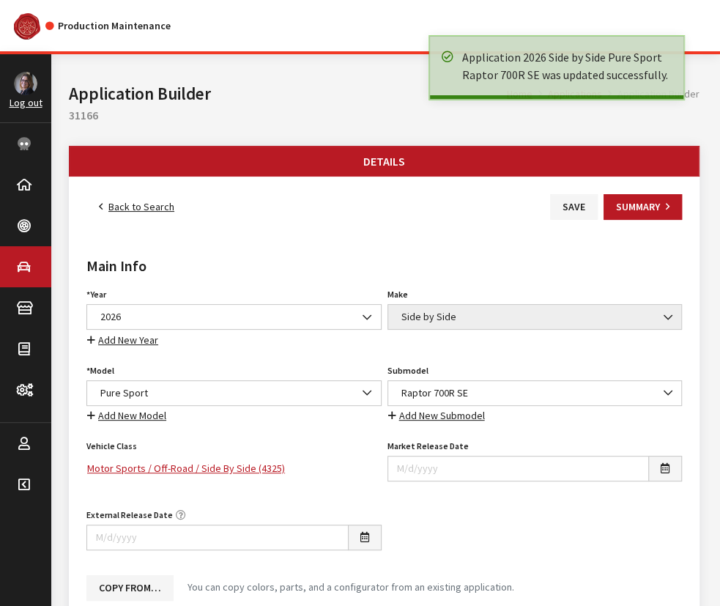
click at [126, 210] on link "Back to Search" at bounding box center [136, 207] width 100 height 26
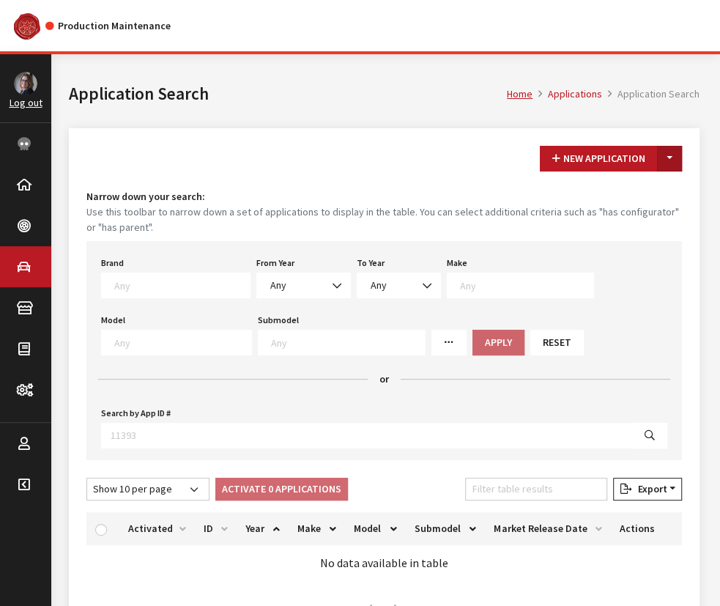
click at [669, 160] on button "Toggle Dropdown" at bounding box center [669, 159] width 25 height 26
click at [598, 197] on button "New From Existing..." at bounding box center [619, 190] width 126 height 26
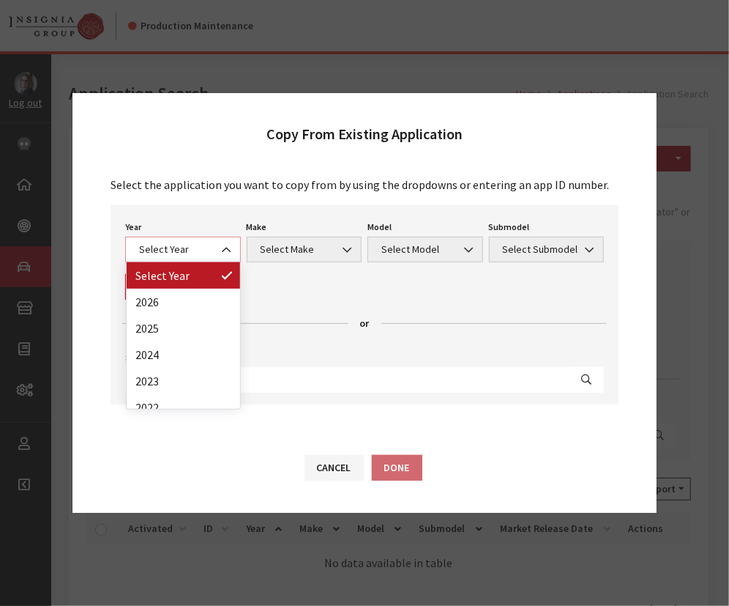
click at [214, 243] on span "Select Year" at bounding box center [183, 249] width 97 height 15
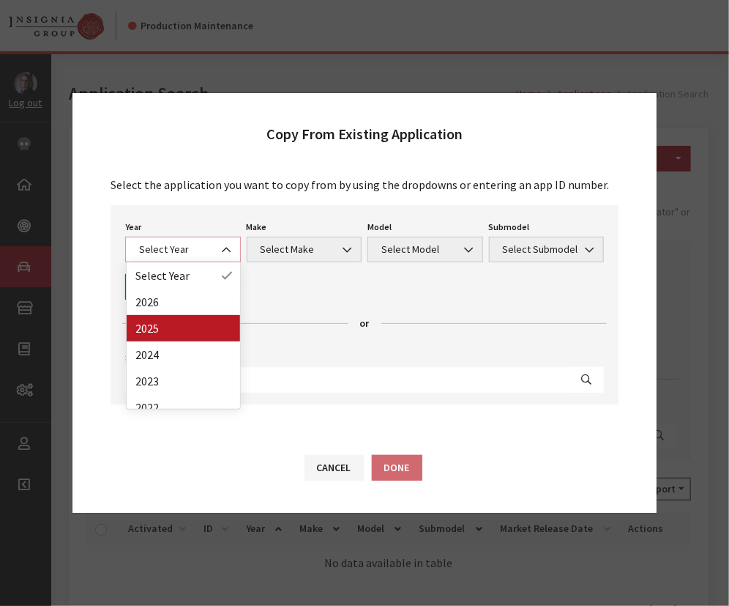
select select "43"
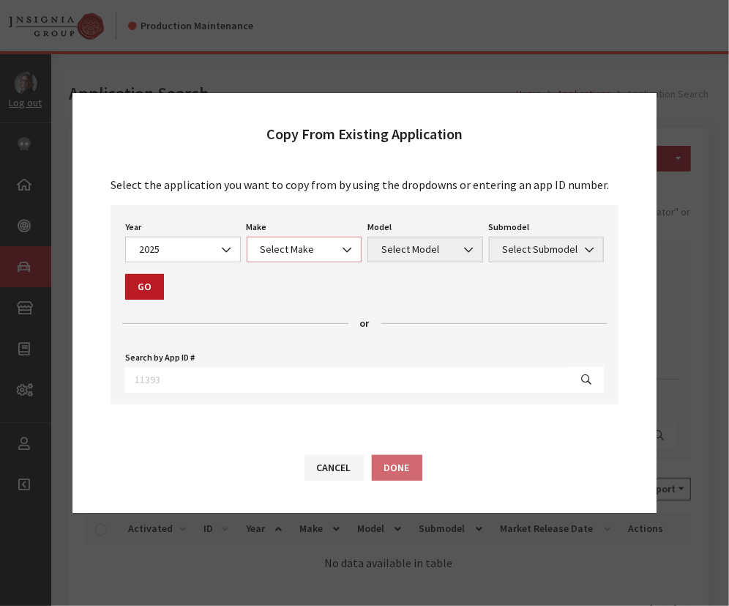
click at [297, 253] on span "Select Make" at bounding box center [304, 249] width 97 height 15
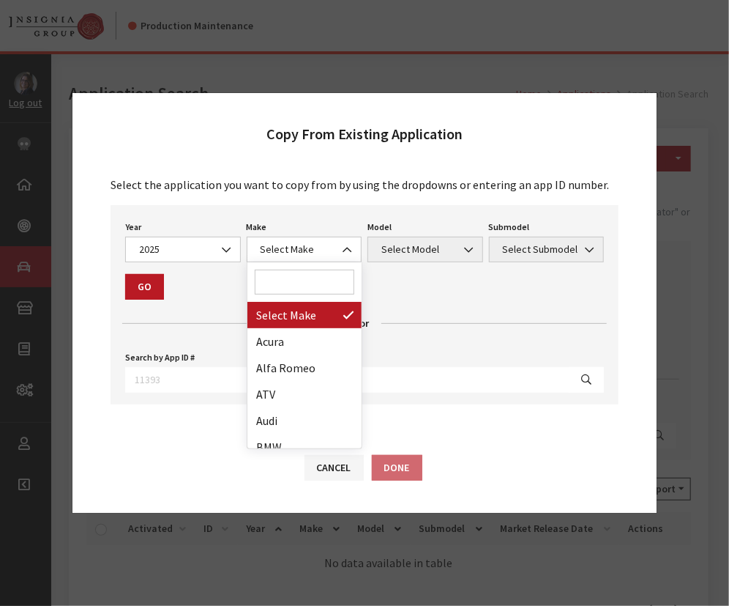
click at [293, 275] on input "Search" at bounding box center [305, 281] width 100 height 25
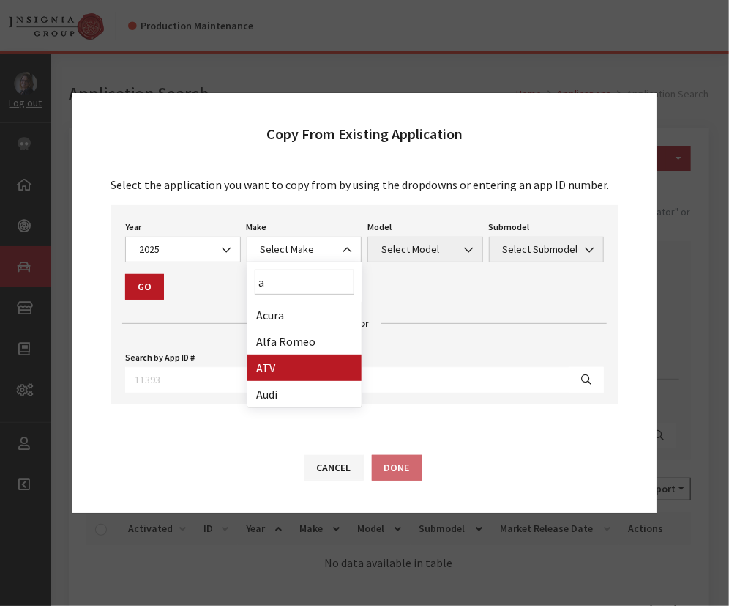
type input "a"
select select "54"
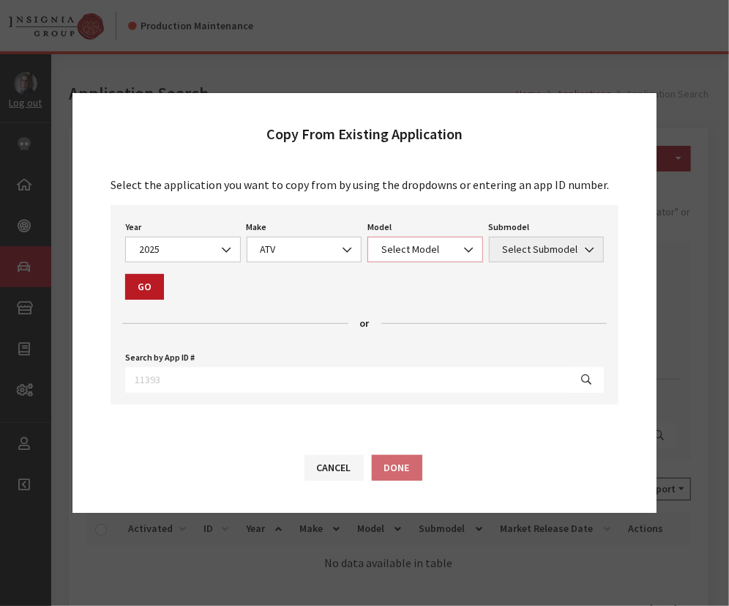
click at [397, 249] on span "Select Model" at bounding box center [425, 249] width 97 height 15
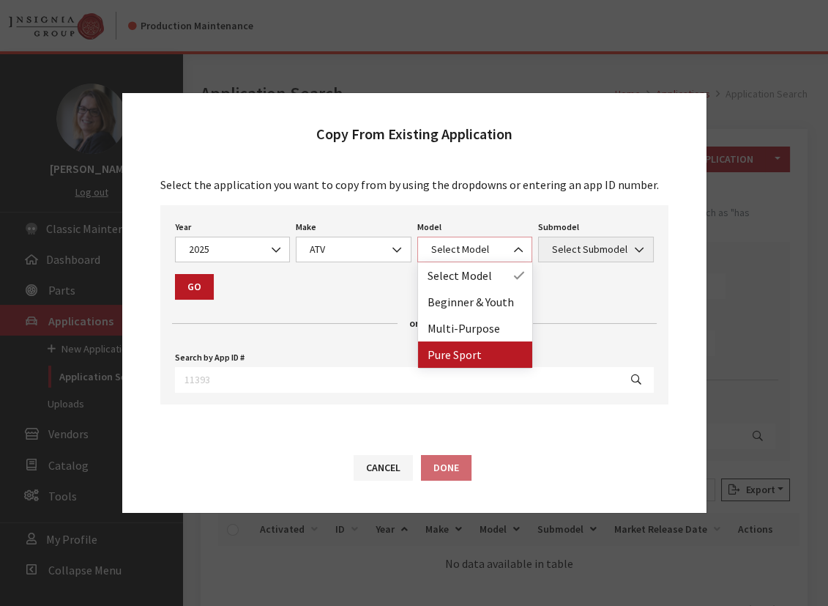
select select "1361"
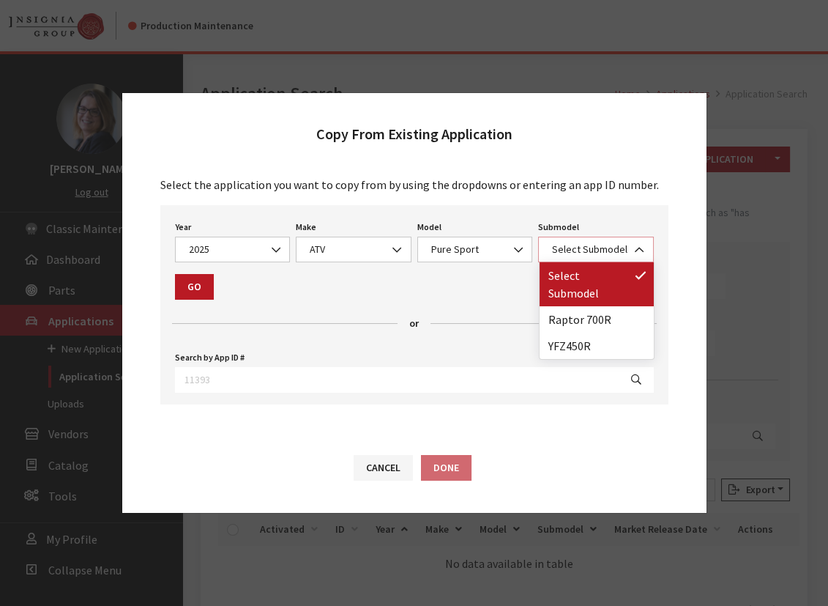
click at [581, 246] on span "Select Submodel" at bounding box center [596, 249] width 97 height 15
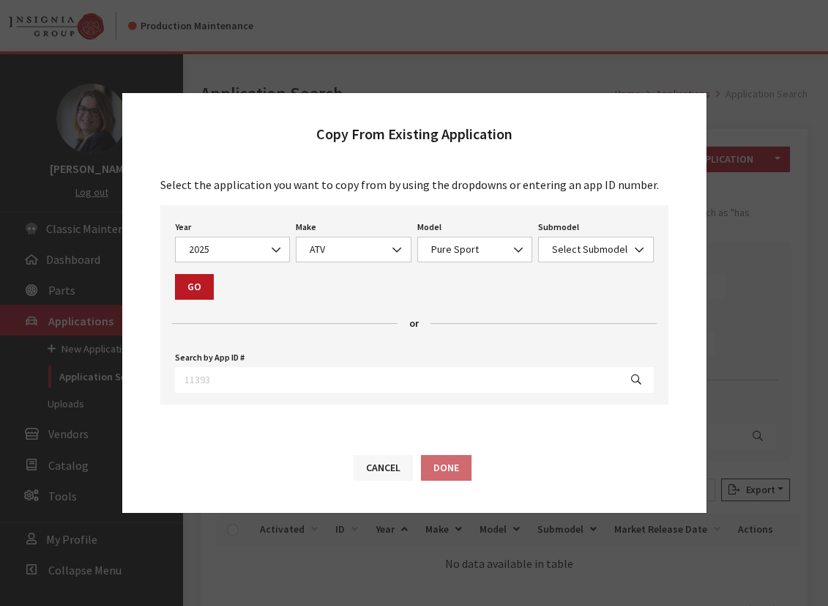
click at [361, 472] on button "Cancel" at bounding box center [383, 468] width 59 height 26
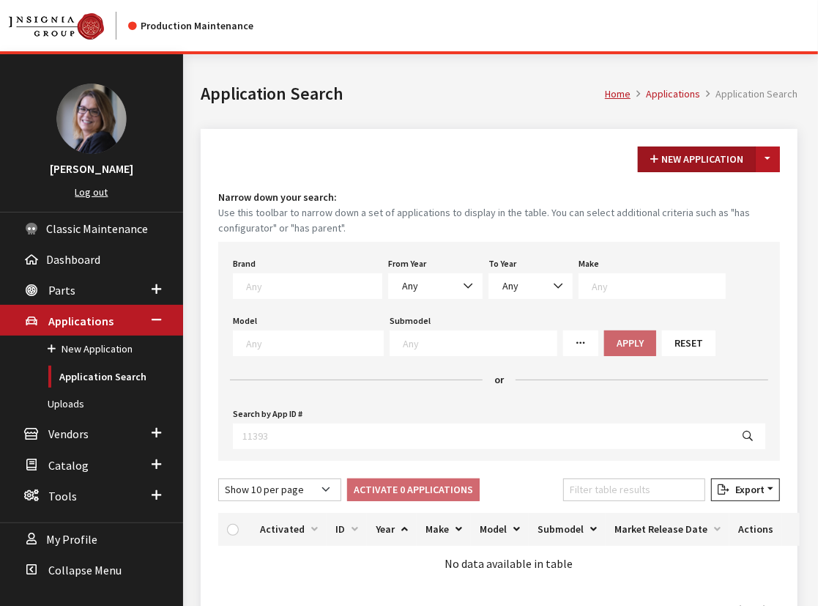
click at [702, 160] on button "New Application" at bounding box center [697, 159] width 118 height 26
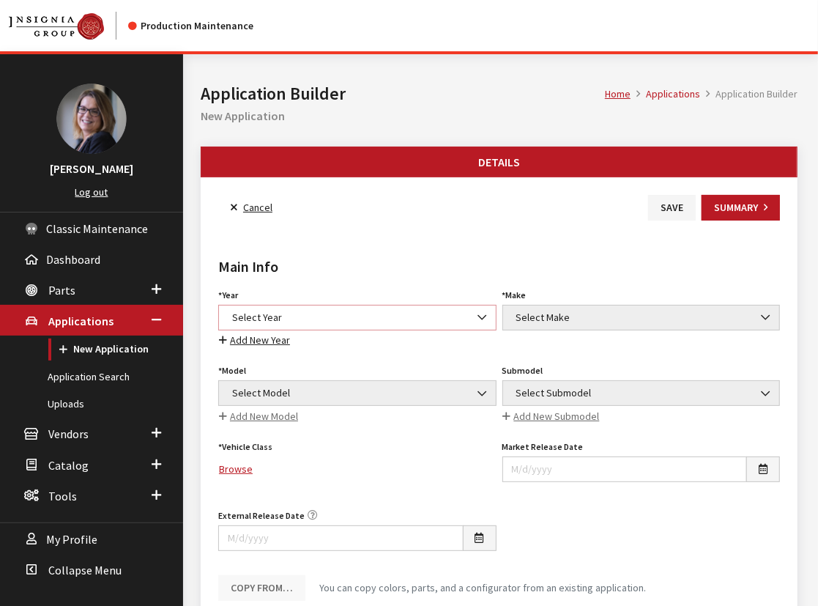
drag, startPoint x: 0, startPoint y: 0, endPoint x: 278, endPoint y: 314, distance: 419.7
click at [278, 314] on span "Select Year" at bounding box center [357, 317] width 259 height 15
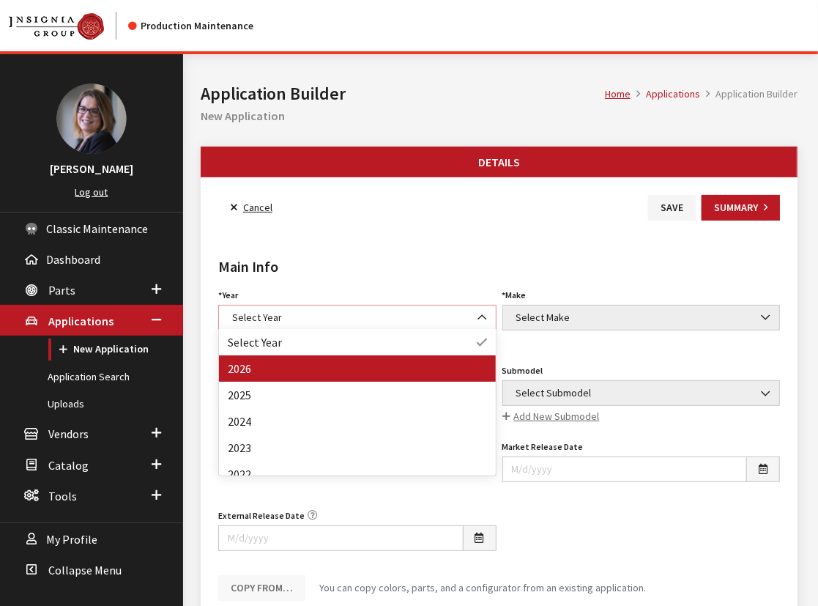
select select "44"
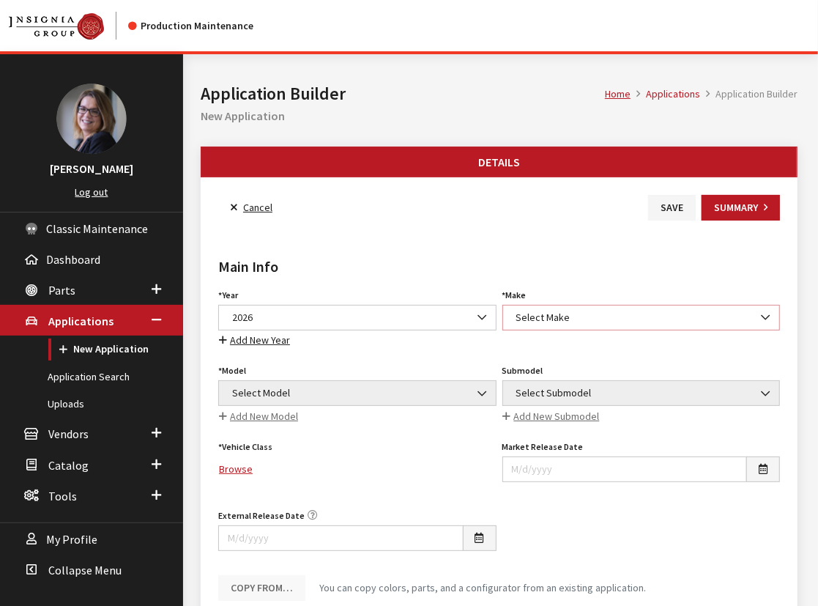
click at [576, 320] on span "Select Make" at bounding box center [641, 317] width 259 height 15
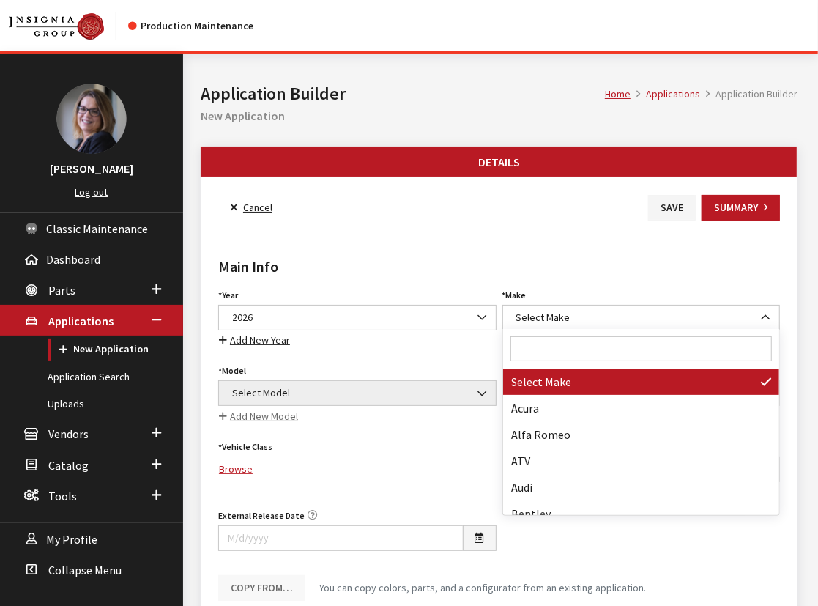
click at [570, 354] on input "Search" at bounding box center [641, 348] width 262 height 25
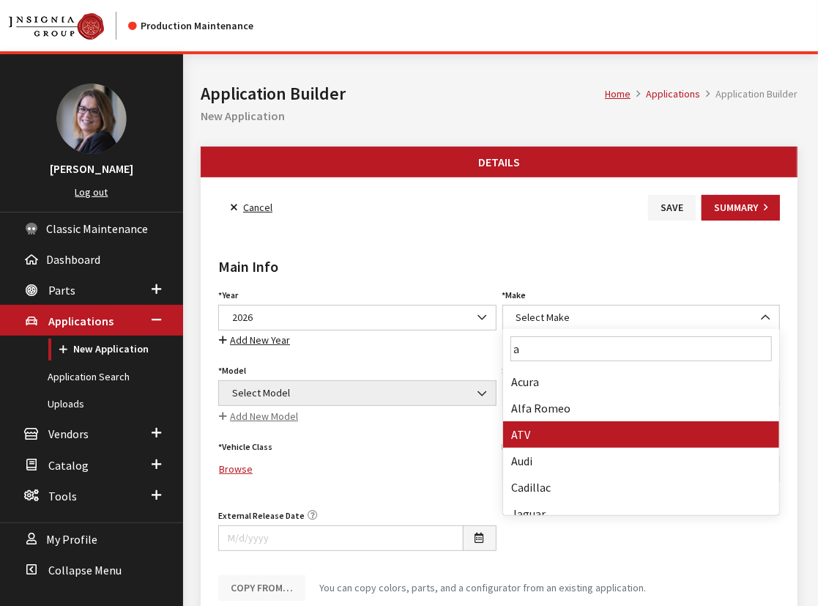
type input "a"
select select "54"
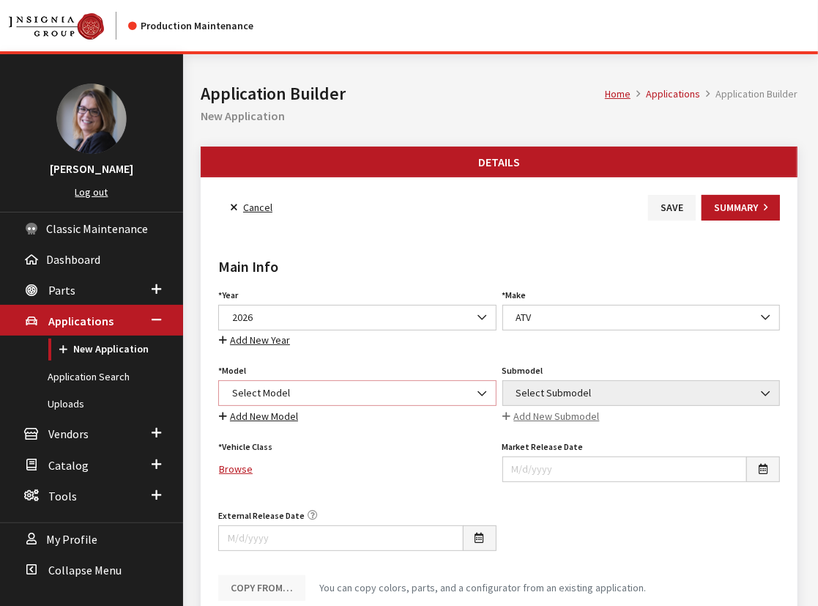
click at [291, 386] on span "Select Model" at bounding box center [357, 392] width 259 height 15
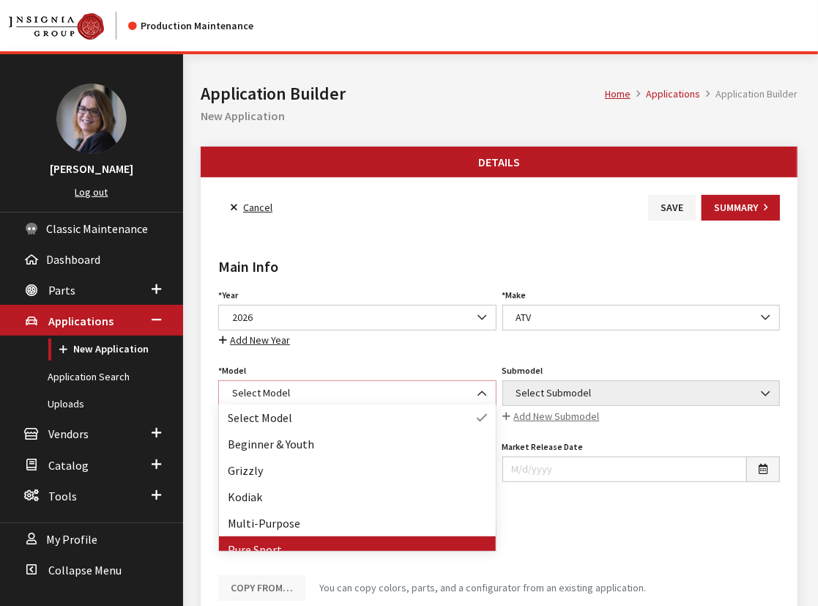
select select "1361"
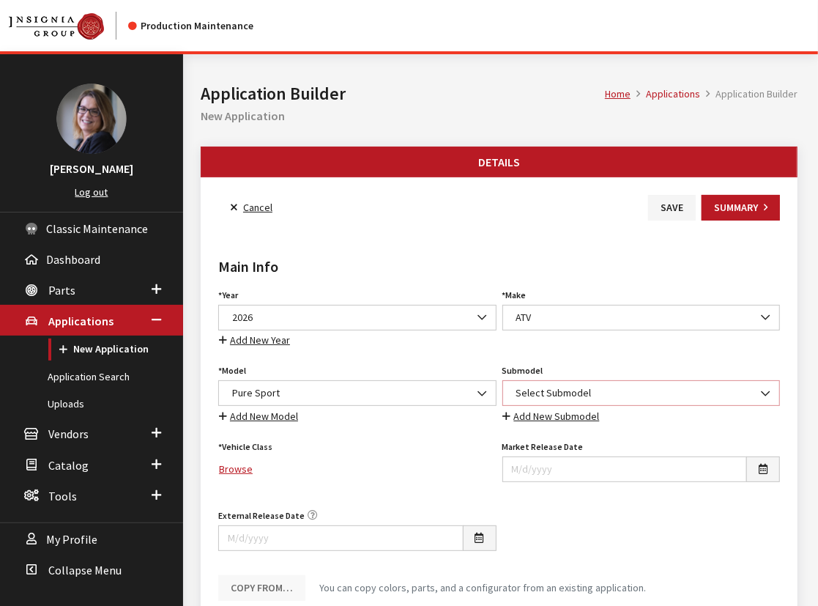
click at [560, 380] on span "Select Submodel" at bounding box center [641, 393] width 278 height 26
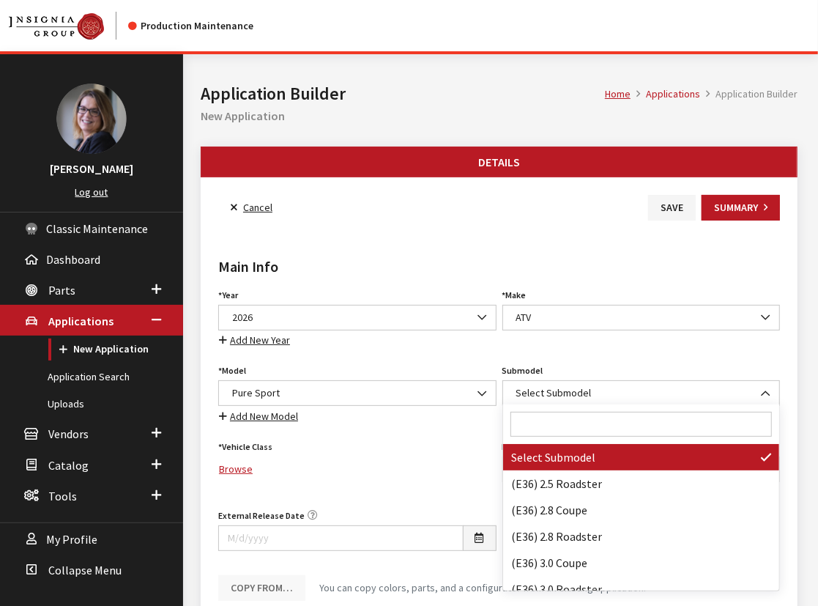
click at [551, 421] on input "Search" at bounding box center [641, 424] width 262 height 25
click at [525, 419] on input "Search" at bounding box center [641, 424] width 262 height 25
paste input "YFZ450R SE"
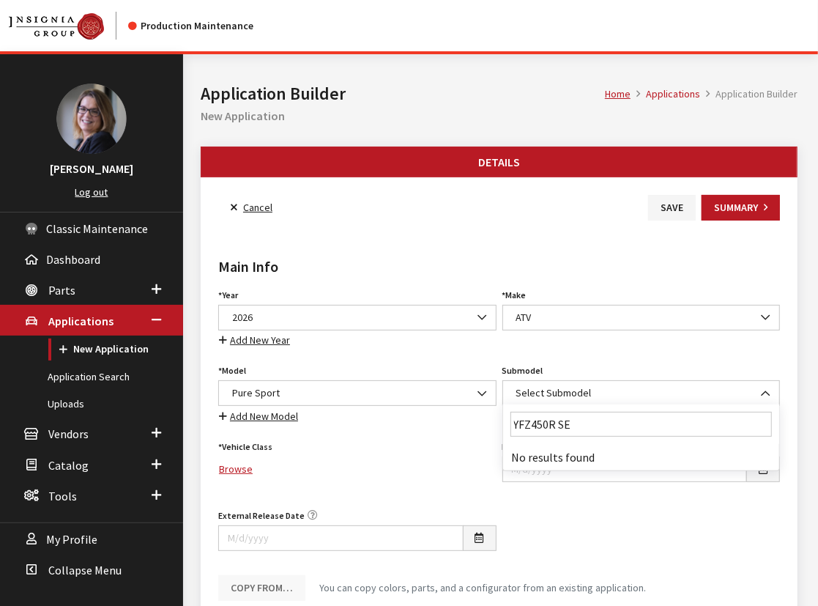
type input "YFZ450R SE"
click at [609, 392] on span "Select Submodel" at bounding box center [641, 392] width 259 height 15
click at [592, 392] on span "Select Submodel" at bounding box center [641, 392] width 259 height 15
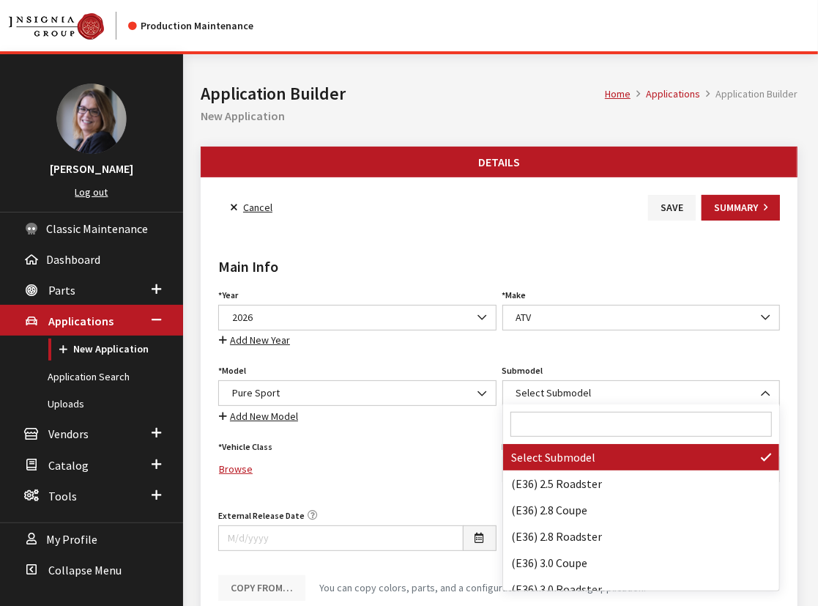
click at [575, 420] on input "Search" at bounding box center [641, 424] width 262 height 25
paste input "YFZ450R SE"
type input "YFZ450R SE"
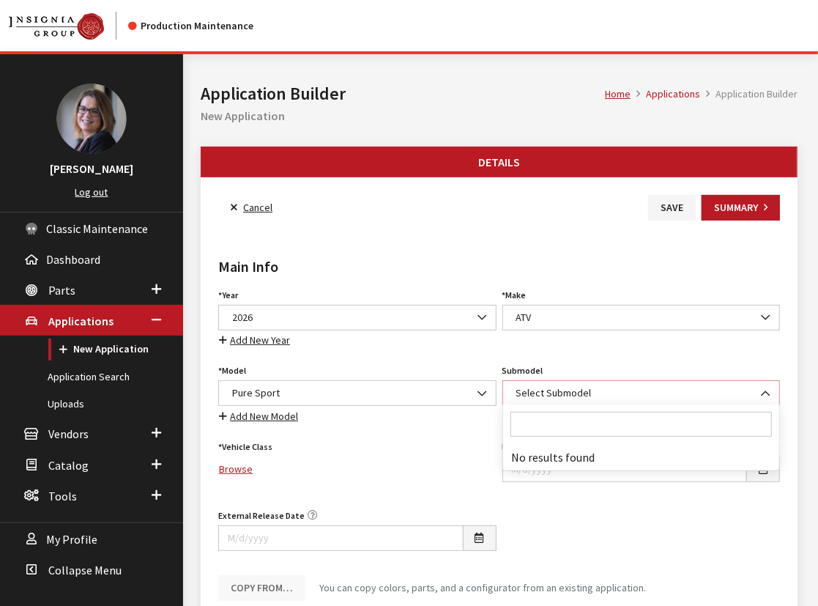
click at [603, 387] on span "Select Submodel" at bounding box center [641, 392] width 259 height 15
click at [311, 311] on span "2026" at bounding box center [357, 317] width 259 height 15
click at [272, 319] on span "2025" at bounding box center [357, 317] width 259 height 15
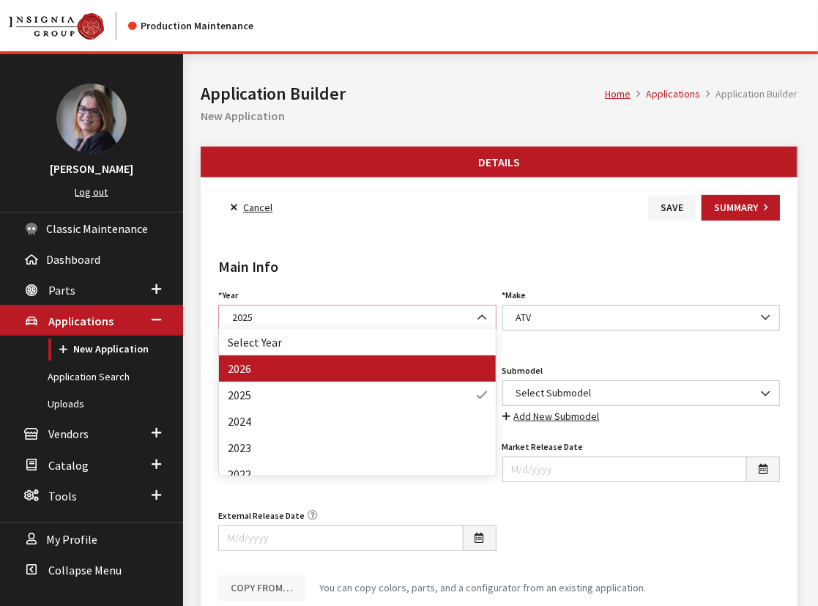
select select "44"
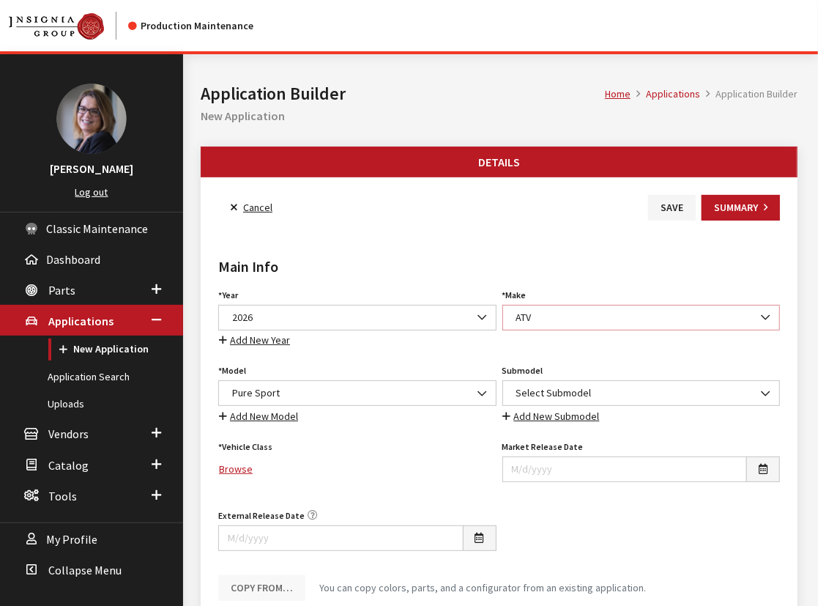
click at [581, 319] on span "ATV" at bounding box center [641, 317] width 259 height 15
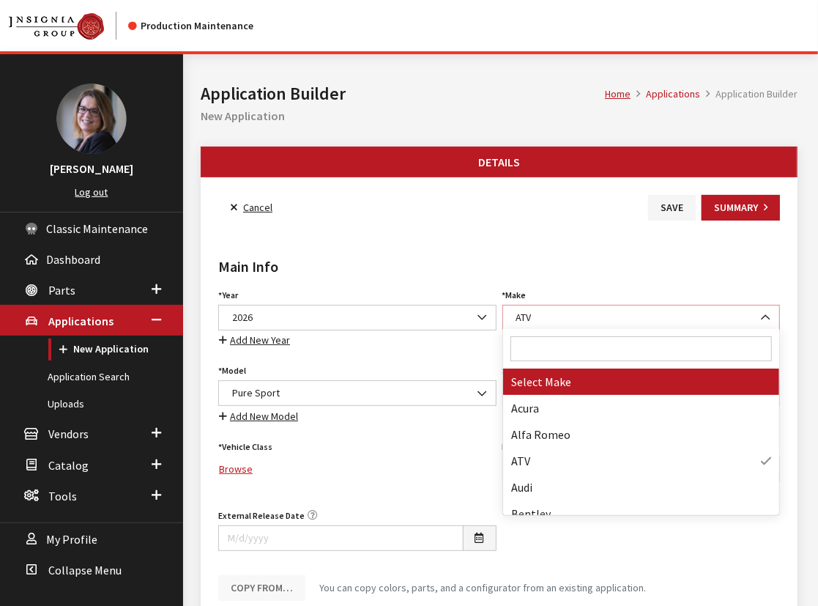
select select "22"
select select
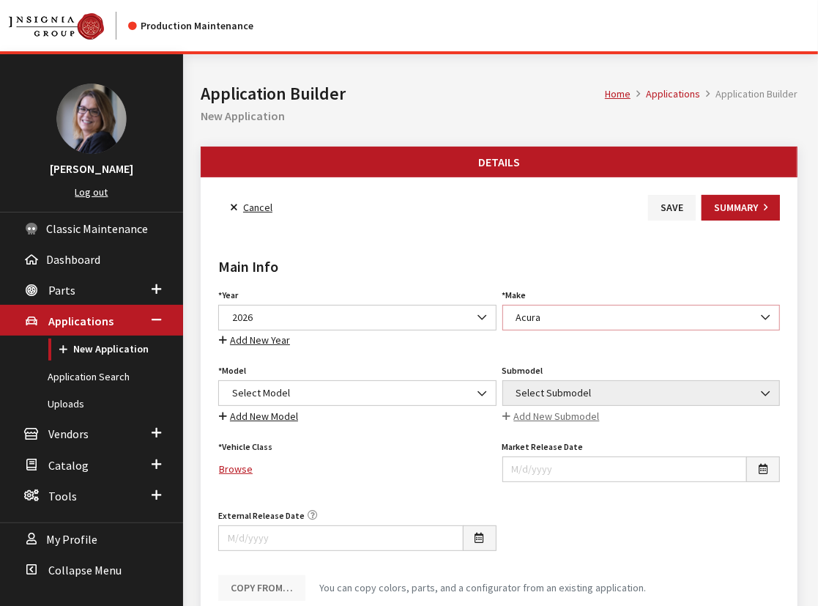
click at [556, 323] on span "Acura" at bounding box center [641, 317] width 259 height 15
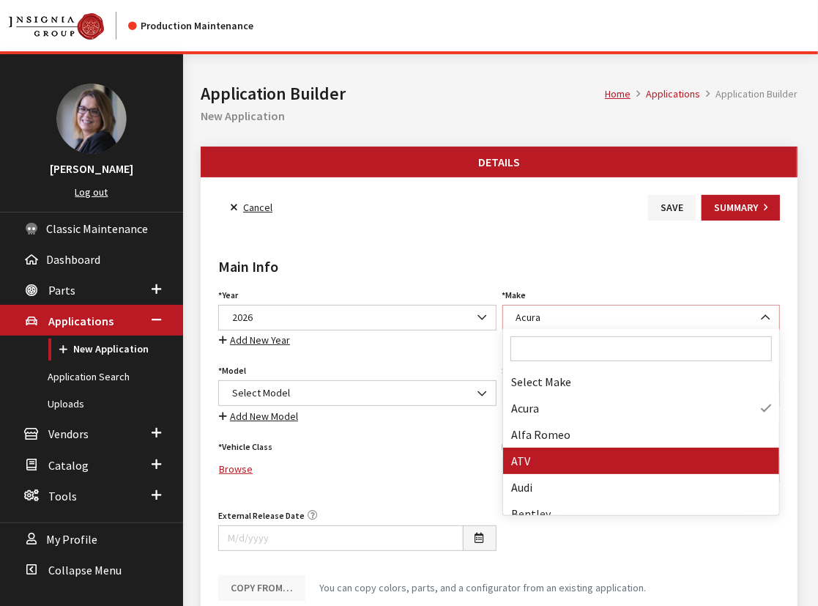
select select "54"
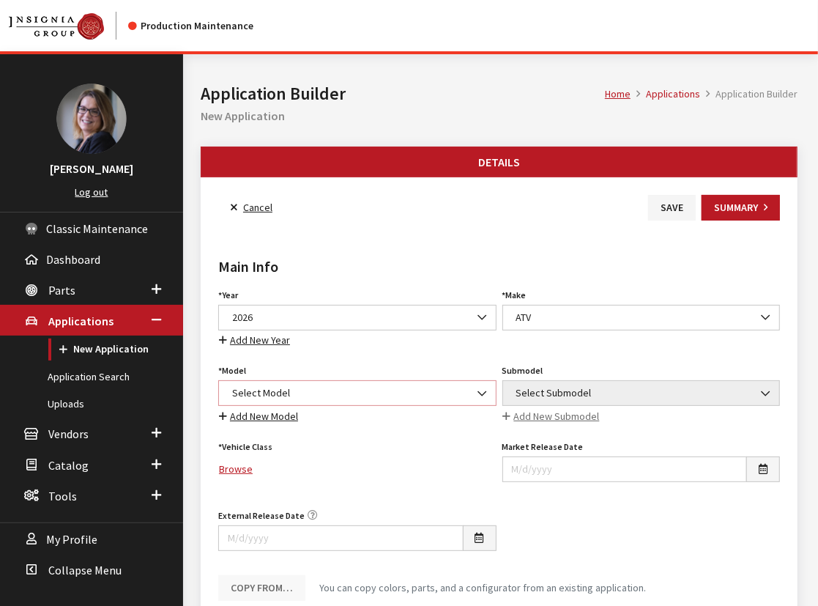
click at [272, 395] on span "Select Model" at bounding box center [357, 392] width 259 height 15
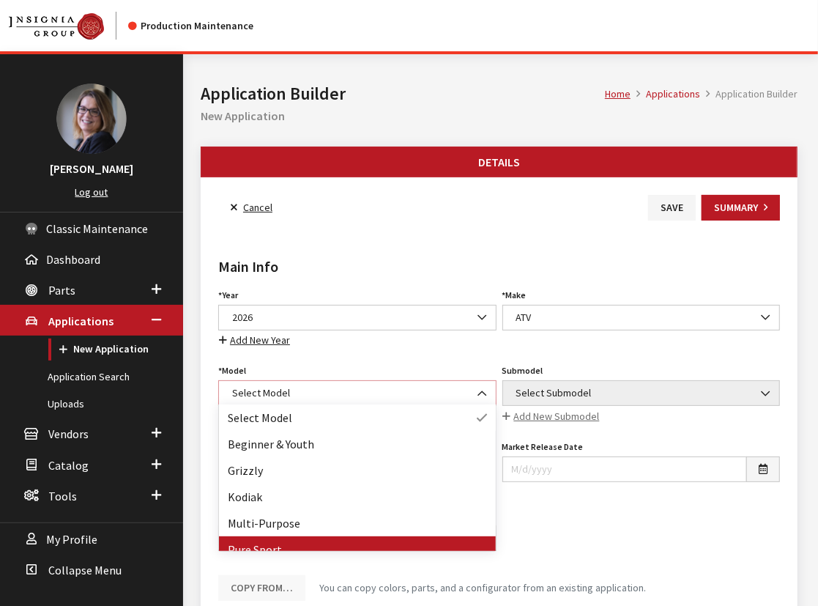
select select "1361"
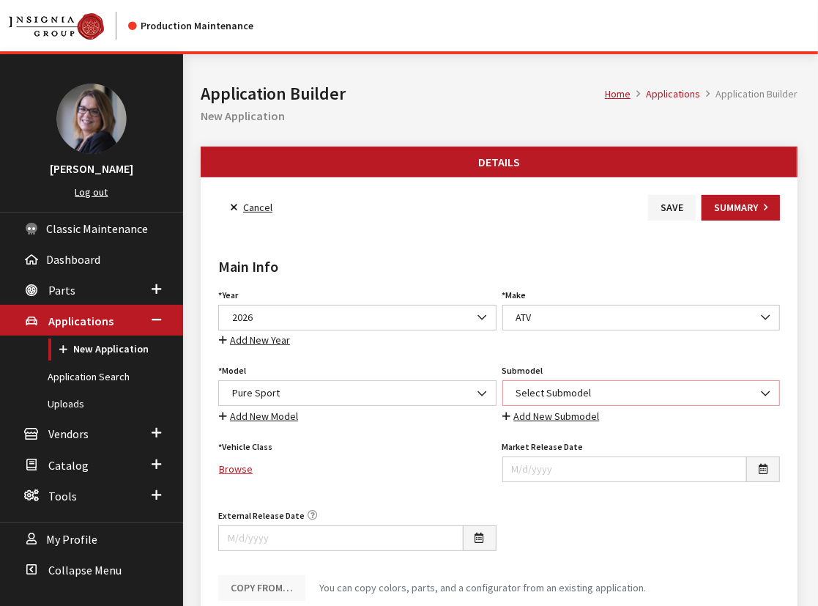
click at [581, 387] on span "Select Submodel" at bounding box center [641, 392] width 259 height 15
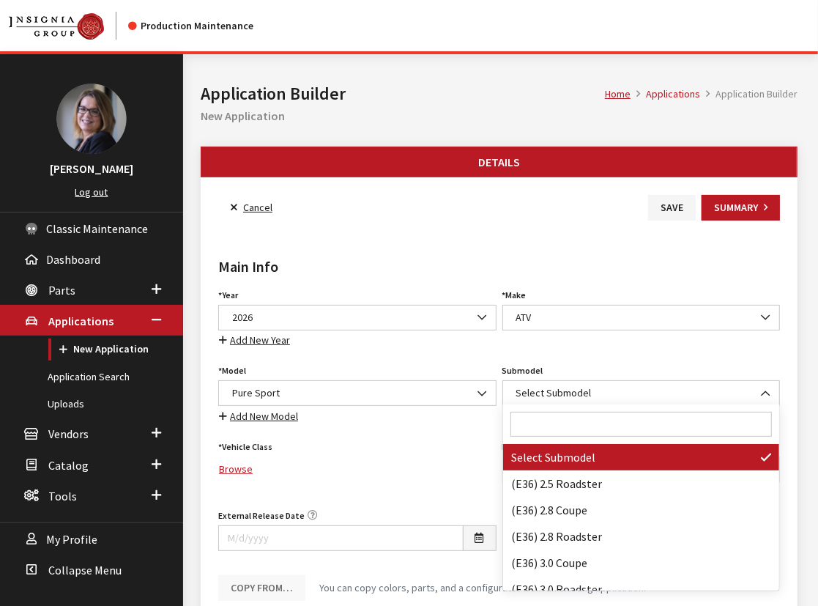
click at [564, 416] on input "Search" at bounding box center [641, 424] width 262 height 25
paste input "YFZ450R SE"
type input "YFZ450R SE"
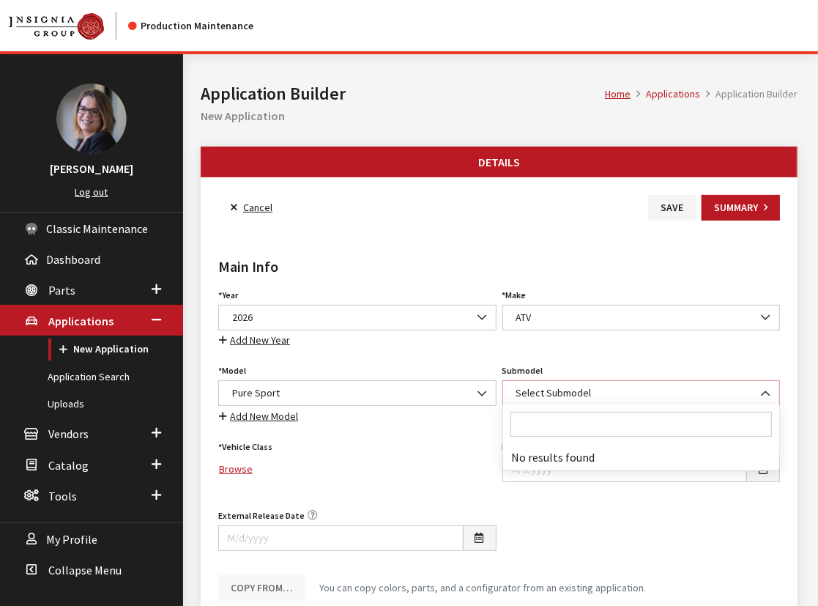
click at [619, 397] on span "Select Submodel" at bounding box center [641, 392] width 259 height 15
click at [234, 203] on icon at bounding box center [234, 208] width 7 height 10
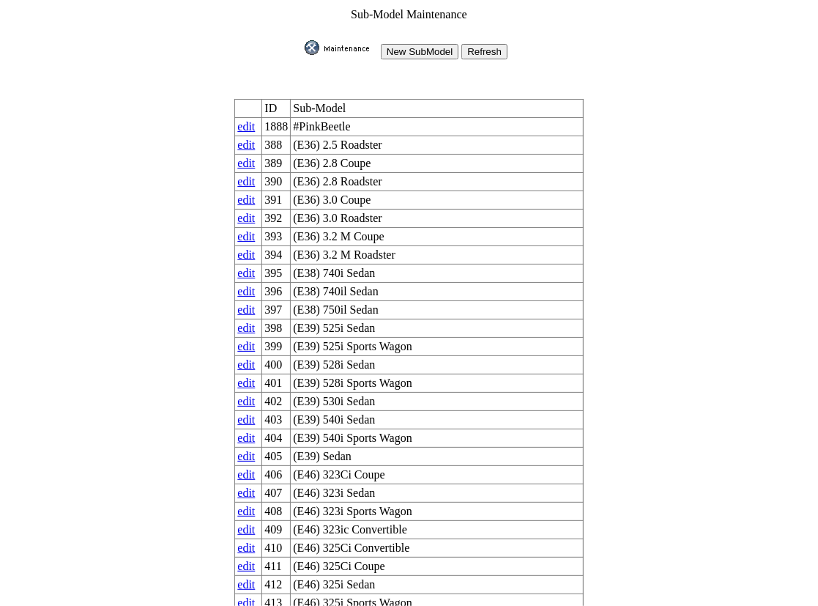
click at [414, 40] on td "New SubModel Refresh" at bounding box center [409, 50] width 350 height 21
click at [416, 44] on input "New SubModel" at bounding box center [420, 51] width 78 height 15
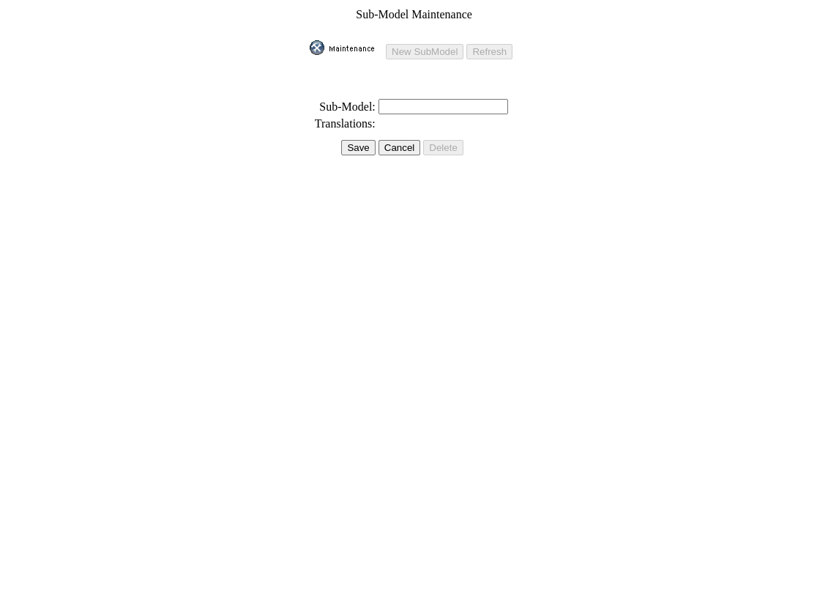
click at [388, 99] on input "text" at bounding box center [444, 106] width 130 height 15
paste input "YFZ450R SE"
type input "YFZ450R SE"
click at [346, 140] on input "Save" at bounding box center [358, 147] width 34 height 15
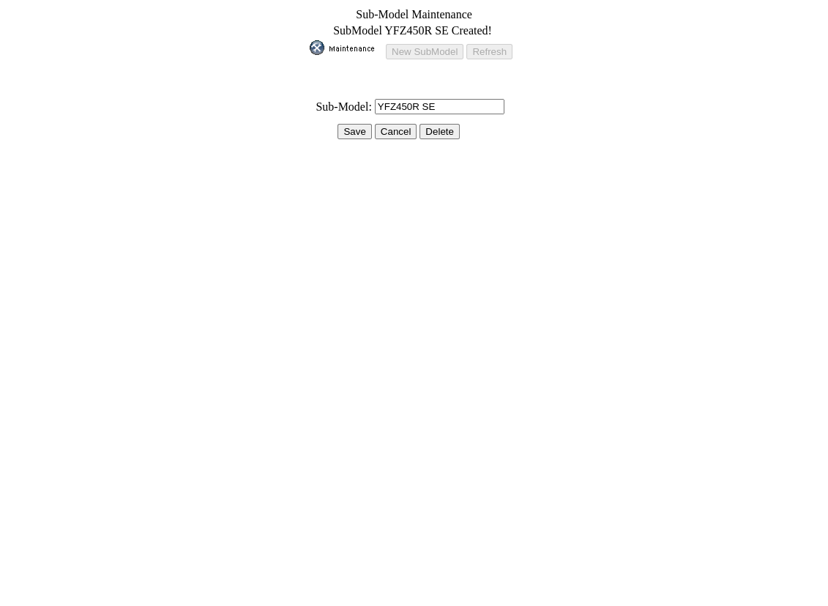
click at [343, 124] on input "Save" at bounding box center [355, 131] width 34 height 15
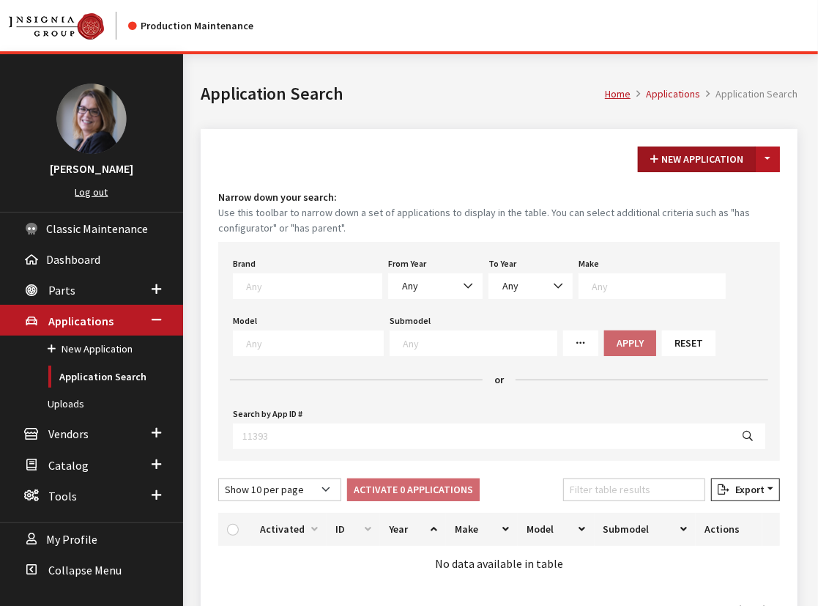
click at [680, 156] on button "New Application" at bounding box center [697, 159] width 118 height 26
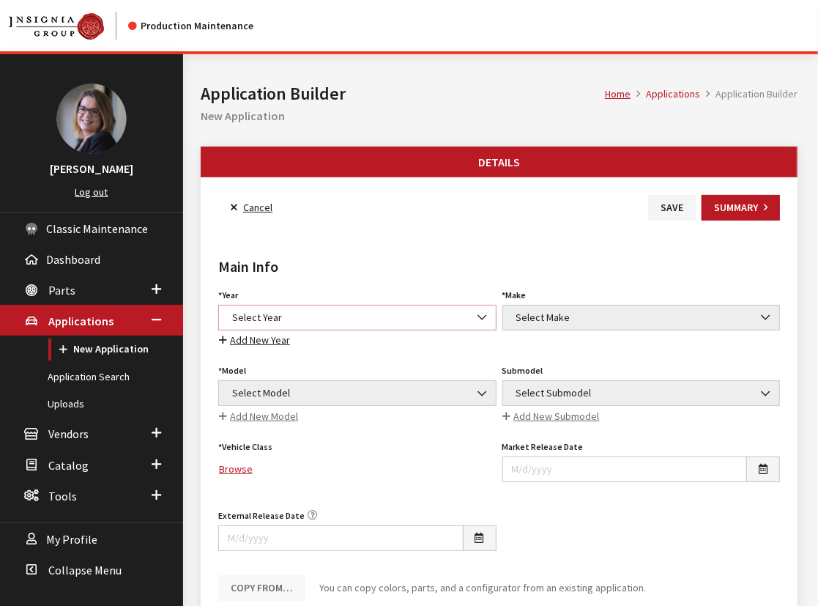
click at [248, 319] on span "Select Year" at bounding box center [357, 317] width 259 height 15
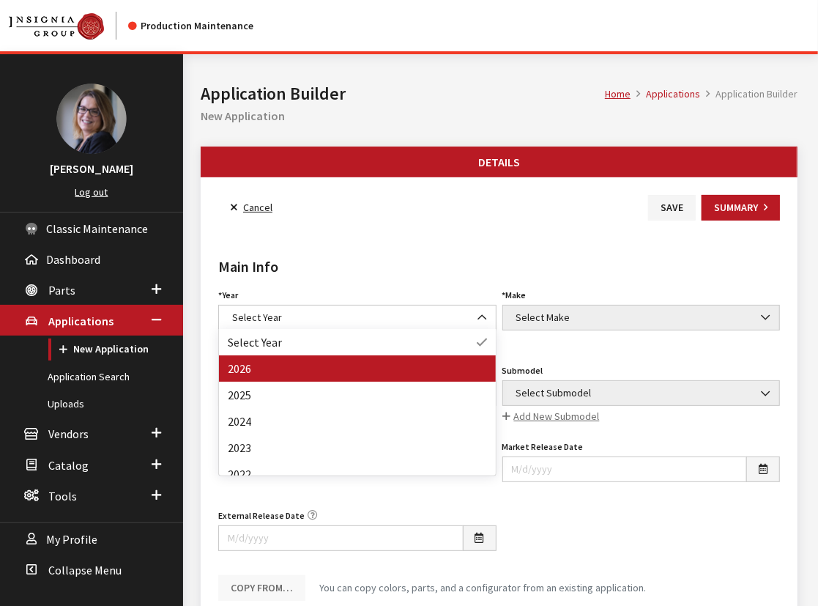
drag, startPoint x: 242, startPoint y: 363, endPoint x: 502, endPoint y: 335, distance: 261.5
select select "44"
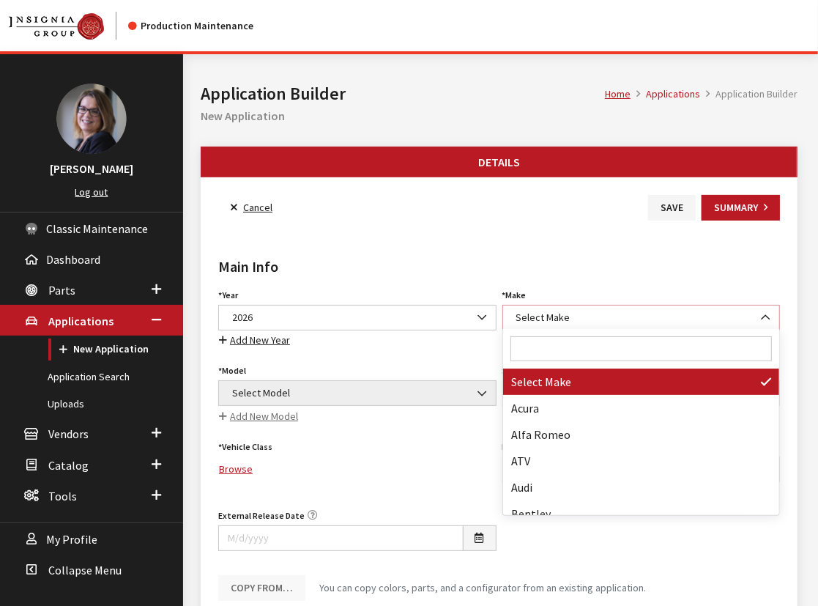
click at [598, 319] on span "Select Make" at bounding box center [641, 317] width 259 height 15
click at [581, 362] on span at bounding box center [641, 349] width 277 height 40
click at [582, 357] on input "Search" at bounding box center [641, 348] width 262 height 25
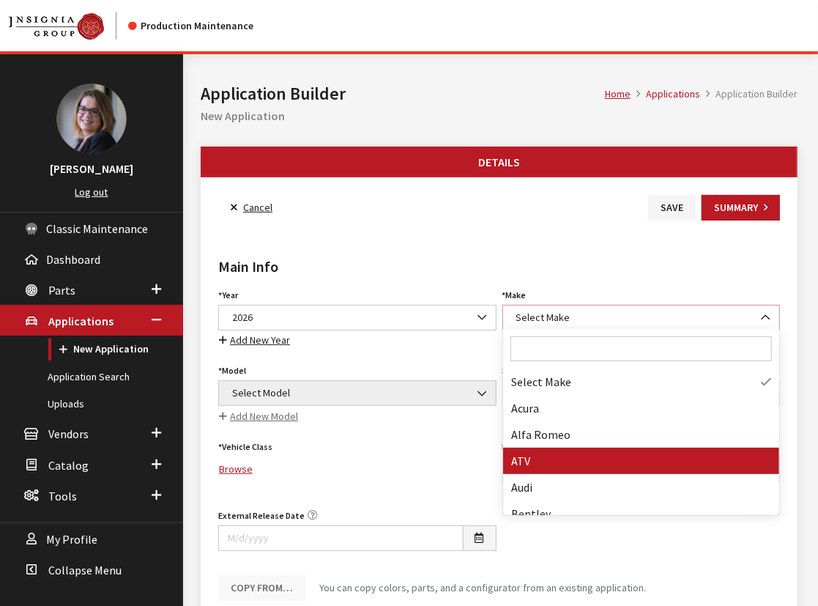
select select "54"
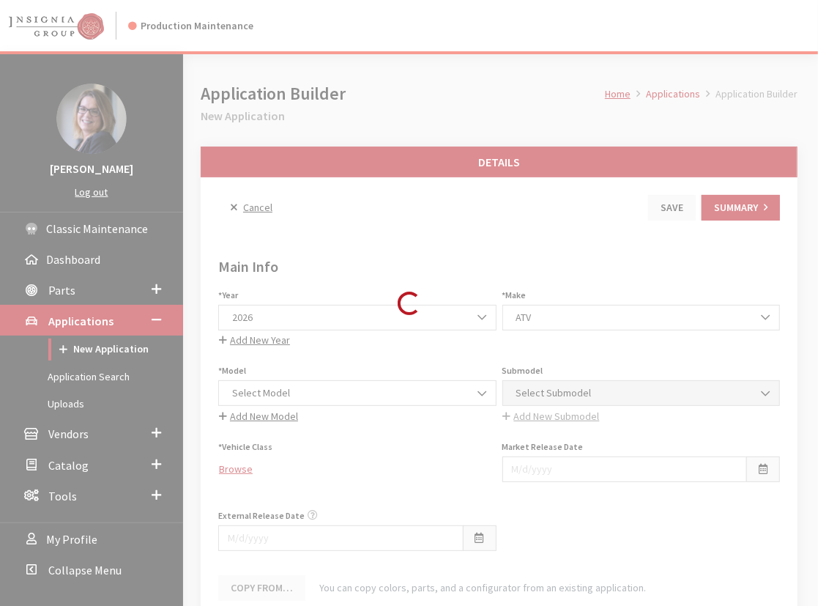
click at [320, 394] on div "Loading..." at bounding box center [409, 303] width 818 height 606
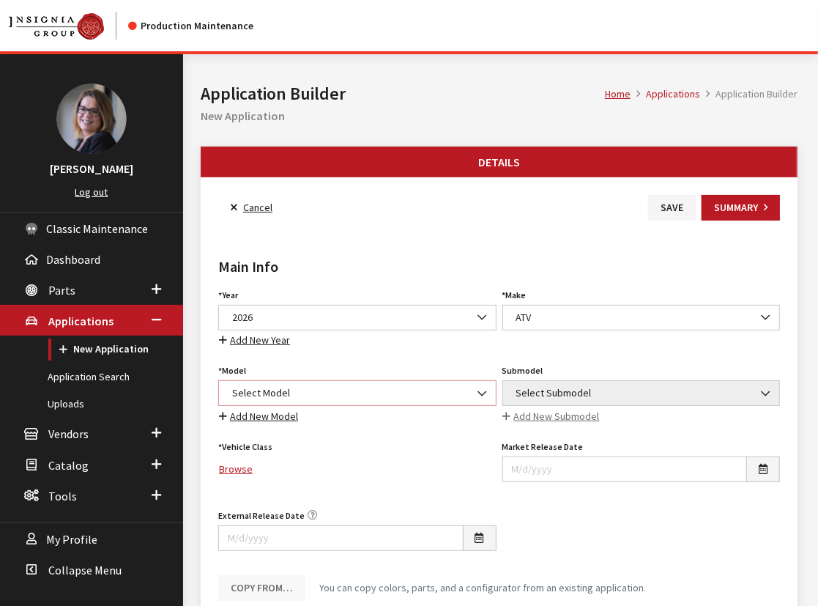
click at [313, 395] on span "Select Model" at bounding box center [357, 392] width 259 height 15
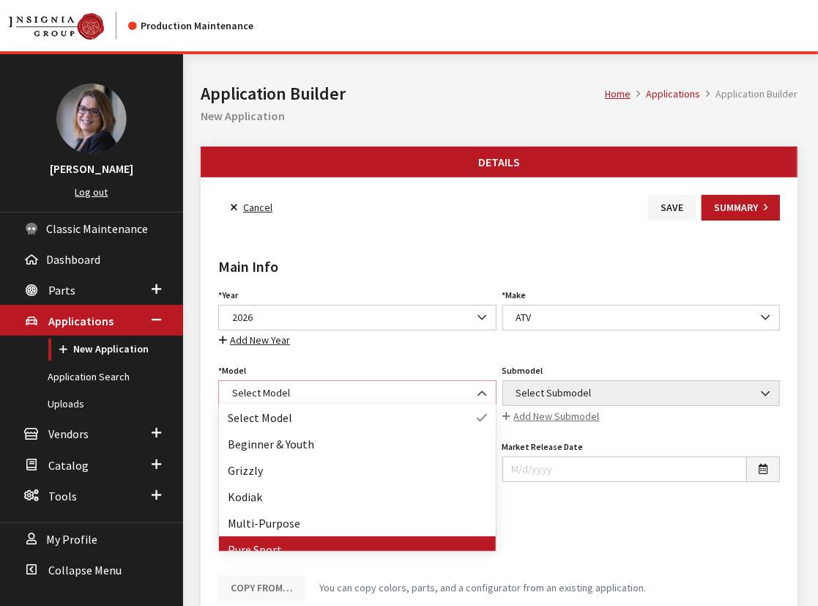
select select "1361"
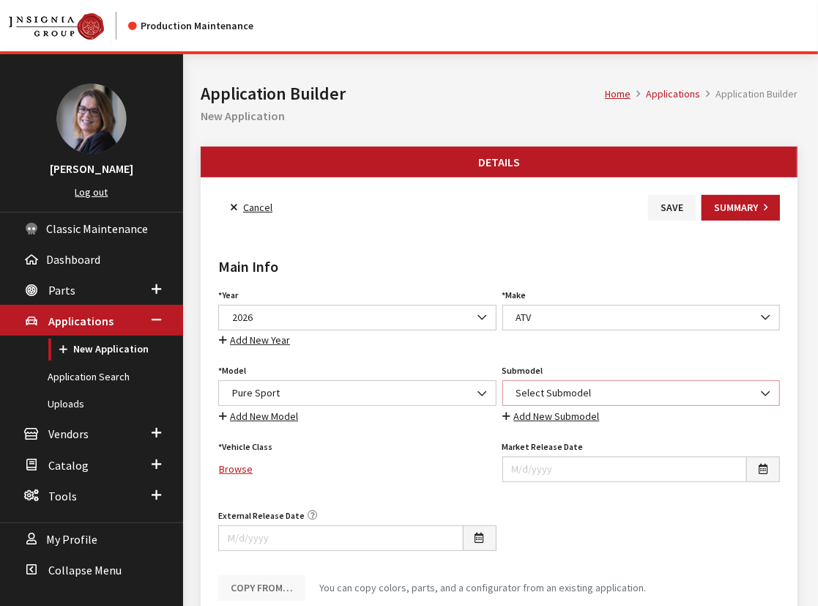
click at [572, 381] on span "Select Submodel" at bounding box center [641, 393] width 278 height 26
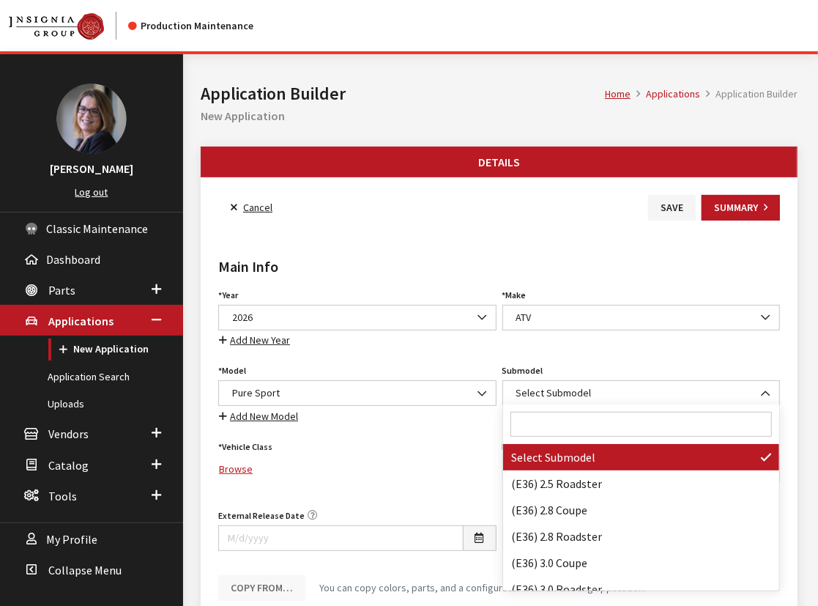
click at [558, 413] on input "Search" at bounding box center [641, 424] width 262 height 25
paste input "YFZ450R SE"
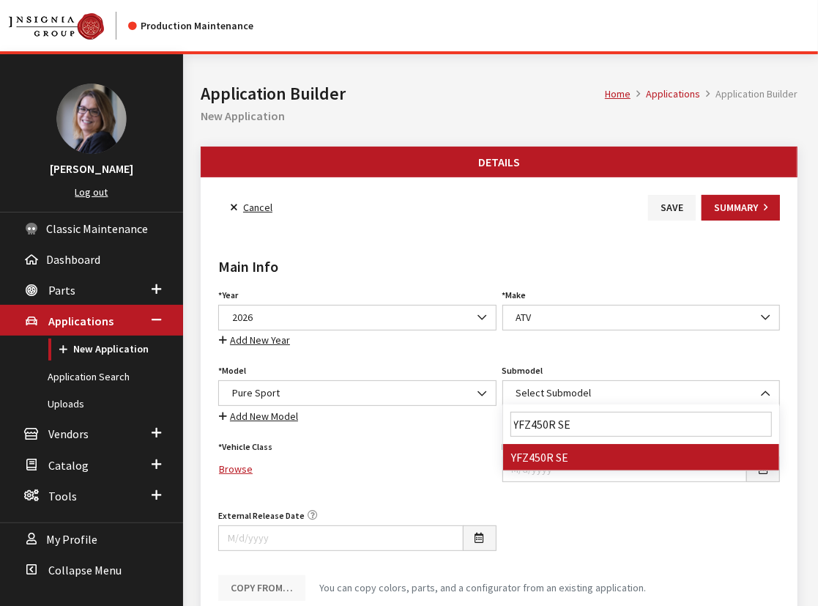
type input "YFZ450R SE"
select select "4870"
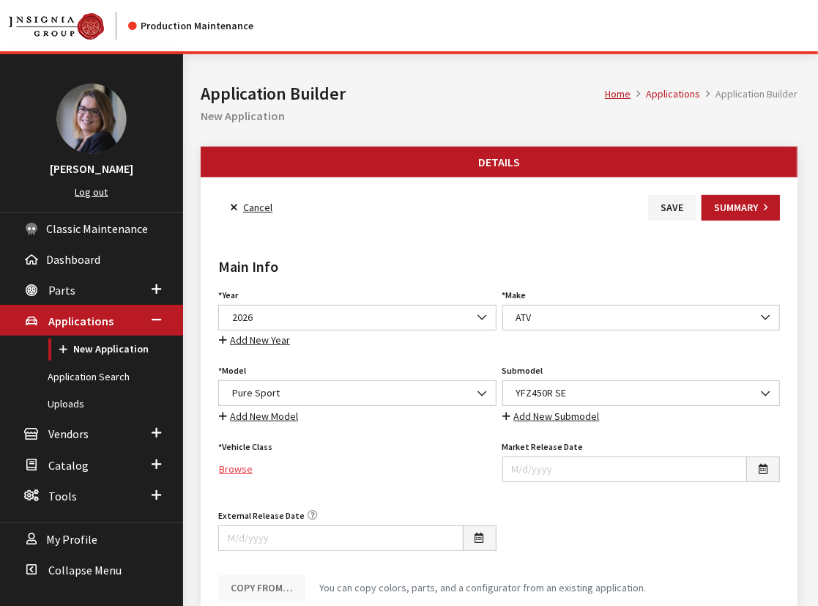
click at [220, 466] on link "Browse" at bounding box center [357, 469] width 278 height 26
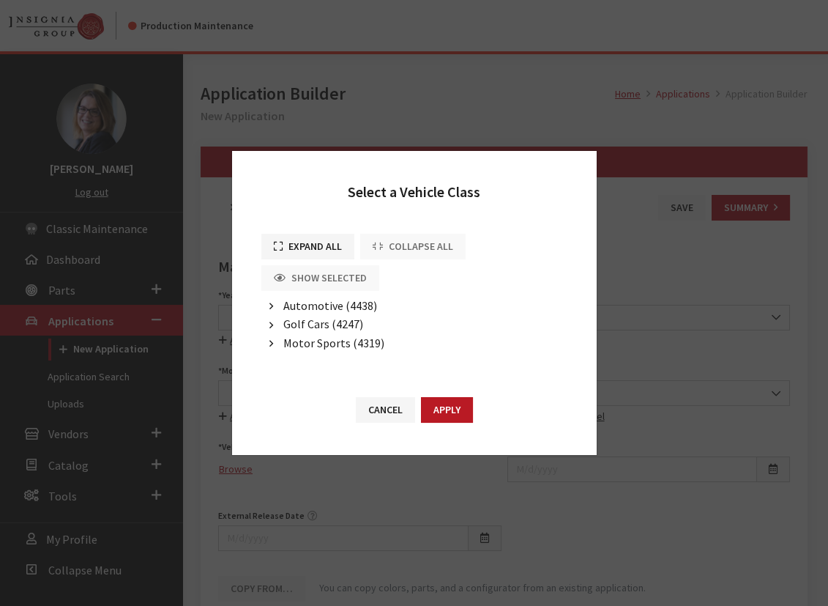
click at [278, 343] on button "button" at bounding box center [271, 343] width 20 height 17
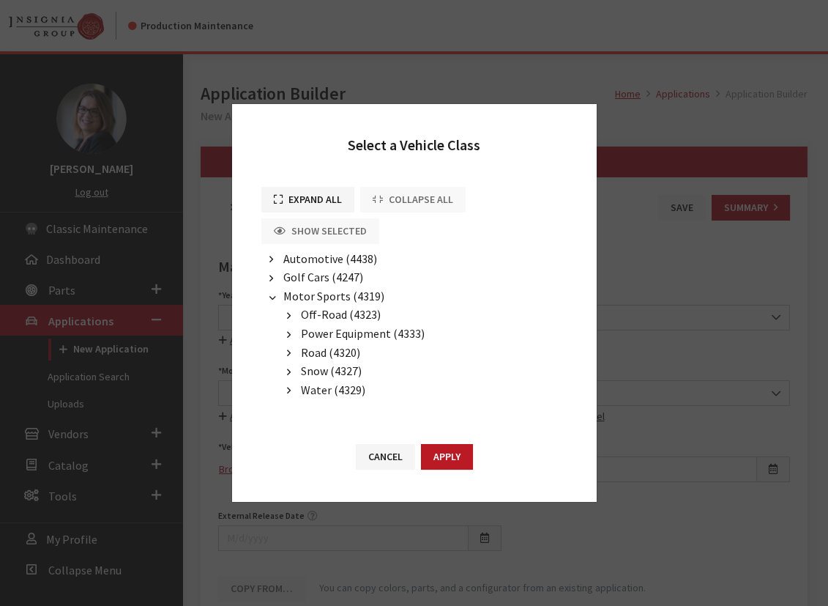
click at [317, 315] on span "Off-Road (4323)" at bounding box center [341, 314] width 80 height 15
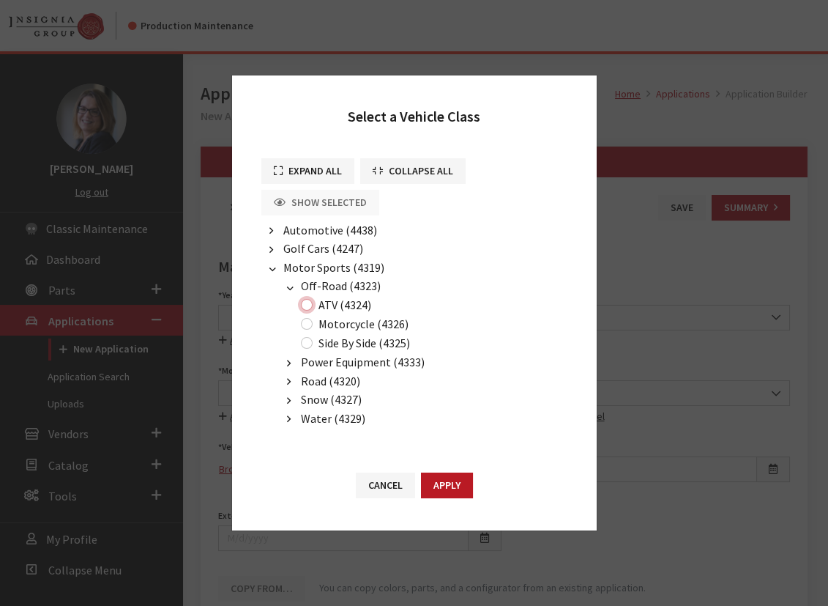
click at [311, 306] on input "ATV (4324)" at bounding box center [307, 305] width 12 height 12
radio input "true"
click at [433, 477] on button "Apply" at bounding box center [447, 485] width 52 height 26
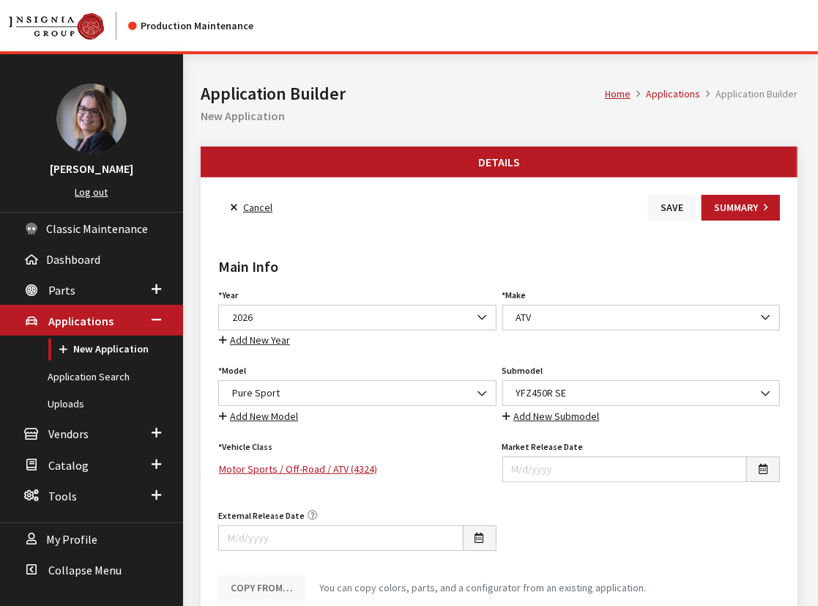
click at [669, 202] on button "Save" at bounding box center [672, 208] width 48 height 26
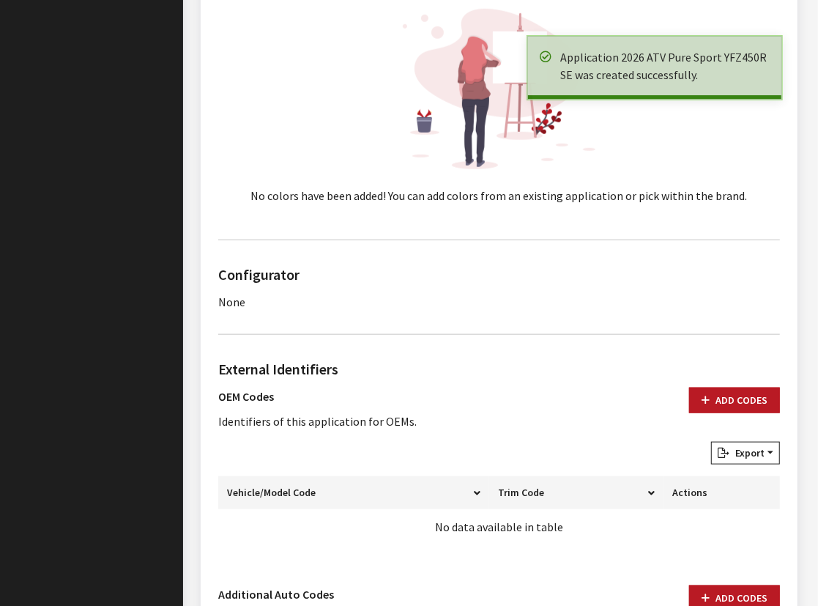
scroll to position [798, 0]
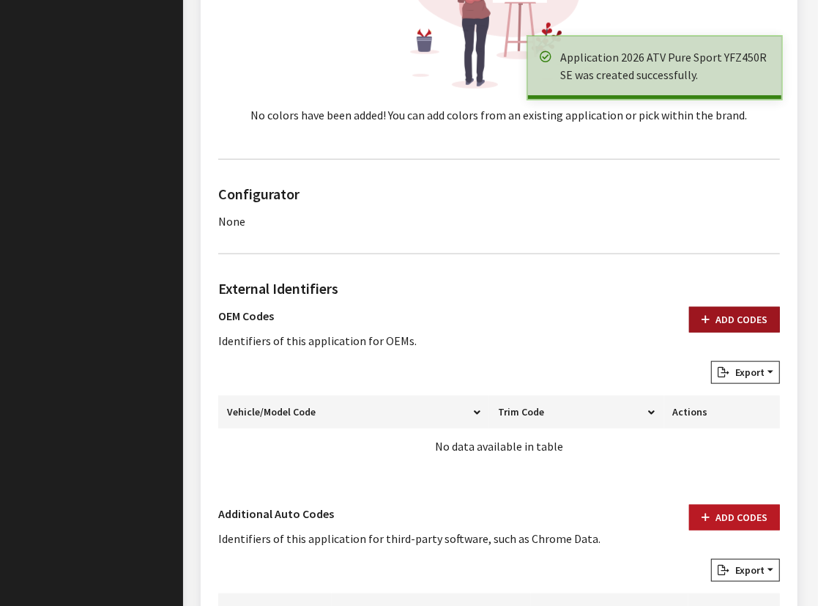
click at [756, 317] on button "Add Codes" at bounding box center [734, 320] width 91 height 26
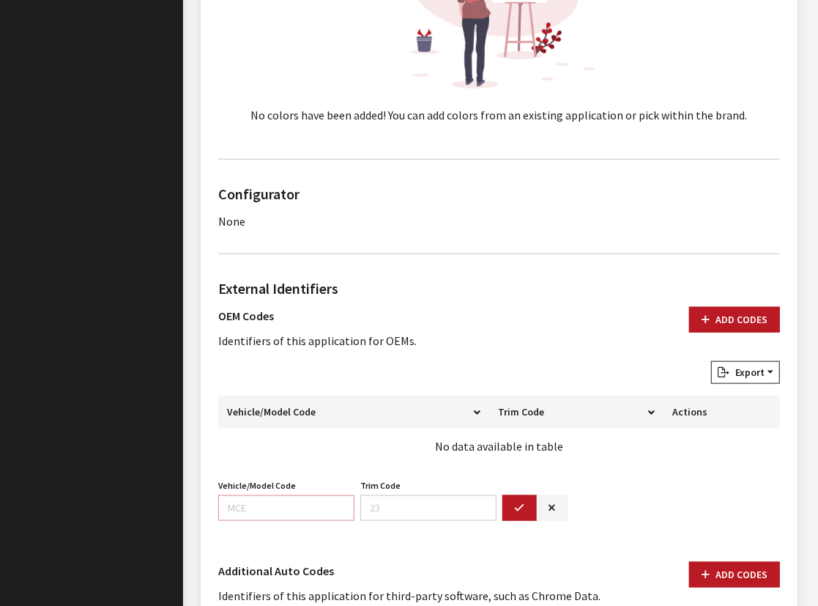
click at [289, 505] on input "Vehicle/Model Code" at bounding box center [286, 508] width 136 height 26
paste input "DF1G"
type input "DF1G"
click at [526, 506] on button "button" at bounding box center [519, 508] width 35 height 26
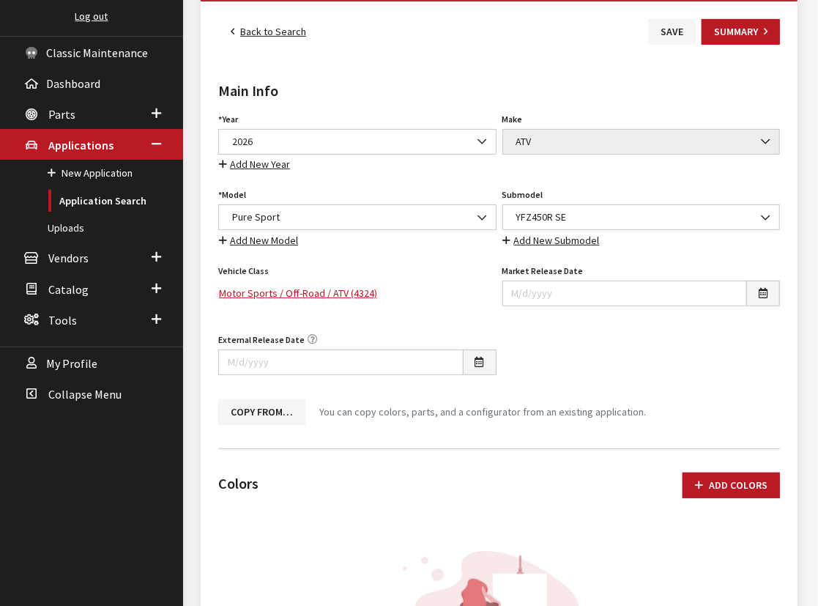
scroll to position [66, 0]
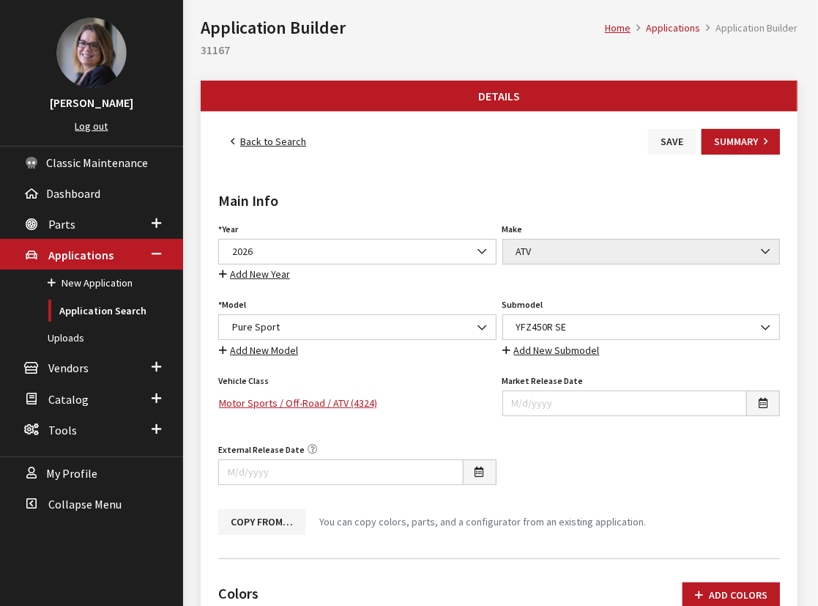
click at [663, 149] on button "Save" at bounding box center [672, 142] width 48 height 26
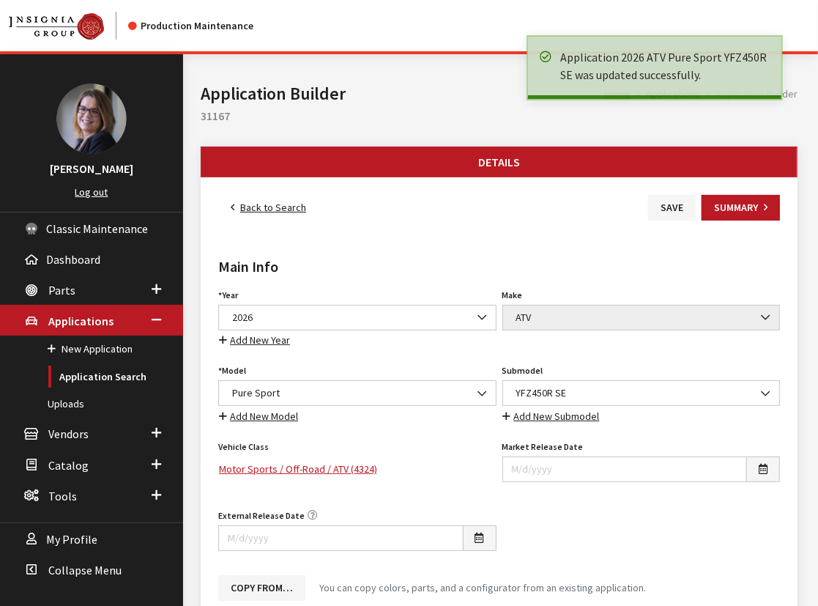
click at [235, 204] on link "Back to Search" at bounding box center [268, 208] width 100 height 26
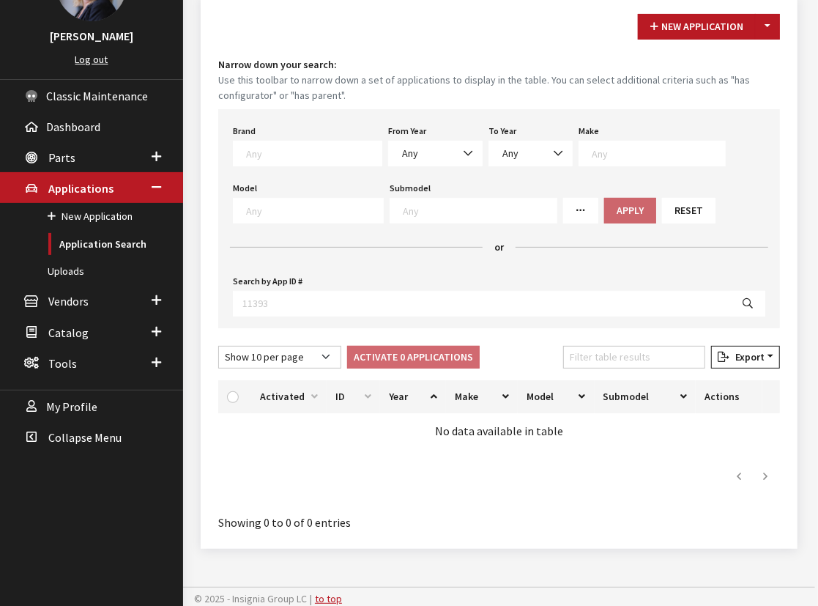
scroll to position [135, 0]
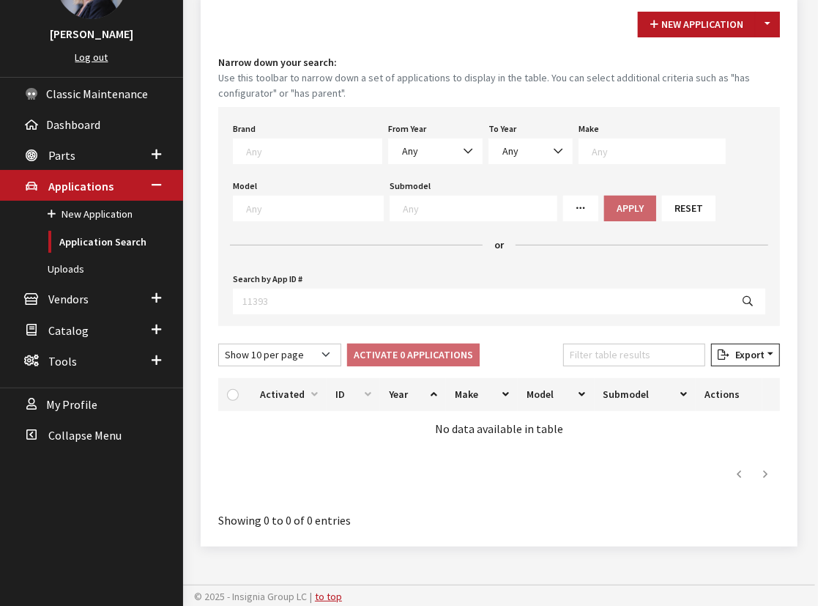
click at [291, 159] on span at bounding box center [307, 151] width 149 height 26
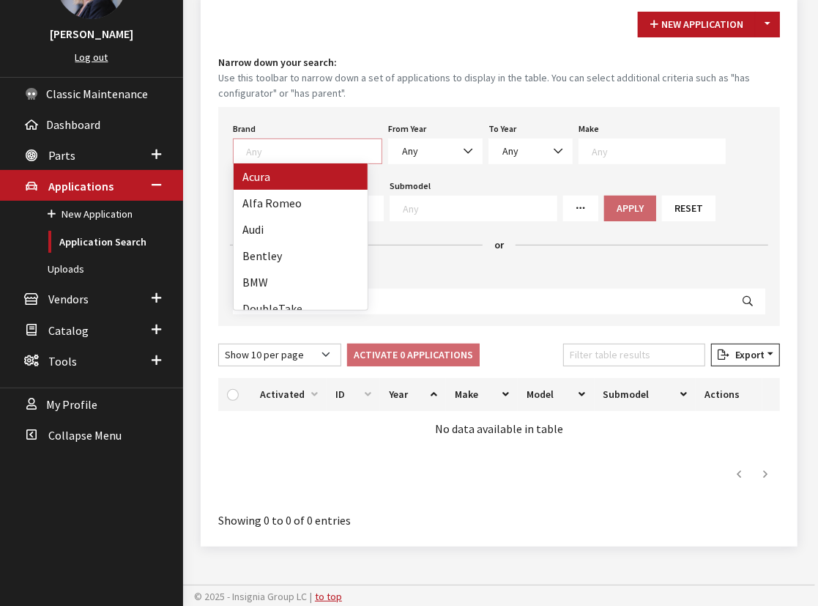
scroll to position [0, 0]
click at [331, 149] on textarea "Search" at bounding box center [313, 150] width 135 height 13
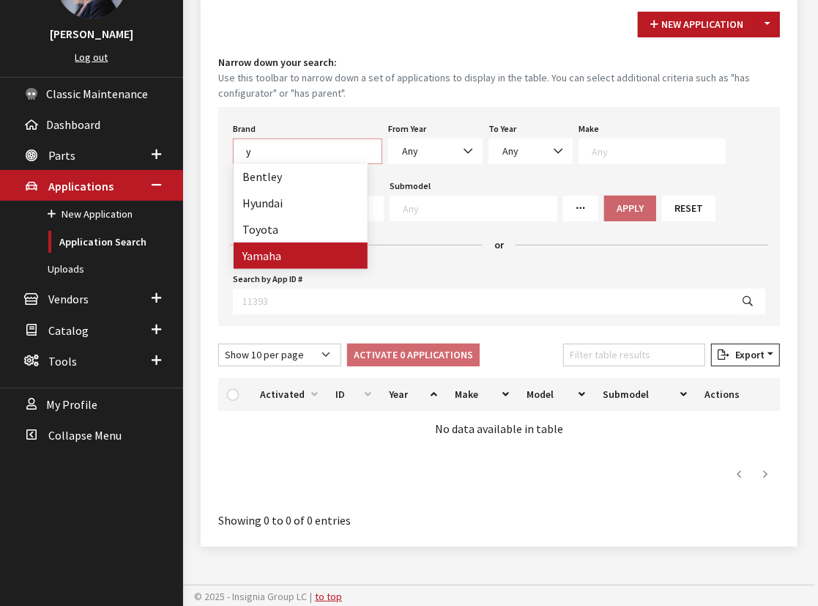
type textarea "y"
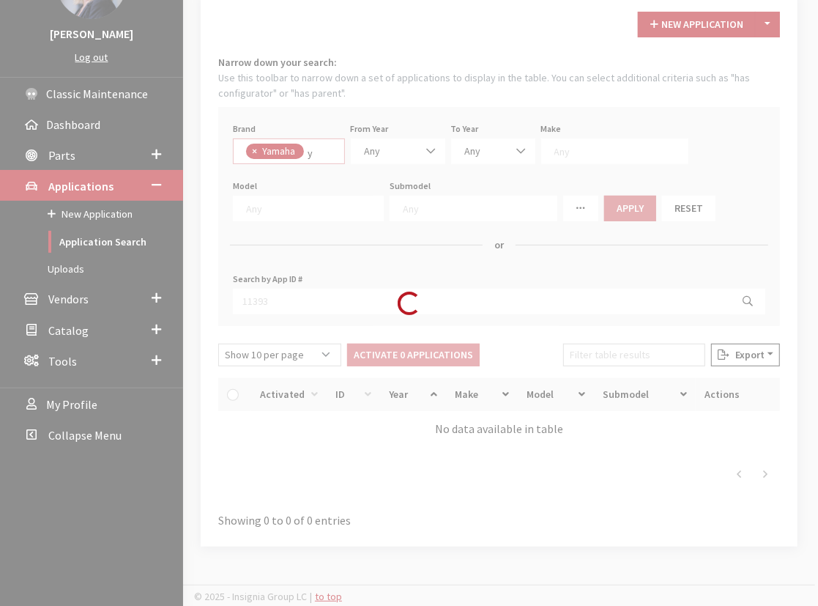
select select "1065"
select select
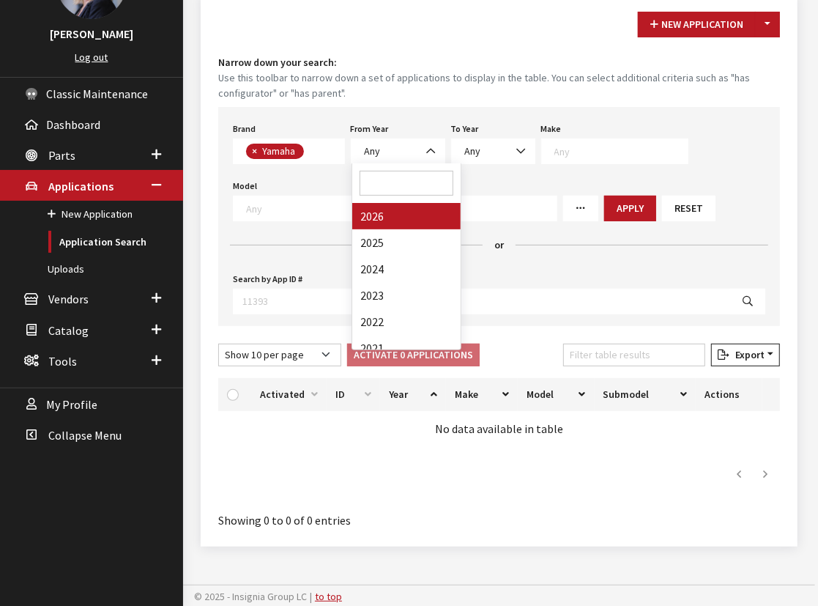
scroll to position [387, 0]
select select "2026"
select select
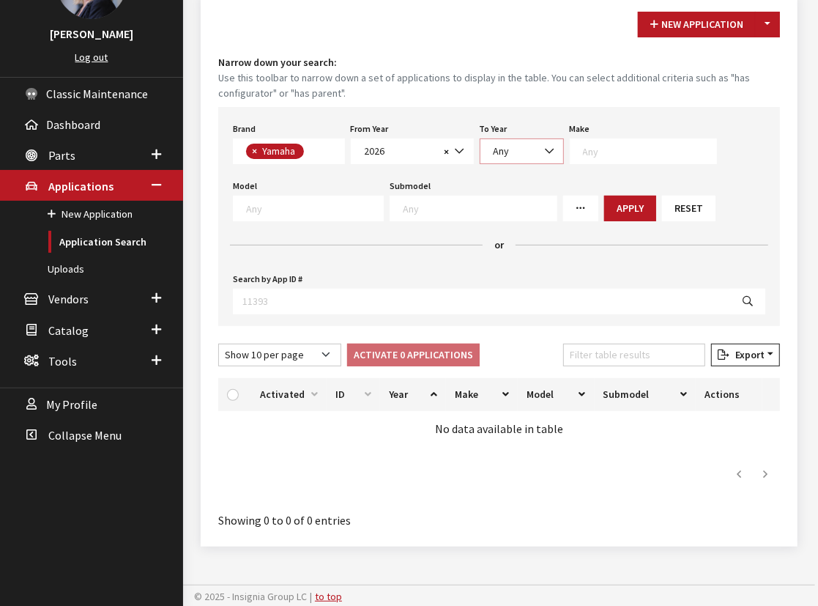
click at [495, 146] on span "Any" at bounding box center [502, 150] width 16 height 13
drag, startPoint x: 492, startPoint y: 221, endPoint x: 525, endPoint y: 191, distance: 44.6
select select "2026"
select select
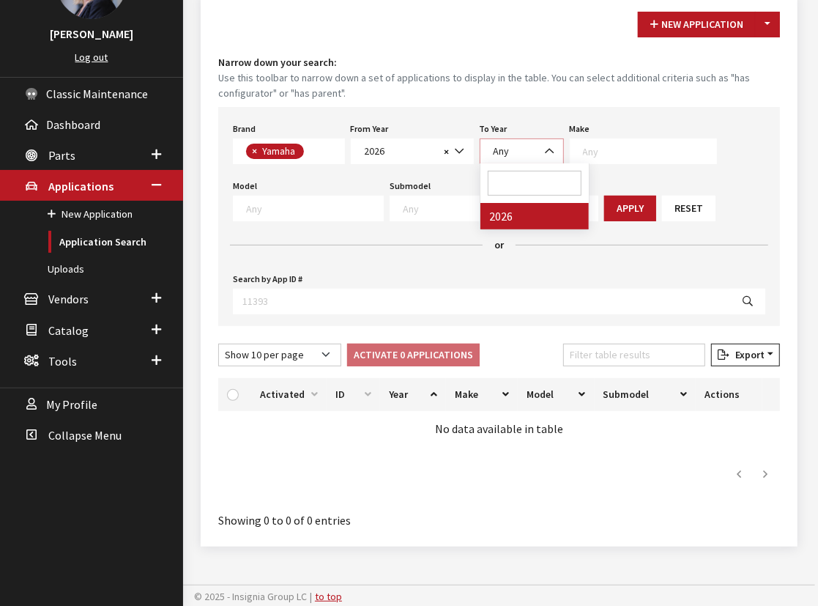
select select
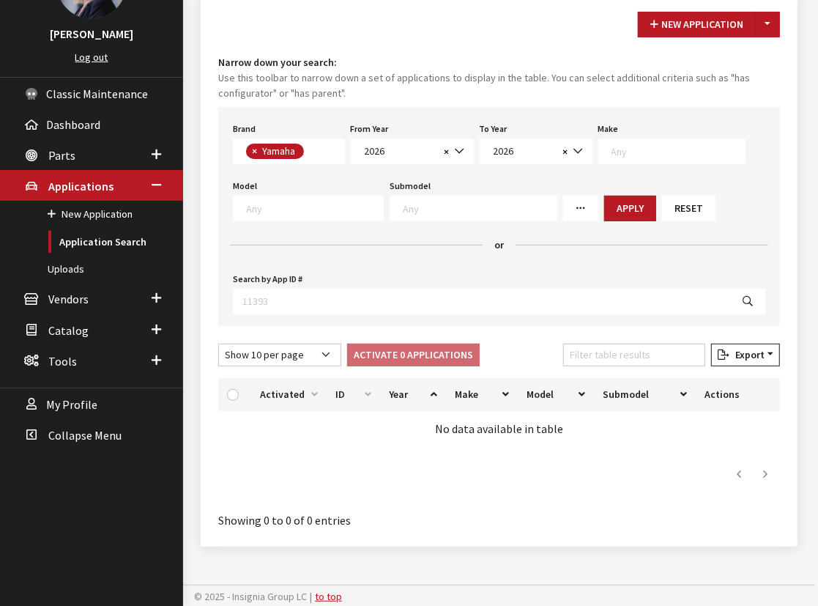
click at [615, 152] on textarea "Search" at bounding box center [677, 150] width 133 height 13
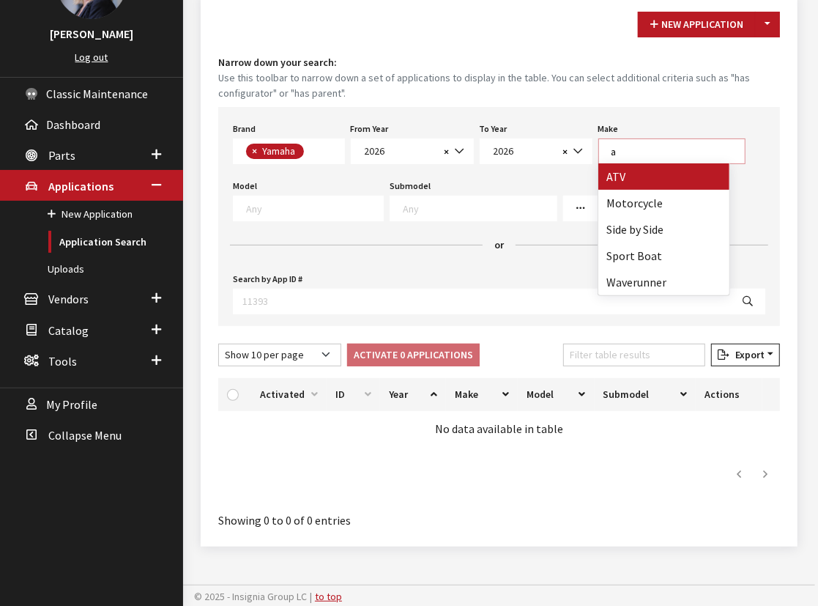
scroll to position [0, 0]
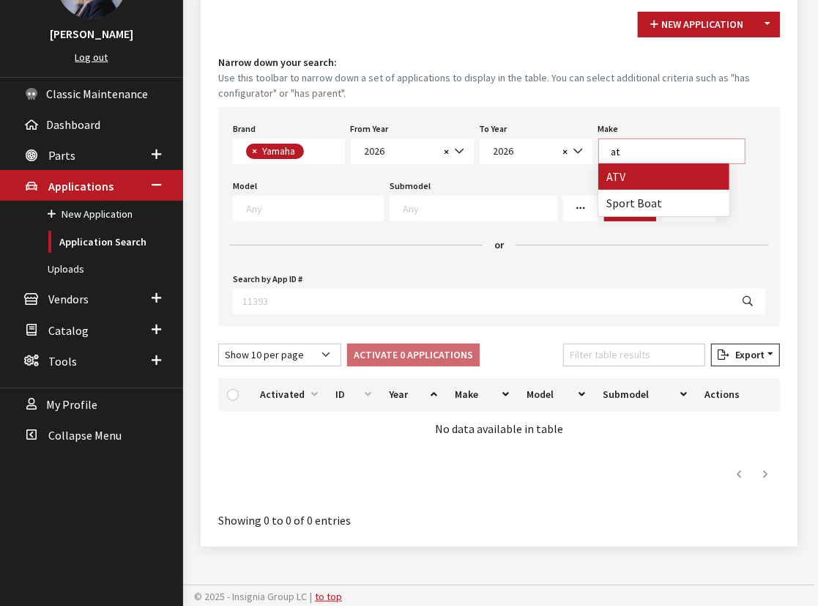
type textarea "at"
select select "54"
select select
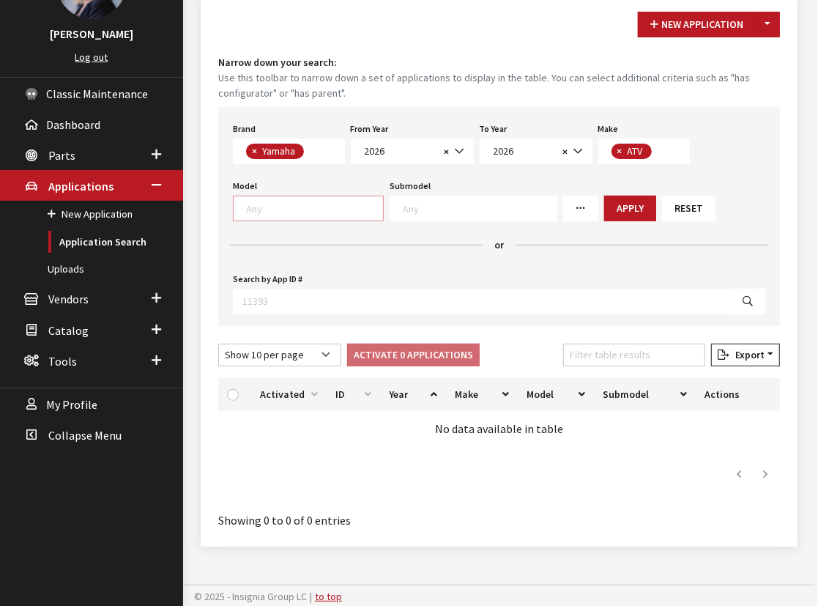
click at [293, 204] on textarea "Search" at bounding box center [314, 207] width 137 height 13
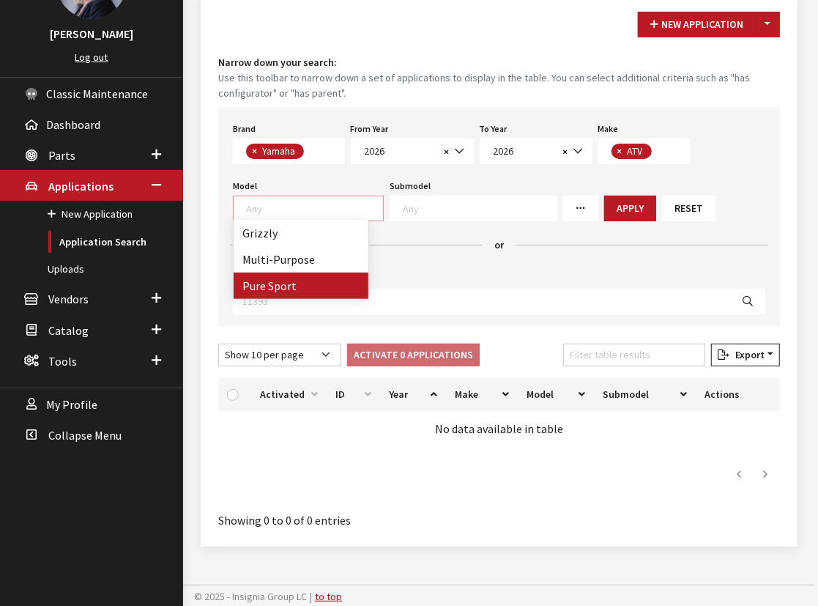
select select "1361"
select select
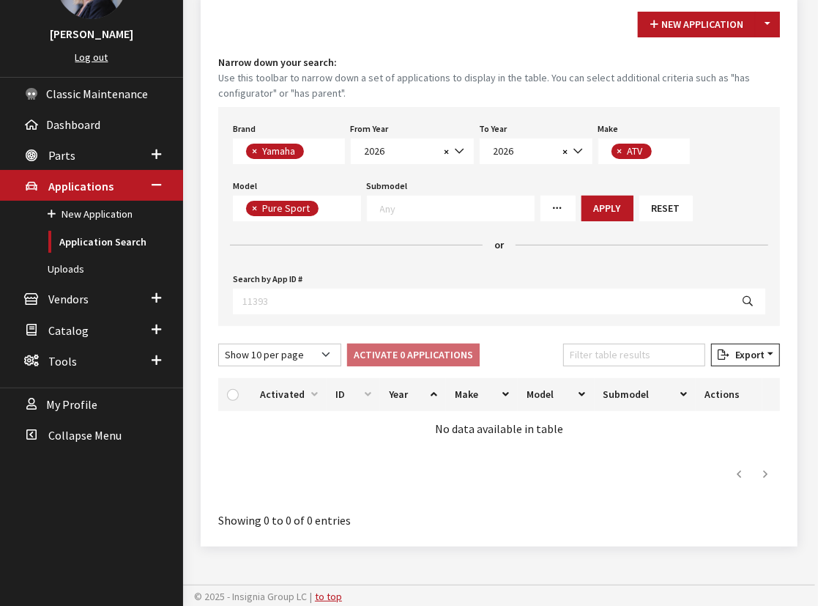
scroll to position [0, 0]
click at [591, 198] on button "Apply" at bounding box center [607, 209] width 52 height 26
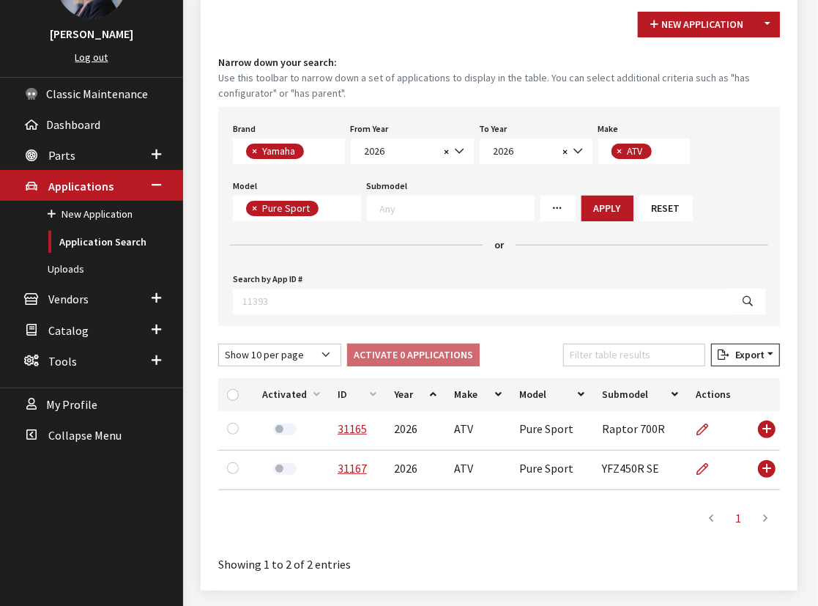
click at [618, 150] on span "×" at bounding box center [619, 150] width 5 height 13
select select
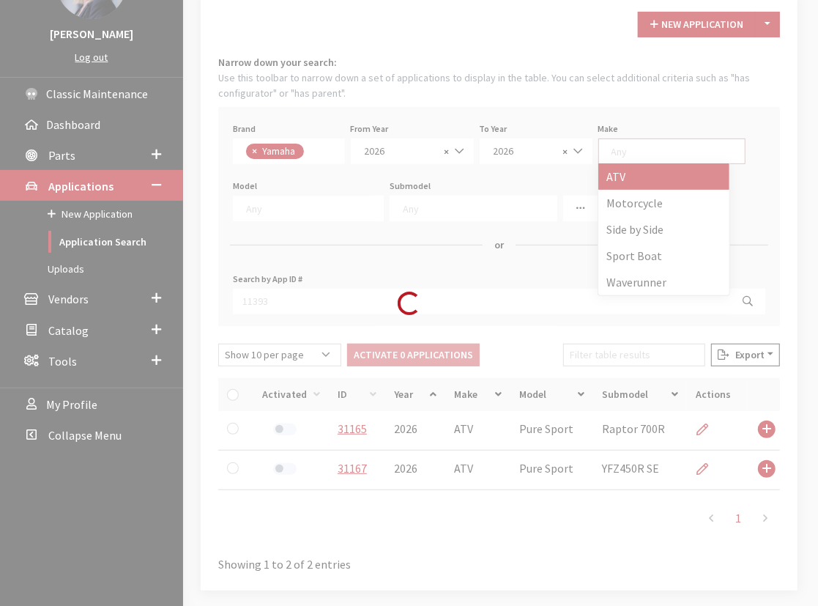
scroll to position [40, 0]
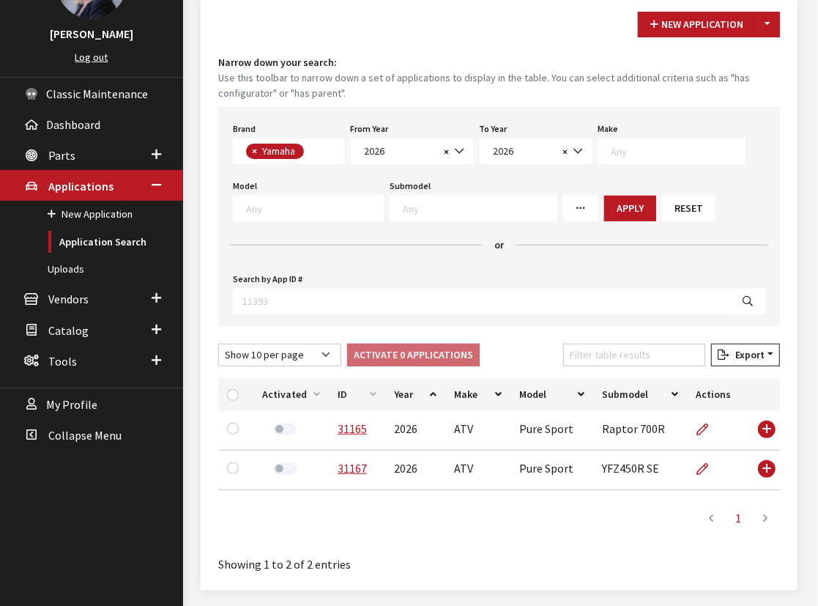
click at [617, 150] on textarea "Search" at bounding box center [677, 150] width 133 height 13
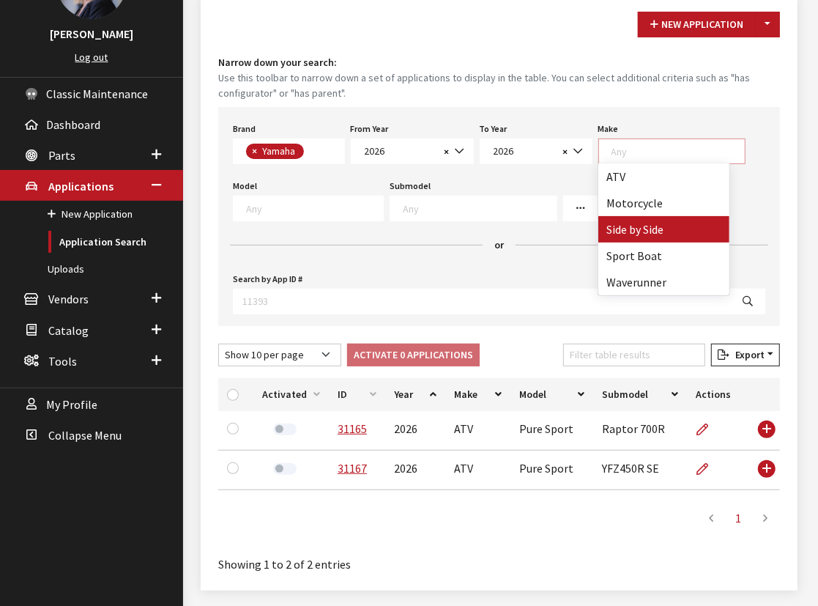
select select "55"
select select
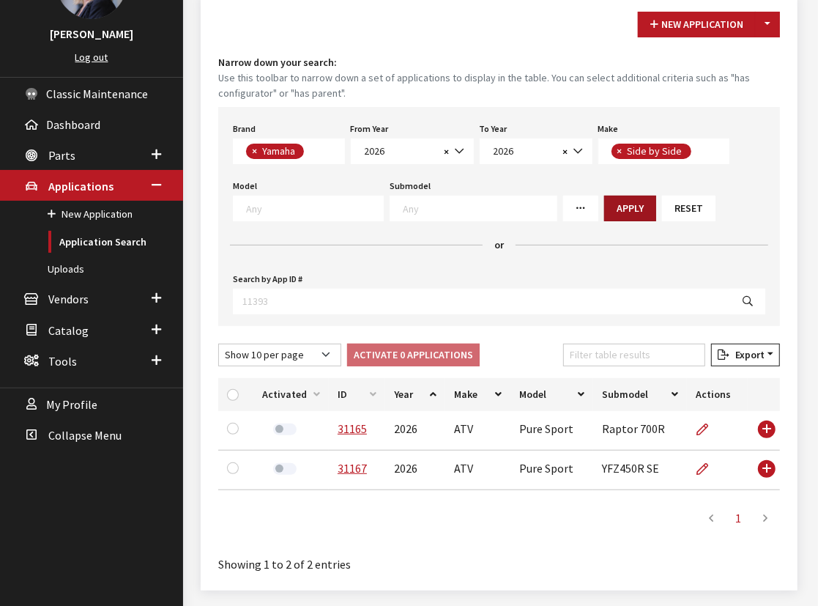
scroll to position [0, 0]
click at [265, 211] on textarea "Search" at bounding box center [314, 207] width 137 height 13
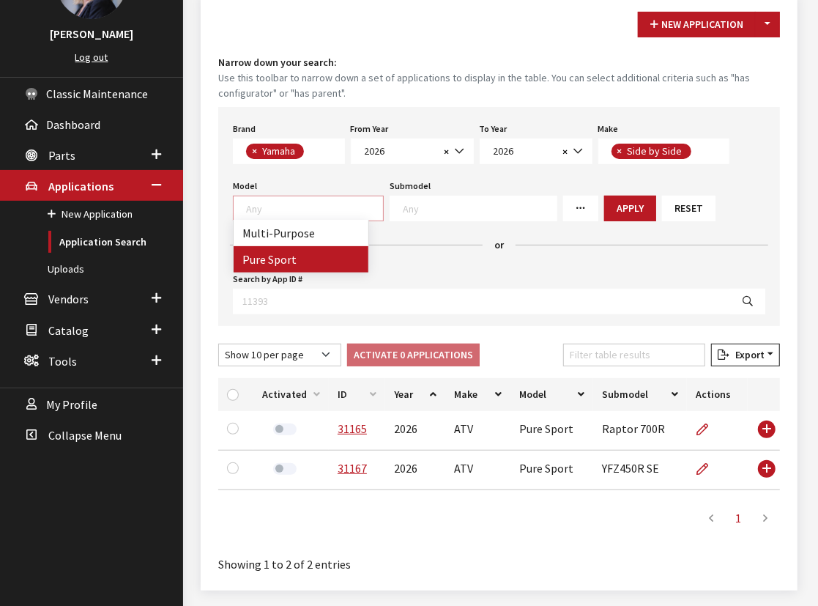
select select "1363"
select select
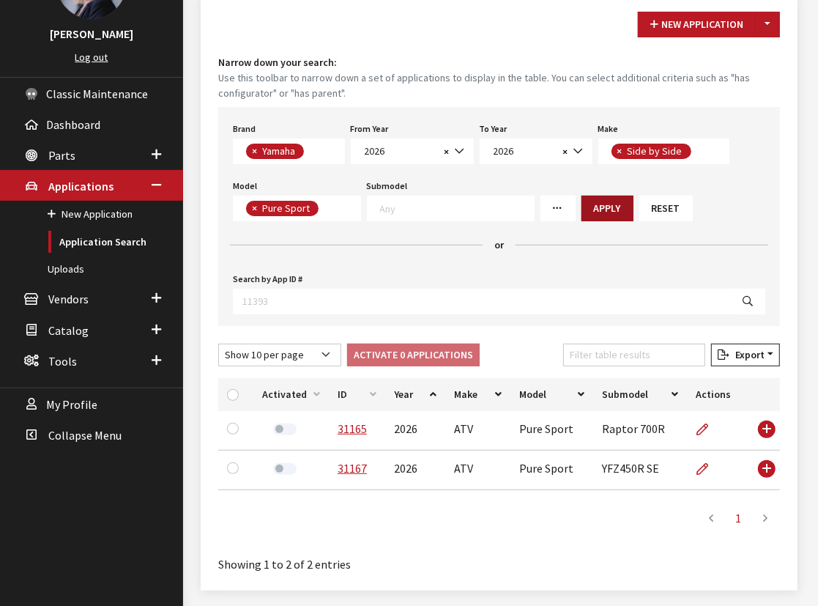
click at [581, 209] on button "Apply" at bounding box center [607, 209] width 52 height 26
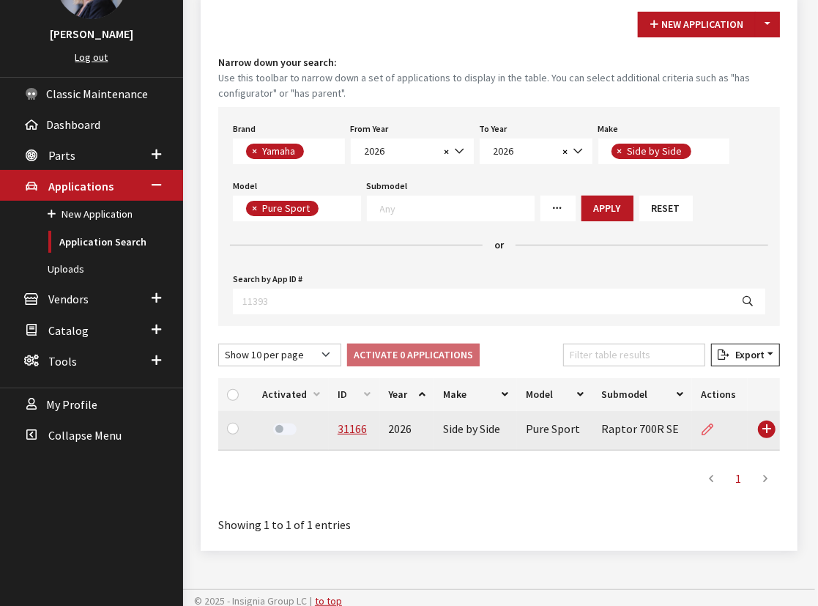
click at [705, 432] on icon at bounding box center [708, 430] width 12 height 12
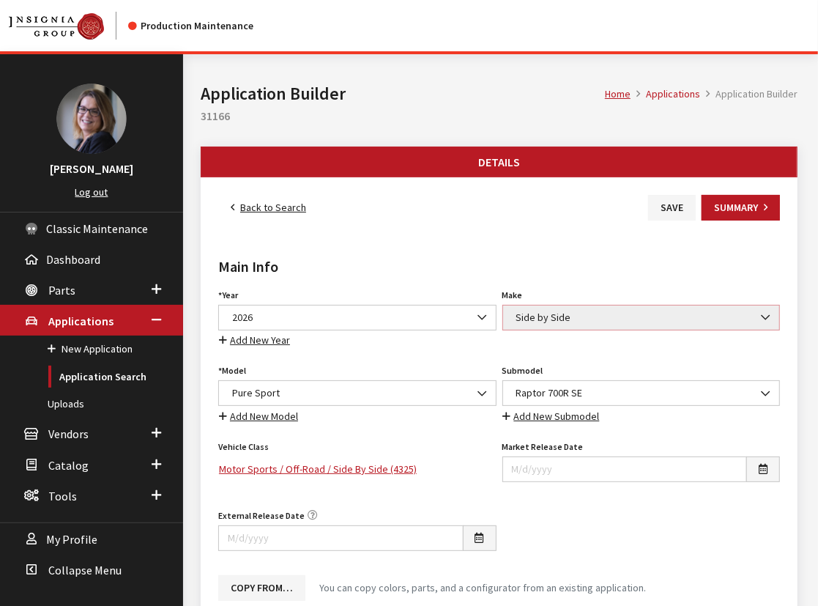
click at [549, 310] on span "Side by Side" at bounding box center [641, 317] width 259 height 15
click at [565, 315] on span "Side by Side" at bounding box center [641, 317] width 259 height 15
click at [762, 310] on b at bounding box center [762, 310] width 0 height 0
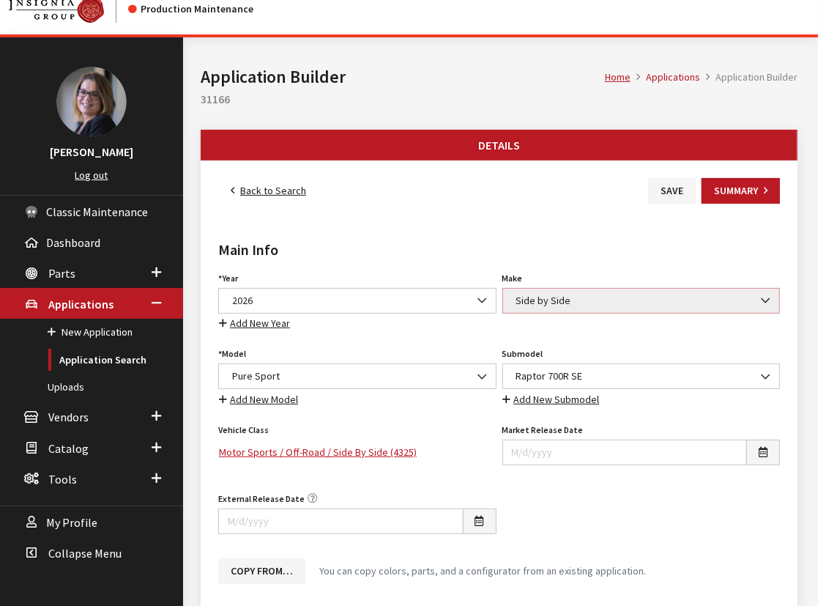
scroll to position [10, 0]
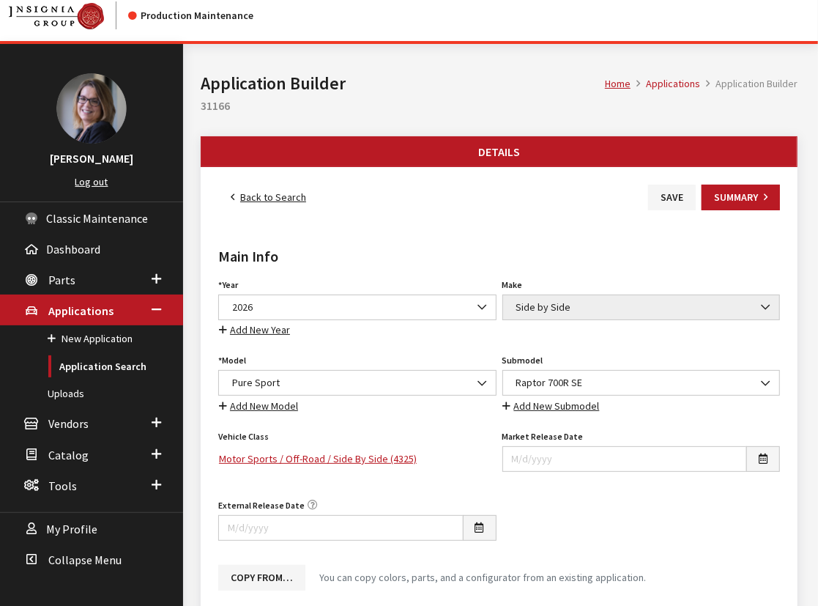
click at [244, 190] on link "Back to Search" at bounding box center [268, 198] width 100 height 26
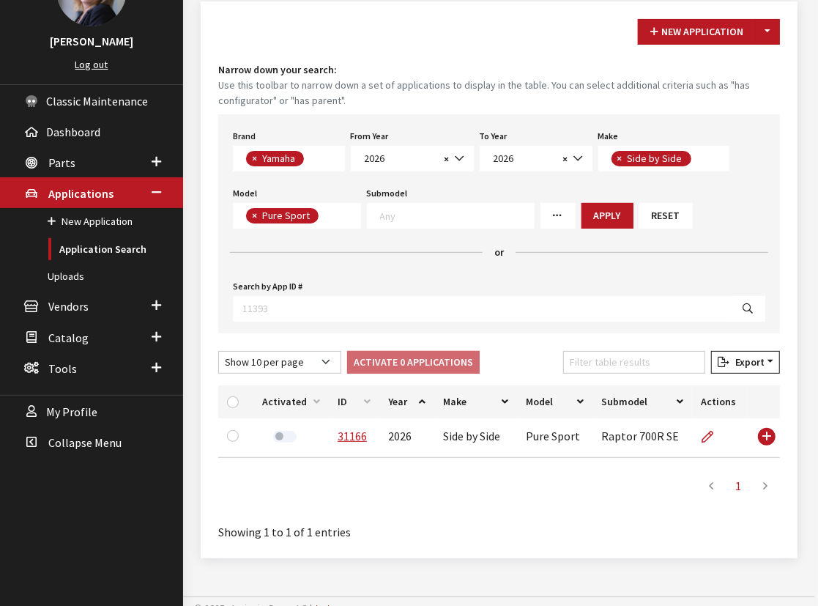
scroll to position [133, 0]
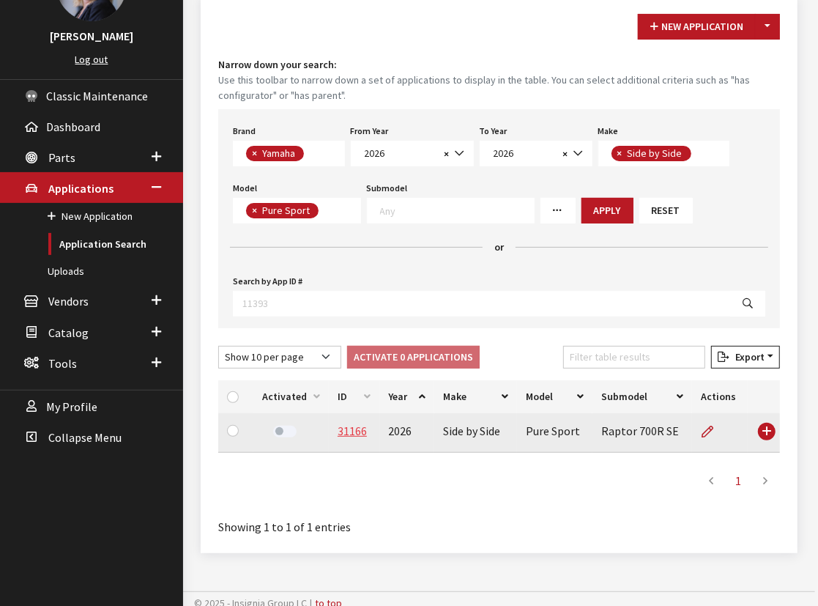
click at [344, 428] on link "31166" at bounding box center [352, 430] width 29 height 15
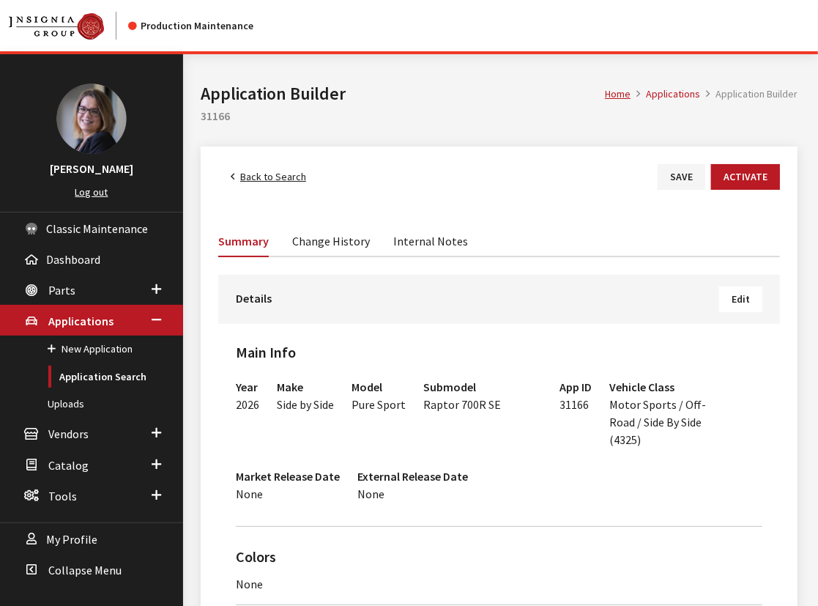
click at [740, 315] on div "Details Edit" at bounding box center [499, 299] width 562 height 49
click at [745, 305] on button "Edit" at bounding box center [740, 299] width 43 height 26
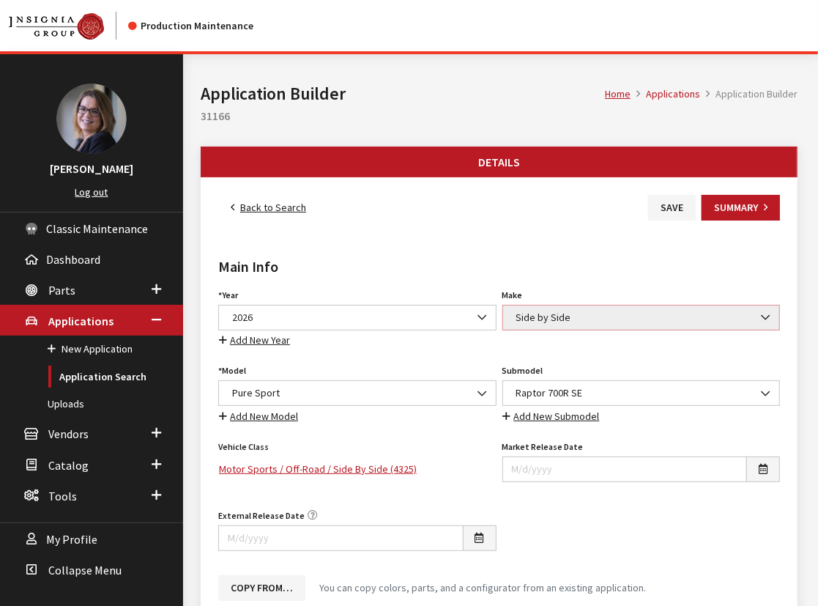
click at [762, 310] on b at bounding box center [762, 310] width 0 height 0
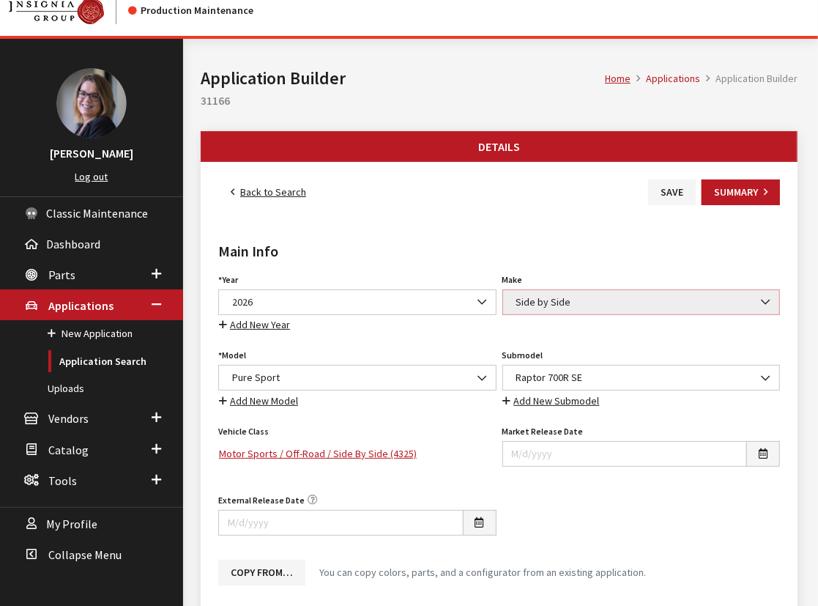
scroll to position [10, 0]
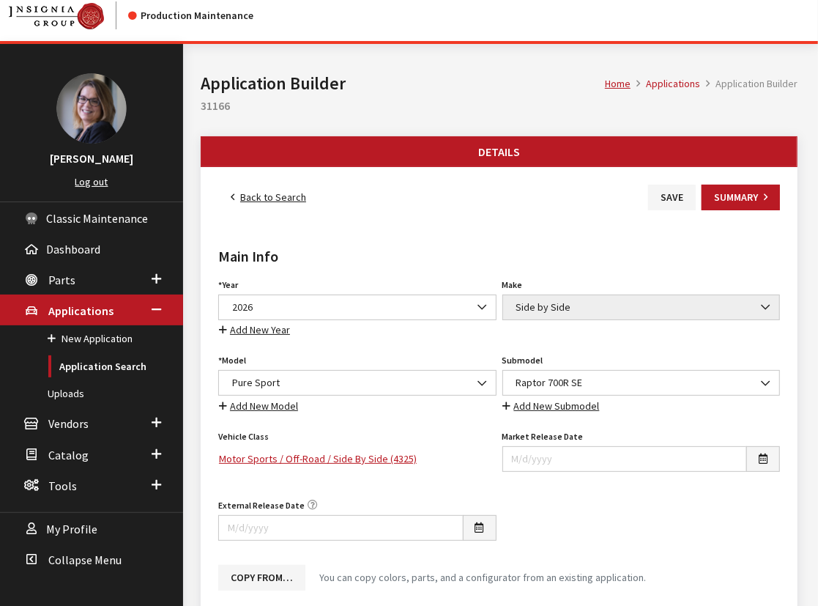
click at [241, 196] on link "Back to Search" at bounding box center [268, 198] width 100 height 26
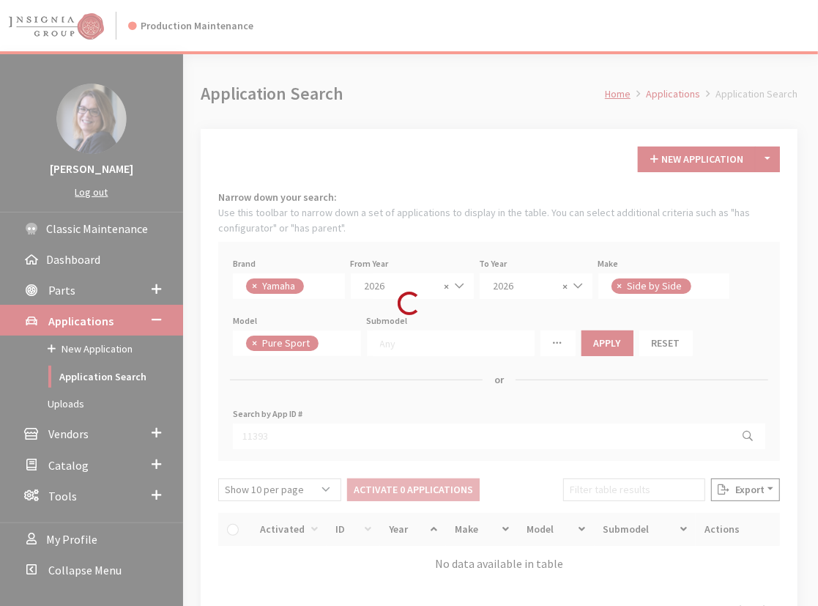
scroll to position [383, 0]
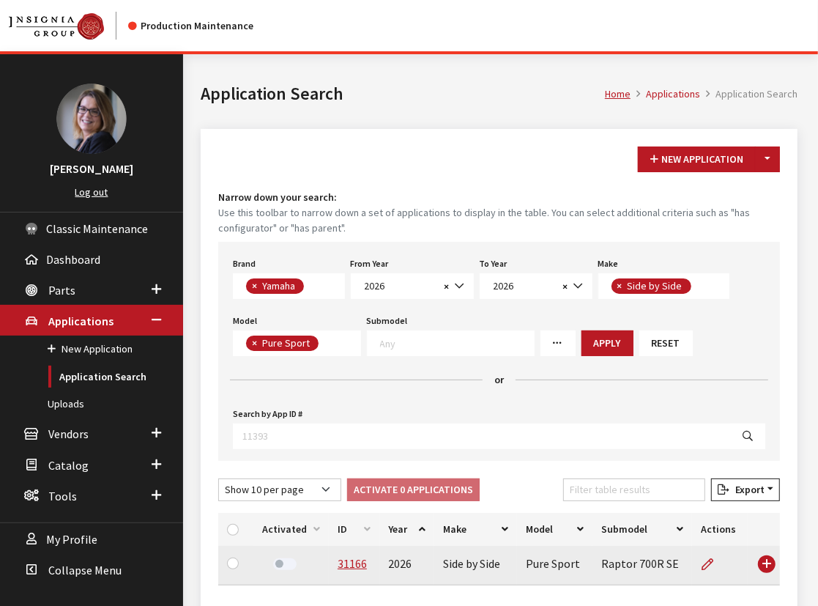
click at [766, 557] on td "Use Enter key to show more/less" at bounding box center [764, 566] width 32 height 40
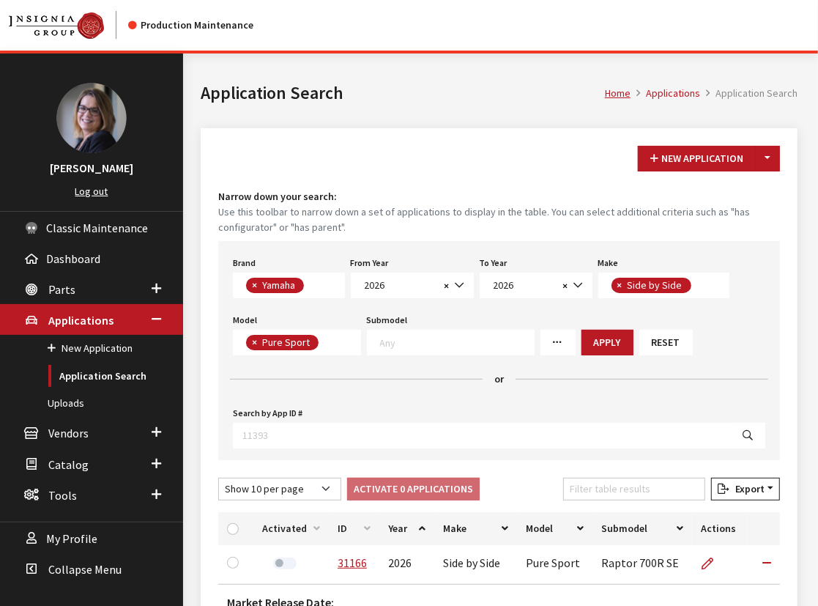
scroll to position [0, 0]
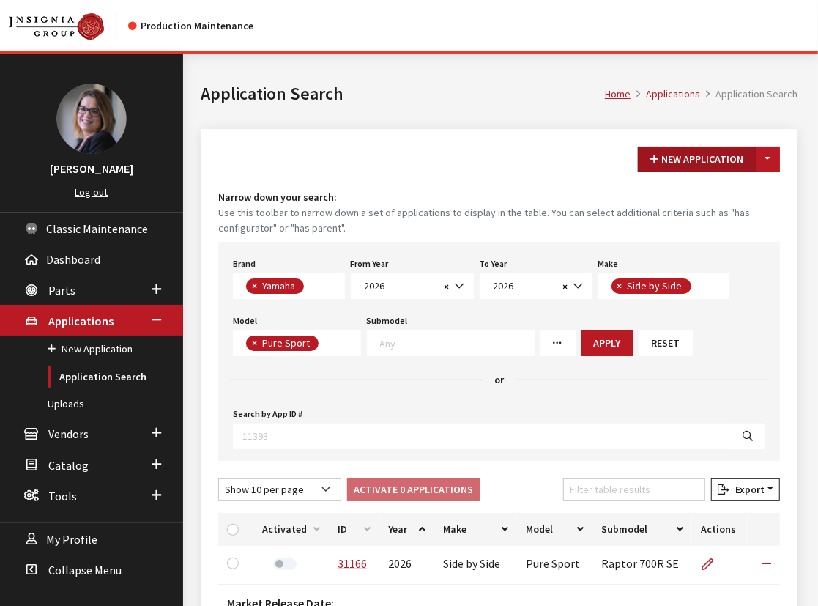
click at [713, 168] on button "New Application" at bounding box center [697, 159] width 118 height 26
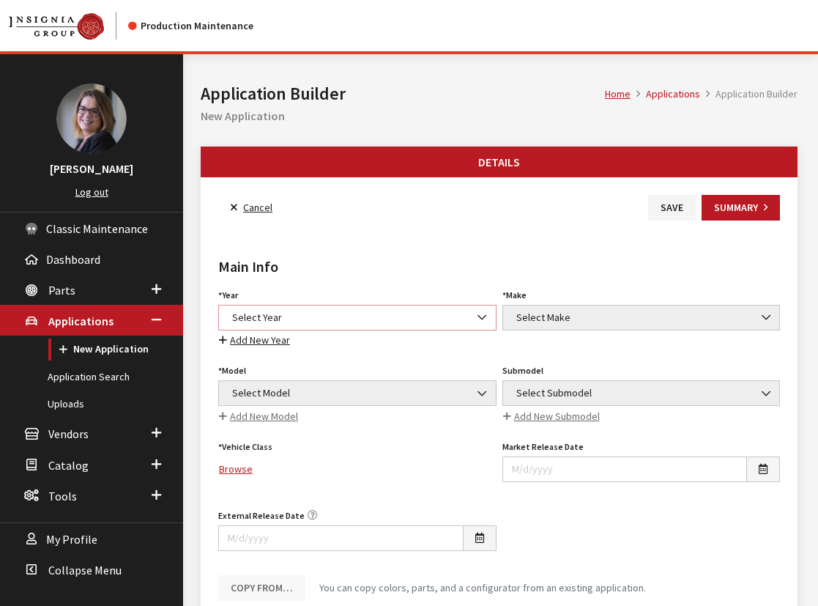
click at [264, 321] on span "Select Year" at bounding box center [357, 317] width 259 height 15
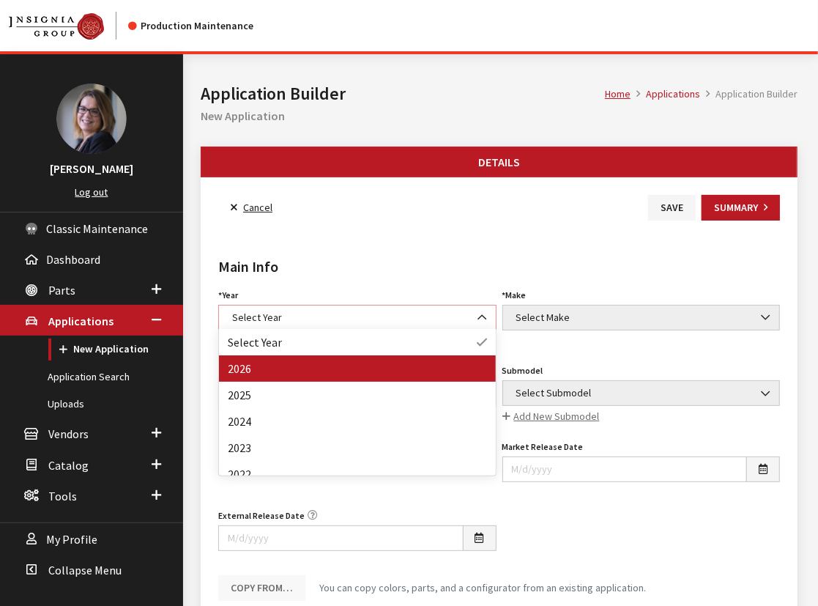
select select "44"
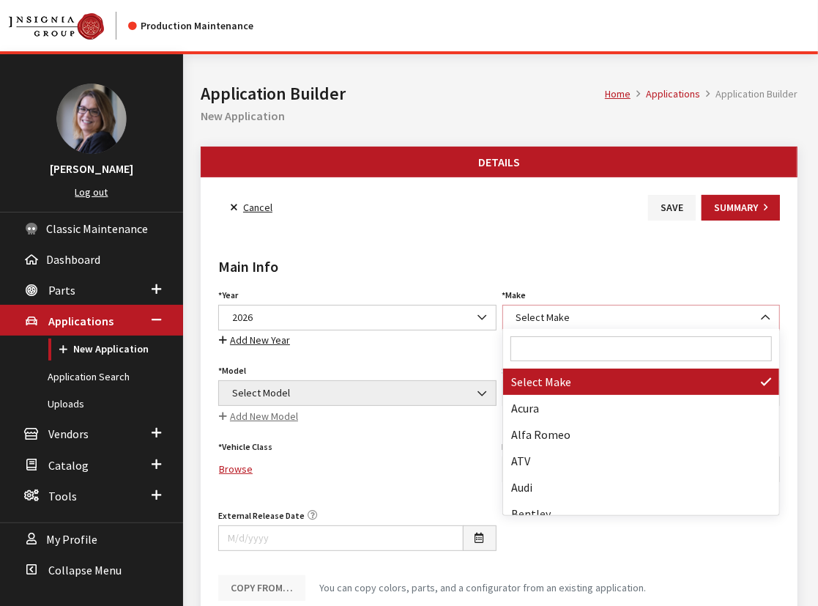
click at [573, 318] on span "Select Make" at bounding box center [641, 317] width 259 height 15
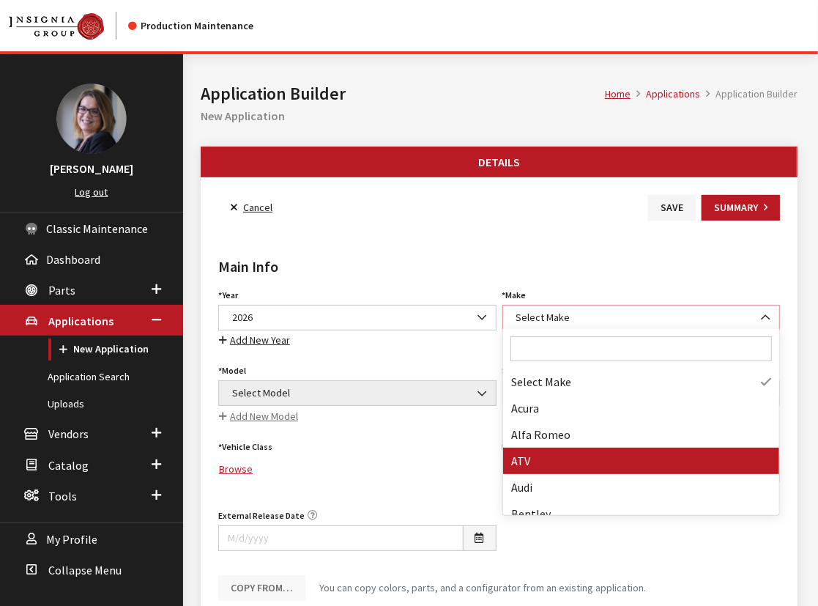
select select "54"
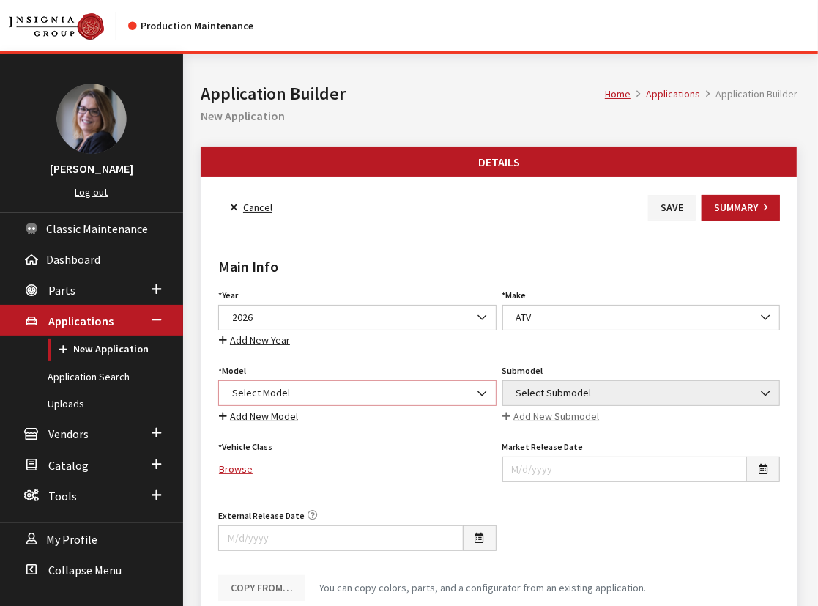
click at [283, 385] on span "Select Model" at bounding box center [357, 392] width 259 height 15
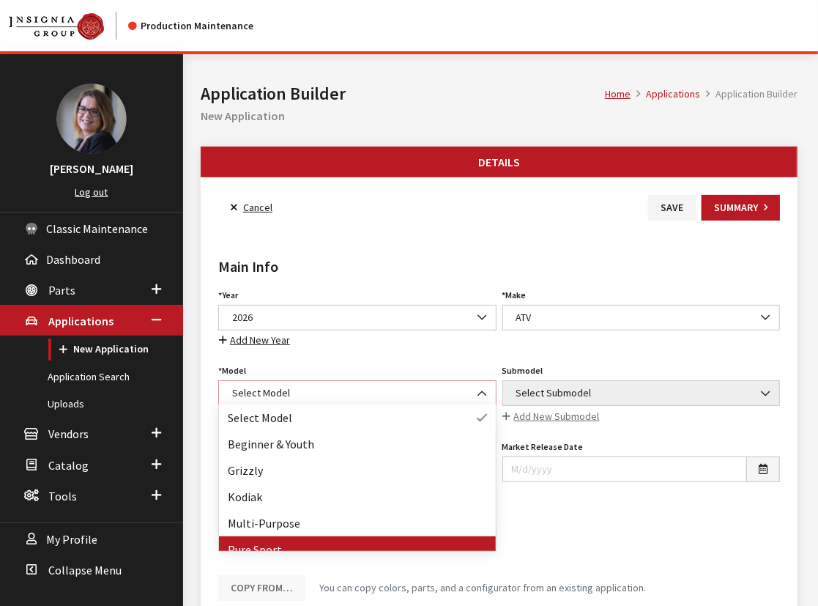
select select "1361"
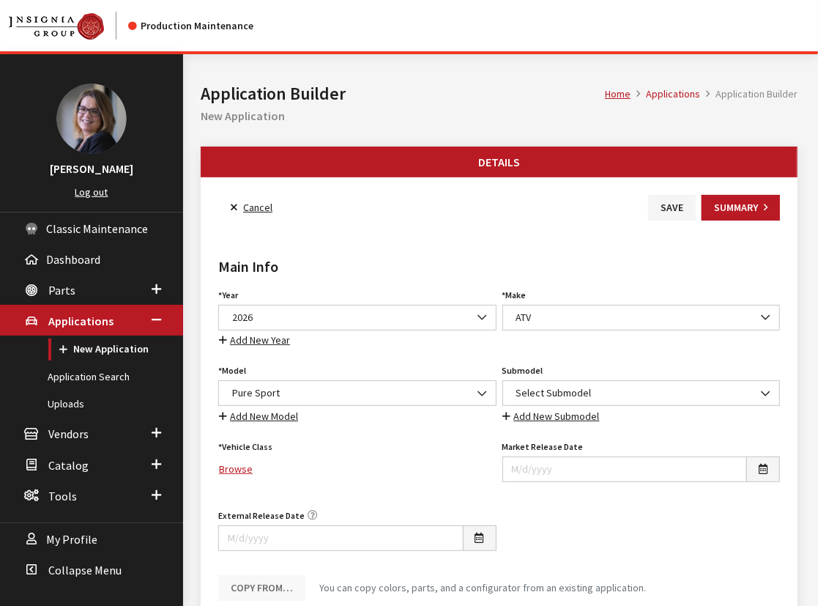
click at [559, 392] on span "Select Submodel" at bounding box center [641, 392] width 259 height 15
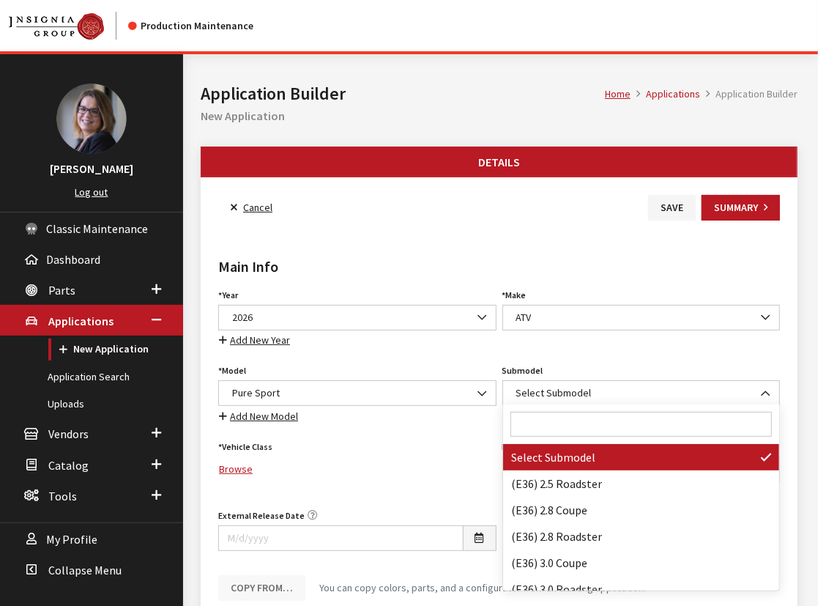
click at [546, 420] on input "Search" at bounding box center [641, 424] width 262 height 25
click at [594, 428] on input "Search" at bounding box center [641, 424] width 262 height 25
paste input "Raptor 700R SE"
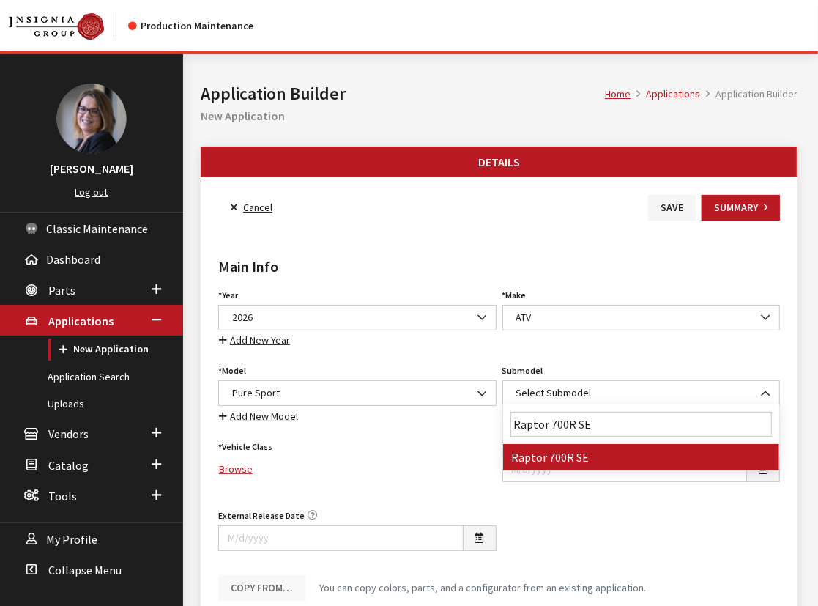
type input "Raptor 700R SE"
select select "4367"
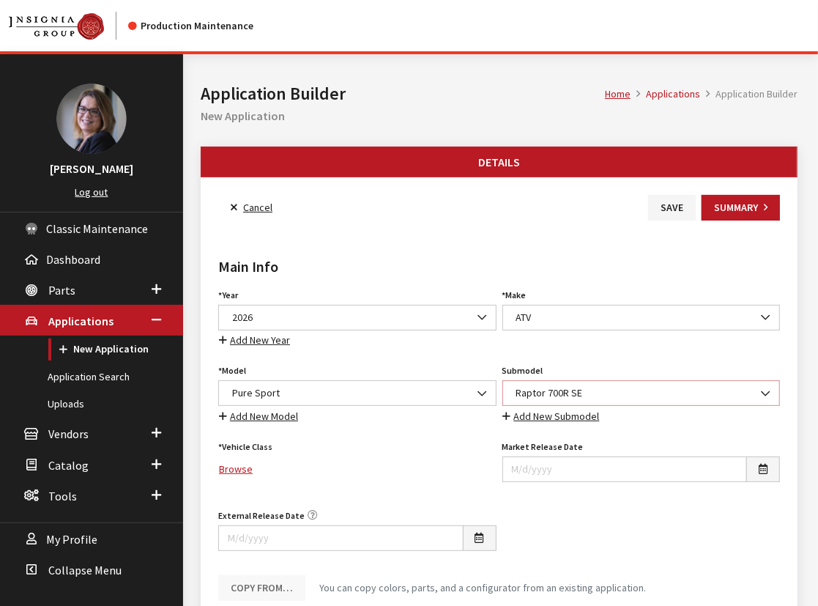
scroll to position [66, 0]
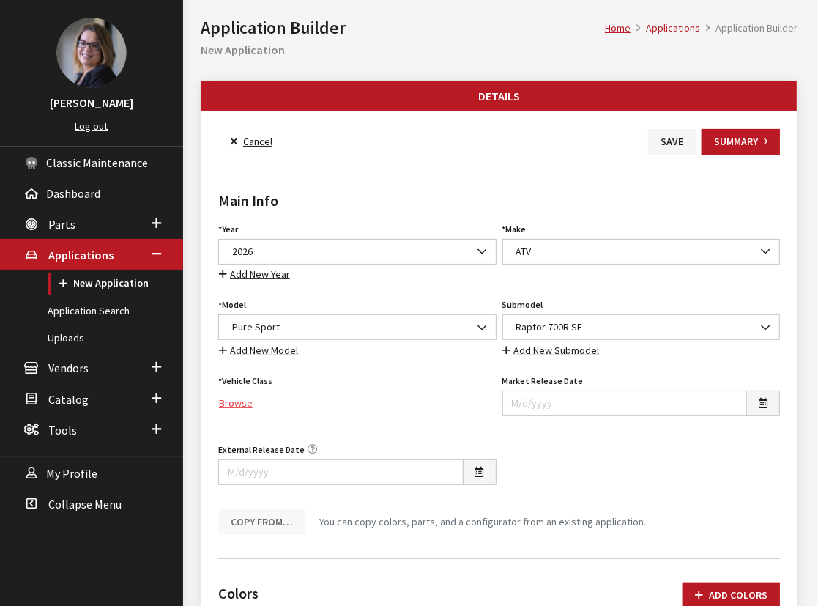
click at [249, 397] on link "Browse" at bounding box center [357, 403] width 278 height 26
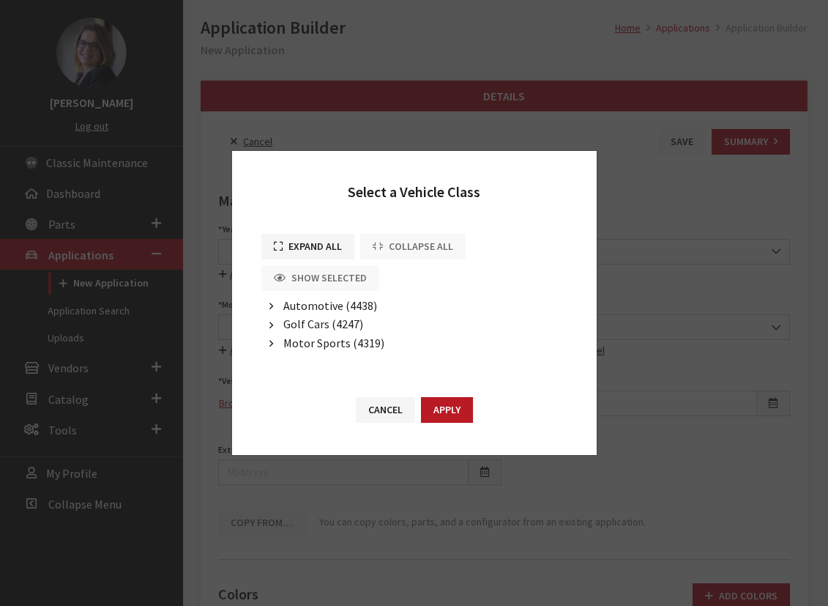
click at [281, 344] on li "Motor Sports (4319) Off-Road (4323) ATV (4324) Motorcycle (4326) Side By Side (…" at bounding box center [414, 343] width 306 height 19
click at [274, 343] on button "button" at bounding box center [271, 343] width 20 height 17
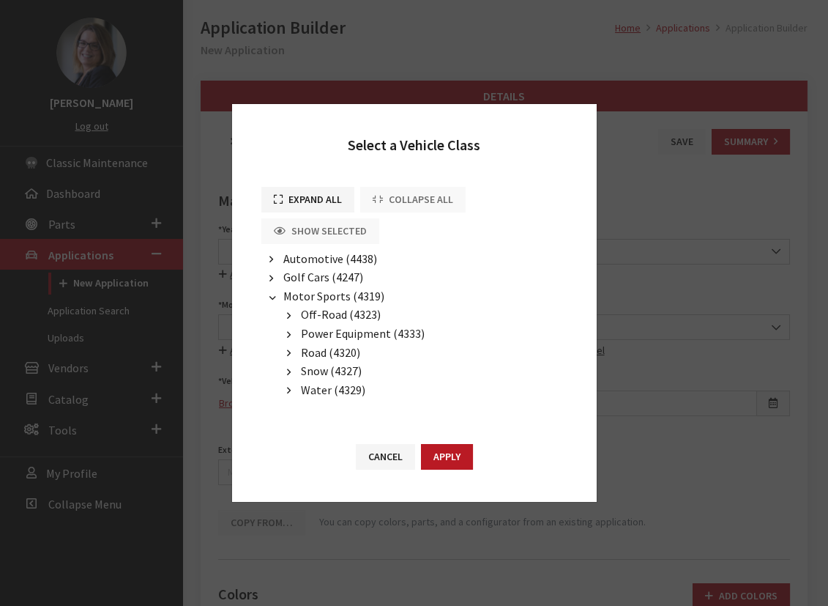
click at [294, 316] on button "button" at bounding box center [289, 316] width 20 height 17
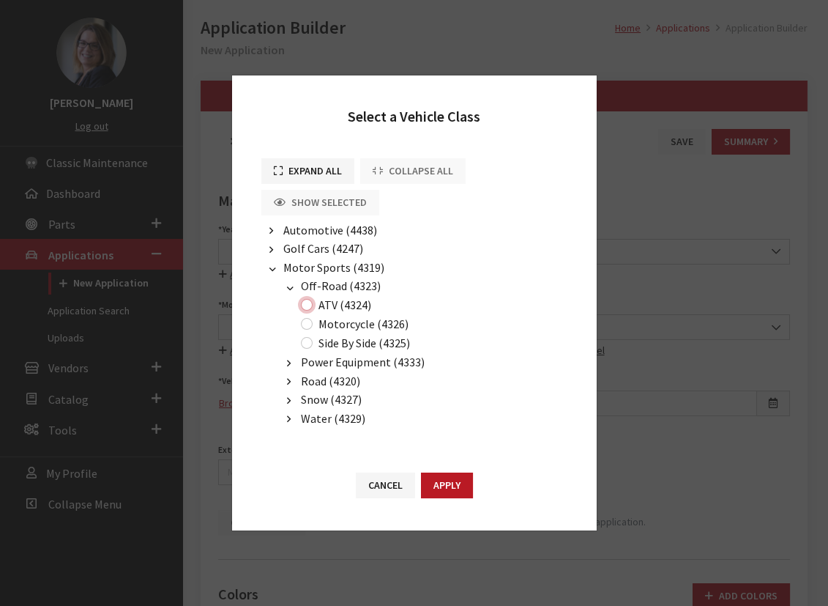
click at [305, 305] on input "ATV (4324)" at bounding box center [307, 305] width 12 height 12
radio input "true"
click at [450, 498] on div "Cancel Apply" at bounding box center [414, 492] width 365 height 76
click at [455, 475] on button "Apply" at bounding box center [447, 485] width 52 height 26
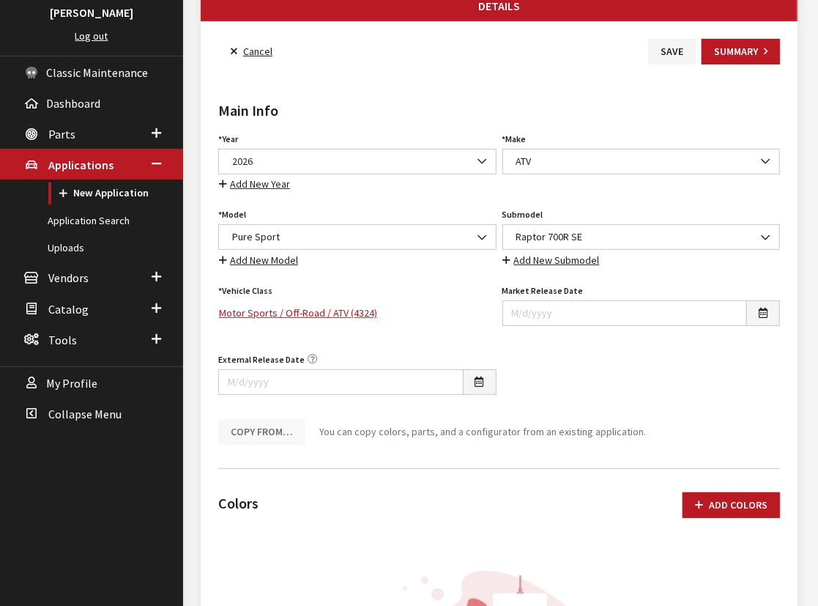
scroll to position [199, 0]
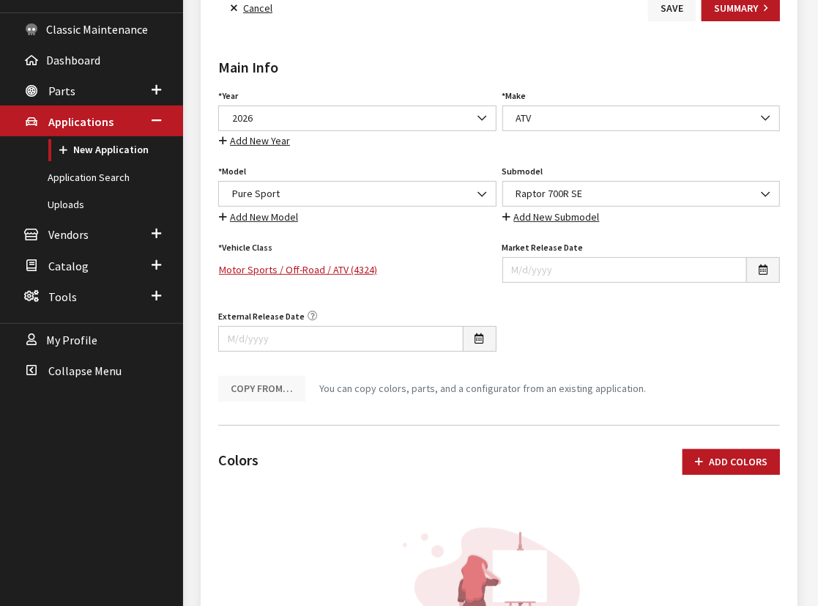
click at [668, 17] on button "Save" at bounding box center [672, 9] width 48 height 26
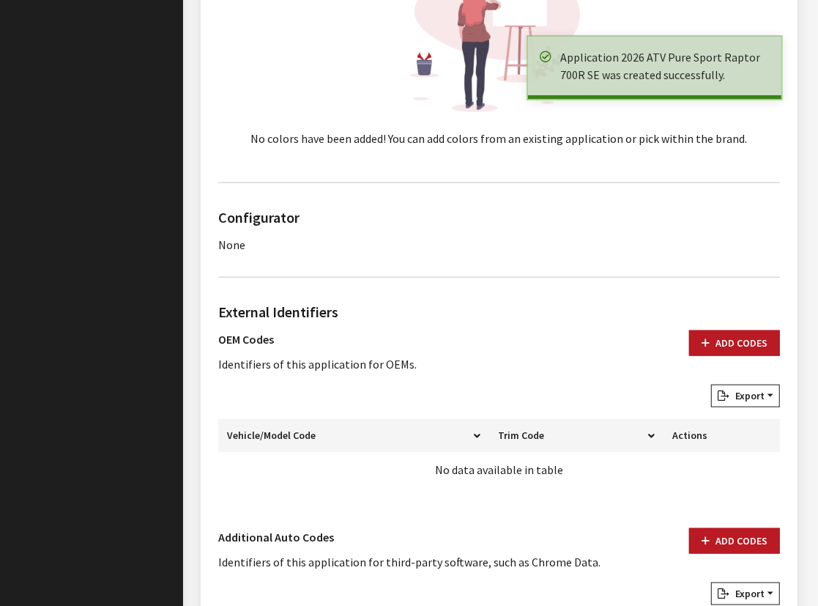
scroll to position [798, 0]
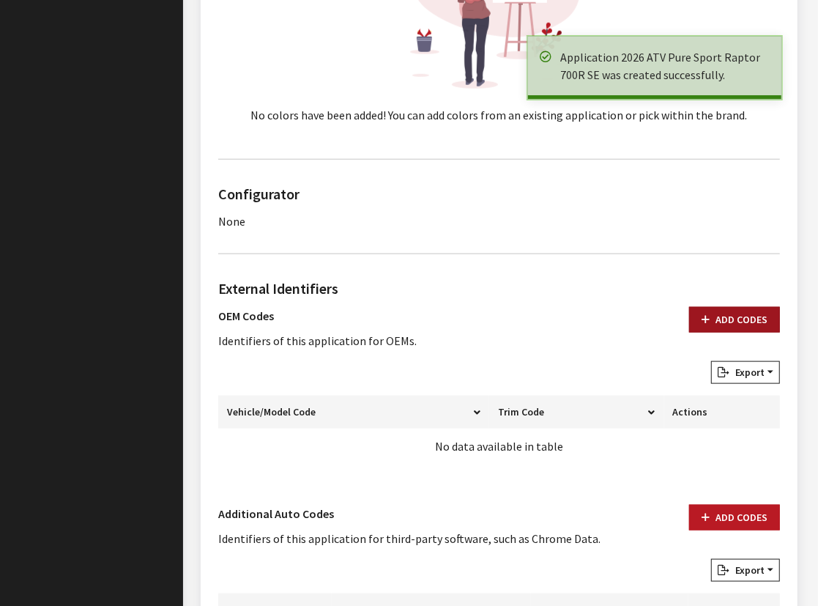
click at [731, 312] on button "Add Codes" at bounding box center [734, 320] width 91 height 26
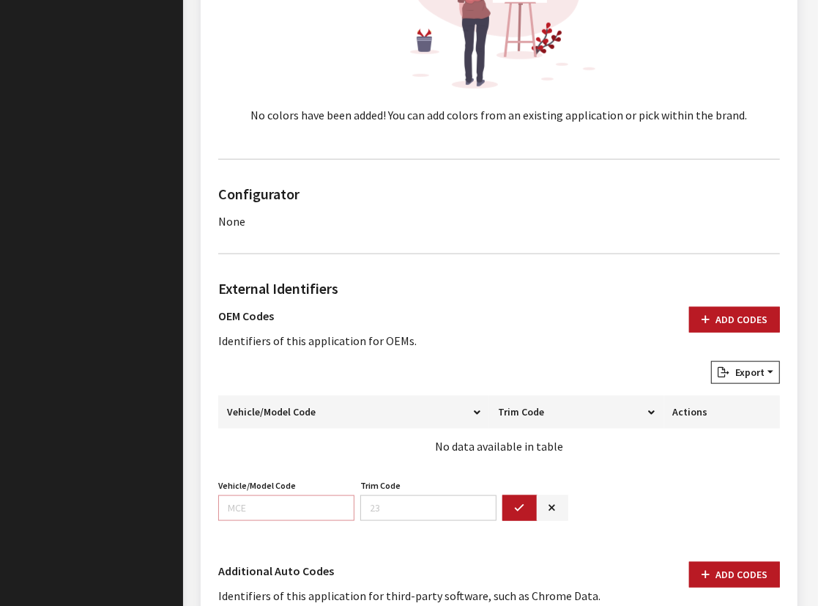
click at [267, 502] on input "Vehicle/Model Code" at bounding box center [286, 508] width 136 height 26
paste input "DE39"
type input "DE39"
click at [513, 512] on button "button" at bounding box center [519, 508] width 35 height 26
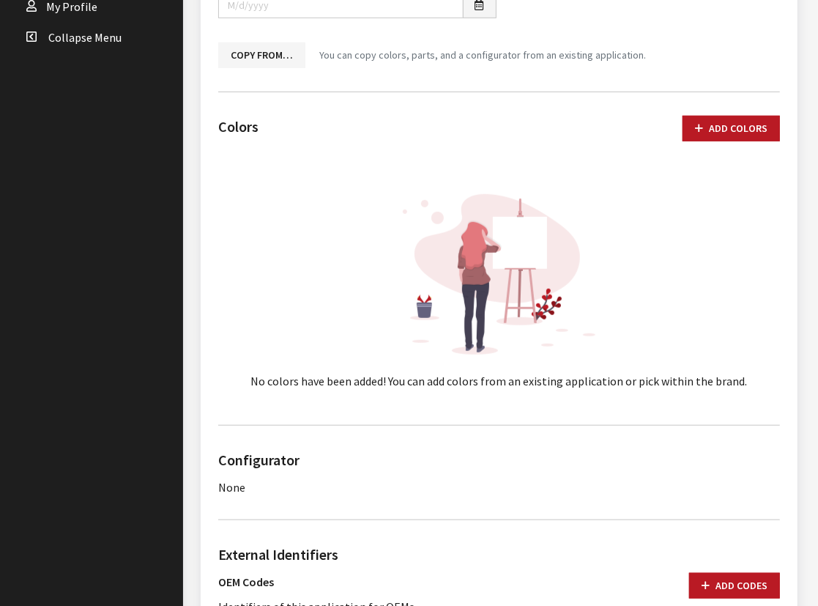
scroll to position [0, 0]
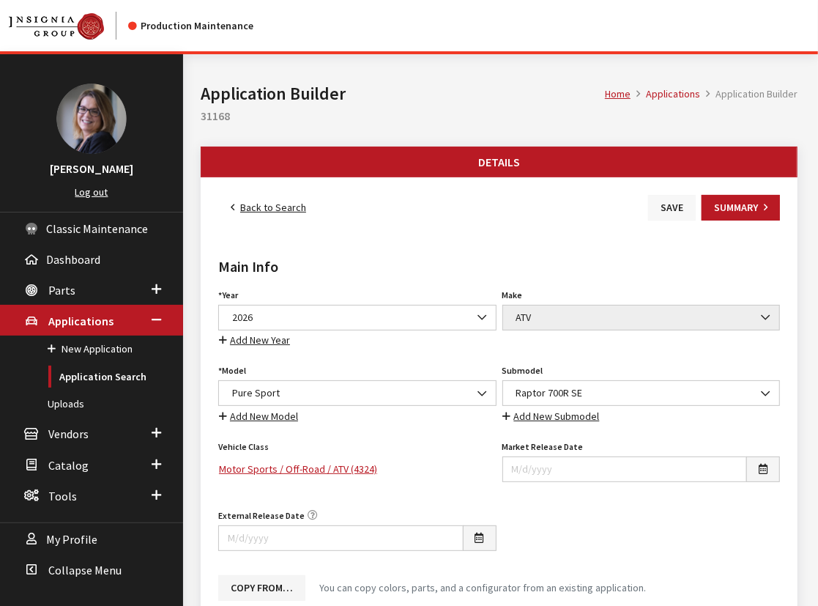
click at [674, 215] on button "Save" at bounding box center [672, 208] width 48 height 26
click at [240, 205] on link "Back to Search" at bounding box center [268, 208] width 100 height 26
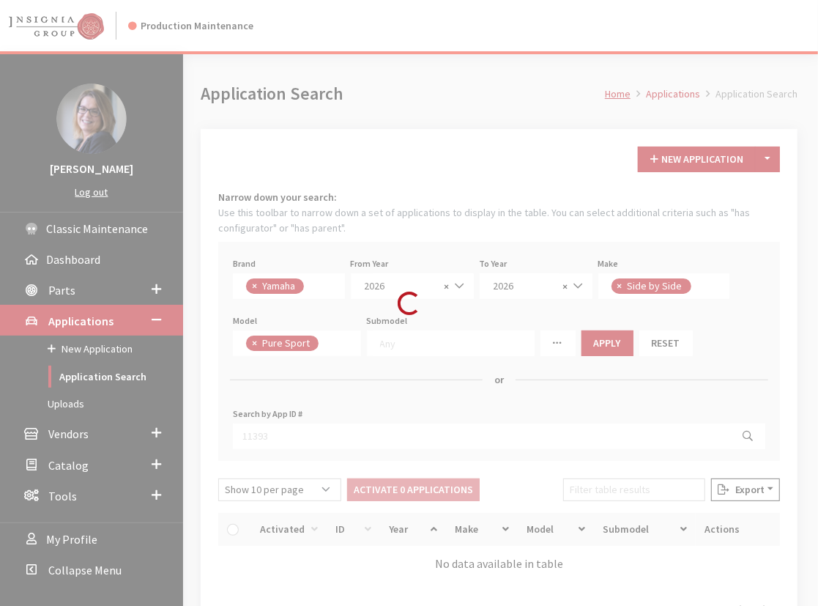
scroll to position [383, 0]
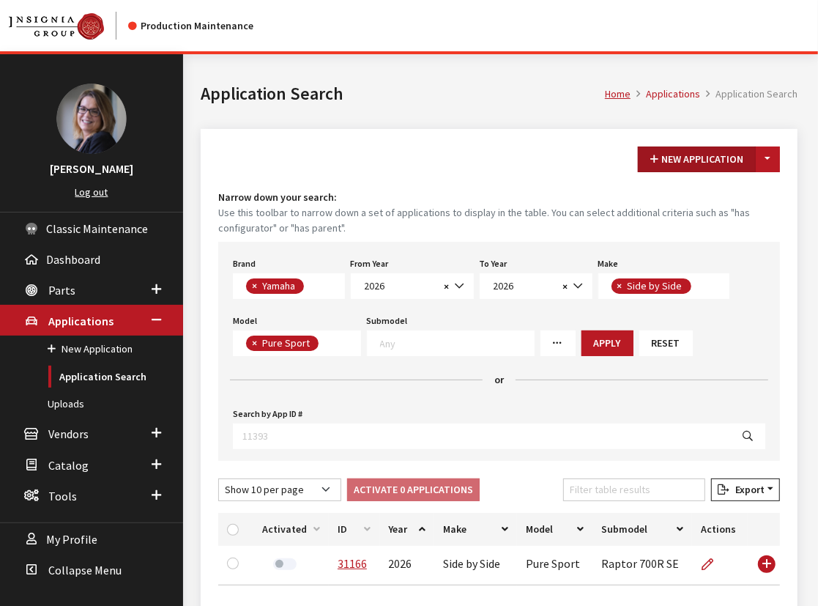
click at [681, 156] on button "New Application" at bounding box center [697, 159] width 118 height 26
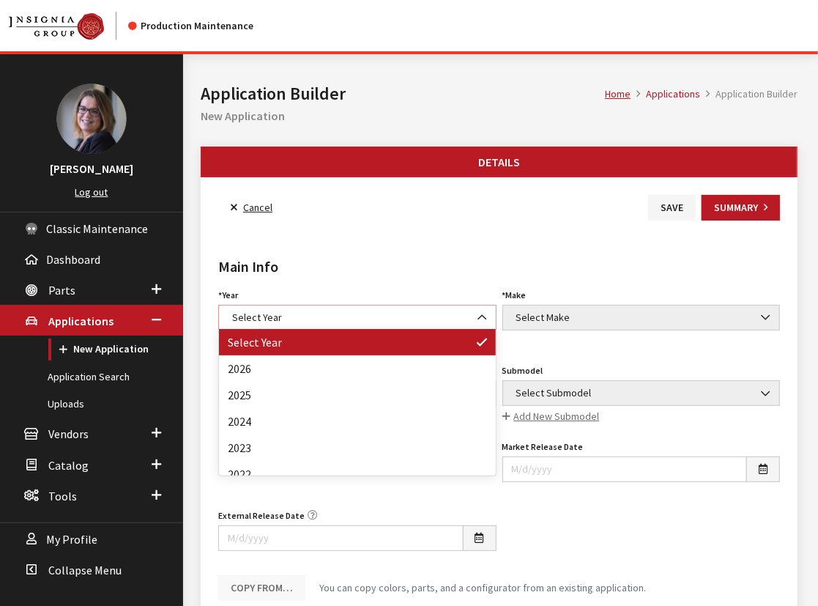
click at [248, 322] on span "Select Year" at bounding box center [357, 317] width 259 height 15
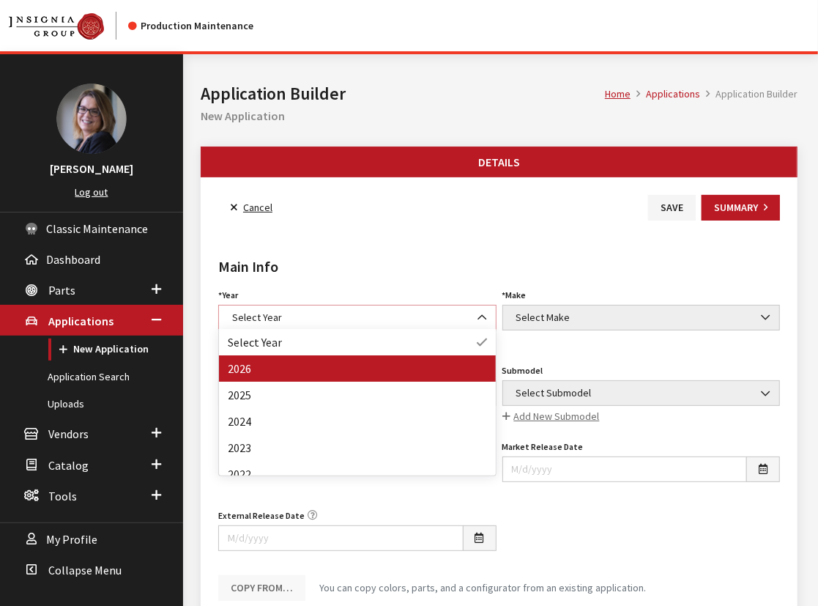
select select "44"
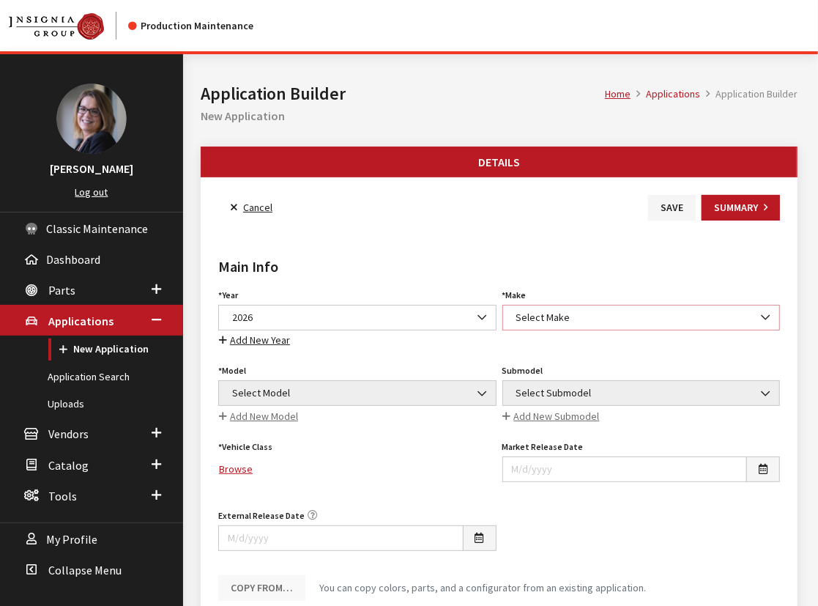
click at [547, 316] on span "Select Make" at bounding box center [641, 317] width 259 height 15
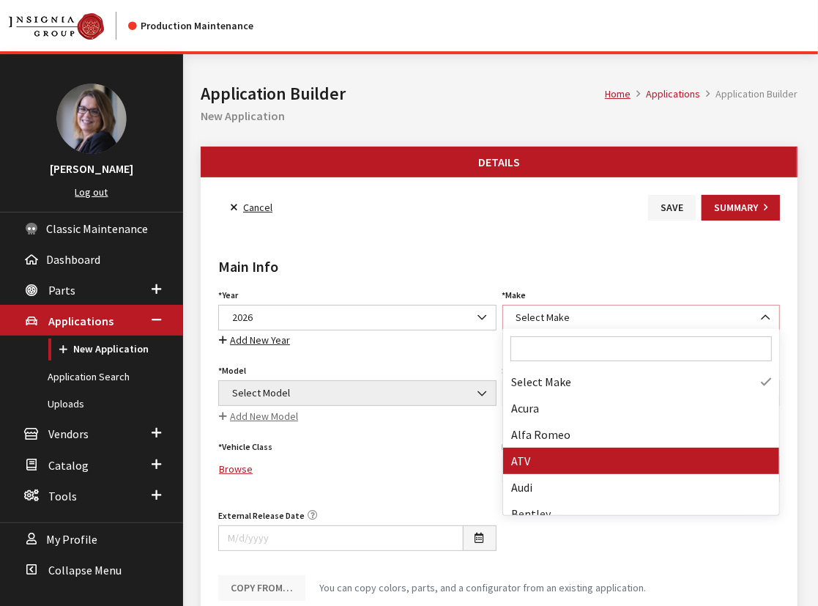
select select "54"
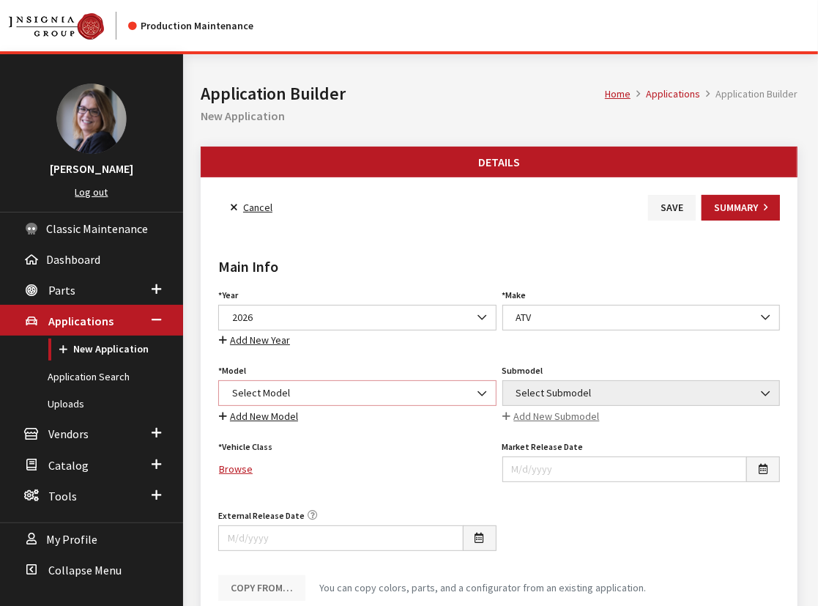
click at [286, 385] on span "Select Model" at bounding box center [357, 392] width 259 height 15
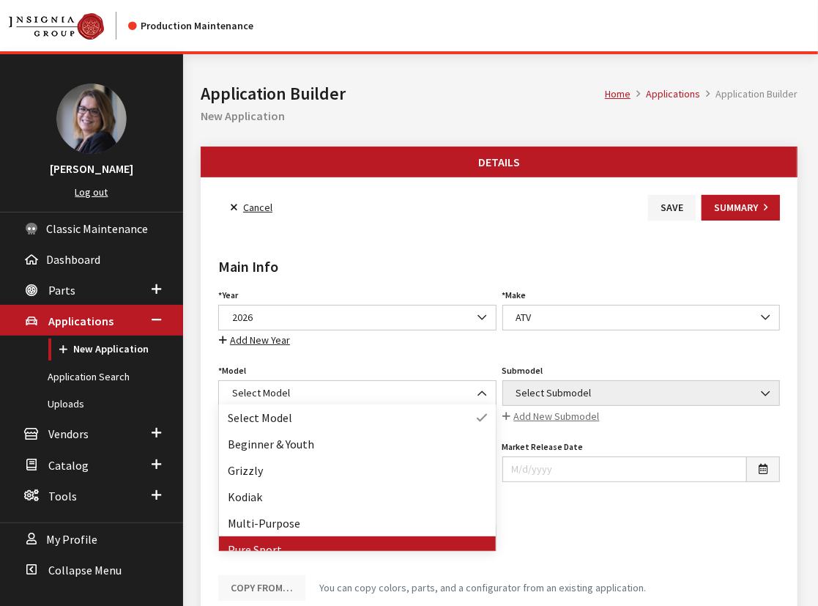
click at [277, 551] on div "External Release Date" at bounding box center [357, 533] width 284 height 57
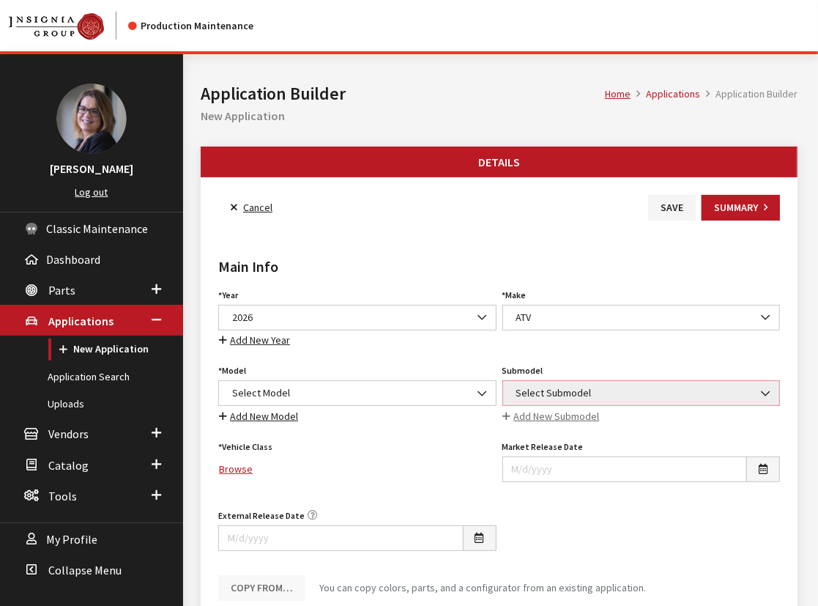
click at [543, 381] on span "Select Submodel" at bounding box center [641, 393] width 278 height 26
click at [540, 387] on span "Select Submodel" at bounding box center [641, 392] width 259 height 15
click at [304, 401] on span "Select Model" at bounding box center [357, 393] width 278 height 26
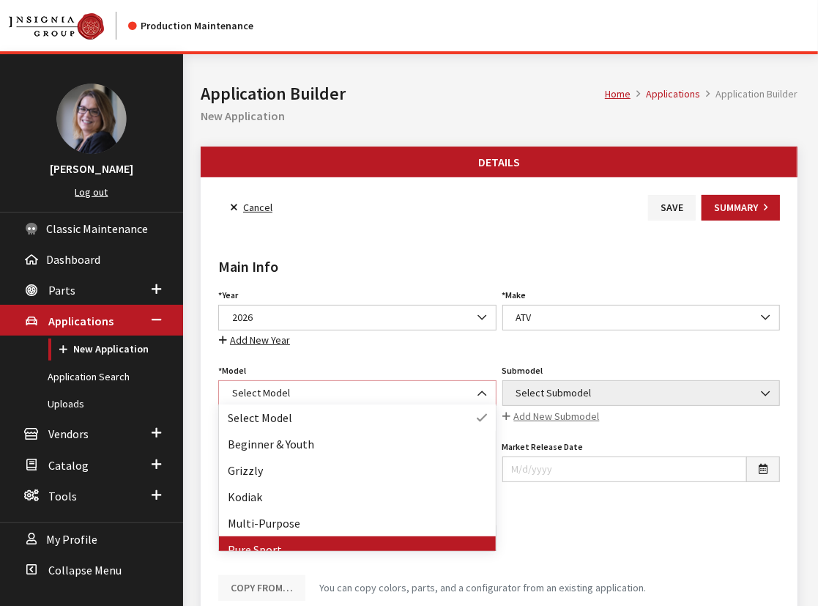
select select "1361"
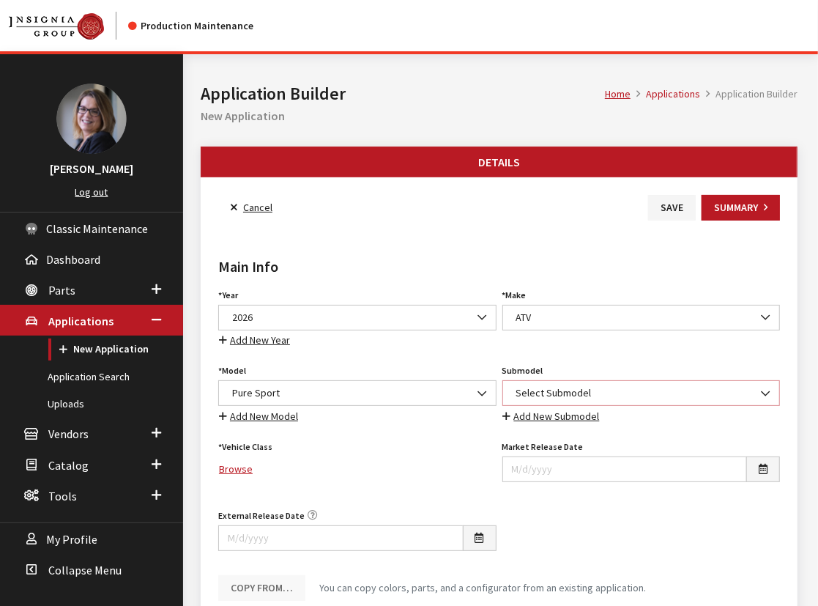
click at [592, 385] on span "Select Submodel" at bounding box center [641, 392] width 259 height 15
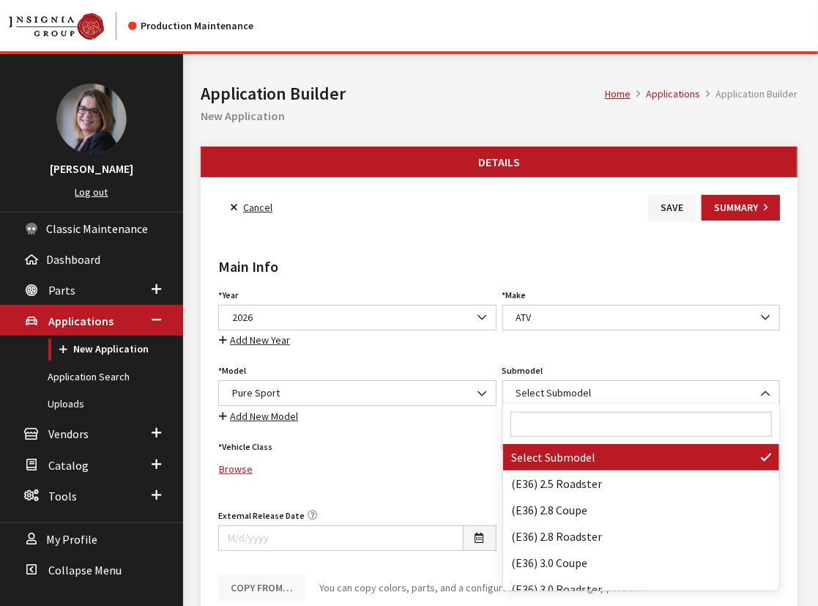
click at [527, 425] on input "Search" at bounding box center [641, 424] width 262 height 25
paste input "YFZ450R"
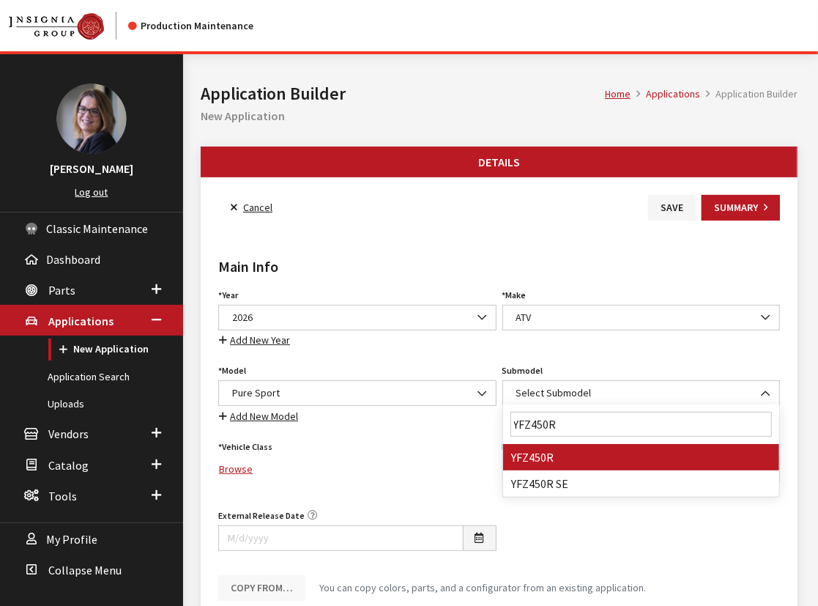
type input "YFZ450R"
select select "4368"
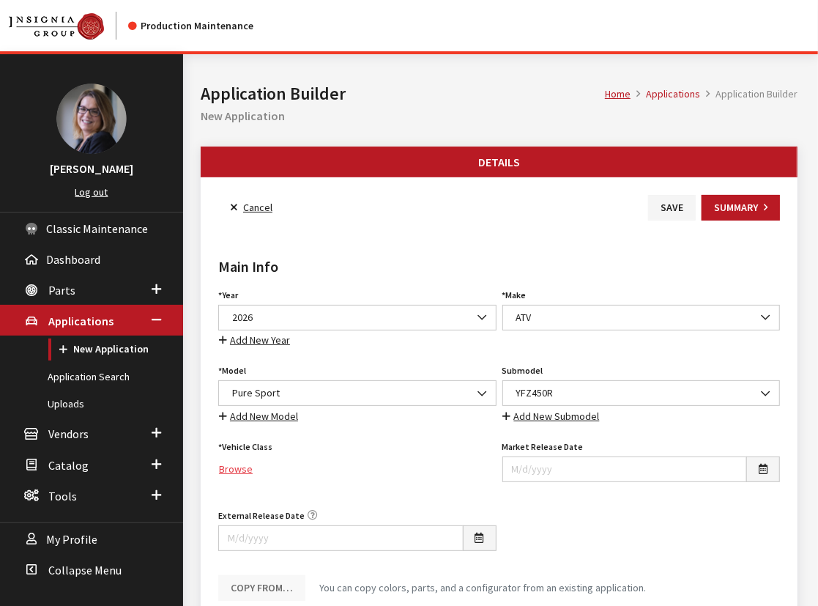
click at [239, 466] on link "Browse" at bounding box center [357, 469] width 278 height 26
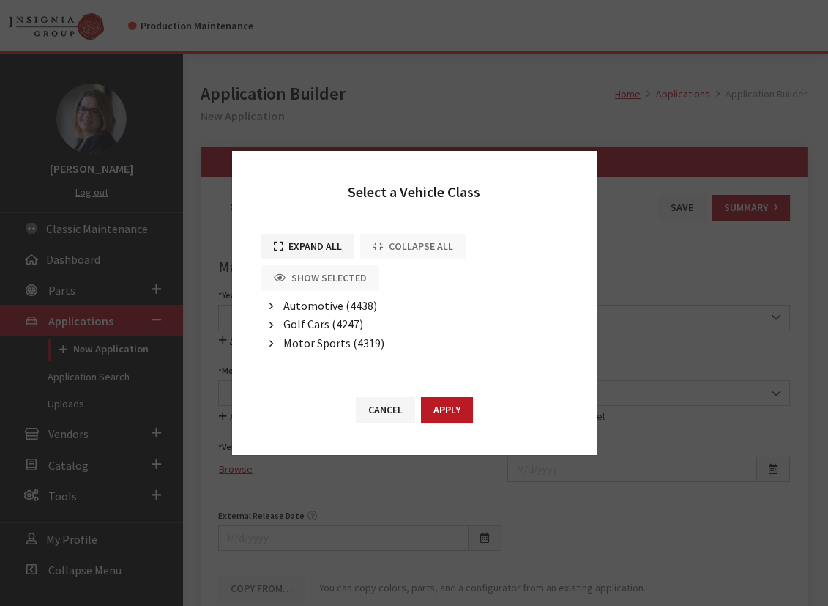
click at [273, 343] on button "button" at bounding box center [271, 343] width 20 height 17
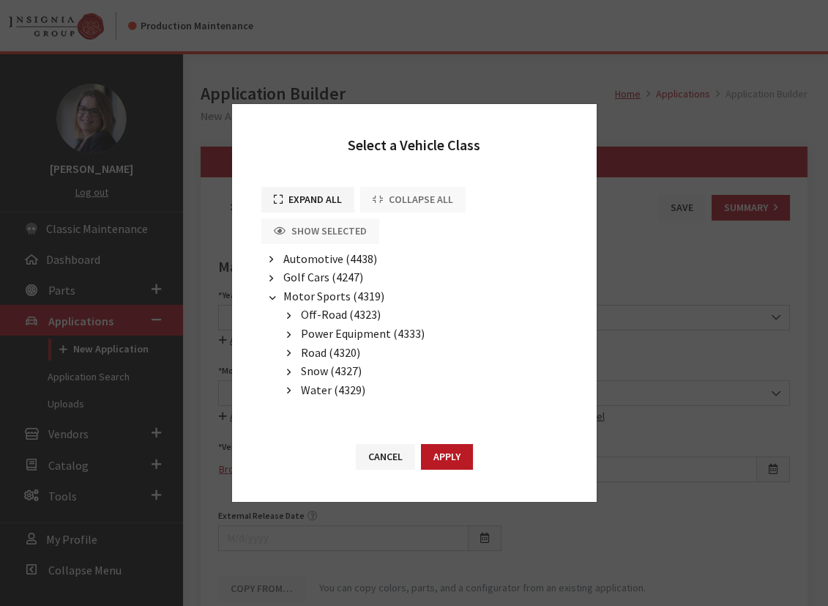
click at [287, 316] on icon "button" at bounding box center [289, 316] width 4 height 10
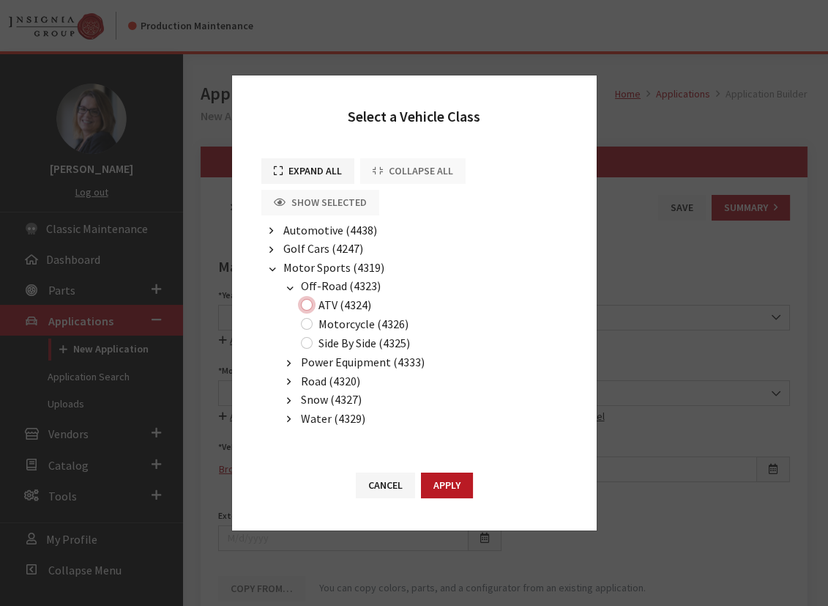
click at [303, 302] on input "ATV (4324)" at bounding box center [307, 305] width 12 height 12
radio input "true"
click at [452, 480] on button "Apply" at bounding box center [447, 485] width 52 height 26
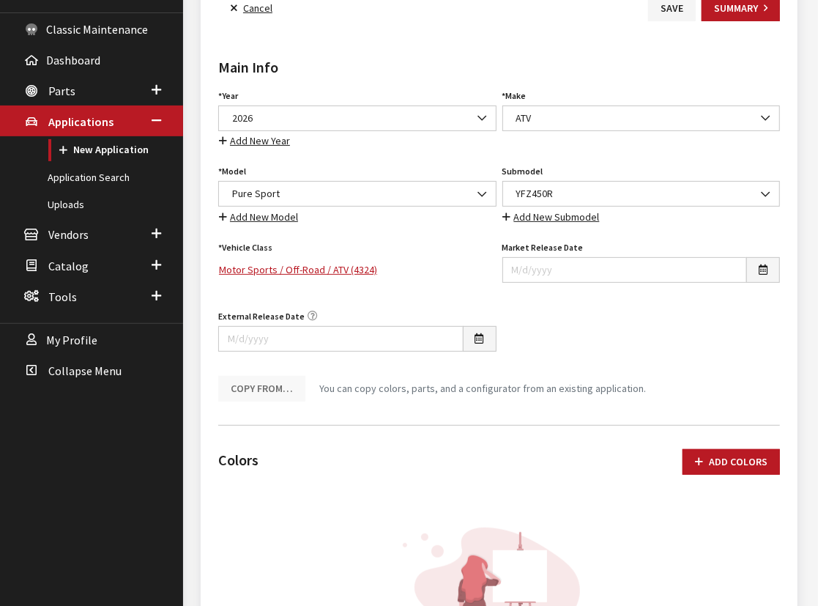
scroll to position [133, 0]
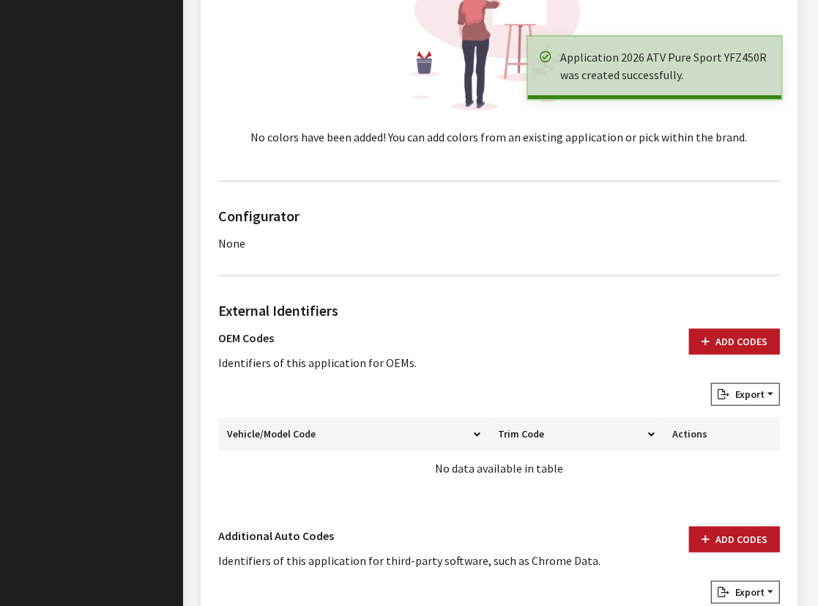
scroll to position [798, 0]
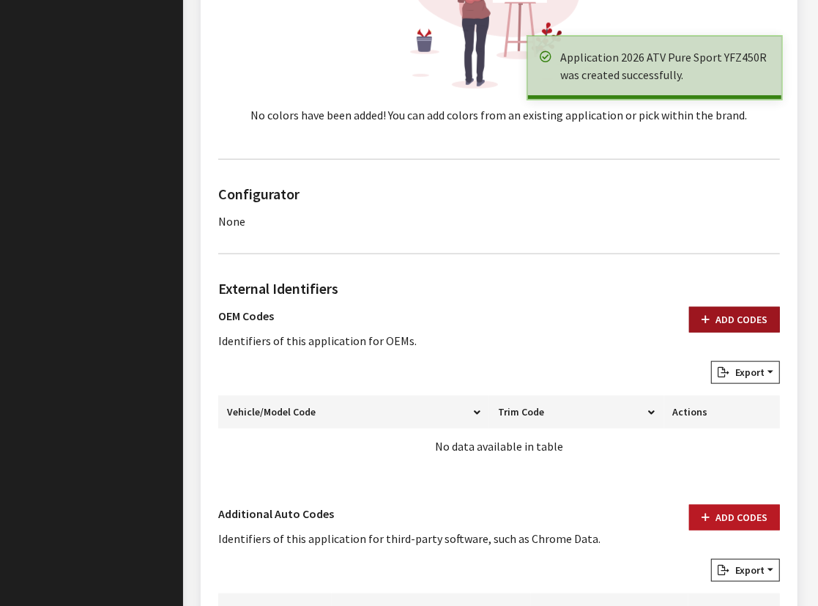
click at [718, 310] on button "Add Codes" at bounding box center [734, 320] width 91 height 26
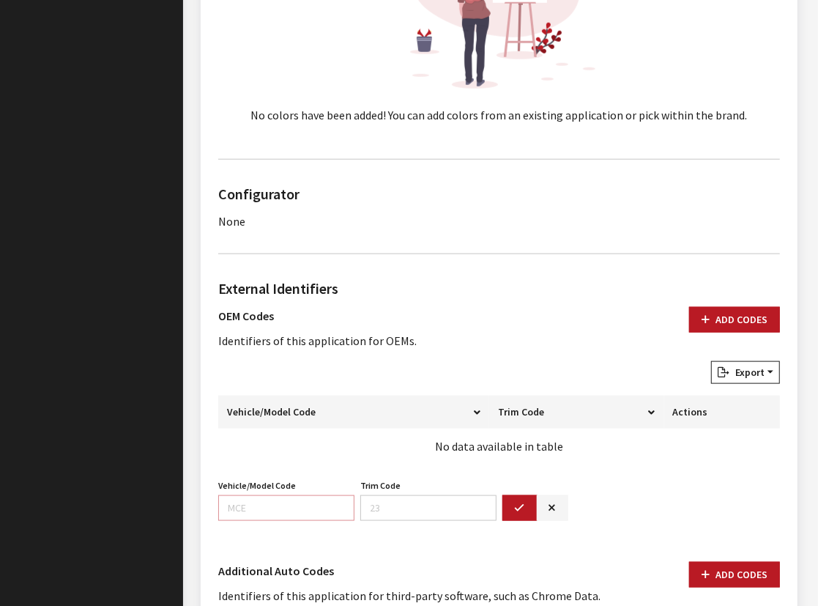
click at [234, 507] on input "Vehicle/Model Code" at bounding box center [286, 508] width 136 height 26
paste input "DF19"
type input "DF19"
click at [527, 508] on button "button" at bounding box center [519, 508] width 35 height 26
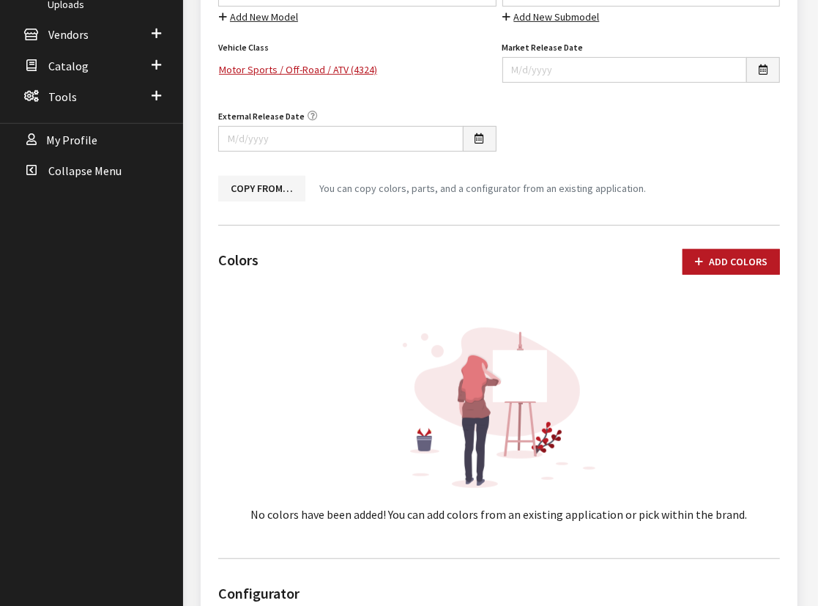
scroll to position [0, 0]
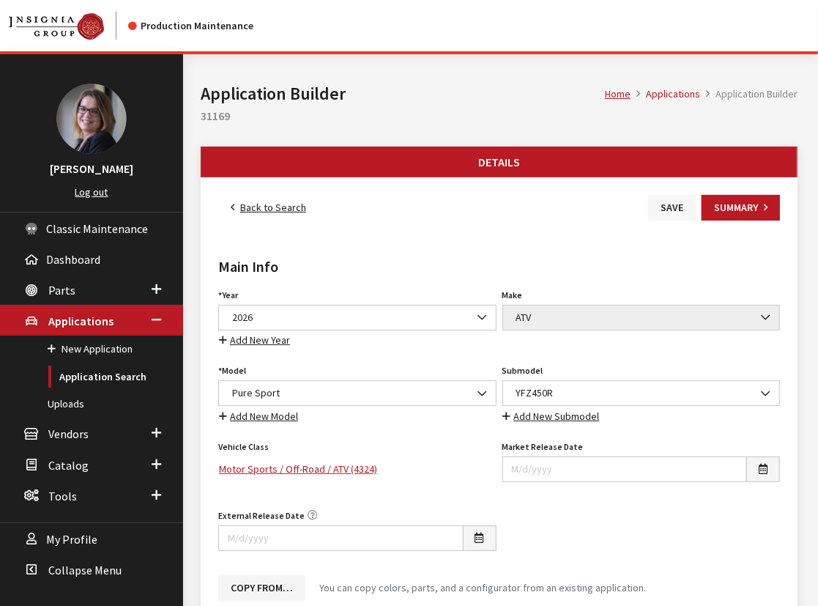
click at [666, 206] on button "Save" at bounding box center [672, 208] width 48 height 26
click at [278, 211] on link "Back to Search" at bounding box center [268, 208] width 100 height 26
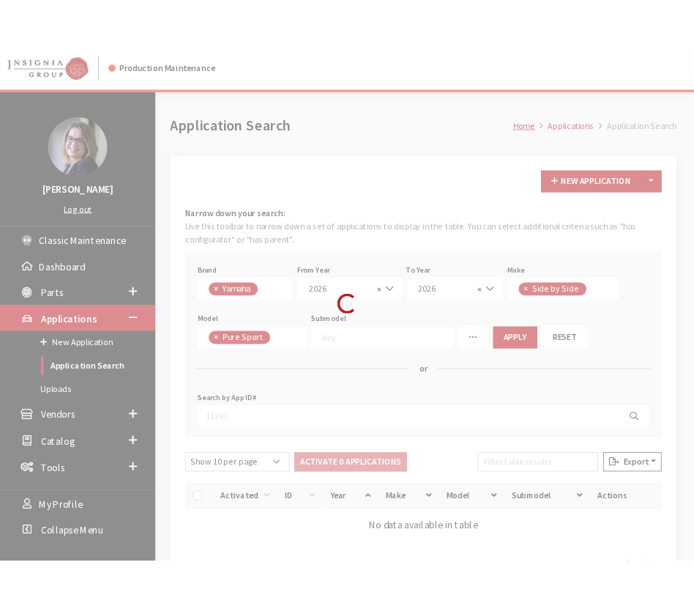
scroll to position [383, 0]
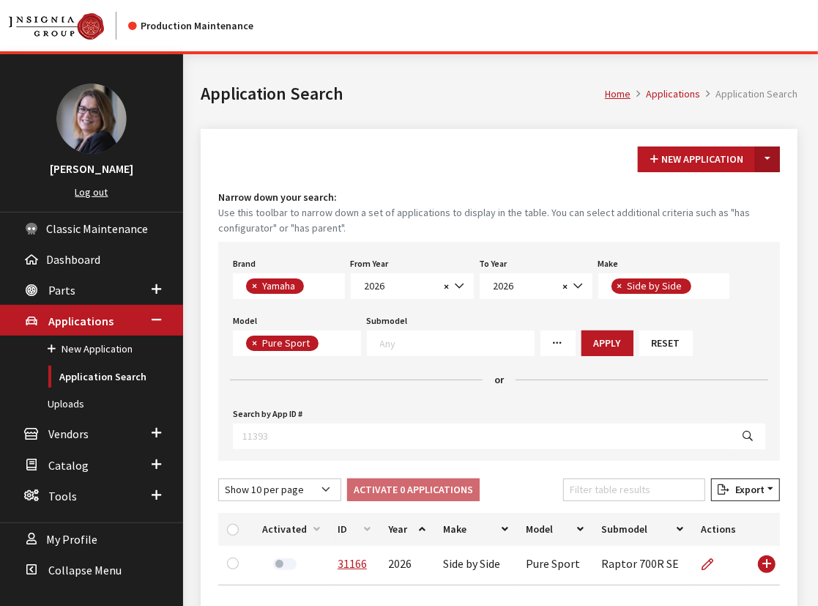
click at [767, 163] on button "Toggle Dropdown" at bounding box center [767, 159] width 25 height 26
click at [751, 189] on button "New From Existing..." at bounding box center [717, 190] width 126 height 26
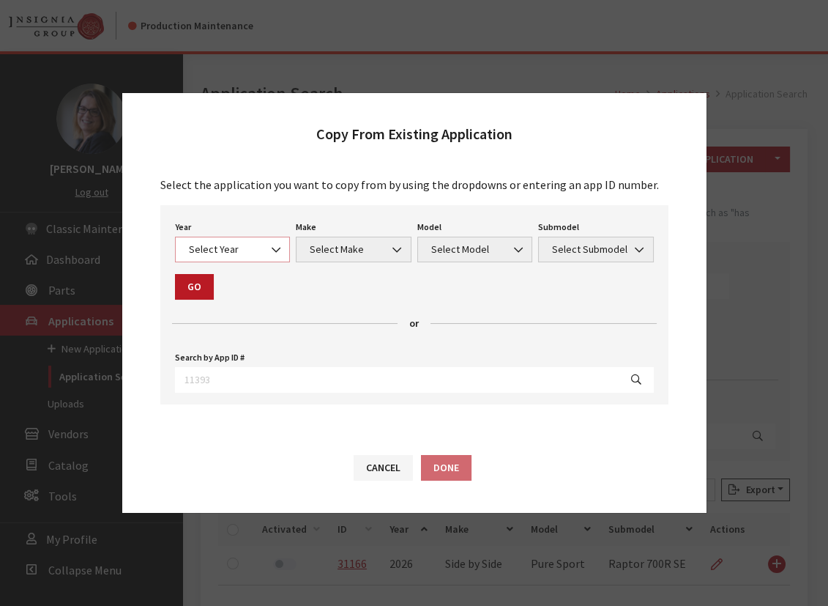
click at [250, 259] on span "Select Year" at bounding box center [233, 250] width 116 height 26
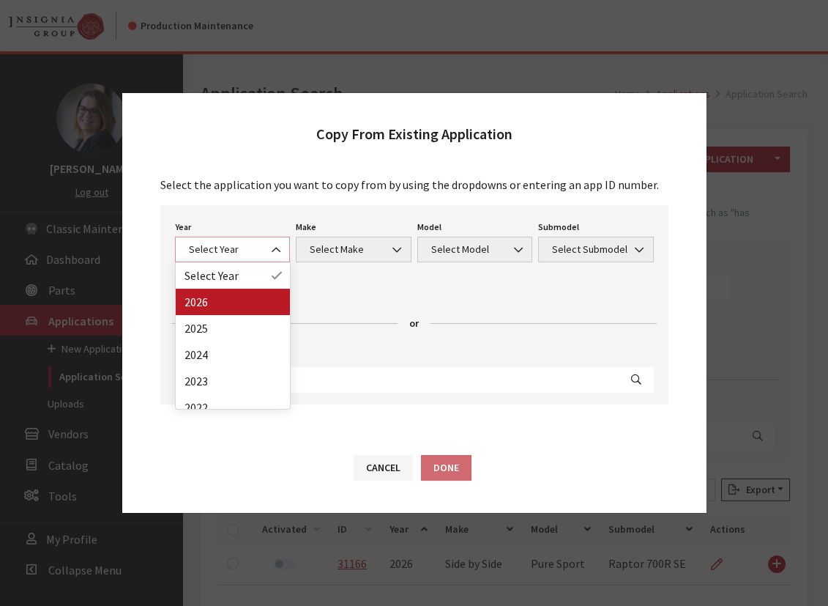
select select "44"
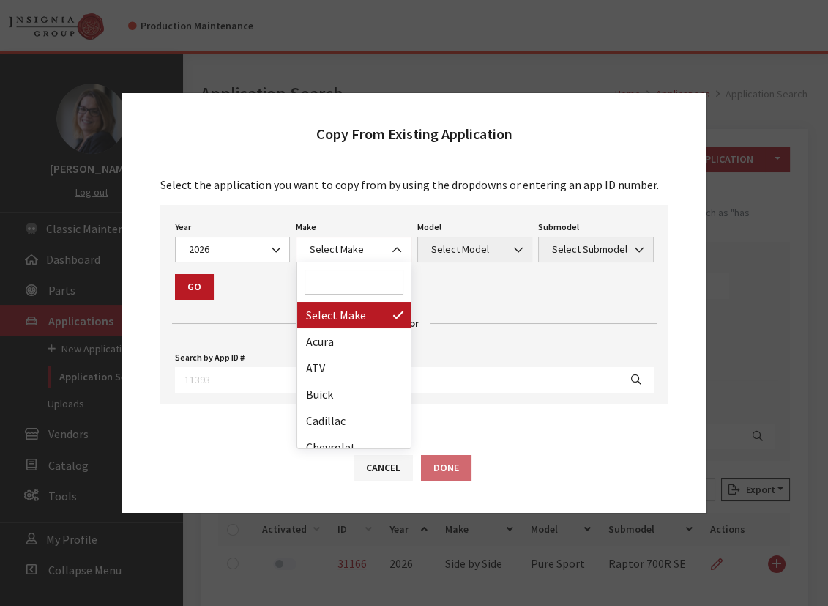
click at [358, 245] on span "Select Make" at bounding box center [353, 249] width 97 height 15
click at [346, 286] on input "Search" at bounding box center [355, 281] width 100 height 25
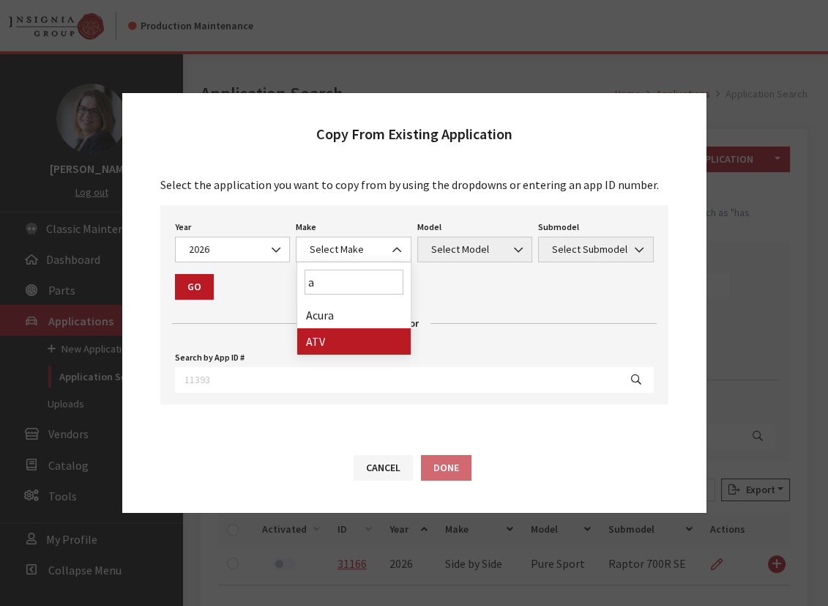
type input "a"
select select "54"
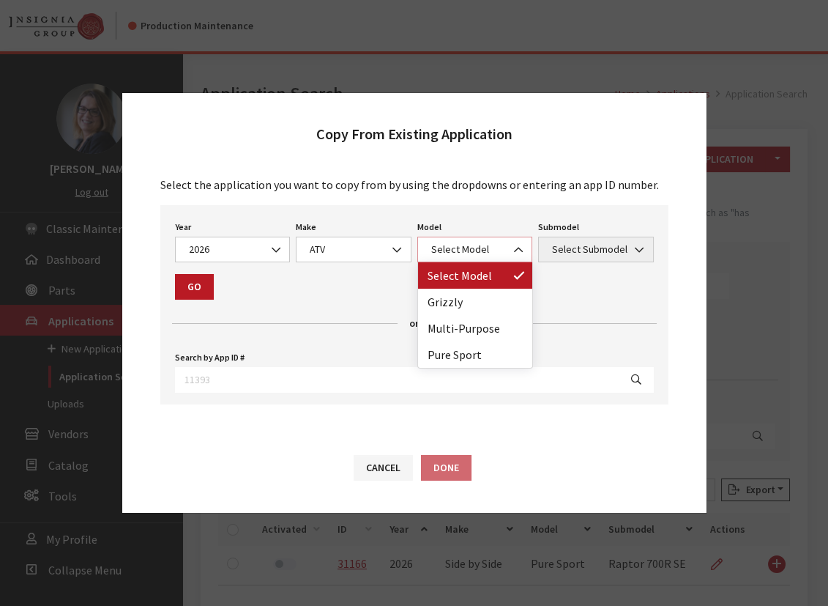
click at [453, 256] on span "Select Model" at bounding box center [475, 249] width 97 height 15
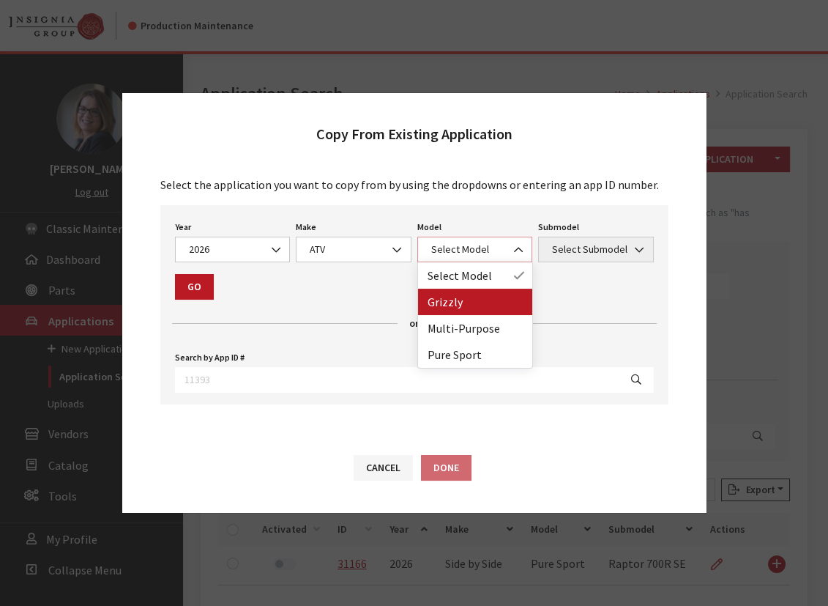
select select "1160"
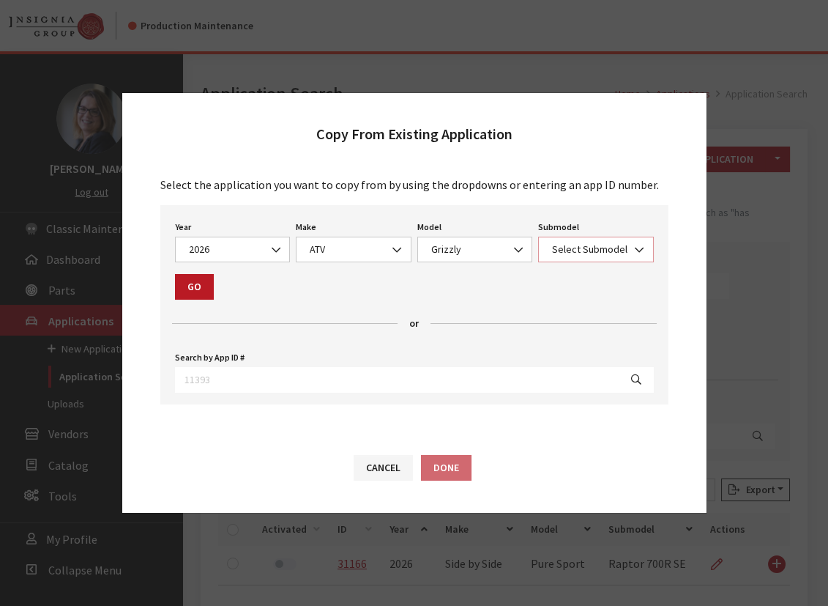
click at [557, 240] on span "Select Submodel" at bounding box center [596, 250] width 116 height 26
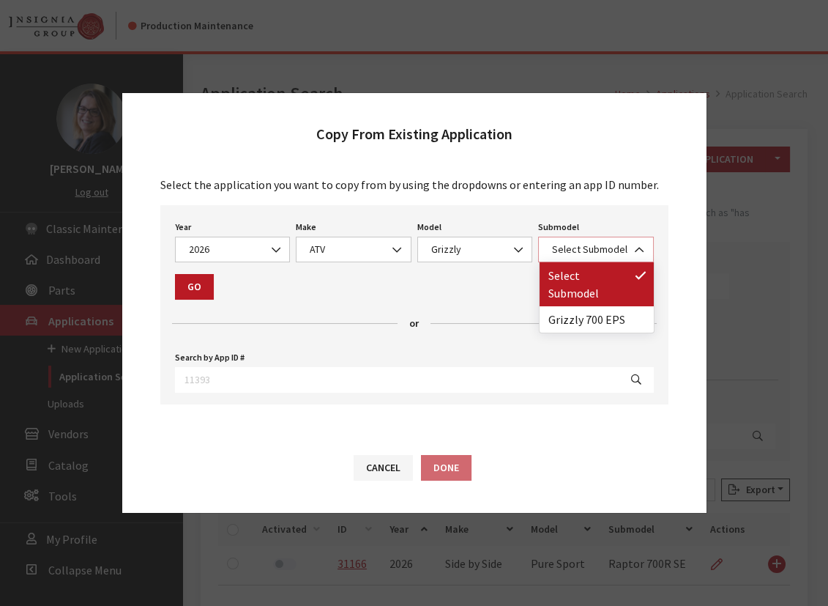
click at [560, 249] on span "Select Submodel" at bounding box center [596, 249] width 97 height 15
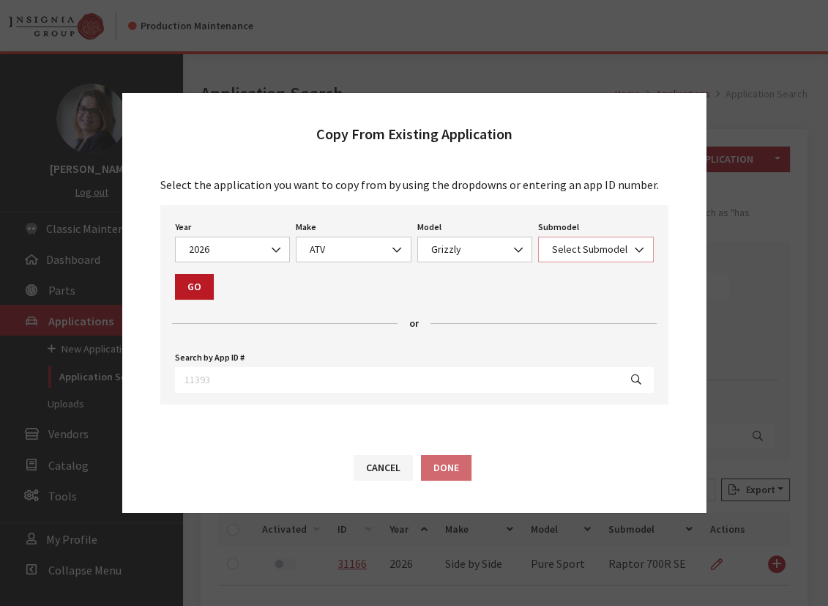
click at [560, 249] on span "Select Submodel" at bounding box center [596, 249] width 97 height 15
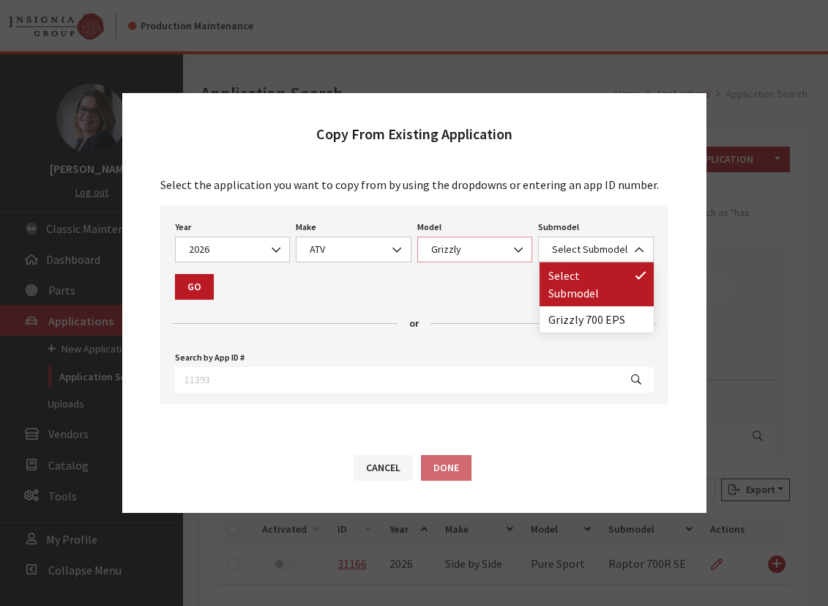
click at [503, 255] on span "Grizzly" at bounding box center [475, 249] width 97 height 15
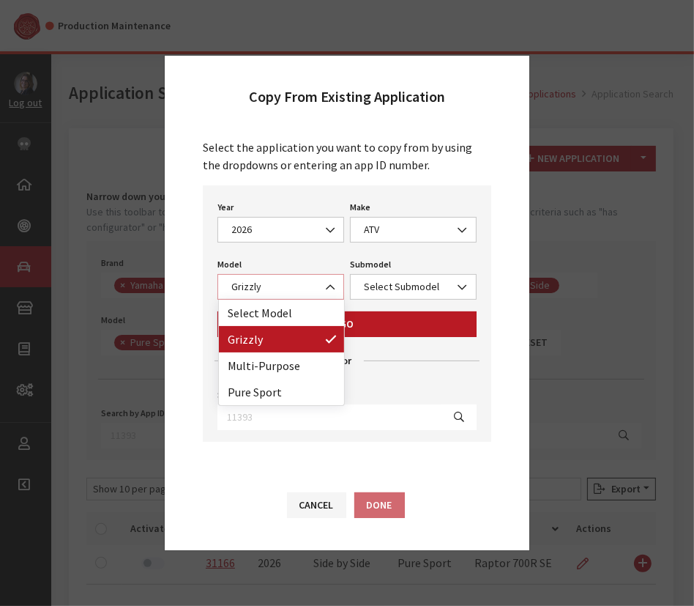
click at [278, 294] on span "Grizzly" at bounding box center [281, 286] width 108 height 15
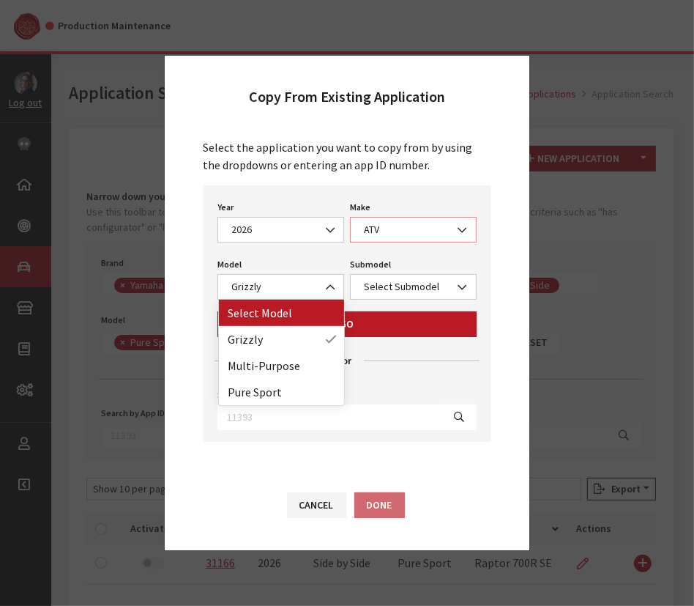
click at [388, 223] on span "ATV" at bounding box center [414, 229] width 108 height 15
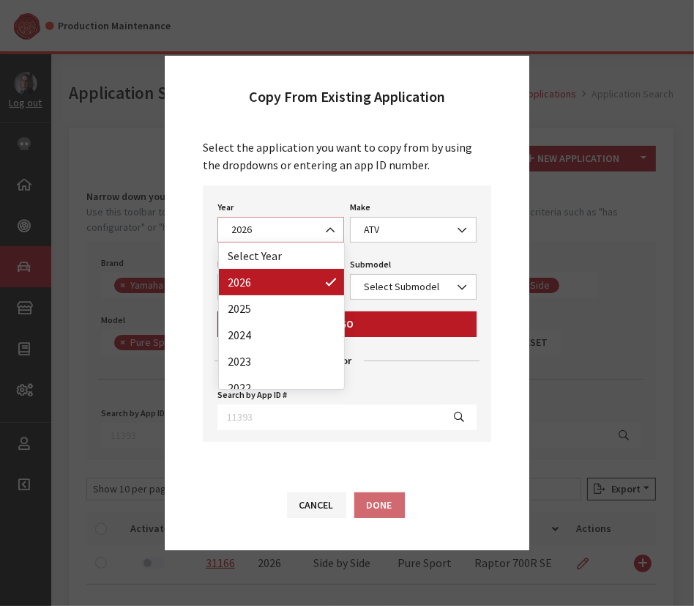
click at [239, 234] on span "2026" at bounding box center [281, 229] width 108 height 15
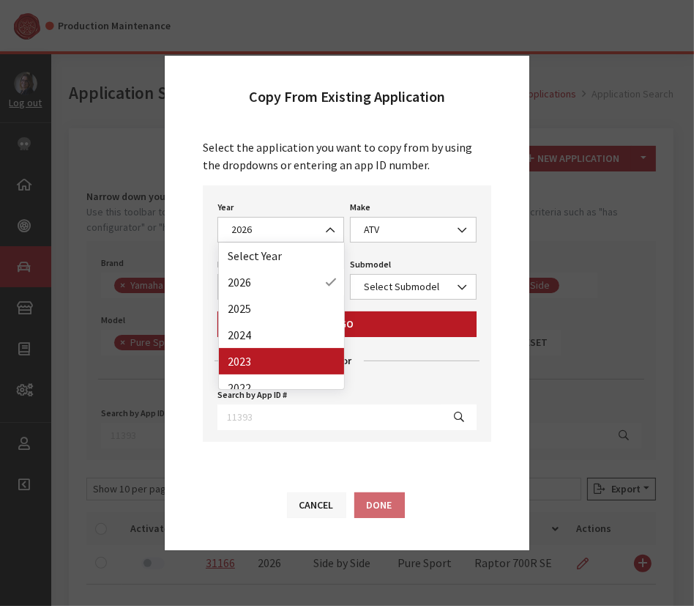
click at [327, 511] on button "Cancel" at bounding box center [316, 505] width 59 height 26
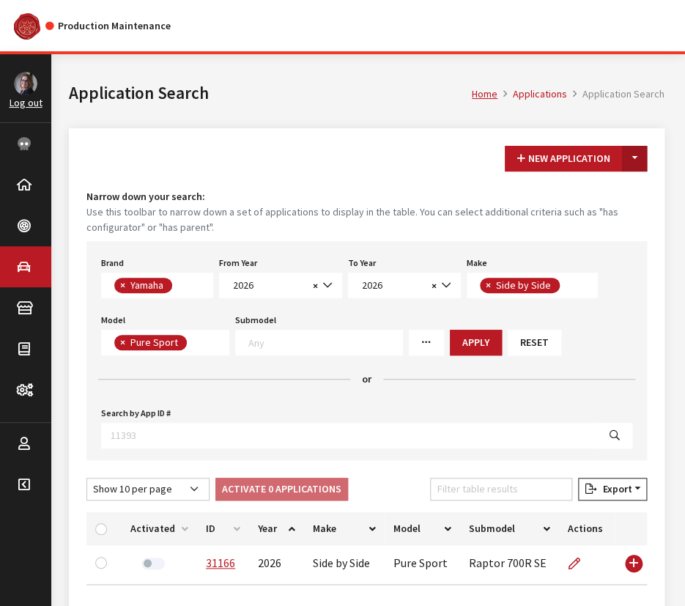
click at [630, 157] on button "Toggle Dropdown" at bounding box center [634, 159] width 25 height 26
click at [598, 184] on button "New From Existing..." at bounding box center [584, 190] width 126 height 26
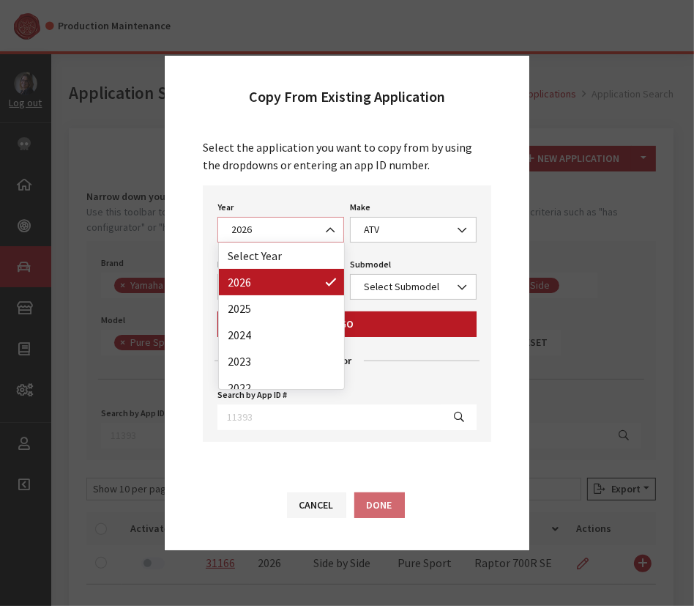
click at [248, 224] on span "2026" at bounding box center [281, 229] width 108 height 15
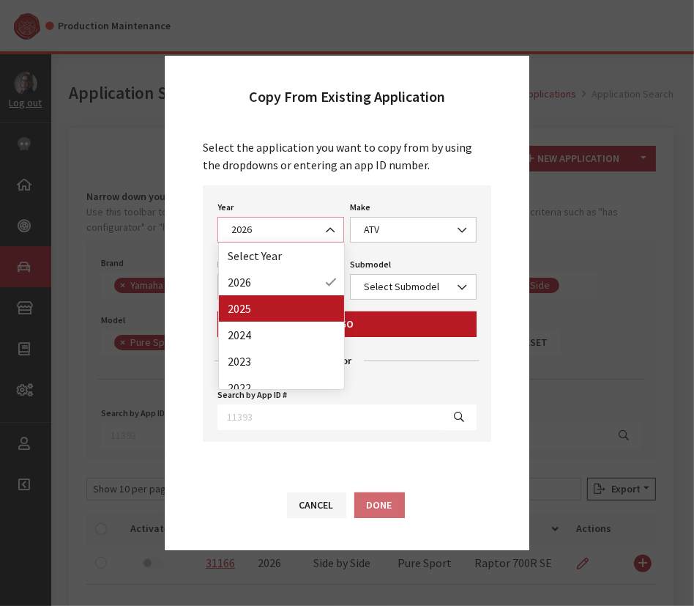
select select "43"
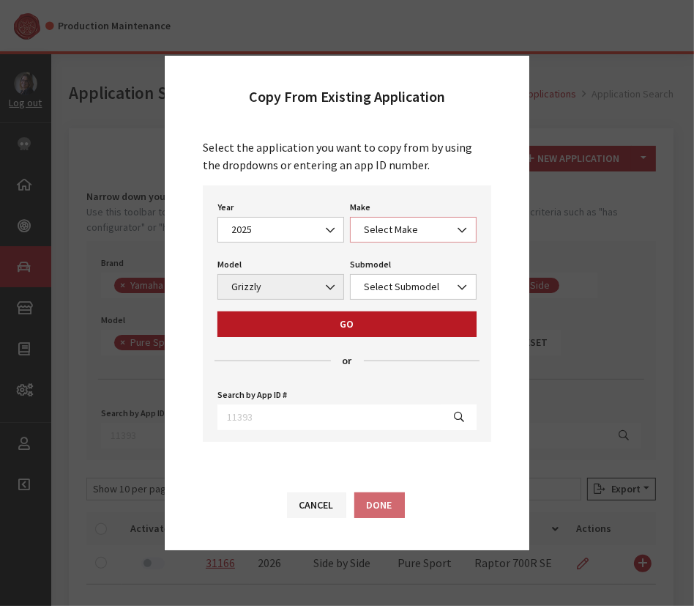
click at [379, 232] on span "Select Make" at bounding box center [414, 229] width 108 height 15
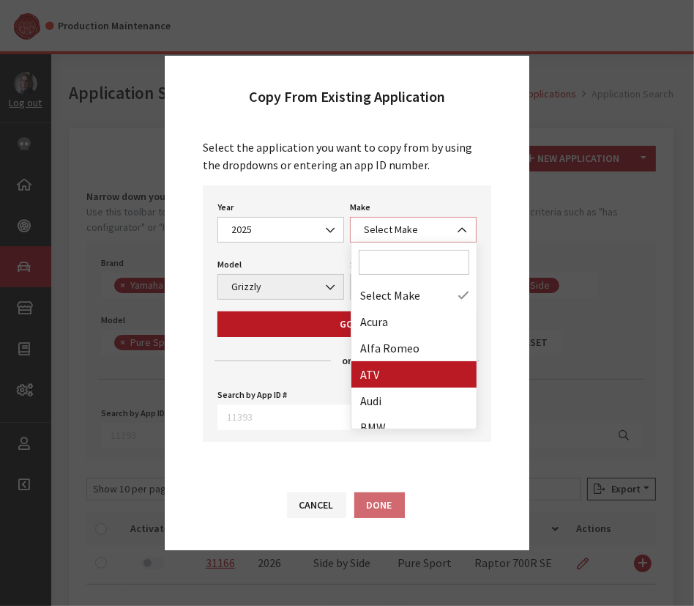
select select "54"
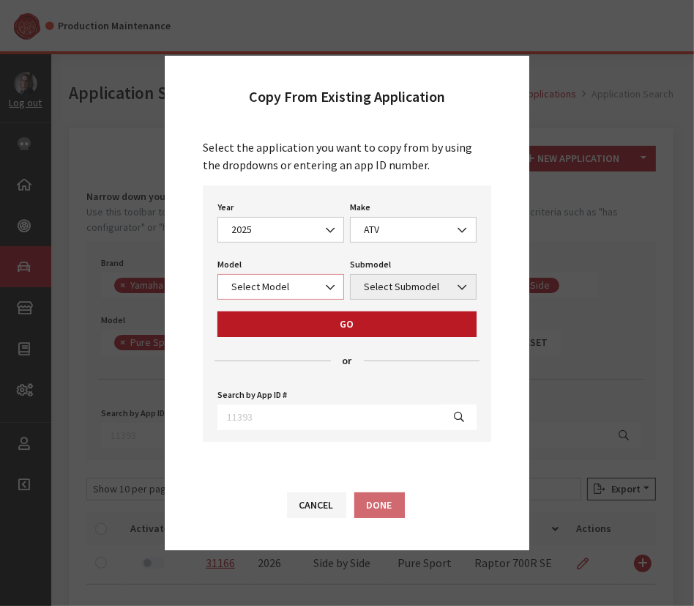
click at [261, 286] on span "Select Model" at bounding box center [281, 286] width 108 height 15
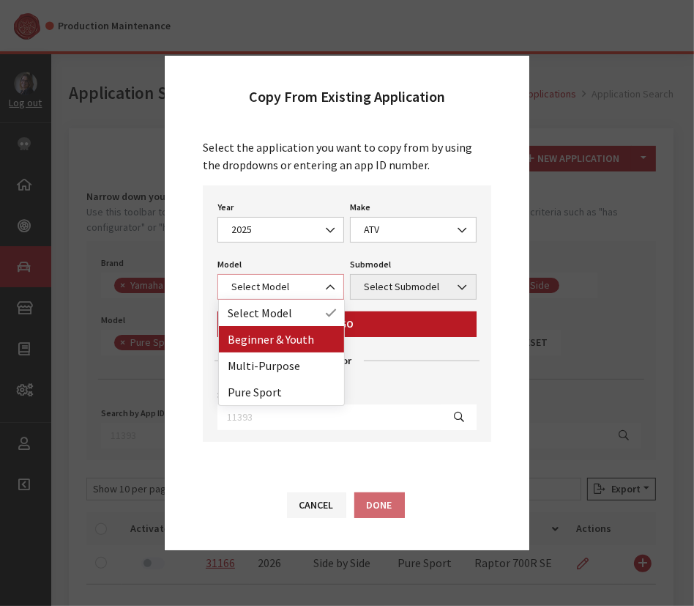
select select "1360"
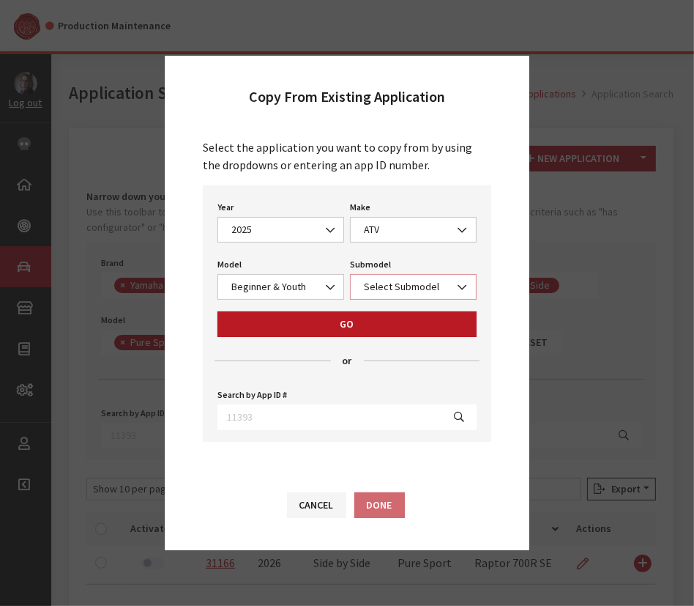
click at [436, 289] on span "Select Submodel" at bounding box center [414, 286] width 108 height 15
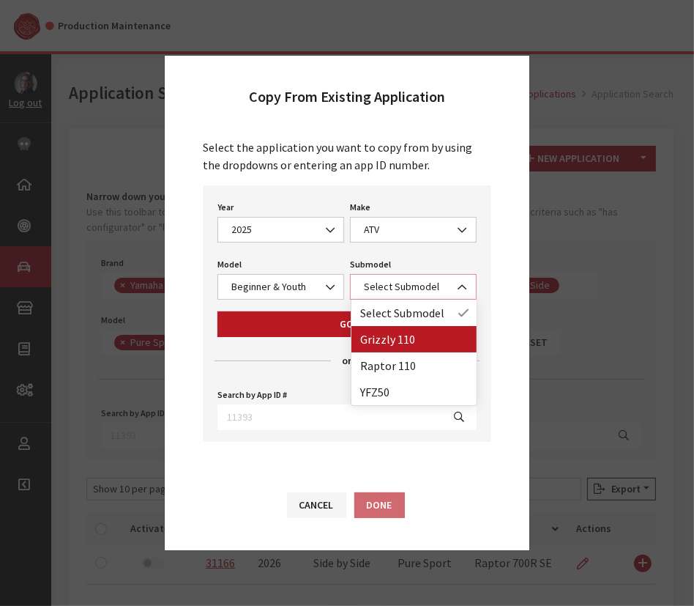
select select "4570"
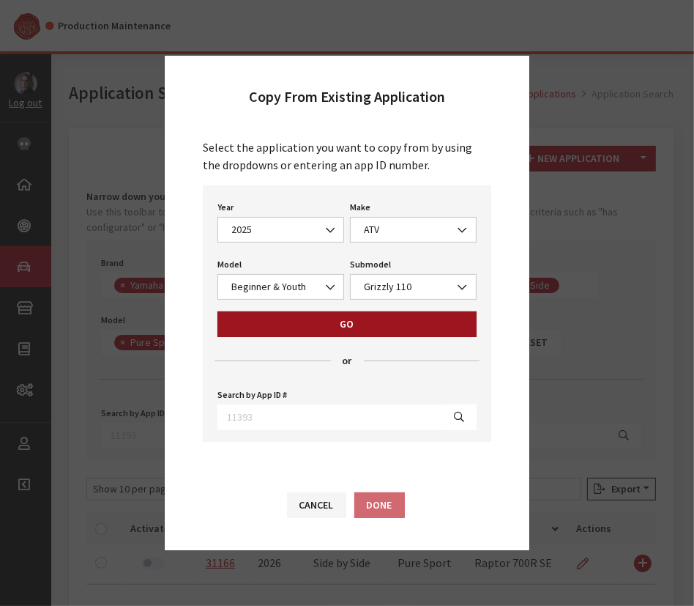
click at [360, 329] on button "Go" at bounding box center [346, 324] width 259 height 26
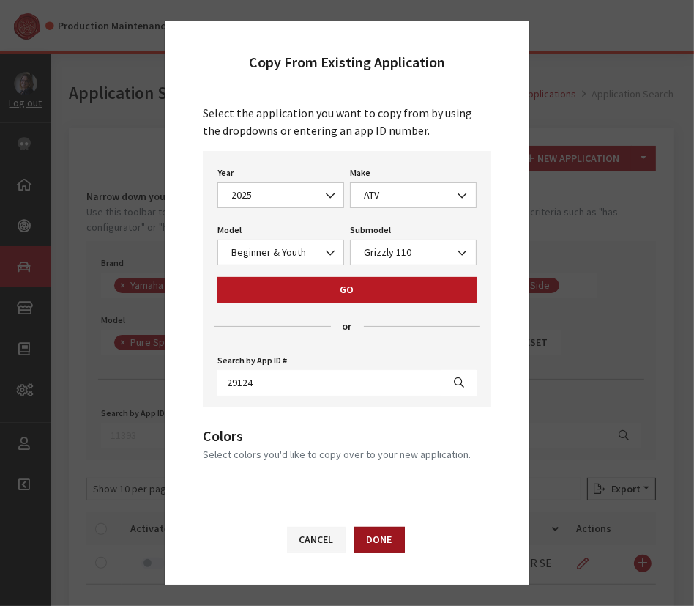
click at [387, 548] on button "Done" at bounding box center [379, 539] width 51 height 26
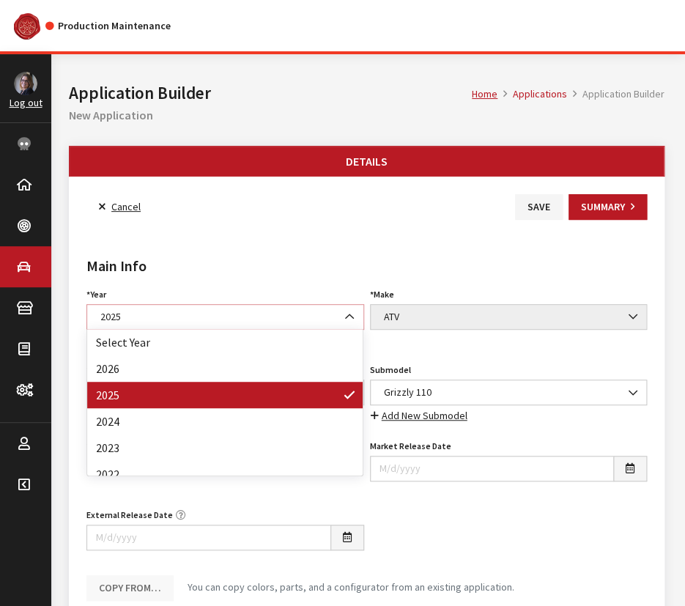
click at [144, 315] on span "2025" at bounding box center [225, 316] width 258 height 15
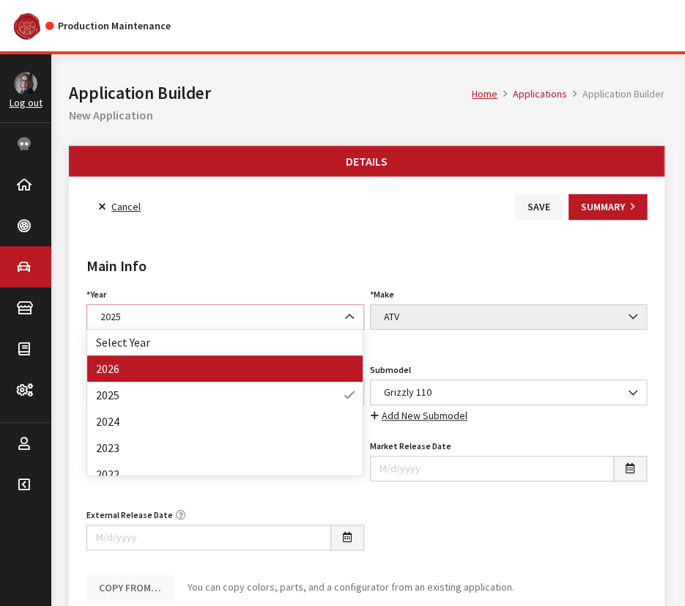
select select "44"
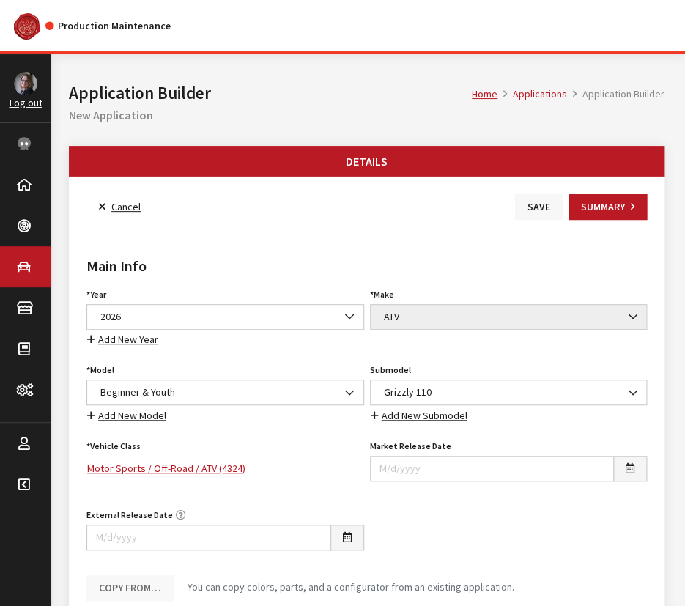
click at [543, 215] on button "Save" at bounding box center [539, 207] width 48 height 26
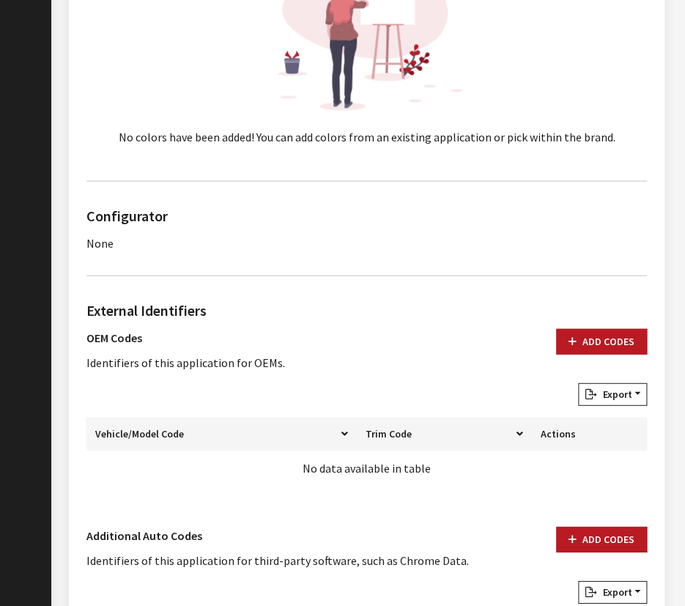
scroll to position [798, 0]
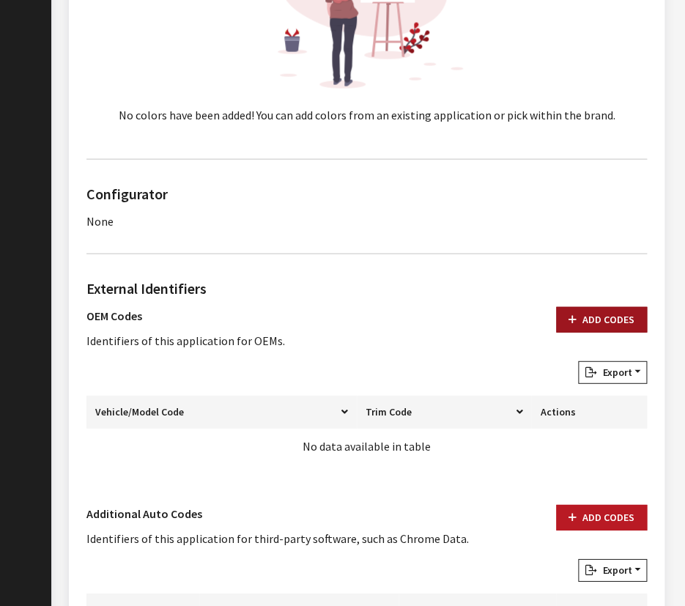
drag, startPoint x: 592, startPoint y: 308, endPoint x: 600, endPoint y: 306, distance: 7.5
click at [593, 308] on button "Add Codes" at bounding box center [601, 320] width 91 height 26
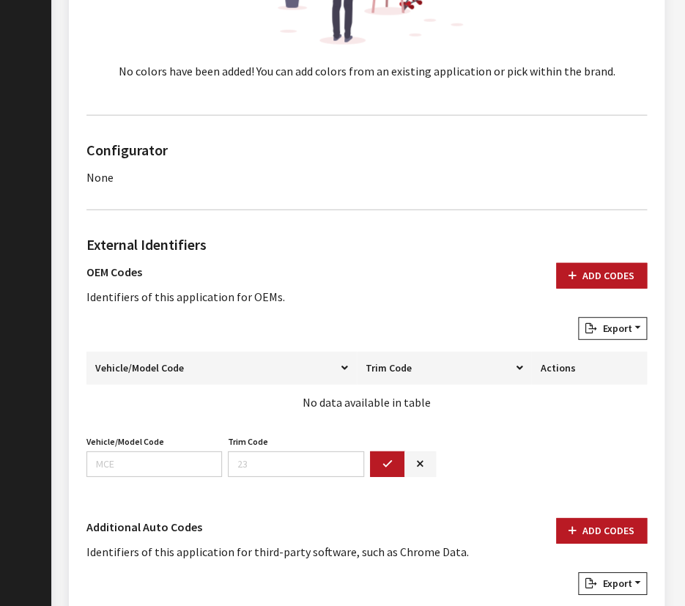
scroll to position [865, 0]
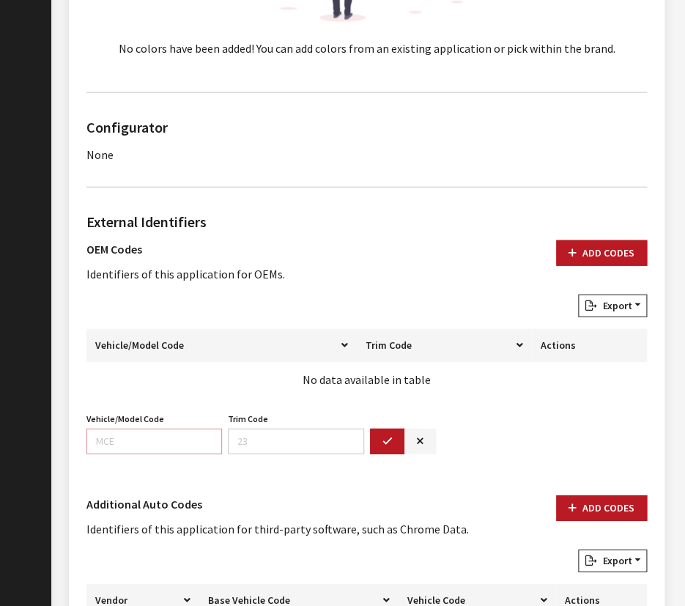
click at [108, 438] on input "Vehicle/Model Code" at bounding box center [153, 441] width 135 height 26
paste input "D964"
type input "D964"
click at [387, 439] on icon "button" at bounding box center [387, 441] width 10 height 10
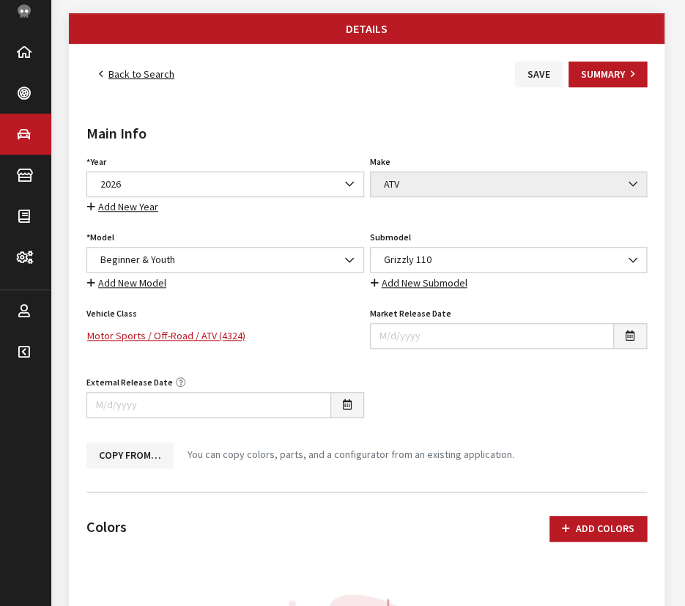
scroll to position [0, 0]
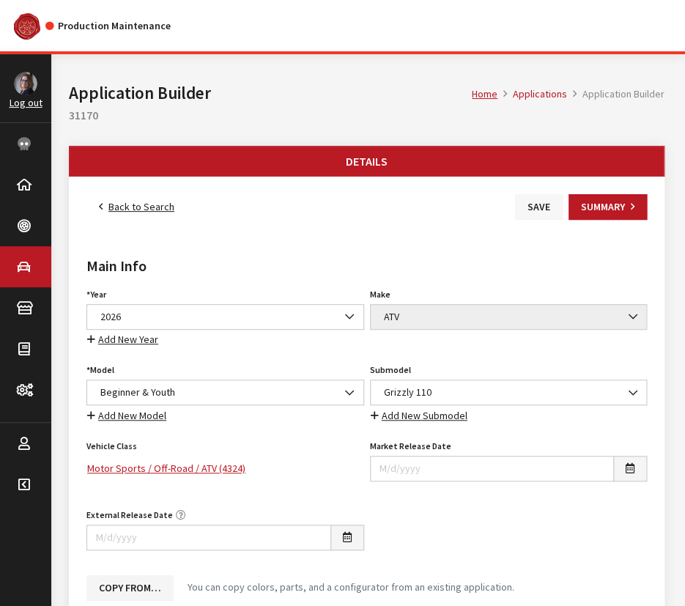
click at [530, 201] on button "Save" at bounding box center [539, 207] width 48 height 26
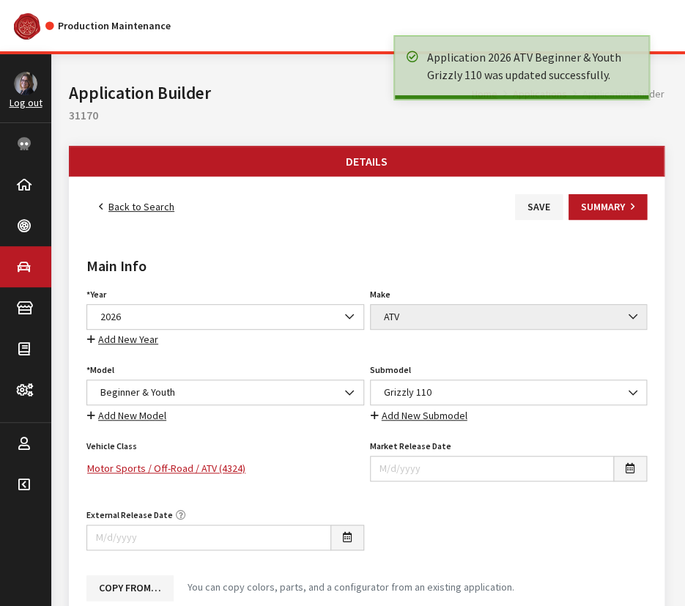
click at [105, 201] on link "Back to Search" at bounding box center [136, 207] width 100 height 26
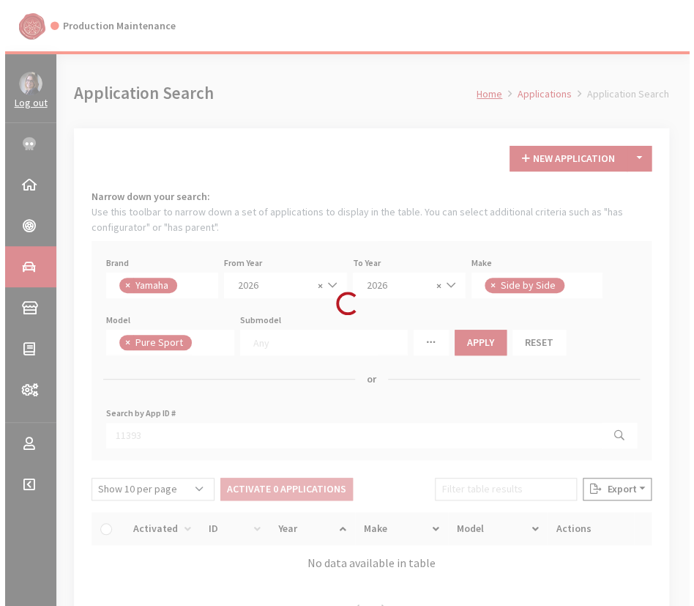
scroll to position [383, 0]
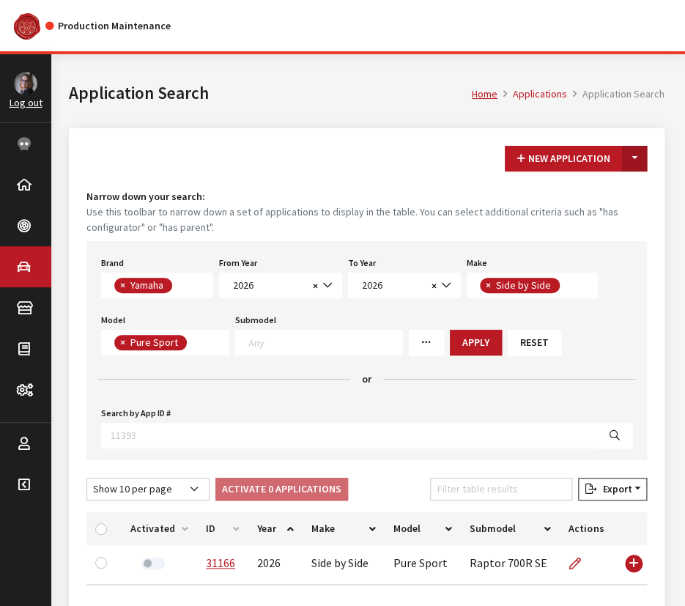
click at [622, 160] on button "Toggle Dropdown" at bounding box center [634, 159] width 25 height 26
click at [605, 197] on button "New From Existing..." at bounding box center [584, 190] width 126 height 26
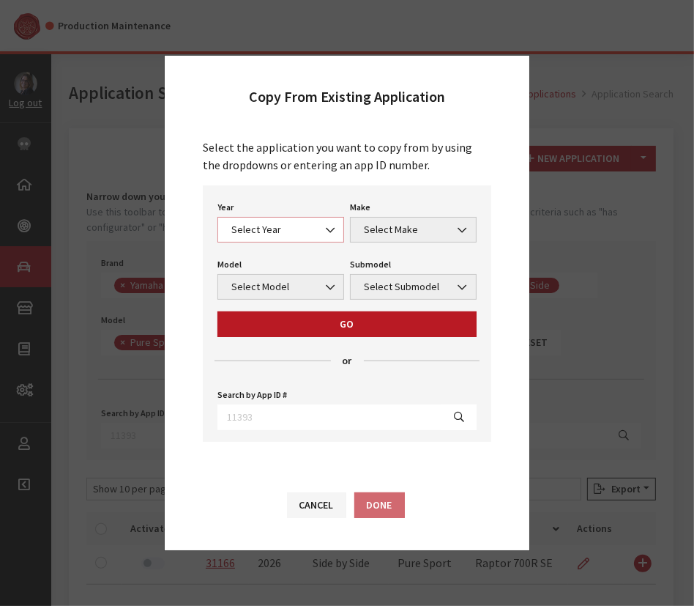
click at [256, 237] on span "Select Year" at bounding box center [281, 229] width 108 height 15
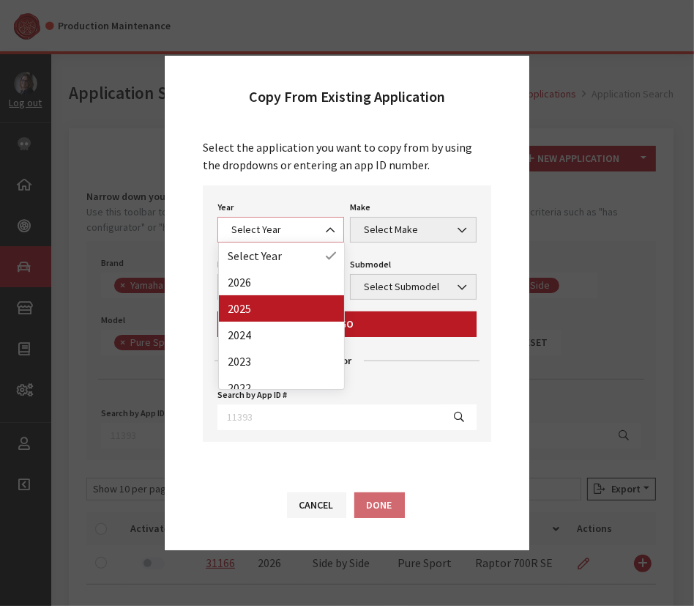
select select "43"
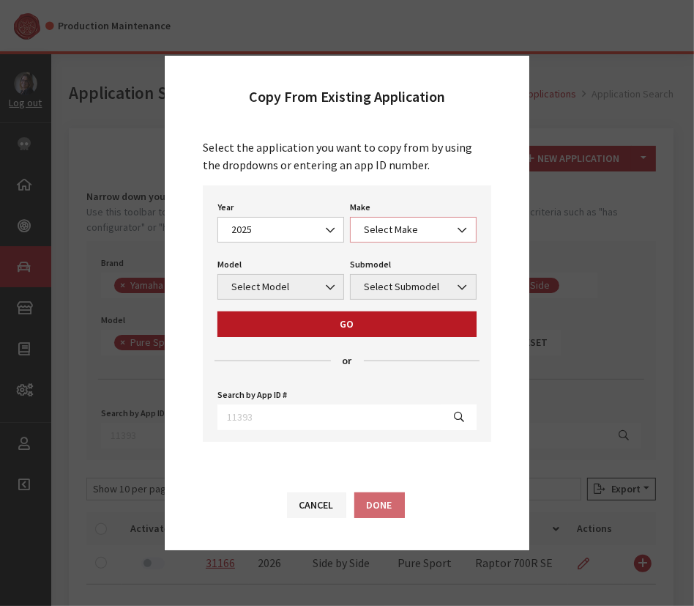
click at [390, 226] on span "Select Make" at bounding box center [414, 229] width 108 height 15
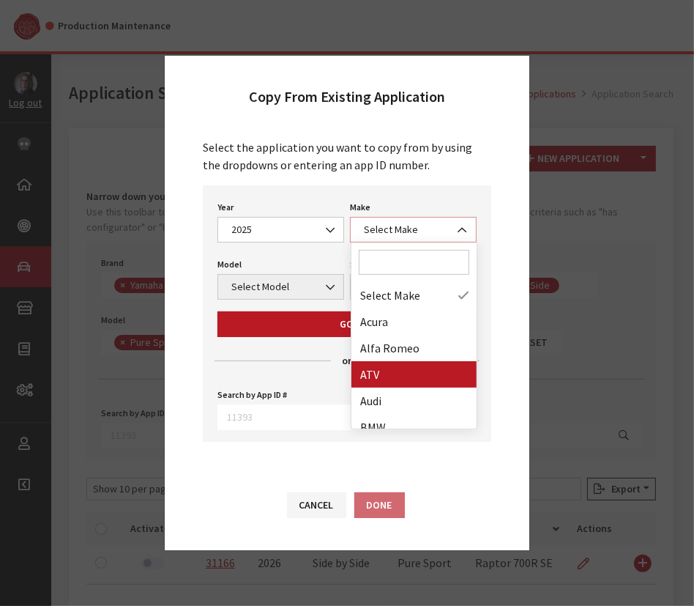
select select "54"
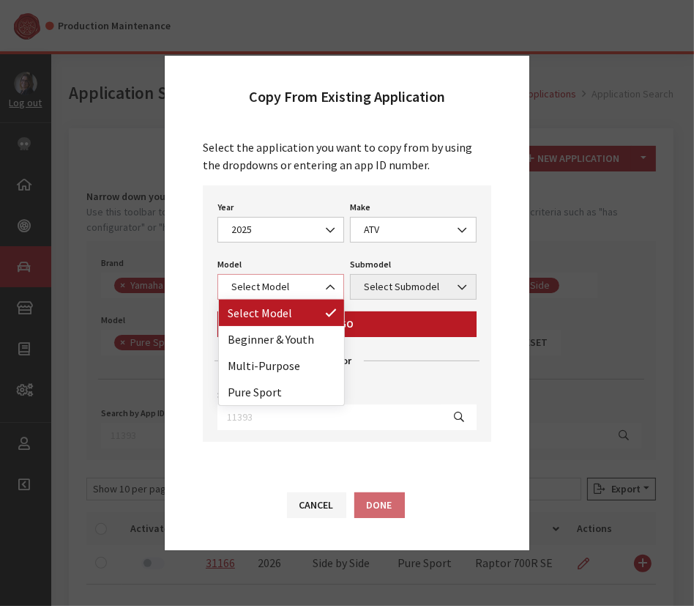
click at [258, 279] on span "Select Model" at bounding box center [281, 286] width 108 height 15
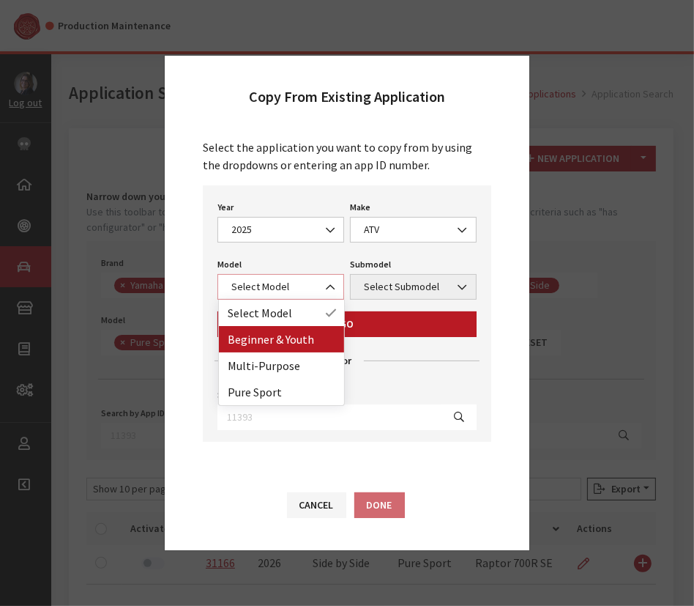
select select "1360"
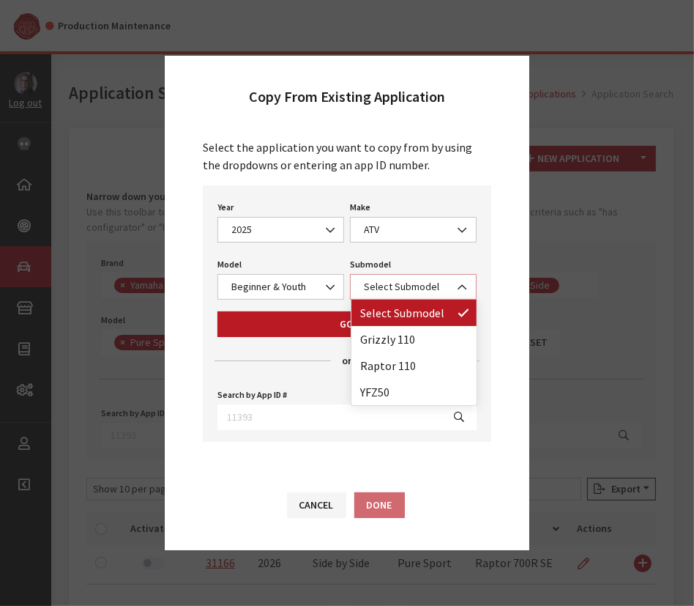
click at [385, 280] on span "Select Submodel" at bounding box center [414, 286] width 108 height 15
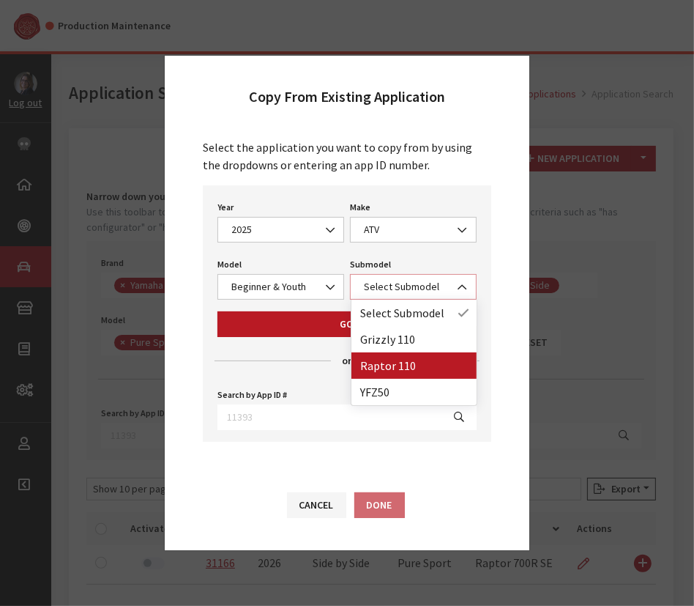
select select "4366"
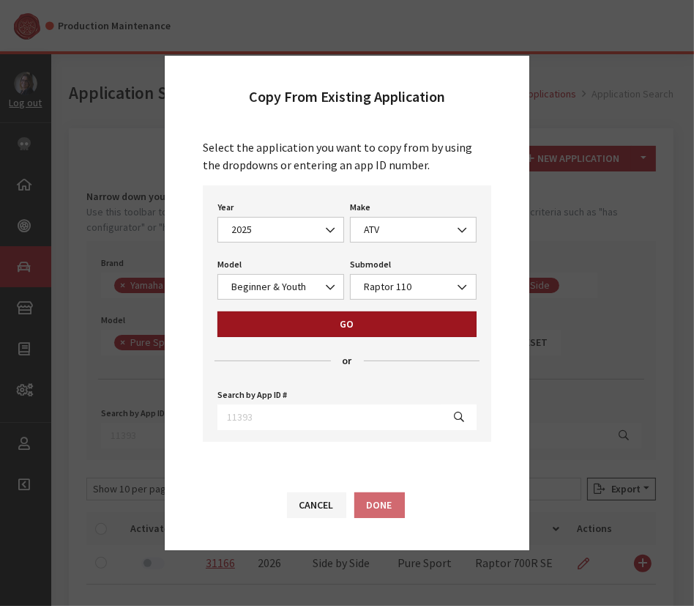
click at [371, 330] on button "Go" at bounding box center [346, 324] width 259 height 26
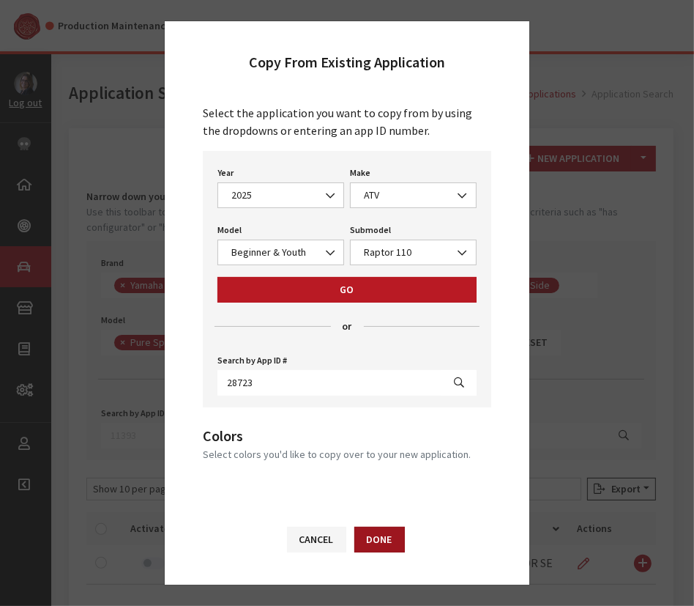
click at [388, 551] on button "Done" at bounding box center [379, 539] width 51 height 26
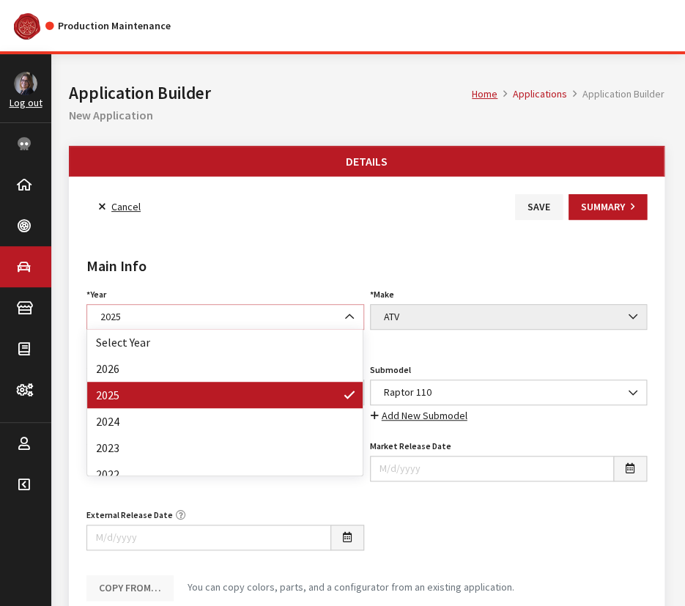
click at [205, 316] on span "2025" at bounding box center [225, 316] width 258 height 15
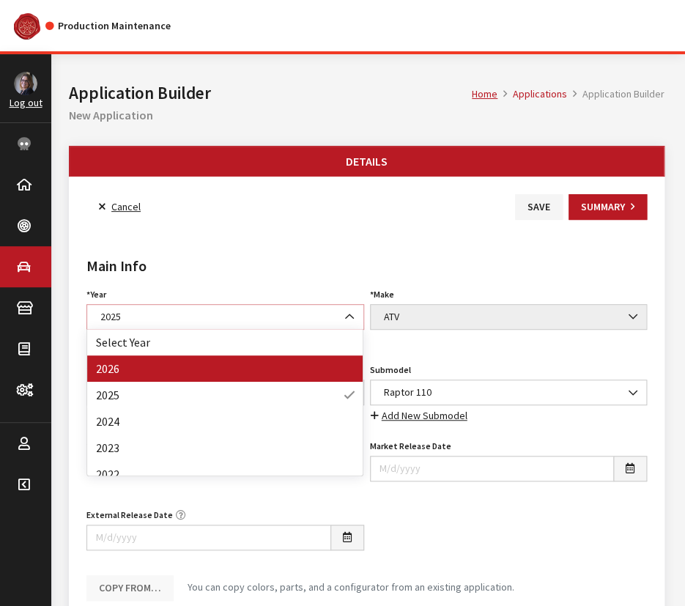
select select "44"
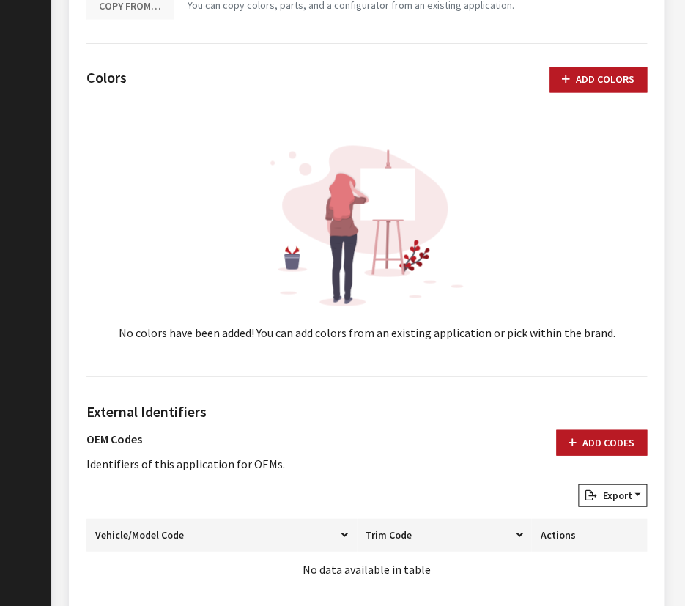
scroll to position [798, 0]
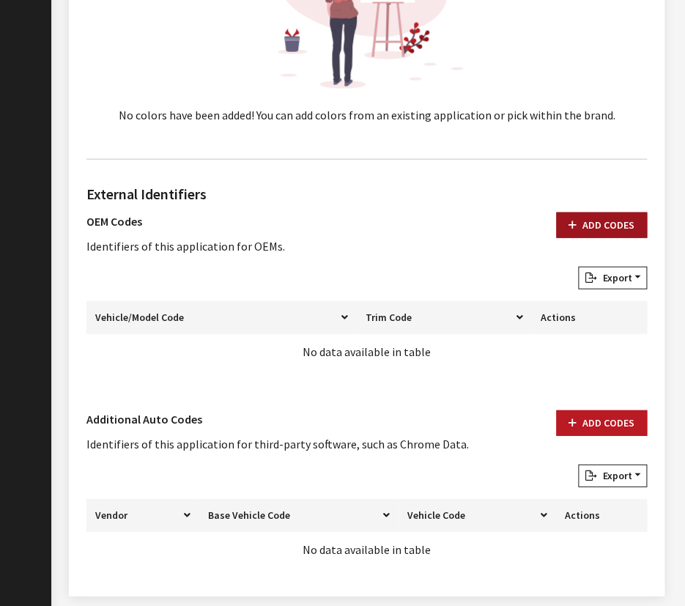
click at [613, 230] on button "Add Codes" at bounding box center [601, 225] width 91 height 26
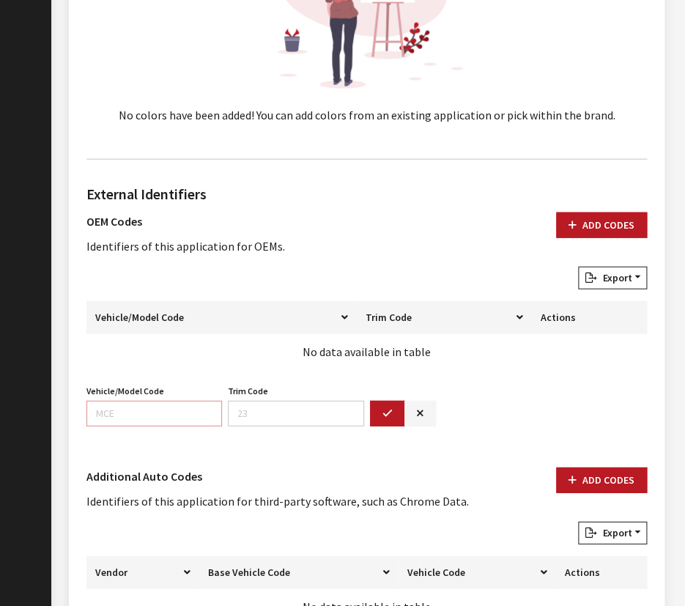
click at [179, 401] on input "Vehicle/Model Code" at bounding box center [153, 414] width 135 height 26
paste input "BYS8"
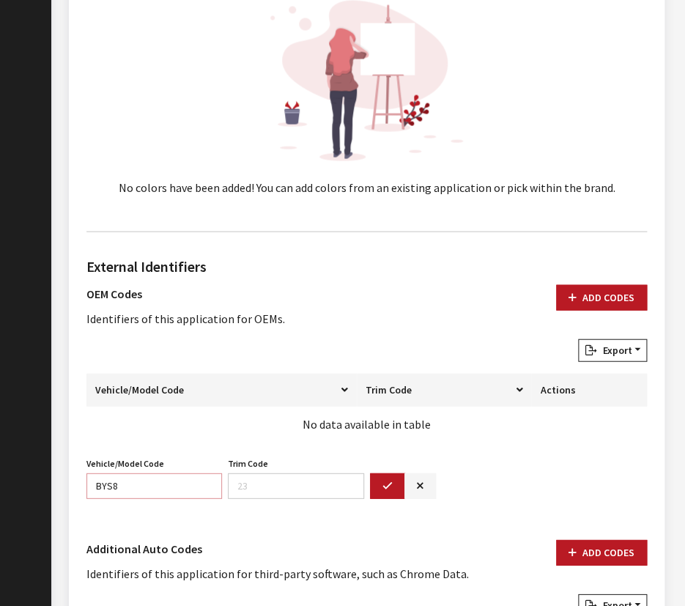
scroll to position [732, 0]
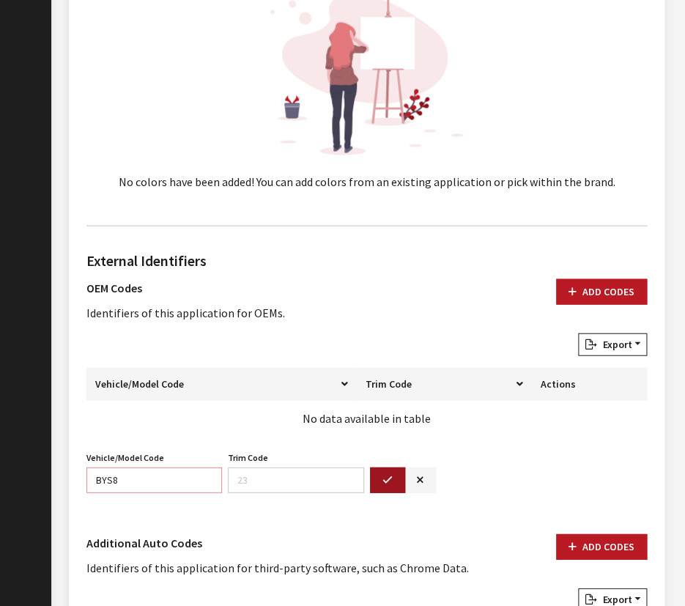
type input "BYS8"
click at [393, 468] on button "button" at bounding box center [387, 479] width 35 height 26
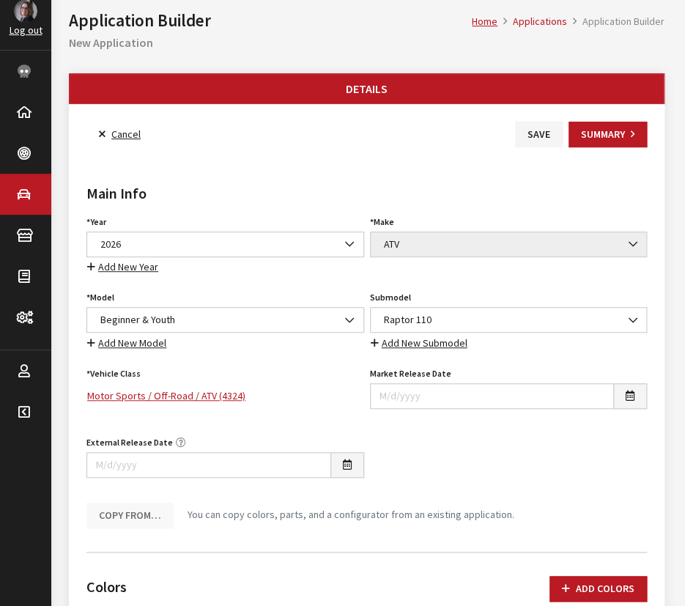
scroll to position [0, 0]
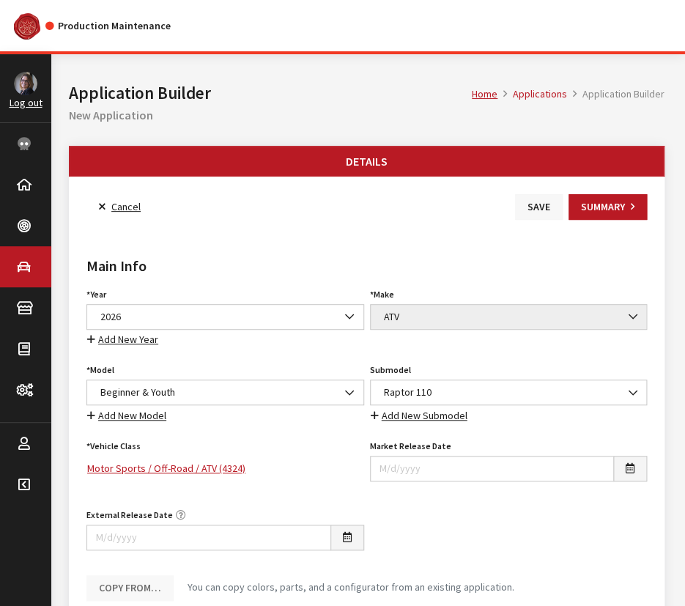
click at [549, 208] on button "Save" at bounding box center [539, 207] width 48 height 26
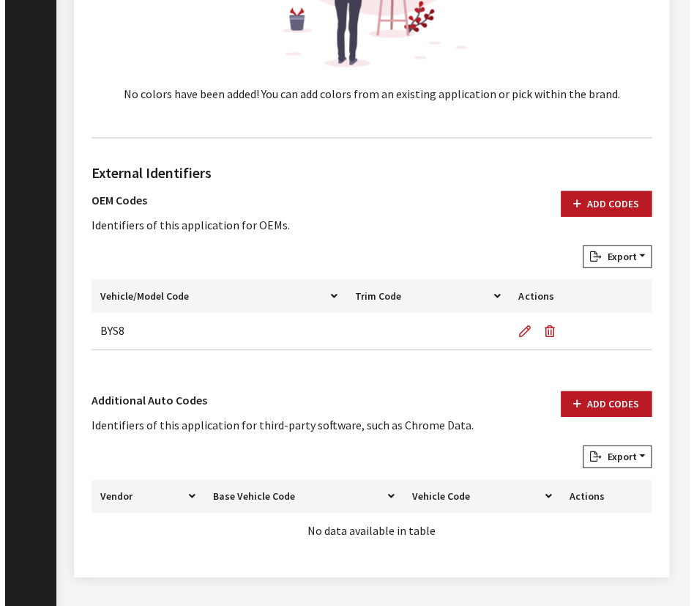
scroll to position [901, 0]
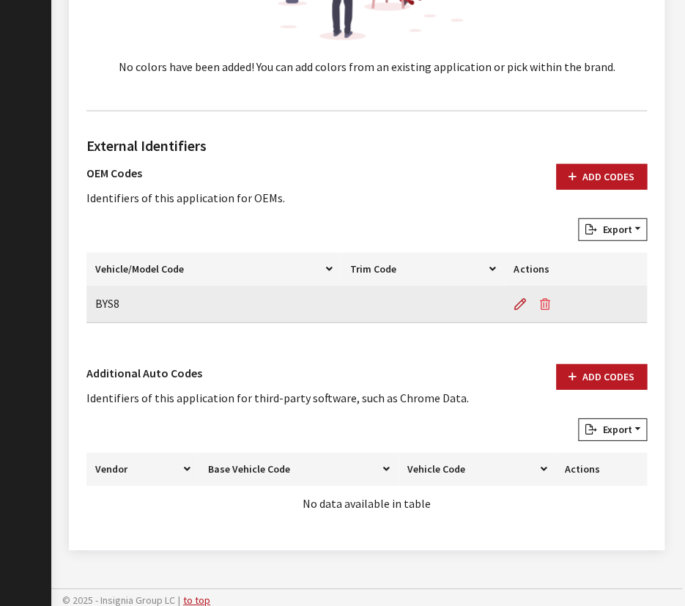
click at [539, 299] on icon "button" at bounding box center [544, 305] width 10 height 12
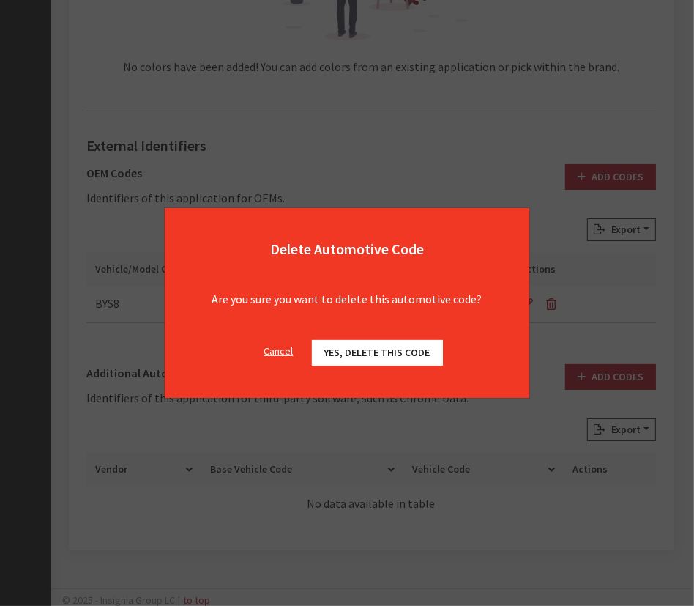
click at [387, 354] on span "Yes, delete this code" at bounding box center [377, 352] width 106 height 13
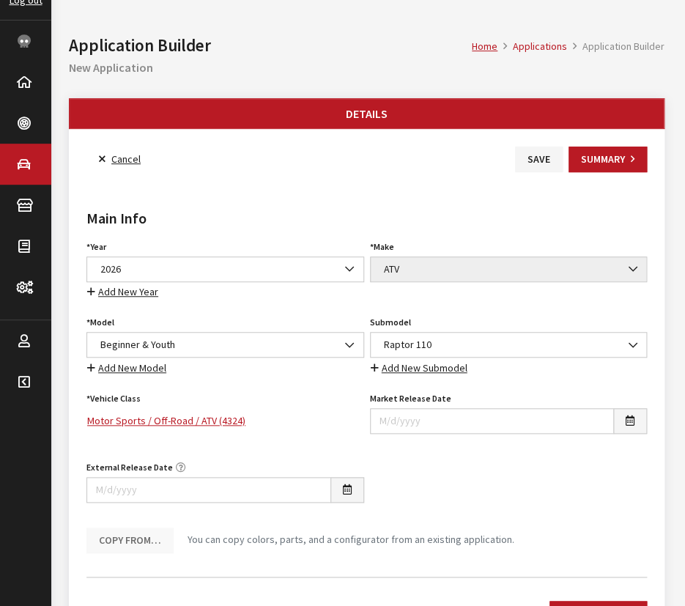
scroll to position [101, 0]
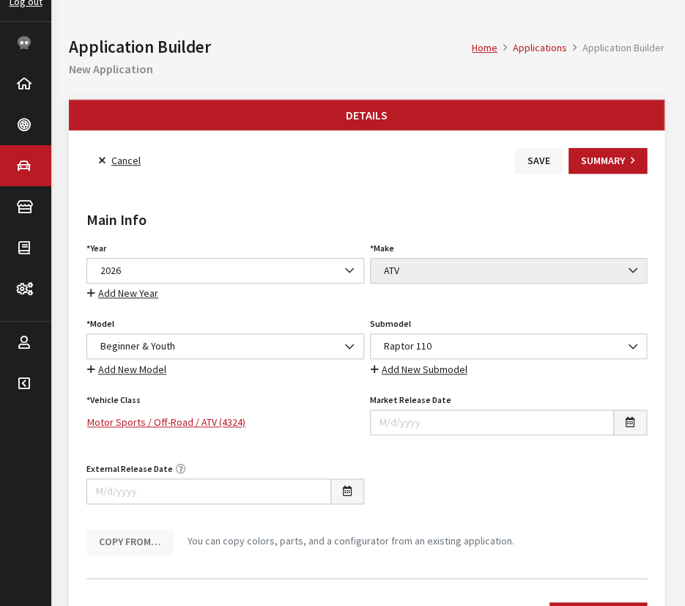
click at [540, 167] on button "Save" at bounding box center [539, 161] width 48 height 26
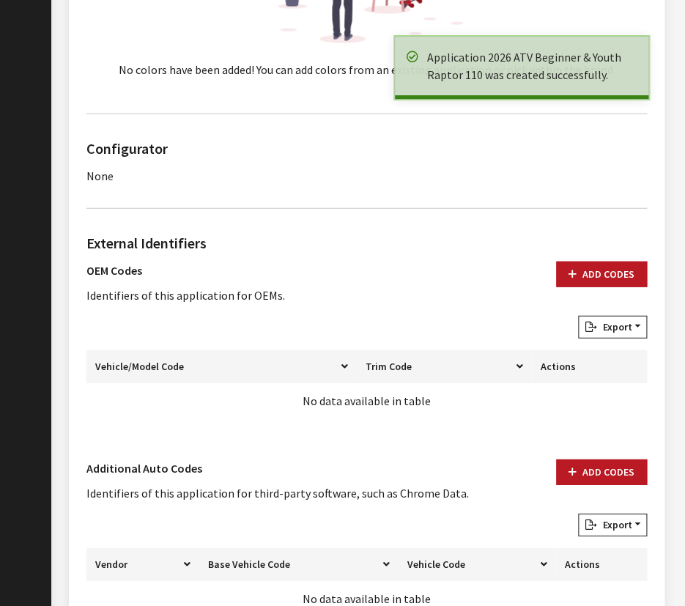
scroll to position [939, 0]
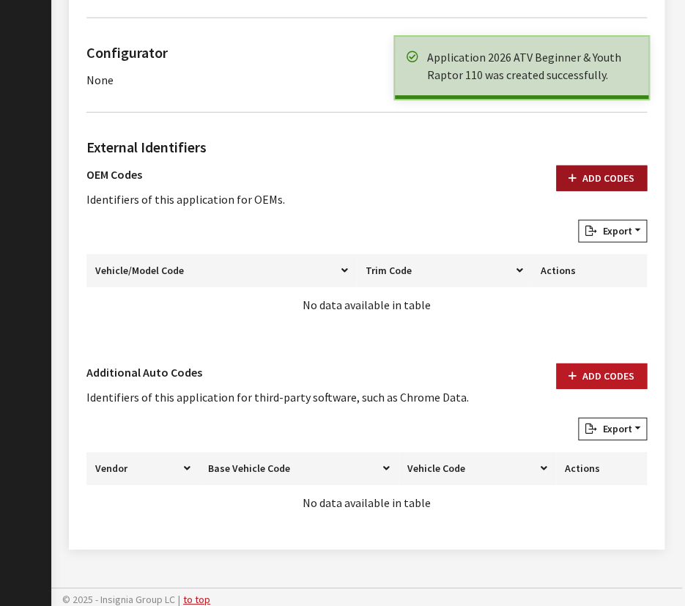
click at [583, 177] on button "Add Codes" at bounding box center [601, 178] width 91 height 26
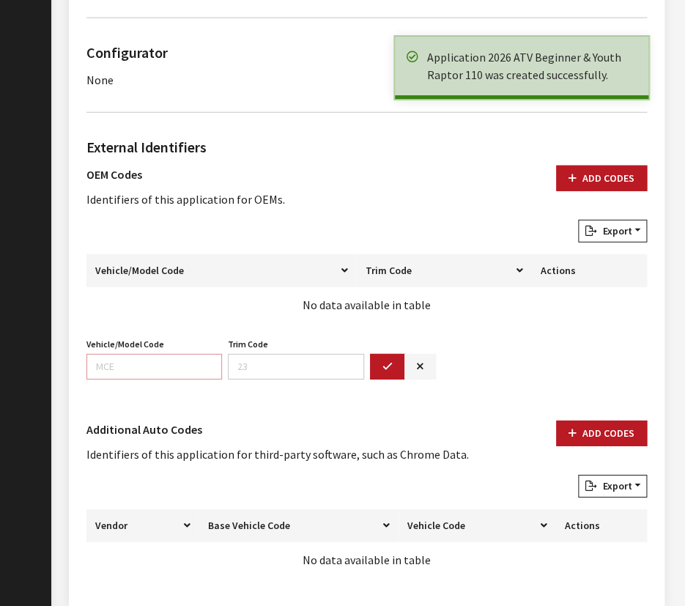
click at [181, 369] on input "Vehicle/Model Code" at bounding box center [153, 367] width 135 height 26
paste input "BYS8"
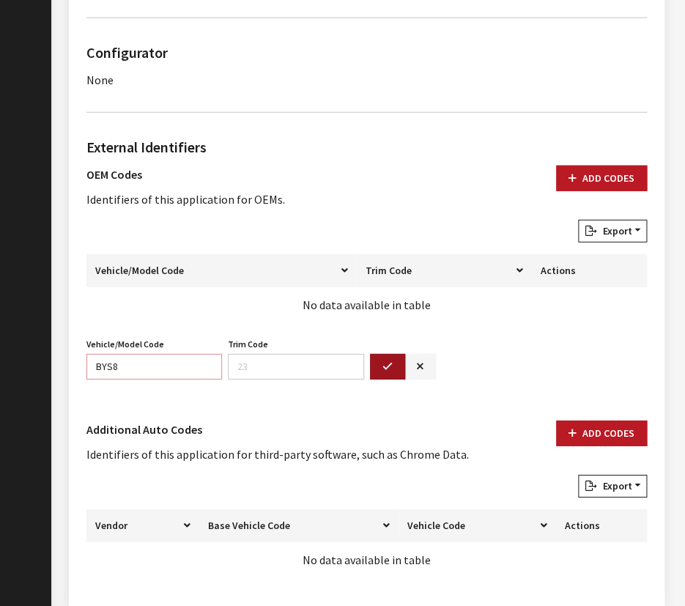
type input "BYS8"
click at [375, 358] on button "button" at bounding box center [387, 367] width 35 height 26
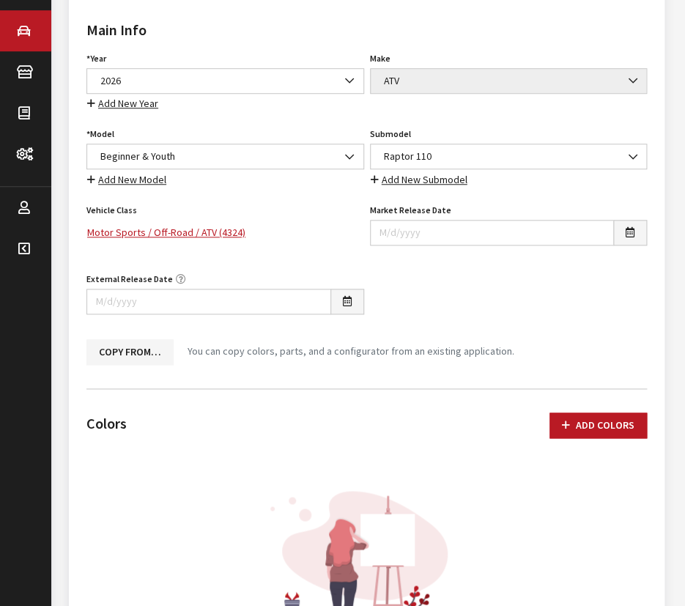
scroll to position [7, 0]
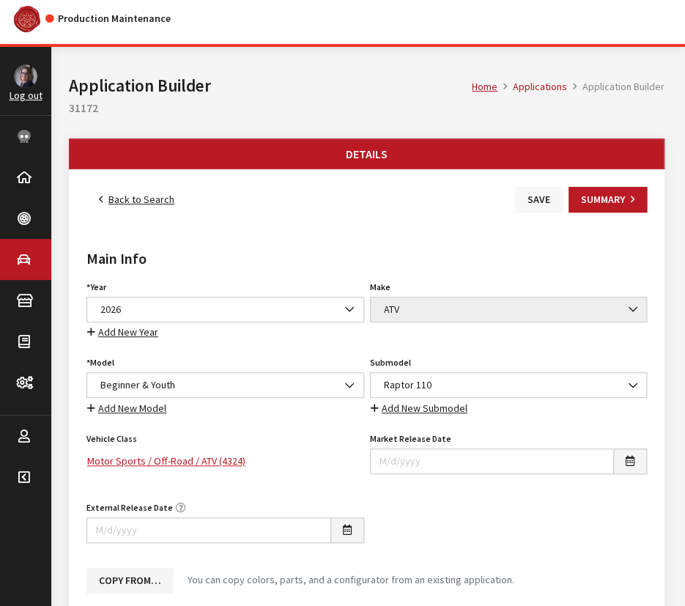
click at [540, 187] on button "Save" at bounding box center [539, 200] width 48 height 26
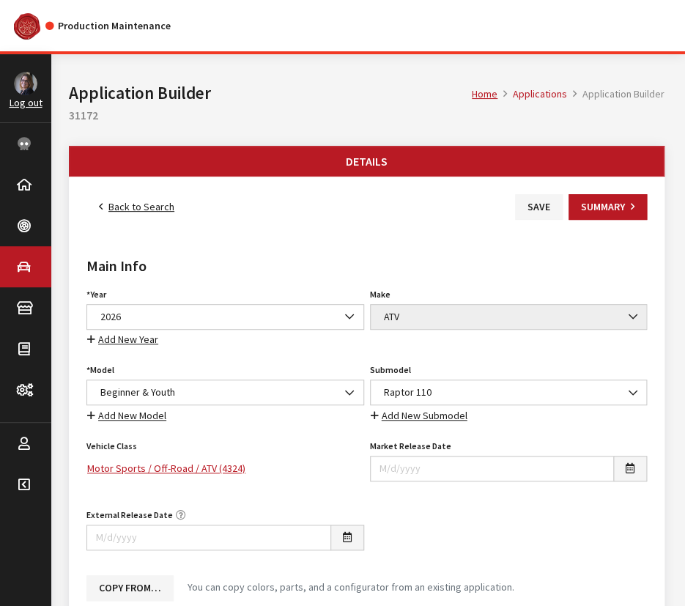
click at [144, 212] on link "Back to Search" at bounding box center [136, 207] width 100 height 26
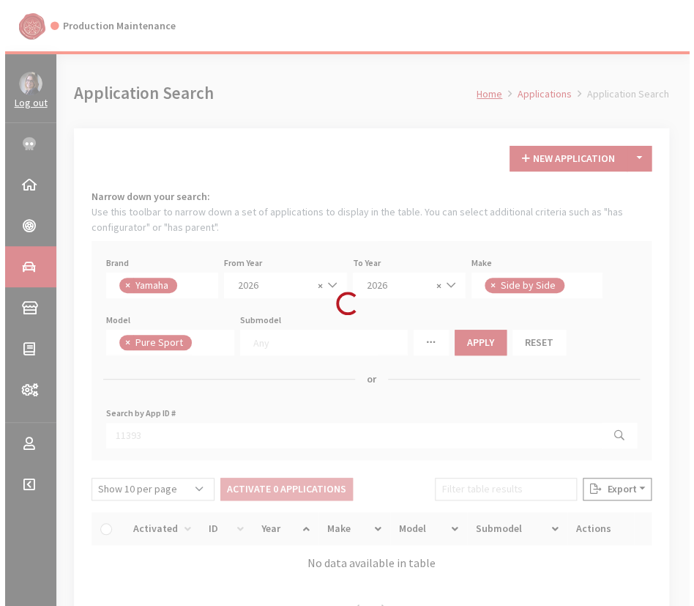
scroll to position [383, 0]
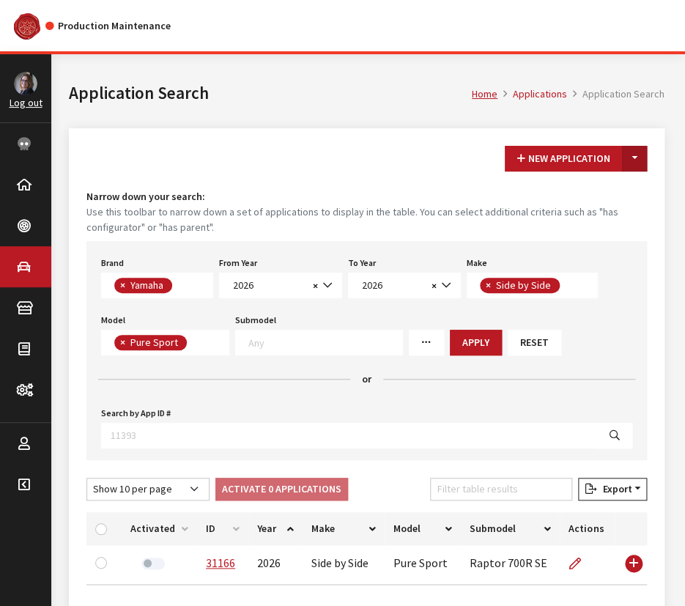
click at [639, 165] on button "Toggle Dropdown" at bounding box center [634, 159] width 25 height 26
click at [611, 197] on button "New From Existing..." at bounding box center [584, 190] width 126 height 26
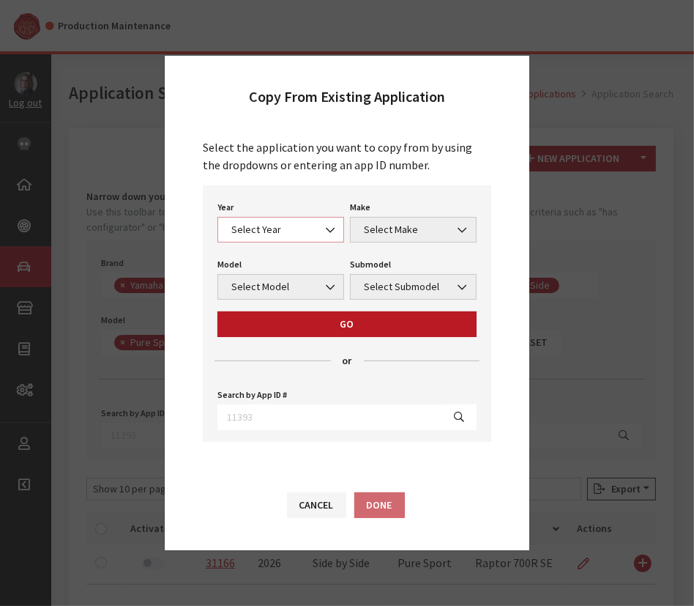
click at [250, 220] on span "Select Year" at bounding box center [280, 230] width 127 height 26
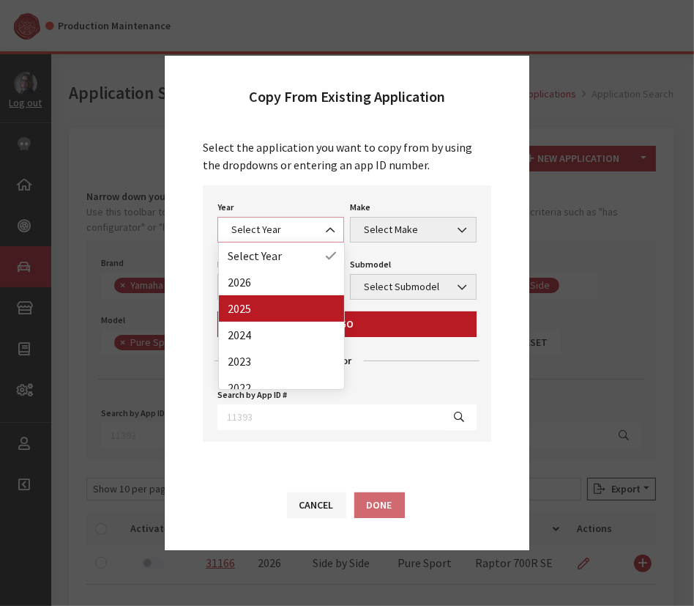
select select "43"
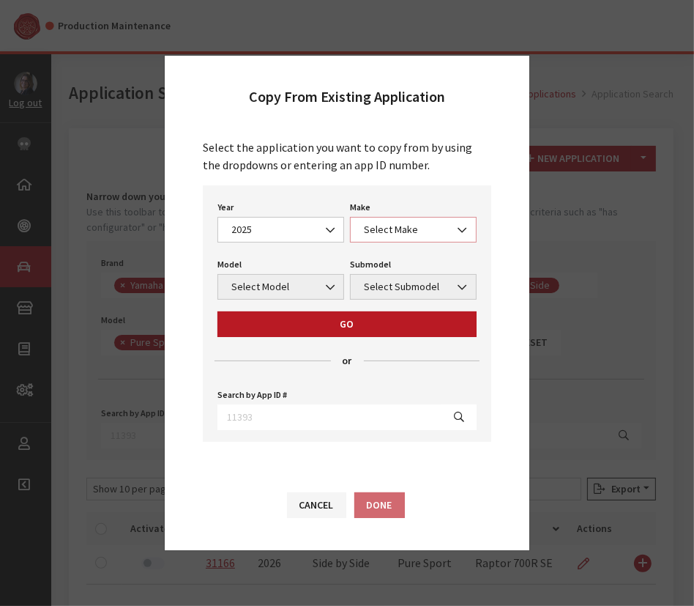
click at [376, 229] on span "Select Make" at bounding box center [414, 229] width 108 height 15
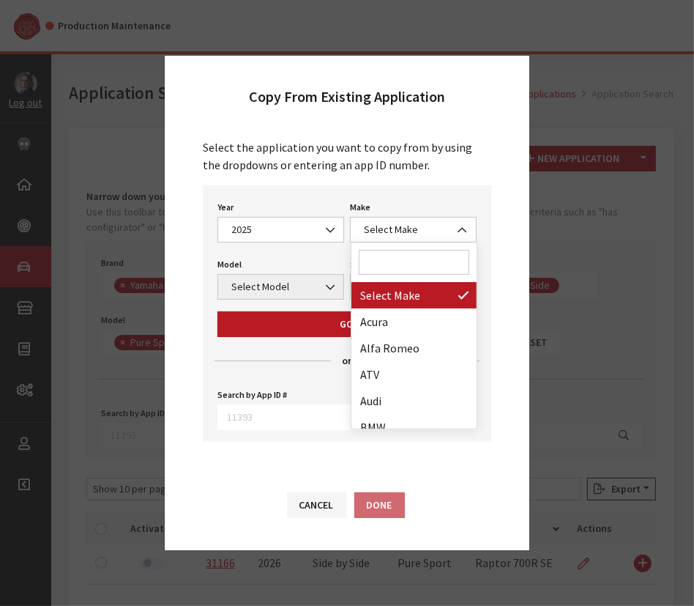
click at [385, 264] on input "Search" at bounding box center [414, 262] width 111 height 25
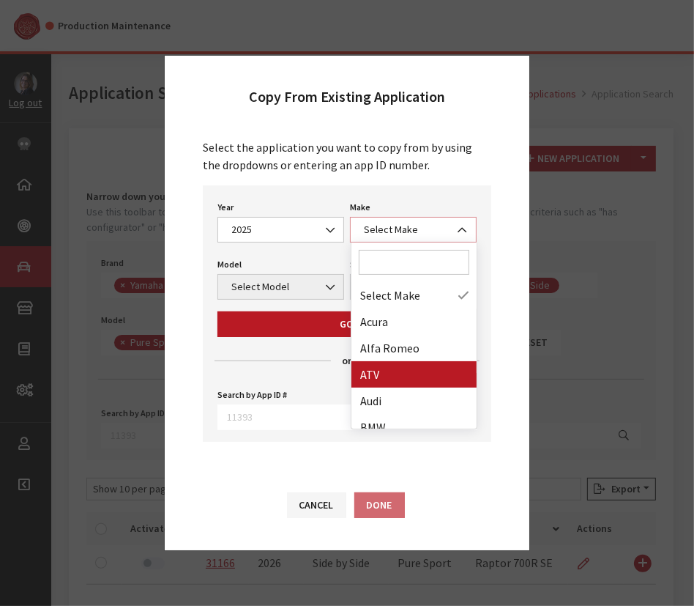
select select "54"
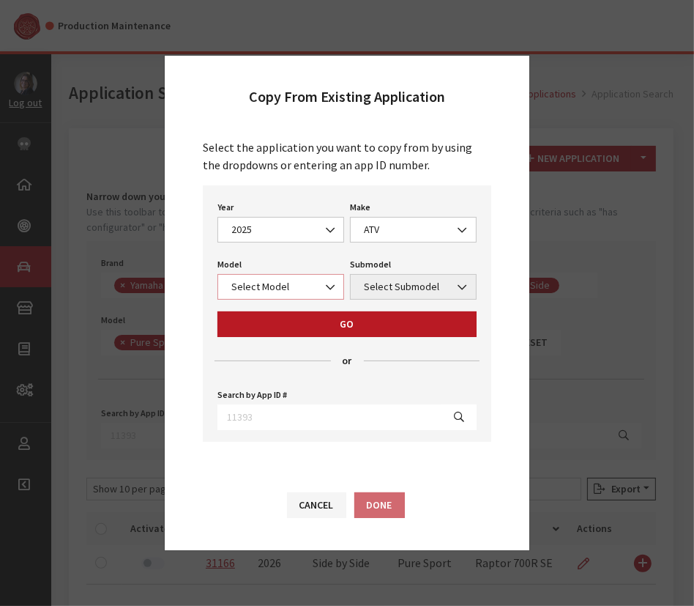
click at [287, 291] on span "Select Model" at bounding box center [281, 286] width 108 height 15
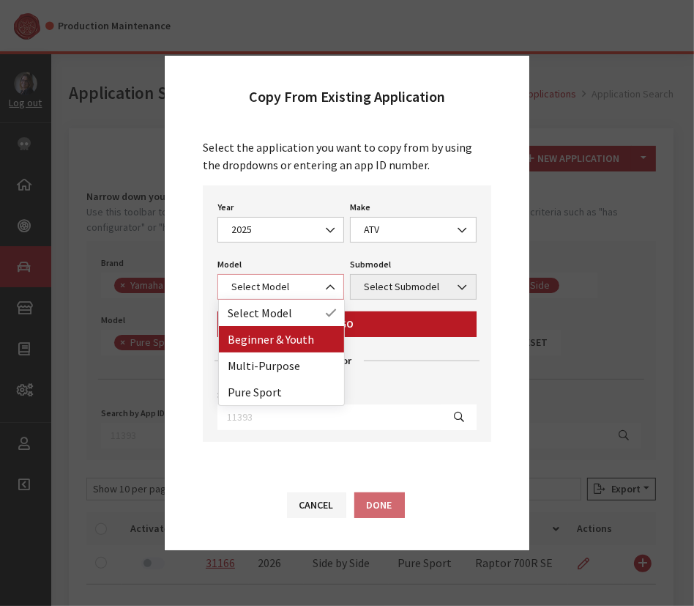
select select "1360"
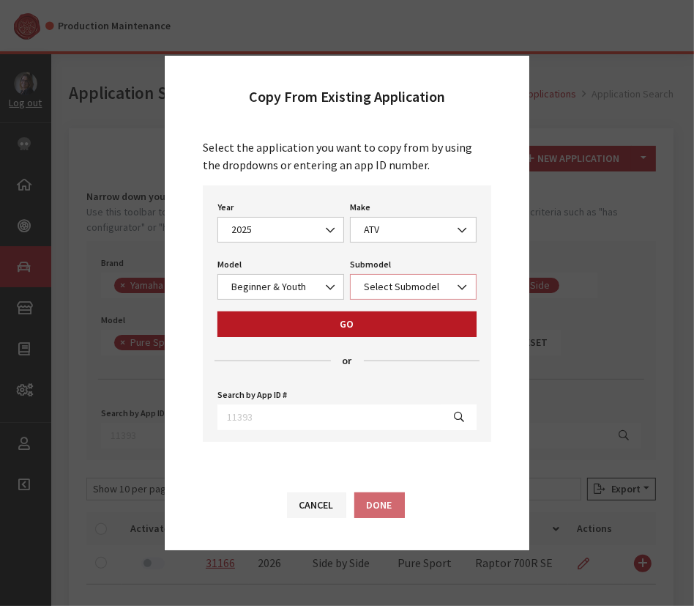
click at [385, 294] on span "Select Submodel" at bounding box center [413, 287] width 127 height 26
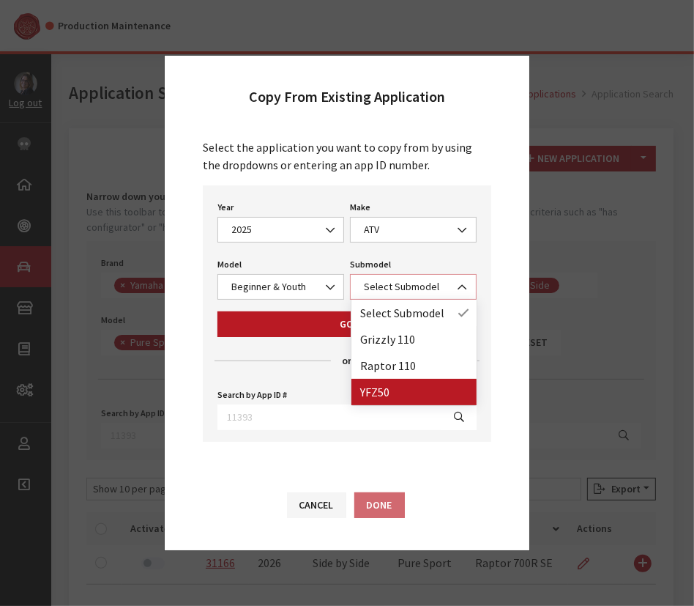
select select "4540"
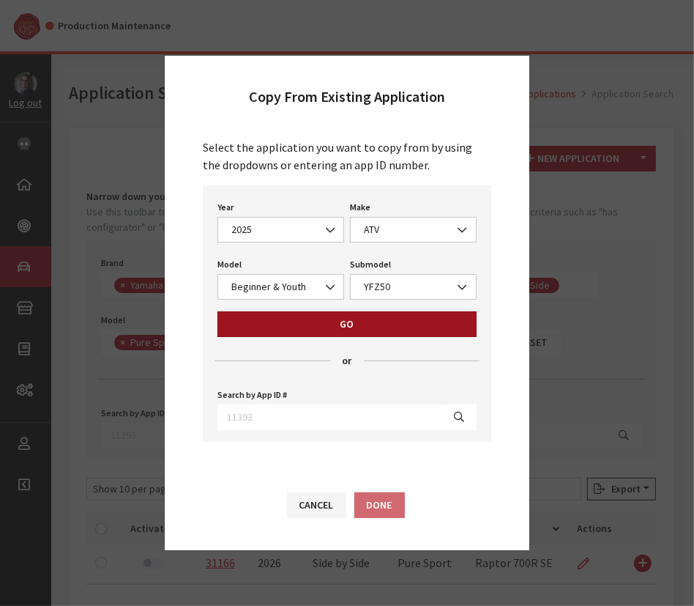
click at [292, 324] on button "Go" at bounding box center [346, 324] width 259 height 26
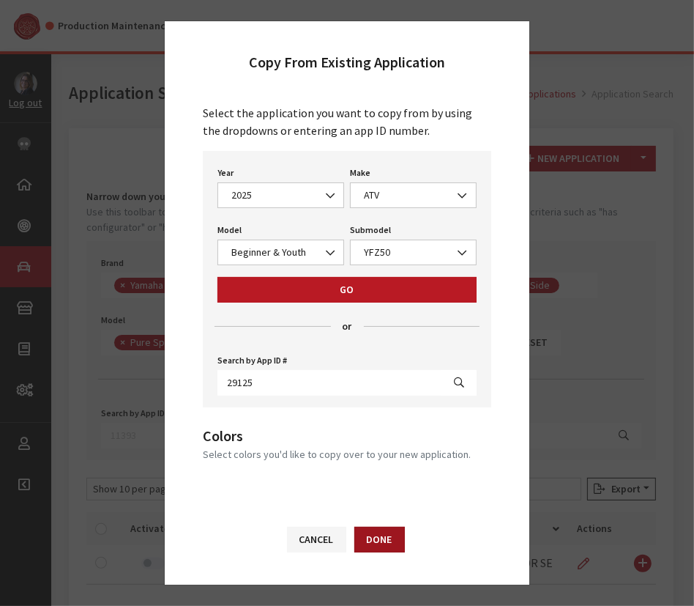
click at [393, 540] on button "Done" at bounding box center [379, 539] width 51 height 26
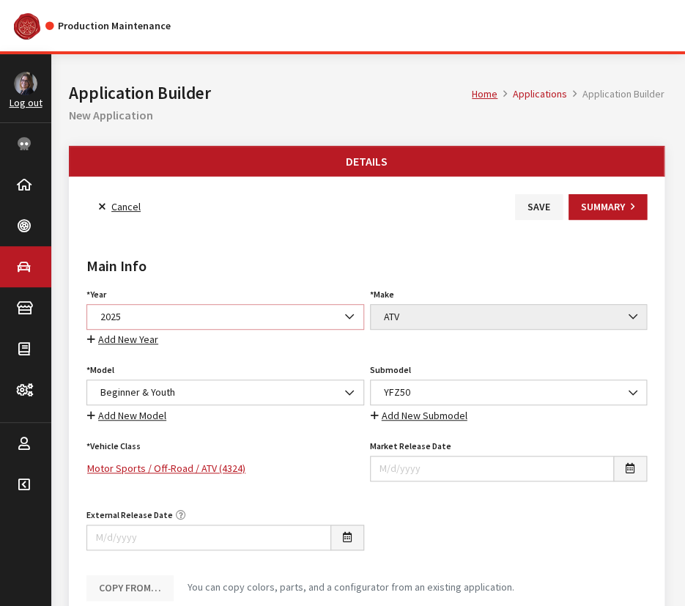
click at [181, 313] on span "2025" at bounding box center [225, 316] width 258 height 15
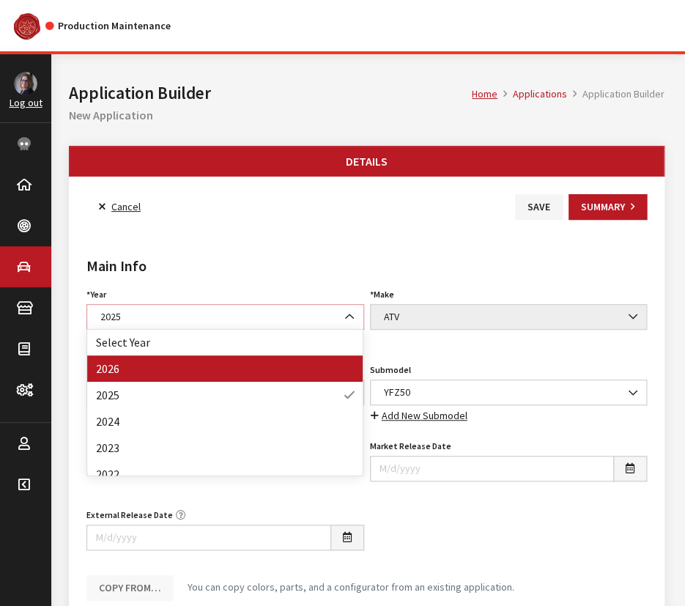
select select "44"
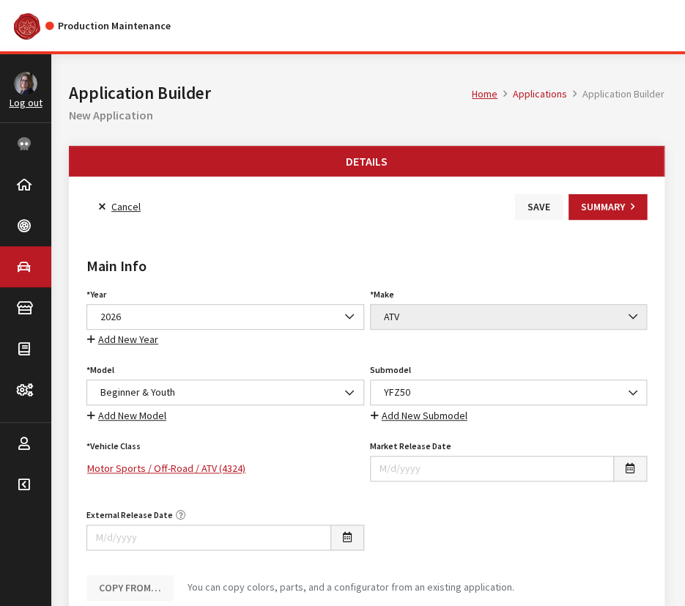
click at [530, 209] on button "Save" at bounding box center [539, 207] width 48 height 26
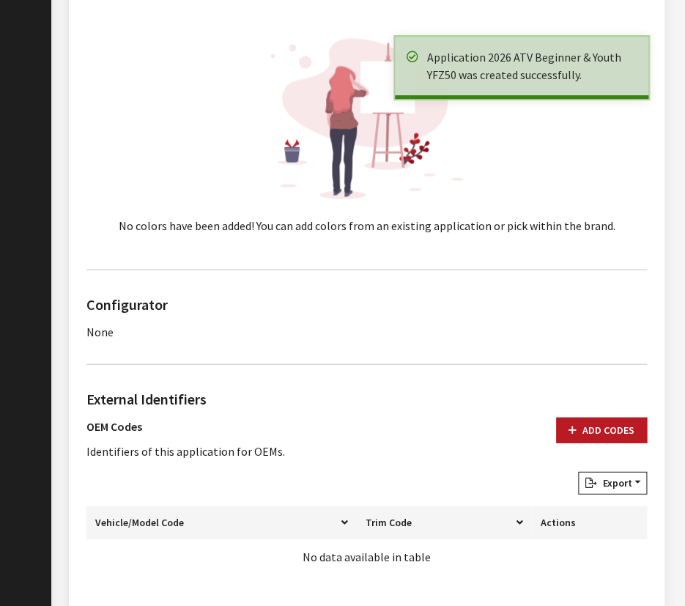
scroll to position [931, 0]
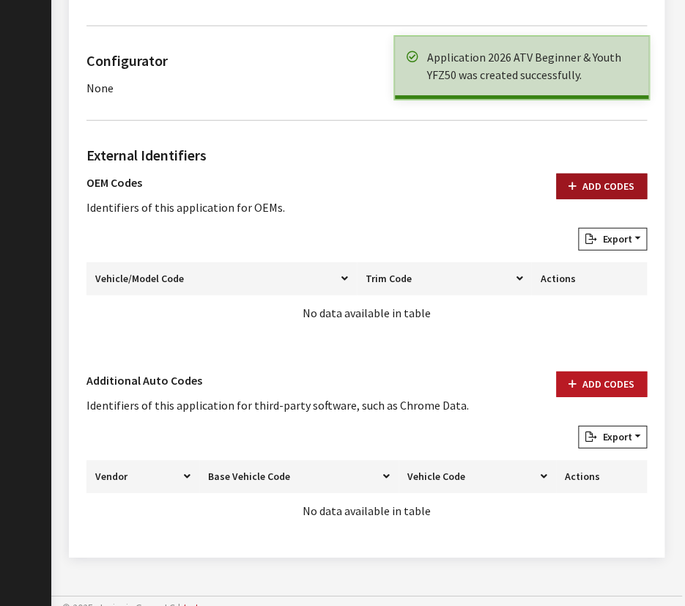
click at [601, 187] on button "Add Codes" at bounding box center [601, 187] width 91 height 26
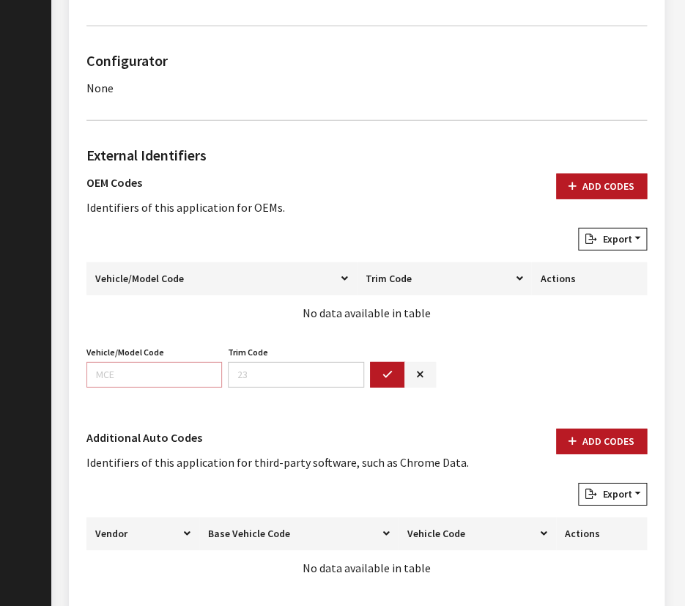
click at [101, 368] on input "Vehicle/Model Code" at bounding box center [153, 375] width 135 height 26
paste input "BW4Y"
type input "BW4Y"
click at [380, 376] on button "button" at bounding box center [387, 375] width 35 height 26
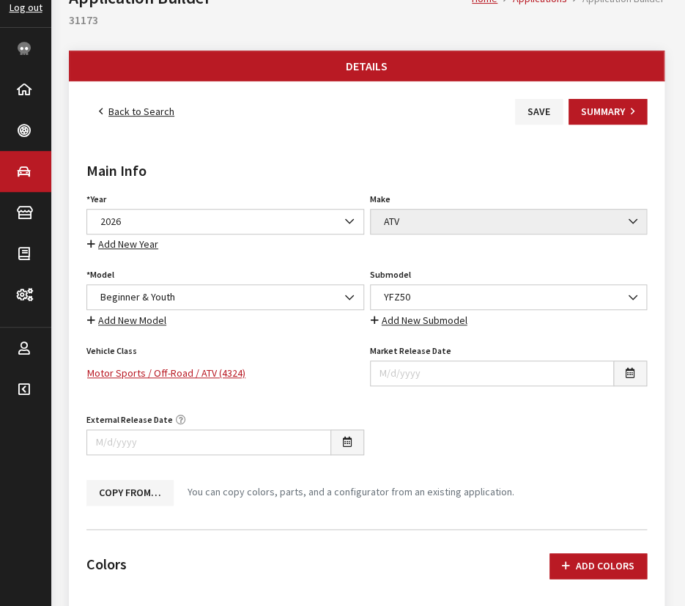
scroll to position [0, 0]
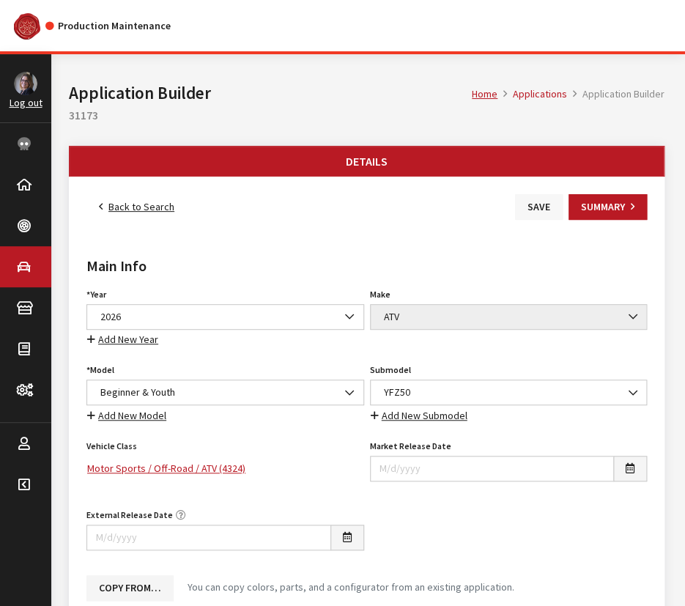
click at [527, 209] on button "Save" at bounding box center [539, 207] width 48 height 26
click at [102, 207] on icon at bounding box center [101, 207] width 4 height 10
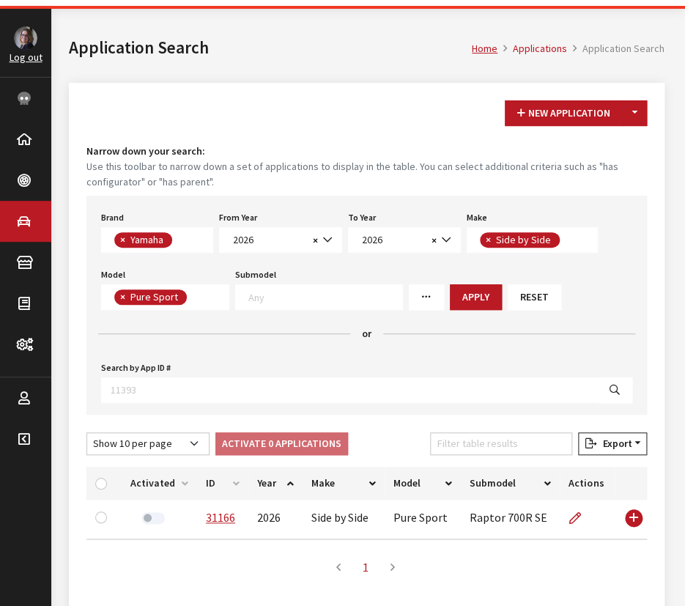
scroll to position [66, 0]
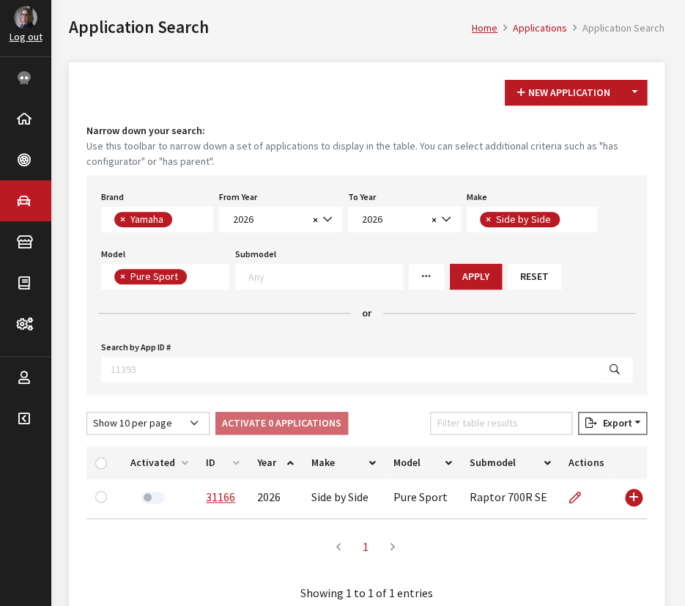
click at [486, 217] on span "×" at bounding box center [487, 218] width 5 height 13
select select
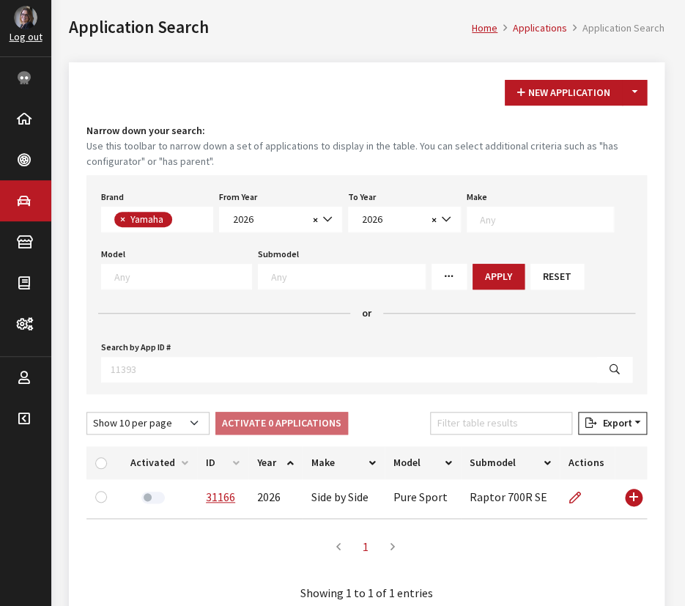
scroll to position [26, 0]
click at [472, 276] on button "Apply" at bounding box center [498, 277] width 52 height 26
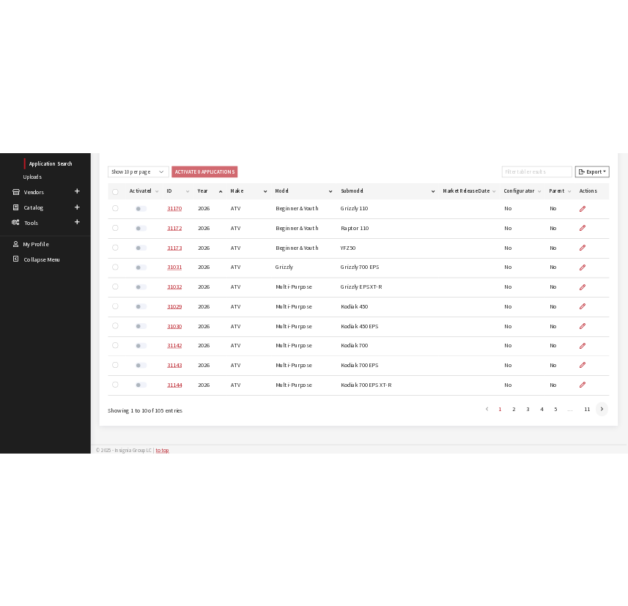
scroll to position [355, 0]
